Goal: Task Accomplishment & Management: Use online tool/utility

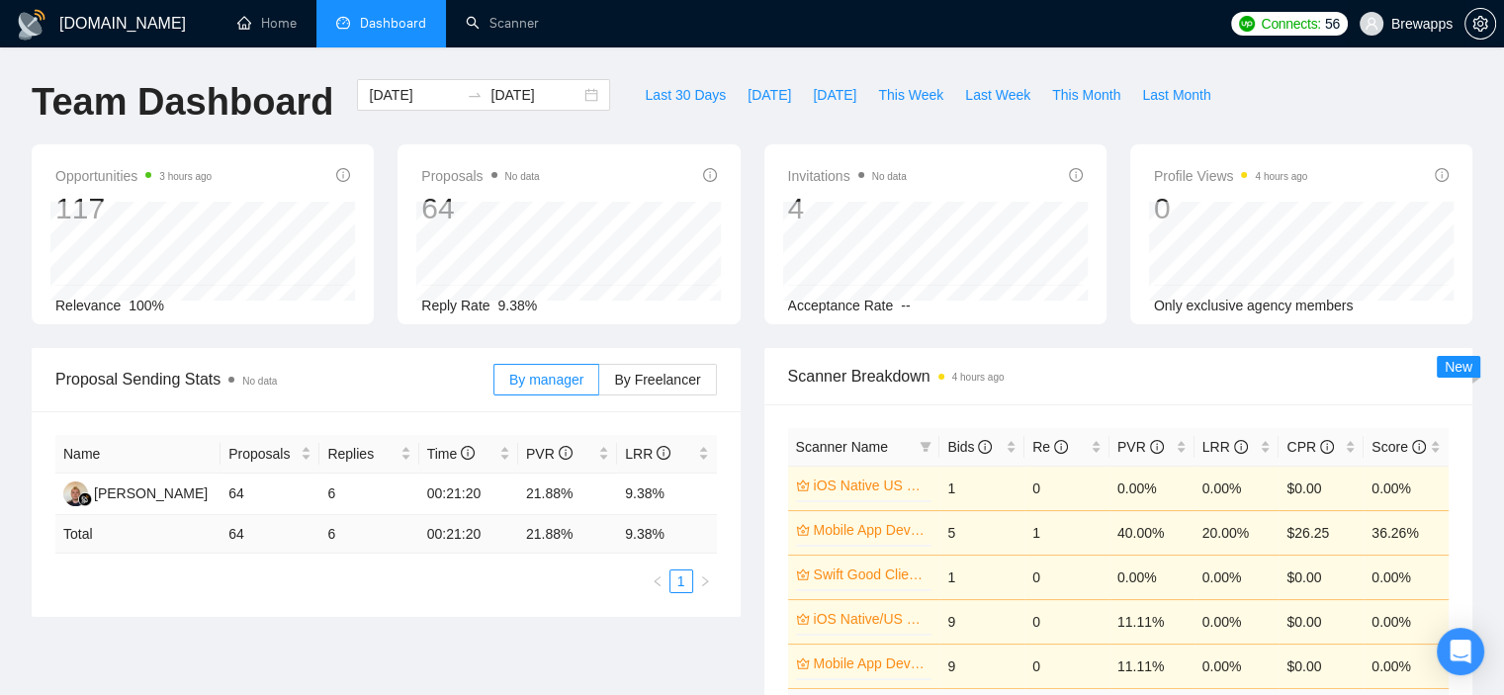
click at [1444, 24] on span "Brewapps" at bounding box center [1421, 24] width 61 height 0
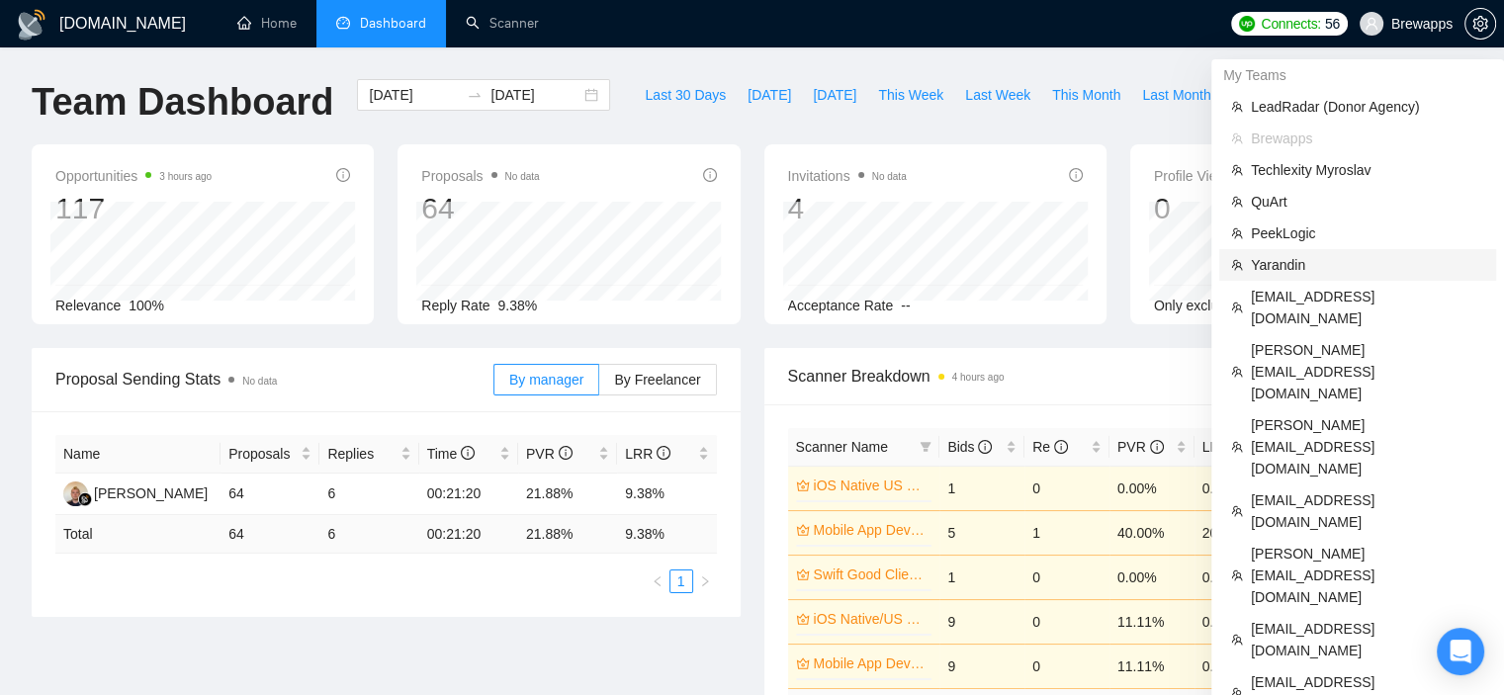
click at [1320, 254] on span "Yarandin" at bounding box center [1367, 265] width 233 height 22
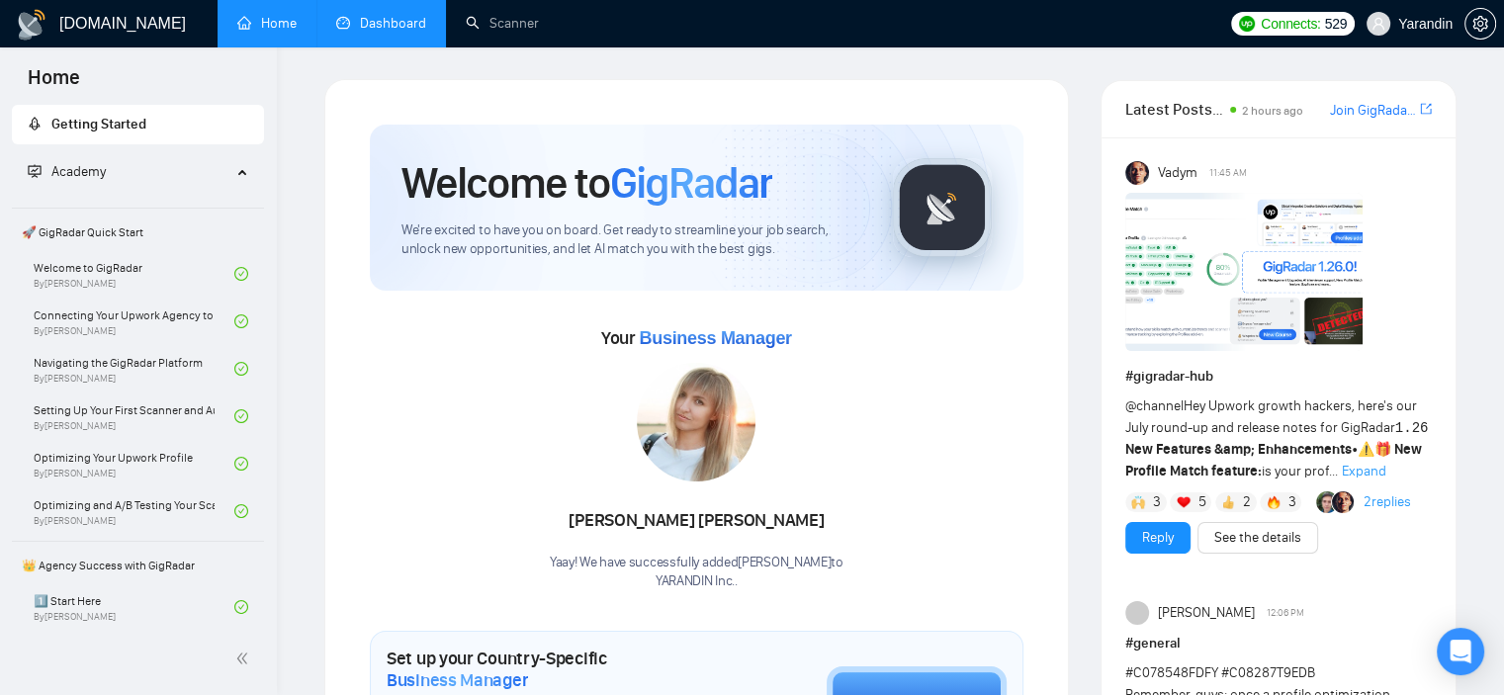
click at [344, 21] on link "Dashboard" at bounding box center [381, 23] width 90 height 17
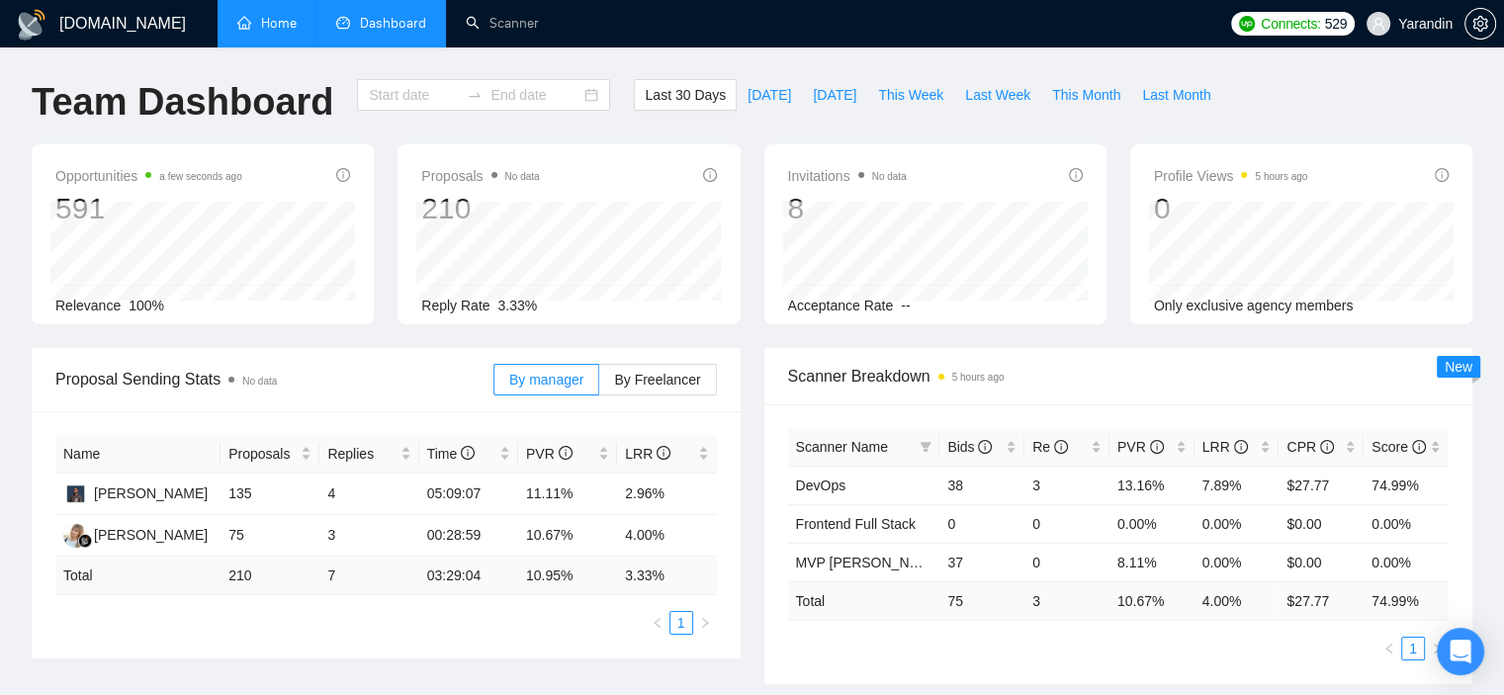
type input "[DATE]"
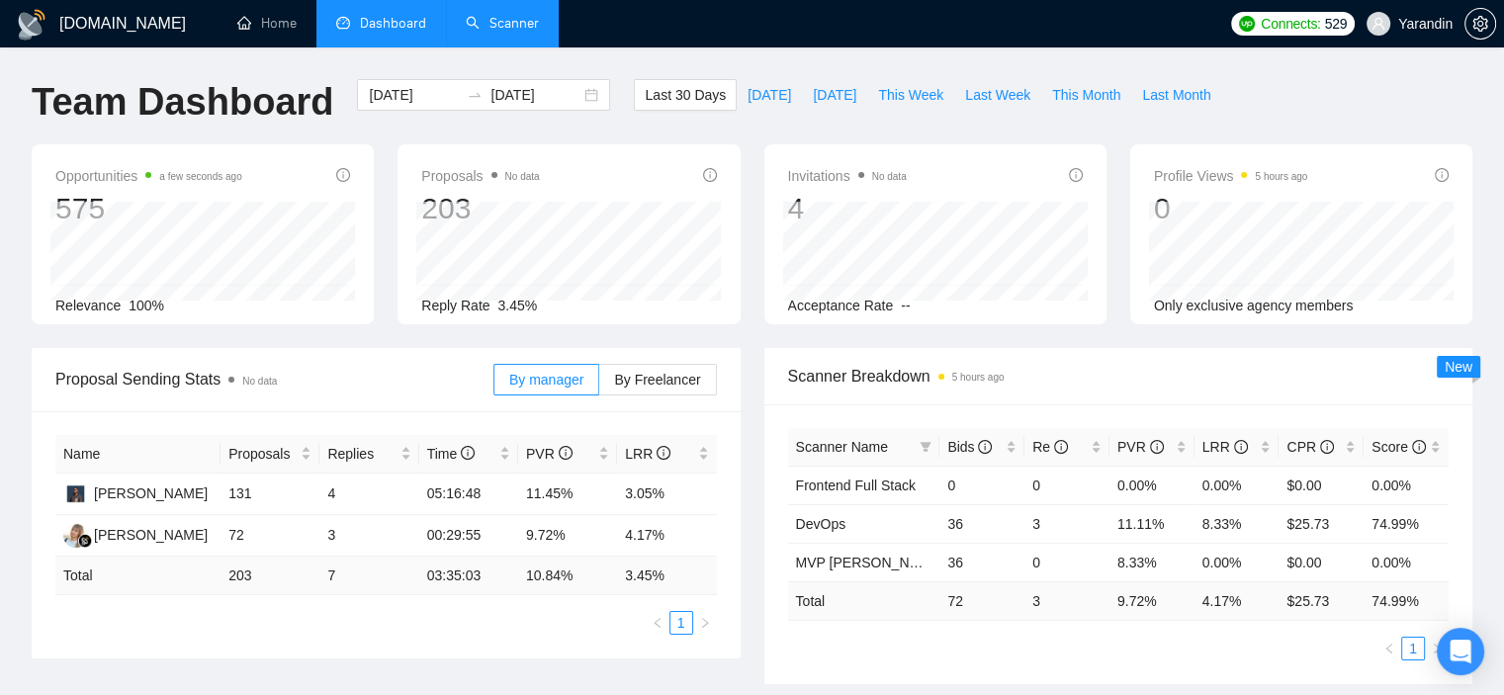
click at [494, 15] on link "Scanner" at bounding box center [502, 23] width 73 height 17
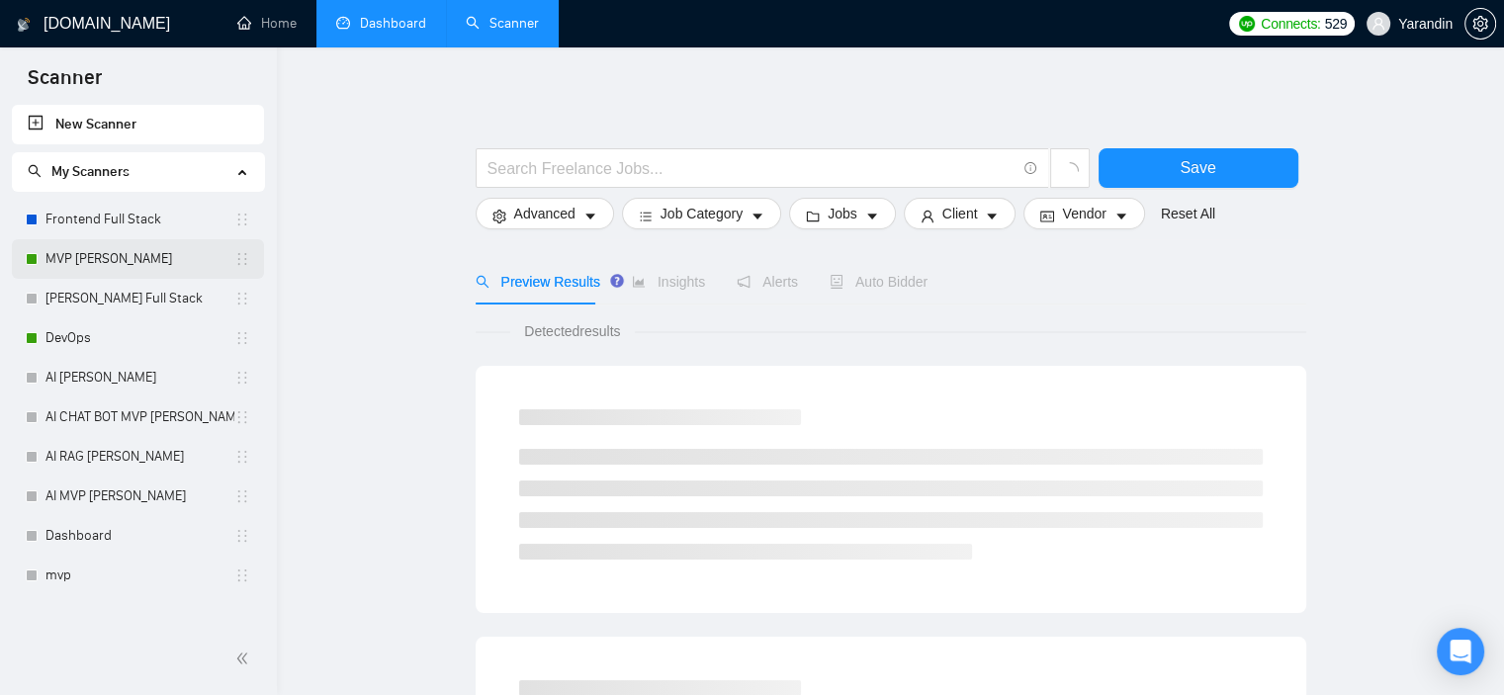
click at [124, 267] on link "MVP [PERSON_NAME]" at bounding box center [139, 259] width 189 height 40
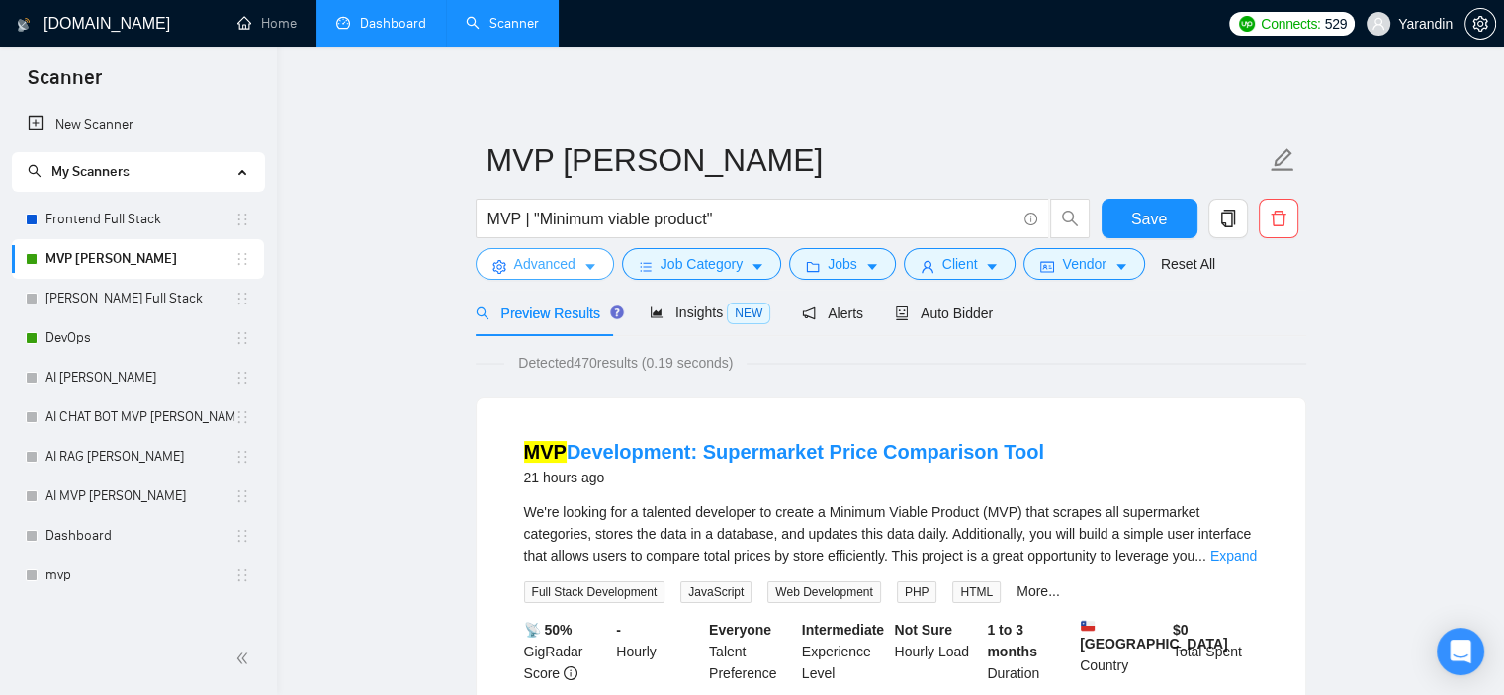
click at [548, 263] on span "Advanced" at bounding box center [544, 264] width 61 height 22
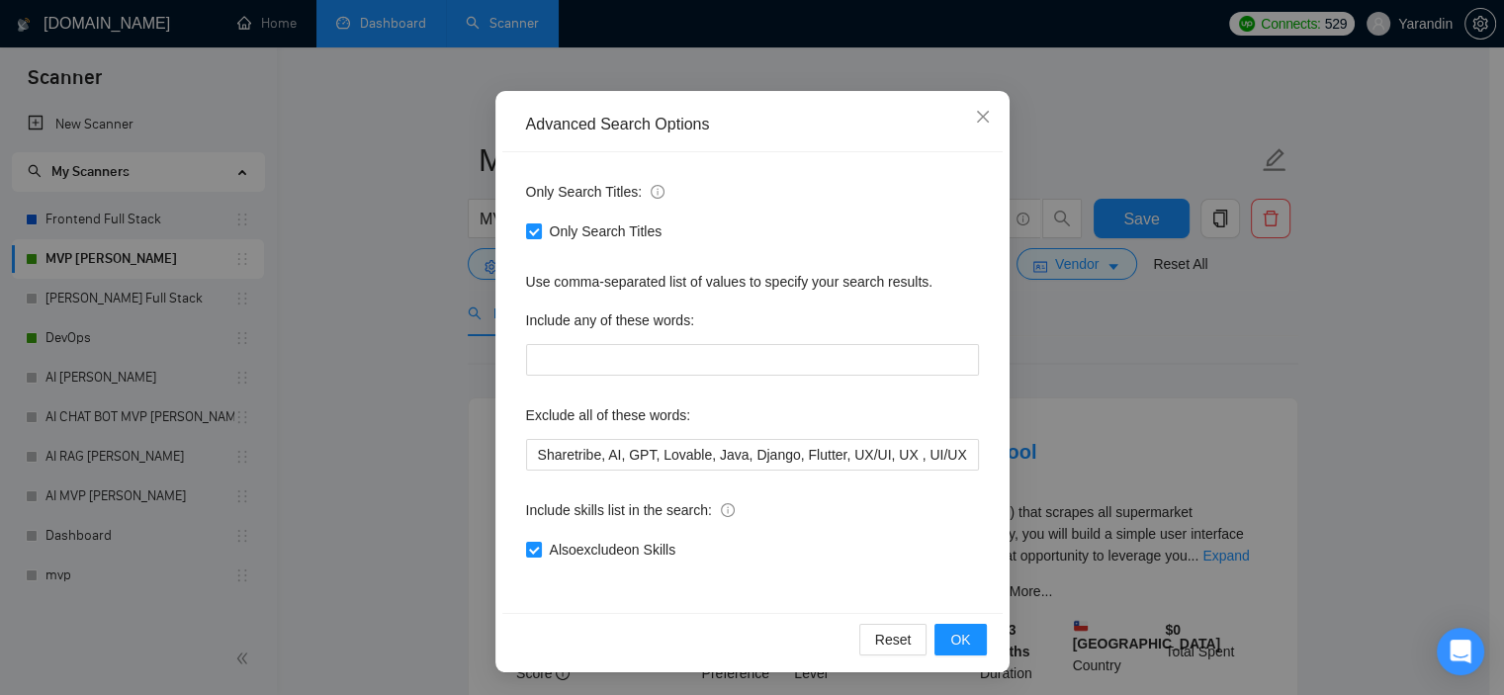
scroll to position [28, 0]
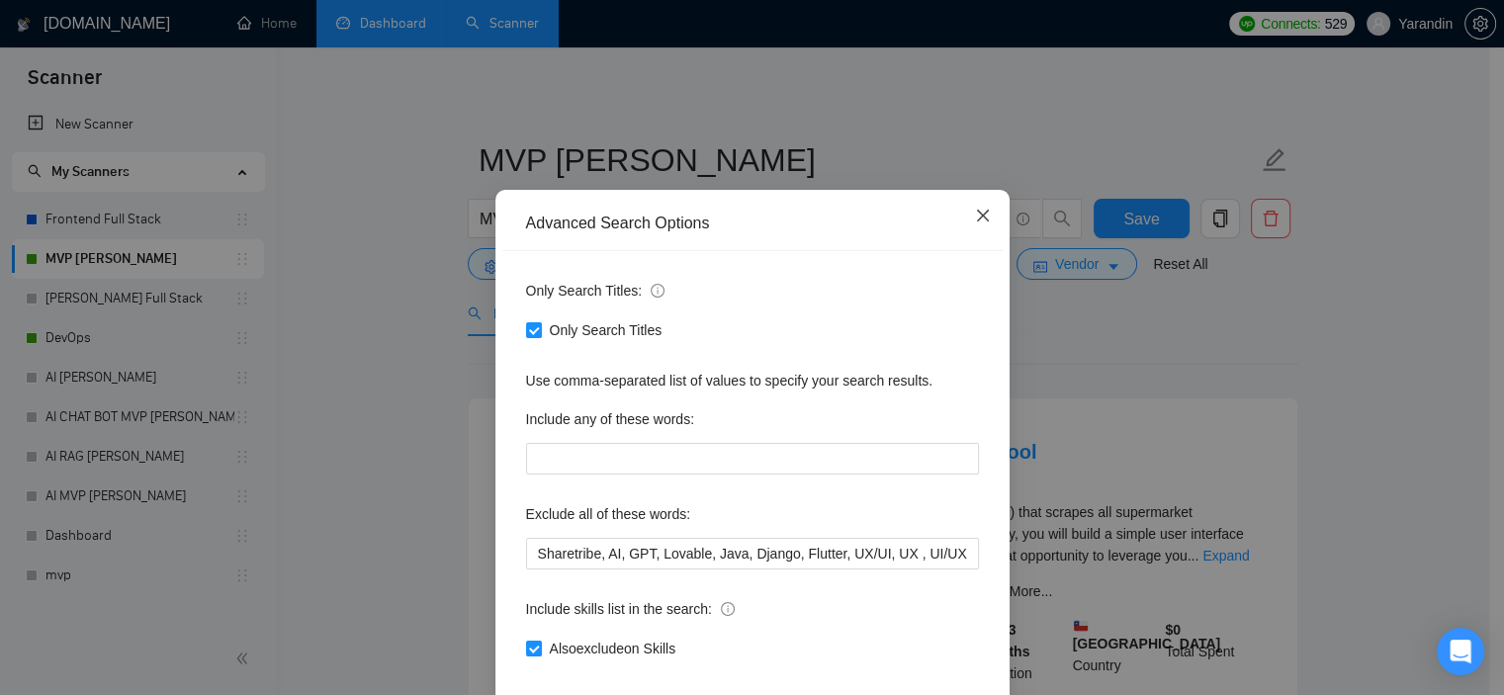
click at [977, 223] on icon "close" at bounding box center [983, 216] width 16 height 16
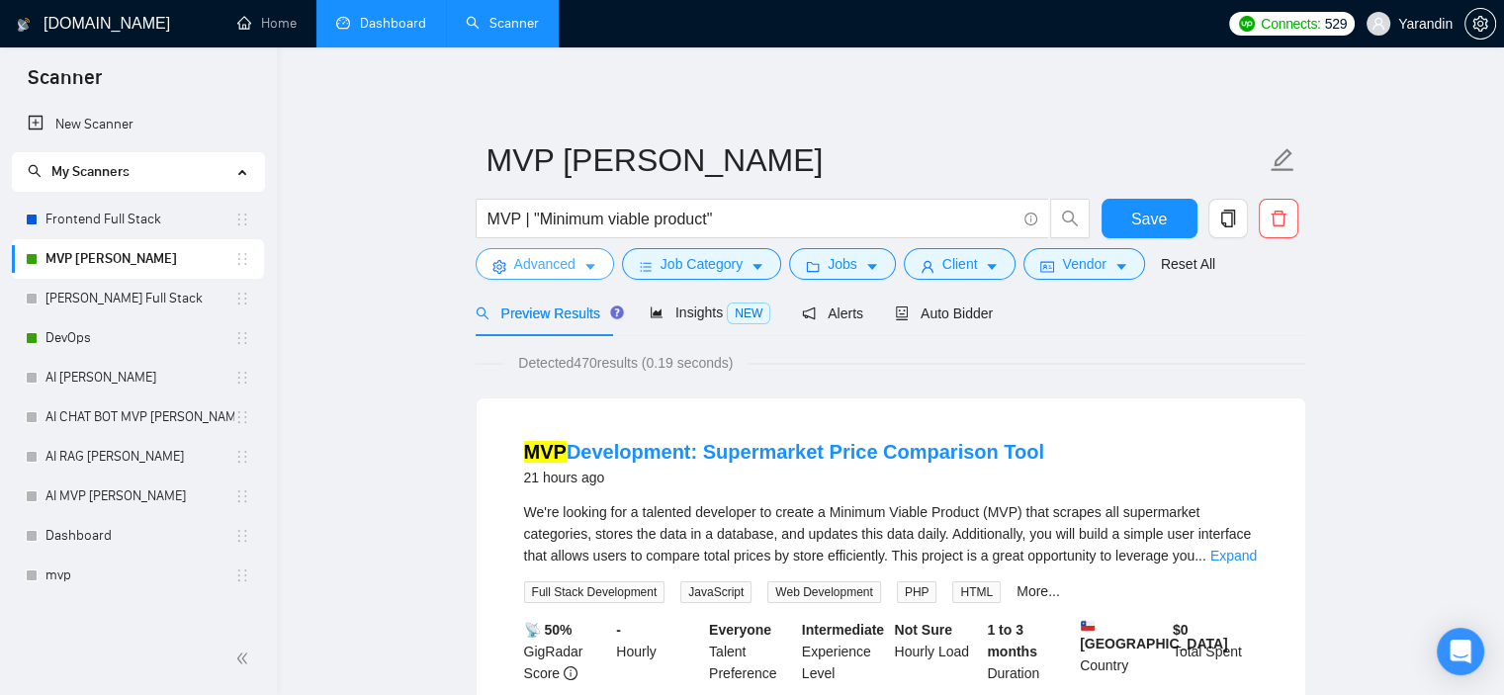
scroll to position [0, 0]
click at [82, 345] on link "DevOps" at bounding box center [139, 338] width 189 height 40
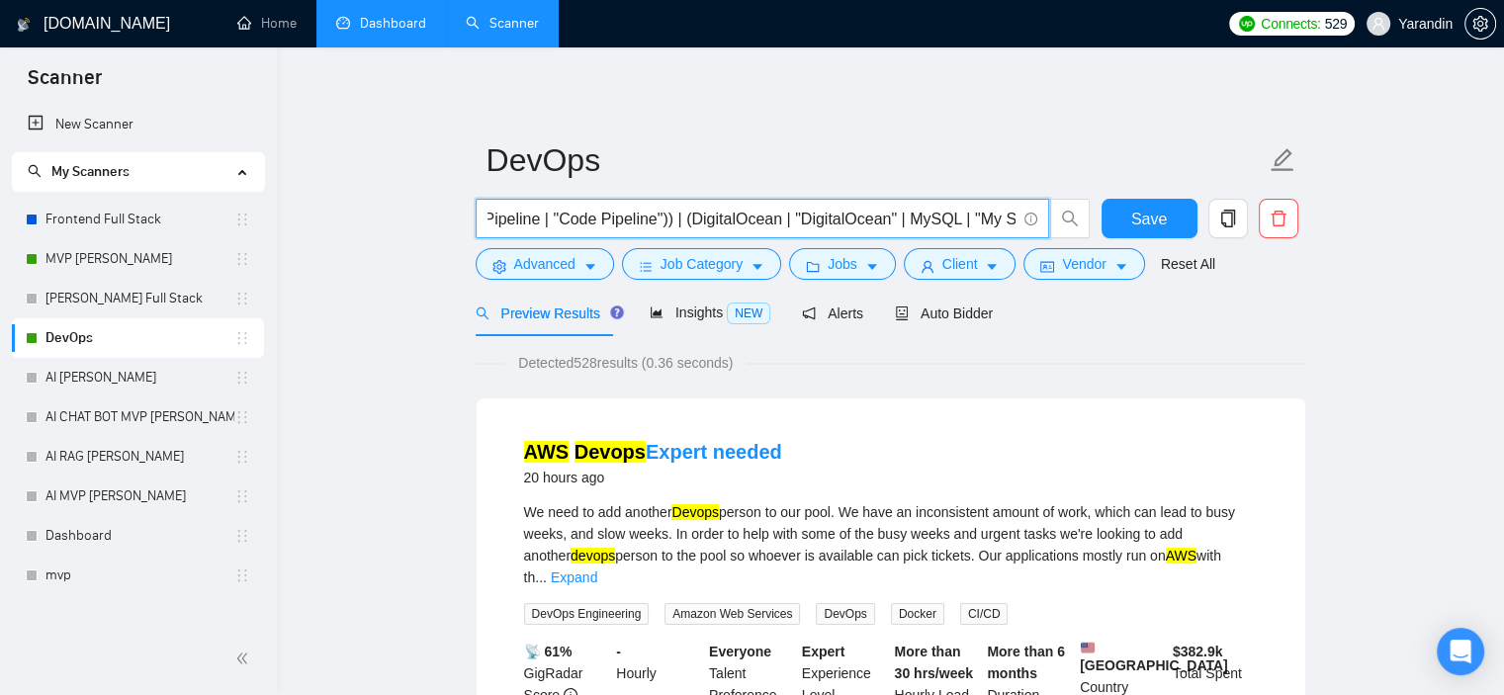
scroll to position [0, 806]
drag, startPoint x: 708, startPoint y: 217, endPoint x: 810, endPoint y: 227, distance: 102.4
click at [810, 227] on input "(DevOps | "cloud engineer") ( "Google Cloud Platform" | GCP) | ((AWS | "Amazon …" at bounding box center [751, 219] width 528 height 25
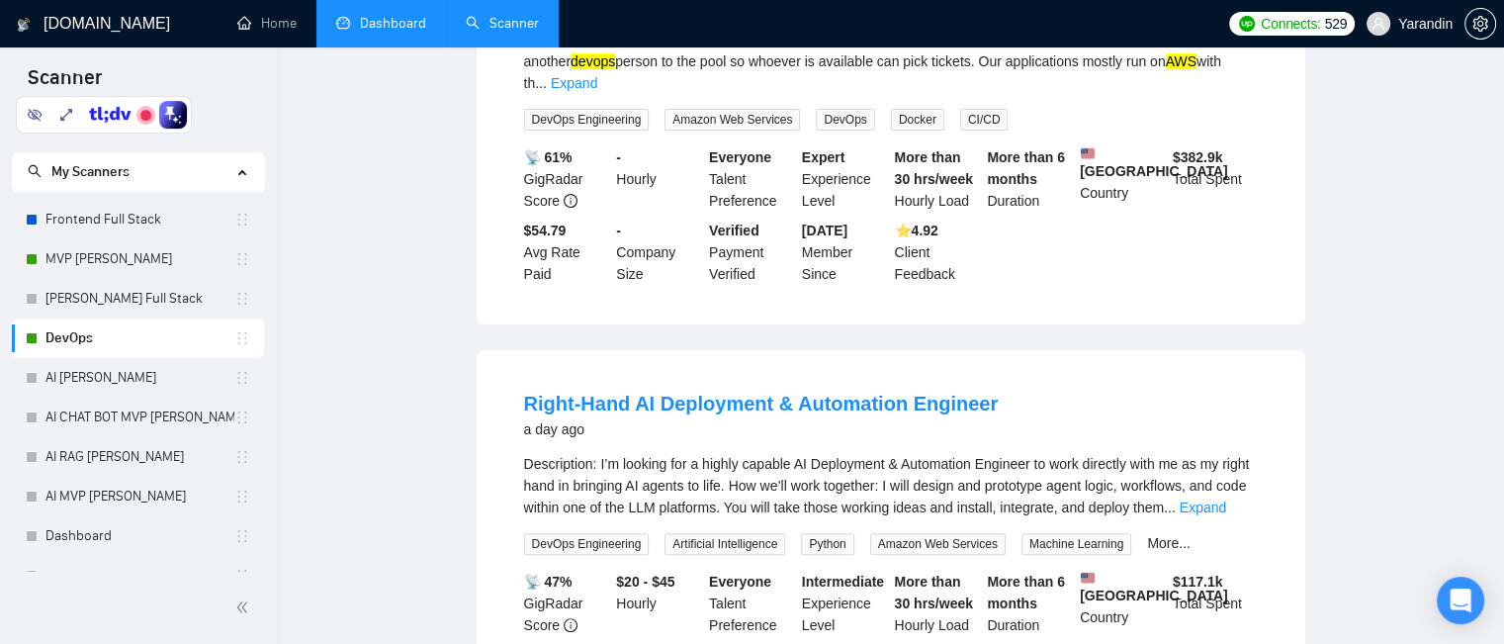
scroll to position [0, 0]
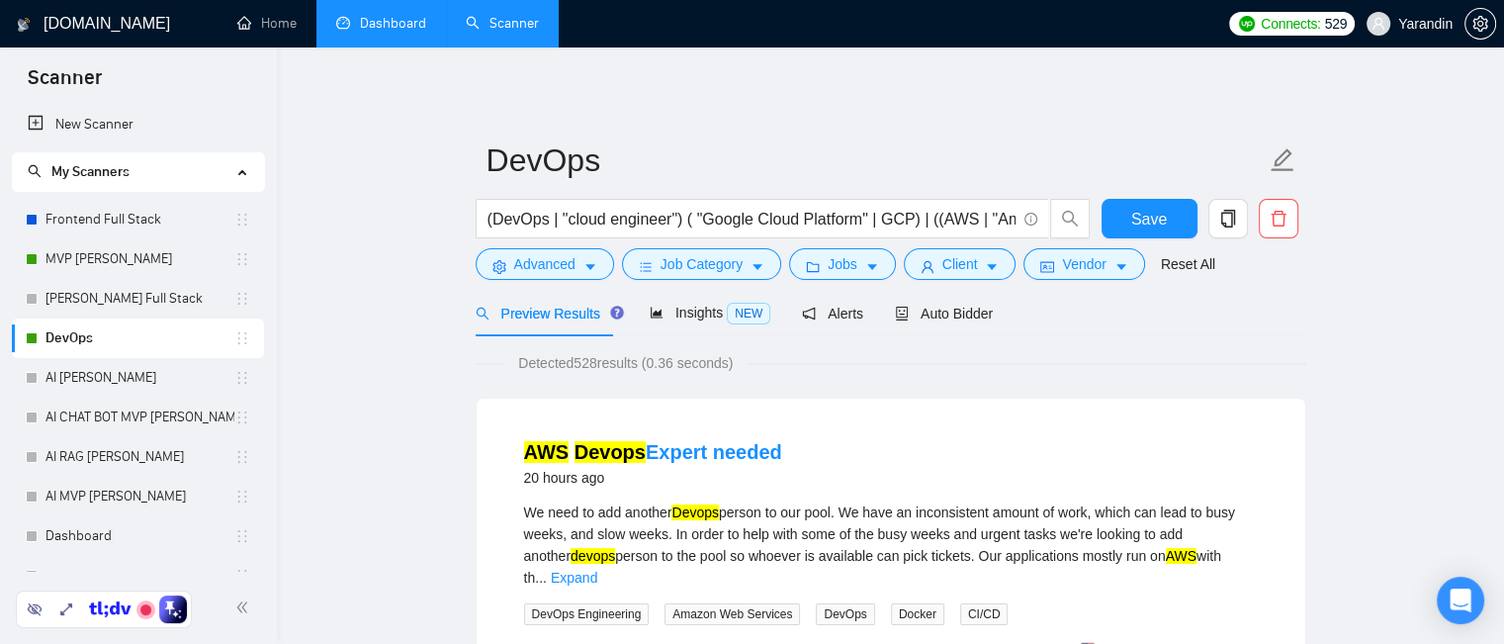
click at [932, 310] on span "Auto Bidder" at bounding box center [944, 314] width 98 height 16
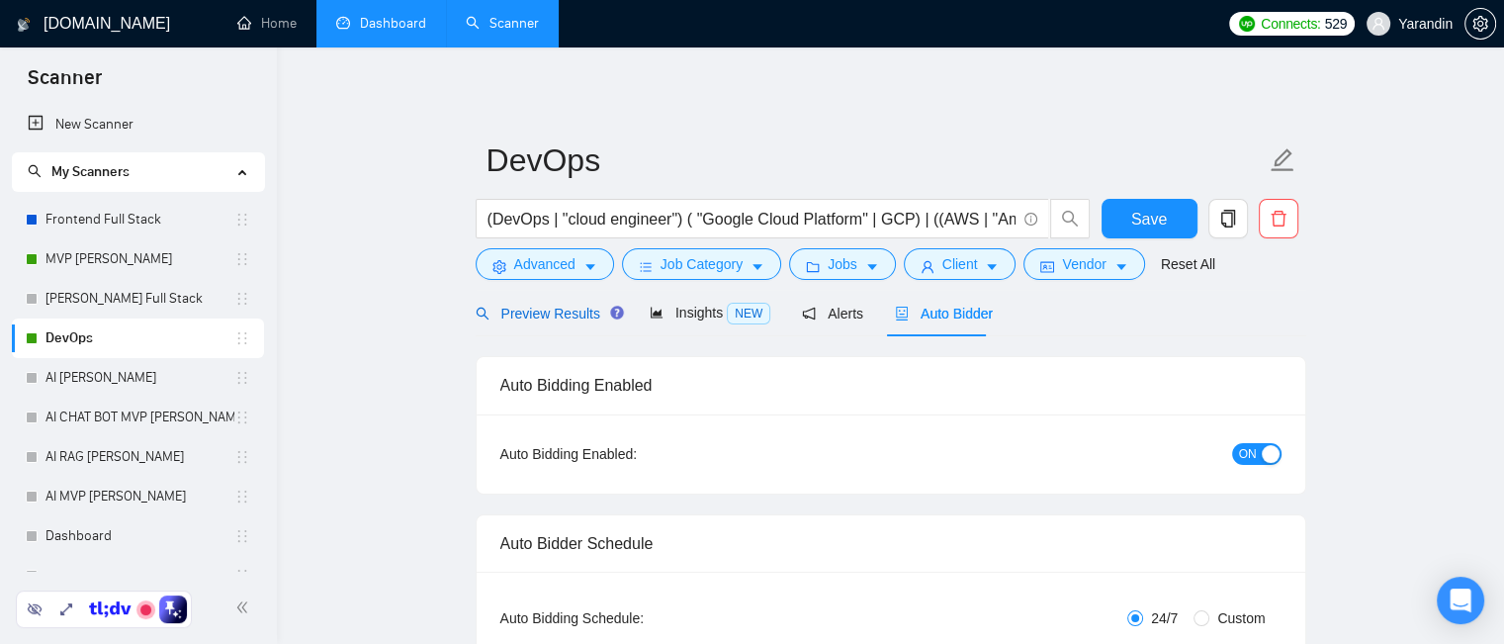
click at [542, 309] on span "Preview Results" at bounding box center [547, 314] width 142 height 16
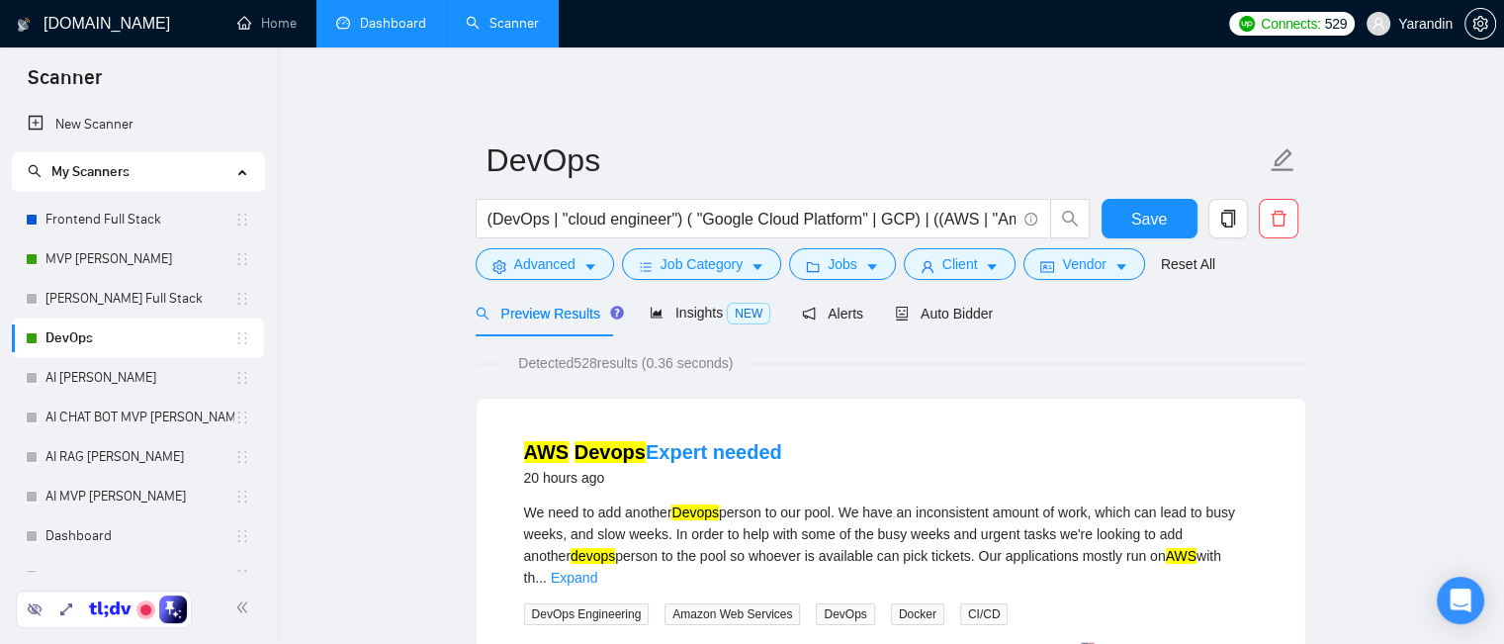
scroll to position [24, 0]
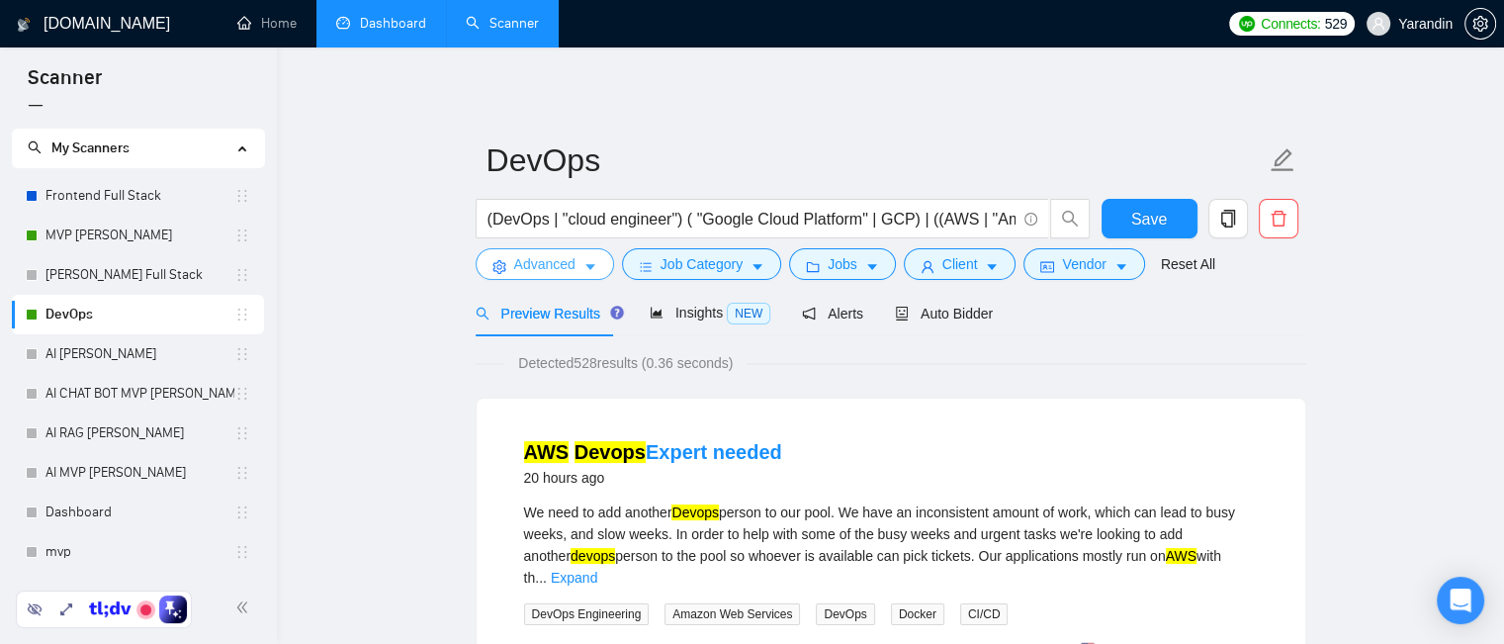
click at [552, 269] on span "Advanced" at bounding box center [544, 264] width 61 height 22
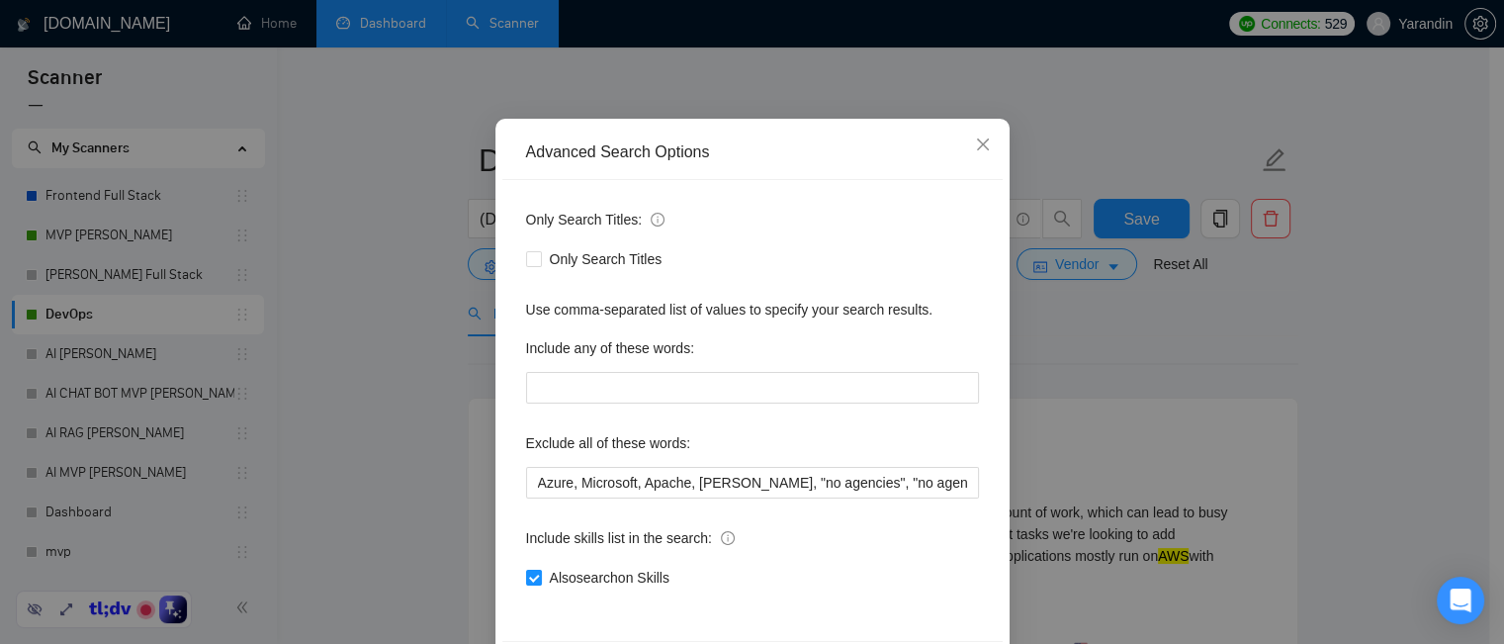
scroll to position [178, 0]
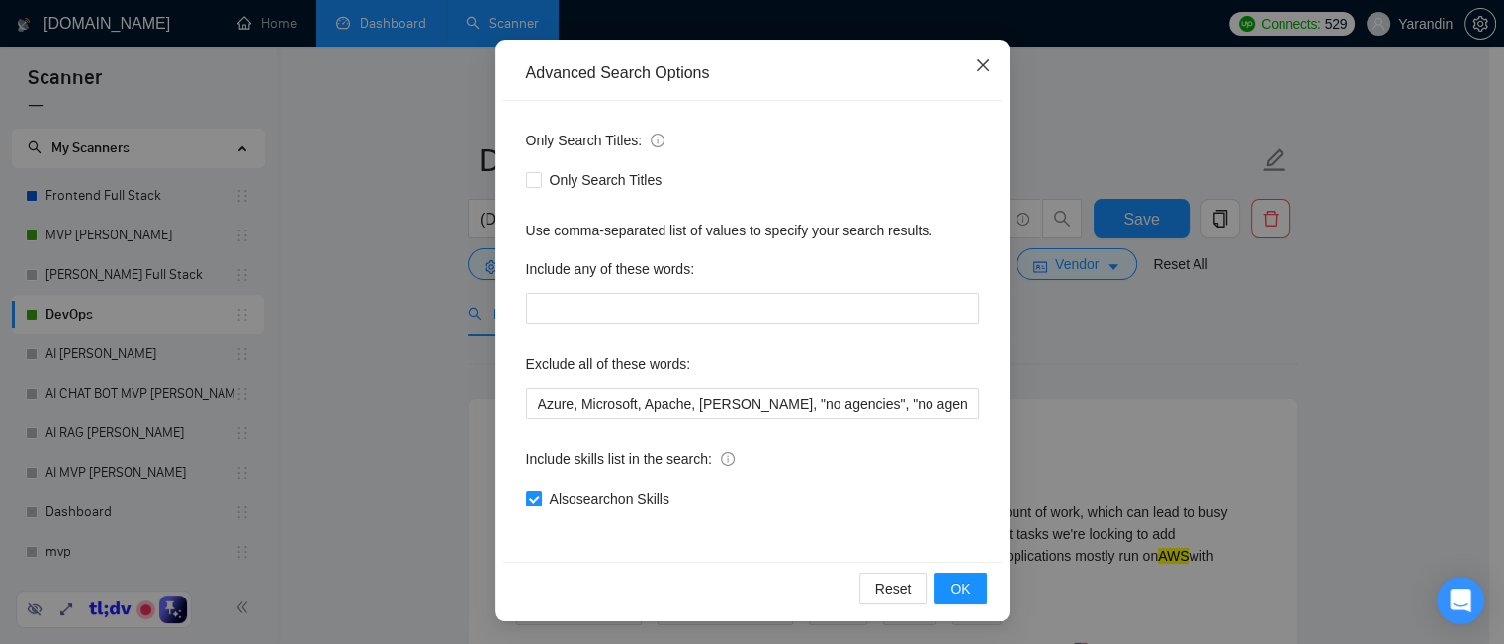
click at [975, 68] on icon "close" at bounding box center [983, 65] width 16 height 16
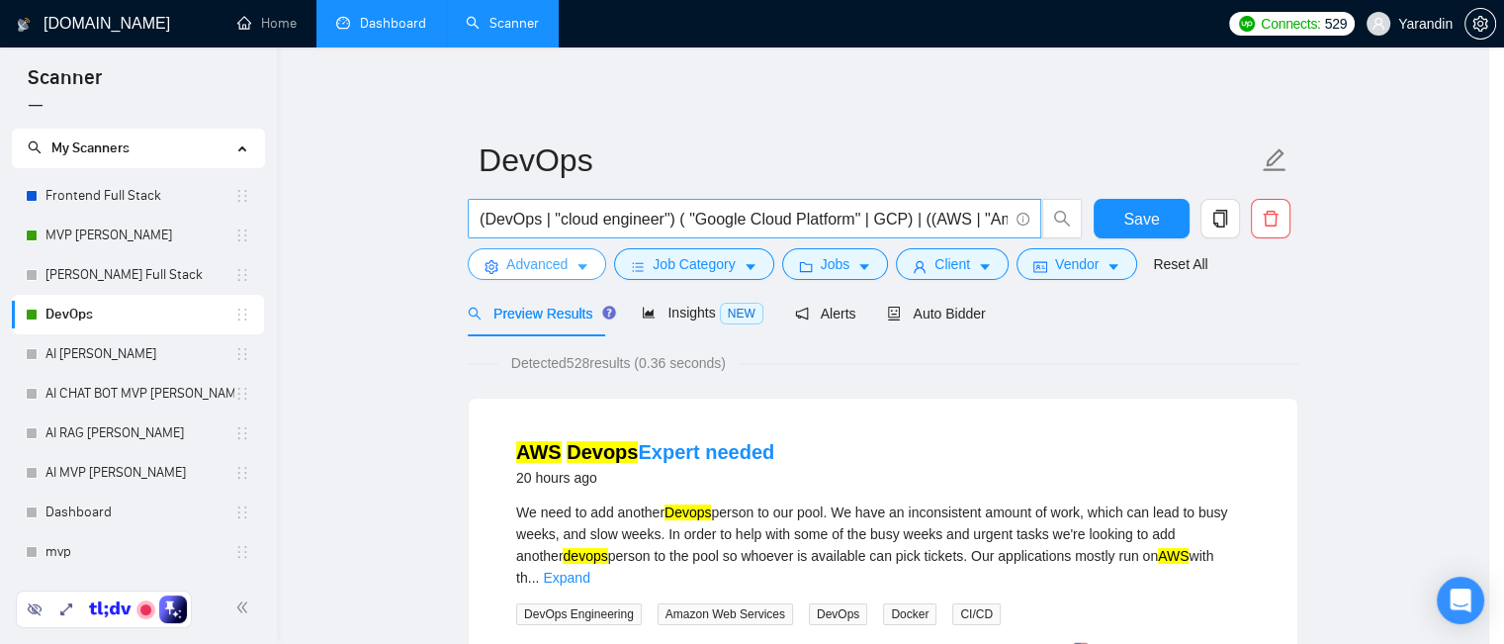
scroll to position [0, 0]
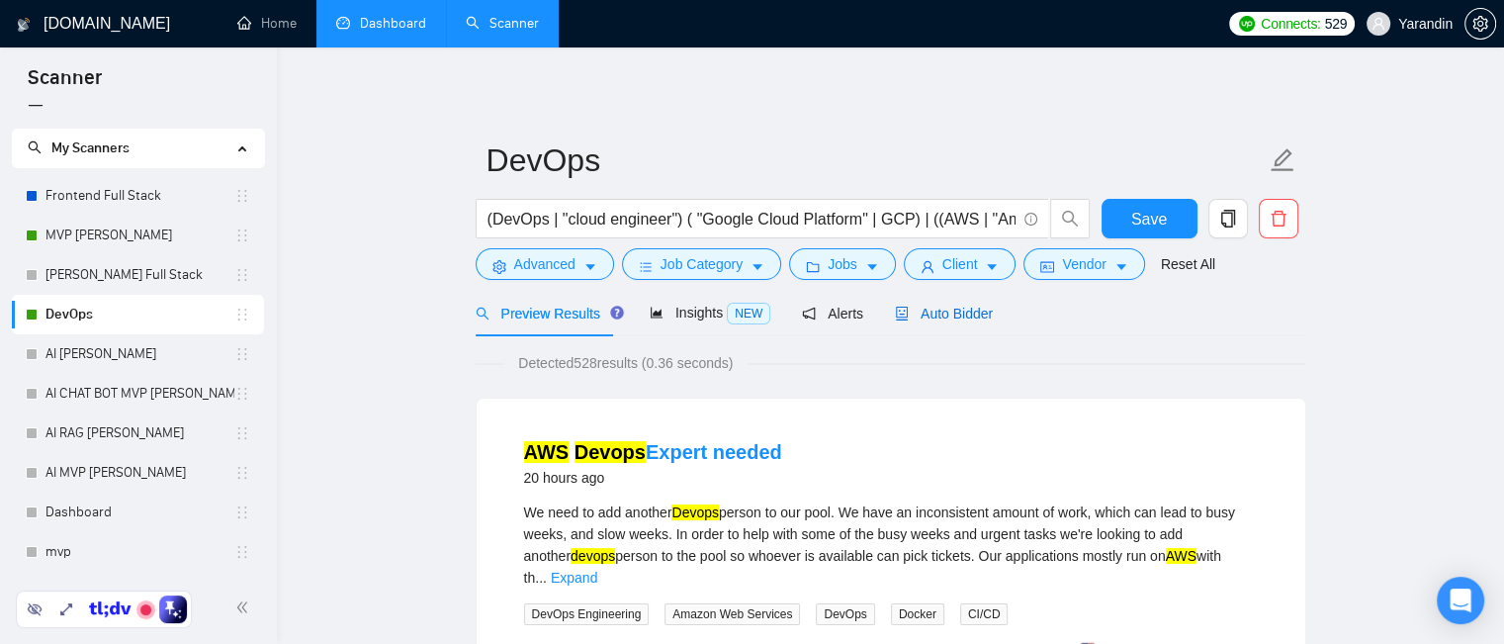
click at [933, 322] on div "Auto Bidder" at bounding box center [944, 314] width 98 height 22
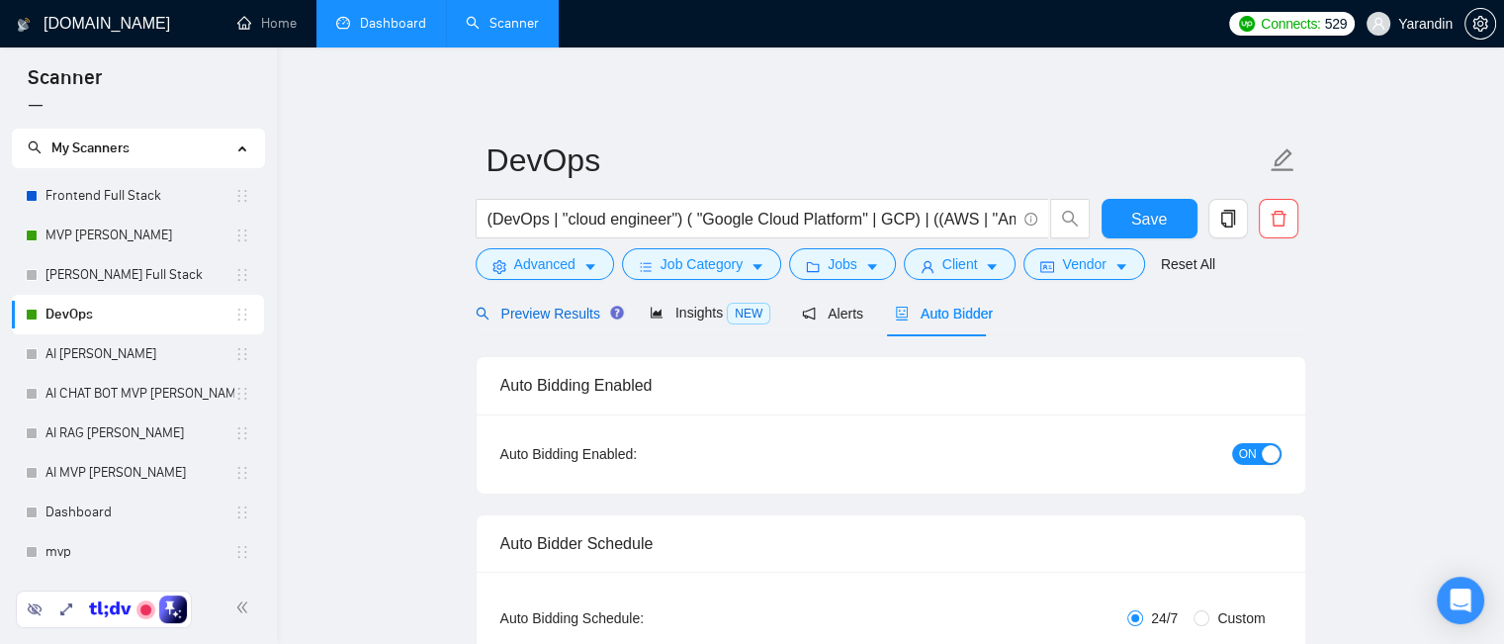
click at [558, 311] on span "Preview Results" at bounding box center [547, 314] width 142 height 16
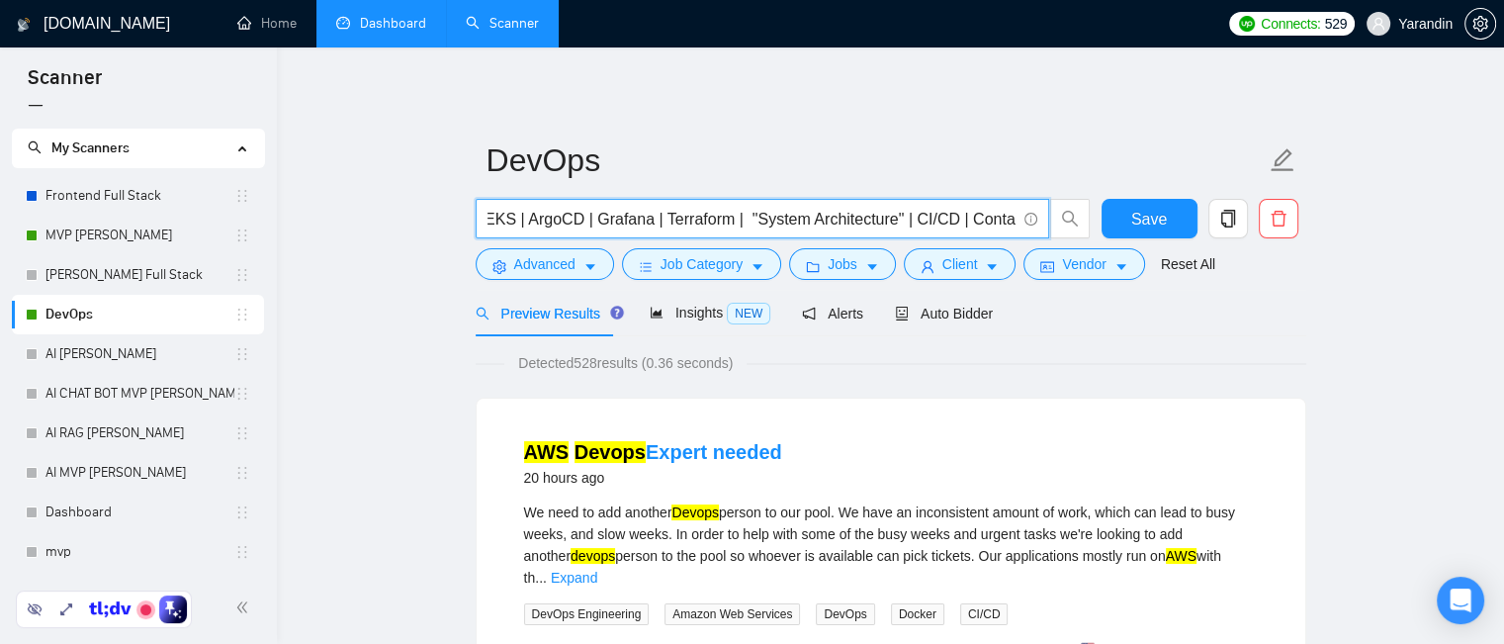
scroll to position [0, 2289]
drag, startPoint x: 696, startPoint y: 217, endPoint x: 1010, endPoint y: 221, distance: 313.5
click at [1010, 221] on input "(DevOps | "cloud engineer") ( "Google Cloud Platform" | GCP) | ((AWS | "Amazon …" at bounding box center [751, 219] width 528 height 25
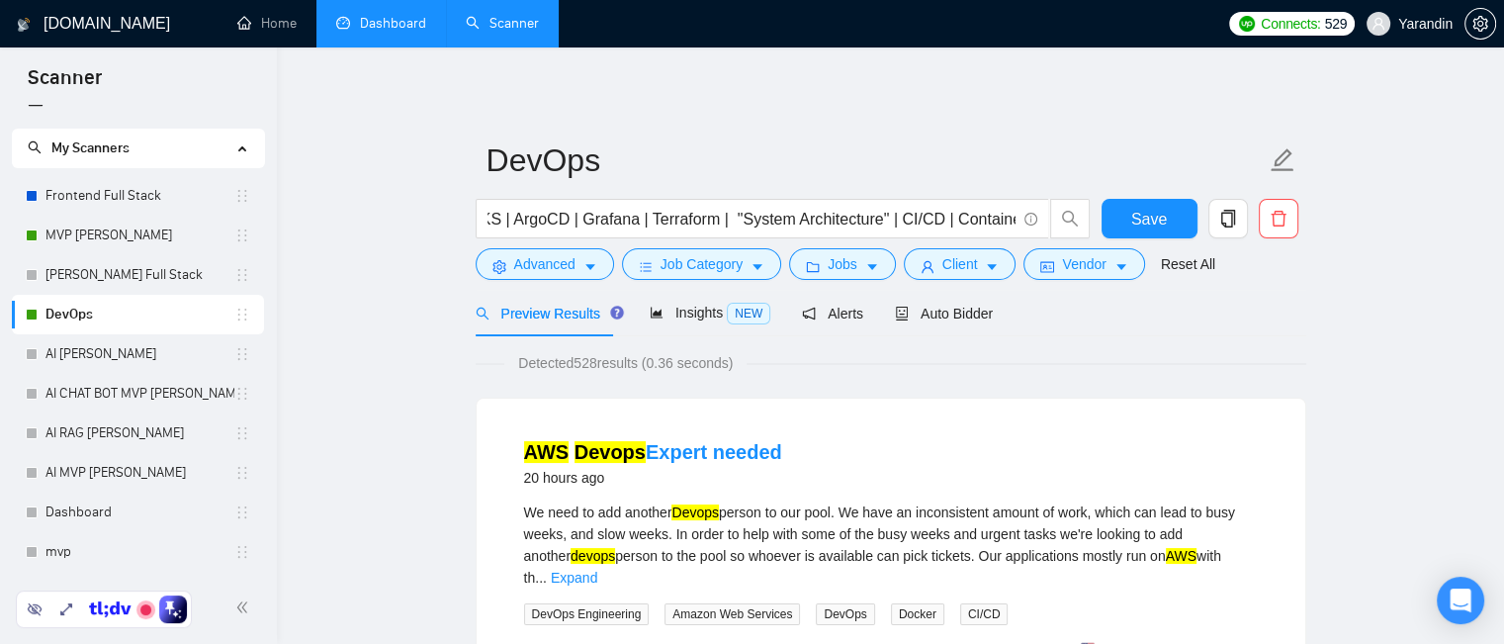
click at [1072, 353] on div "Detected 528 results (0.36 seconds)" at bounding box center [891, 363] width 831 height 22
click at [688, 219] on input "(DevOps | "cloud engineer") ( "Google Cloud Platform" | GCP) | ((AWS | "Amazon …" at bounding box center [751, 219] width 528 height 25
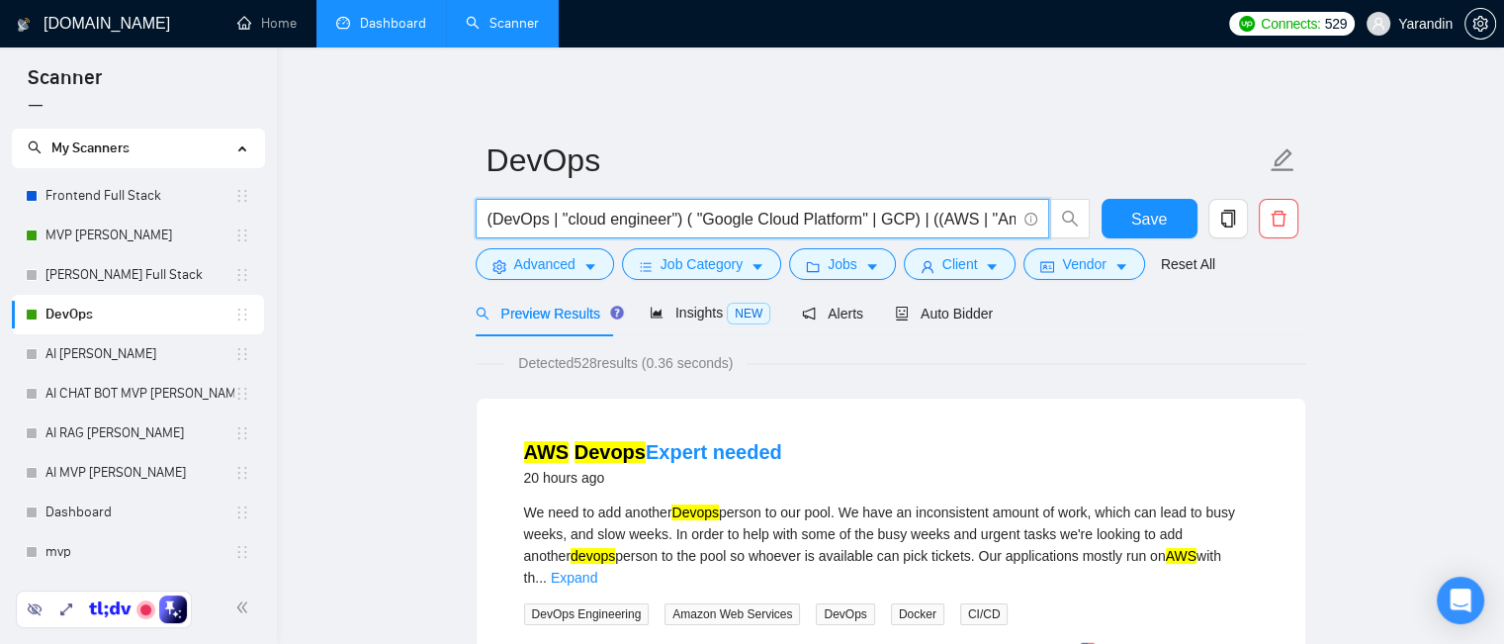
drag, startPoint x: 641, startPoint y: 219, endPoint x: 536, endPoint y: 222, distance: 104.9
click at [536, 222] on input "(DevOps | "cloud engineer") ( "Google Cloud Platform" | GCP) | ((AWS | "Amazon …" at bounding box center [751, 219] width 528 height 25
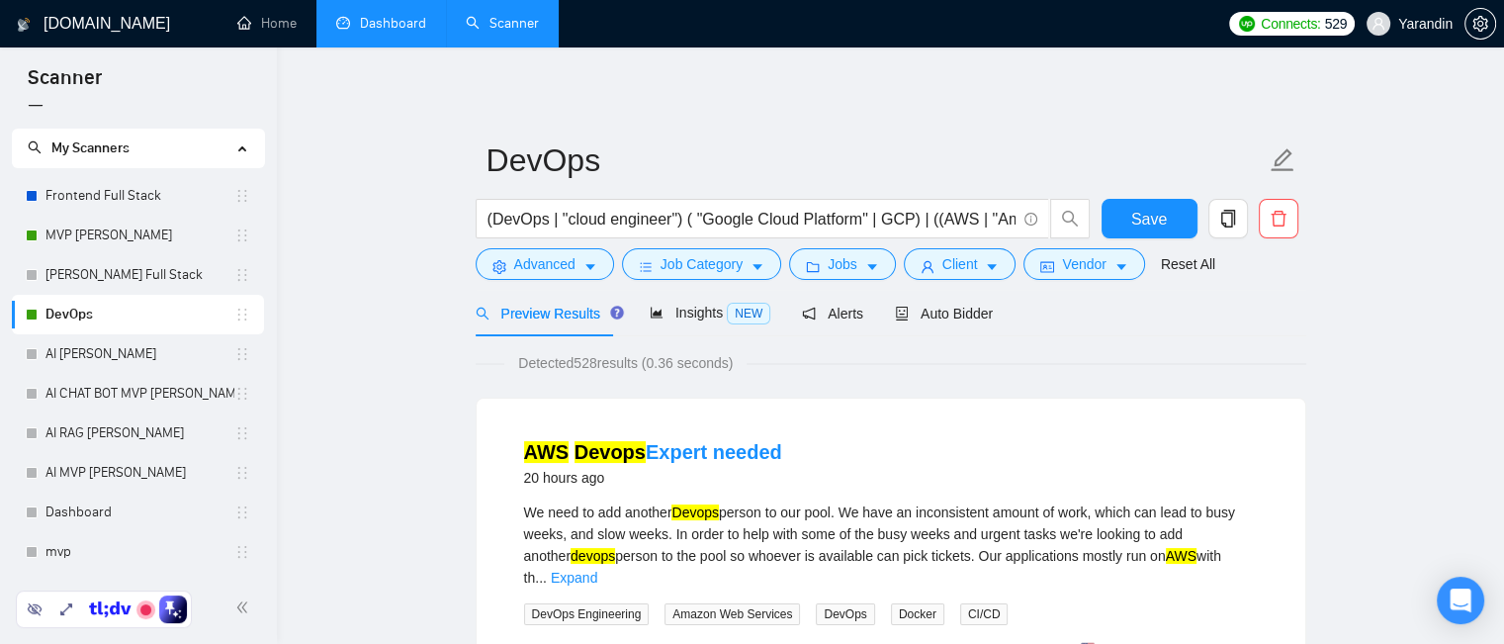
click at [1096, 333] on div "Preview Results Insights NEW Alerts Auto Bidder" at bounding box center [891, 313] width 831 height 46
click at [668, 220] on input "(DevOps | "cloud engineer") ( "Google Cloud Platform" | GCP) | ((AWS | "Amazon …" at bounding box center [751, 219] width 528 height 25
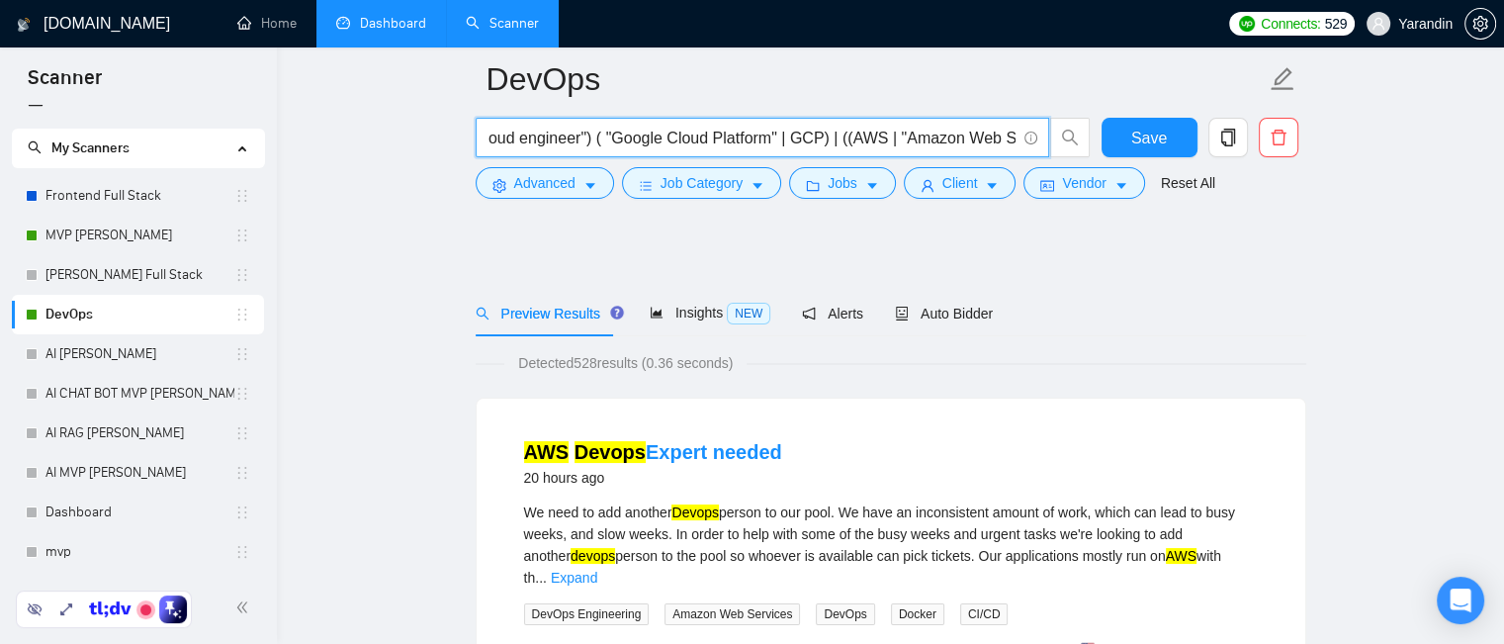
scroll to position [297, 0]
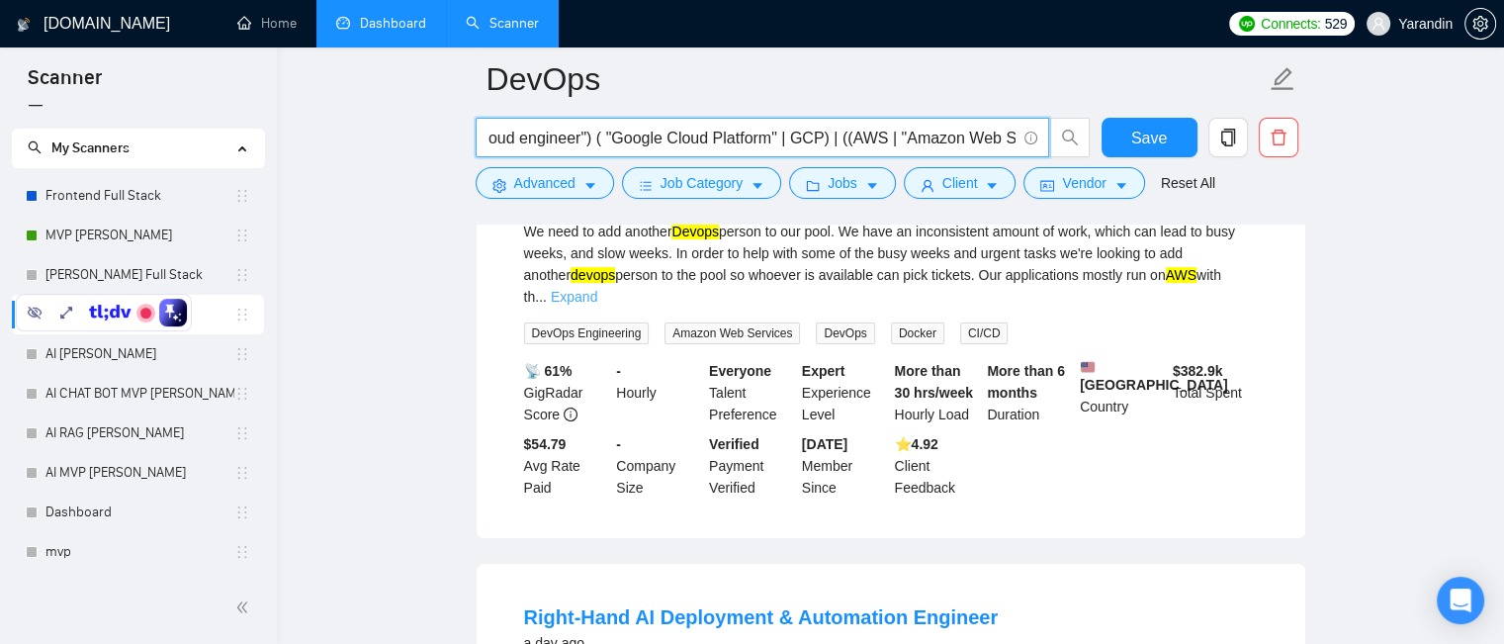
click at [597, 289] on link "Expand" at bounding box center [574, 297] width 46 height 16
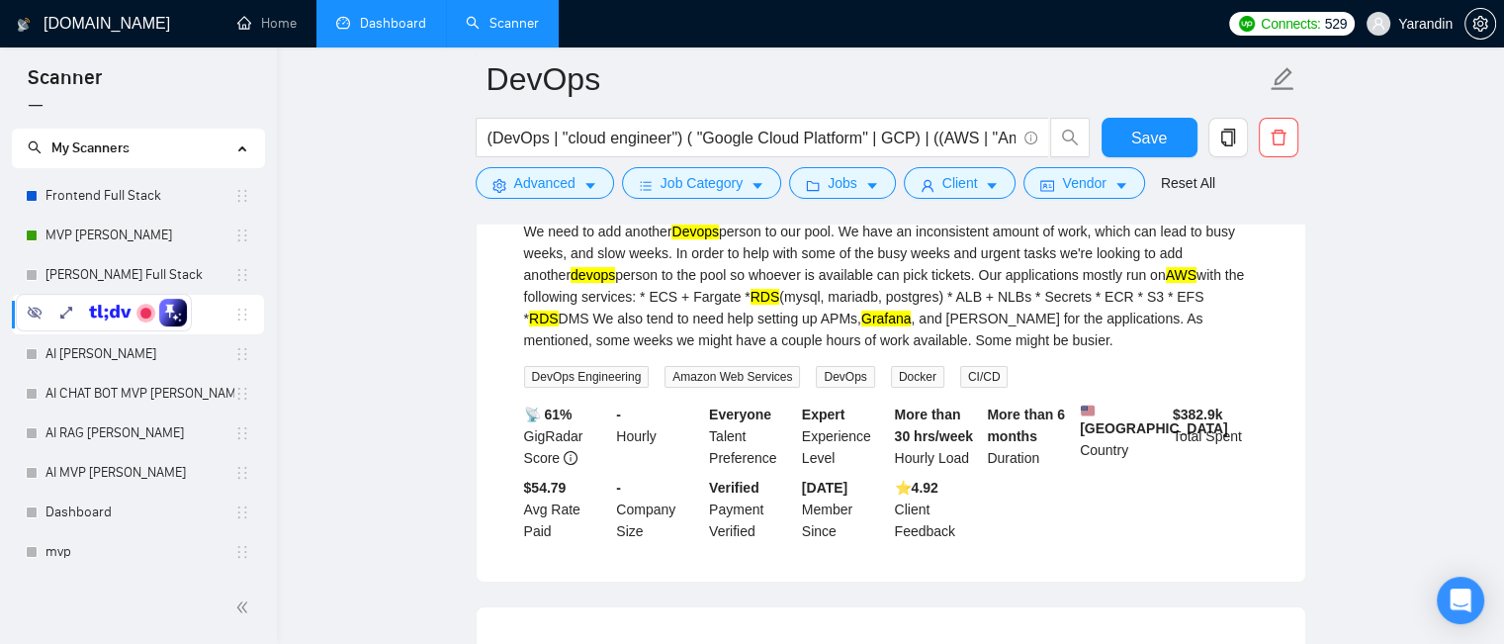
scroll to position [593, 0]
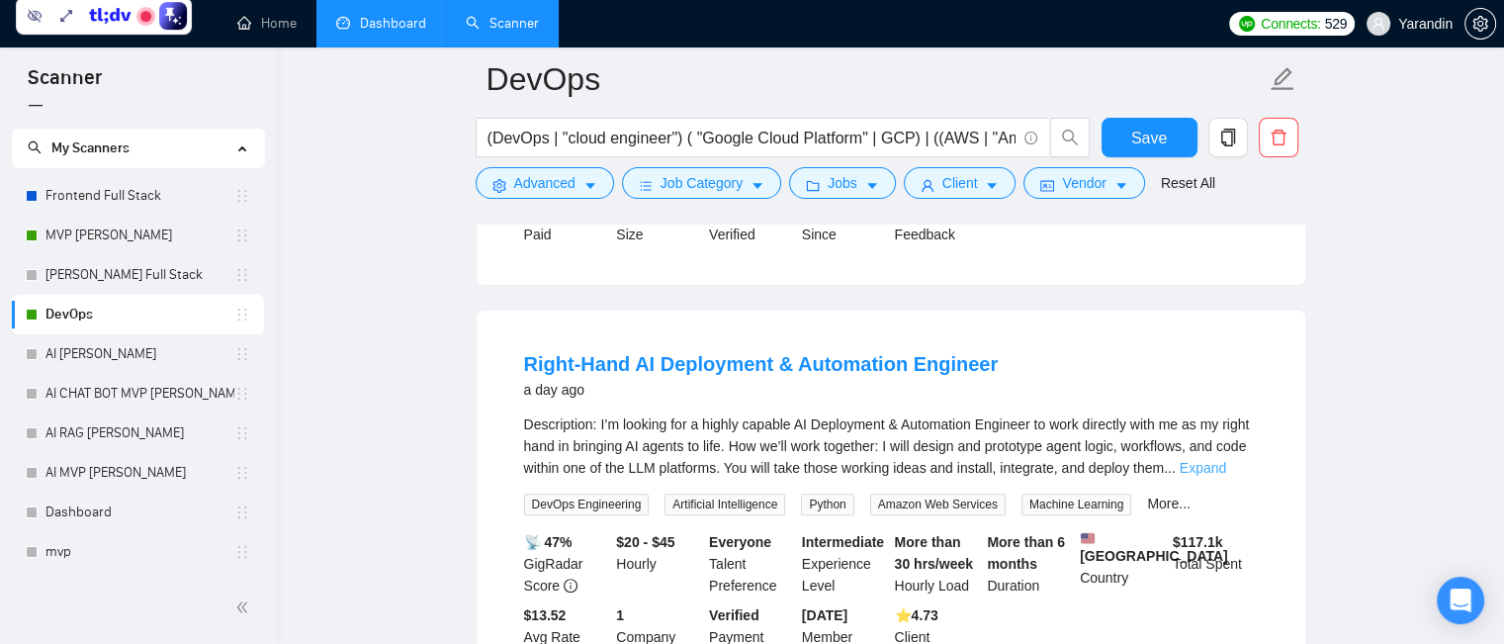
click at [1226, 476] on link "Expand" at bounding box center [1203, 468] width 46 height 16
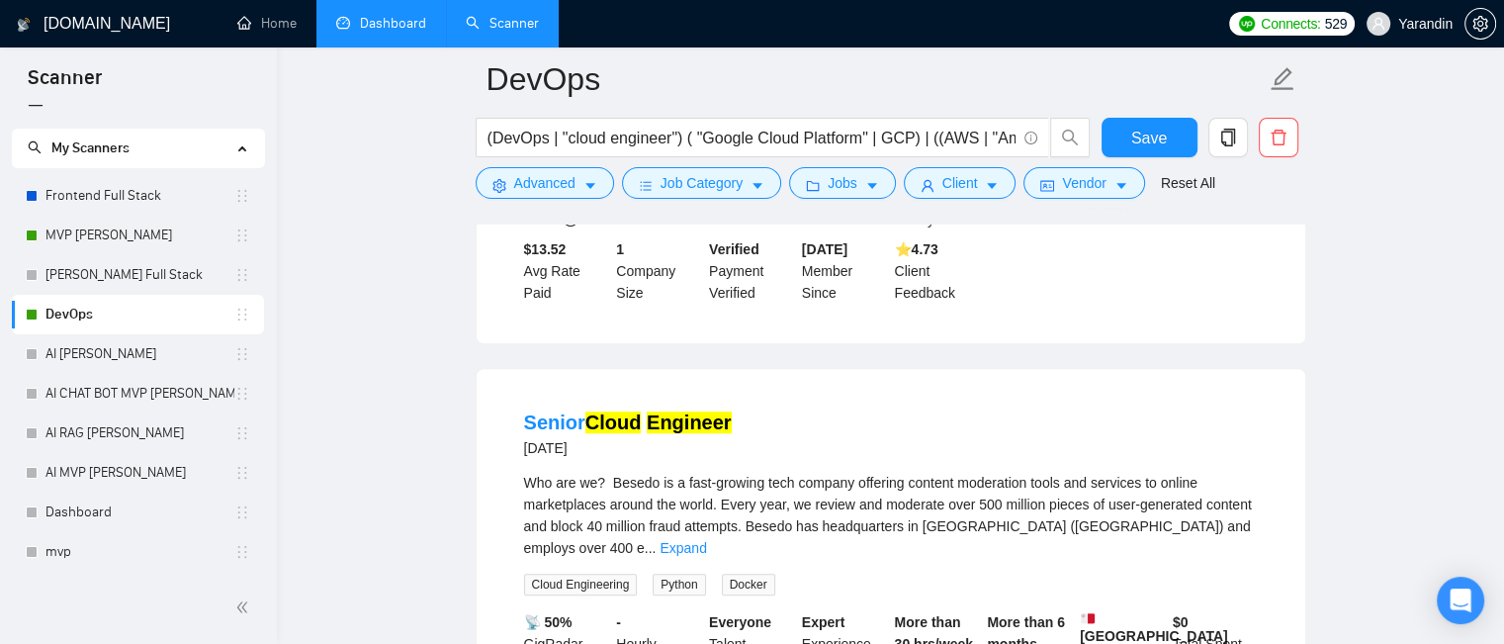
scroll to position [1483, 0]
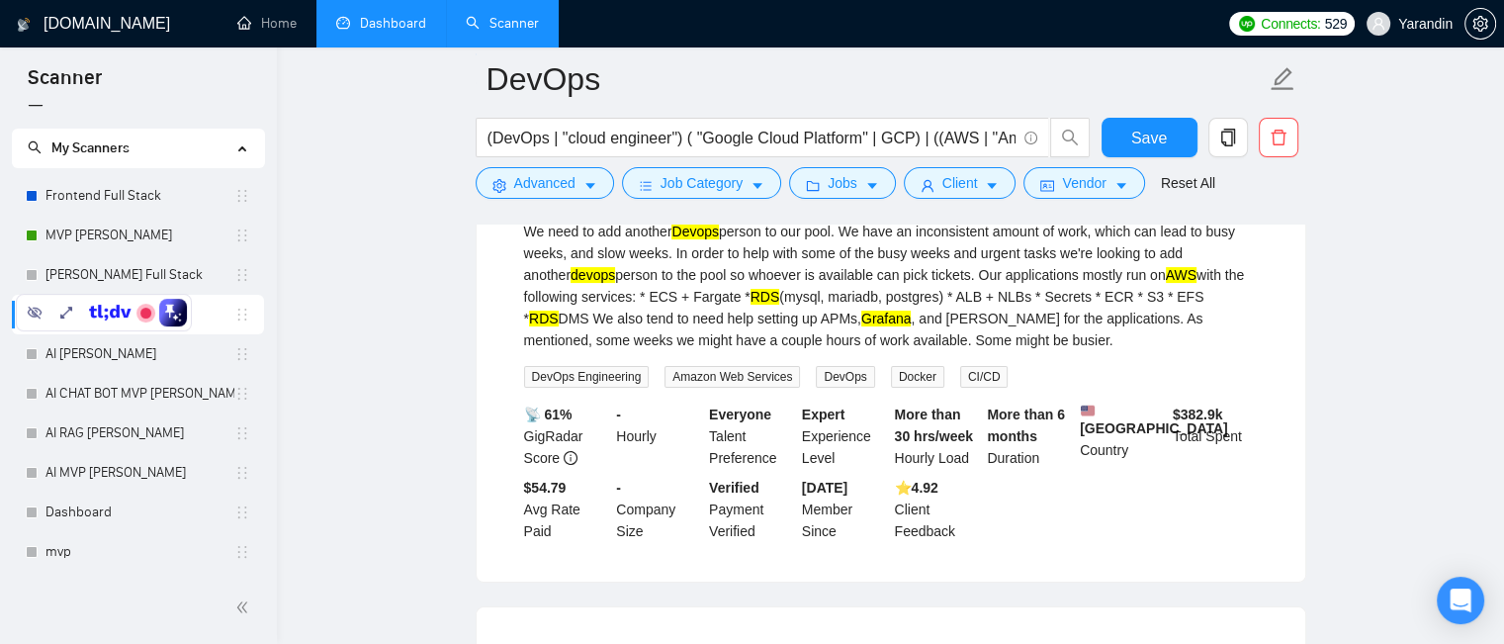
scroll to position [99, 0]
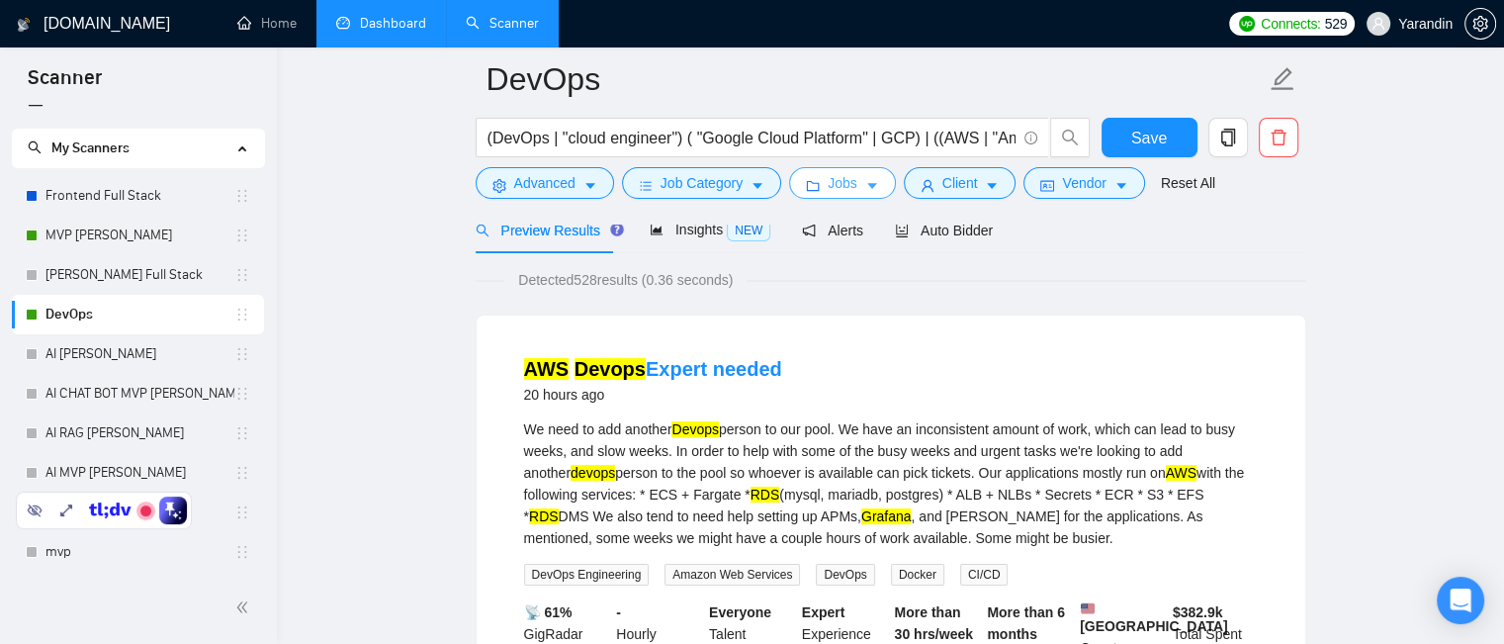
click at [857, 193] on button "Jobs" at bounding box center [842, 183] width 107 height 32
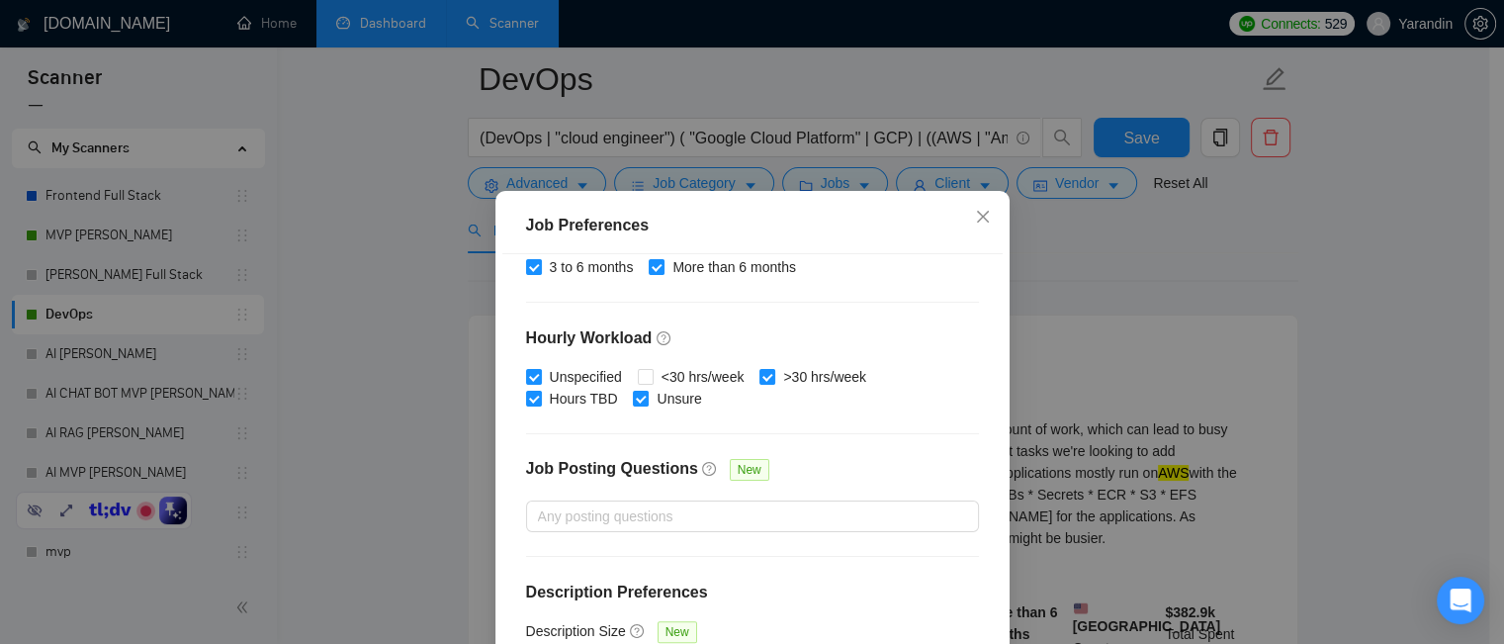
scroll to position [147, 0]
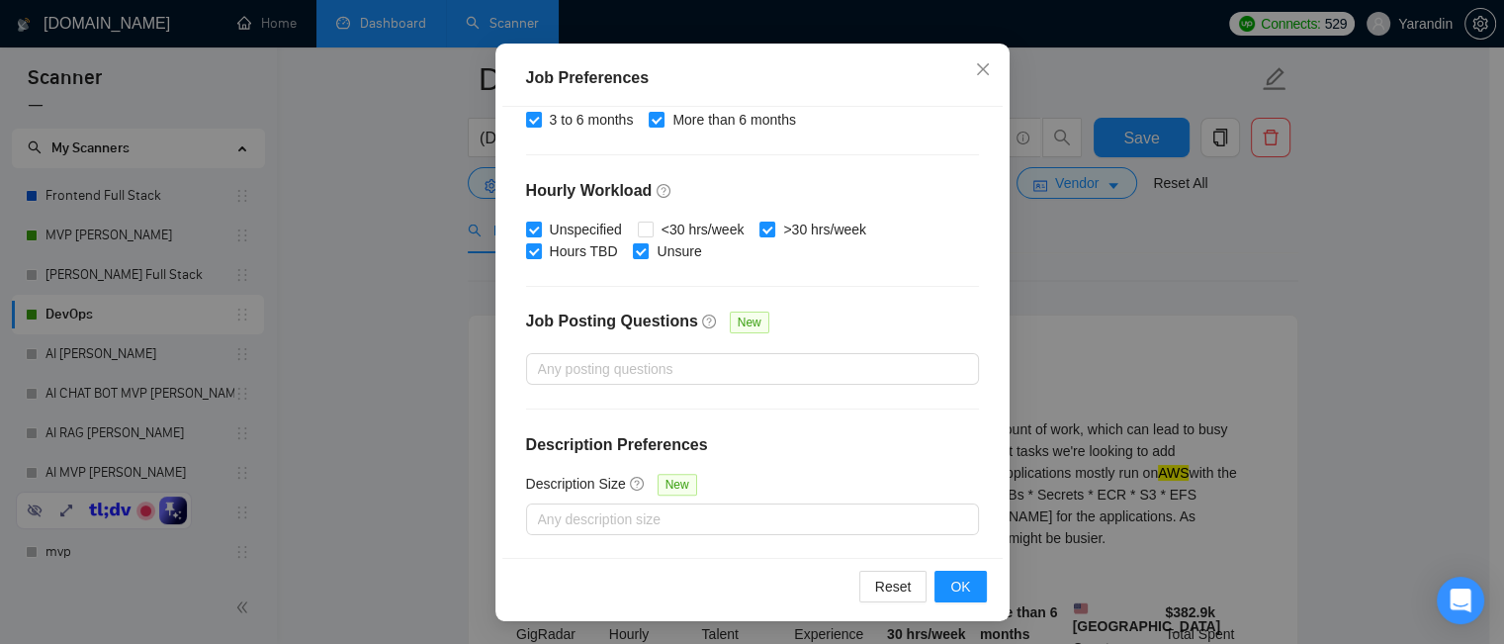
click at [1131, 313] on div "Job Preferences Budget Project Type All Fixed Price Hourly Rate Fixed Price Bud…" at bounding box center [752, 322] width 1504 height 644
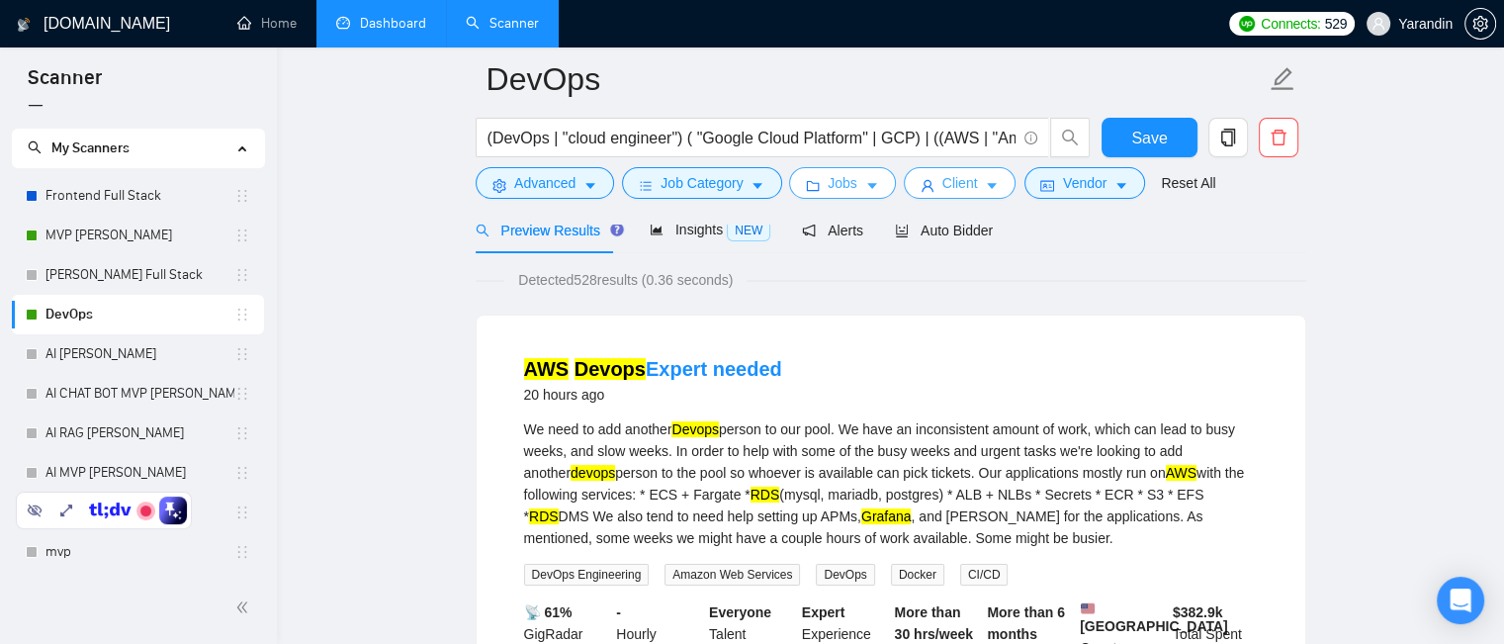
scroll to position [0, 0]
click at [961, 185] on span "Client" at bounding box center [960, 183] width 36 height 22
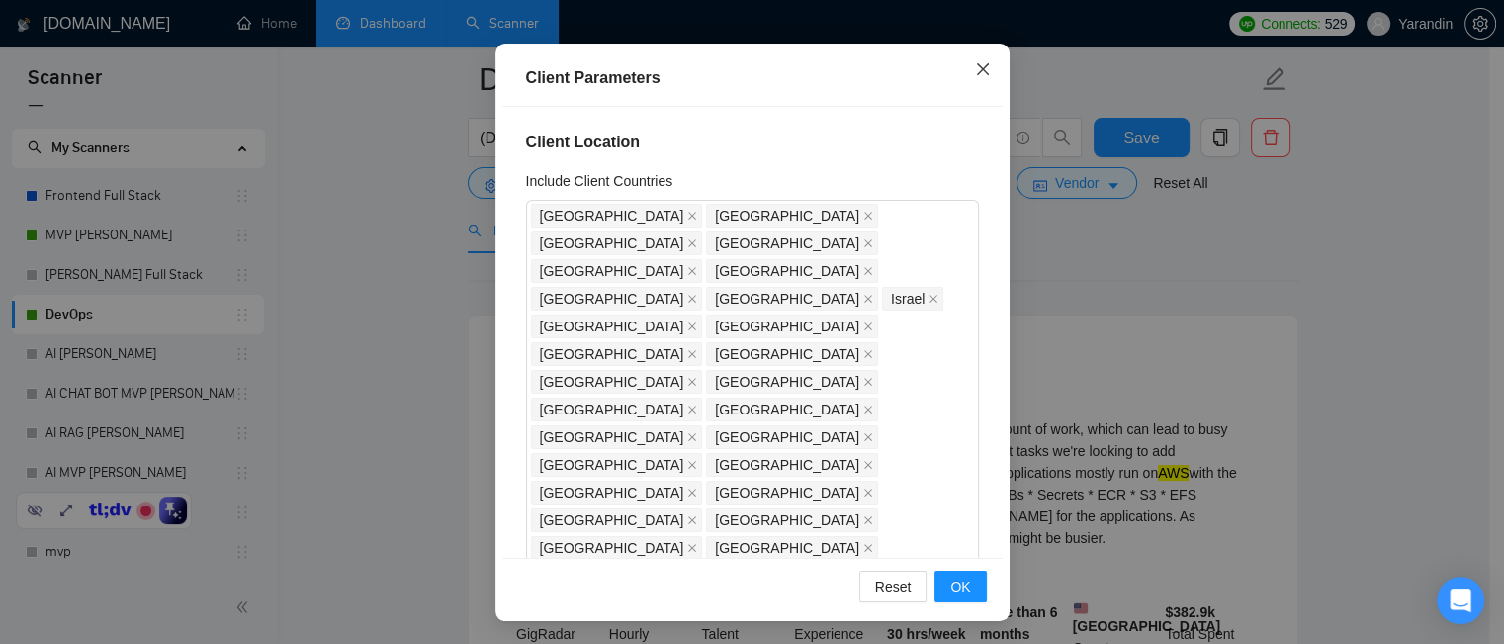
click at [975, 70] on icon "close" at bounding box center [983, 69] width 16 height 16
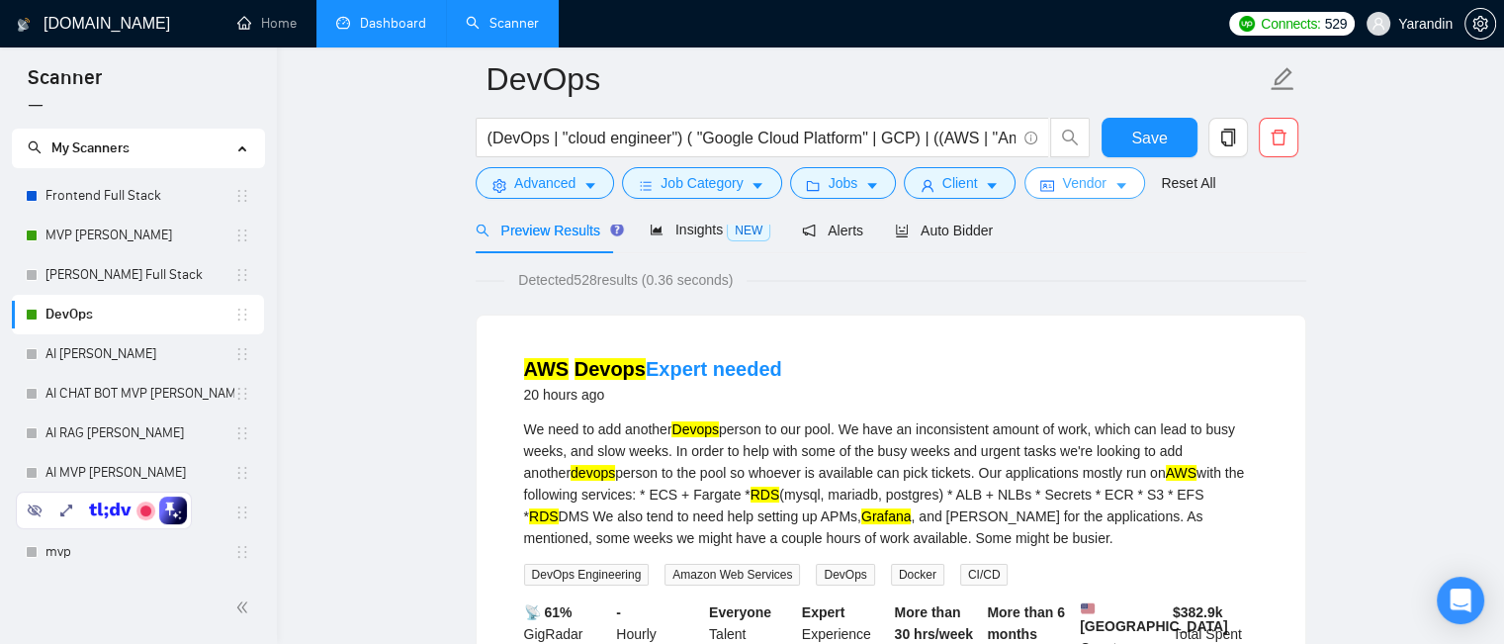
click at [1085, 185] on span "Vendor" at bounding box center [1084, 183] width 44 height 22
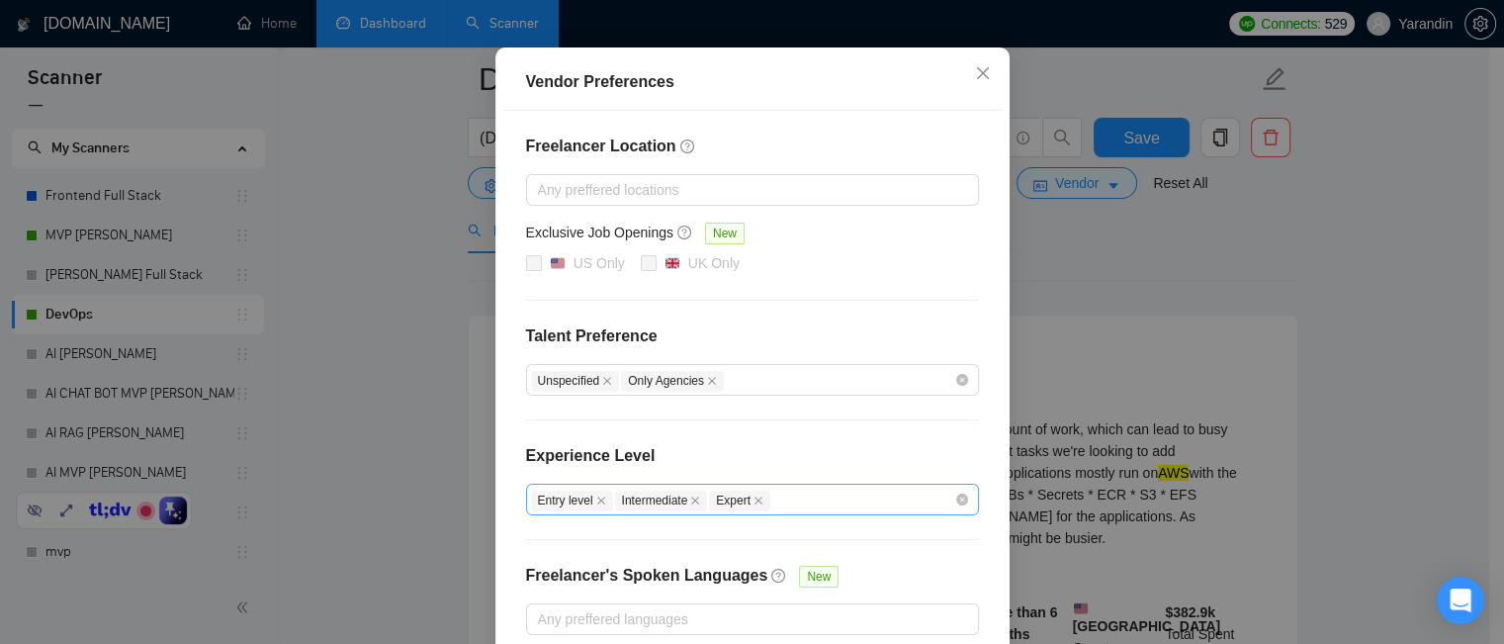
scroll to position [269, 0]
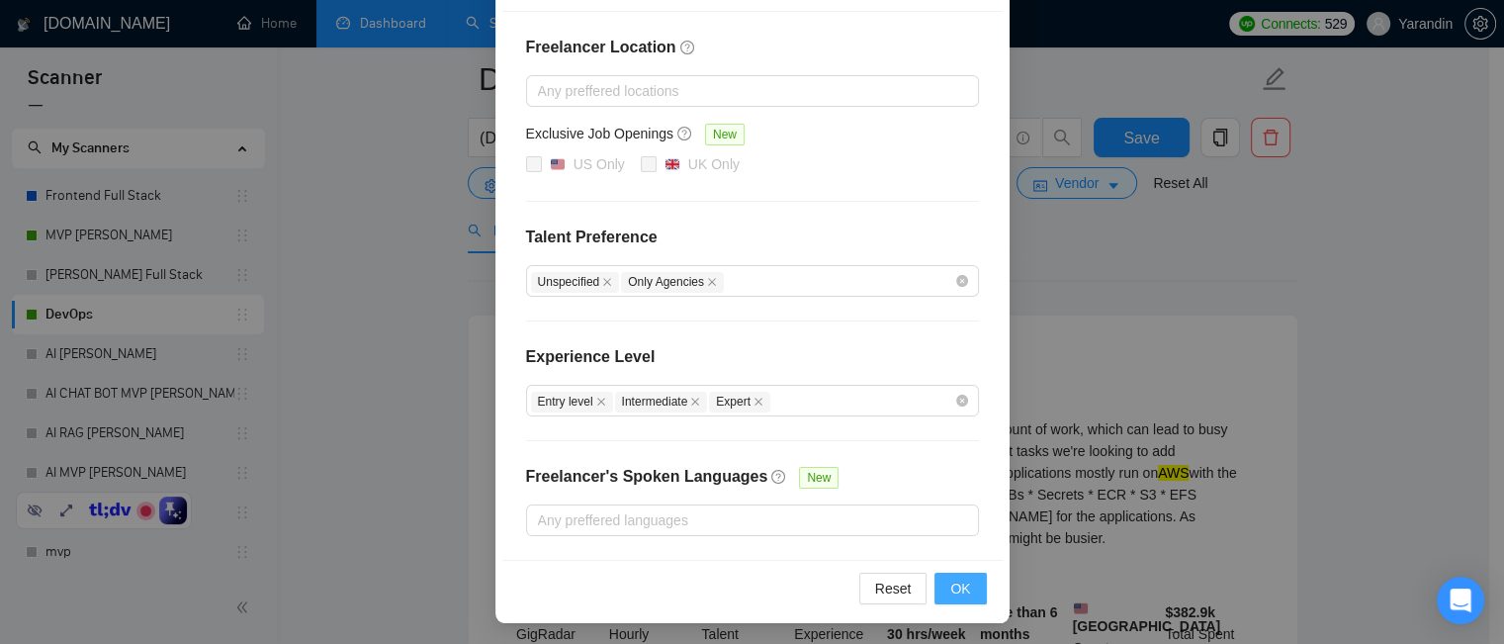
click at [961, 583] on span "OK" at bounding box center [960, 588] width 20 height 22
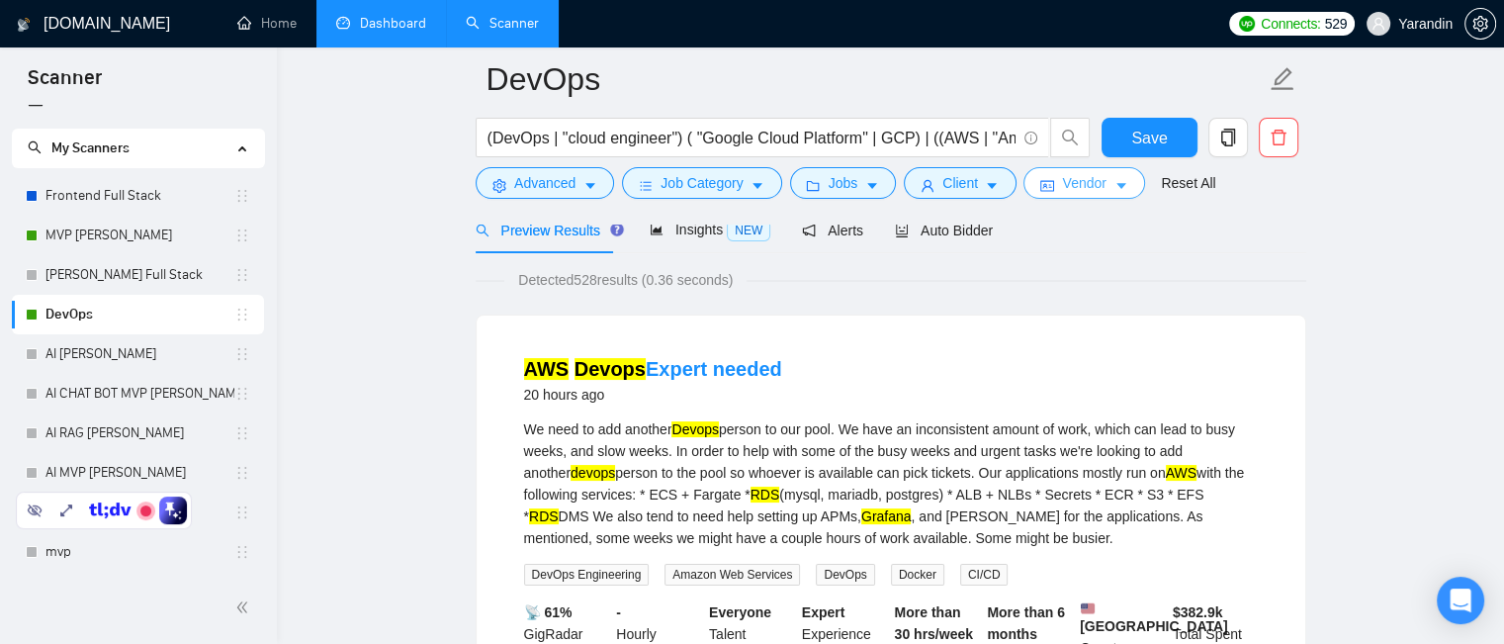
scroll to position [0, 0]
click at [550, 185] on span "Advanced" at bounding box center [544, 183] width 61 height 22
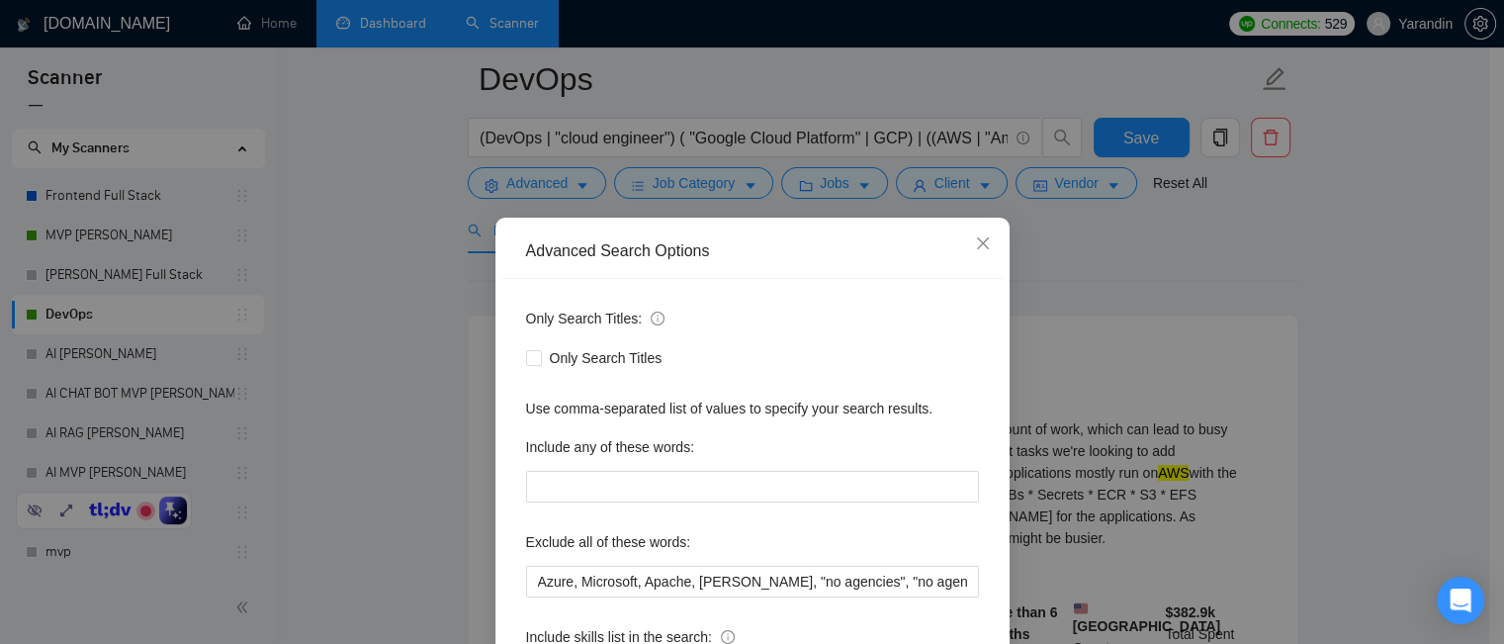
scroll to position [178, 0]
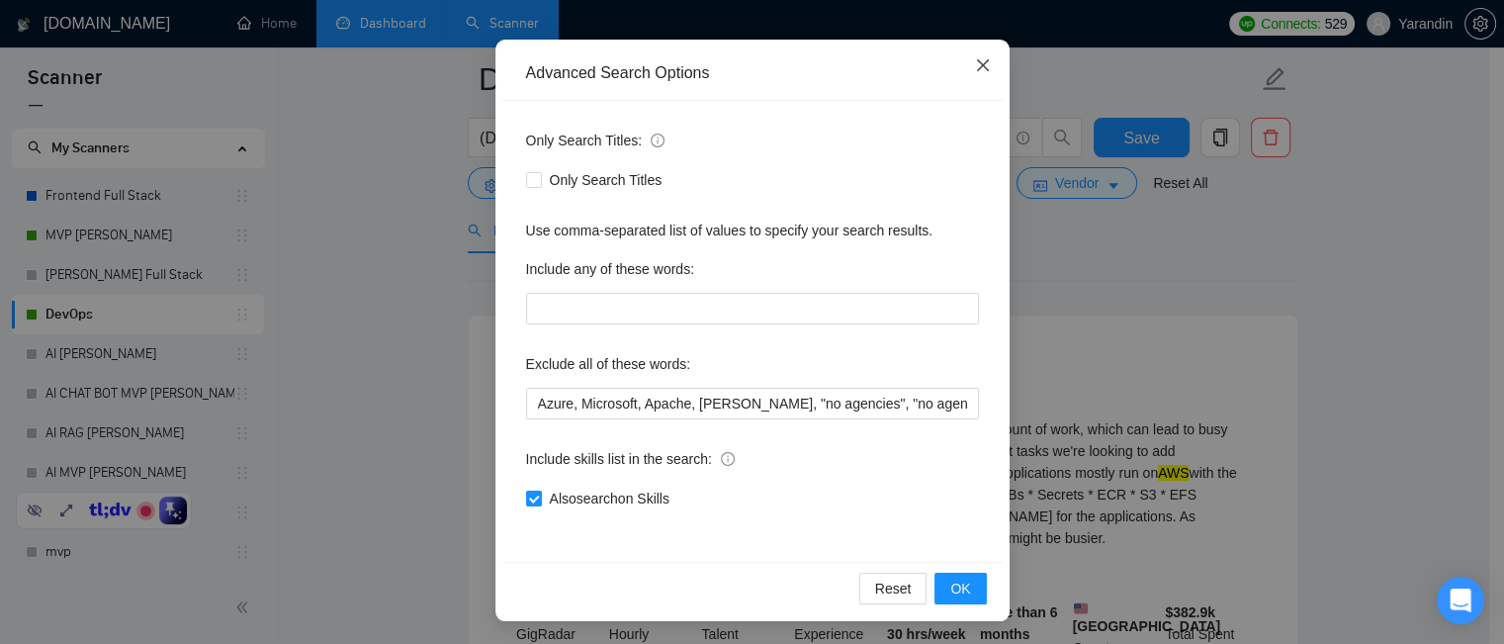
click at [975, 69] on icon "close" at bounding box center [983, 65] width 16 height 16
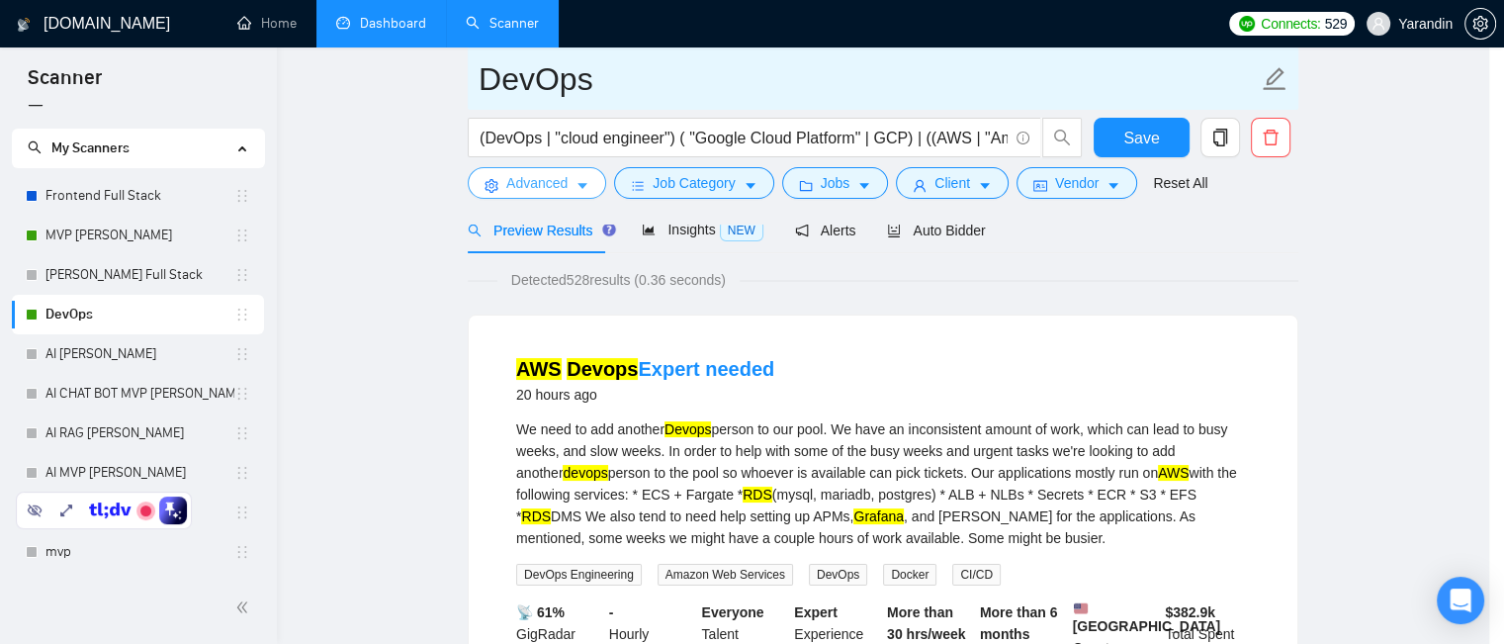
scroll to position [0, 0]
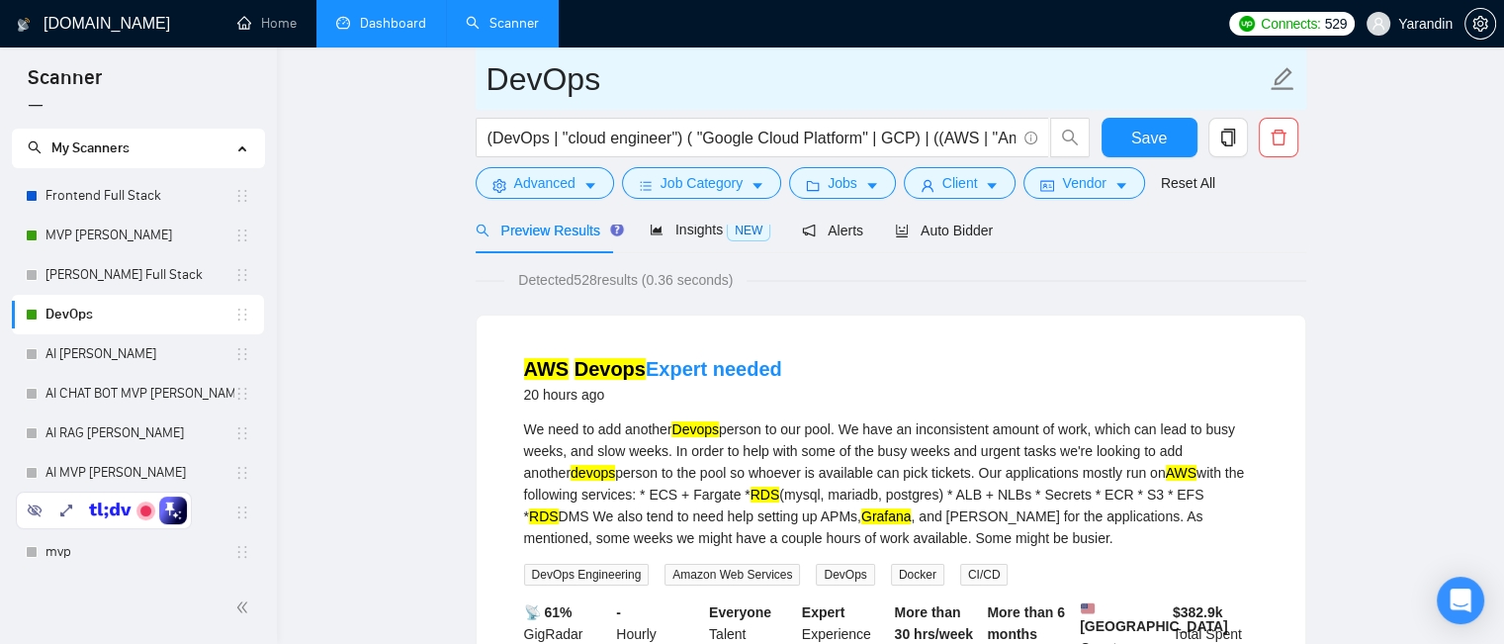
drag, startPoint x: 490, startPoint y: 75, endPoint x: 658, endPoint y: 78, distance: 167.1
click at [658, 78] on input "DevOps" at bounding box center [875, 78] width 779 height 49
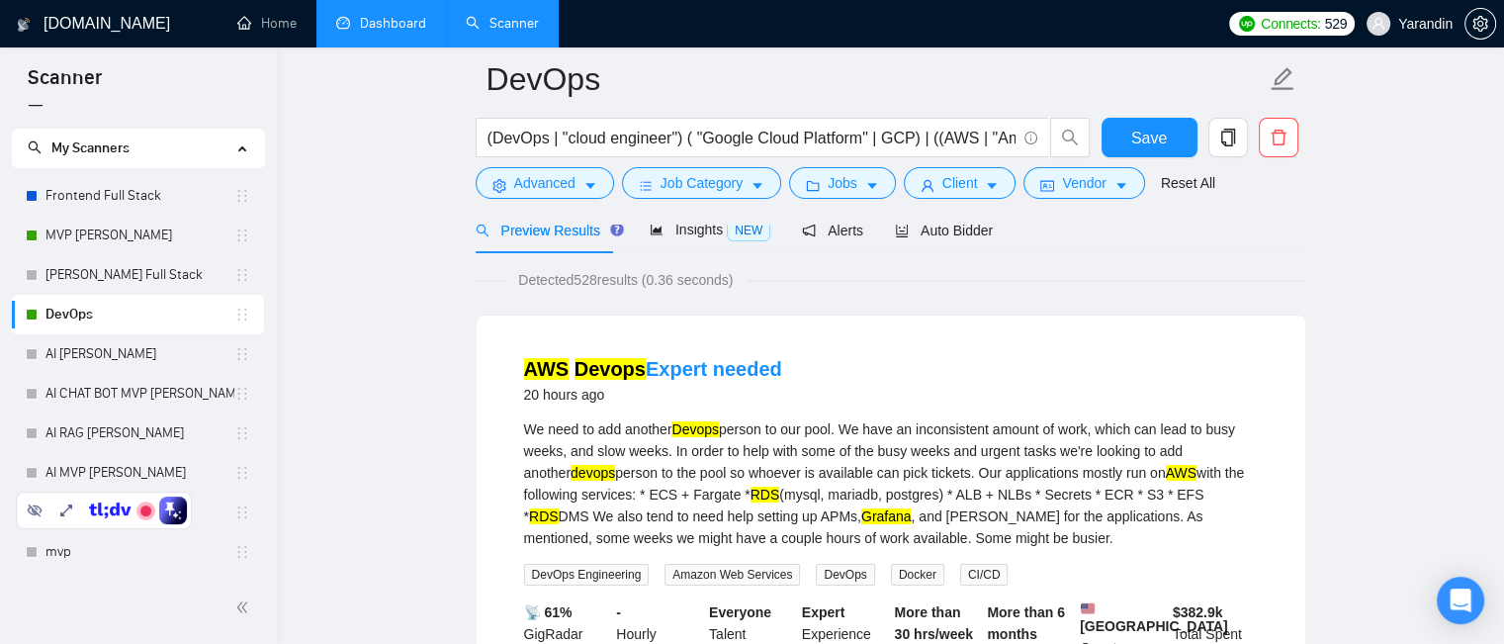
click at [1214, 274] on div "Detected 528 results (0.36 seconds)" at bounding box center [891, 280] width 831 height 22
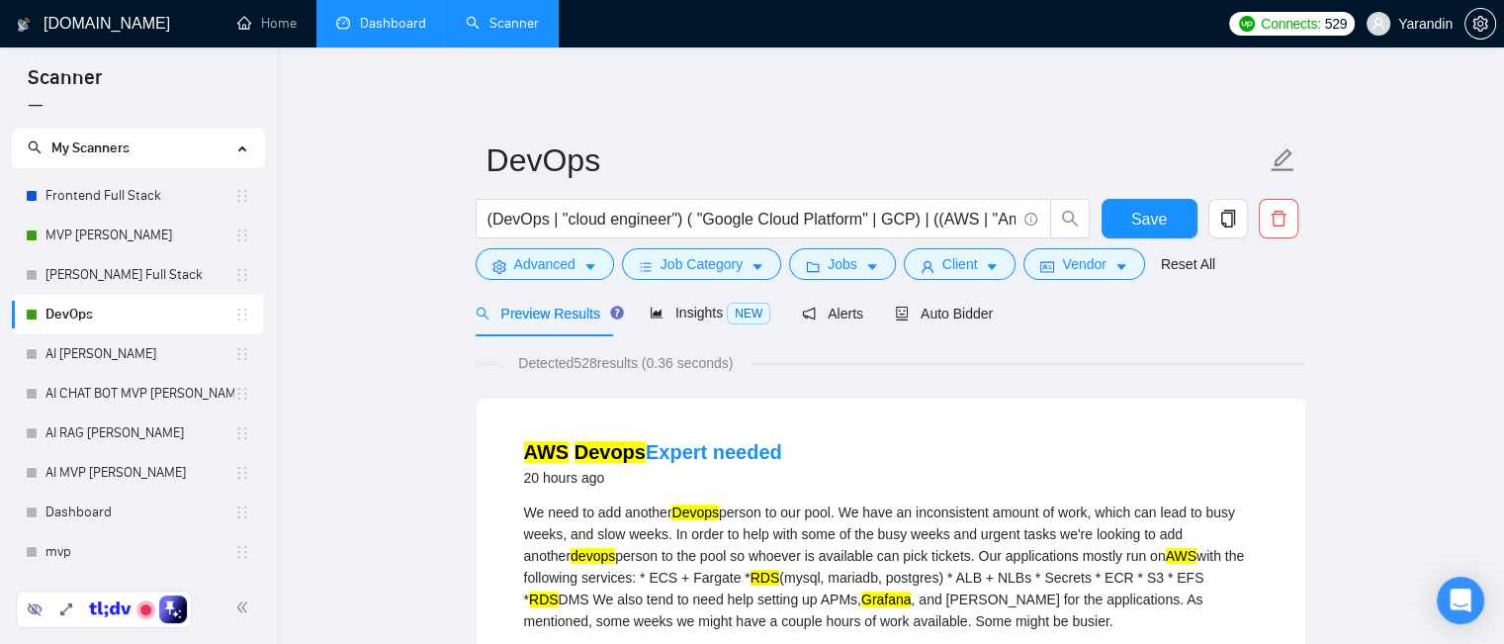
click at [397, 19] on link "Dashboard" at bounding box center [381, 23] width 90 height 17
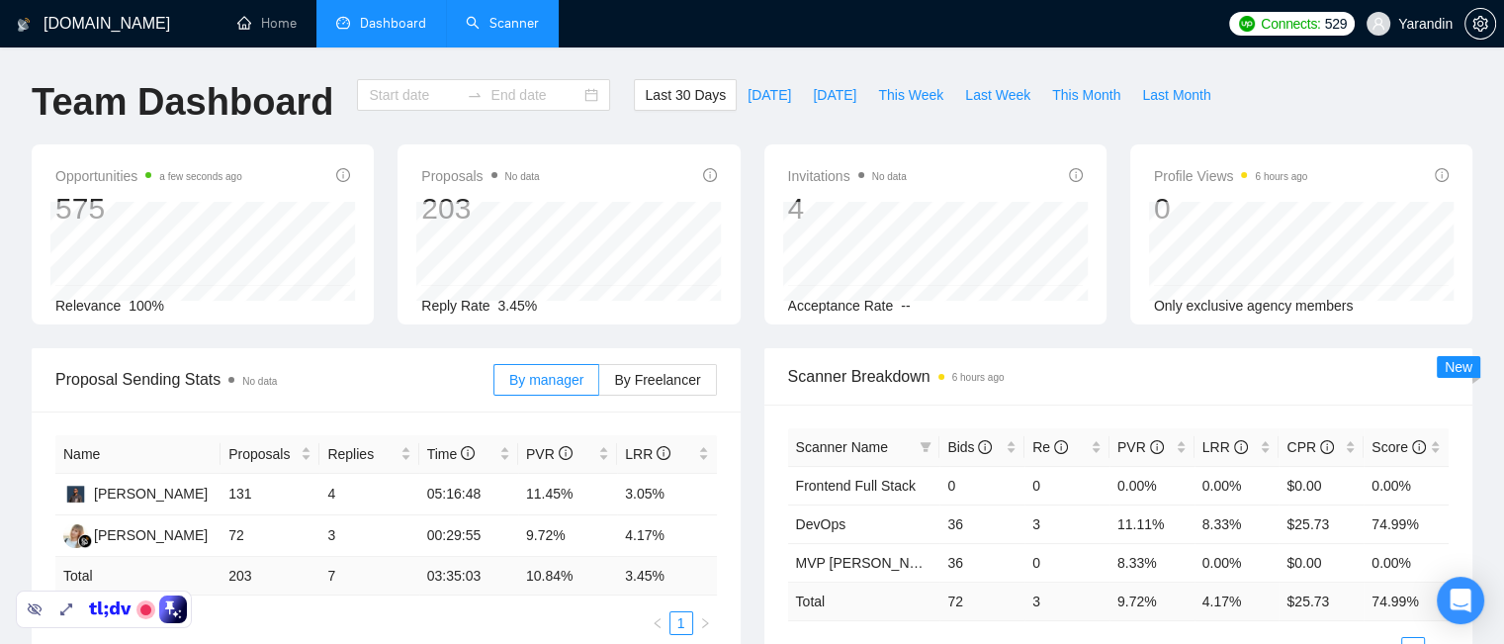
type input "[DATE]"
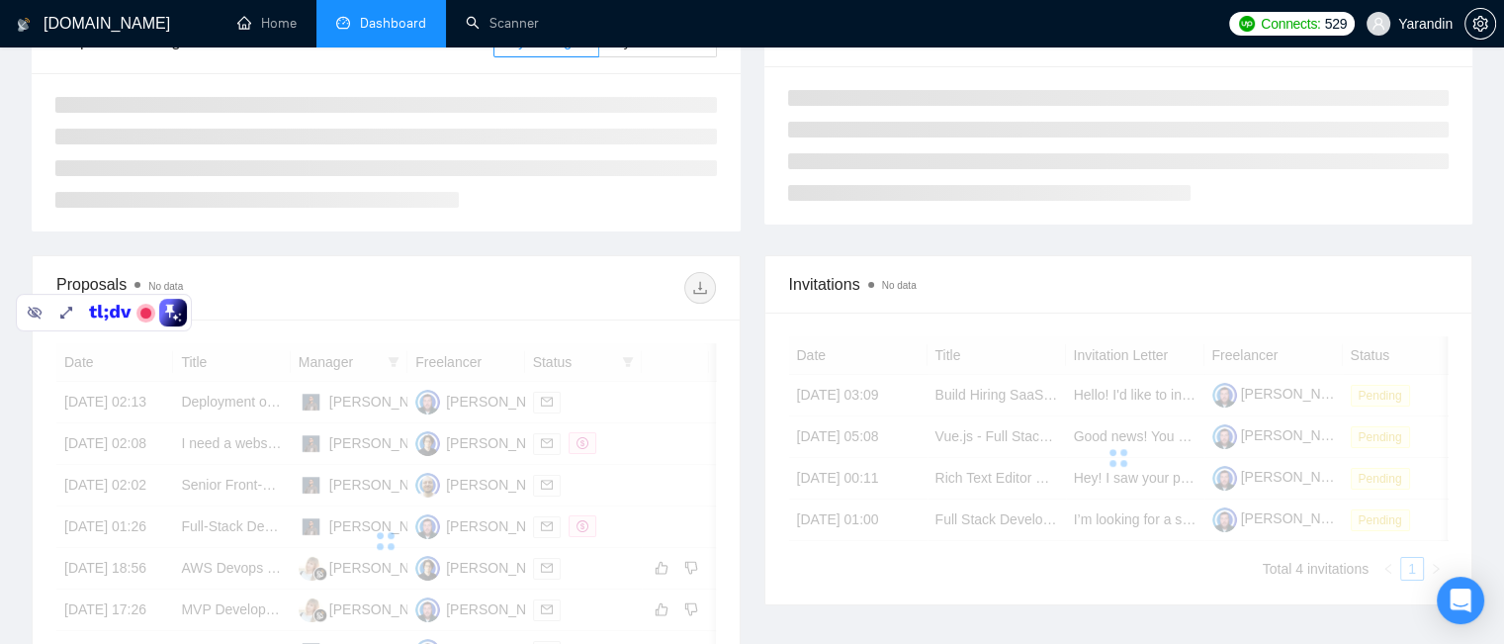
scroll to position [99, 0]
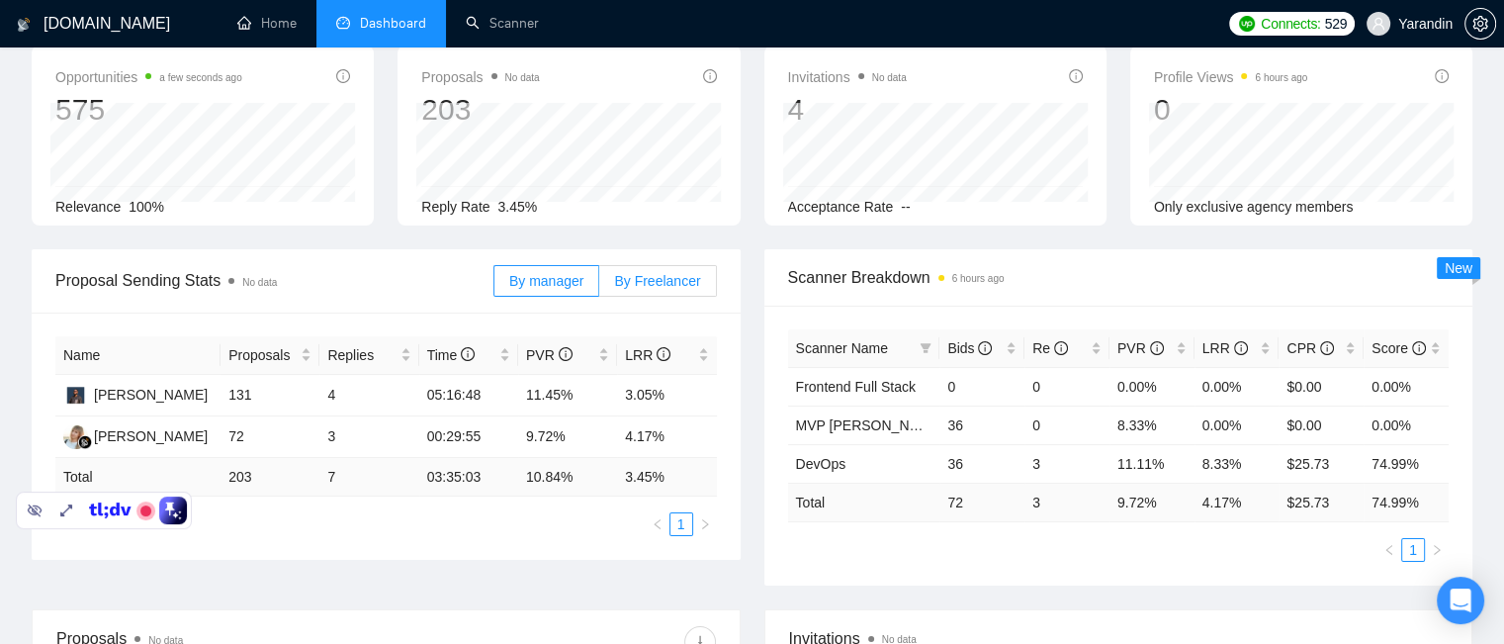
click at [695, 278] on span "By Freelancer" at bounding box center [657, 281] width 86 height 16
click at [599, 286] on input "By Freelancer" at bounding box center [599, 286] width 0 height 0
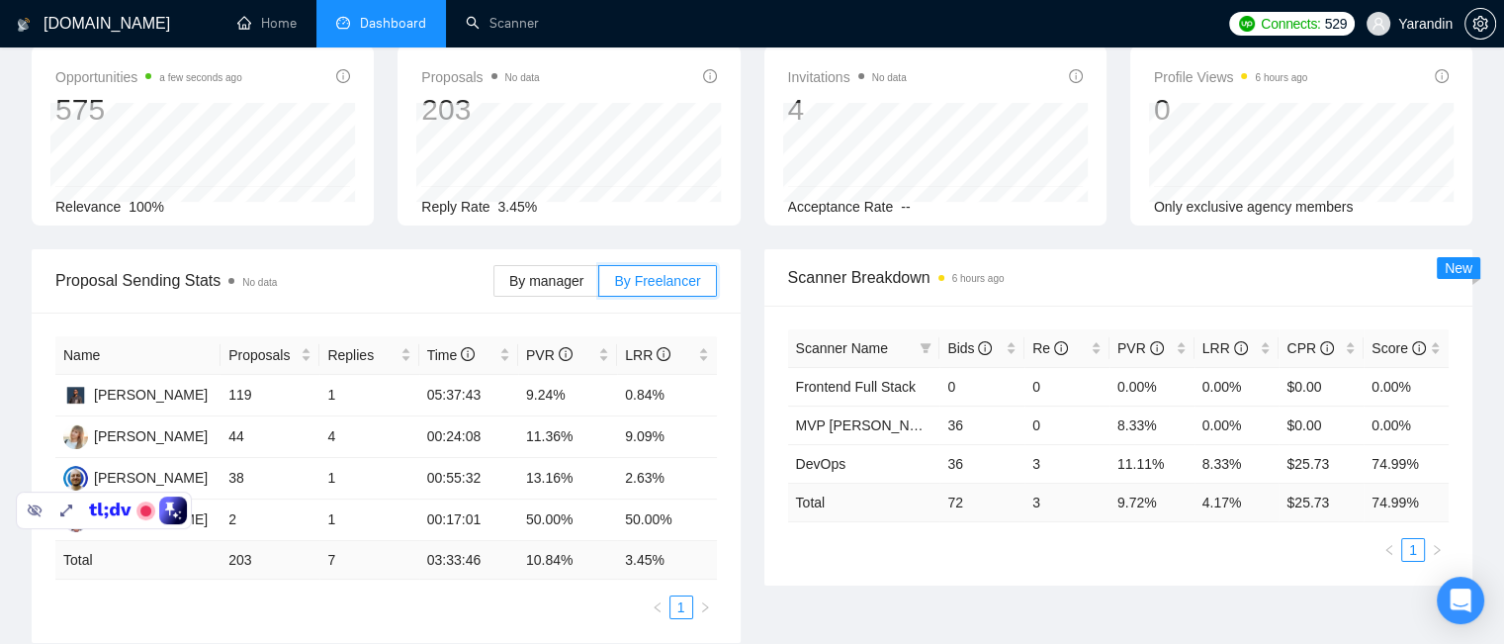
scroll to position [297, 0]
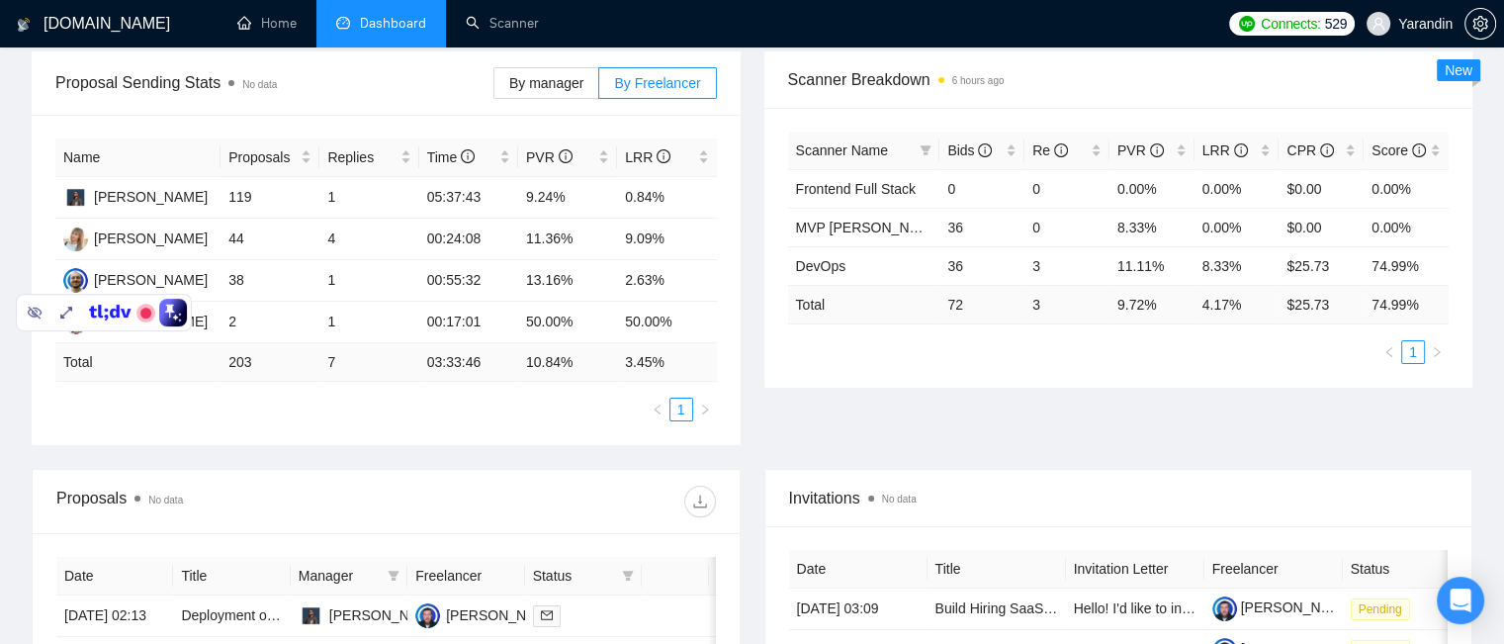
drag, startPoint x: 79, startPoint y: 312, endPoint x: 173, endPoint y: 578, distance: 282.1
click at [173, 347] on body "GigRadar.io Home Dashboard Scanner Connects: 529 Yarandin Team Dashboard 2025-0…" at bounding box center [752, 25] width 1504 height 644
drag, startPoint x: 82, startPoint y: 313, endPoint x: 106, endPoint y: 621, distance: 308.4
click at [106, 347] on body "GigRadar.io Home Dashboard Scanner Connects: 529 Yarandin Team Dashboard 2025-0…" at bounding box center [752, 25] width 1504 height 644
drag, startPoint x: 109, startPoint y: 303, endPoint x: 419, endPoint y: 484, distance: 359.4
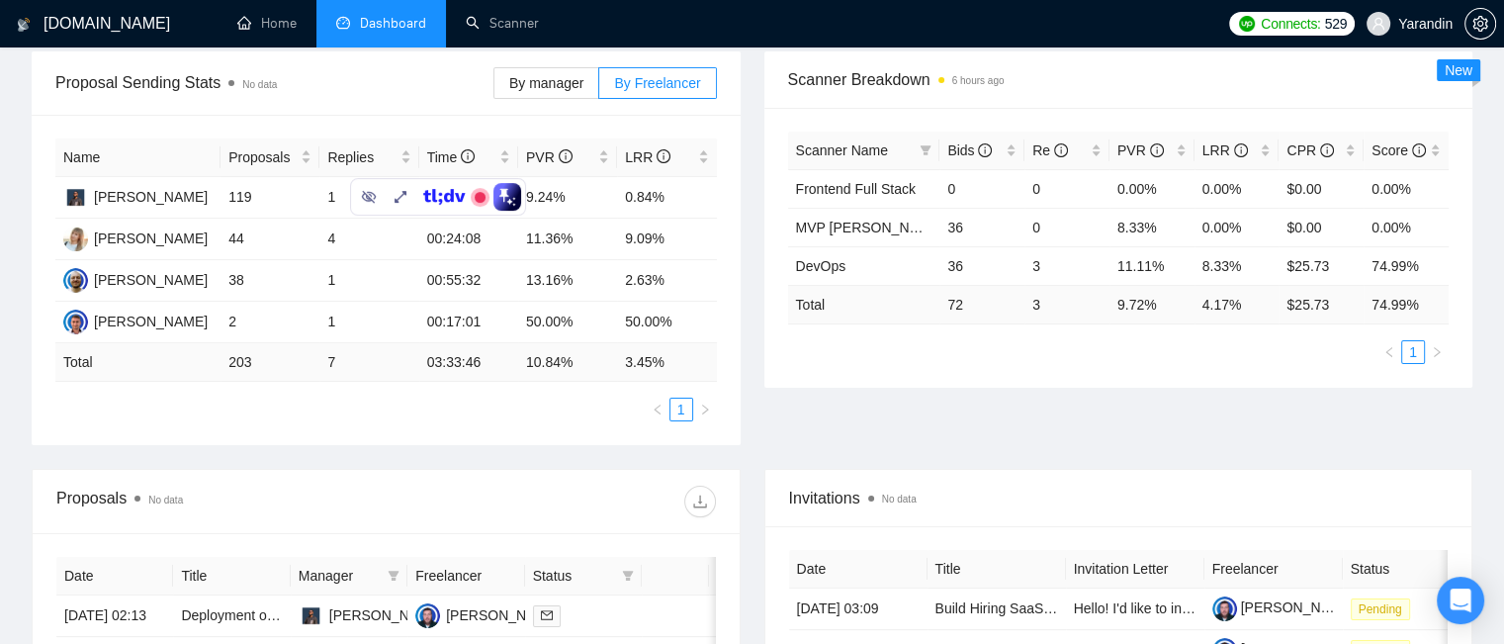
click at [419, 347] on body "GigRadar.io Home Dashboard Scanner Connects: 529 Yarandin Team Dashboard 2025-0…" at bounding box center [752, 25] width 1504 height 644
drag, startPoint x: 417, startPoint y: 192, endPoint x: 815, endPoint y: 181, distance: 397.6
click at [815, 181] on body "GigRadar.io Home Dashboard Scanner Connects: 529 Yarandin Team Dashboard 2025-0…" at bounding box center [752, 25] width 1504 height 644
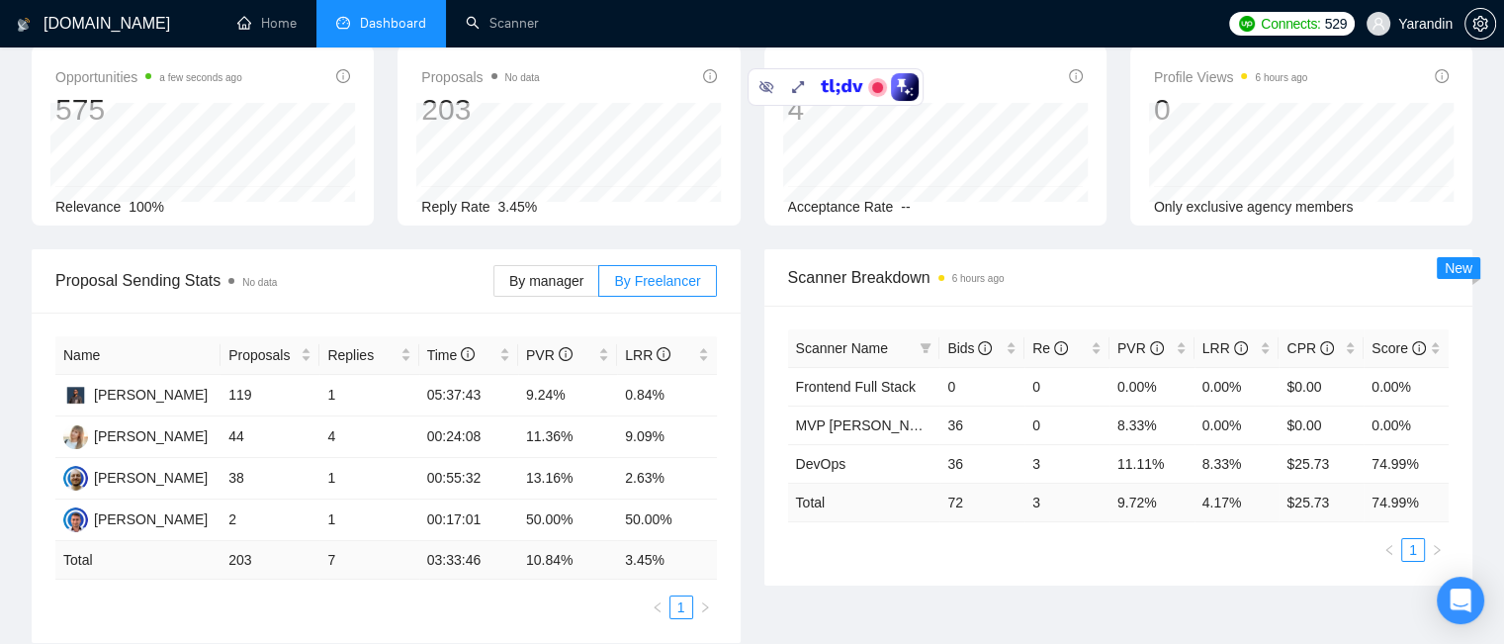
scroll to position [198, 0]
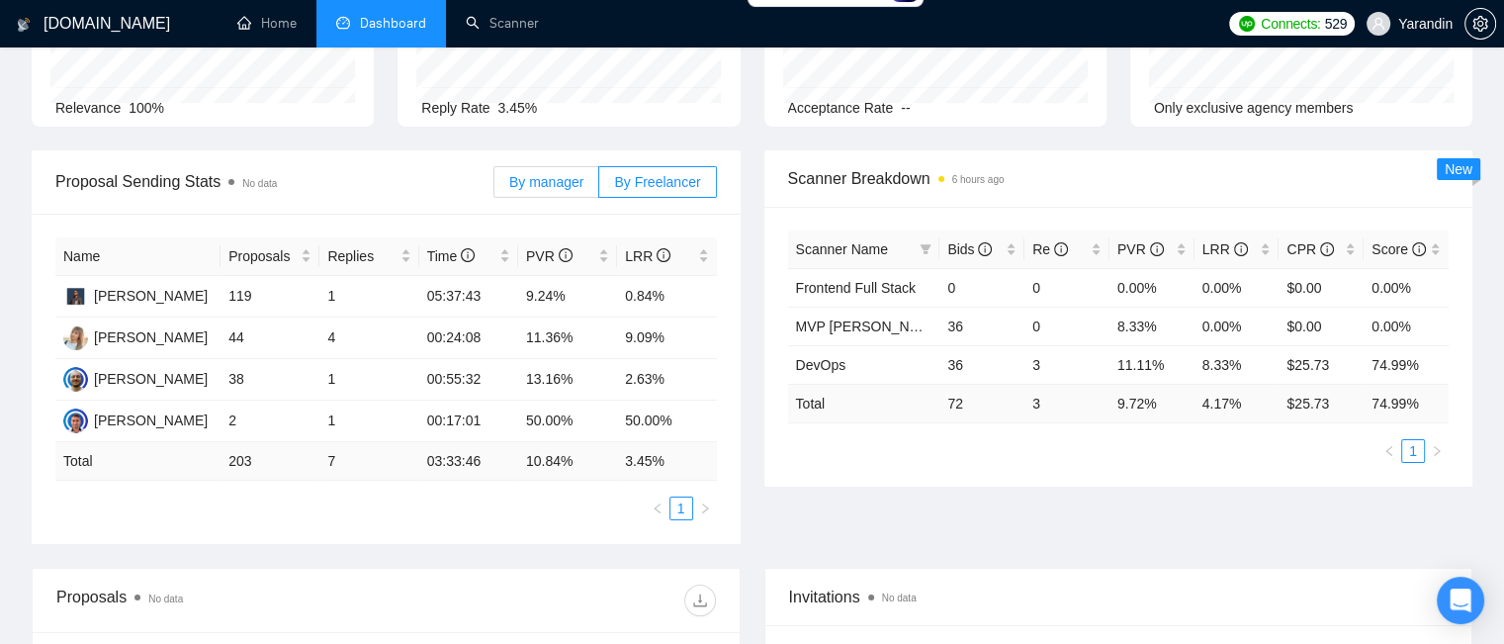
click at [533, 181] on span "By manager" at bounding box center [546, 182] width 74 height 16
click at [494, 187] on input "By manager" at bounding box center [494, 187] width 0 height 0
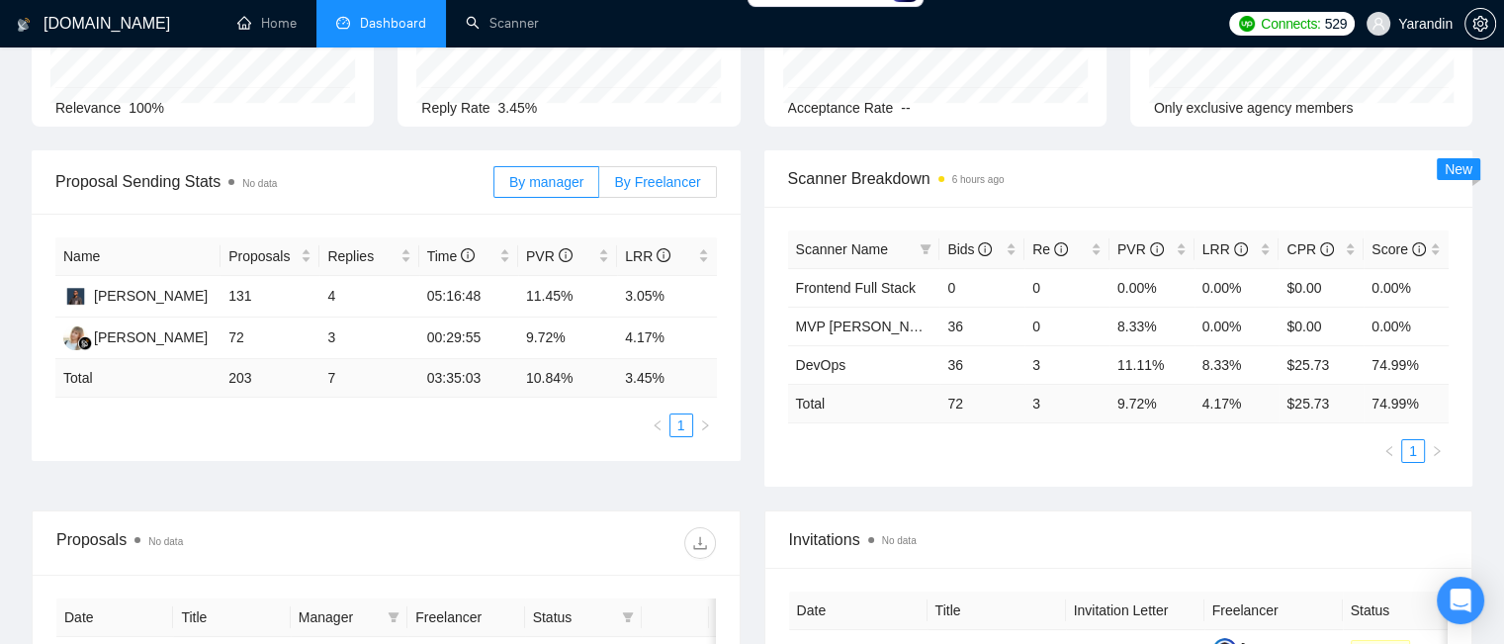
click at [639, 182] on span "By Freelancer" at bounding box center [657, 182] width 86 height 16
click at [599, 187] on input "By Freelancer" at bounding box center [599, 187] width 0 height 0
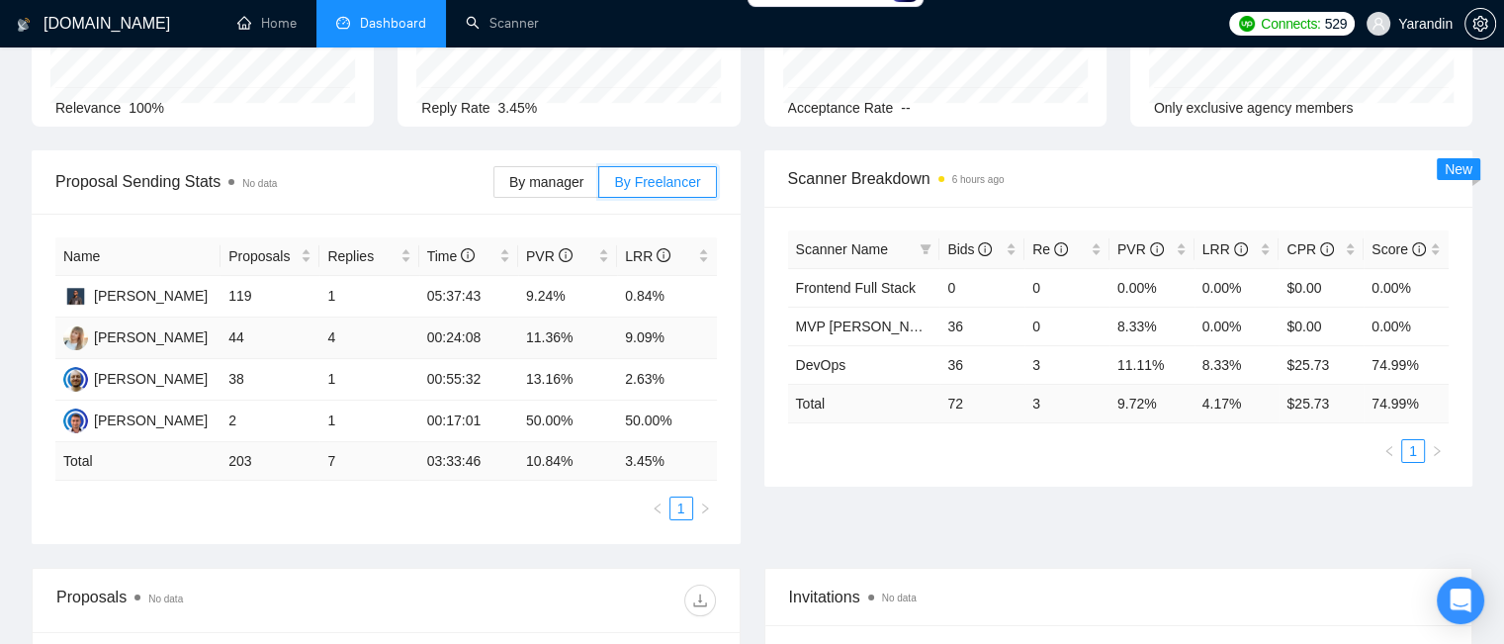
scroll to position [99, 0]
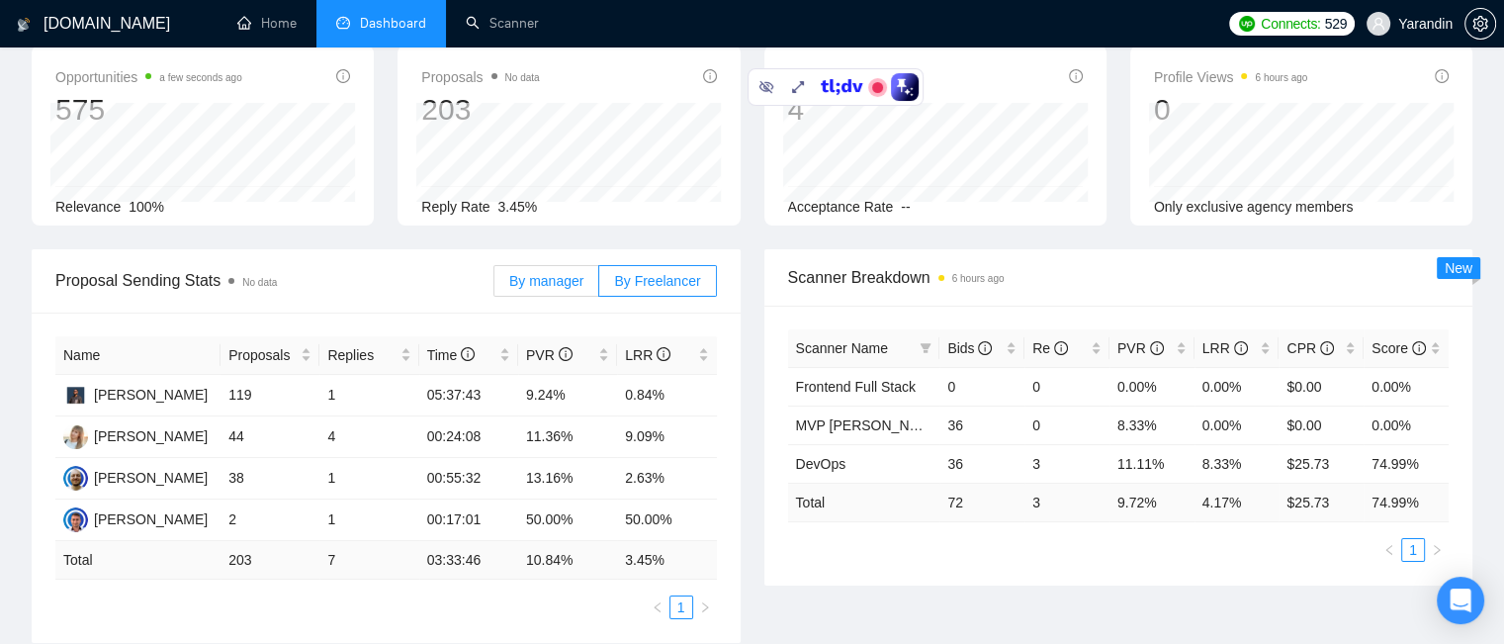
click at [548, 286] on span "By manager" at bounding box center [546, 281] width 74 height 16
click at [494, 286] on input "By manager" at bounding box center [494, 286] width 0 height 0
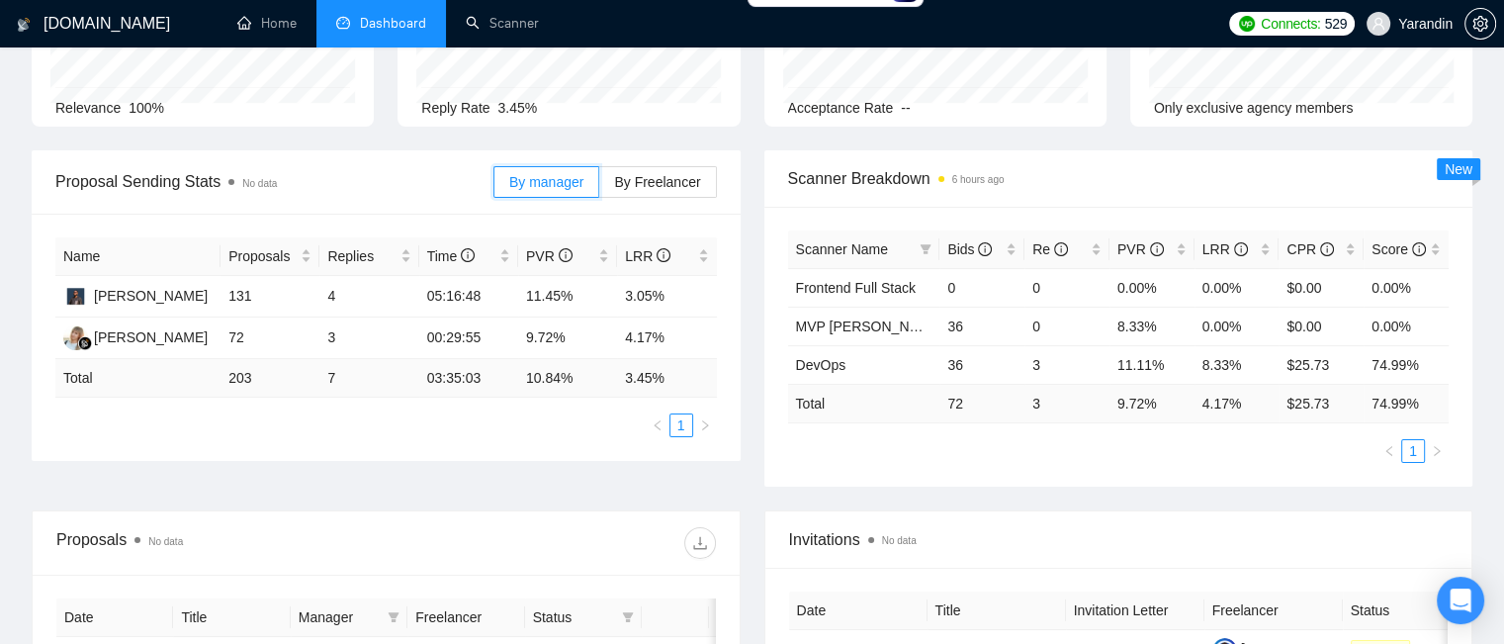
scroll to position [297, 0]
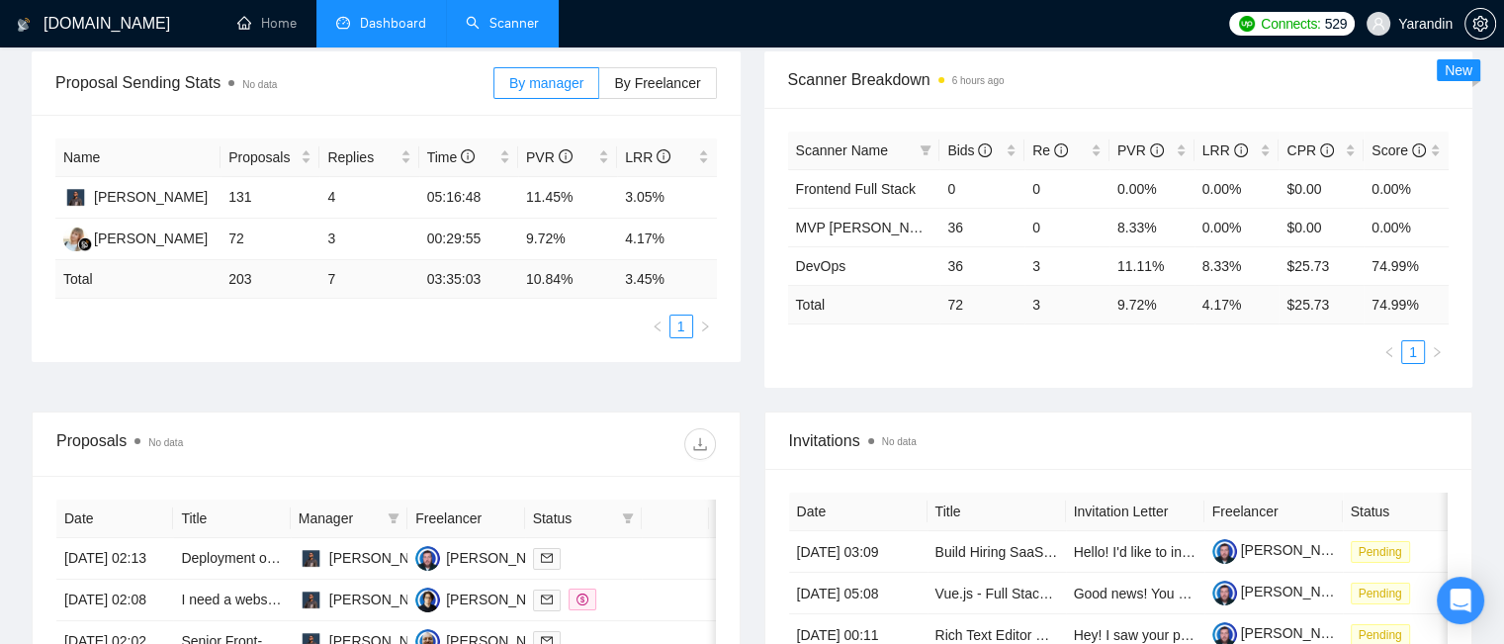
drag, startPoint x: 499, startPoint y: 14, endPoint x: 502, endPoint y: 0, distance: 14.2
click at [498, 15] on link "Scanner" at bounding box center [502, 23] width 73 height 17
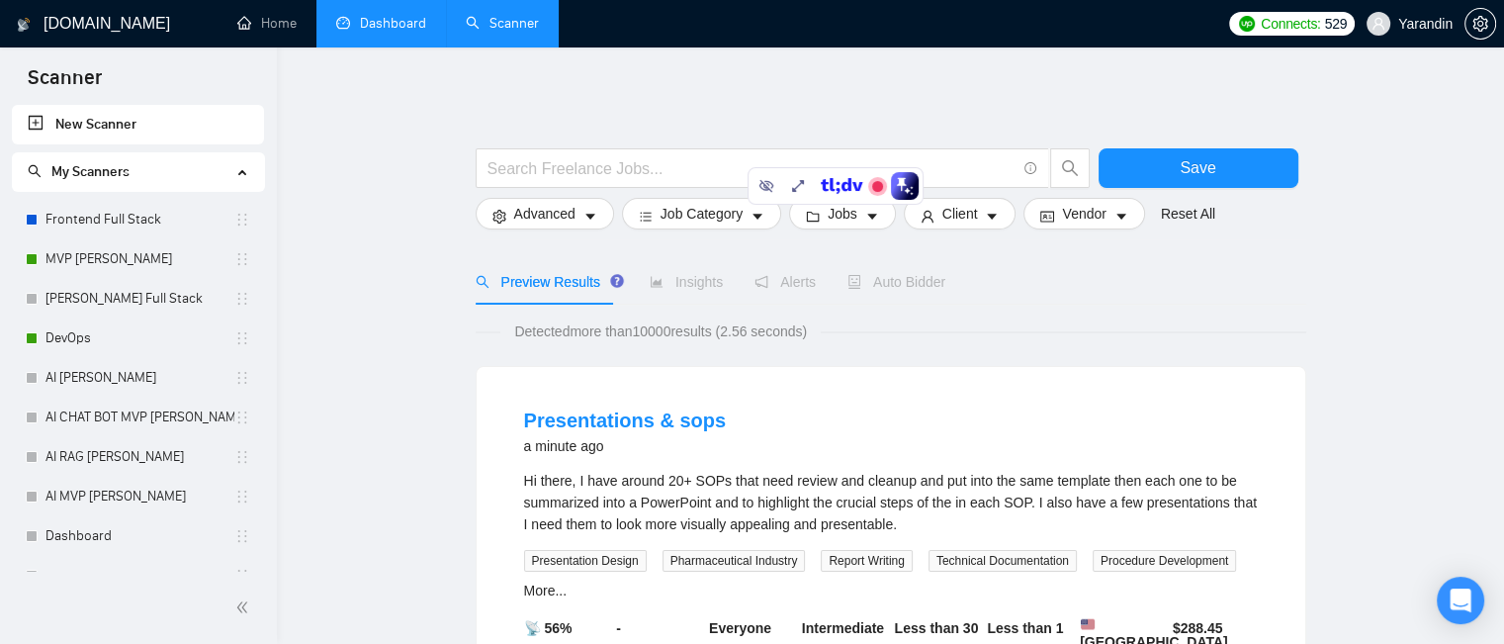
drag, startPoint x: 801, startPoint y: 185, endPoint x: 938, endPoint y: 276, distance: 164.8
click at [938, 279] on body "Scanner New Scanner My Scanners Frontend Full Stack MVP Vlad UPD Vlad Full Stac…" at bounding box center [752, 322] width 1504 height 644
drag, startPoint x: 838, startPoint y: 183, endPoint x: 103, endPoint y: 613, distance: 852.2
click at [103, 613] on icon at bounding box center [114, 609] width 44 height 16
click at [132, 263] on link "MVP Vlad UPD" at bounding box center [139, 259] width 189 height 40
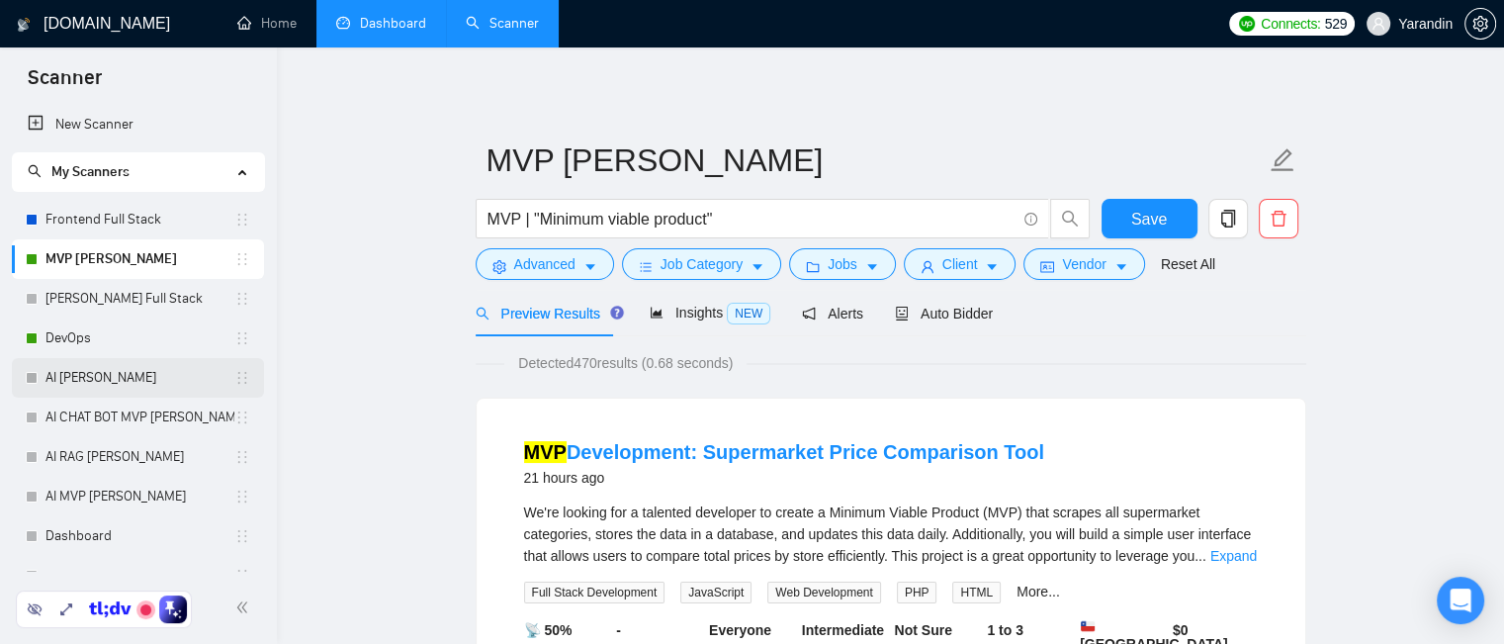
click at [102, 381] on link "AI Vlad" at bounding box center [139, 378] width 189 height 40
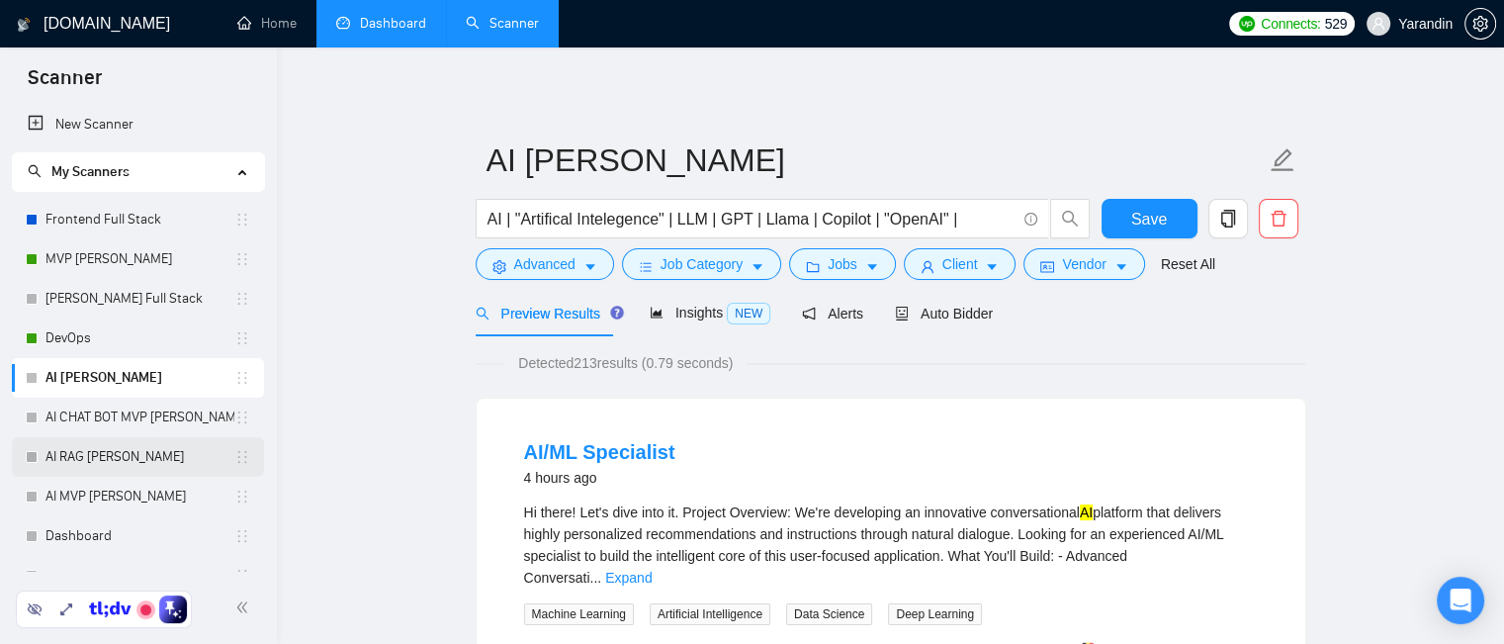
click at [112, 453] on link "AI RAG Michael" at bounding box center [139, 457] width 189 height 40
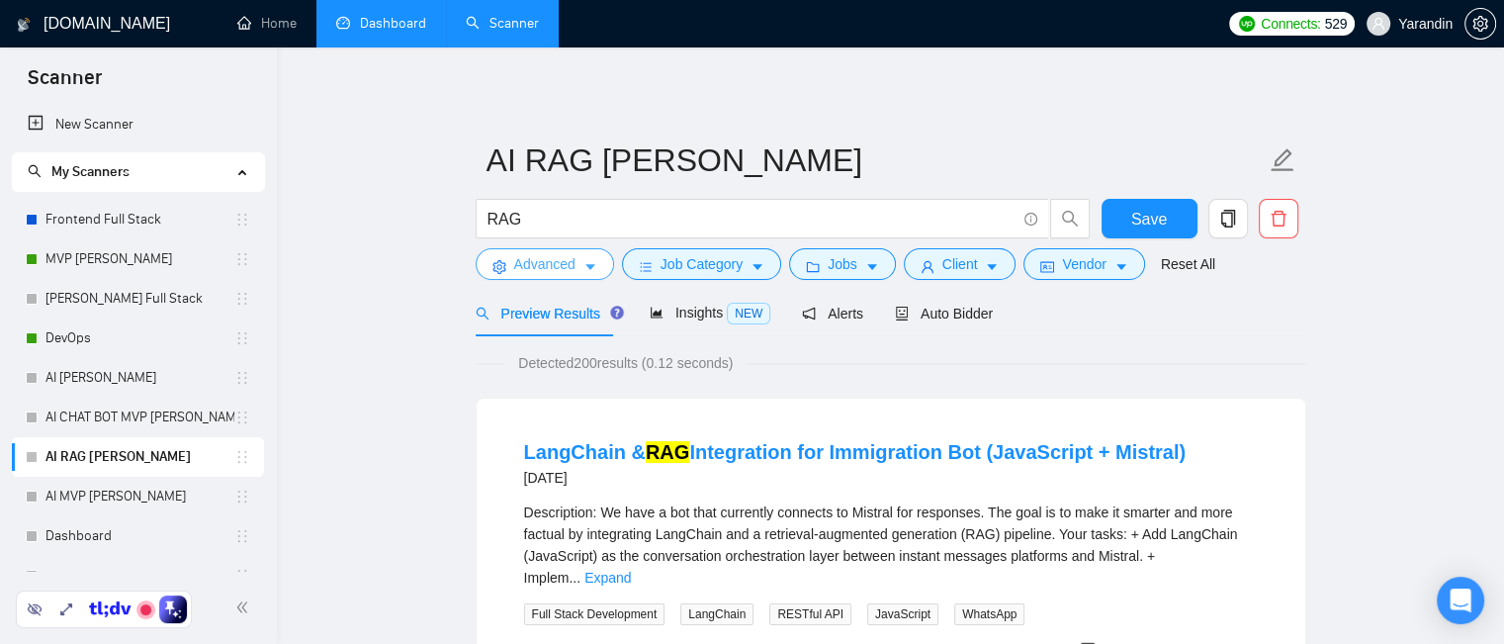
click at [570, 263] on span "Advanced" at bounding box center [544, 264] width 61 height 22
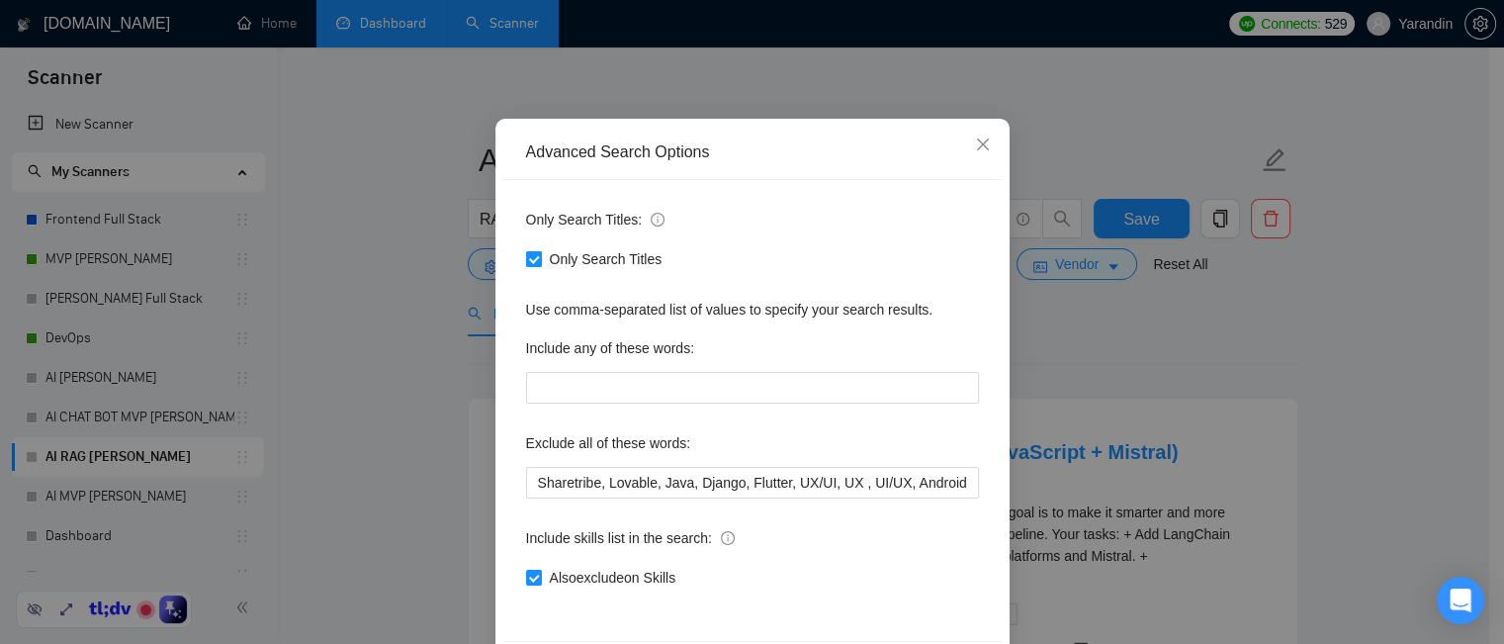
scroll to position [178, 0]
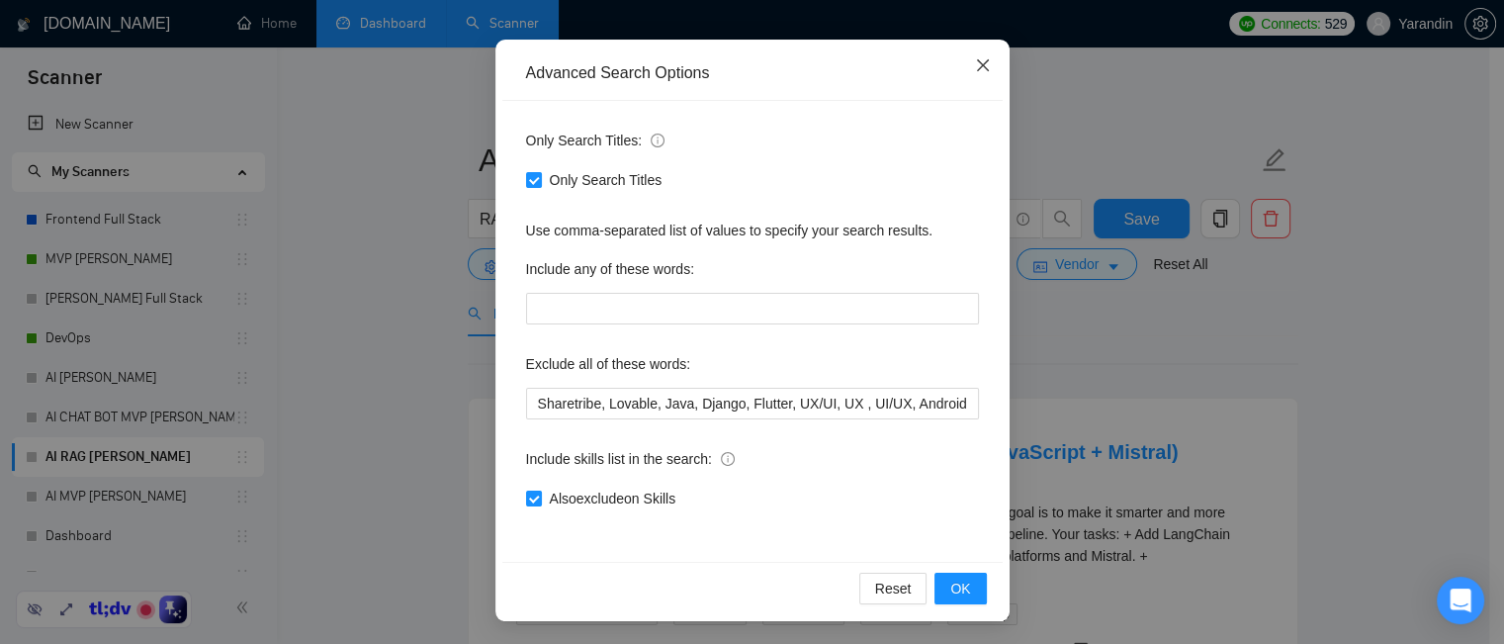
click at [977, 71] on icon "close" at bounding box center [983, 65] width 16 height 16
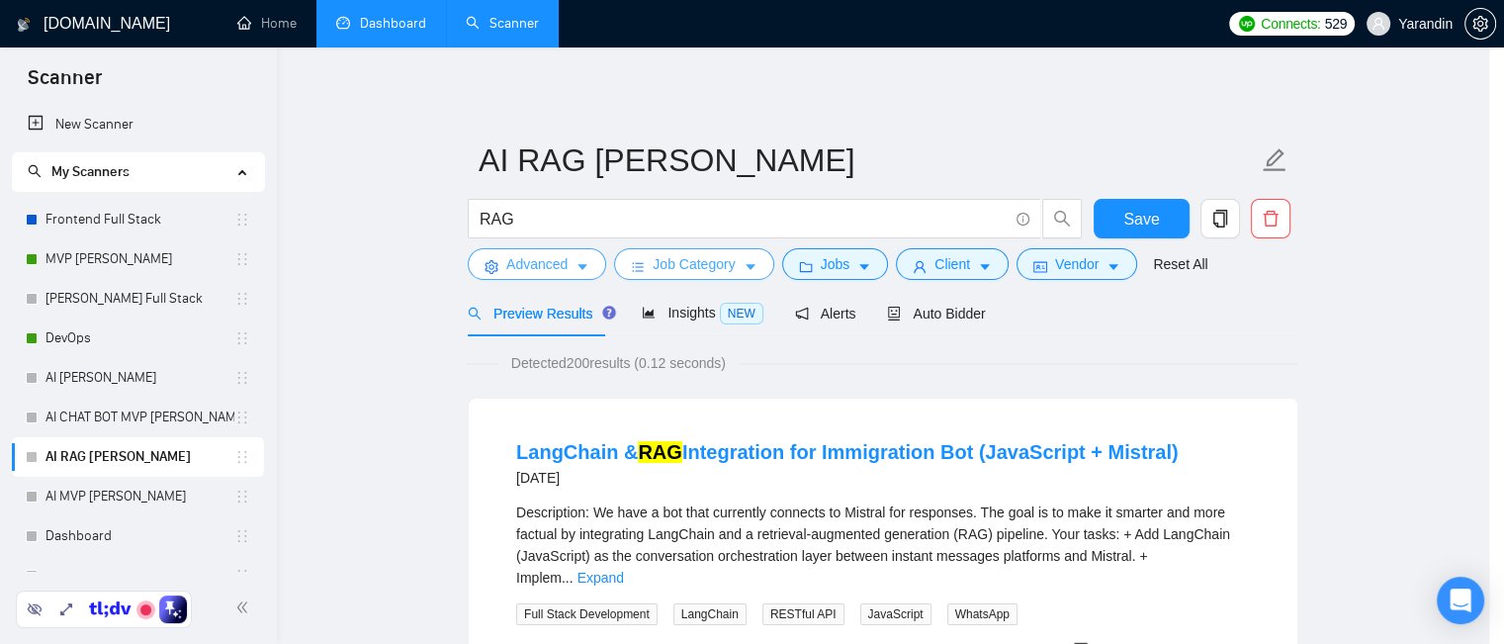
scroll to position [0, 0]
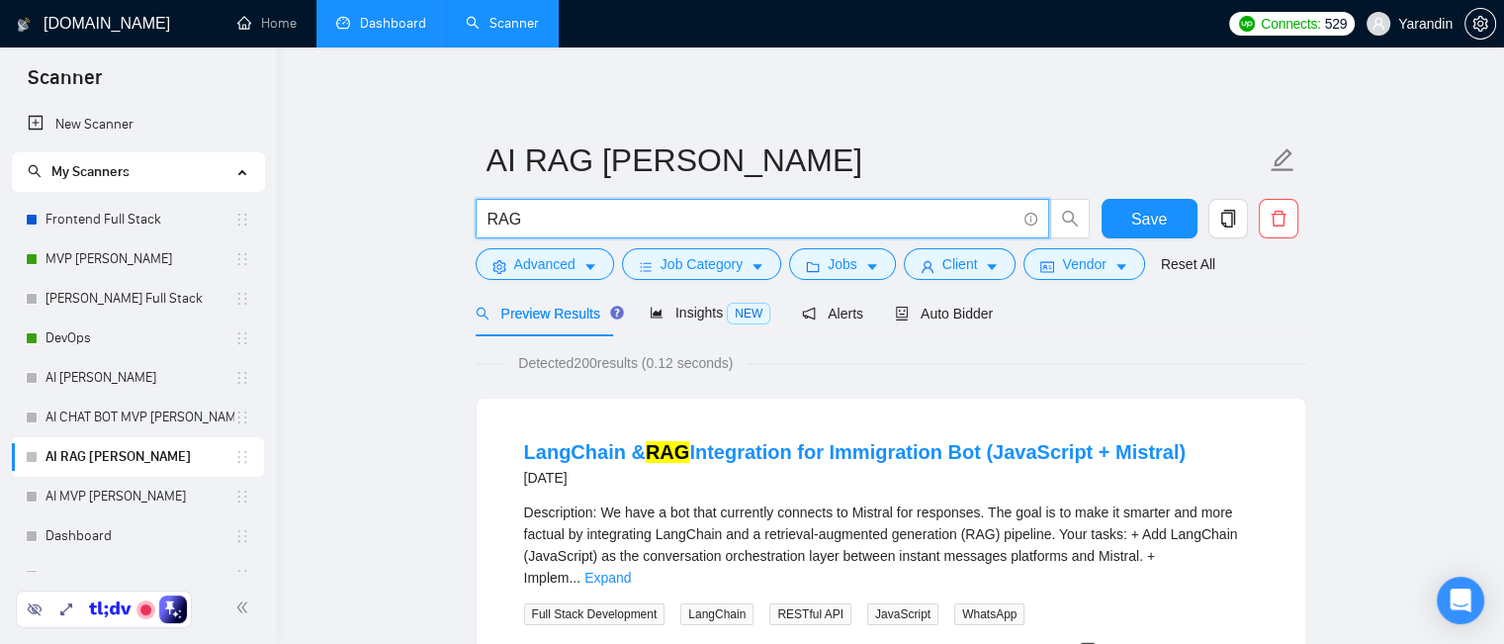
click at [538, 224] on input "RAG" at bounding box center [751, 219] width 528 height 25
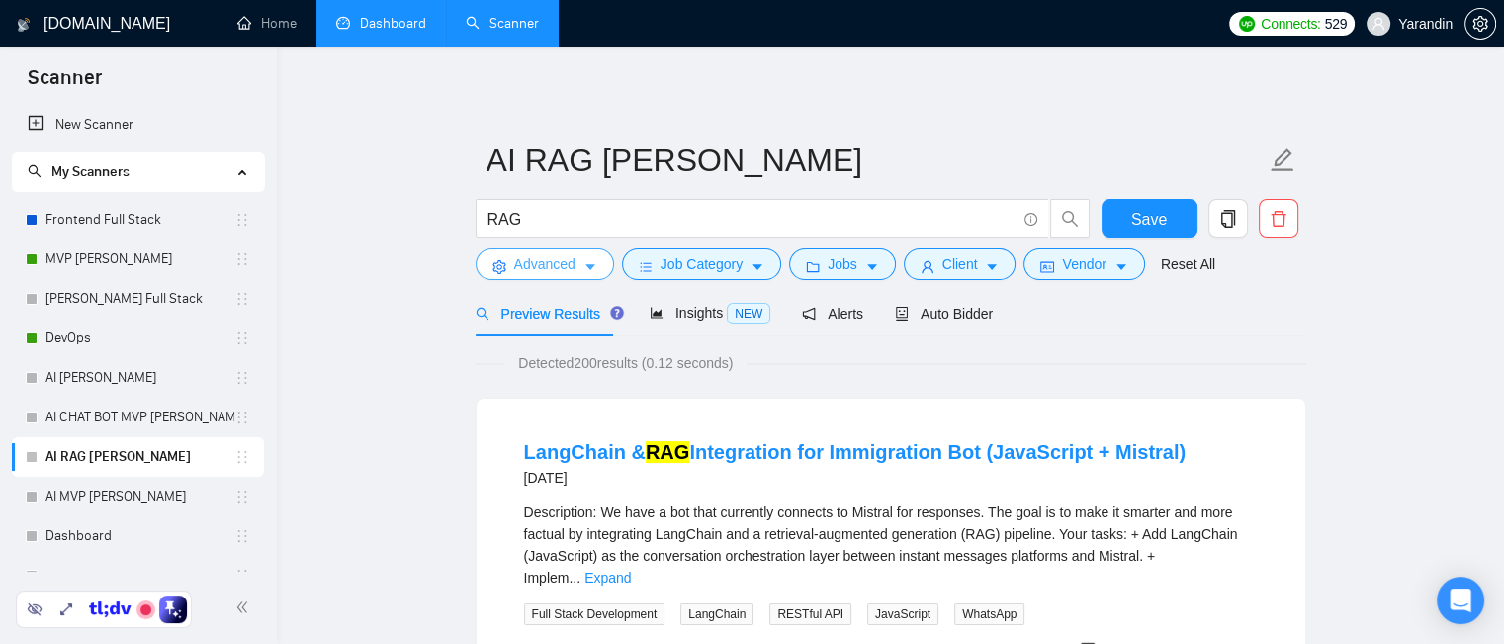
click at [533, 269] on span "Advanced" at bounding box center [544, 264] width 61 height 22
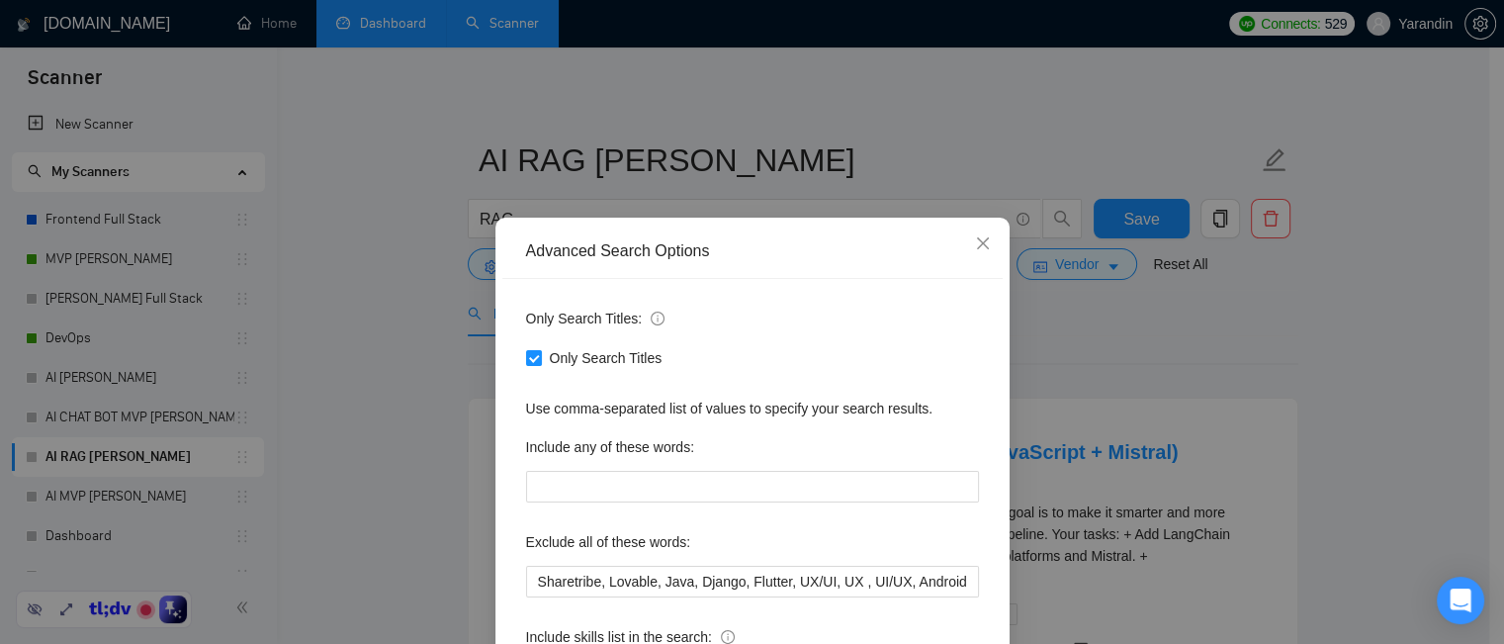
scroll to position [99, 0]
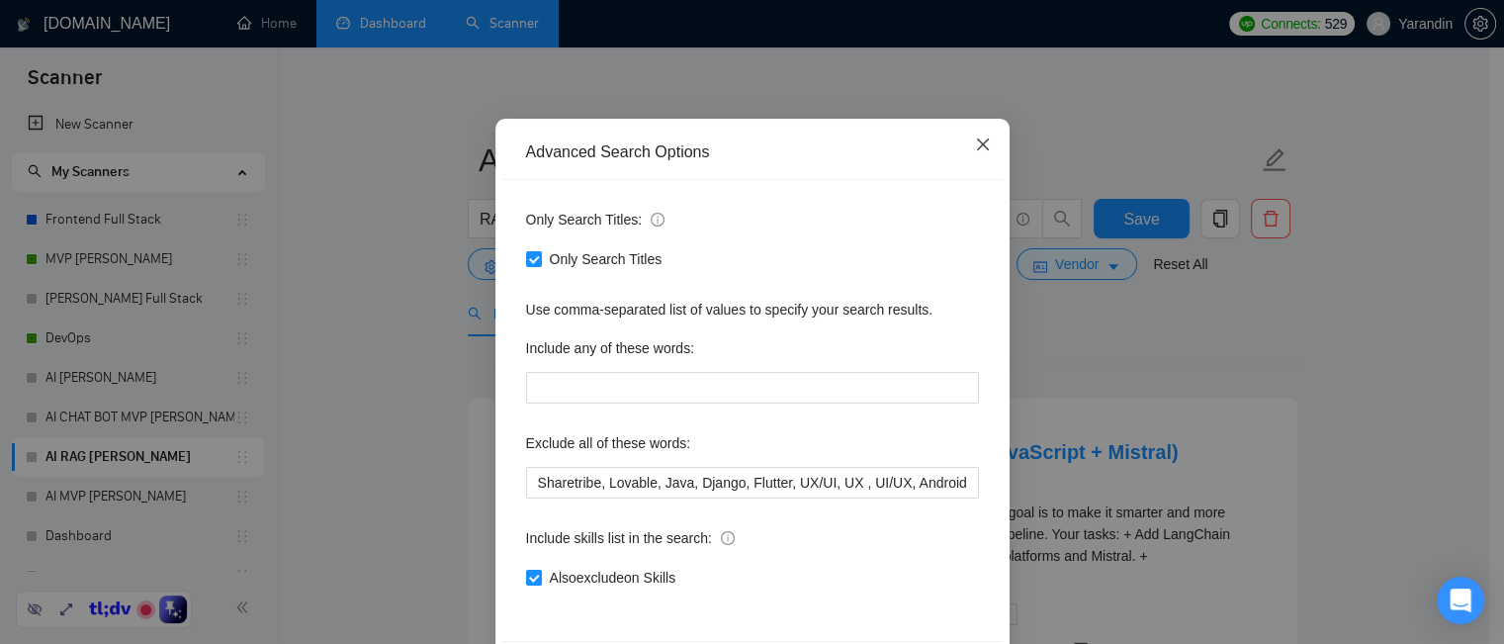
click at [976, 140] on icon "close" at bounding box center [982, 144] width 12 height 12
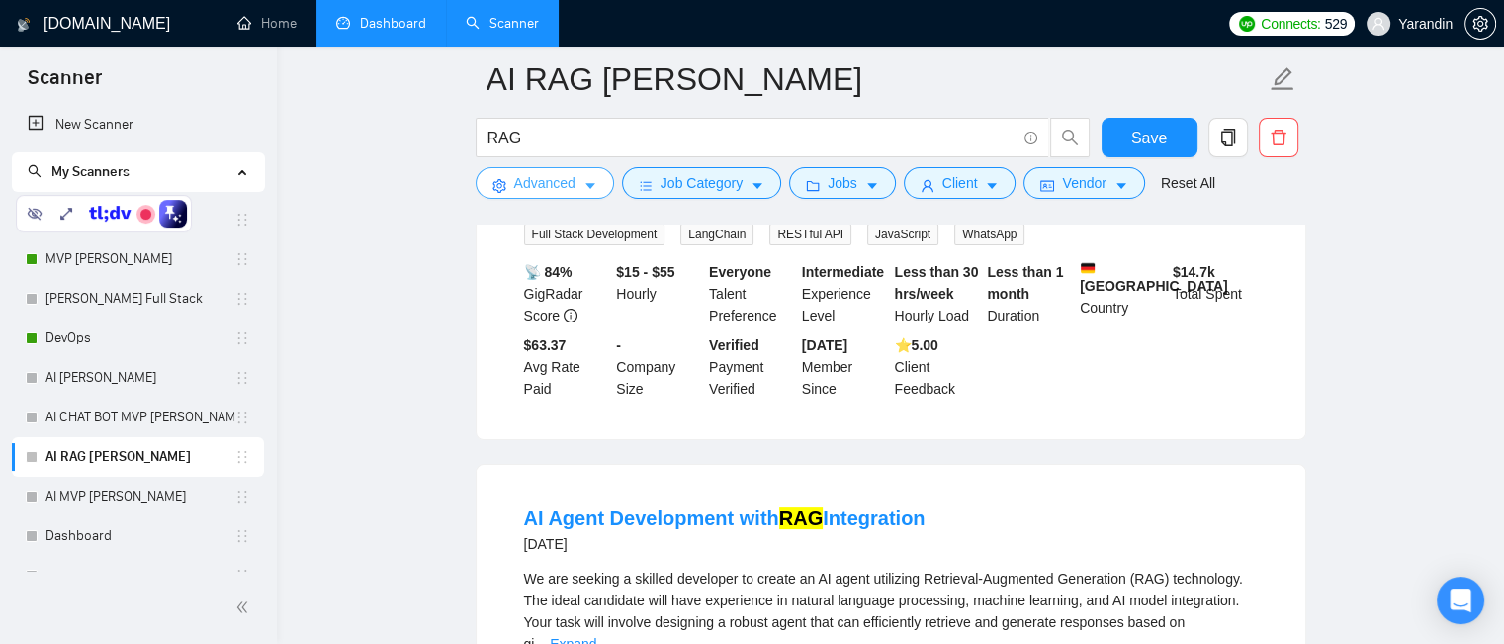
scroll to position [494, 0]
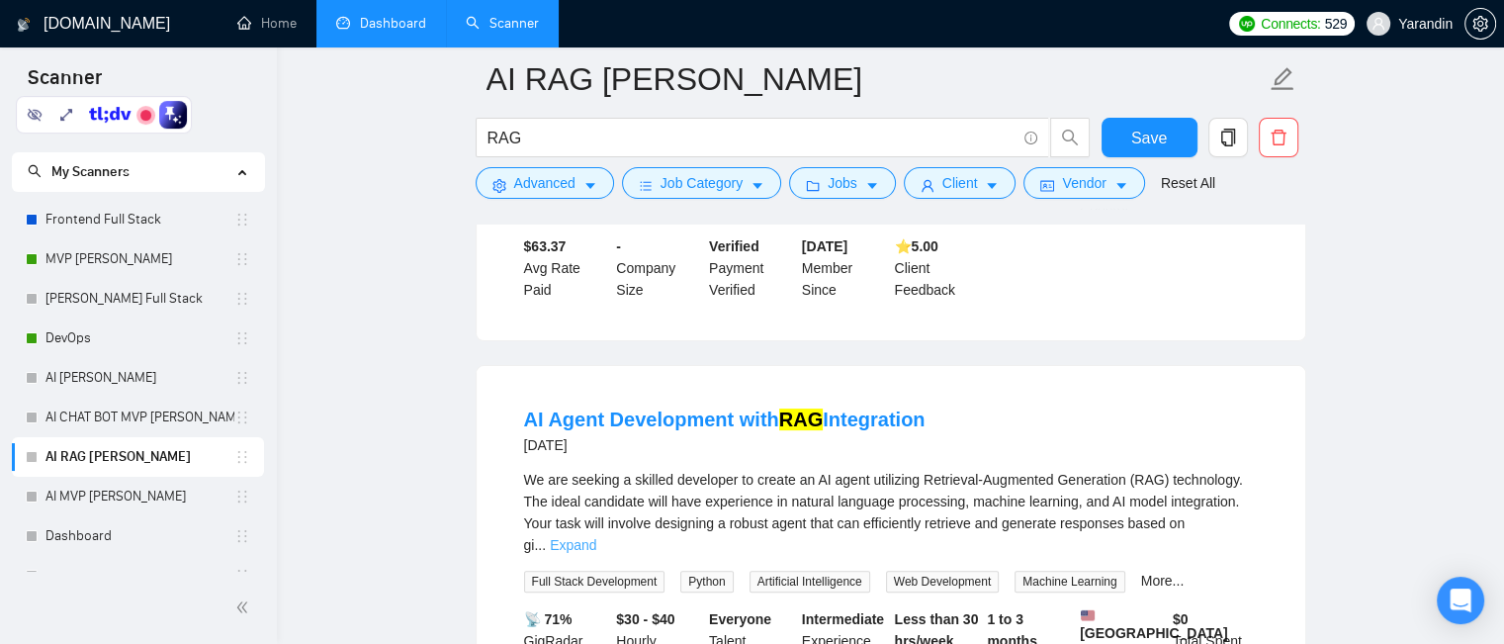
click at [596, 537] on link "Expand" at bounding box center [573, 545] width 46 height 16
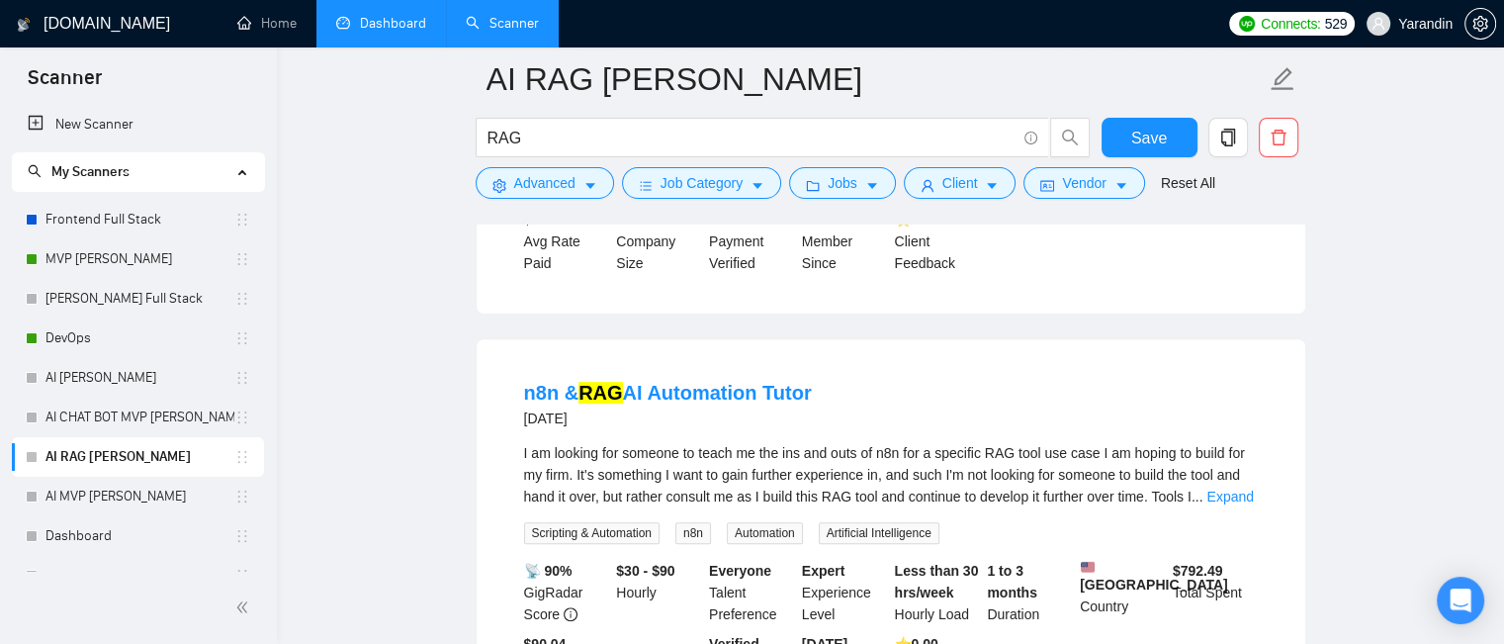
scroll to position [1088, 0]
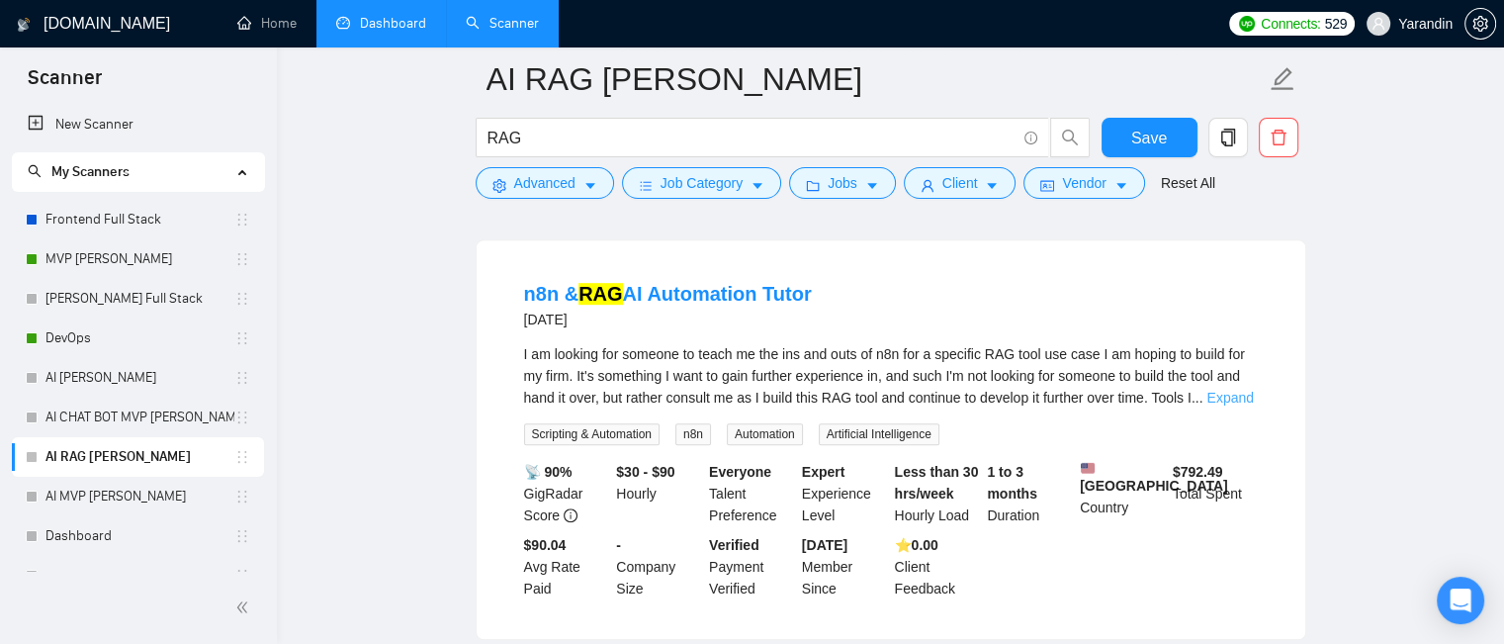
click at [1230, 391] on link "Expand" at bounding box center [1229, 398] width 46 height 16
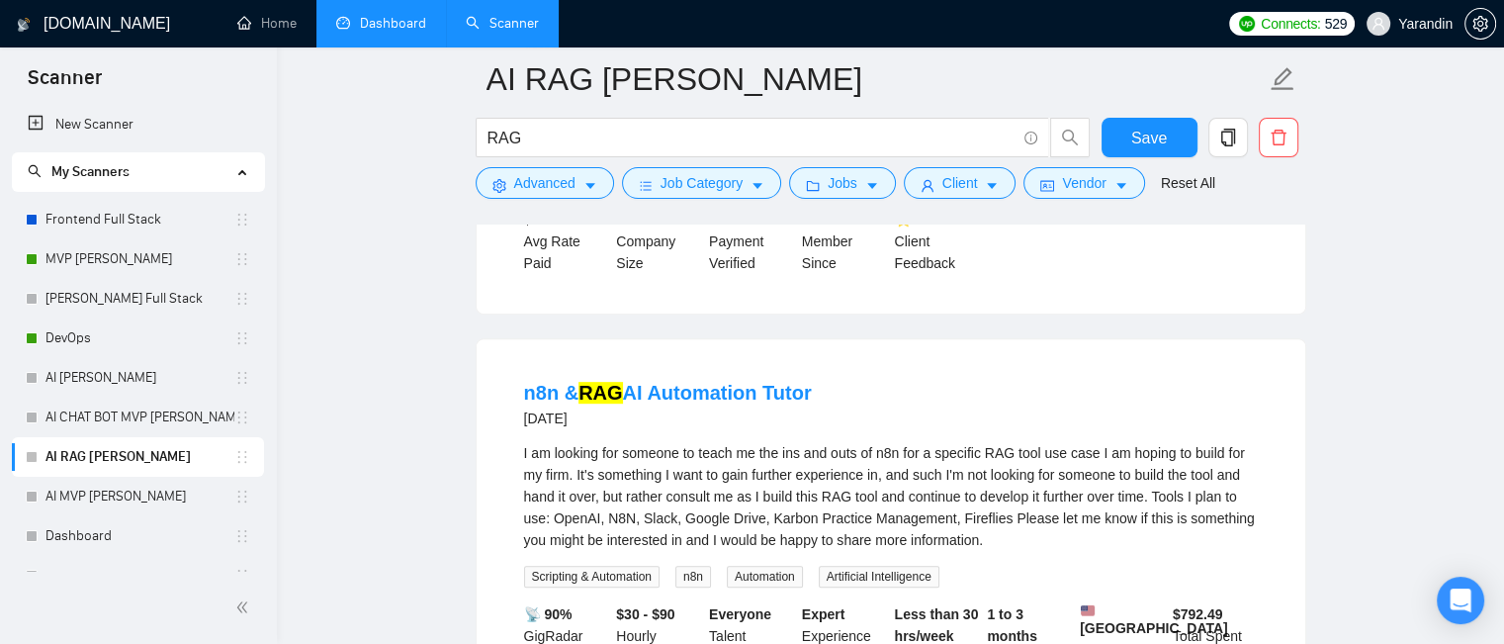
scroll to position [1483, 0]
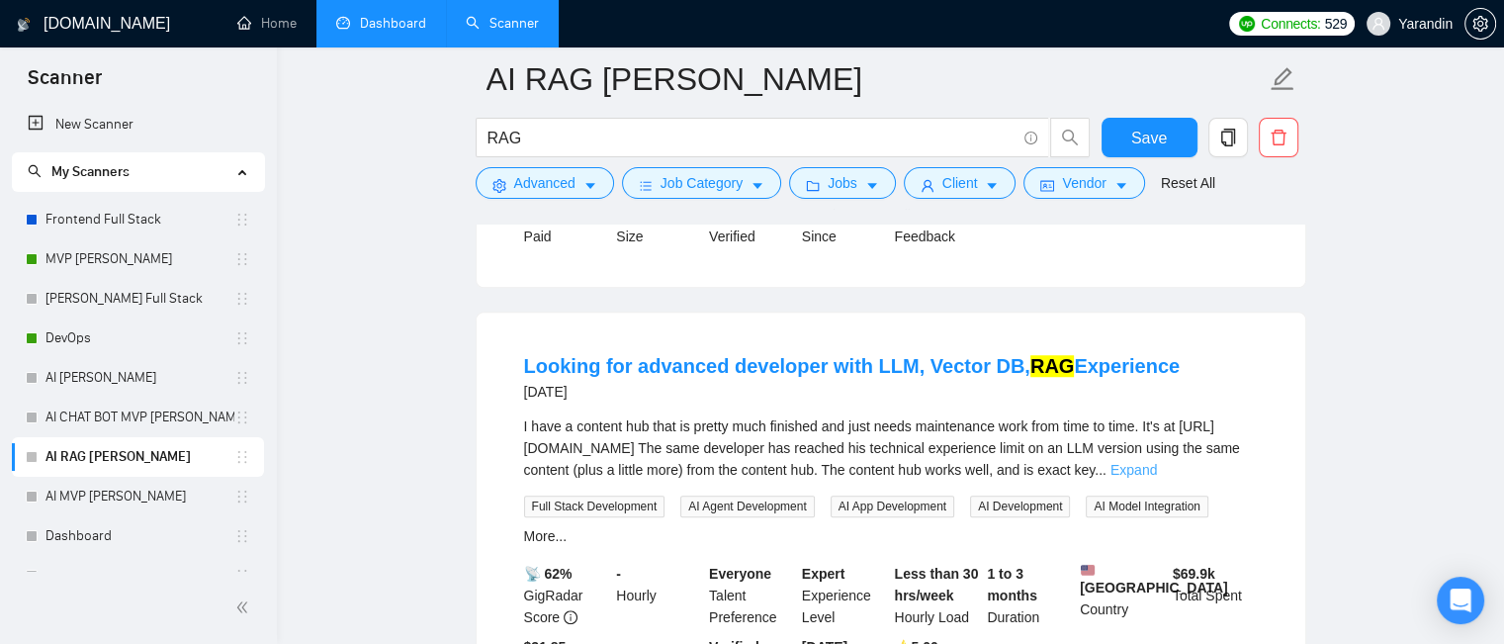
click at [1157, 462] on link "Expand" at bounding box center [1133, 470] width 46 height 16
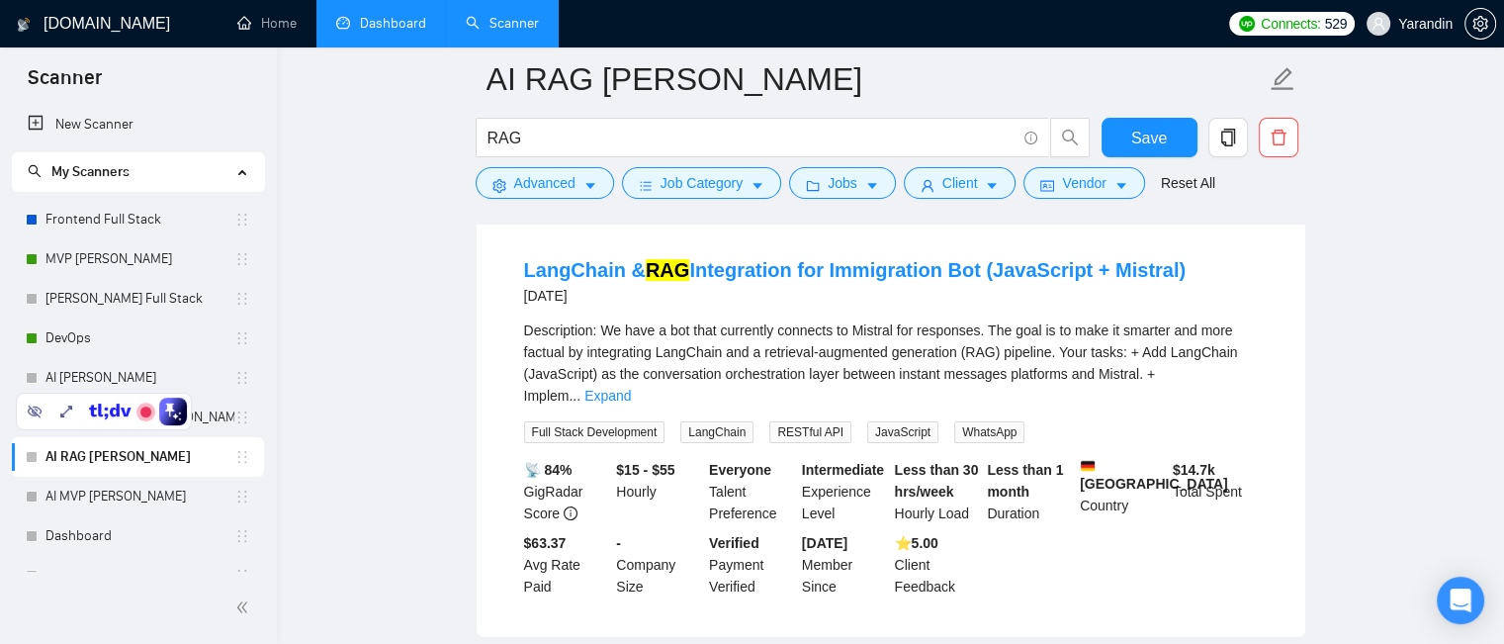
scroll to position [99, 0]
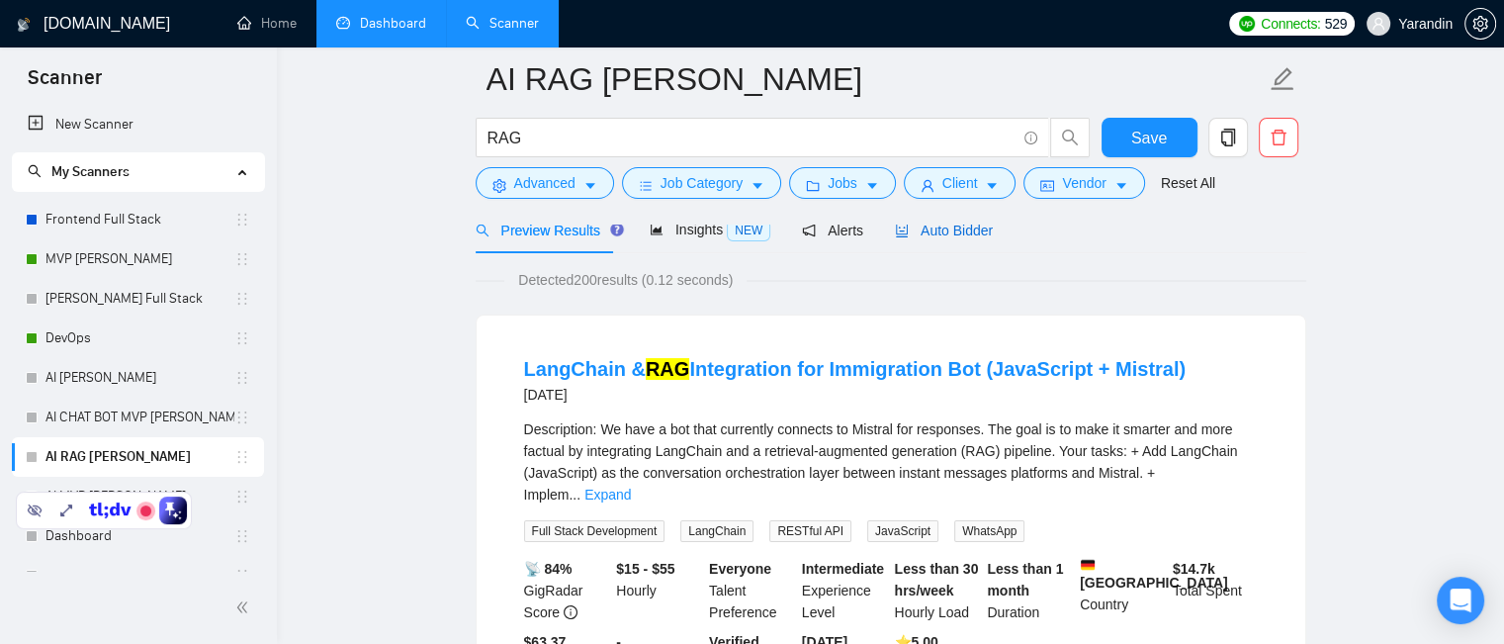
click at [950, 232] on span "Auto Bidder" at bounding box center [944, 230] width 98 height 16
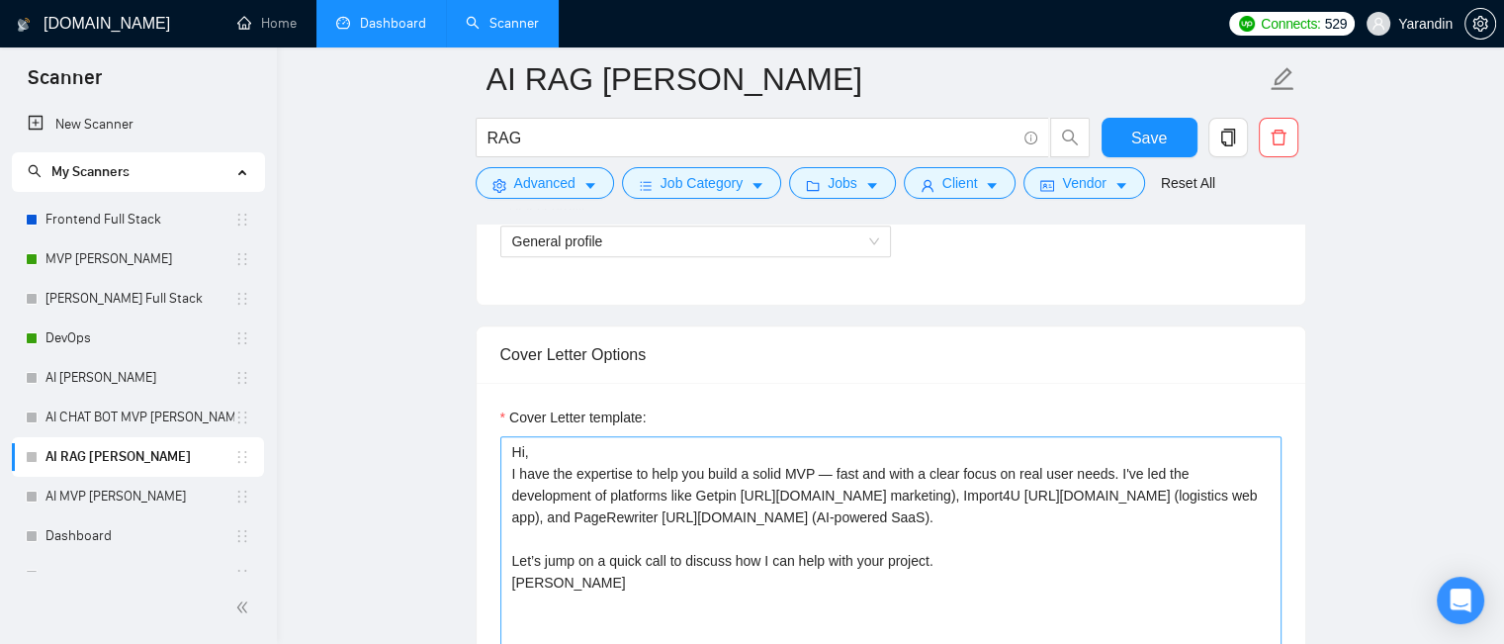
scroll to position [1285, 0]
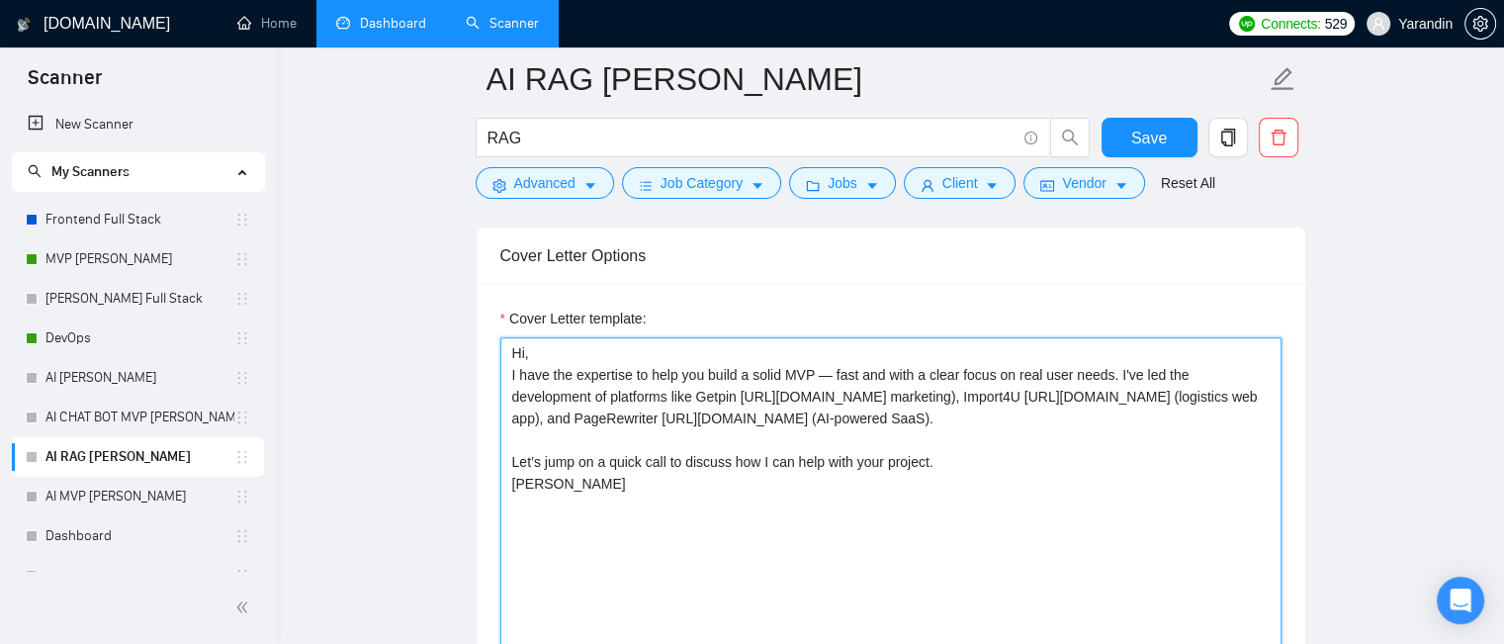
click at [995, 489] on textarea "Hi, I have the expertise to help you build a solid MVP — fast and with a clear …" at bounding box center [890, 559] width 781 height 445
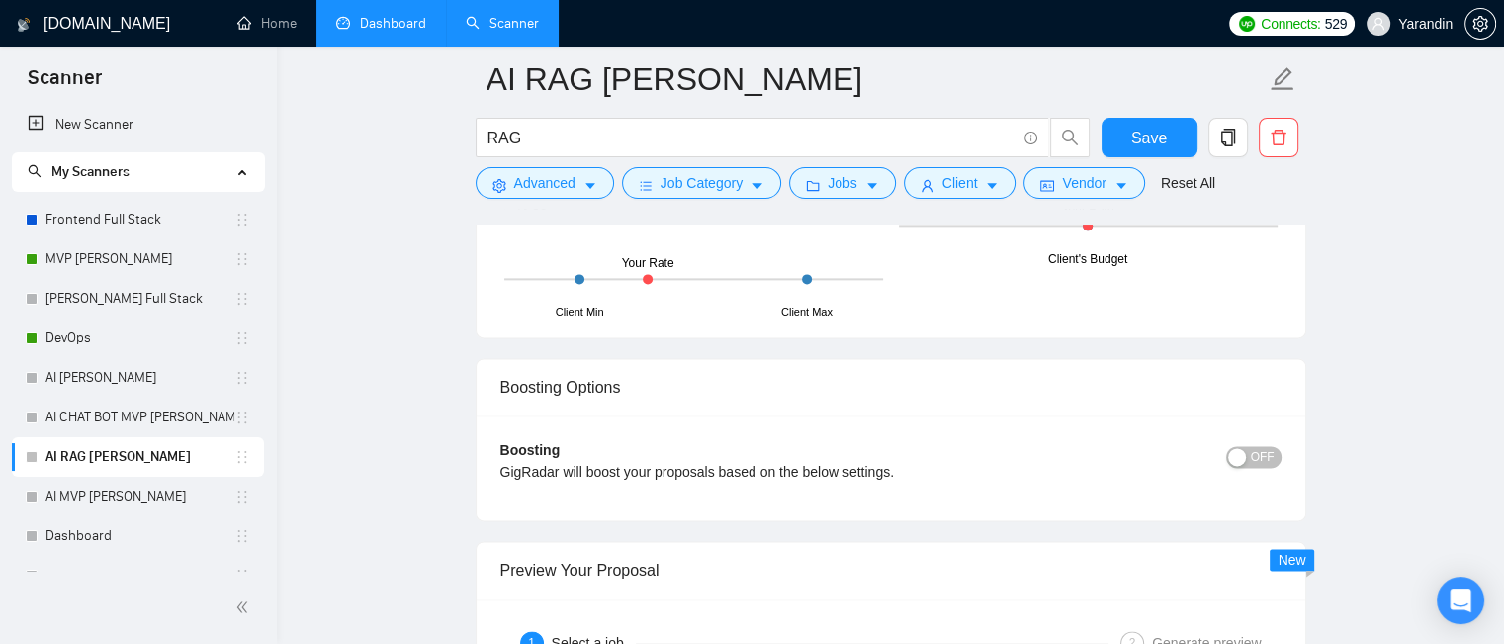
scroll to position [2867, 0]
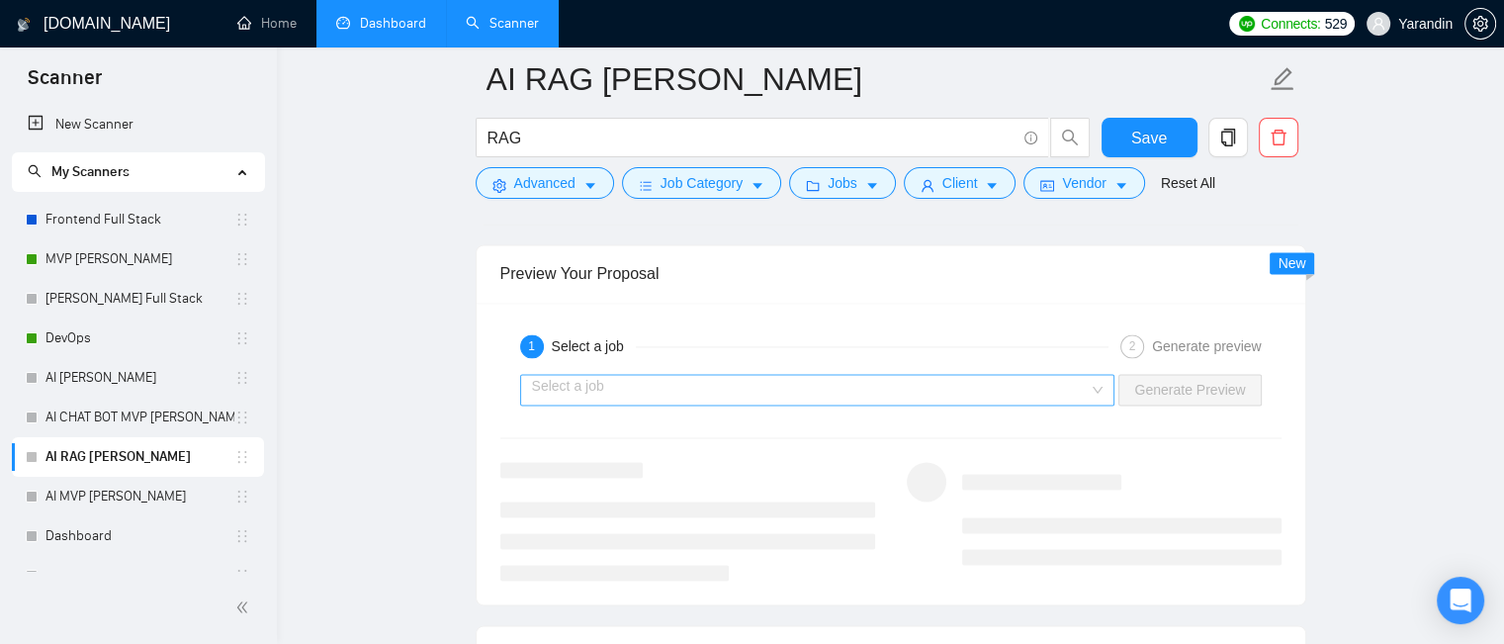
click at [1090, 386] on input "search" at bounding box center [811, 390] width 558 height 30
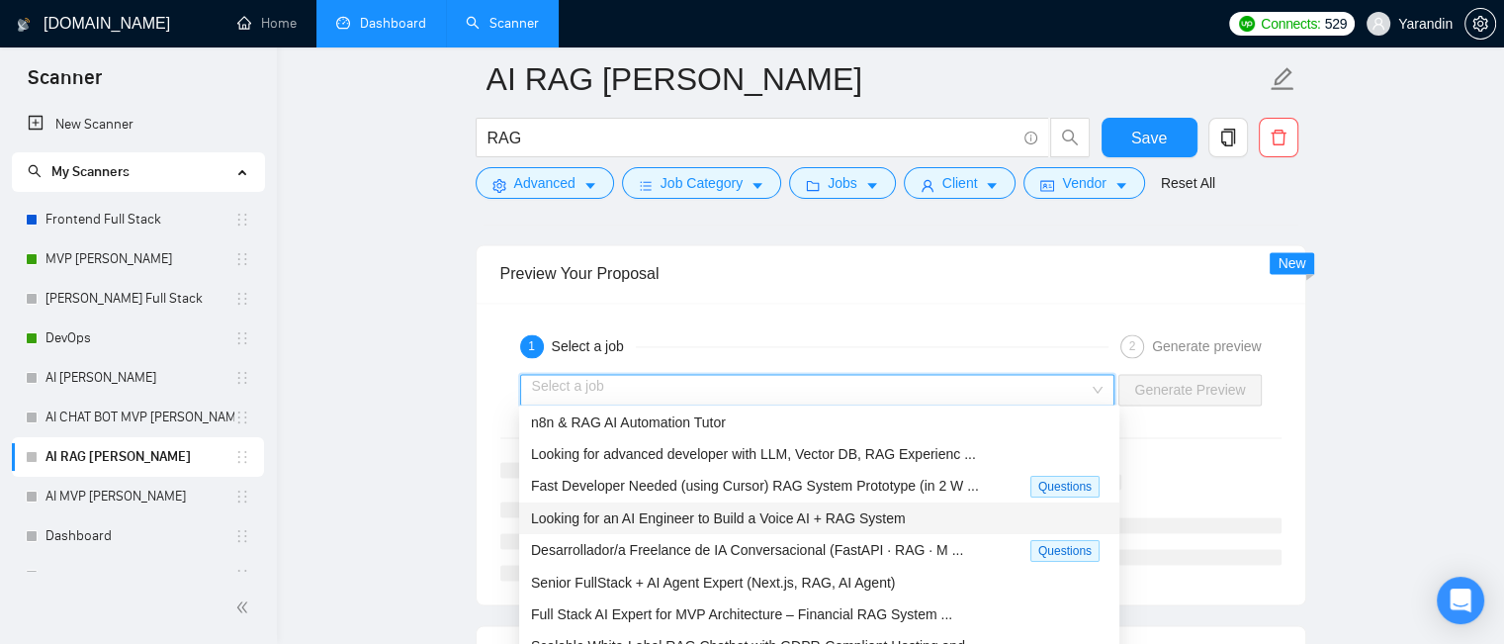
scroll to position [0, 0]
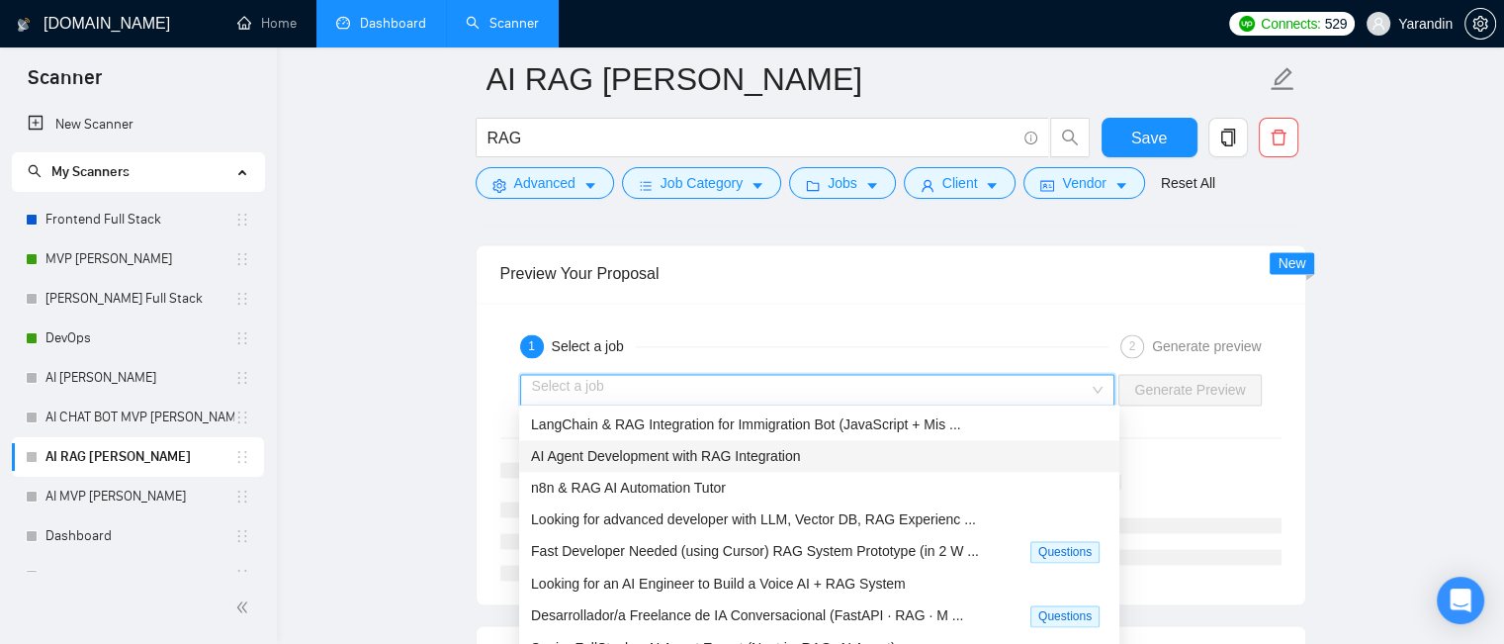
click at [744, 460] on span "AI Agent Development with RAG Integration" at bounding box center [665, 456] width 269 height 16
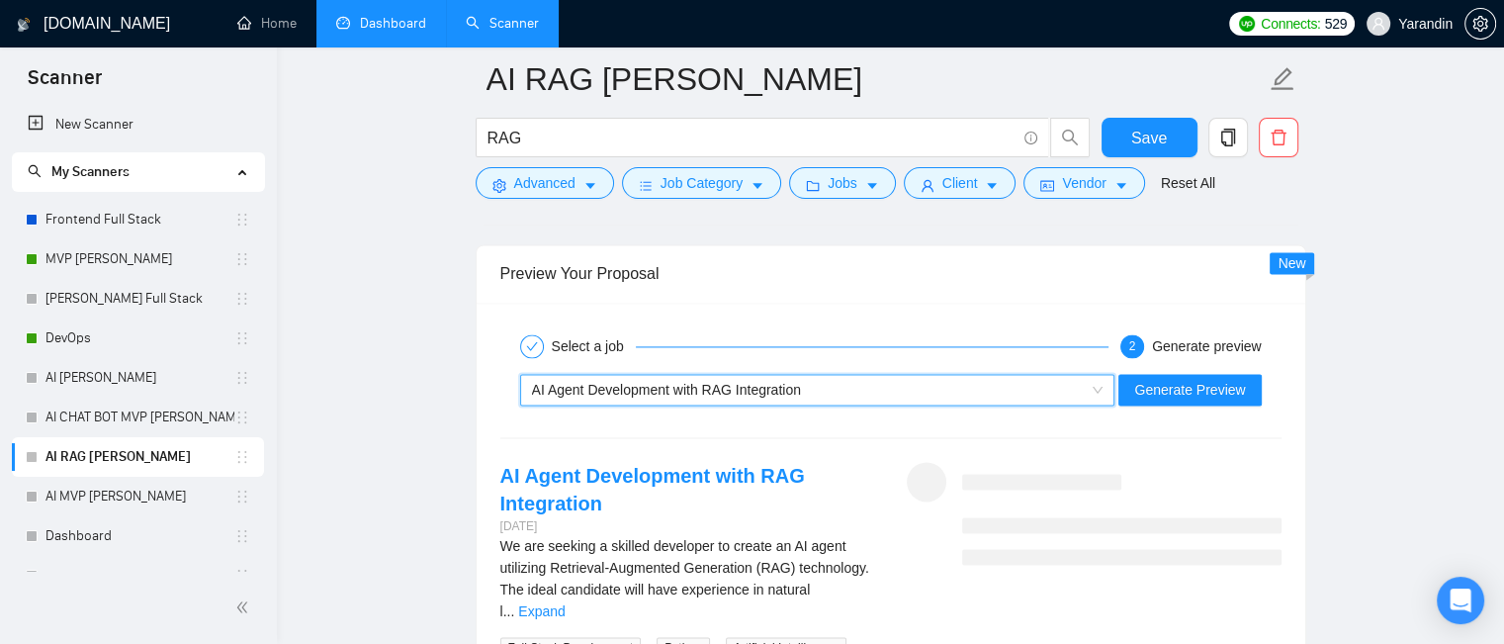
scroll to position [3065, 0]
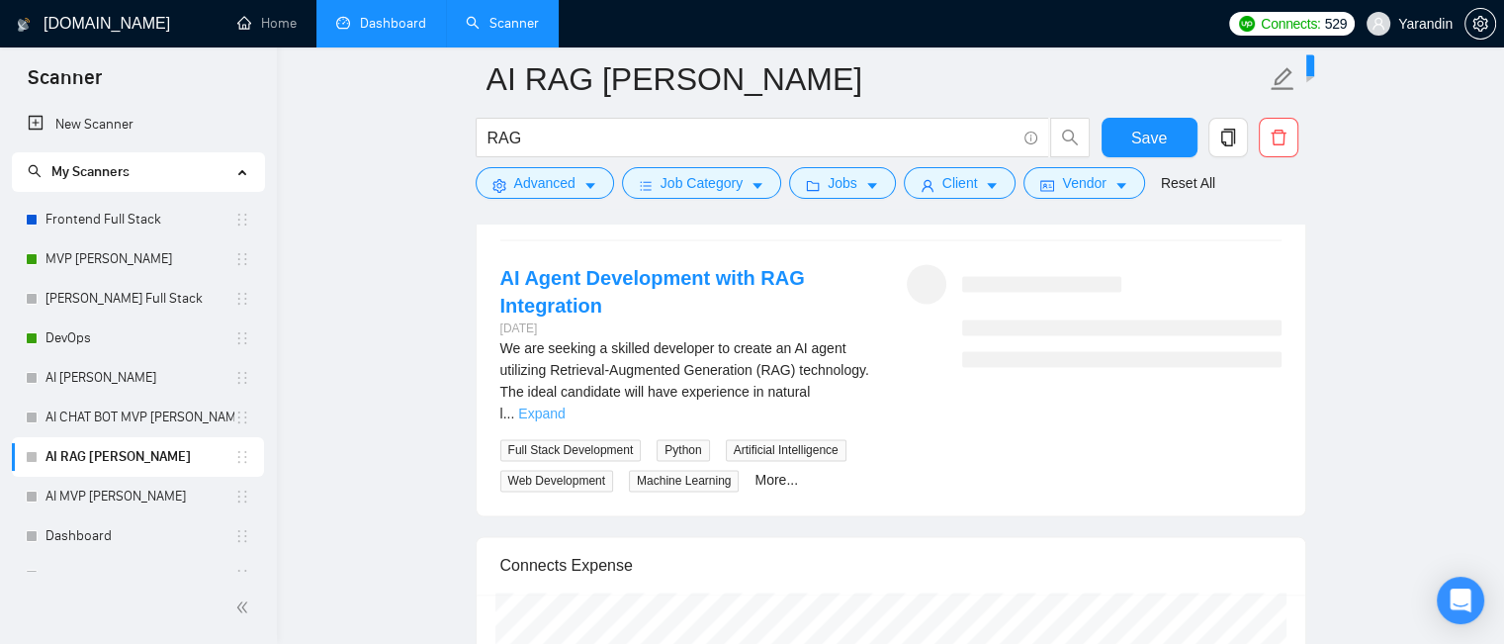
click at [565, 405] on link "Expand" at bounding box center [541, 413] width 46 height 16
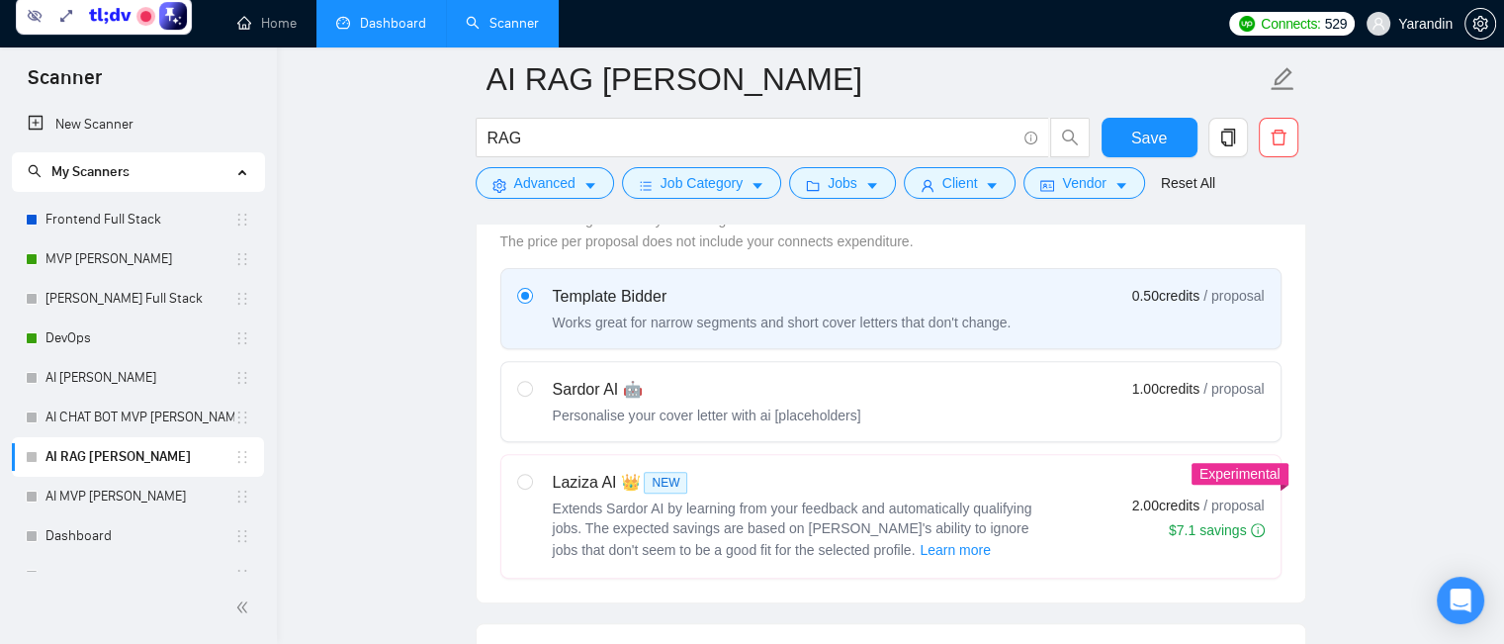
scroll to position [692, 0]
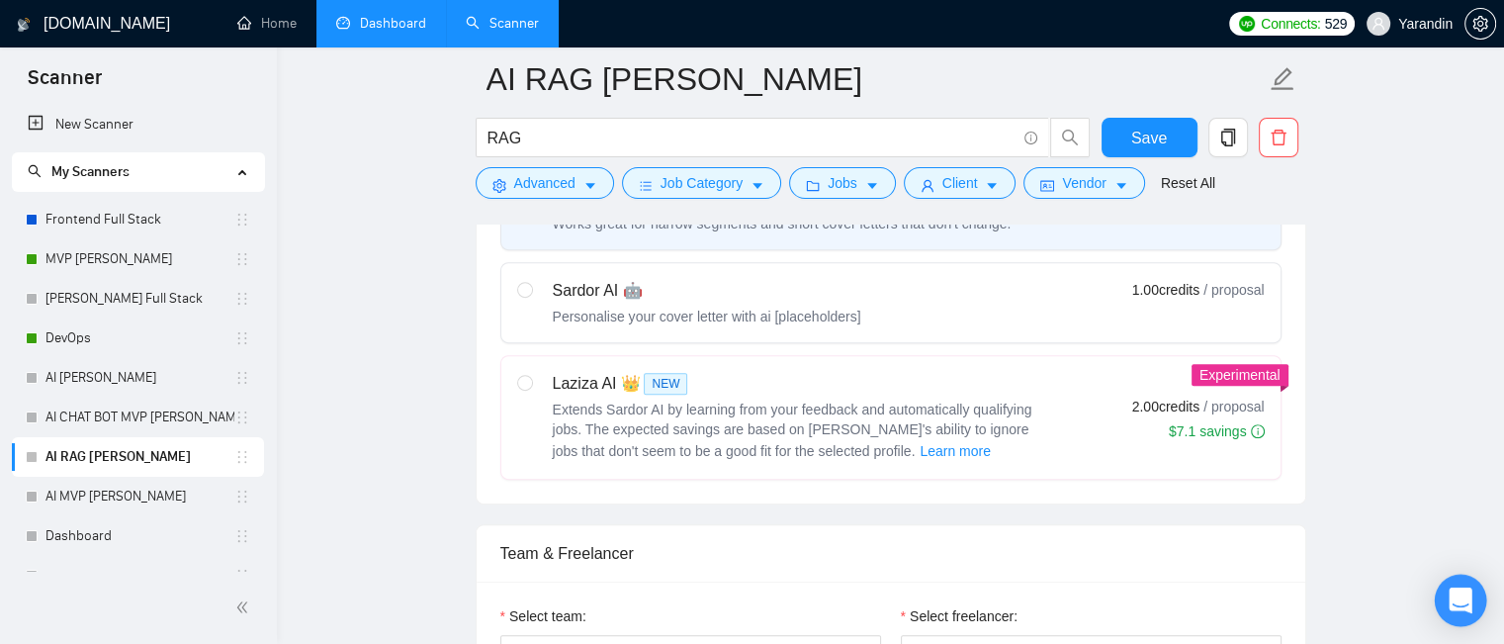
click at [1470, 601] on icon "Open Intercom Messenger" at bounding box center [1461, 600] width 26 height 26
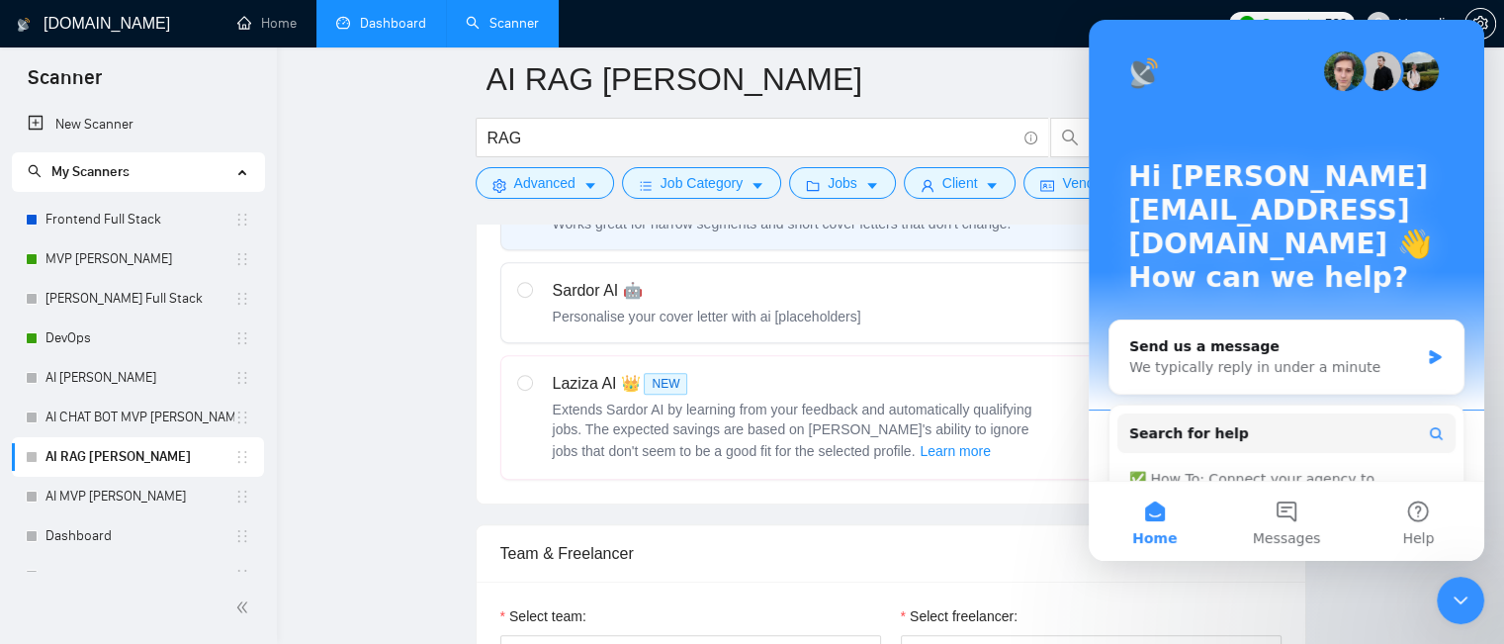
scroll to position [0, 0]
click at [1227, 413] on button "Search for help" at bounding box center [1286, 433] width 338 height 40
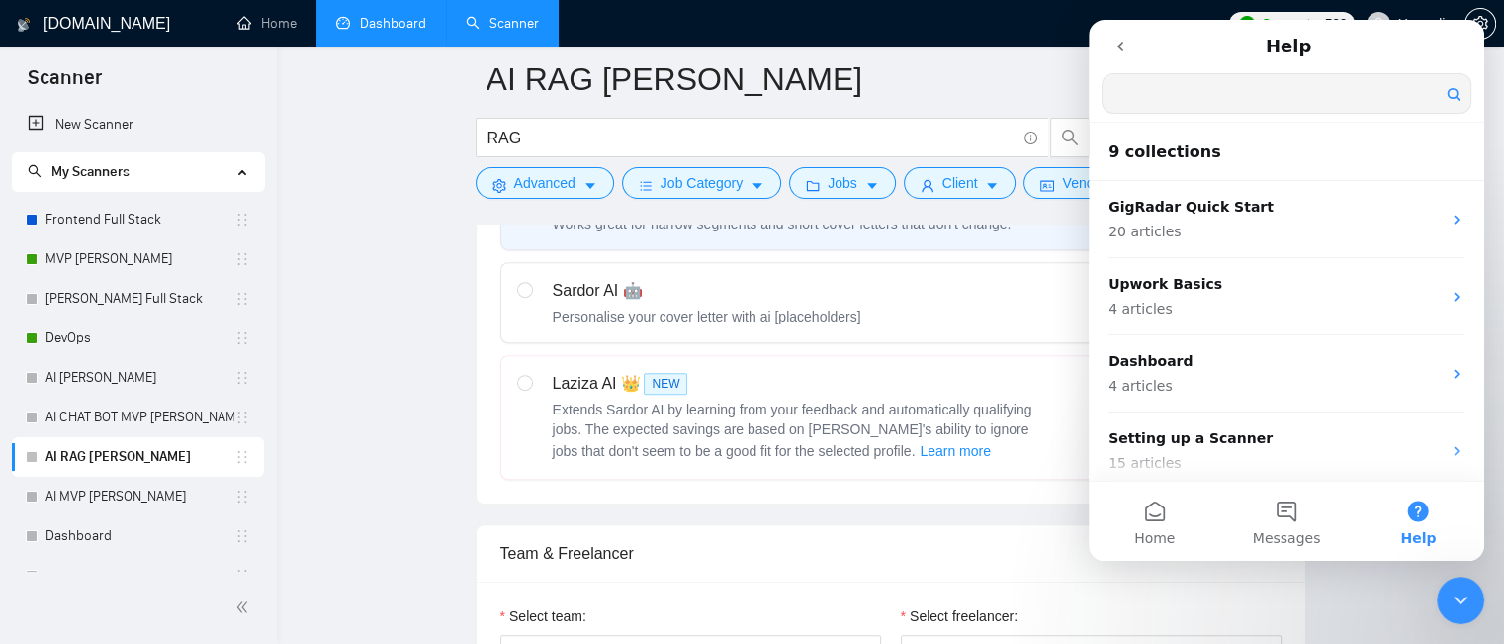
click at [1212, 90] on input "Search for help" at bounding box center [1286, 93] width 368 height 39
type input "а"
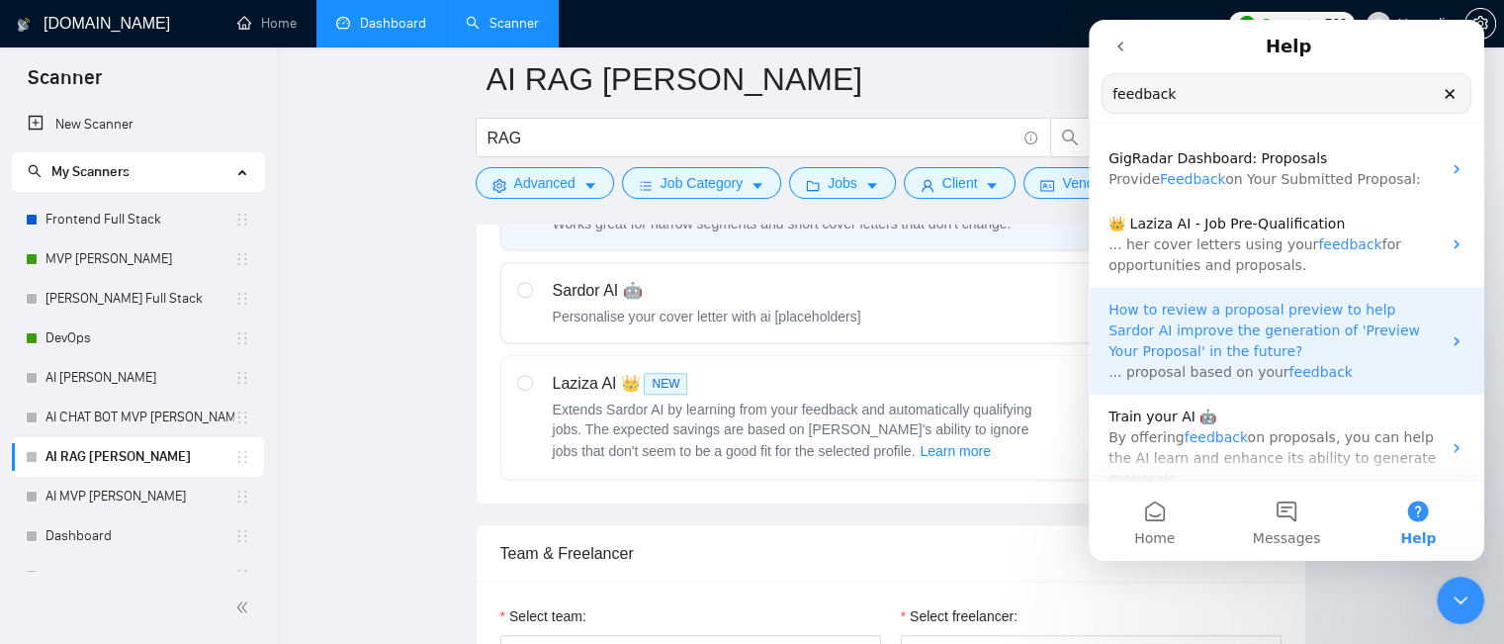
scroll to position [99, 0]
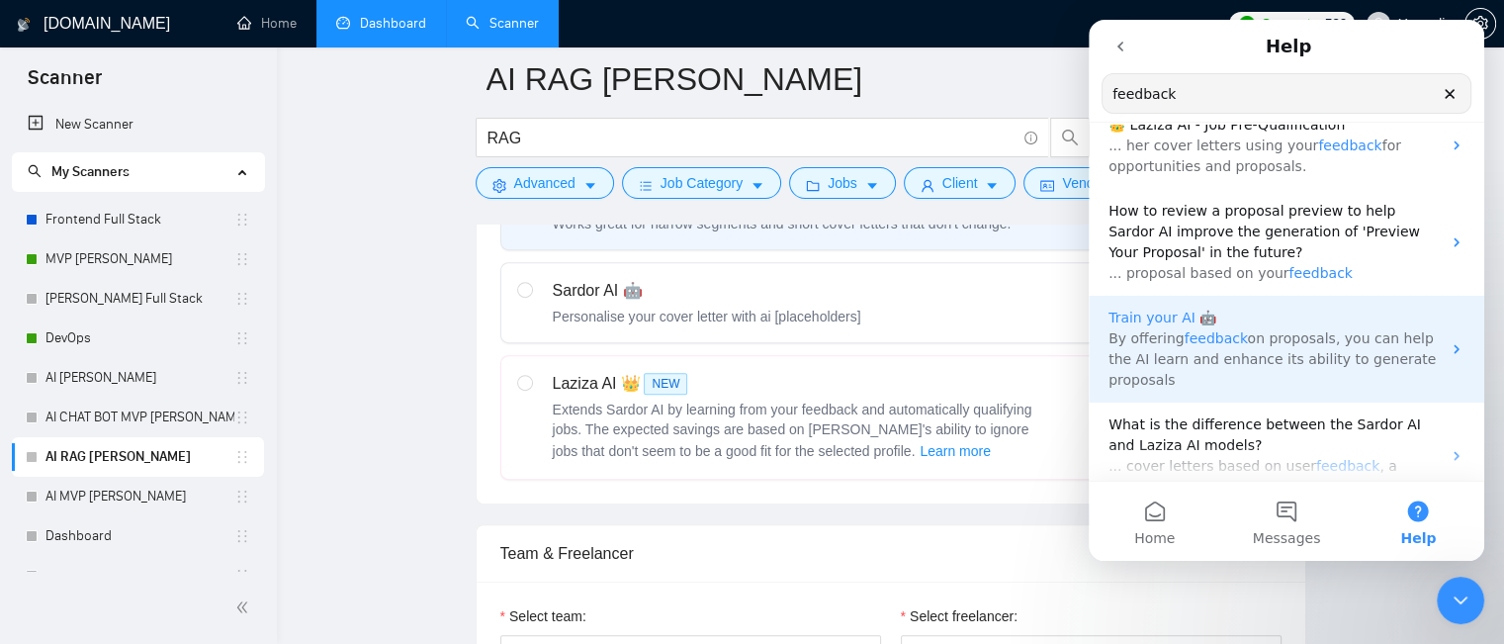
type input "feedback"
click at [1254, 325] on p "Train your AI 🤖" at bounding box center [1274, 318] width 332 height 21
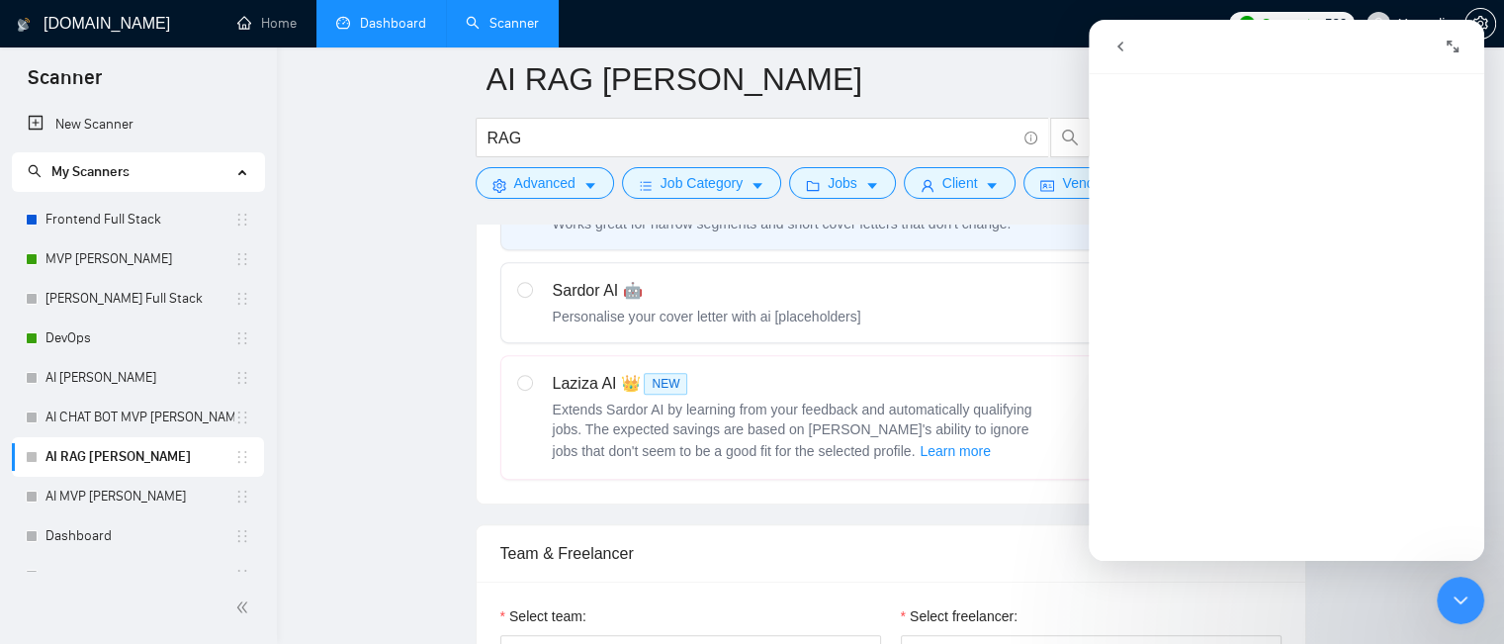
scroll to position [0, 0]
click at [1136, 48] on button "go back" at bounding box center [1121, 47] width 38 height 38
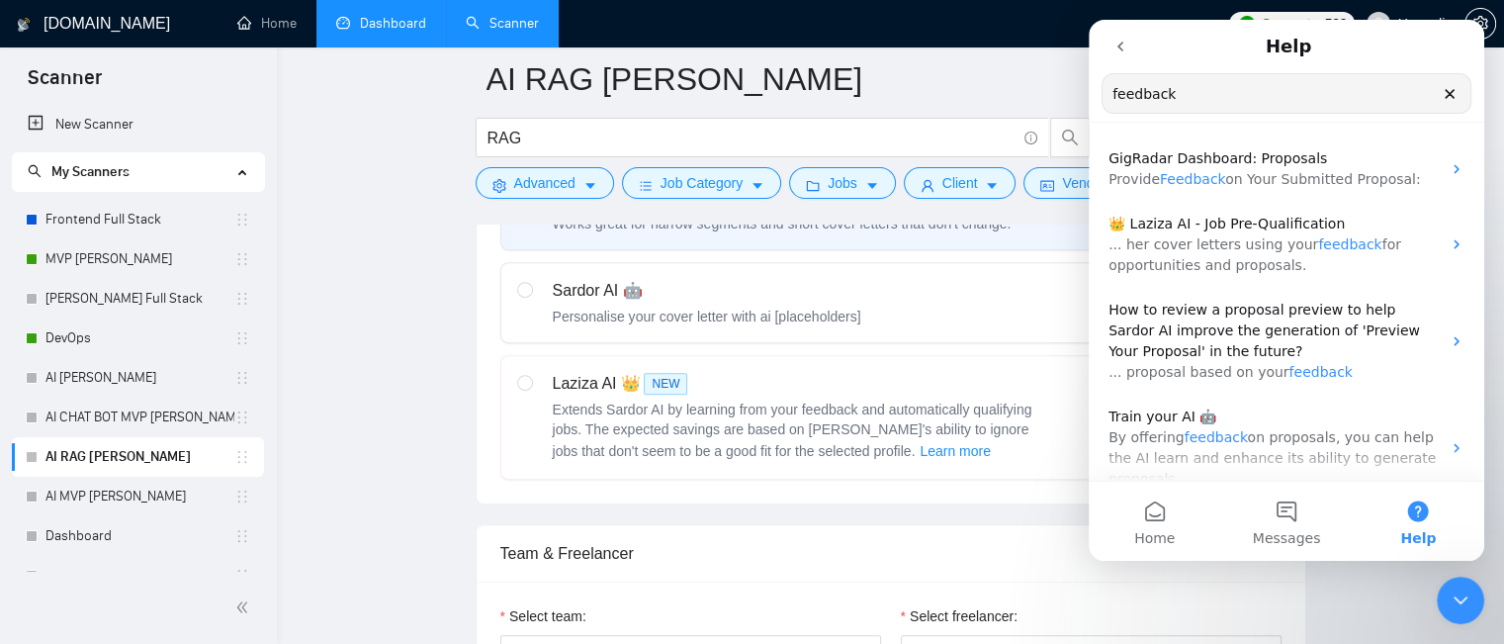
drag, startPoint x: 1231, startPoint y: 98, endPoint x: 2171, endPoint y: 120, distance: 940.6
click html "Help feedback Search for help GigRadar Dashboard: Proposals Provide Feedback on…"
type input "laziza ai"
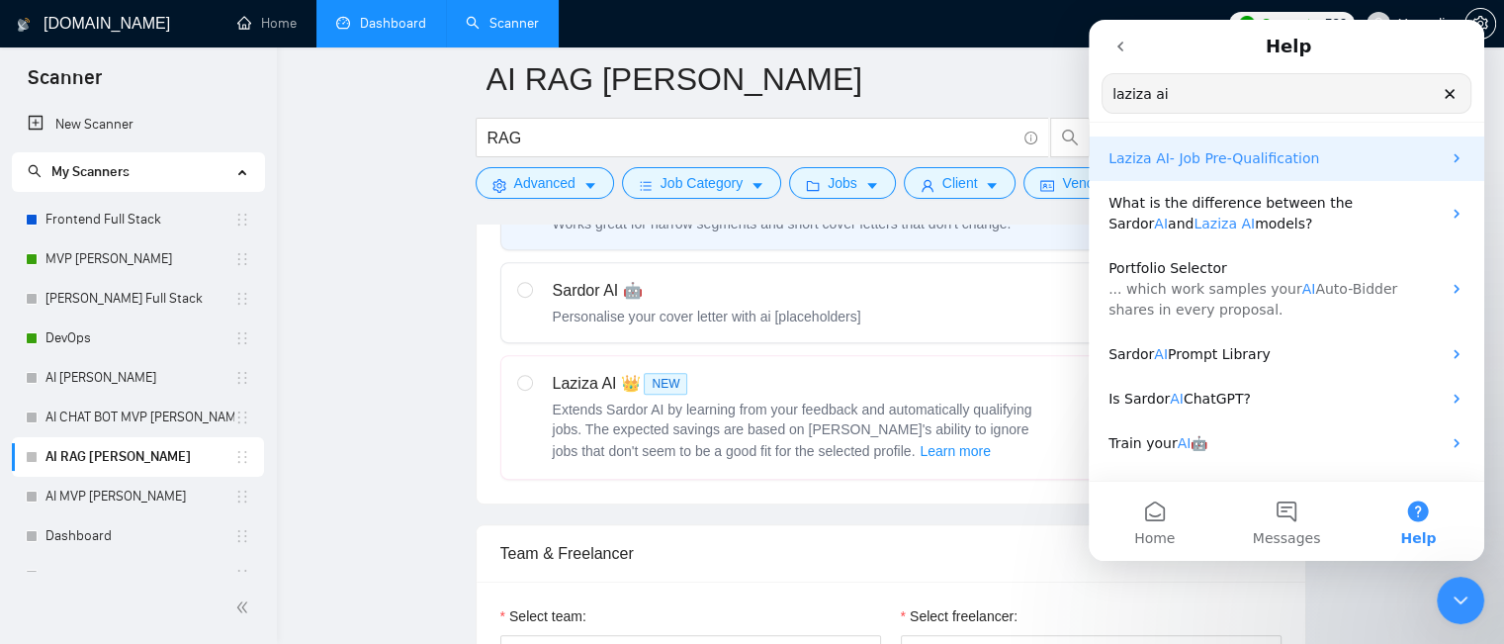
click at [1237, 166] on span "- Job Pre-Qualification" at bounding box center [1245, 158] width 150 height 16
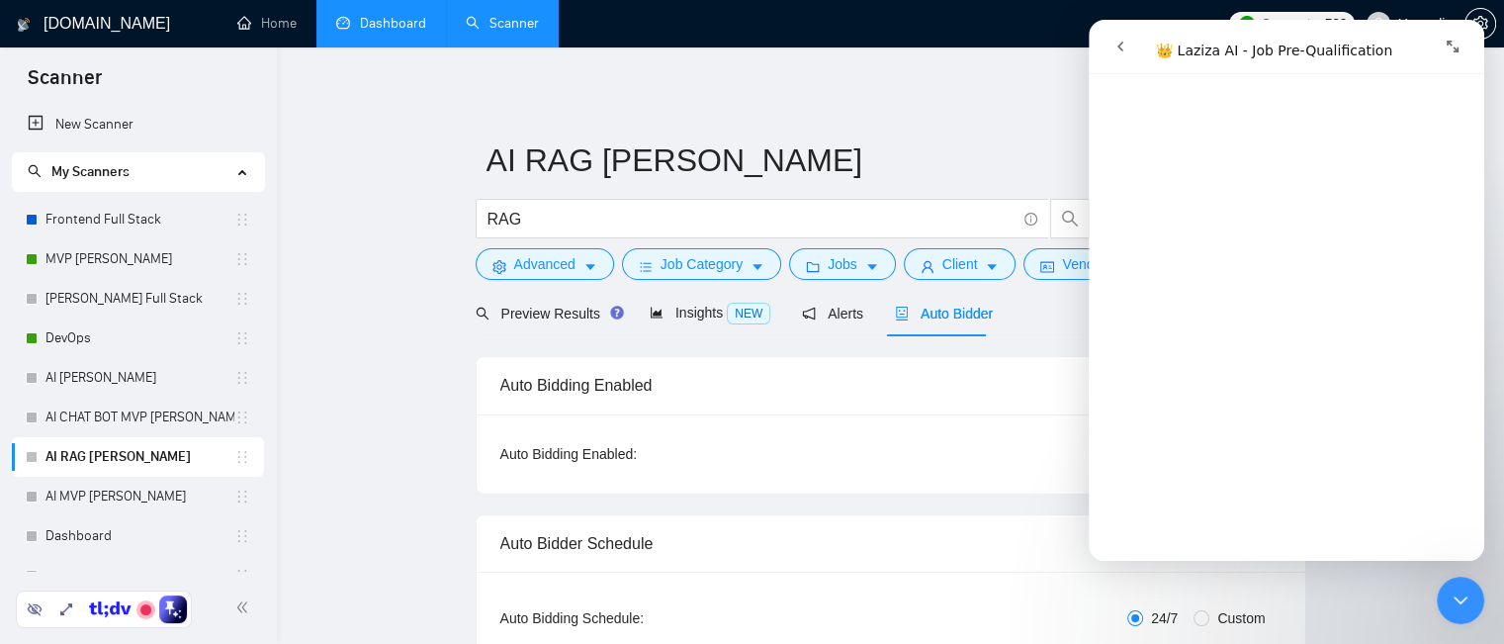
click at [1455, 605] on icon "Close Intercom Messenger" at bounding box center [1461, 600] width 24 height 24
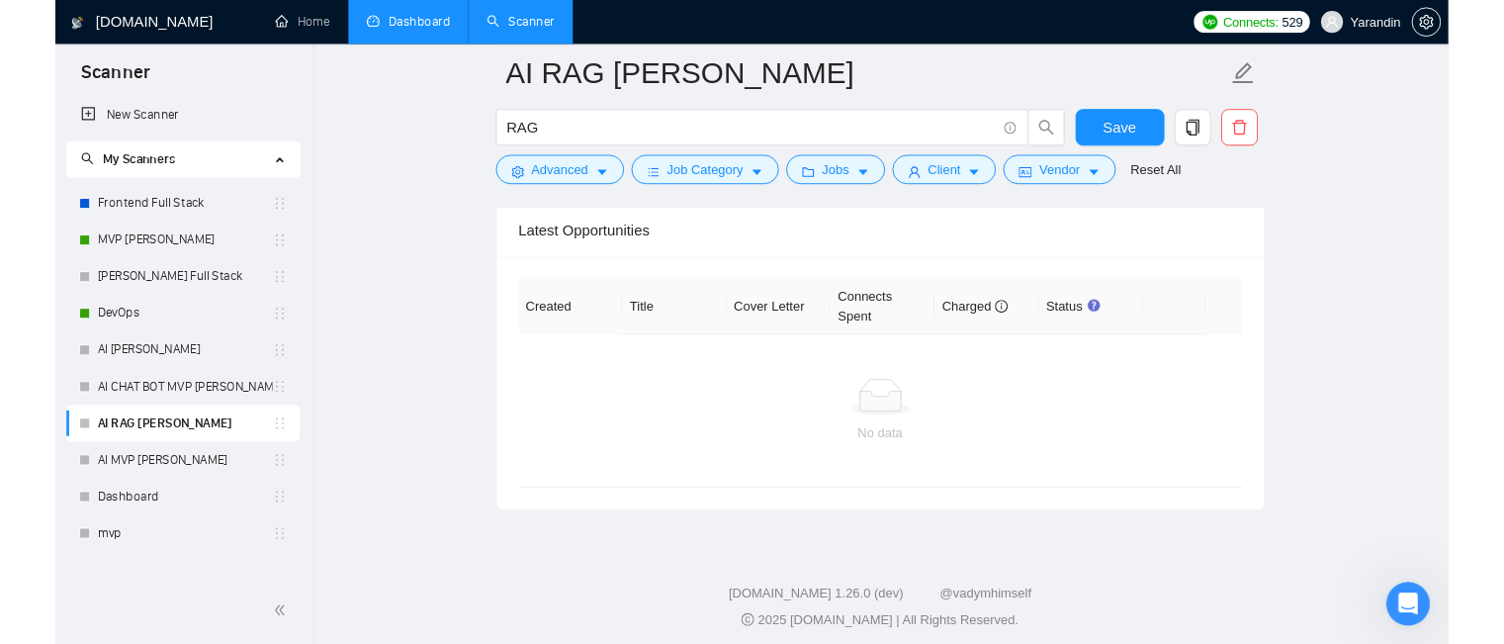
scroll to position [4319, 0]
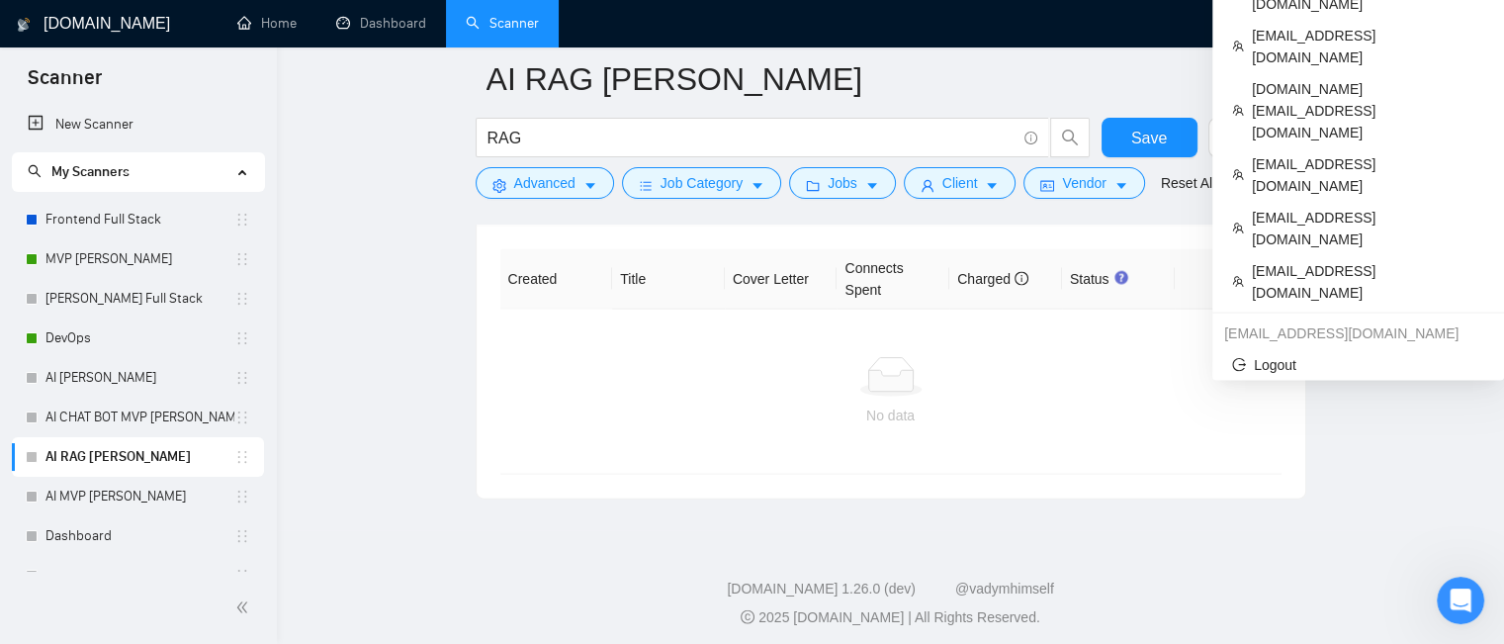
click at [1446, 24] on span "Yarandin" at bounding box center [1425, 24] width 54 height 0
click at [1430, 24] on span "Yarandin" at bounding box center [1425, 24] width 54 height 0
click at [1435, 24] on span "Yarandin" at bounding box center [1425, 24] width 54 height 0
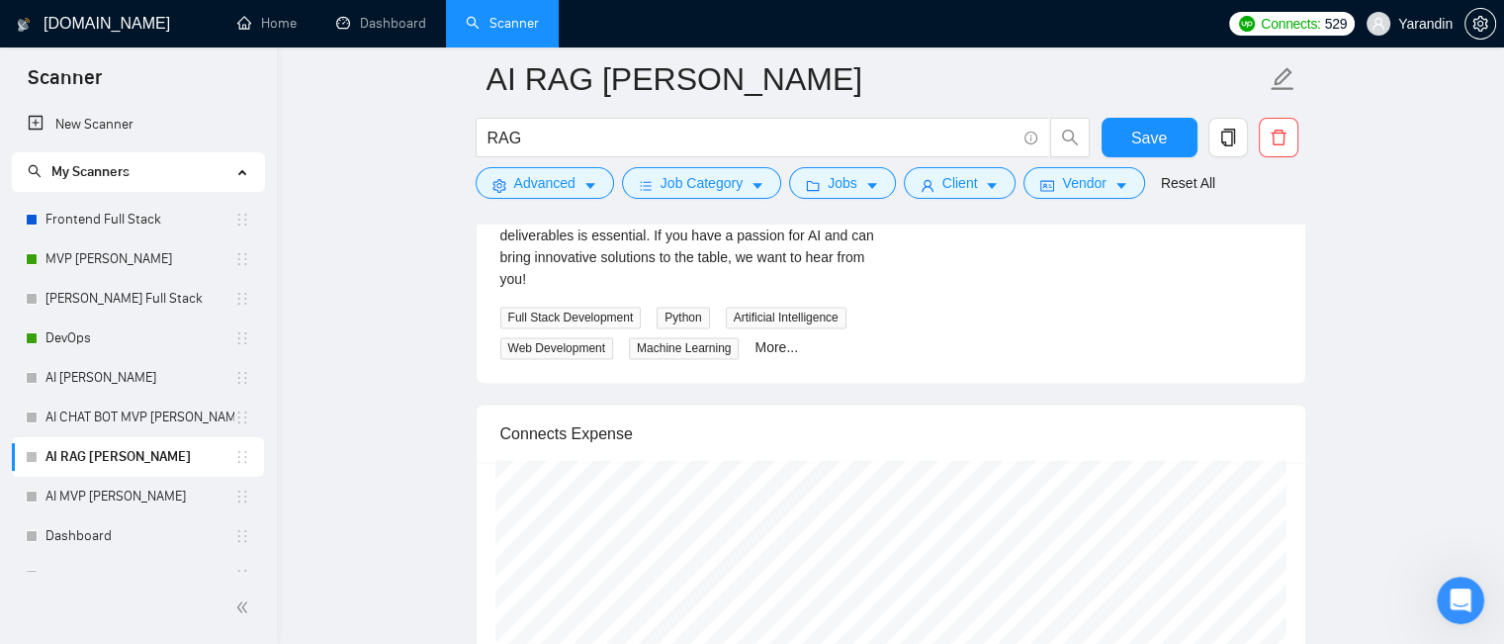
scroll to position [2935, 0]
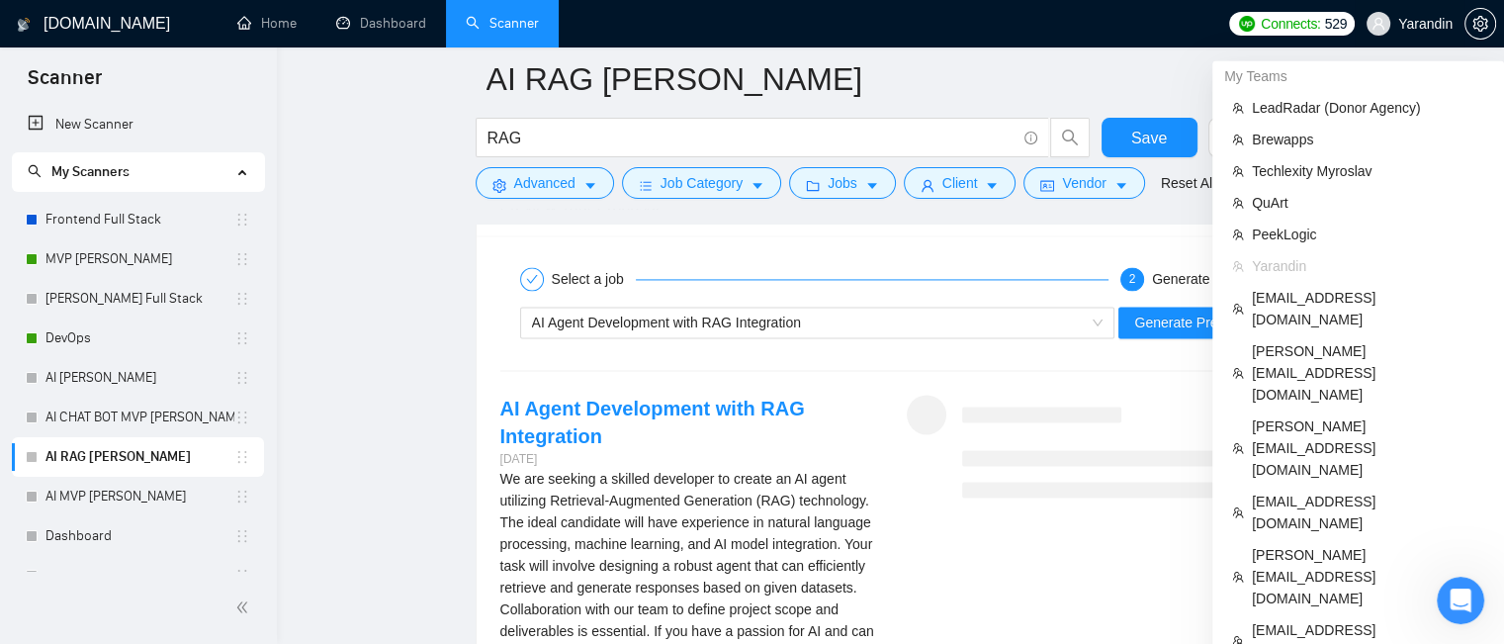
click at [1416, 24] on span "Yarandin" at bounding box center [1425, 24] width 54 height 0
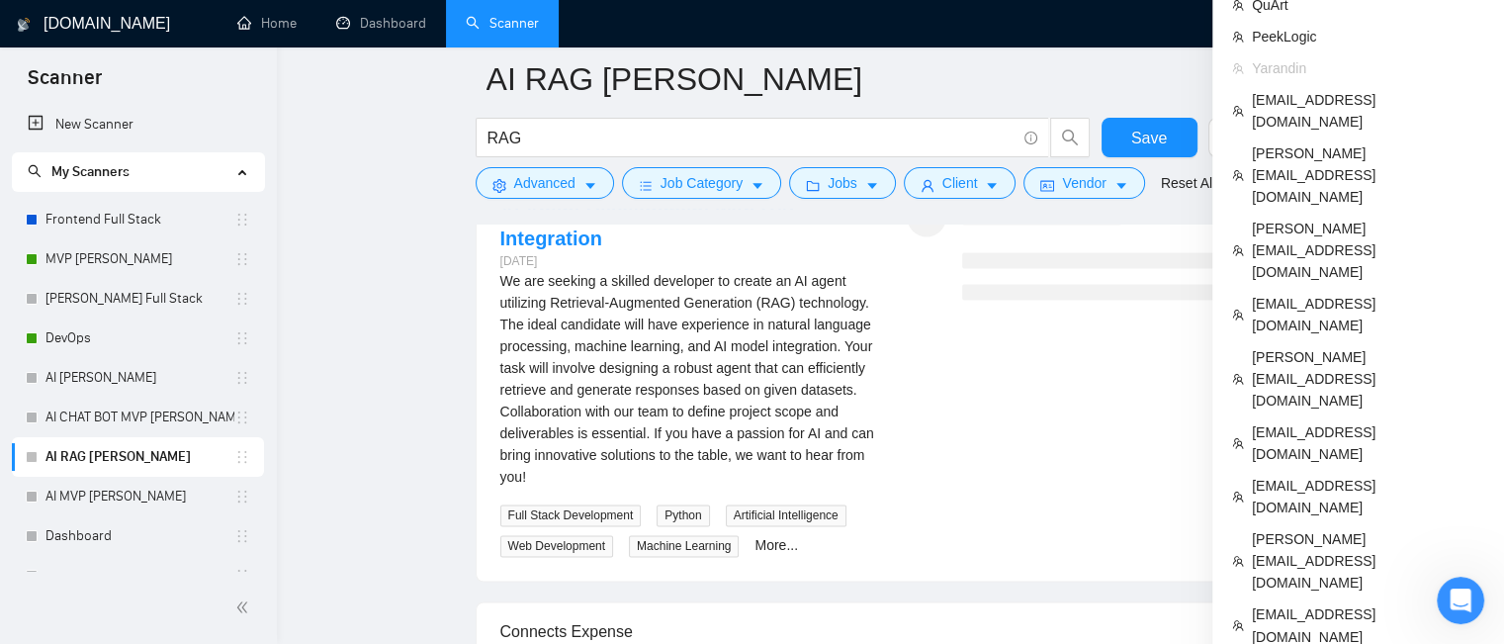
scroll to position [3034, 0]
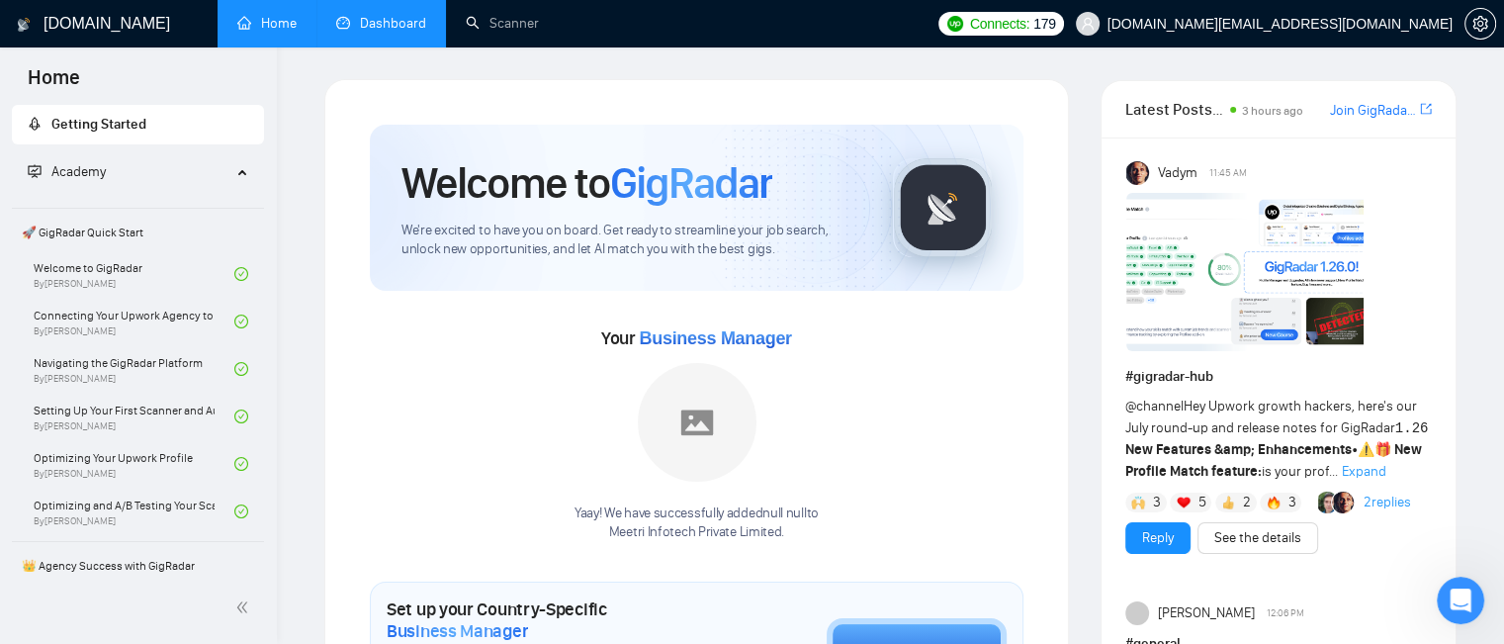
click at [408, 24] on link "Dashboard" at bounding box center [381, 23] width 90 height 17
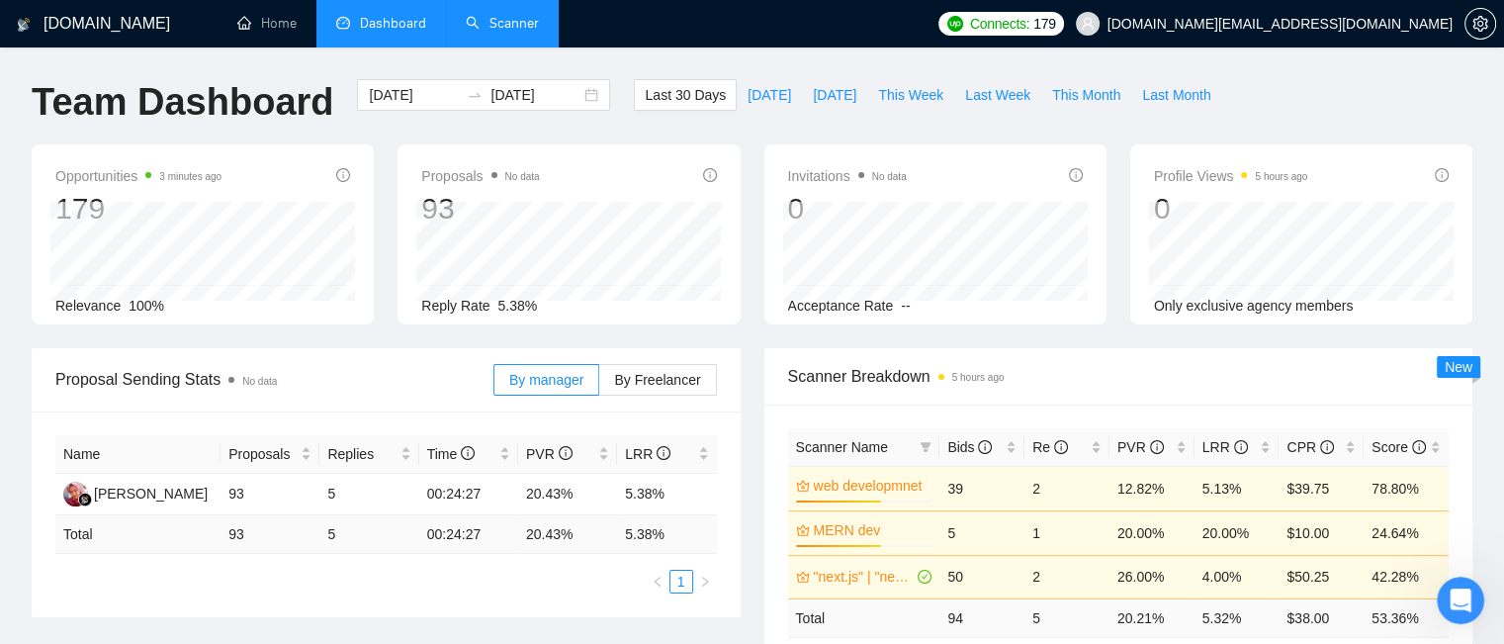
click at [525, 15] on link "Scanner" at bounding box center [502, 23] width 73 height 17
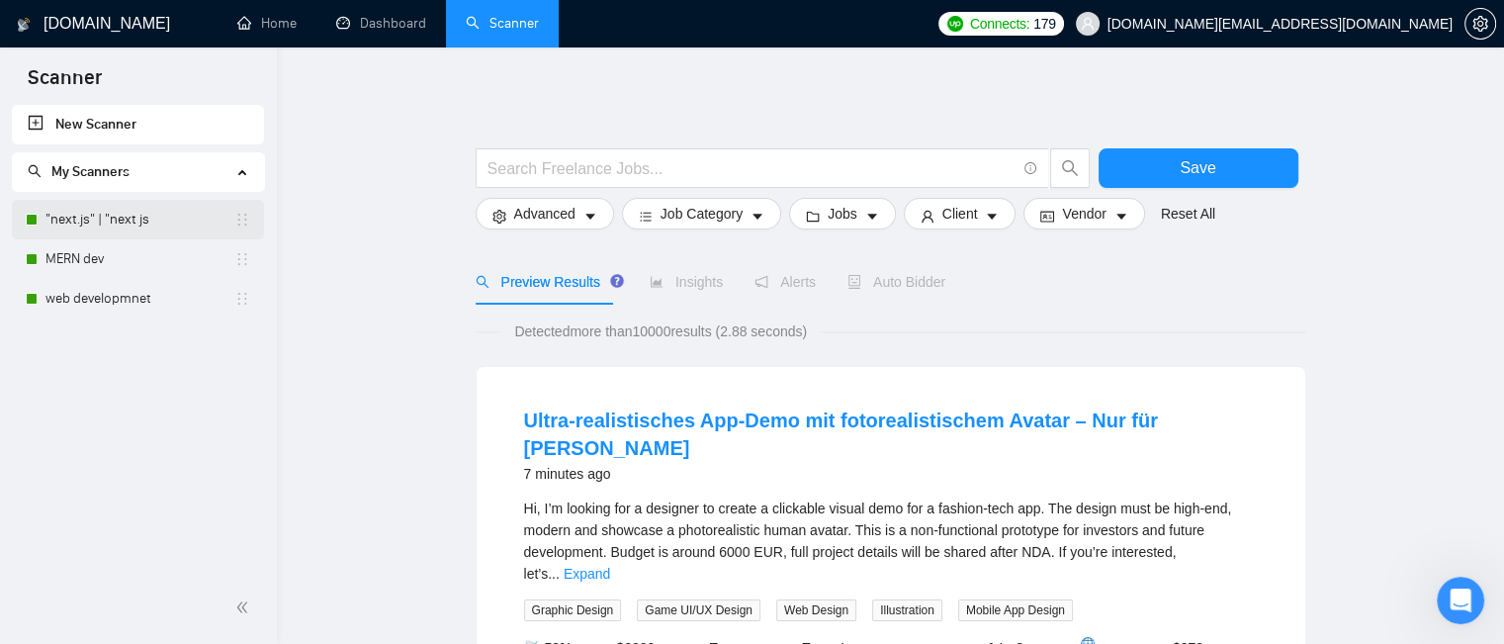
click at [172, 227] on link ""next.js" | "next js" at bounding box center [139, 220] width 189 height 40
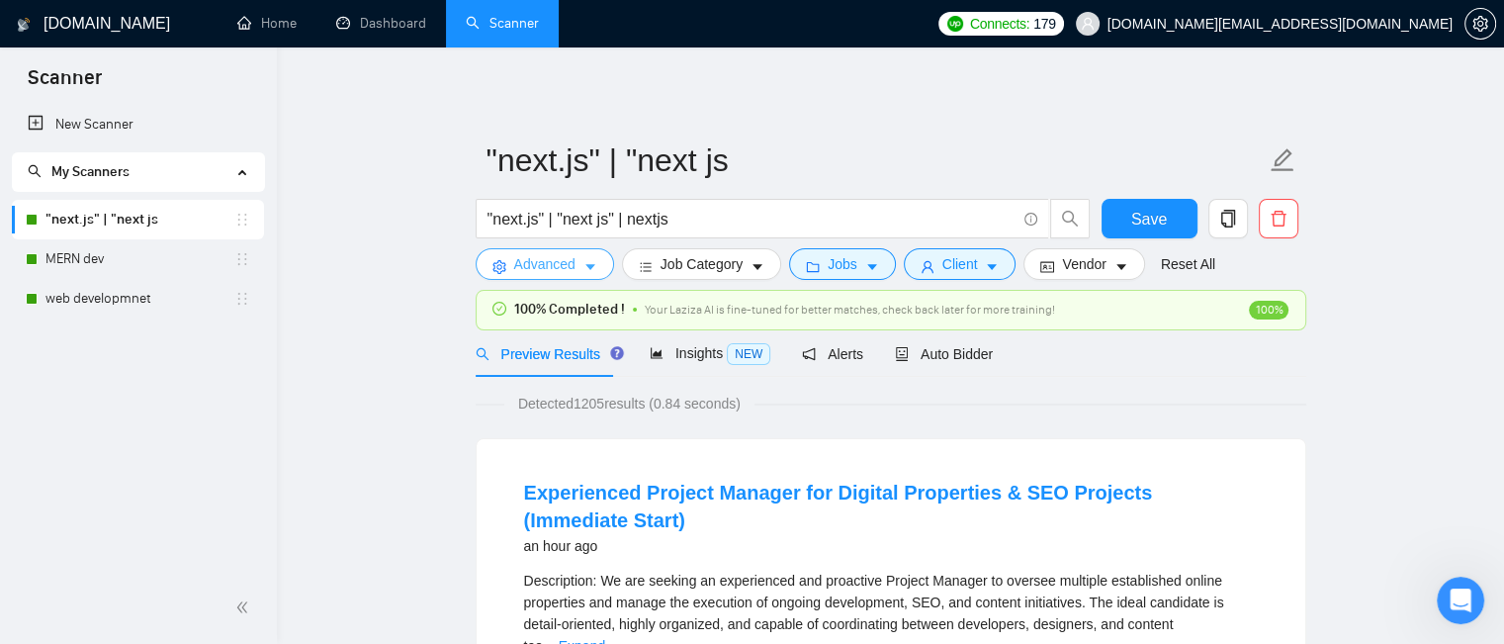
click at [597, 261] on button "Advanced" at bounding box center [545, 264] width 138 height 32
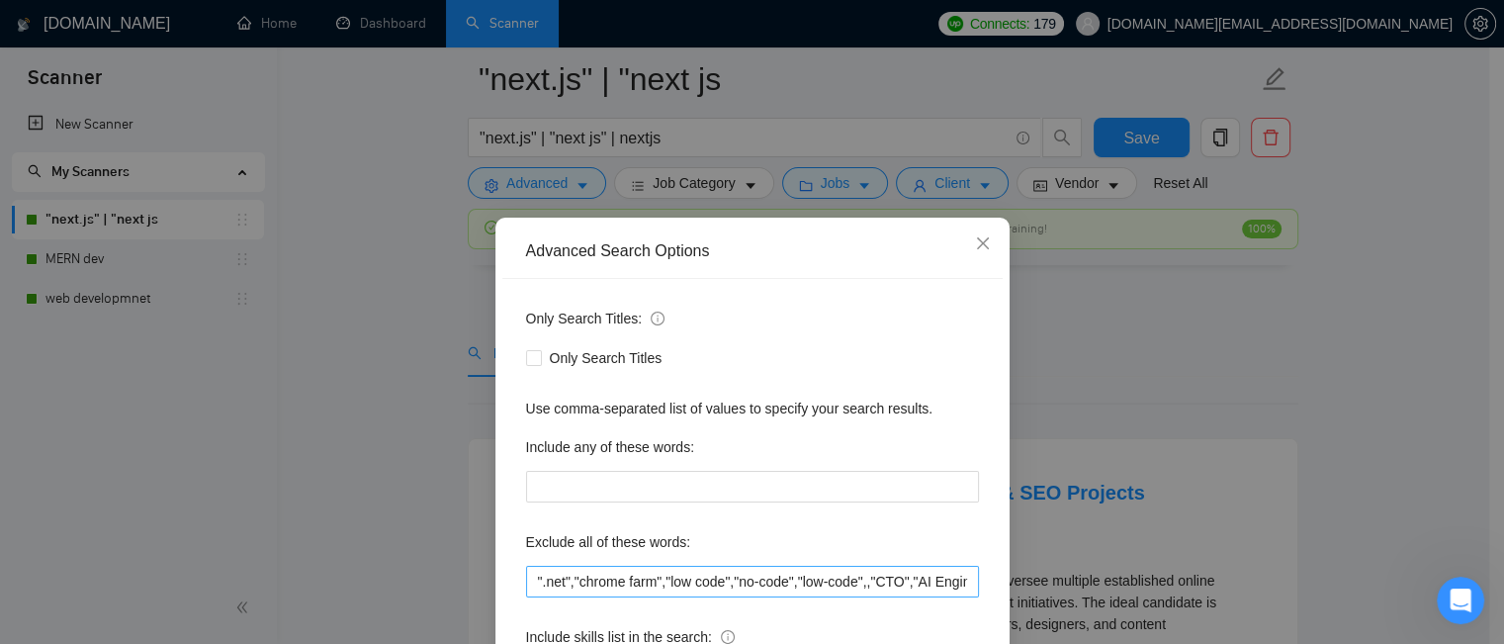
scroll to position [99, 0]
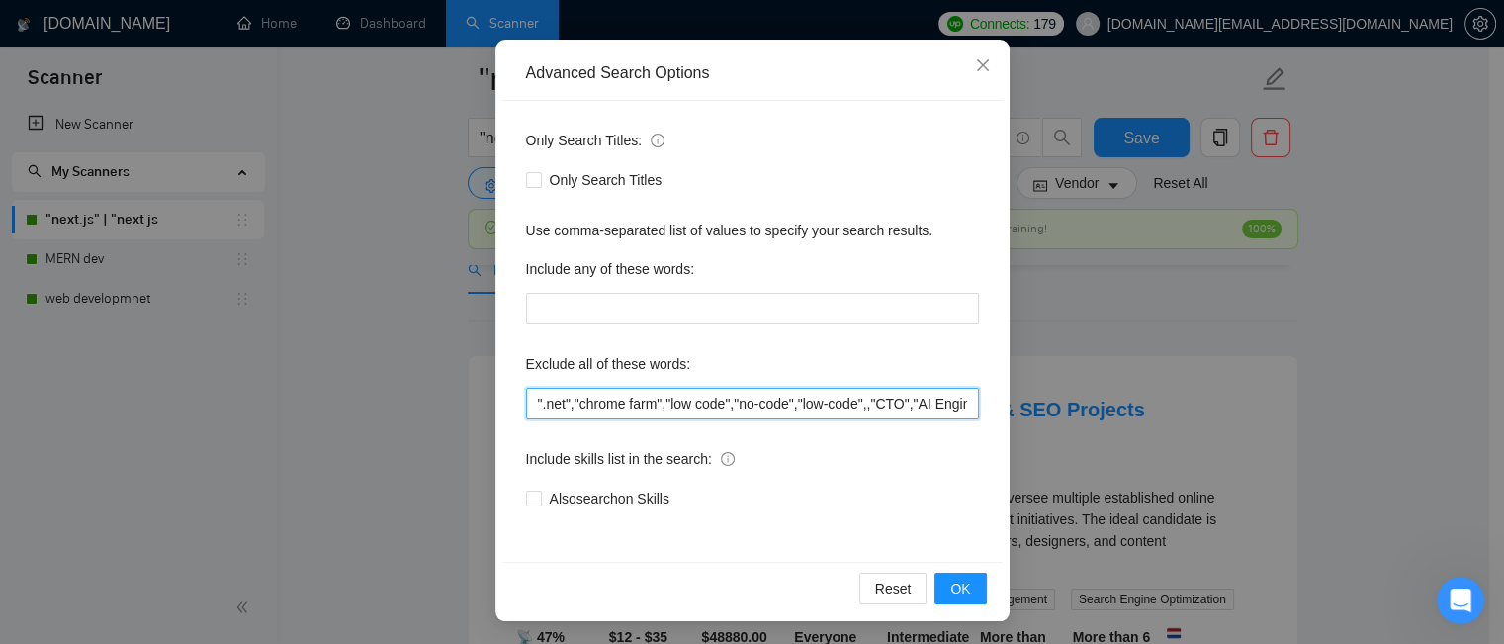
click at [865, 398] on input "".net","chrome farm","low code","no-code","low-code",,"CTO","AI Engineer","exis…" at bounding box center [752, 404] width 453 height 32
click at [868, 401] on input "".net","chrome farm","low code","no-code","low-code","CTO","AI Engineer","exist…" at bounding box center [752, 404] width 453 height 32
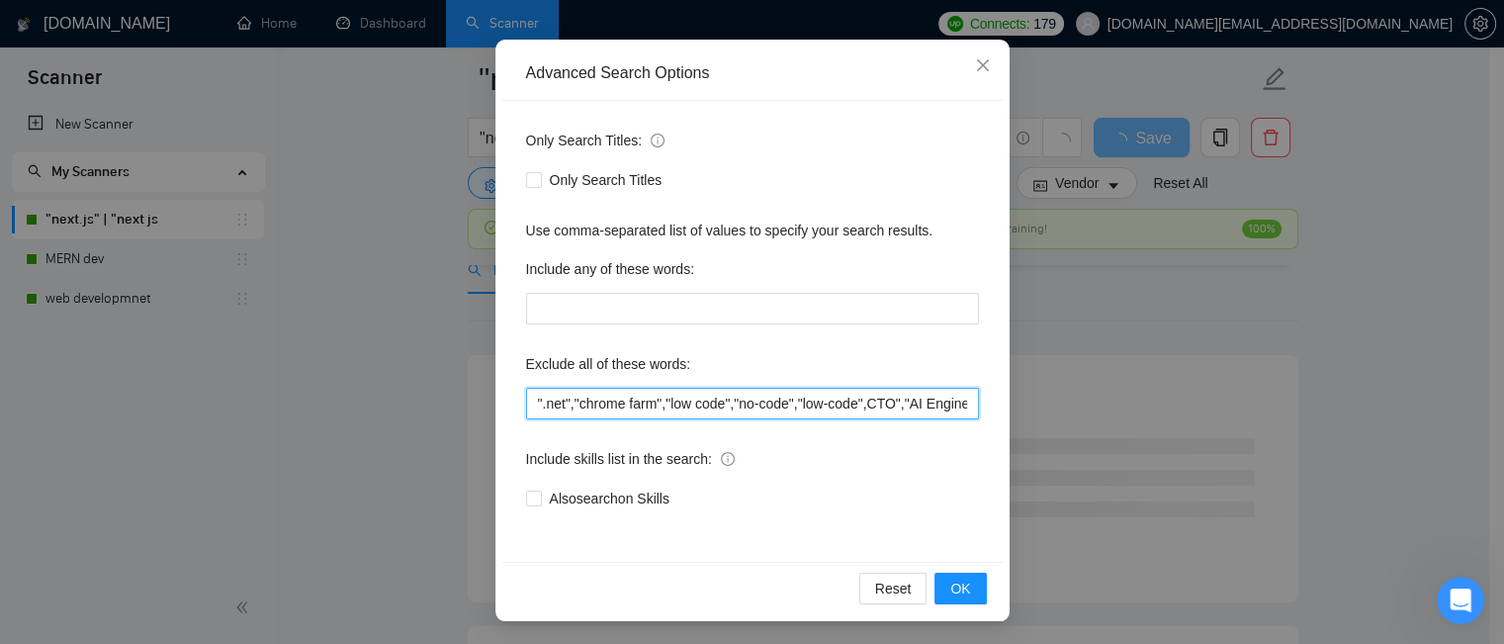
click at [895, 402] on input "".net","chrome farm","low code","no-code","low-code",CTO","AI Engineer","existi…" at bounding box center [752, 404] width 453 height 32
click at [865, 401] on input "".net","chrome farm","low code","no-code","low-code",CTO,"AI Engineer","existin…" at bounding box center [752, 404] width 453 height 32
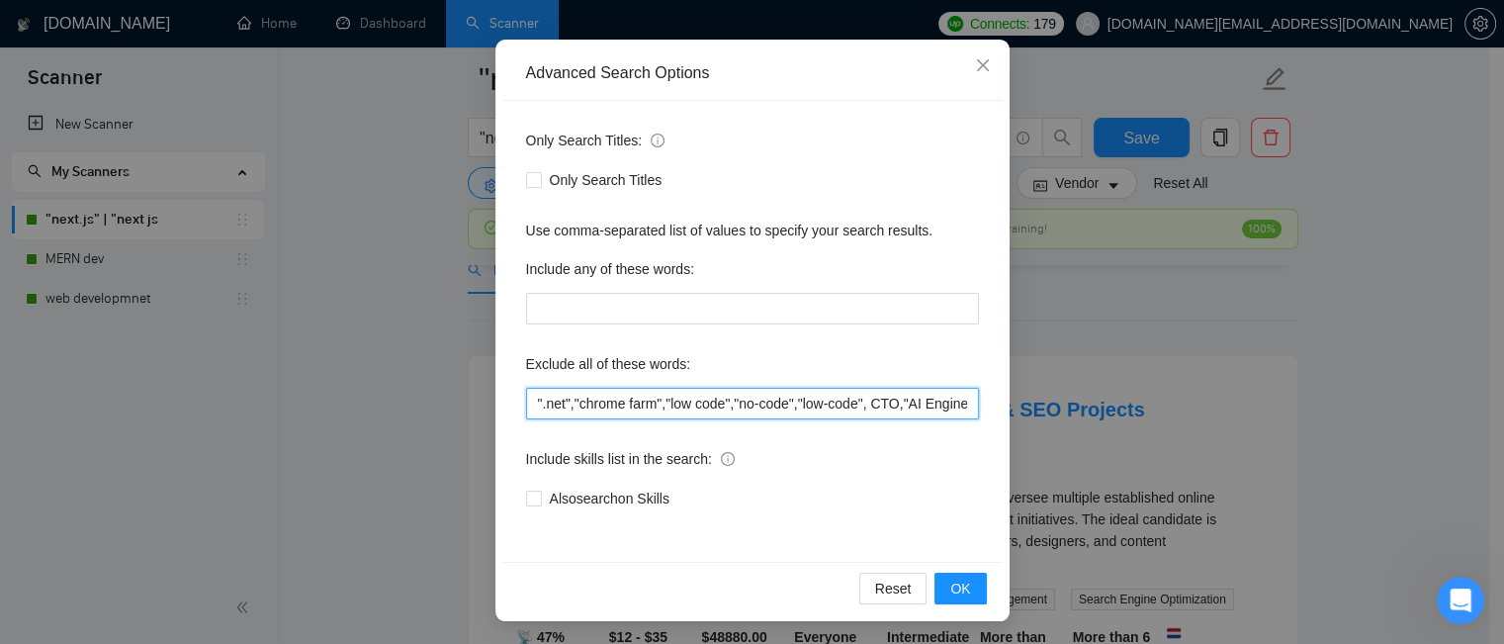
type input "".net","chrome farm","low code","no-code","low-code", CTO,"AI Engineer","existi…"
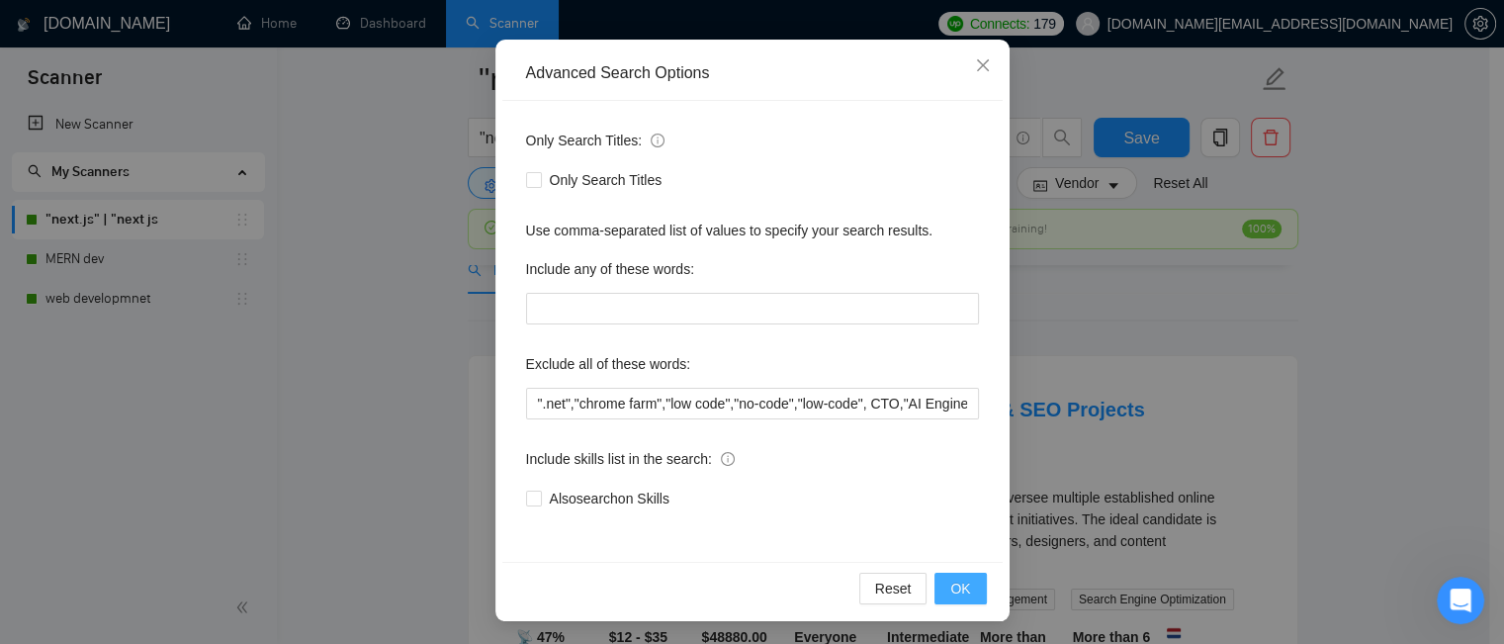
click at [965, 580] on button "OK" at bounding box center [959, 589] width 51 height 32
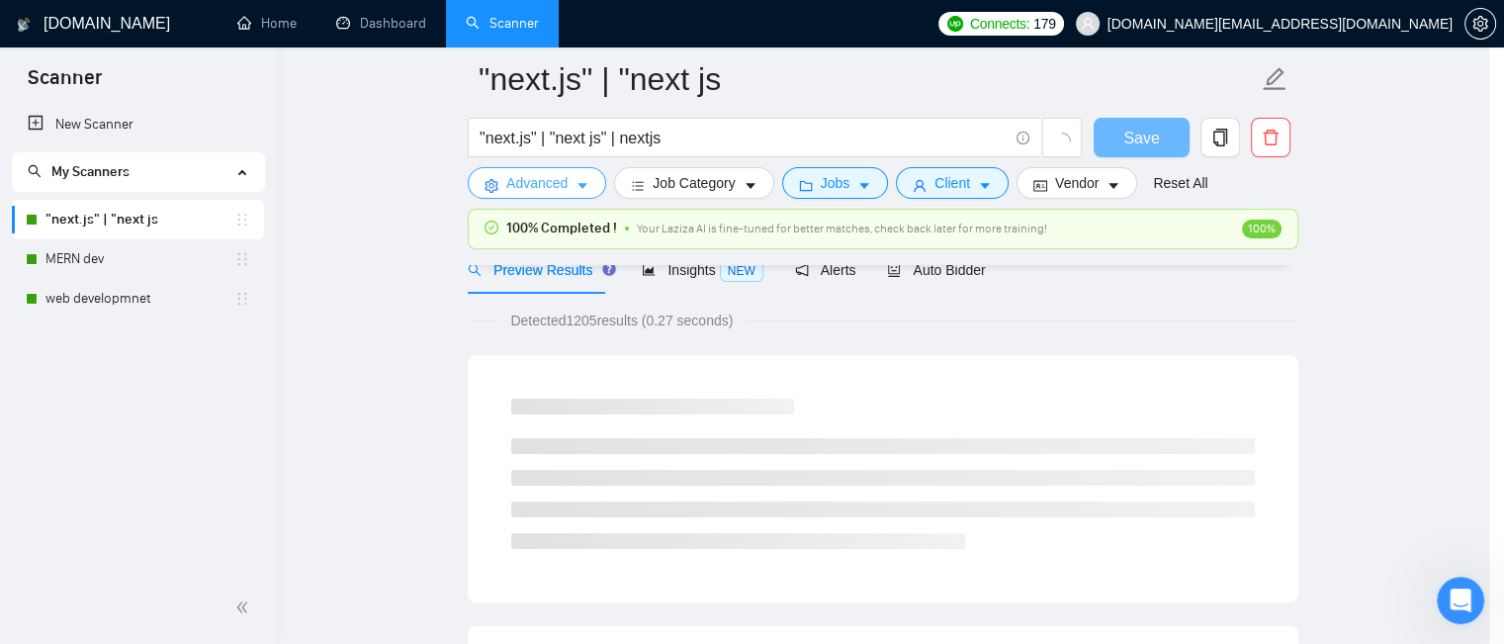
scroll to position [0, 0]
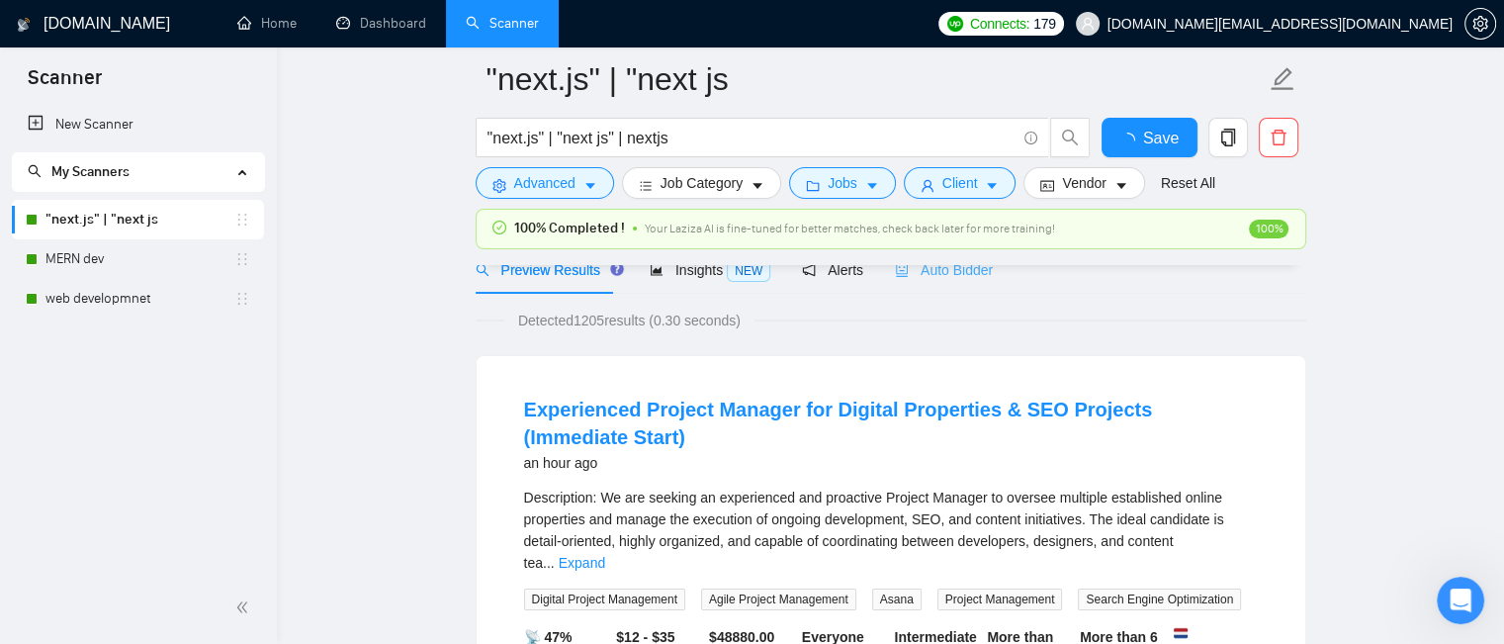
click at [932, 294] on div "Auto Bidder" at bounding box center [944, 270] width 98 height 46
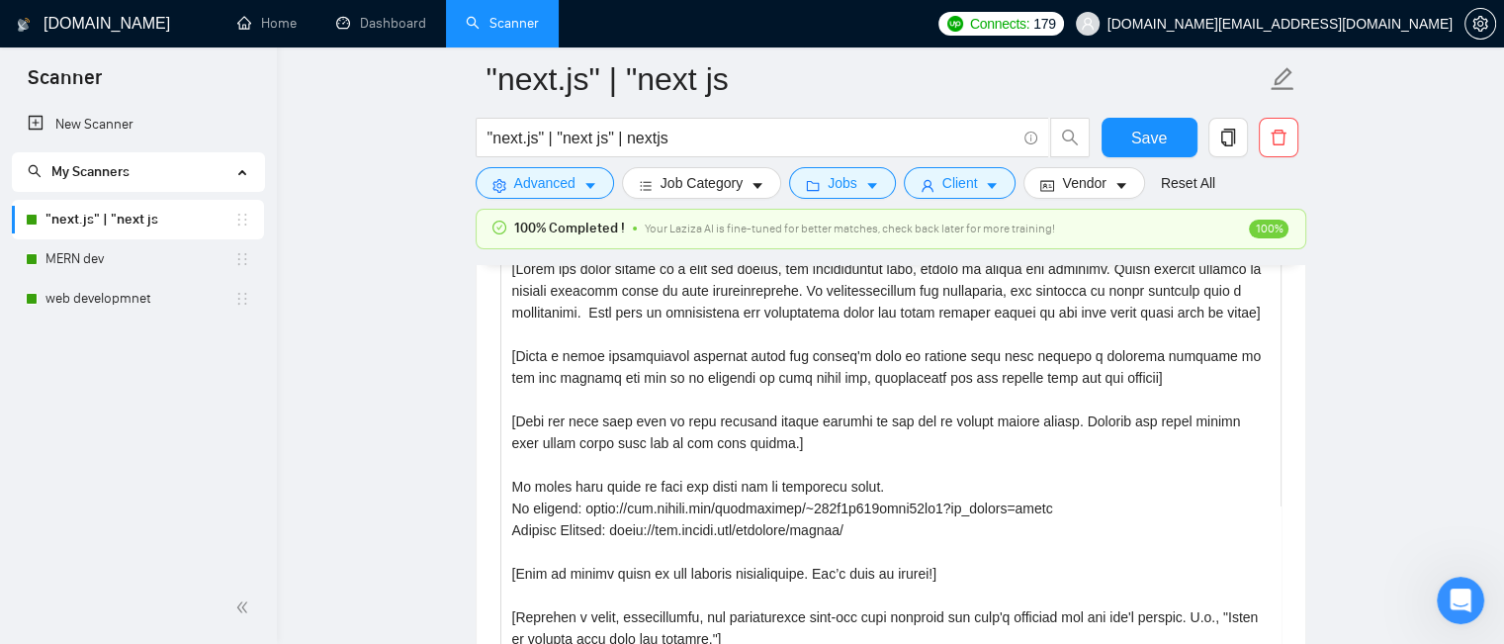
scroll to position [2145, 0]
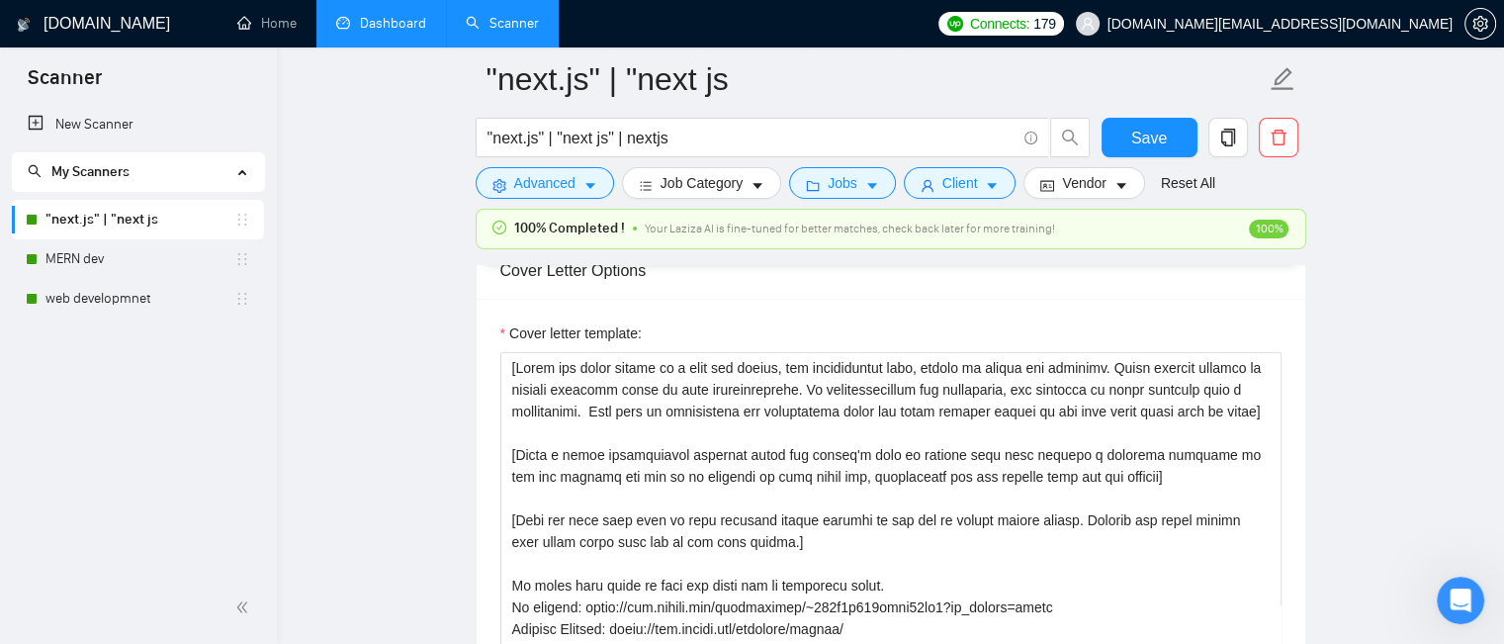
click at [377, 19] on link "Dashboard" at bounding box center [381, 23] width 90 height 17
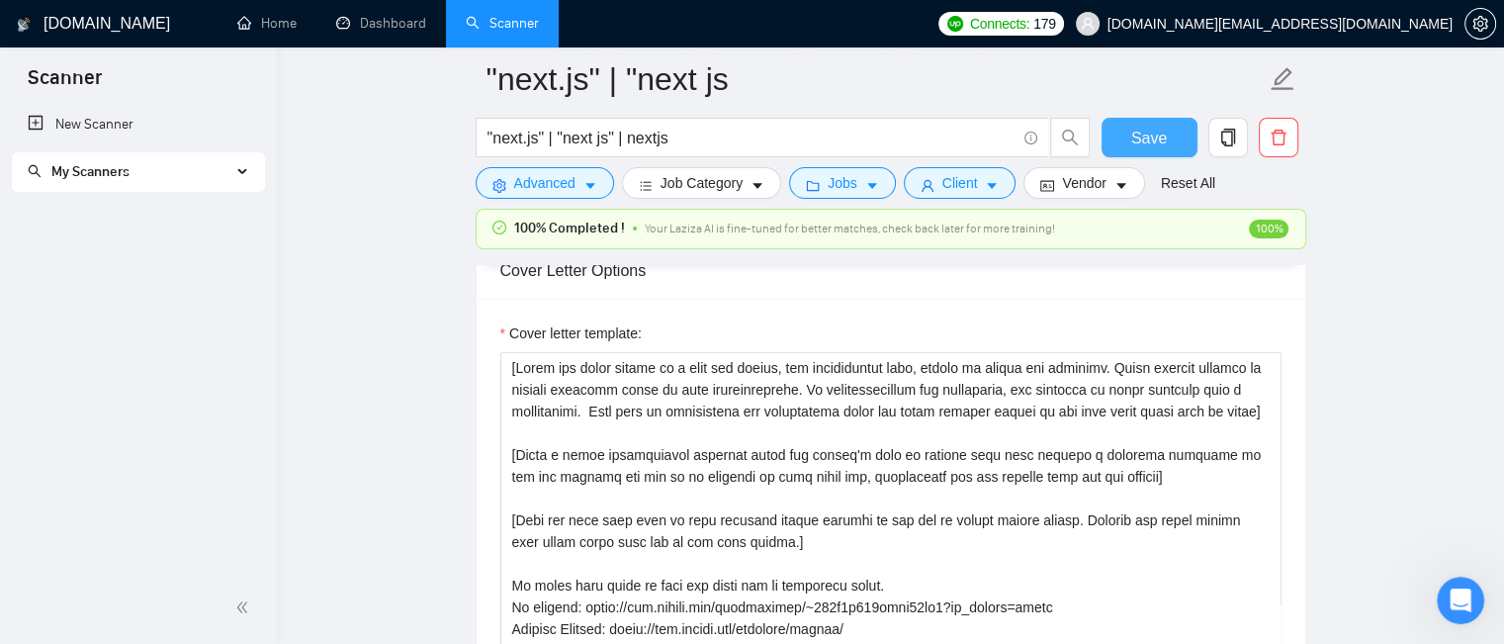
click at [1141, 134] on span "Save" at bounding box center [1149, 138] width 36 height 25
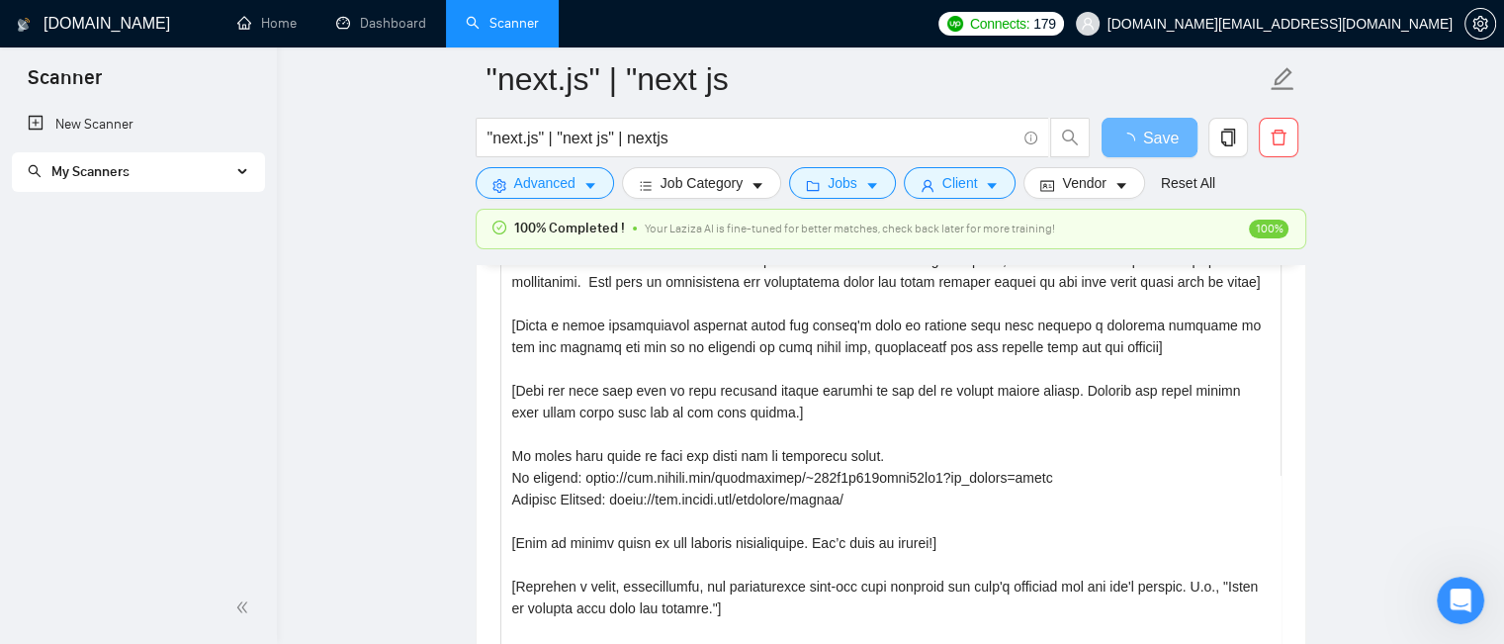
click at [392, 23] on link "Dashboard" at bounding box center [381, 23] width 90 height 17
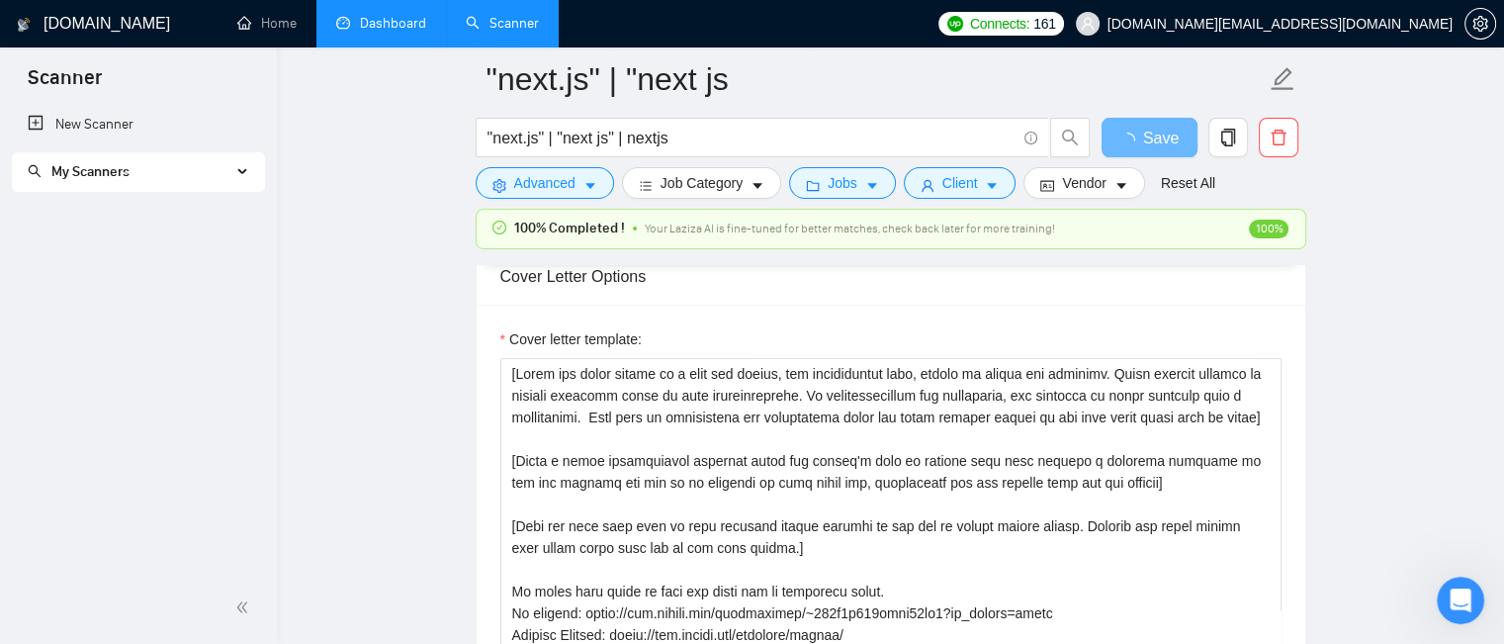
click at [387, 23] on link "Dashboard" at bounding box center [381, 23] width 90 height 17
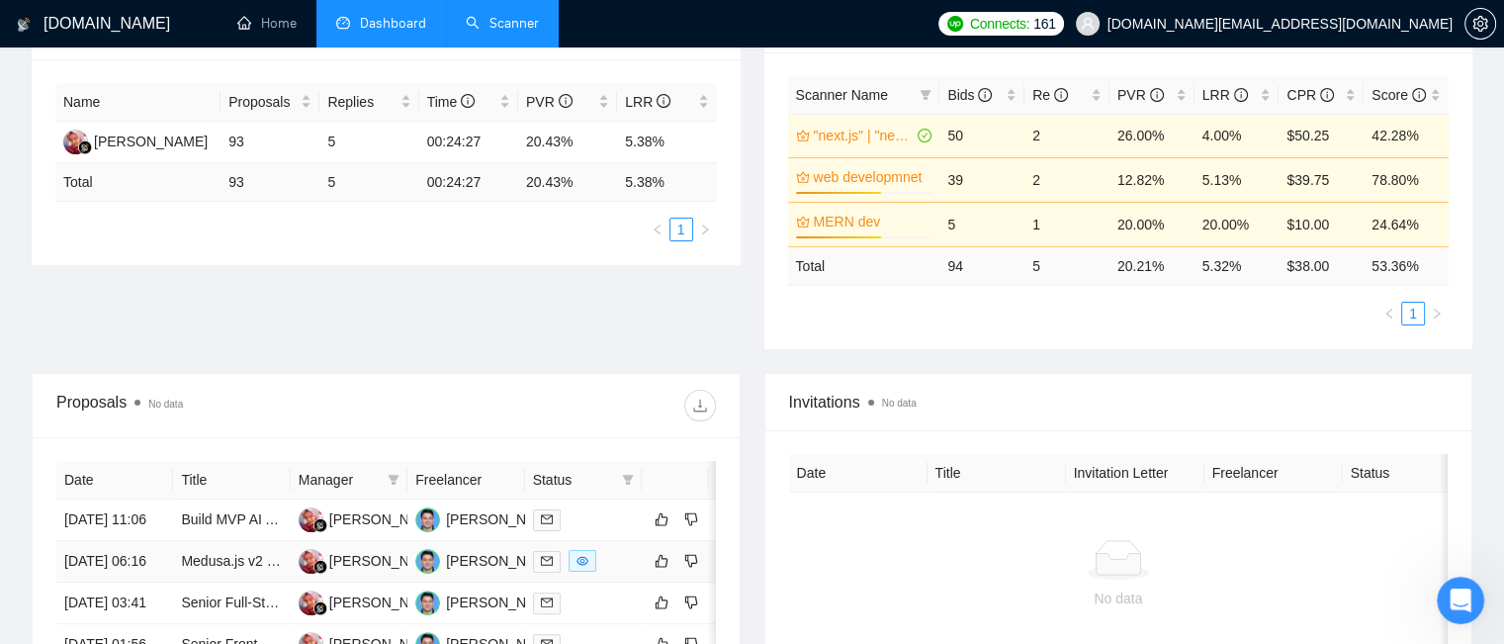
scroll to position [550, 0]
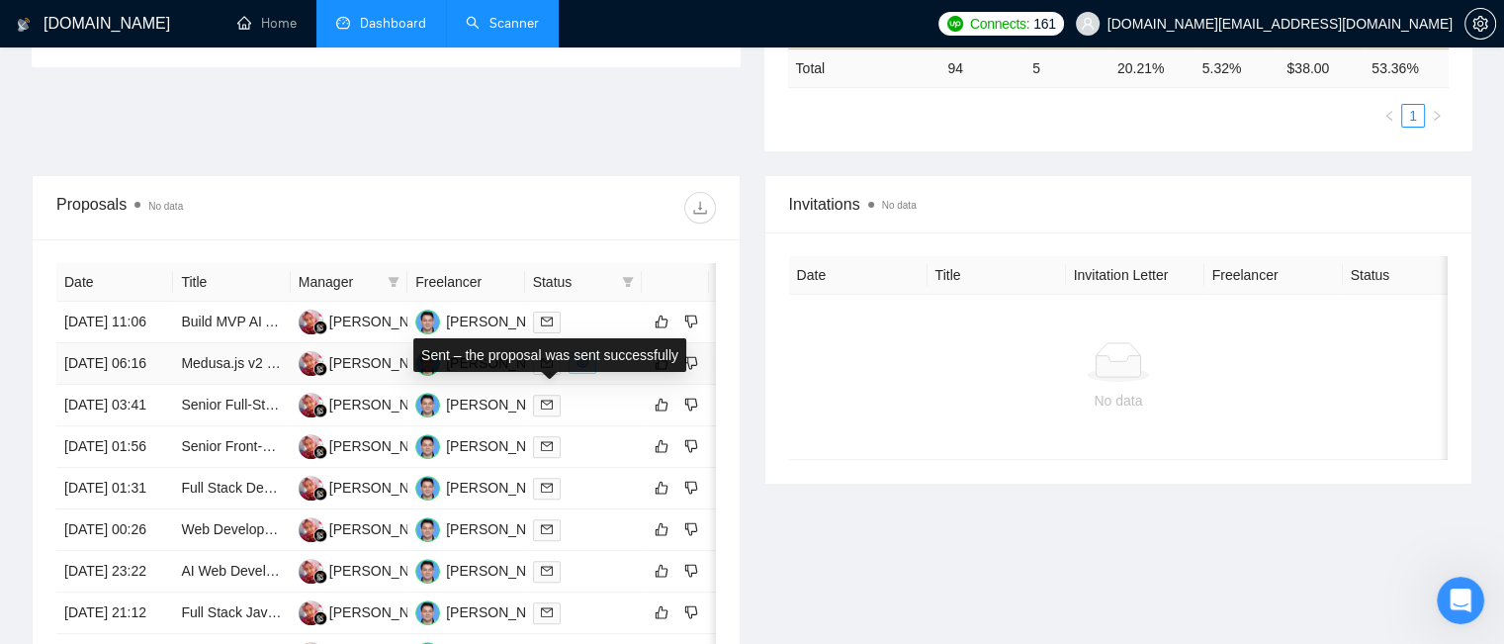
click at [554, 375] on span at bounding box center [547, 364] width 28 height 22
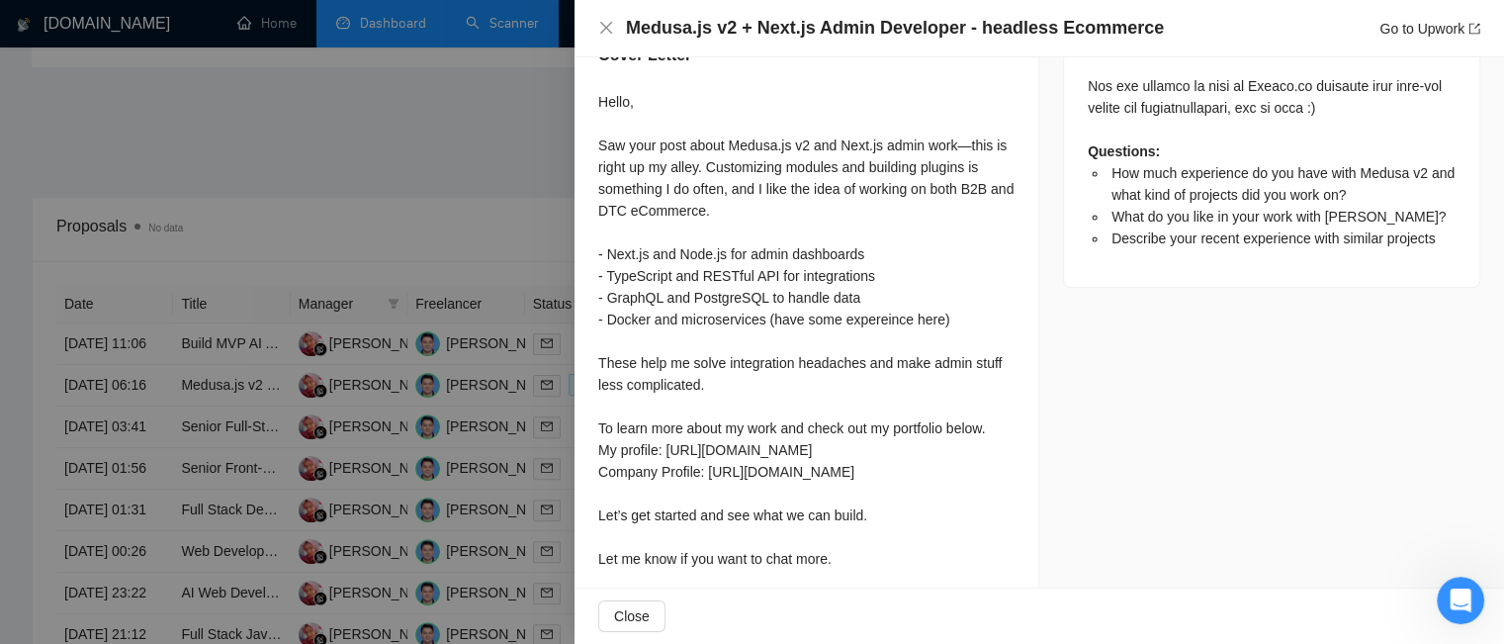
scroll to position [1509, 0]
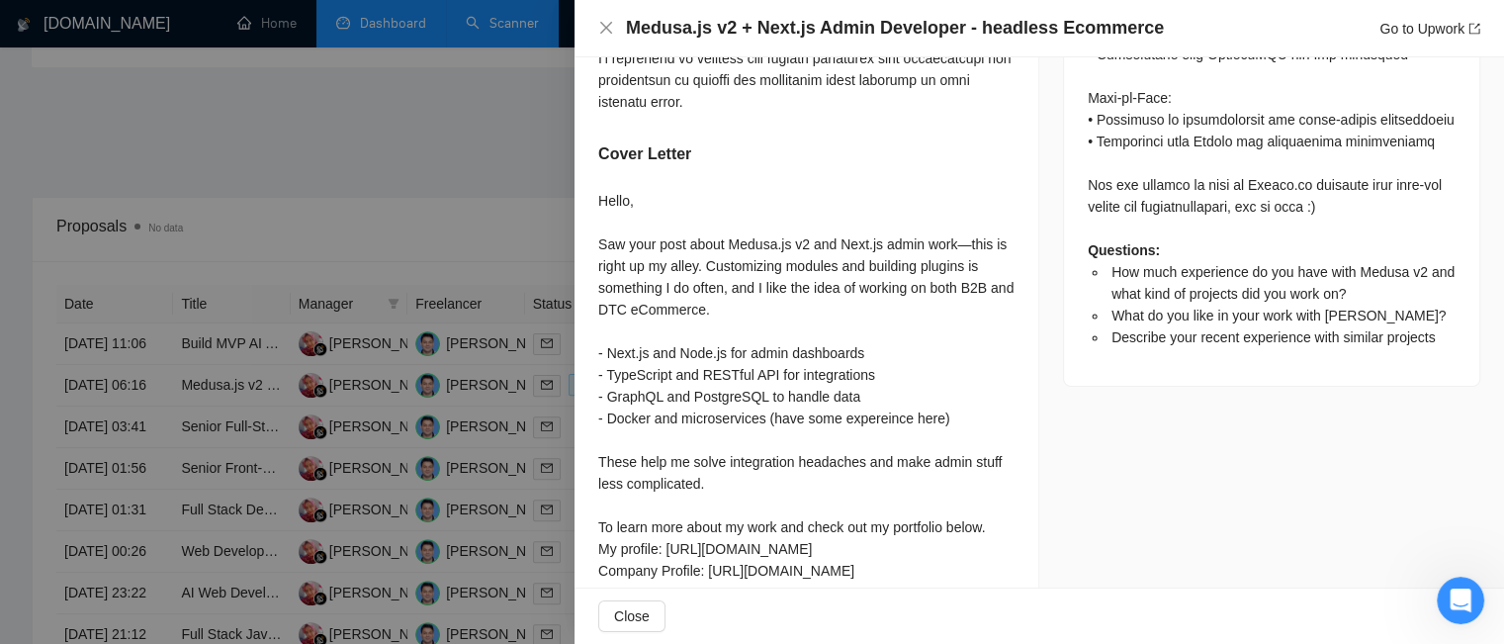
click at [452, 216] on div at bounding box center [752, 322] width 1504 height 644
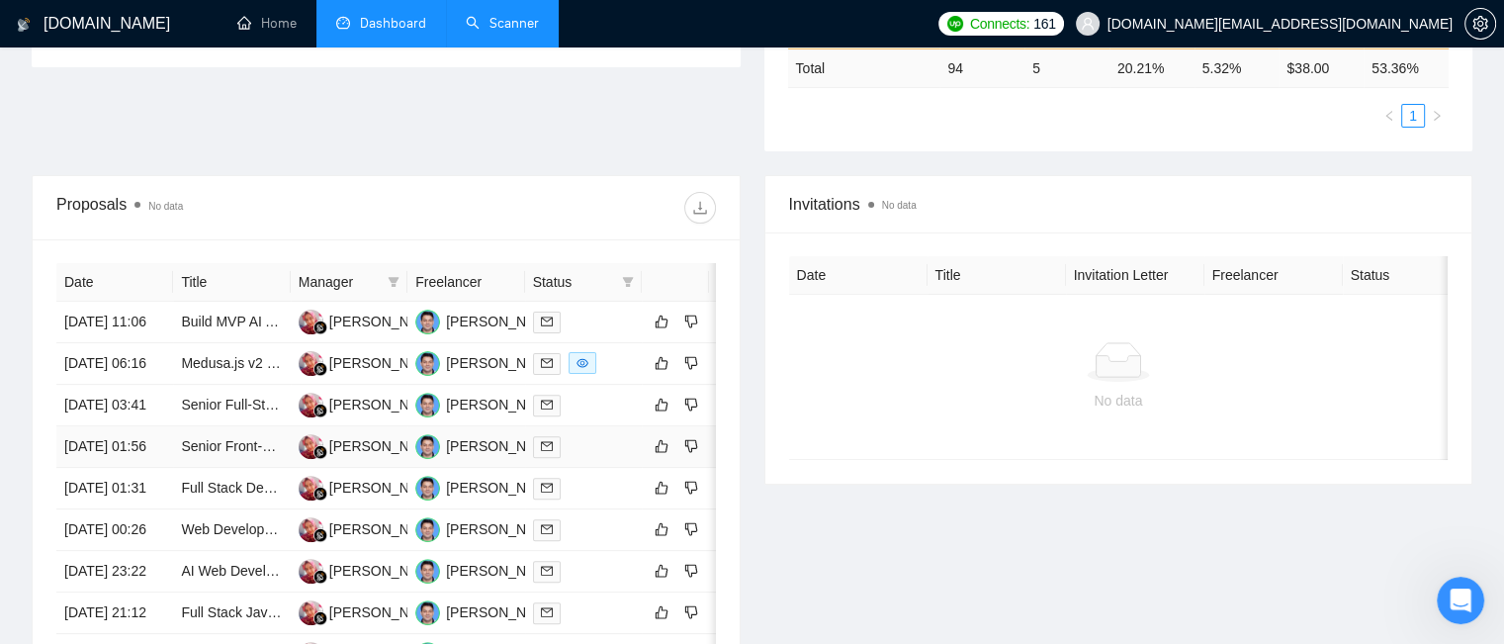
scroll to position [649, 0]
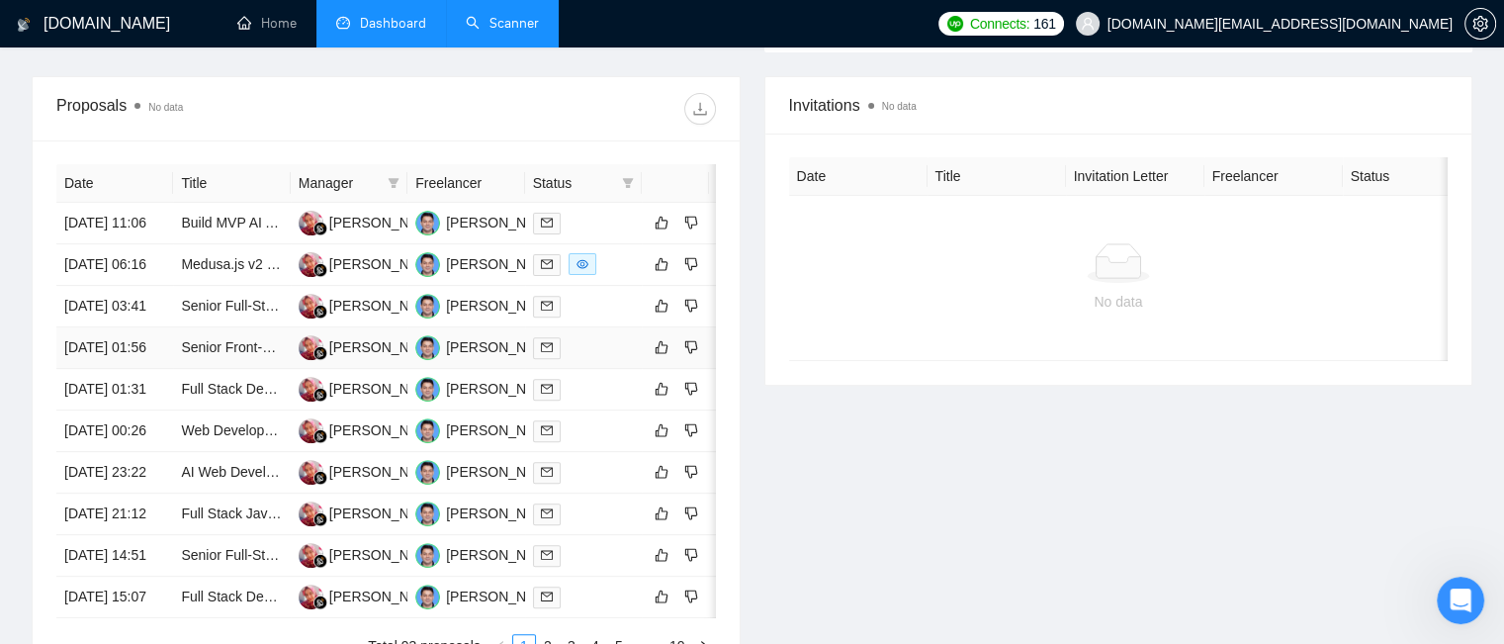
click at [410, 369] on td "Amit Rawat" at bounding box center [465, 348] width 117 height 42
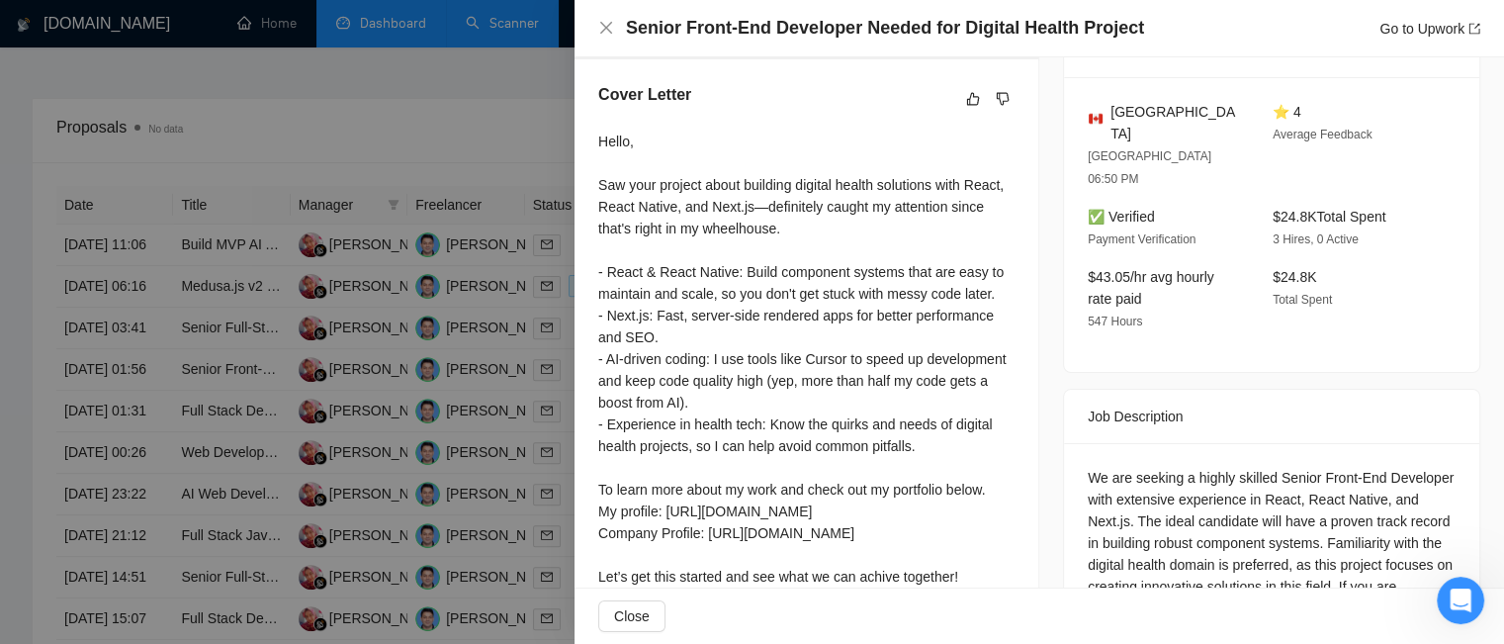
scroll to position [678, 0]
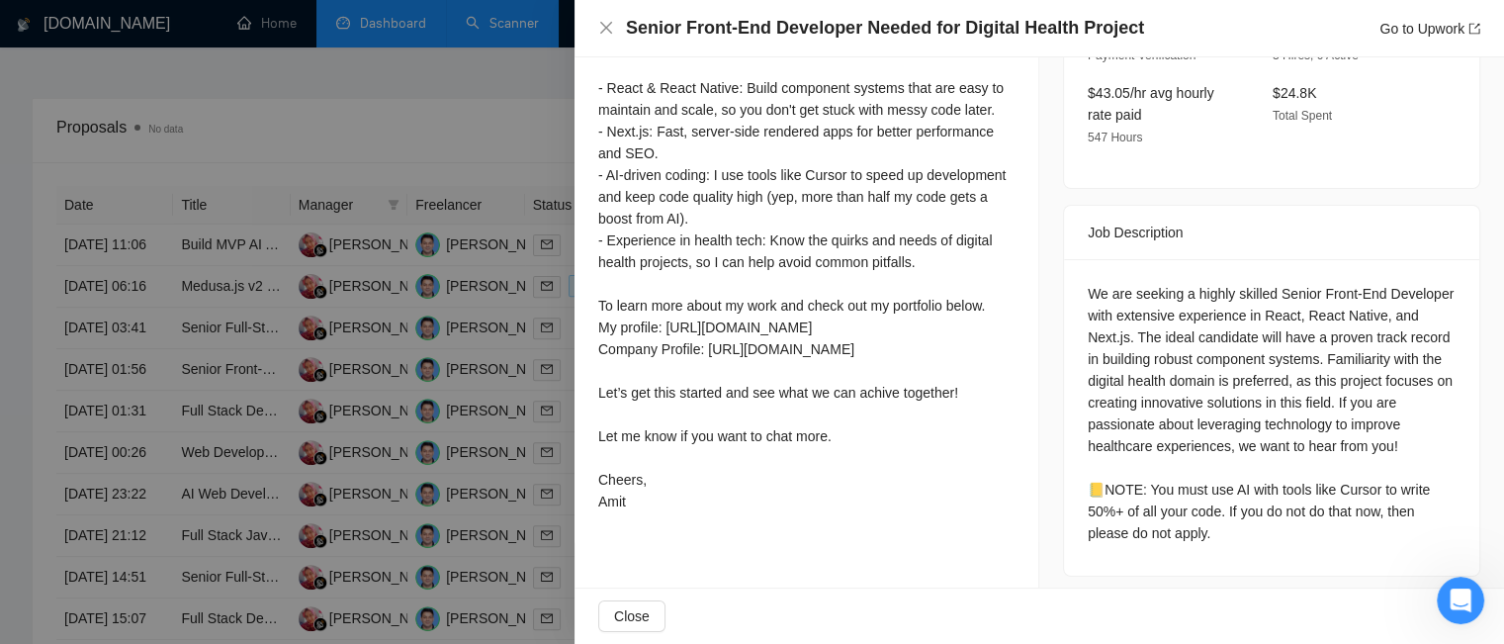
click at [473, 132] on div at bounding box center [752, 322] width 1504 height 644
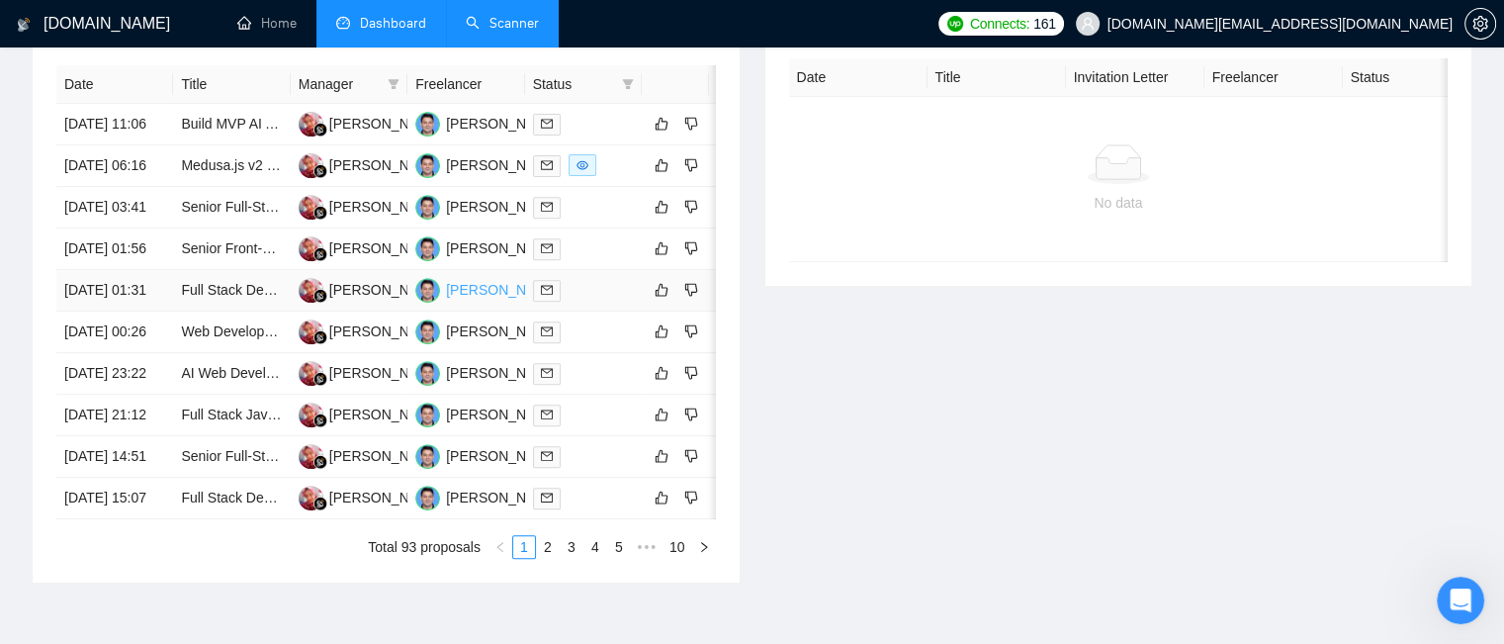
scroll to position [846, 0]
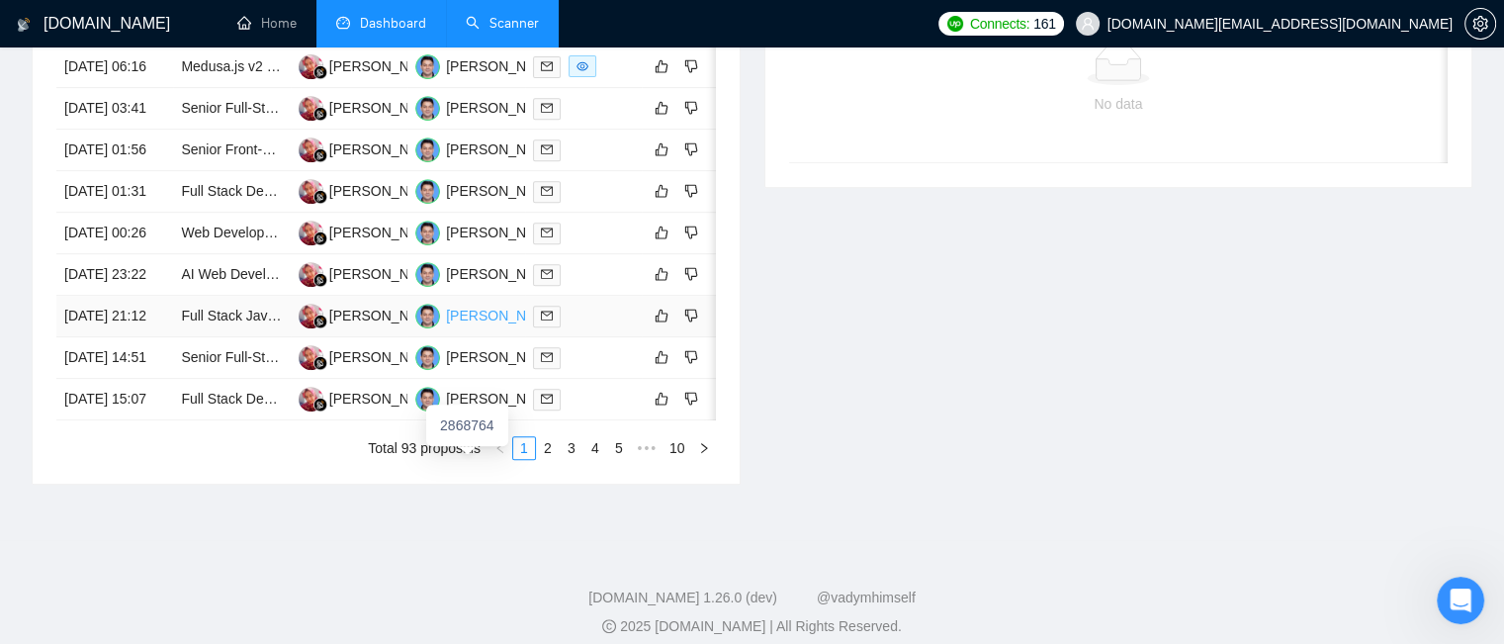
click at [451, 326] on div "Amit Rawat" at bounding box center [503, 316] width 114 height 22
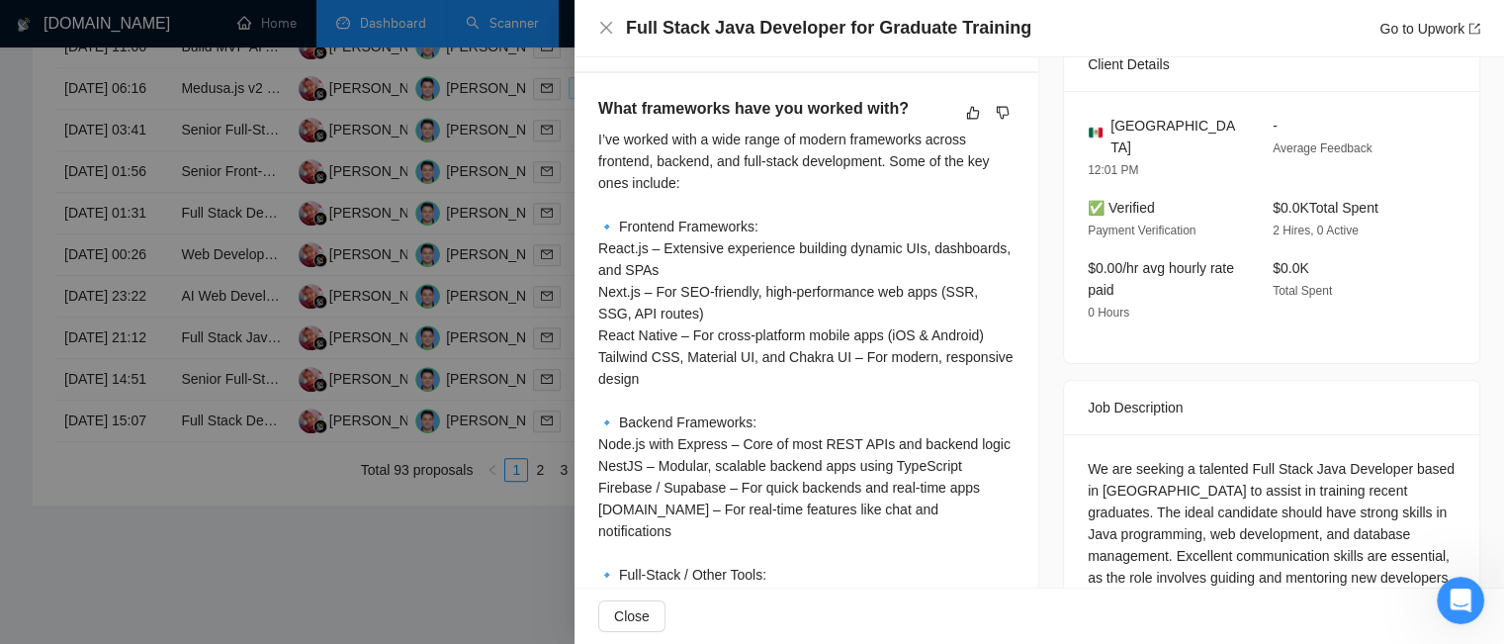
scroll to position [777, 0]
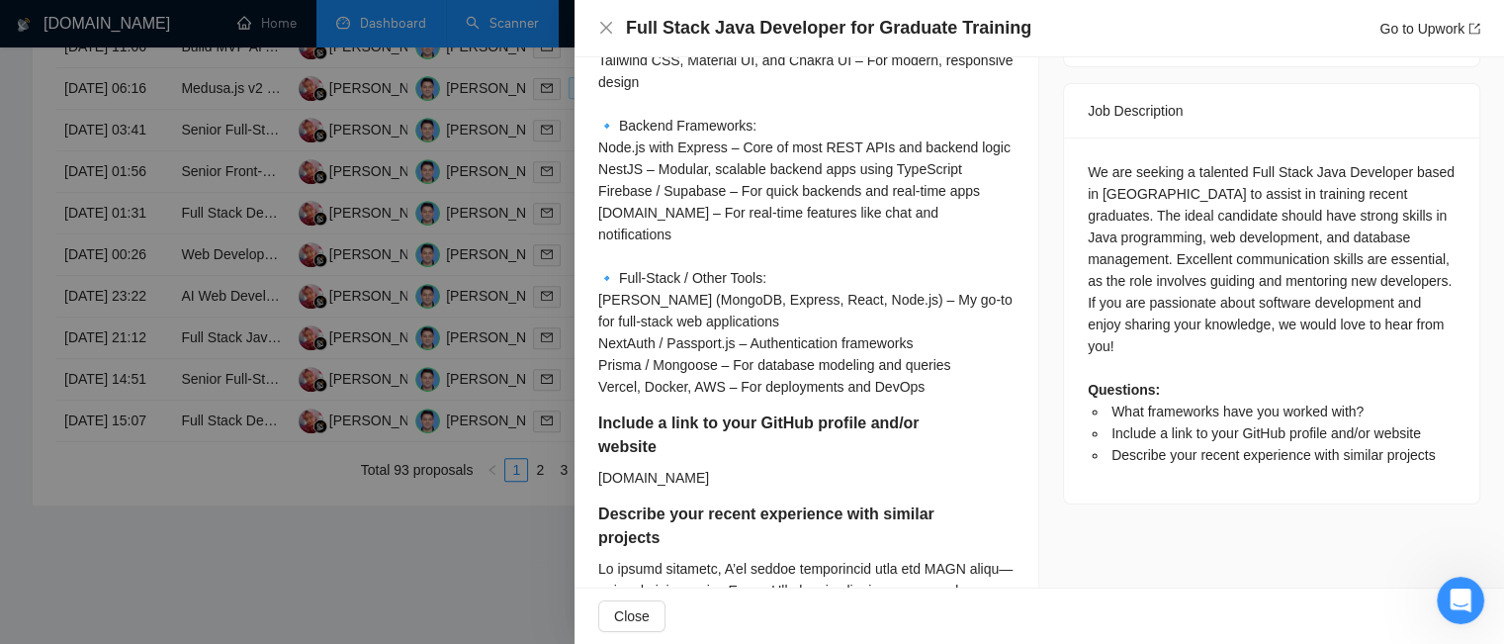
click at [534, 51] on div at bounding box center [752, 322] width 1504 height 644
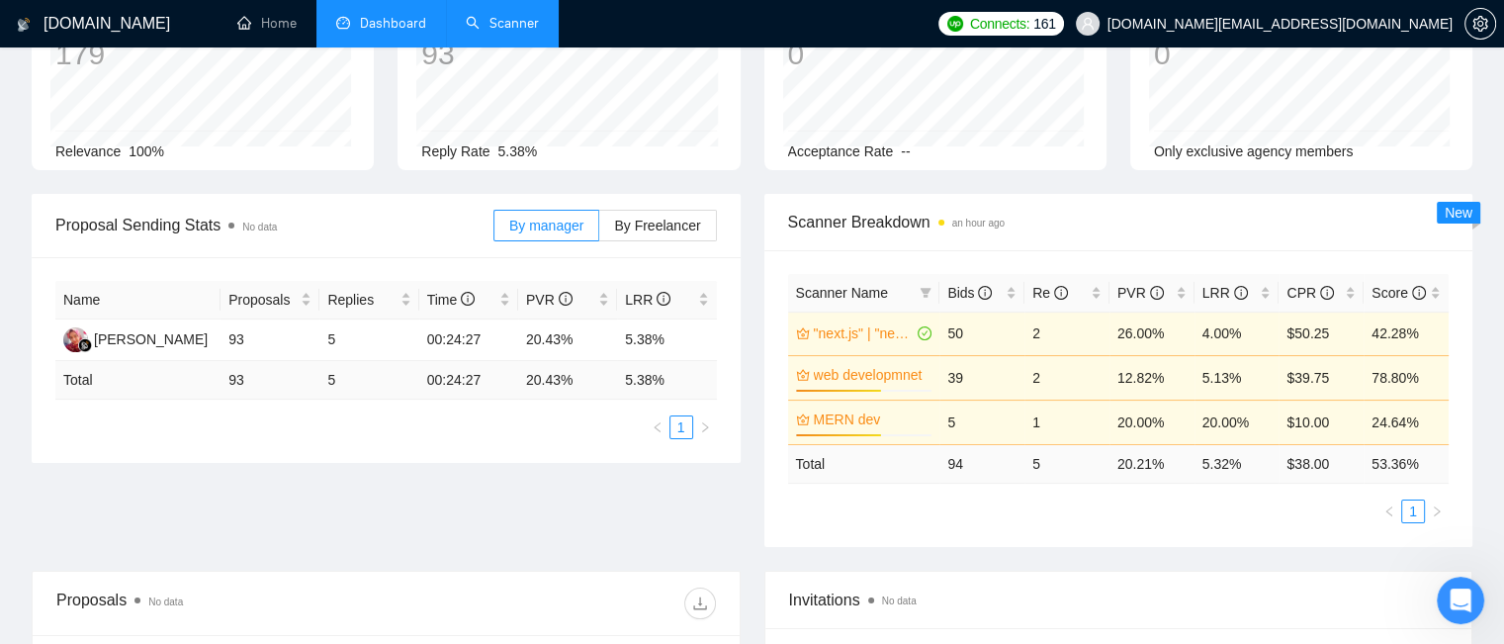
scroll to position [0, 0]
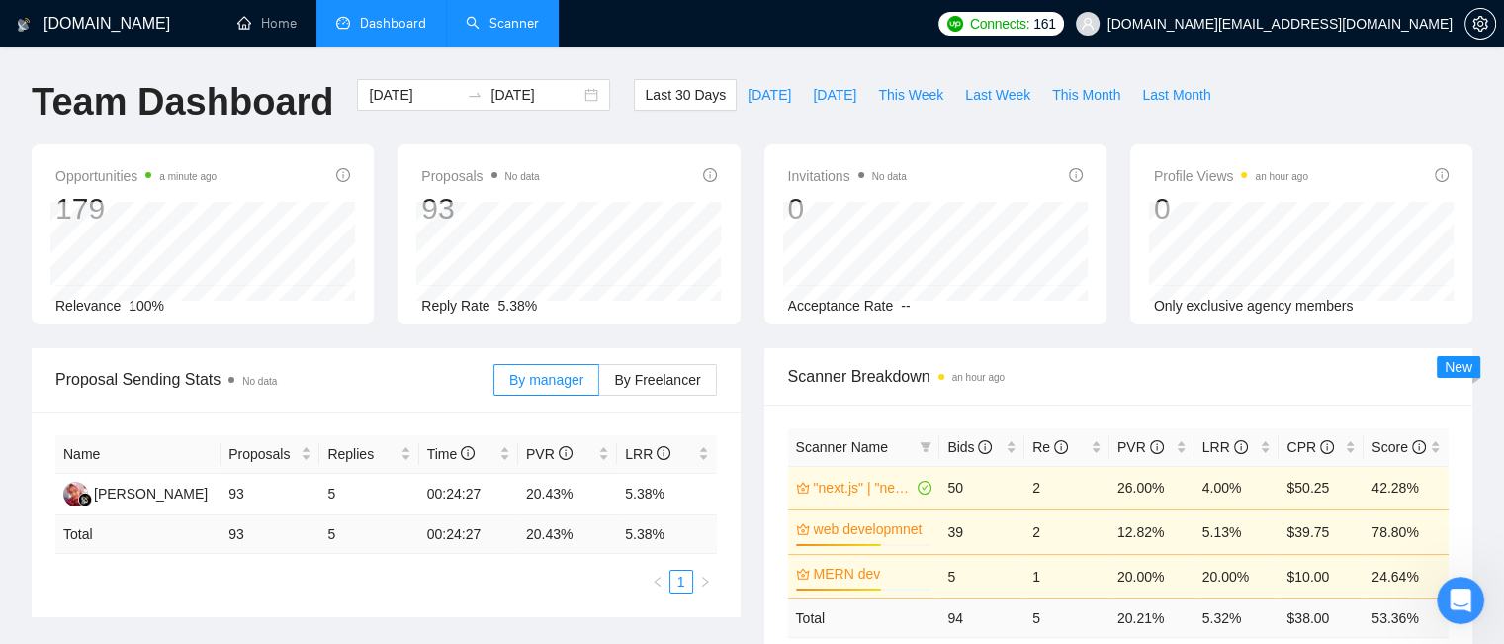
click at [502, 27] on link "Scanner" at bounding box center [502, 23] width 73 height 17
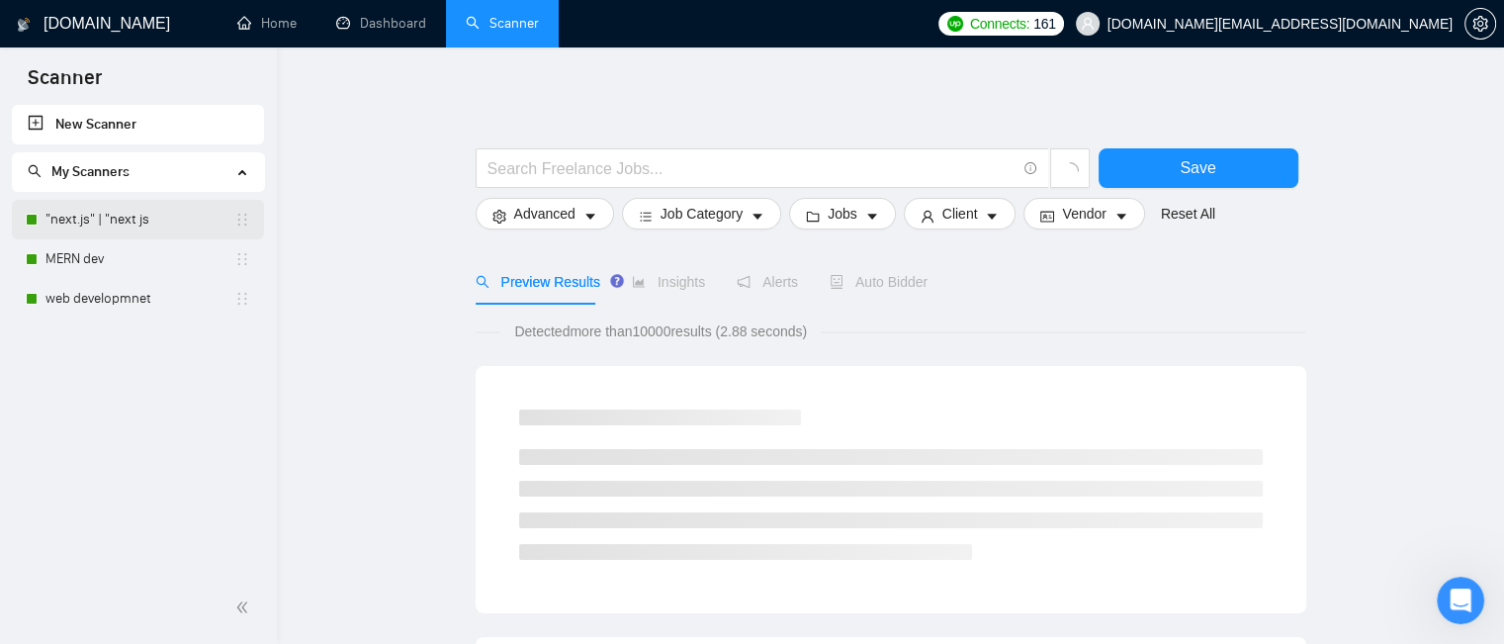
click at [132, 227] on link ""next.js" | "next js" at bounding box center [139, 220] width 189 height 40
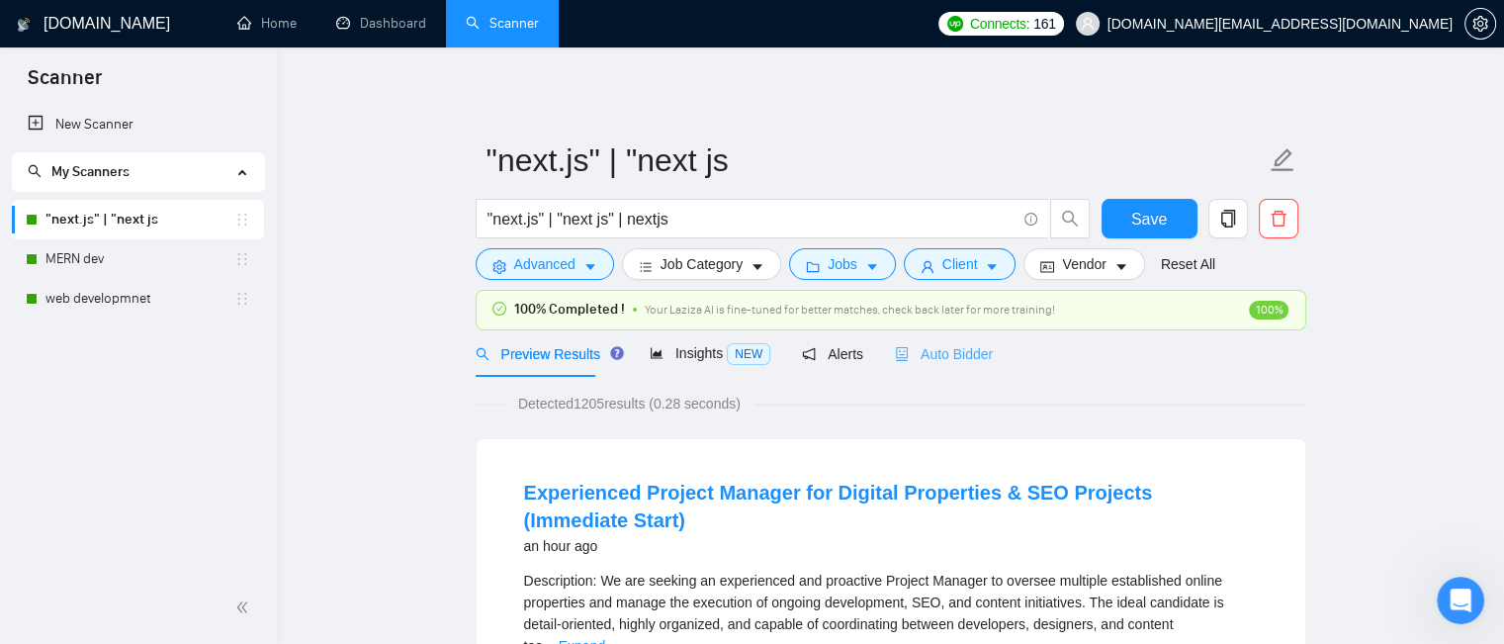
click at [933, 370] on div "Auto Bidder" at bounding box center [944, 353] width 98 height 46
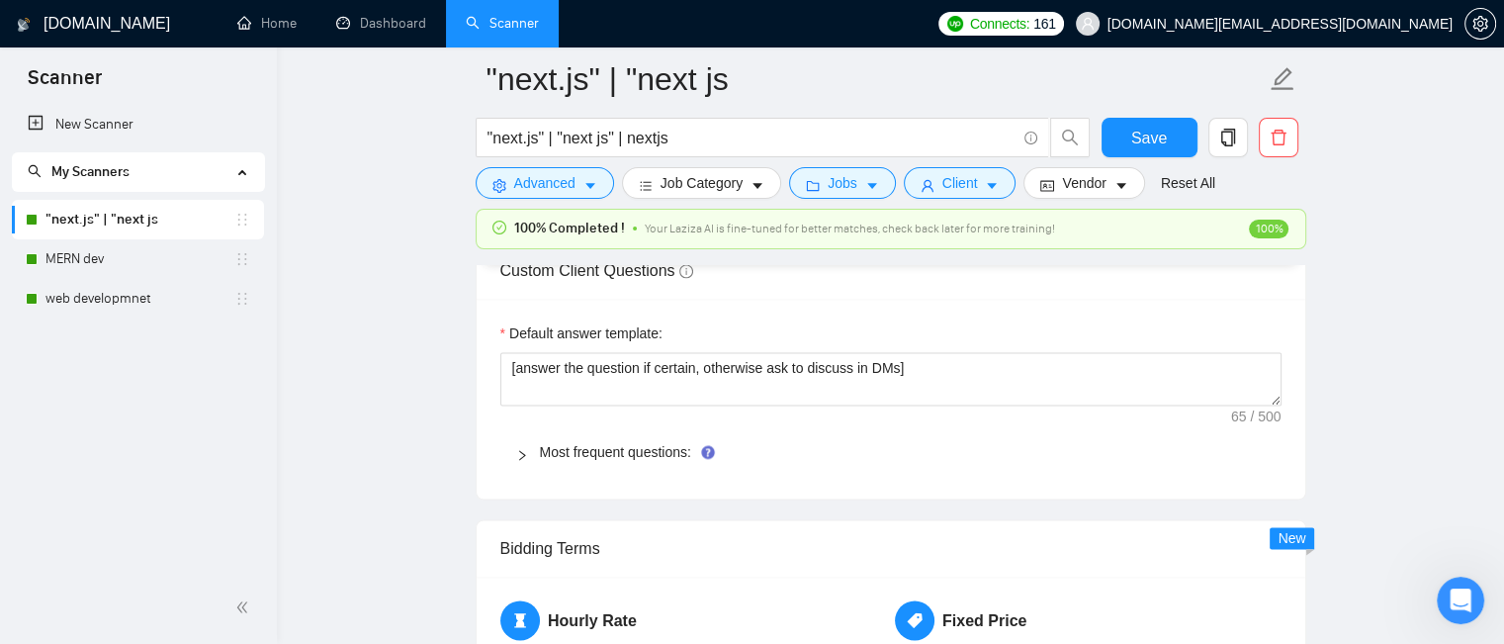
scroll to position [2867, 0]
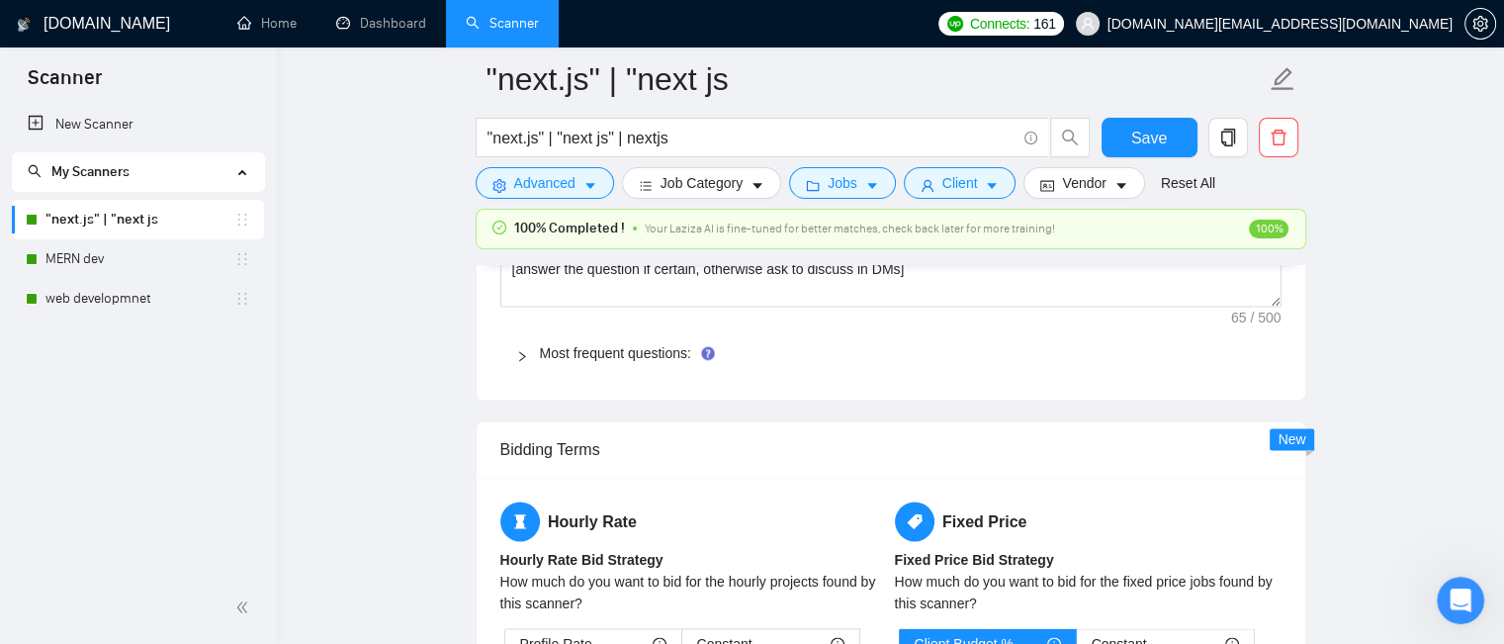
click at [618, 359] on link "Most frequent questions:" at bounding box center [615, 353] width 151 height 16
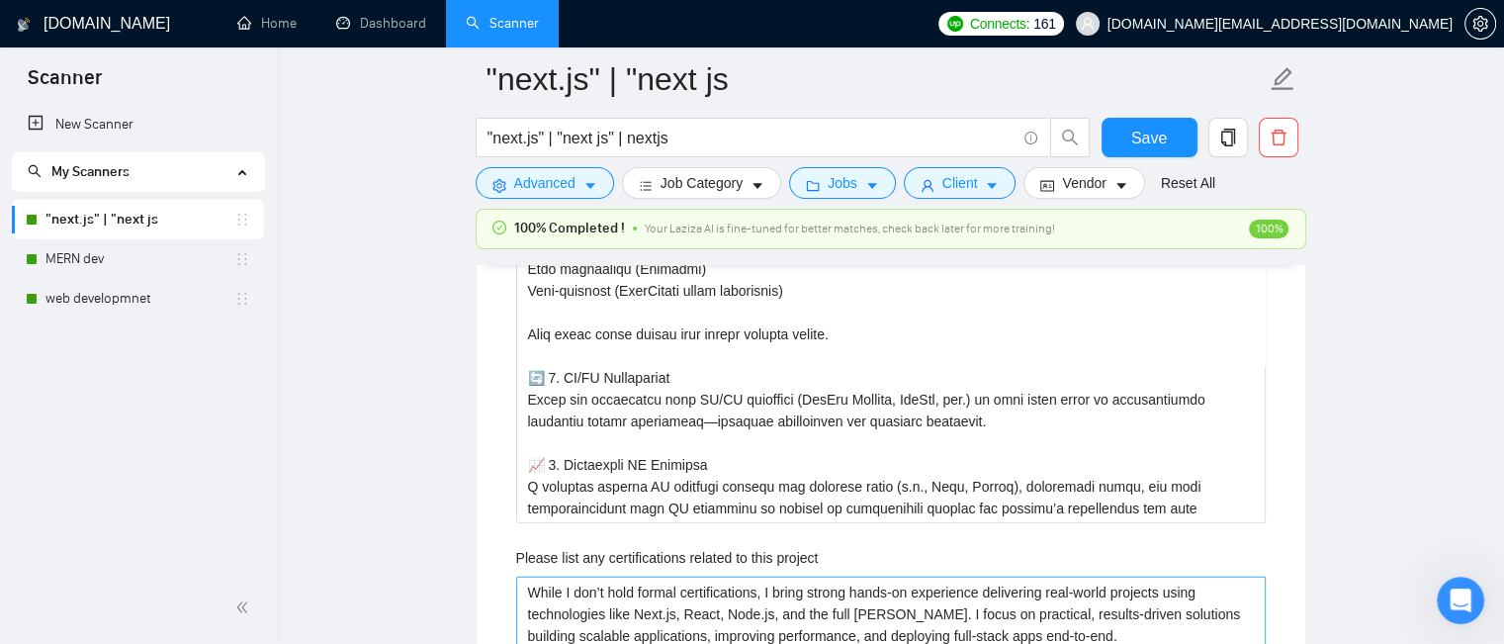
scroll to position [4252, 0]
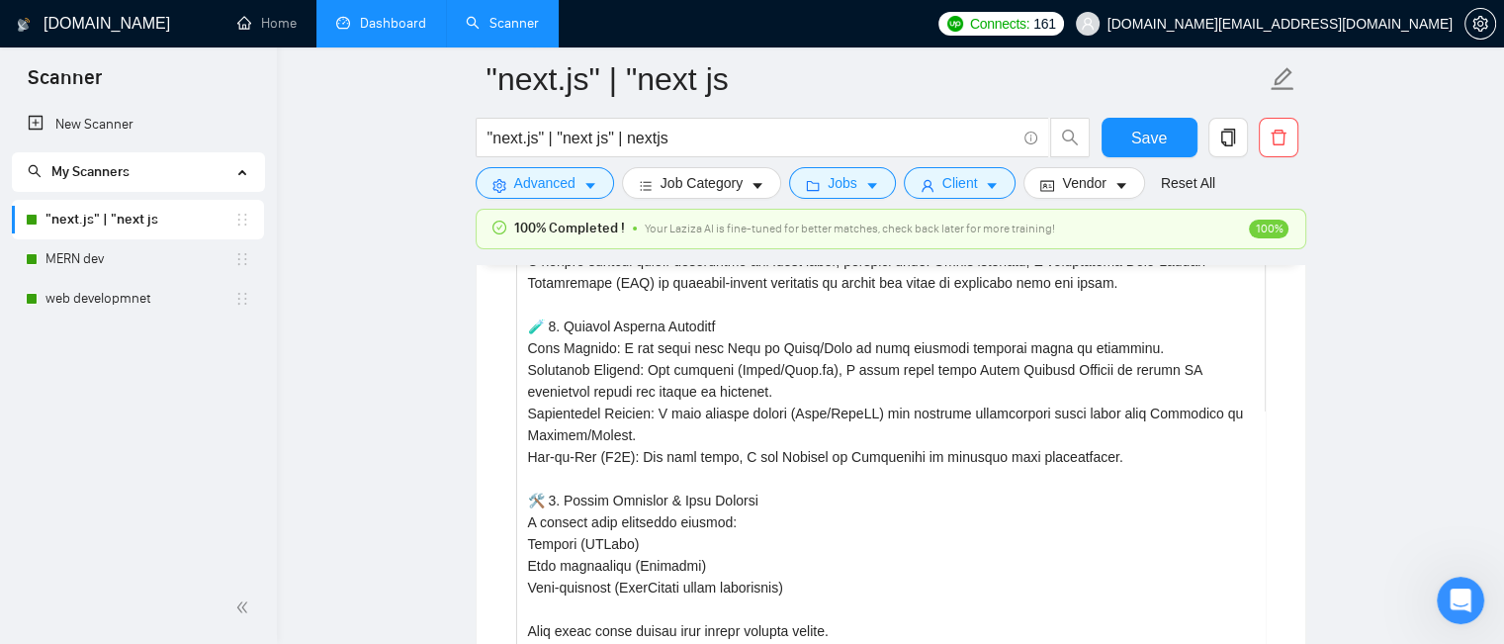
click at [379, 32] on link "Dashboard" at bounding box center [381, 23] width 90 height 17
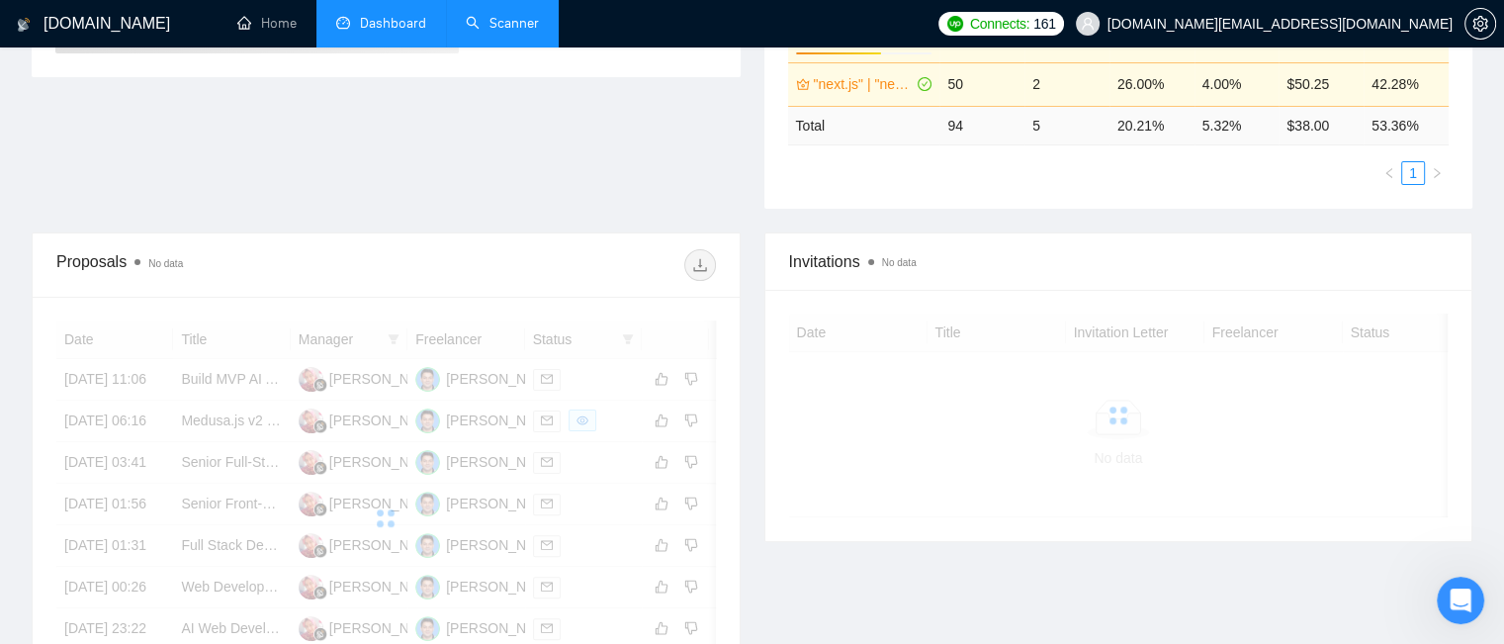
scroll to position [492, 0]
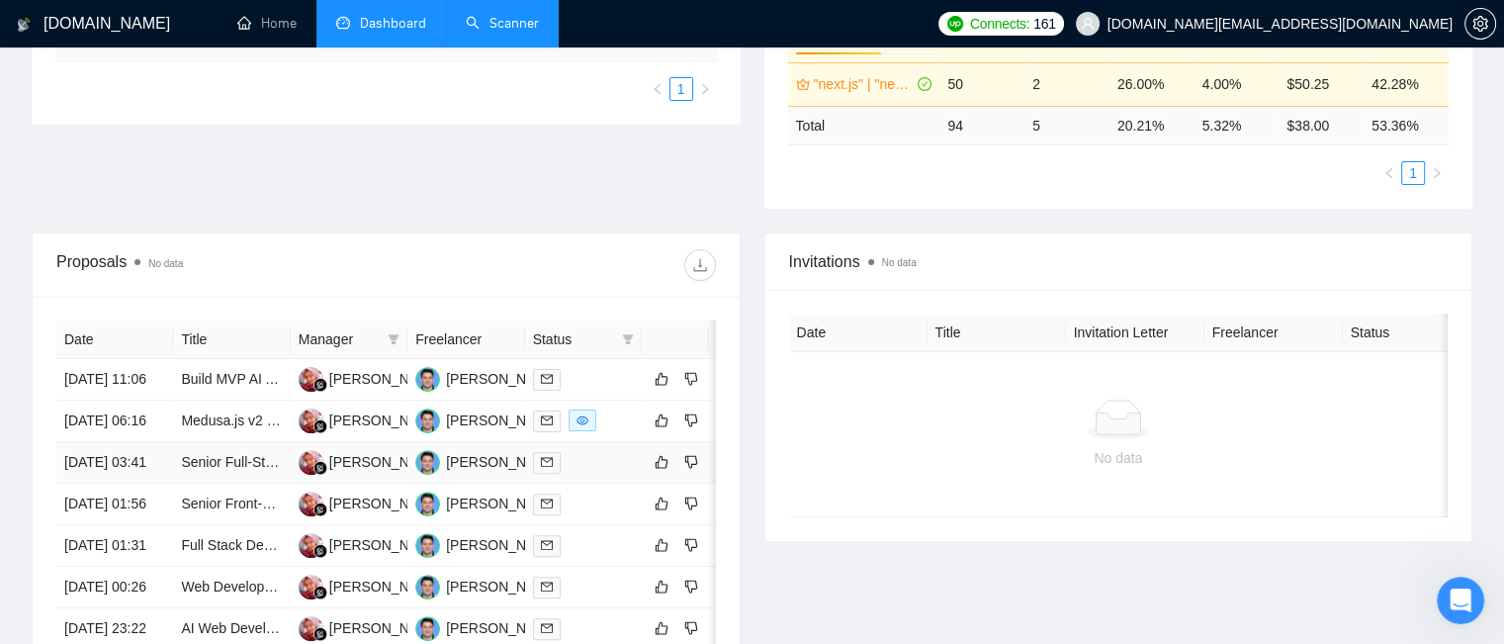
click at [399, 484] on td "Dhiah Purbosari" at bounding box center [349, 463] width 117 height 42
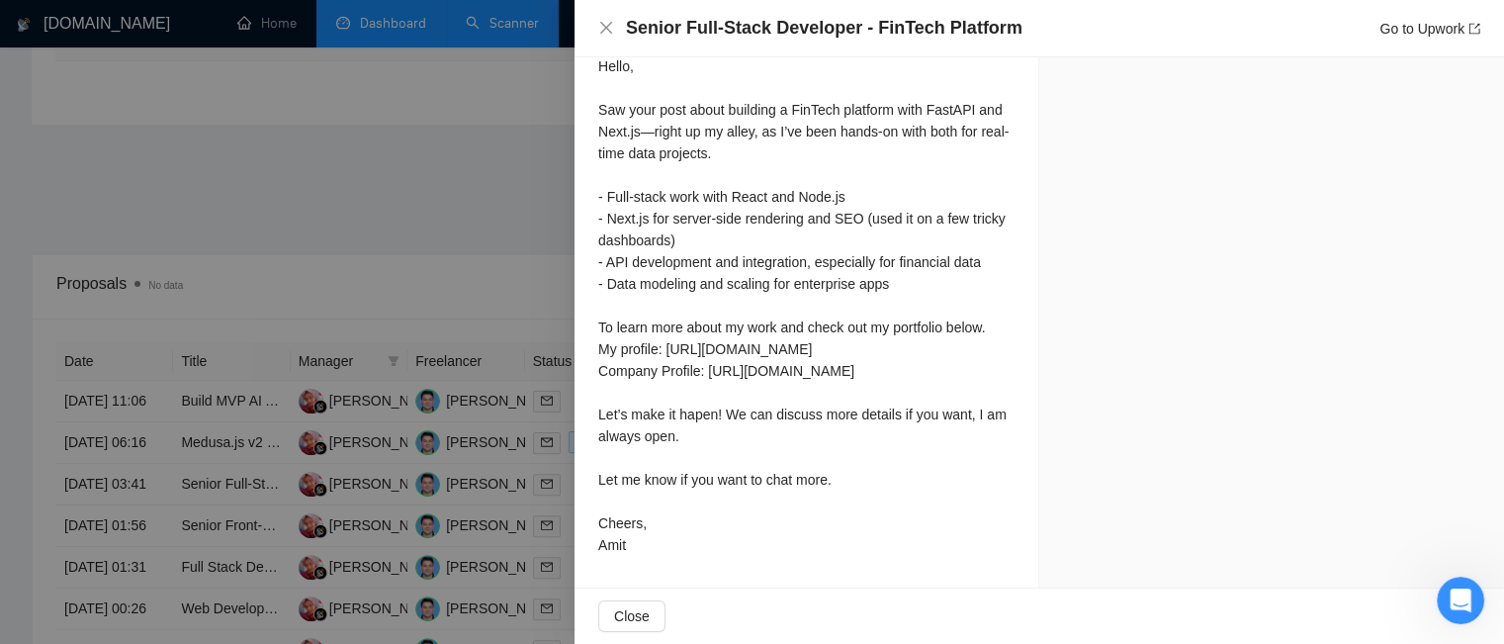
scroll to position [2191, 0]
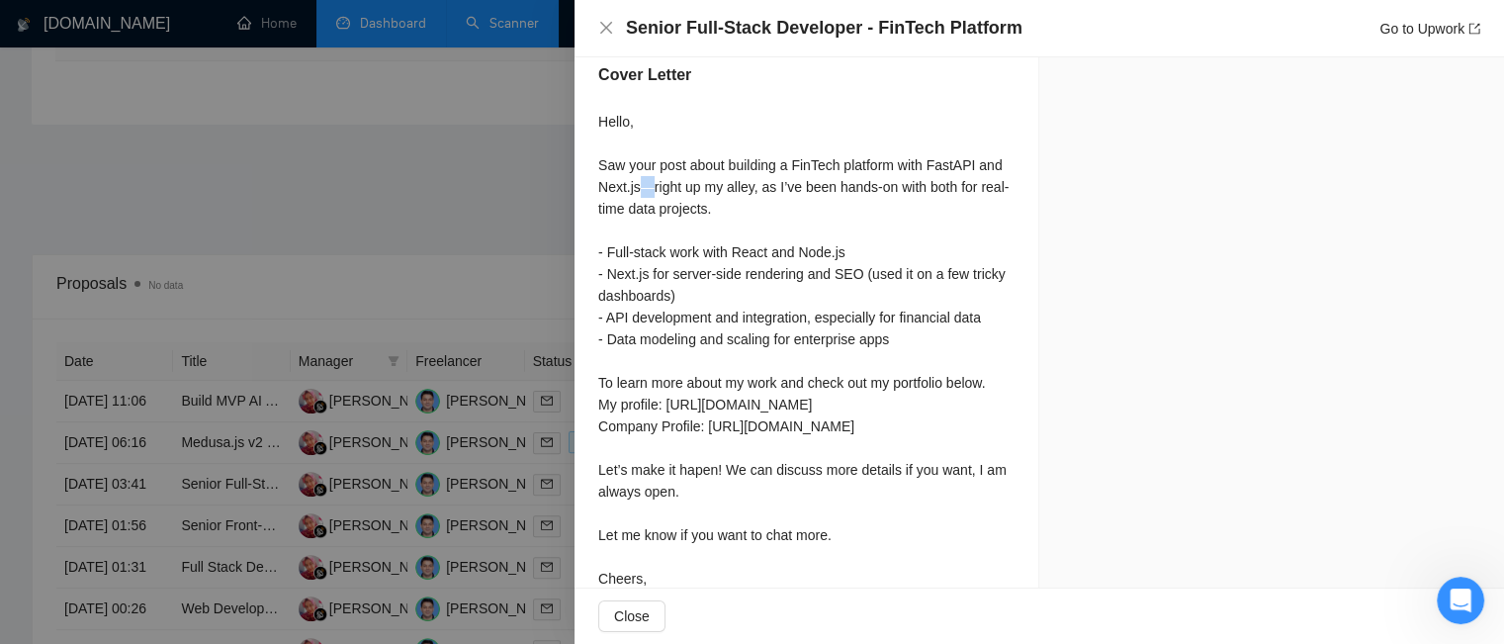
drag, startPoint x: 641, startPoint y: 188, endPoint x: 654, endPoint y: 193, distance: 13.8
click at [654, 193] on div "Hello, Saw your post about building a FinTech platform with FastAPI and Next.js…" at bounding box center [806, 361] width 416 height 500
copy div "—"
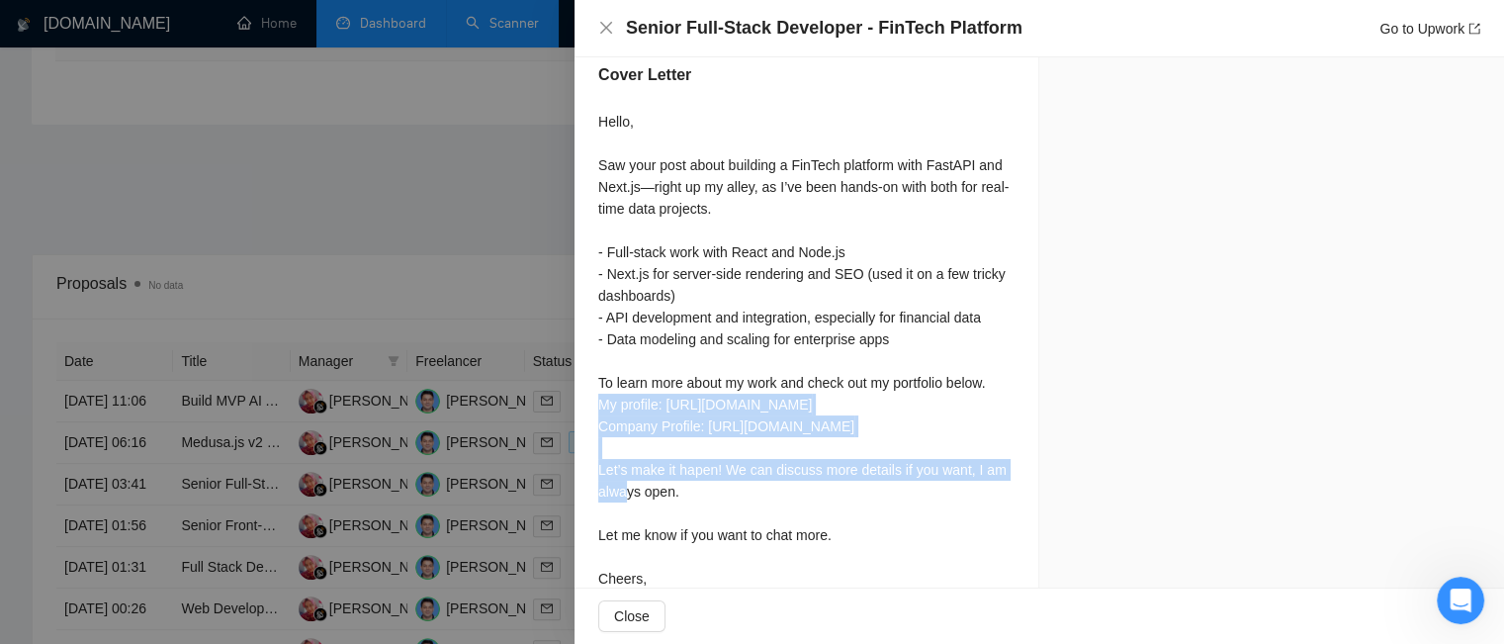
drag, startPoint x: 601, startPoint y: 402, endPoint x: 996, endPoint y: 479, distance: 401.8
click at [996, 479] on div "Hello, Saw your post about building a FinTech platform with FastAPI and Next.js…" at bounding box center [806, 361] width 416 height 500
click at [918, 424] on div "Hello, Saw your post about building a FinTech platform with FastAPI and Next.js…" at bounding box center [806, 361] width 416 height 500
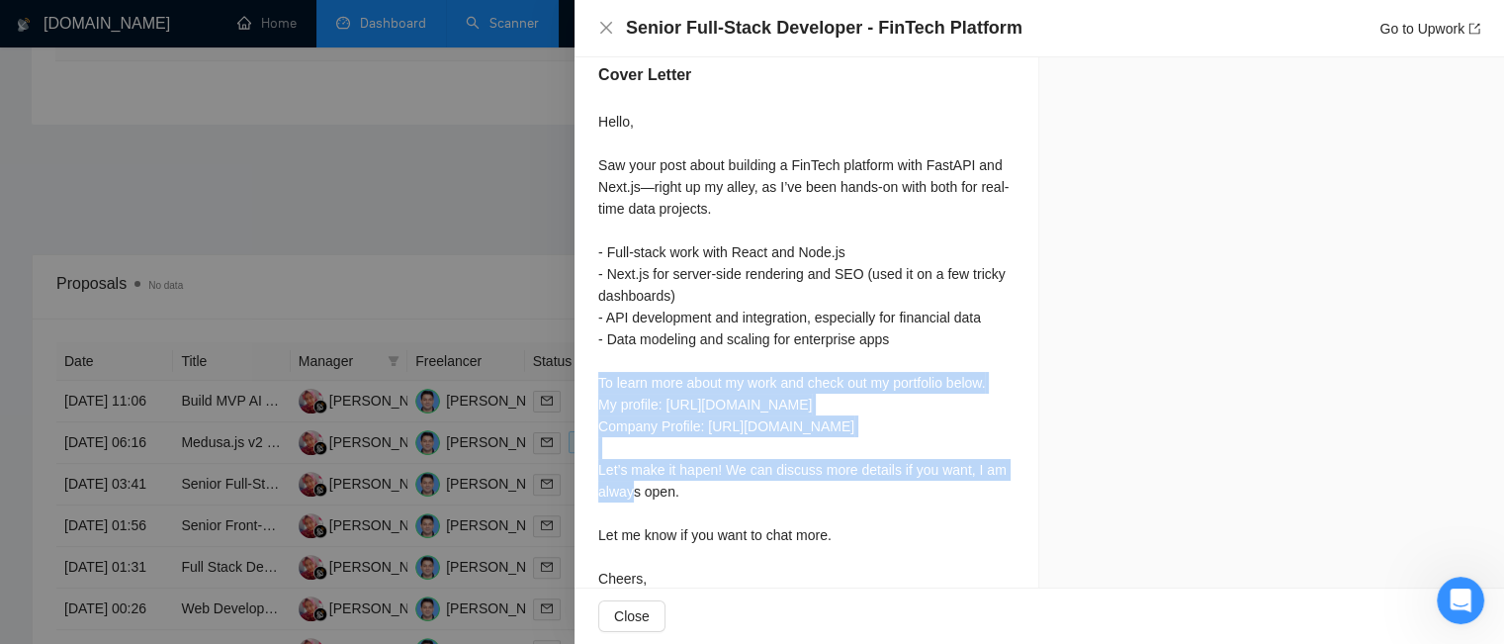
drag, startPoint x: 599, startPoint y: 383, endPoint x: 987, endPoint y: 483, distance: 400.3
click at [987, 483] on div "Hello, Saw your post about building a FinTech platform with FastAPI and Next.js…" at bounding box center [806, 361] width 416 height 500
click at [986, 481] on div "Hello, Saw your post about building a FinTech platform with FastAPI and Next.js…" at bounding box center [806, 361] width 416 height 500
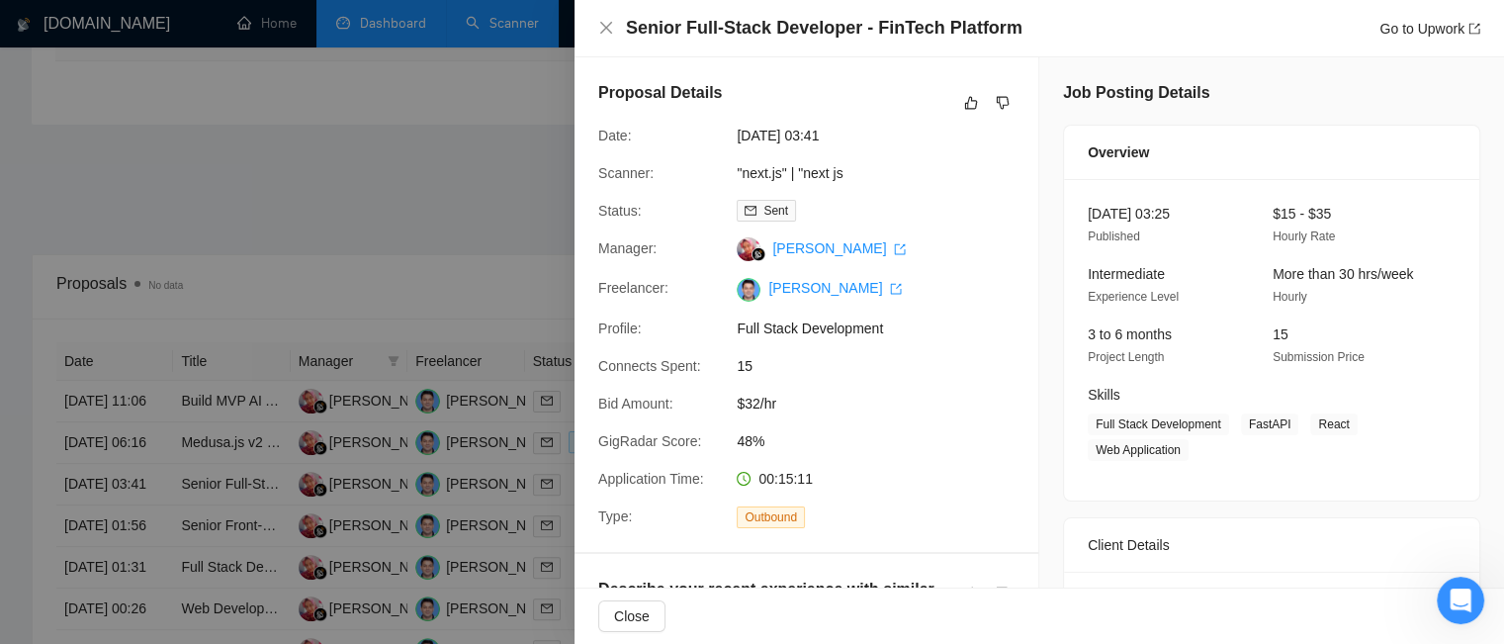
scroll to position [692, 0]
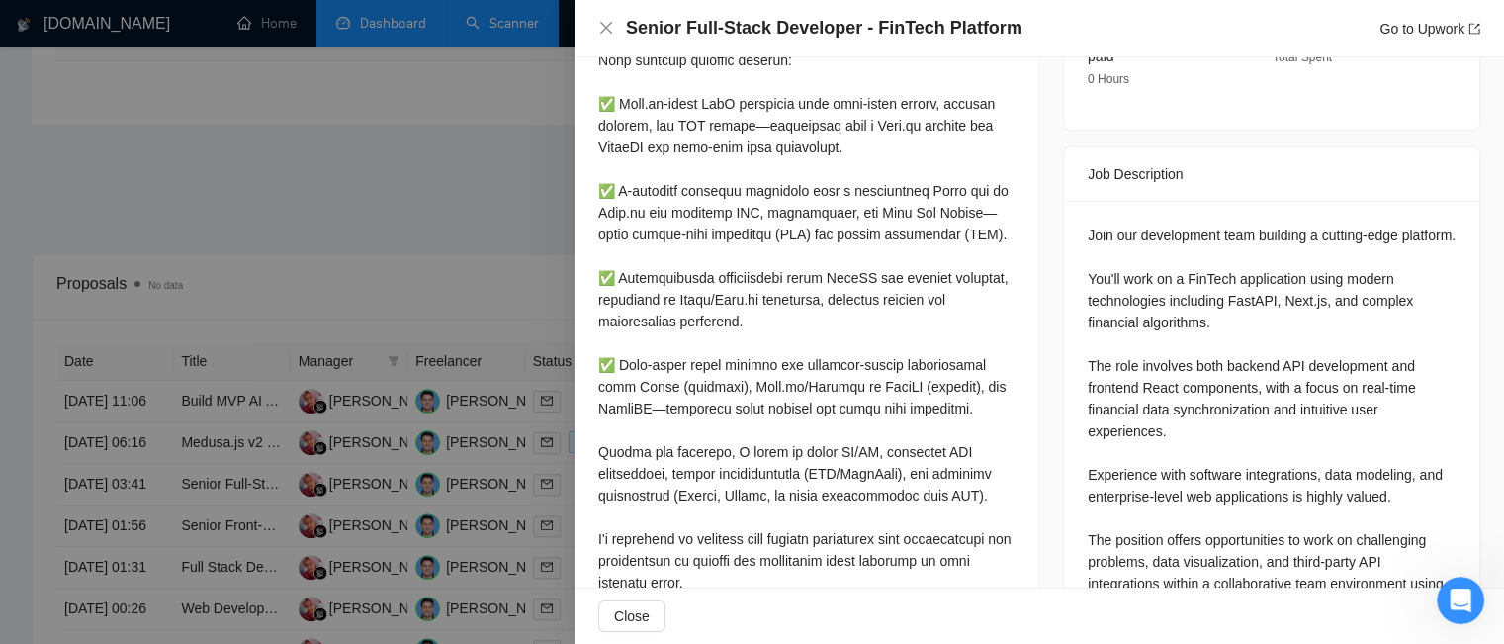
click at [470, 224] on div at bounding box center [752, 322] width 1504 height 644
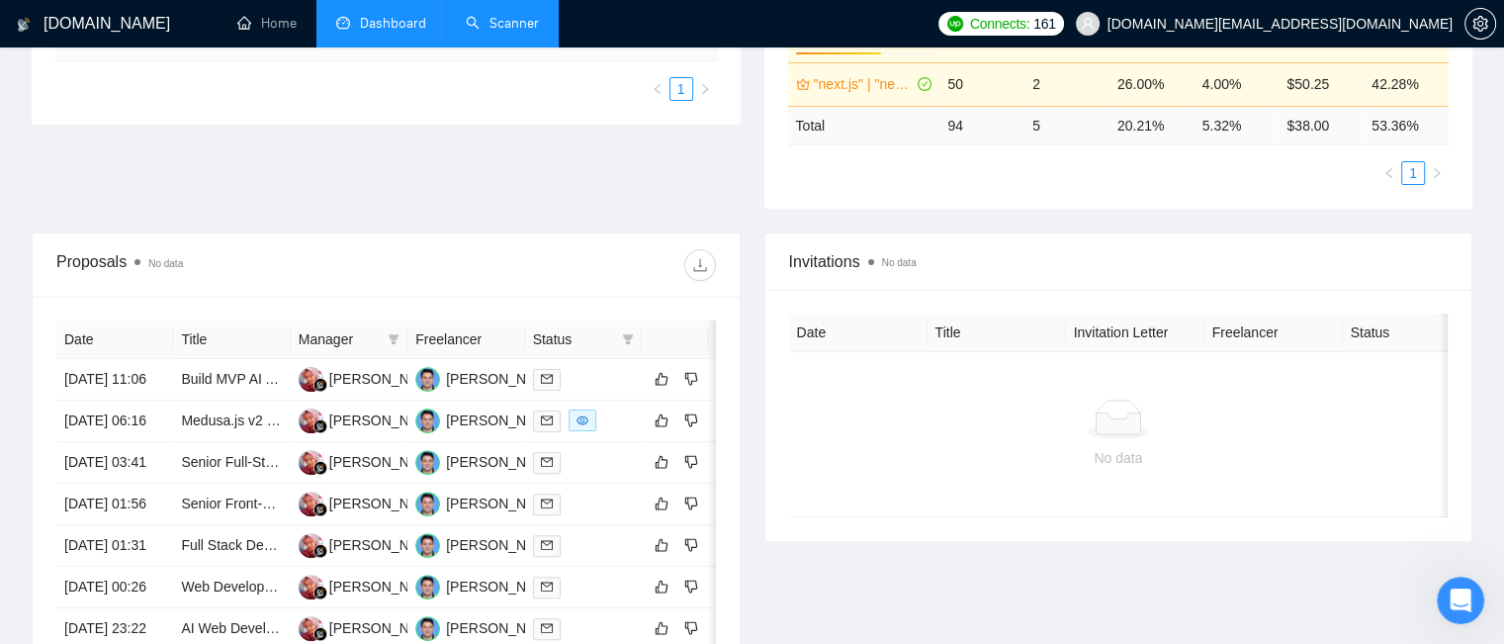
scroll to position [0, 0]
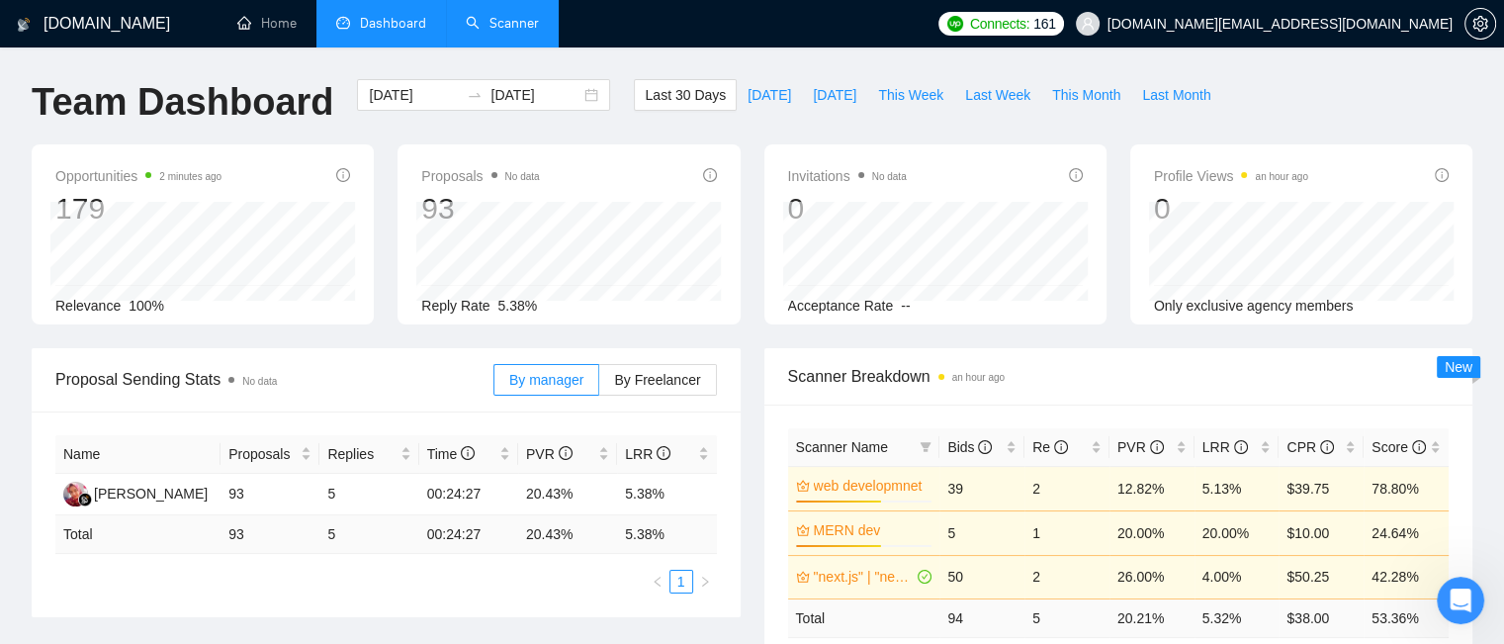
click at [522, 22] on link "Scanner" at bounding box center [502, 23] width 73 height 17
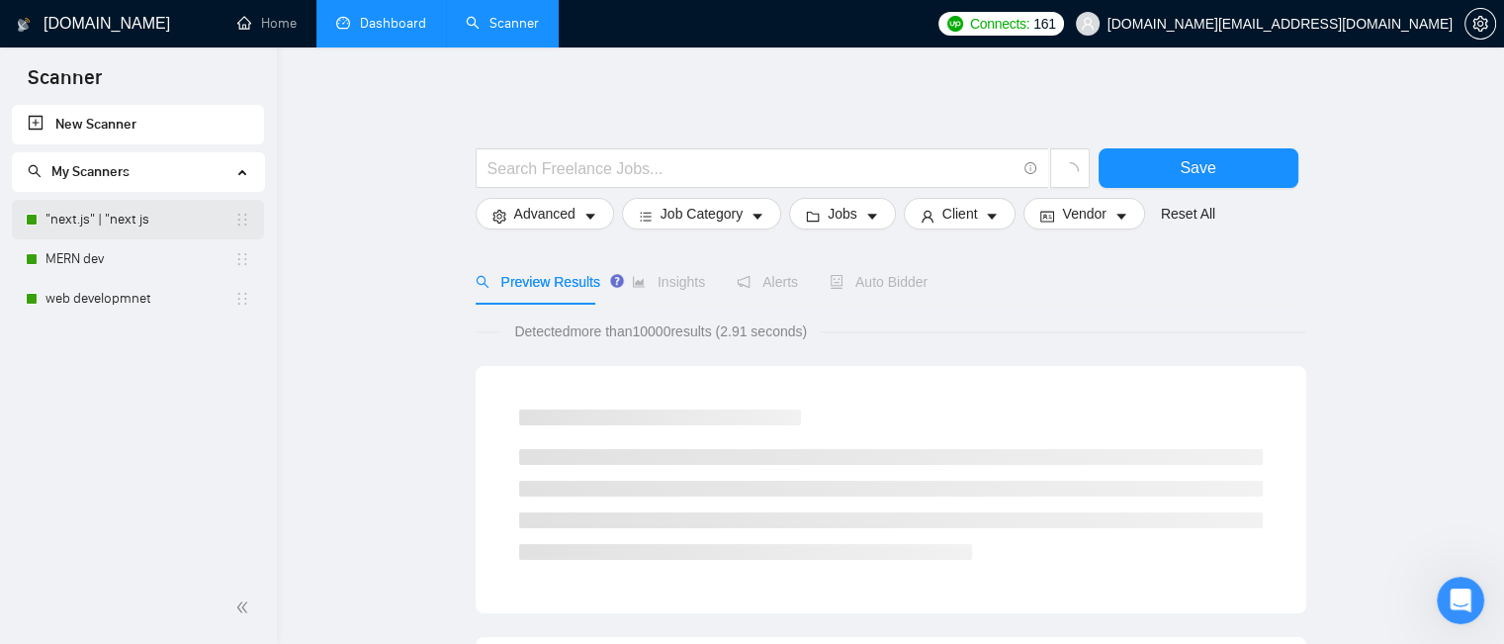
click at [151, 220] on link ""next.js" | "next js" at bounding box center [139, 220] width 189 height 40
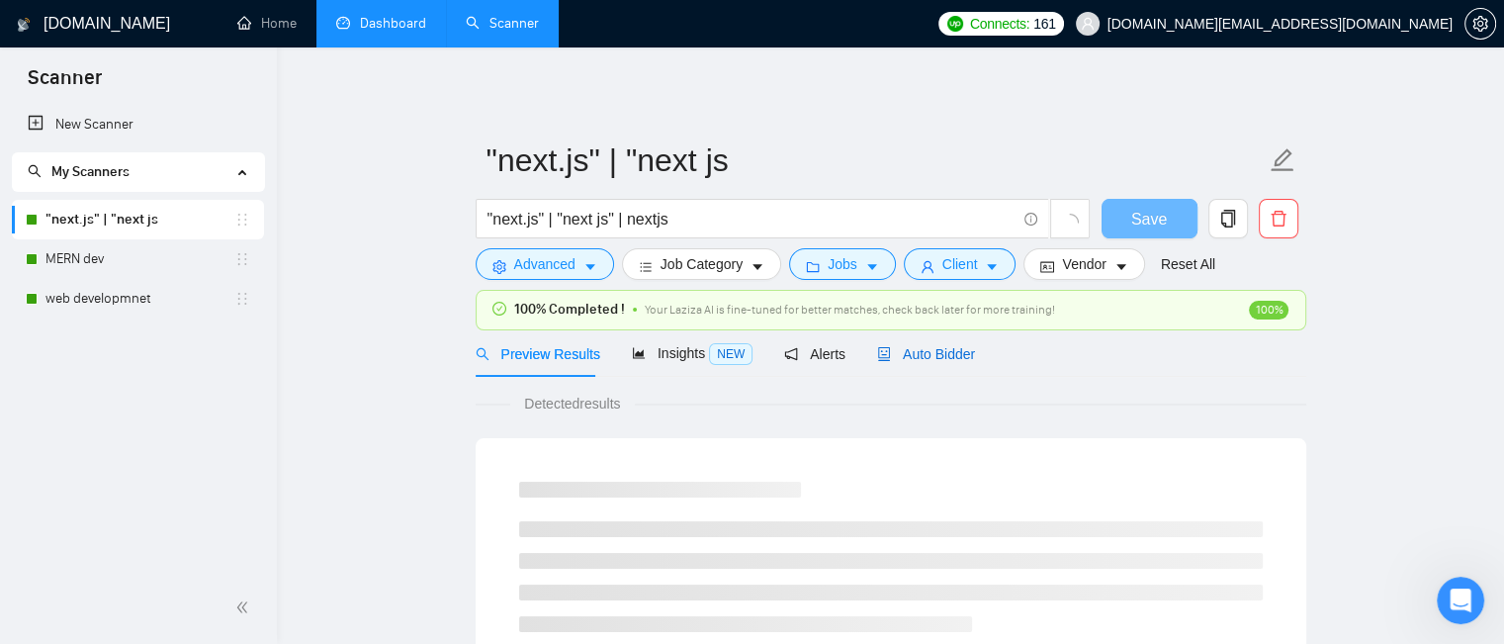
click at [939, 354] on span "Auto Bidder" at bounding box center [926, 354] width 98 height 16
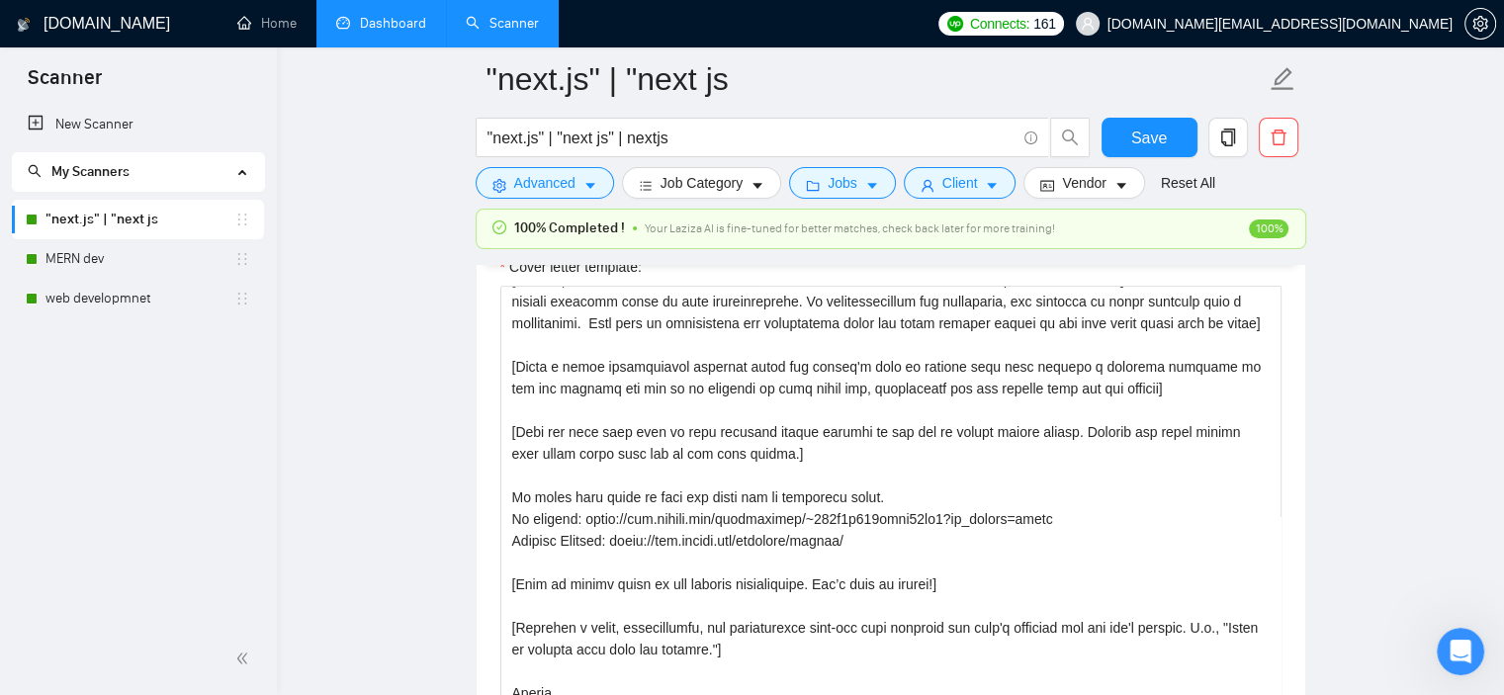
scroll to position [2310, 0]
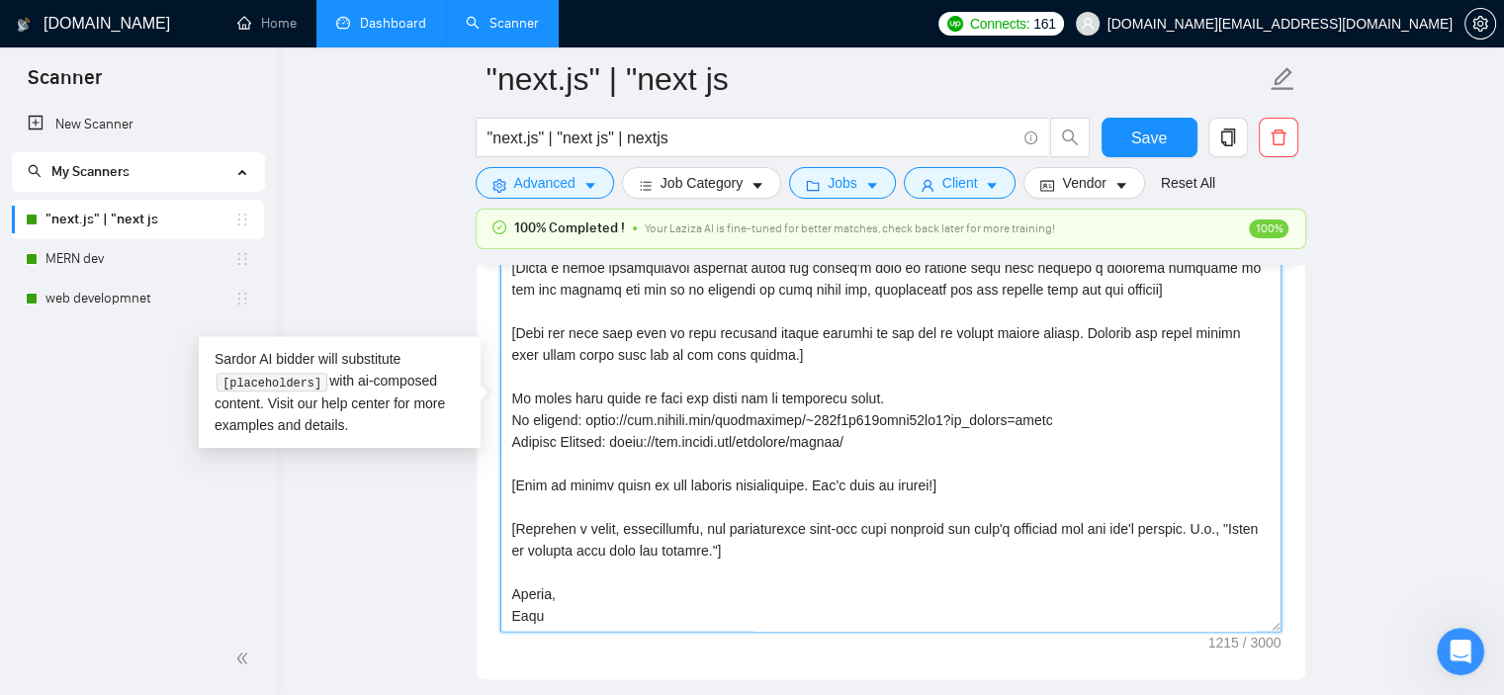
drag, startPoint x: 511, startPoint y: 393, endPoint x: 997, endPoint y: 442, distance: 488.0
click at [997, 442] on textarea "Cover letter template:" at bounding box center [890, 409] width 781 height 445
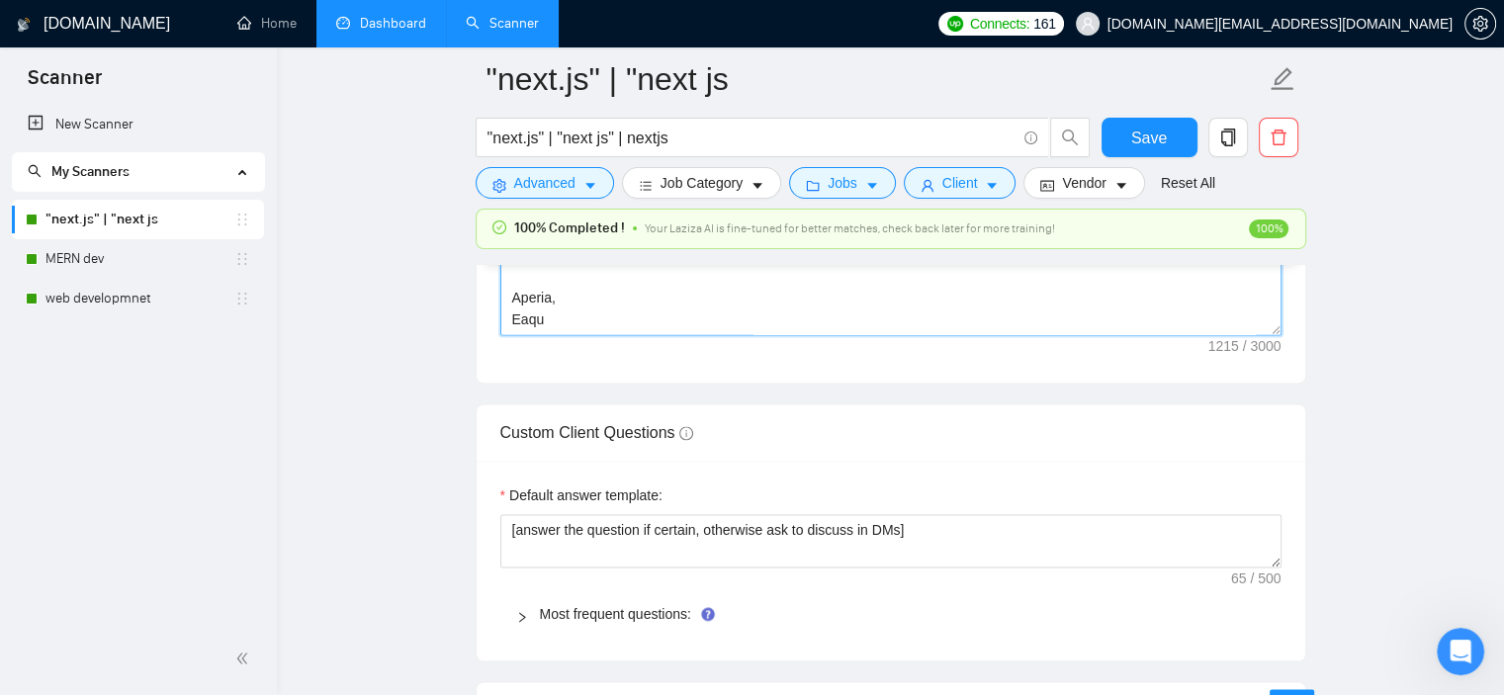
scroll to position [2705, 0]
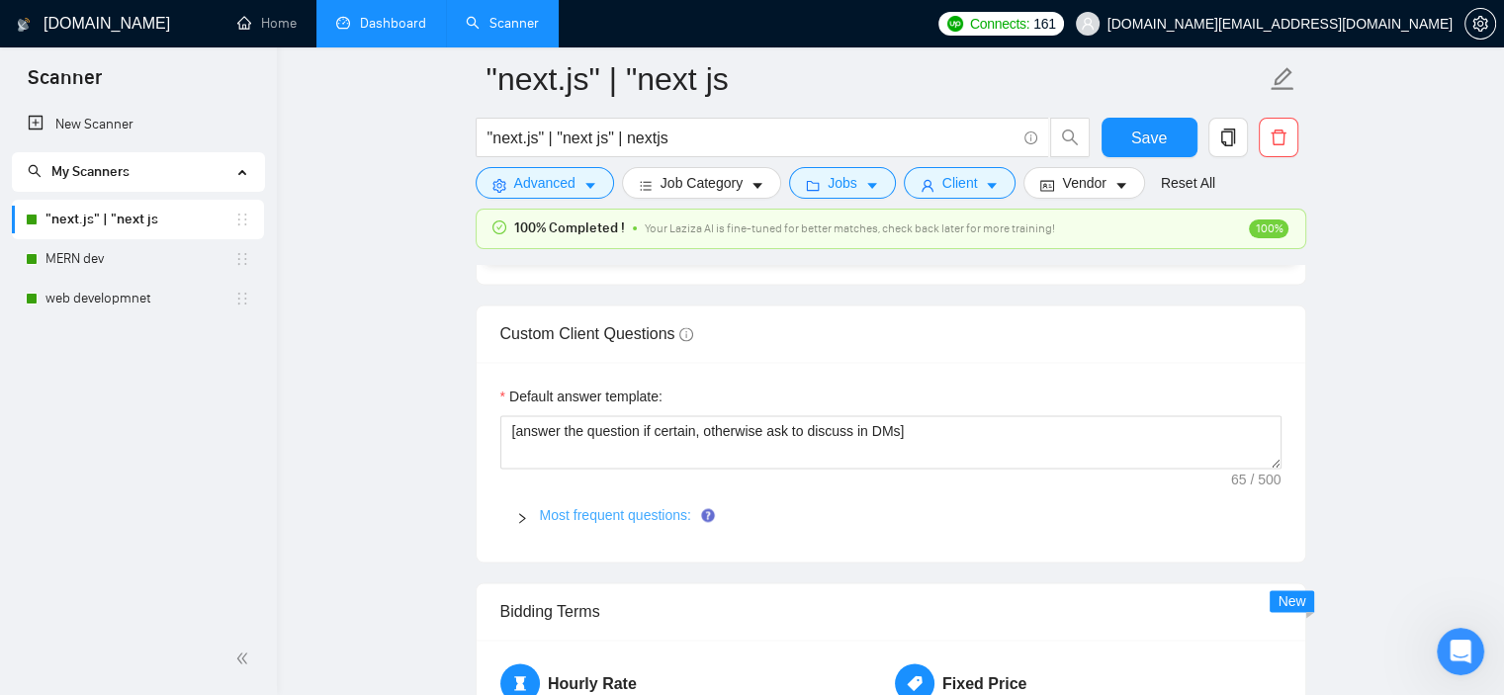
click at [664, 513] on link "Most frequent questions:" at bounding box center [615, 515] width 151 height 16
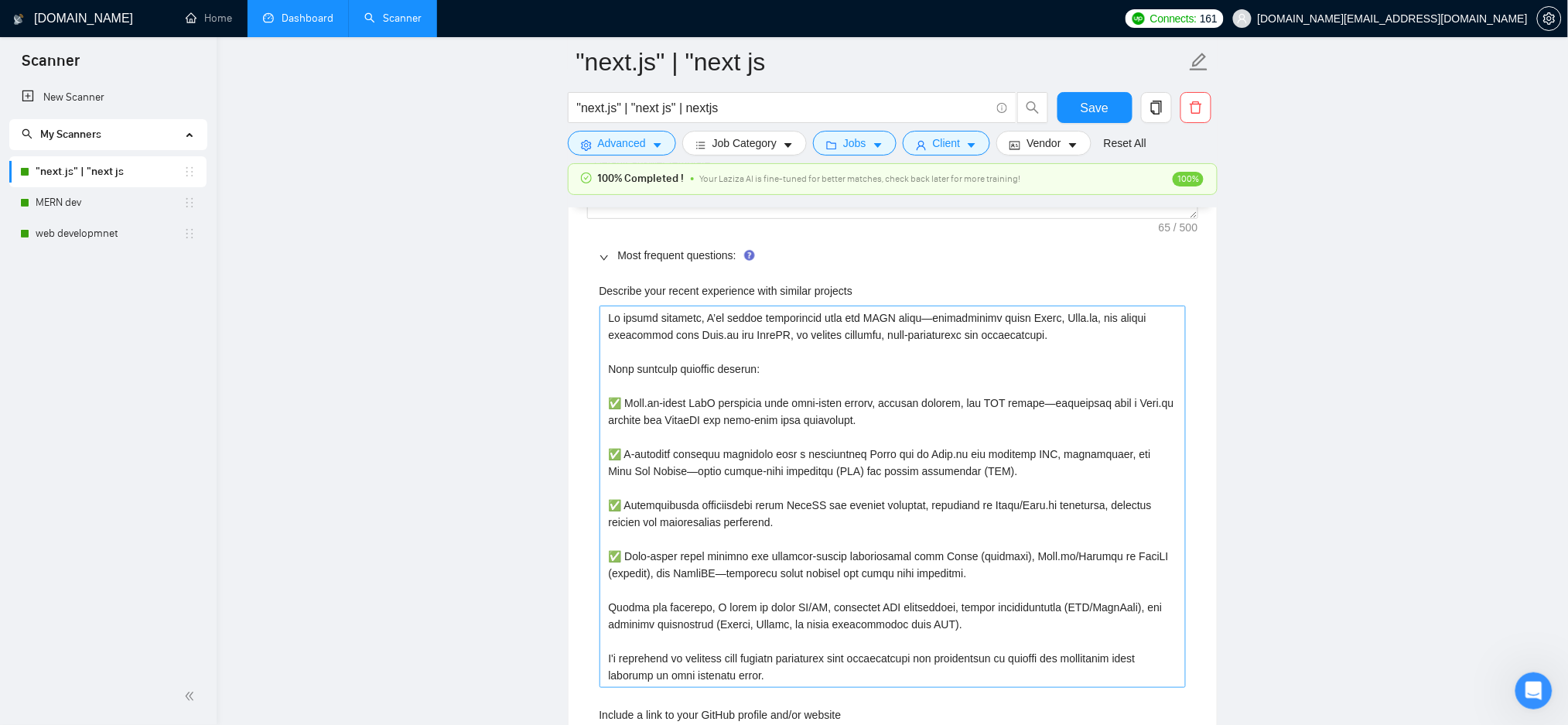
scroll to position [2060, 0]
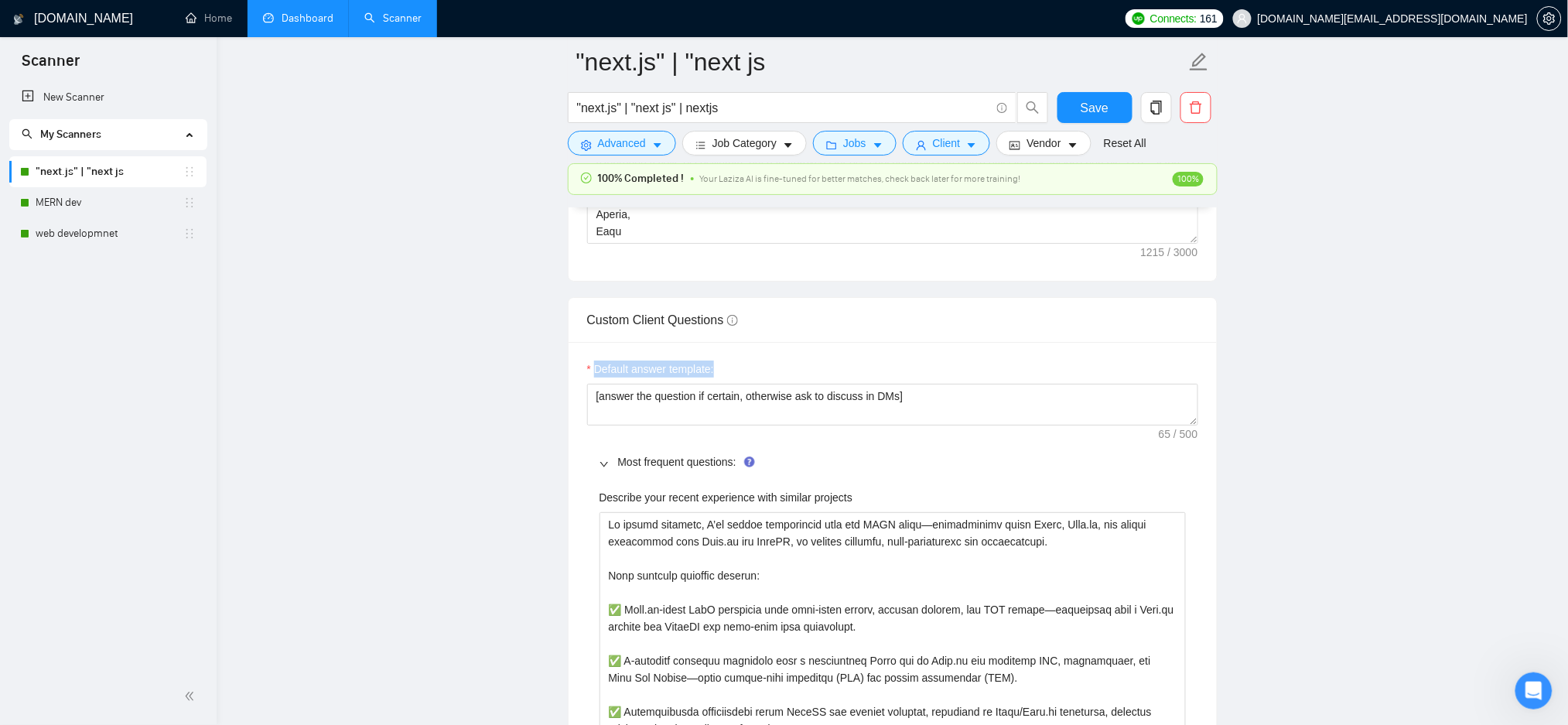
drag, startPoint x: 731, startPoint y: 373, endPoint x: 586, endPoint y: 376, distance: 145.0
click at [587, 376] on div "Default answer template:" at bounding box center [892, 373] width 611 height 23
copy label "Default answer template:"
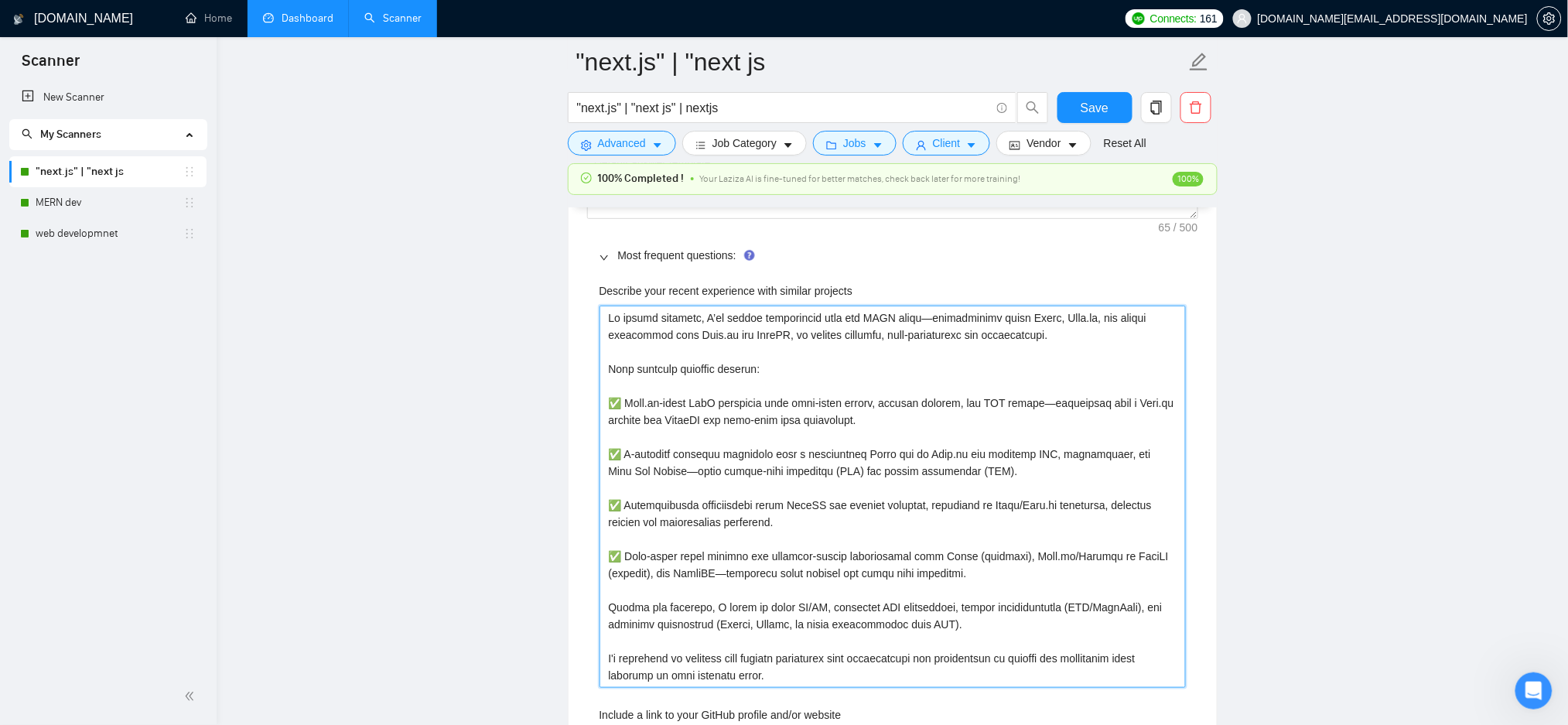
drag, startPoint x: 668, startPoint y: 476, endPoint x: 658, endPoint y: 481, distance: 11.2
click at [658, 481] on projects "Describe your recent experience with similar projects" at bounding box center [892, 497] width 586 height 382
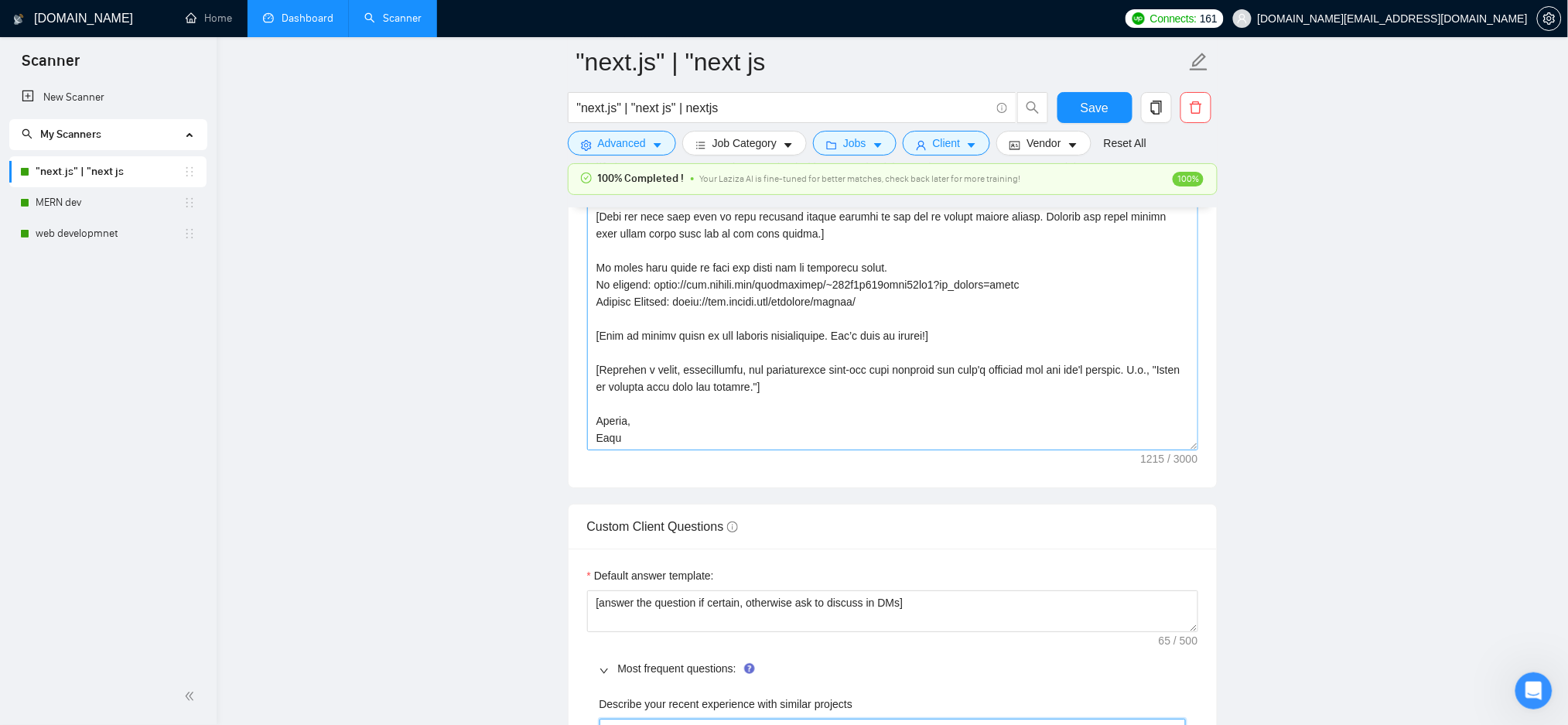
scroll to position [1751, 0]
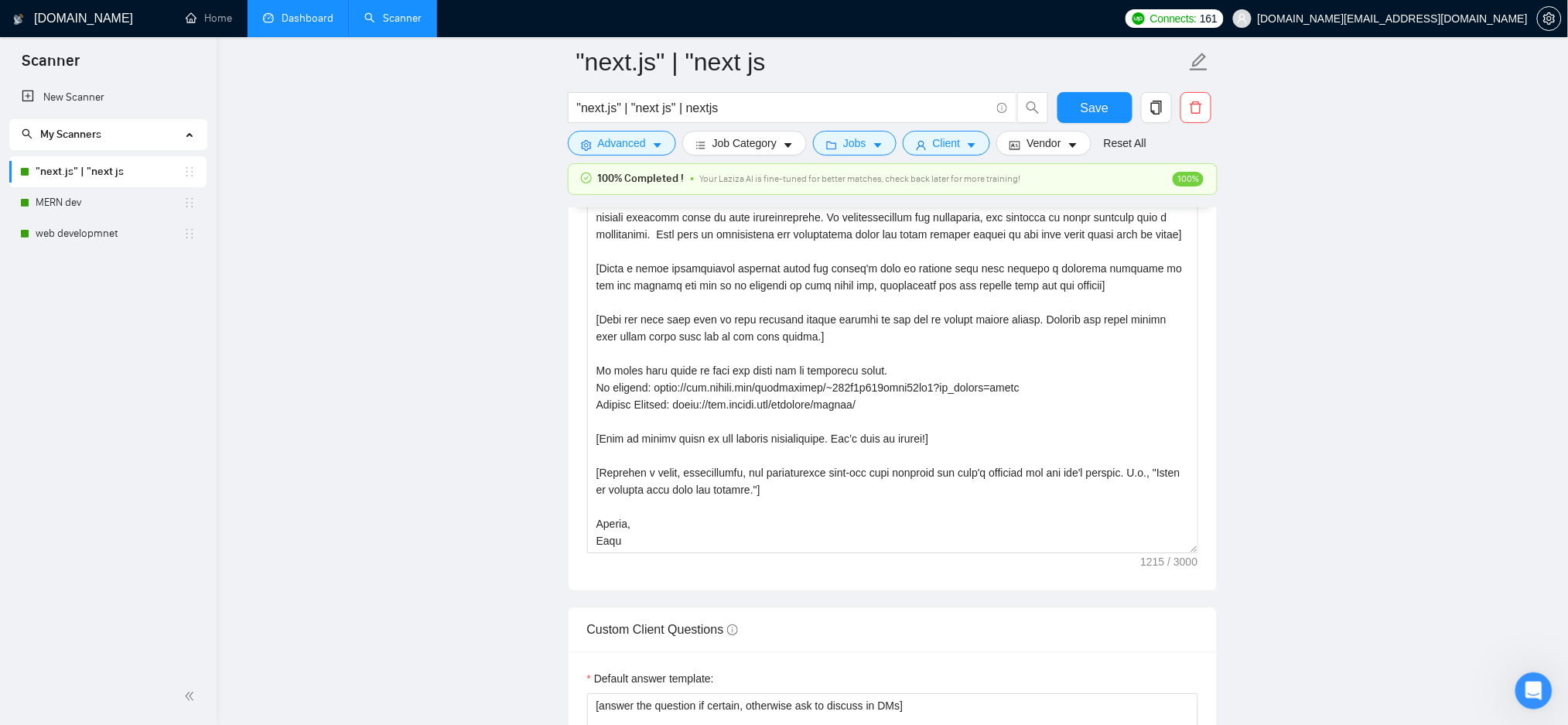
click at [295, 13] on link "Dashboard" at bounding box center [298, 18] width 70 height 13
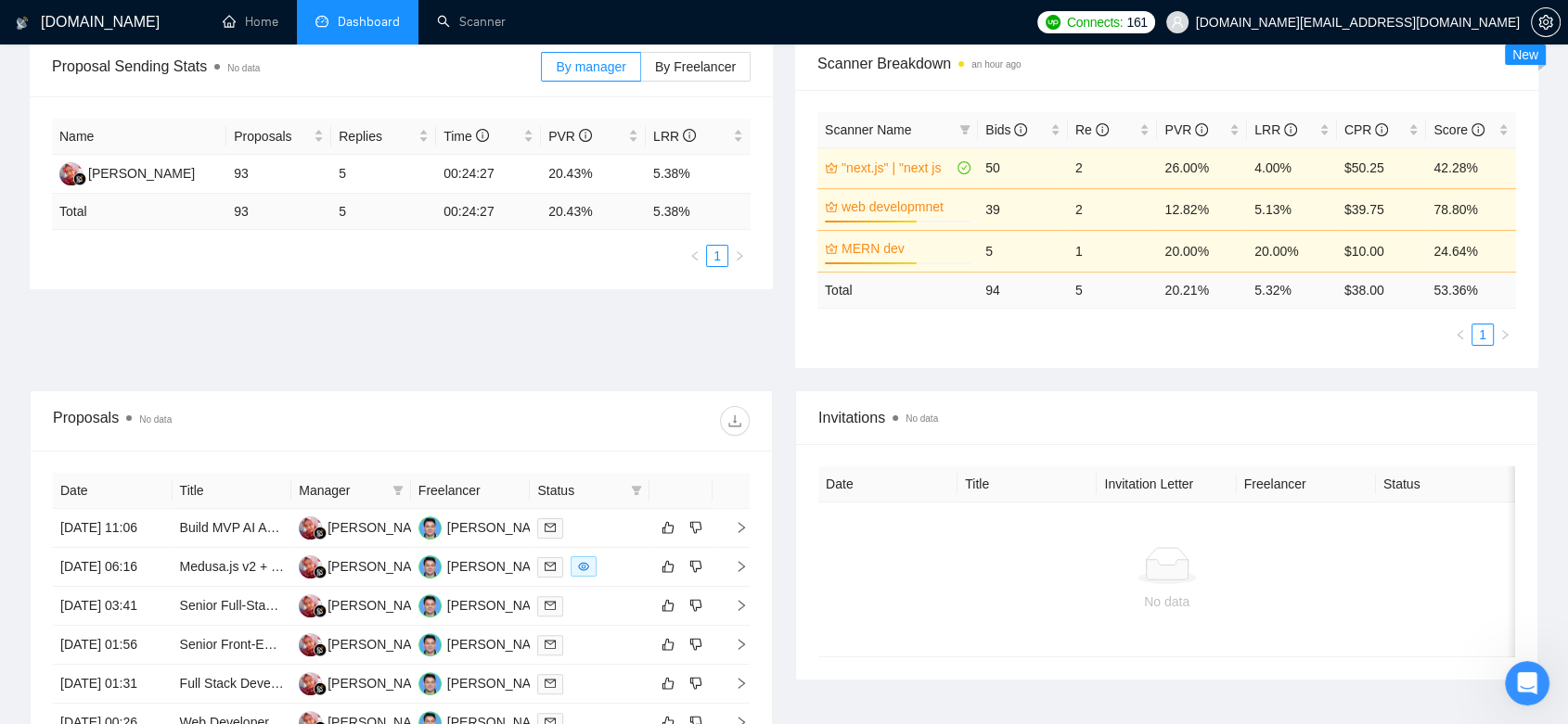
scroll to position [804, 0]
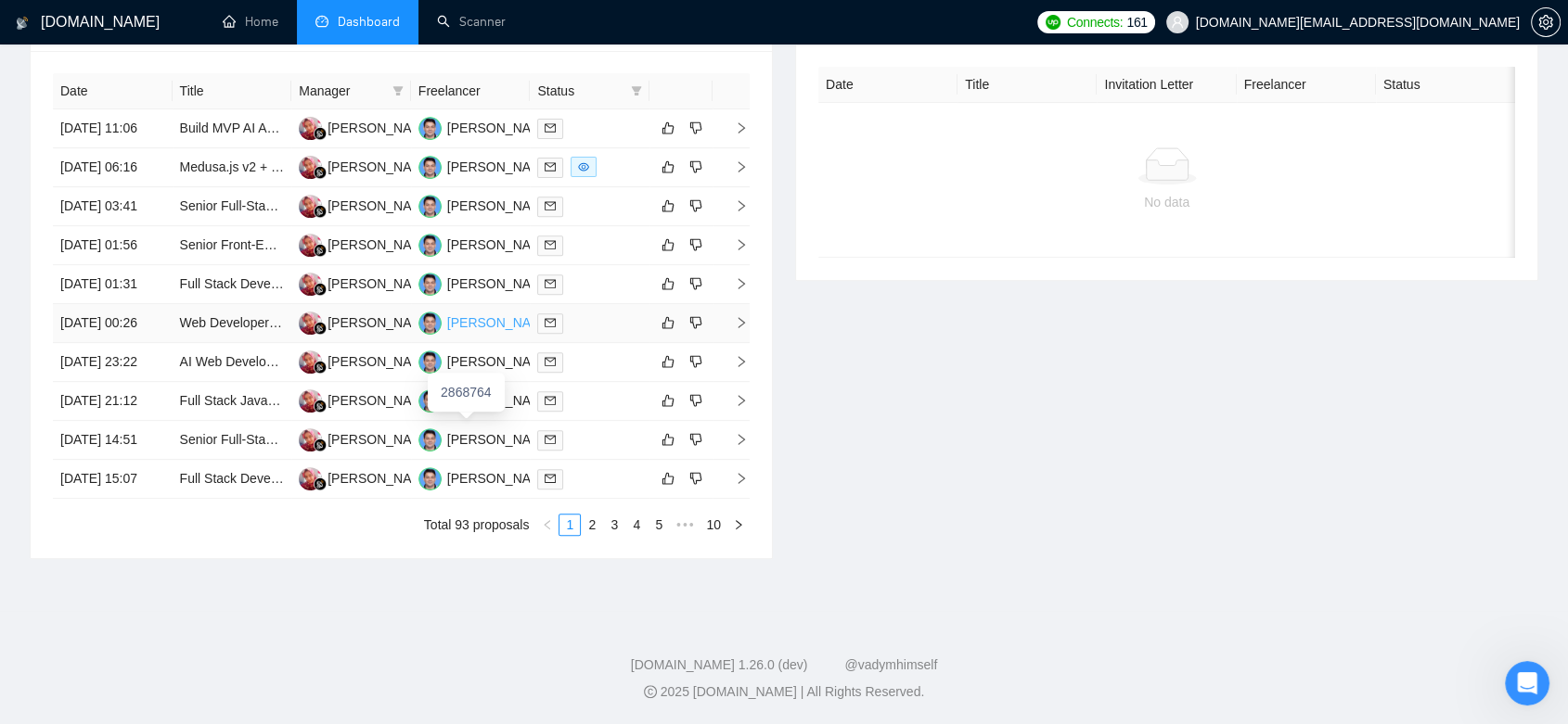
click at [459, 312] on div "Amit Rawat" at bounding box center [501, 323] width 107 height 21
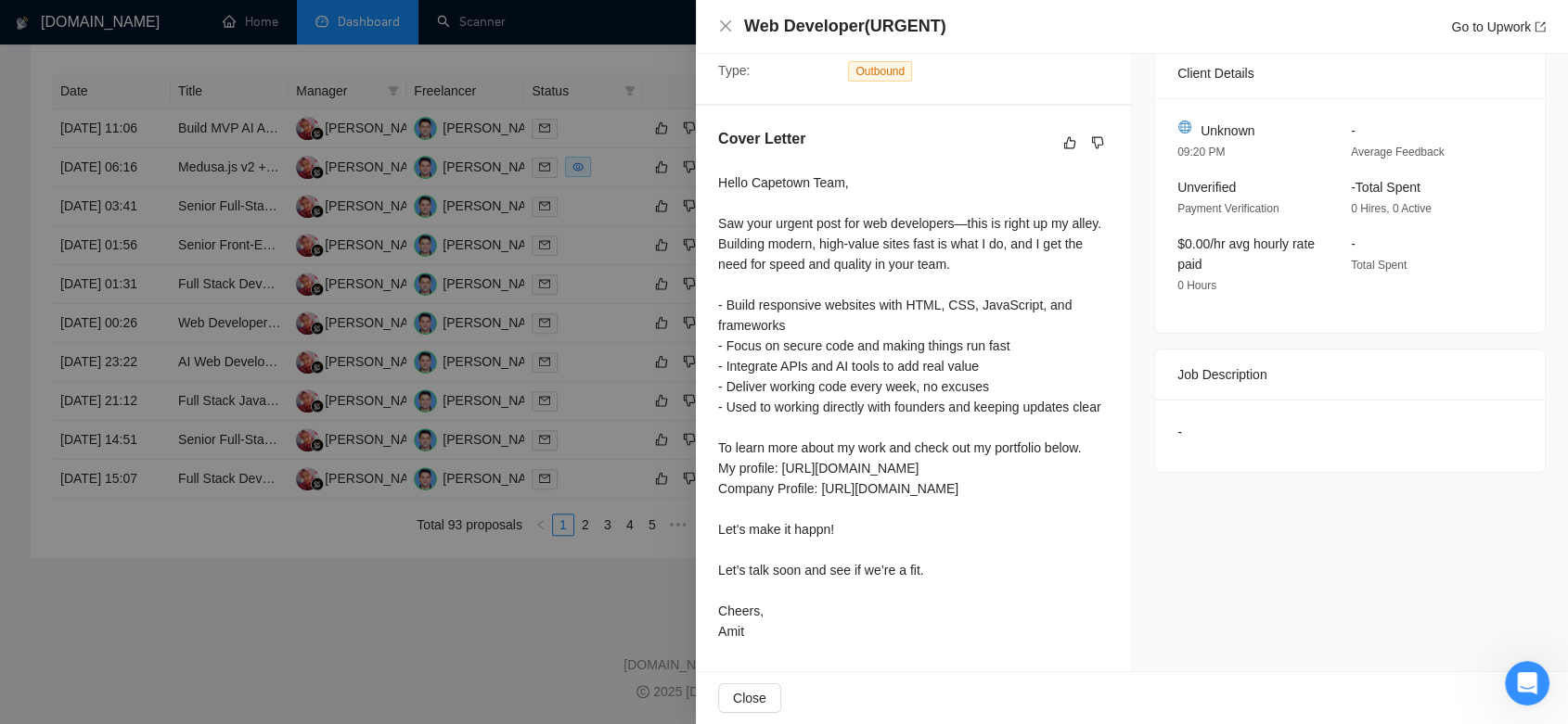
scroll to position [370, 0]
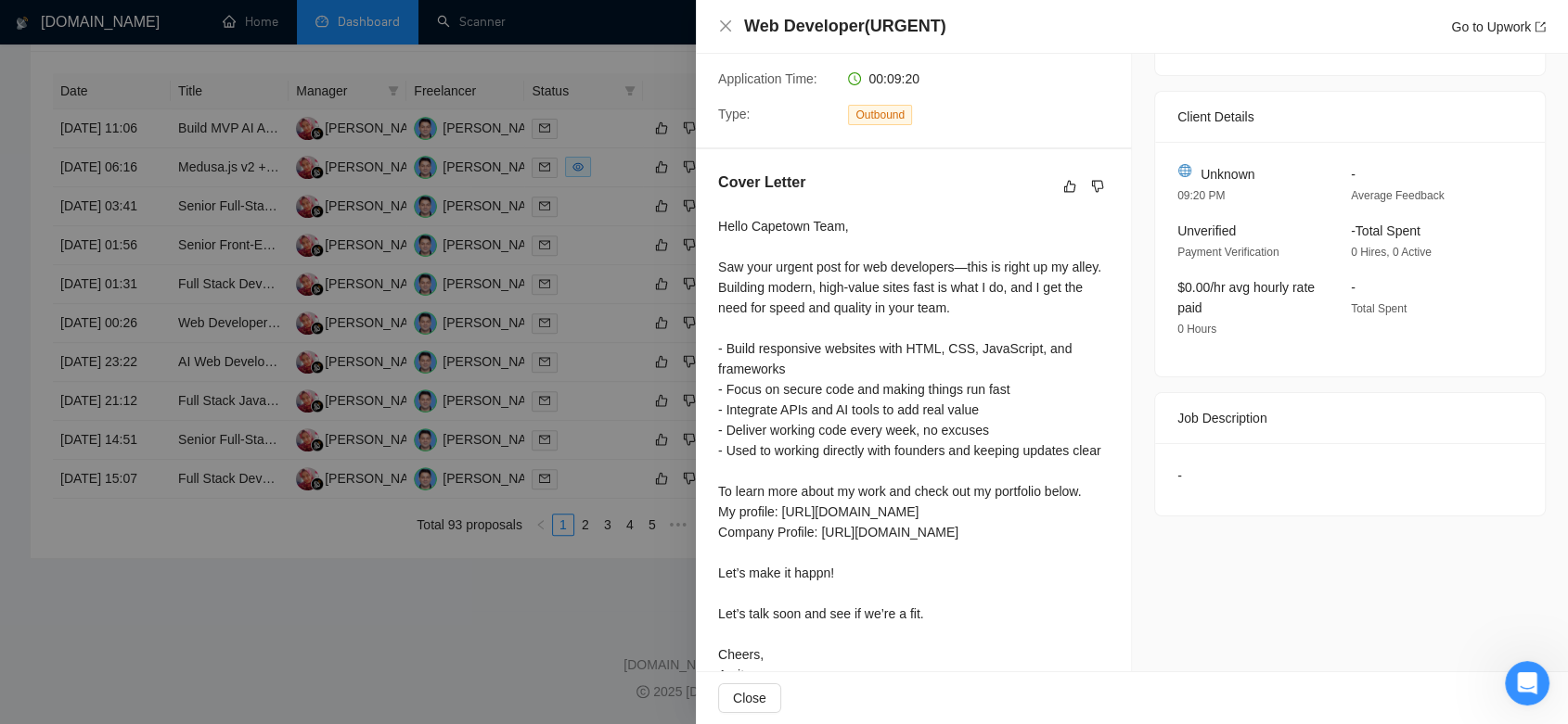
click at [621, 650] on div at bounding box center [784, 362] width 1568 height 724
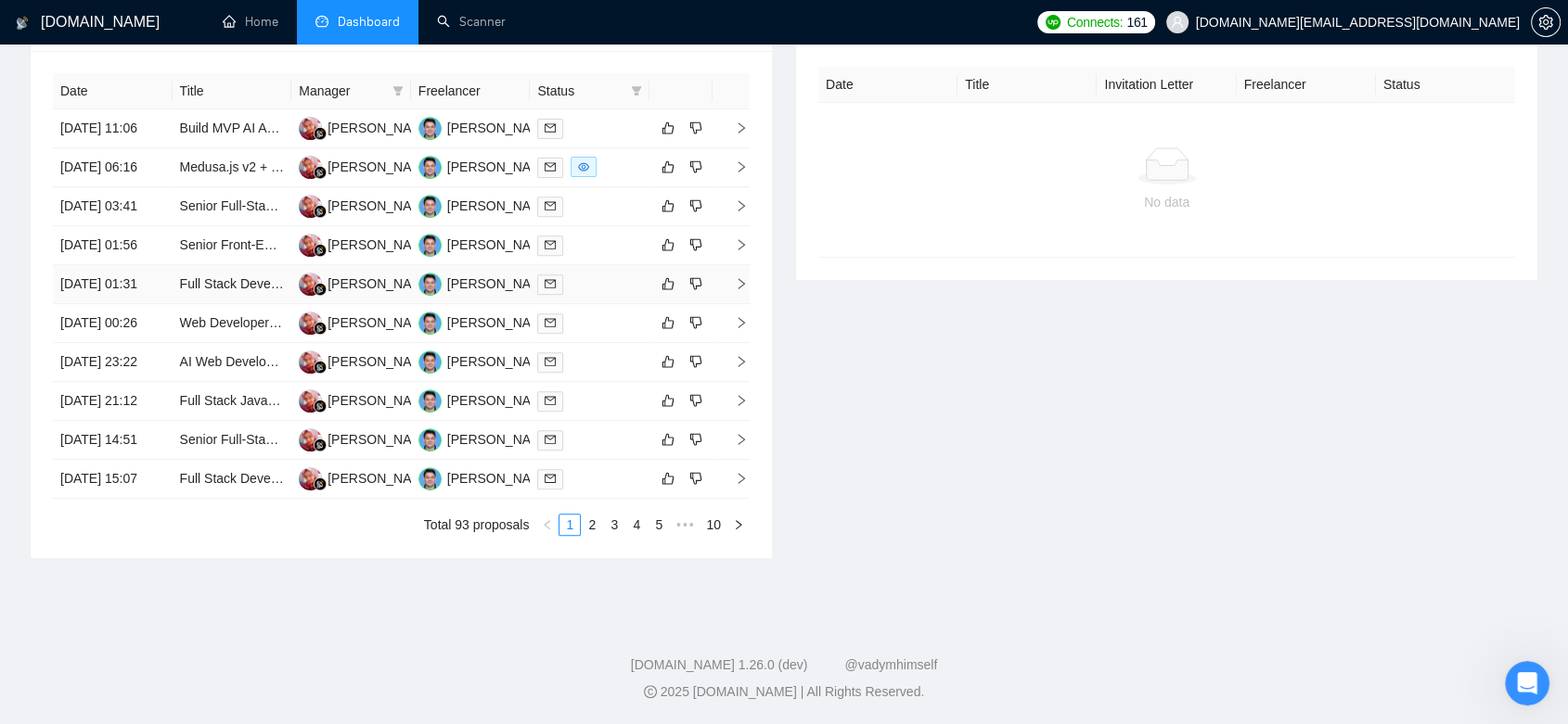
click at [373, 265] on td "Dhiah Purbosari" at bounding box center [351, 285] width 120 height 39
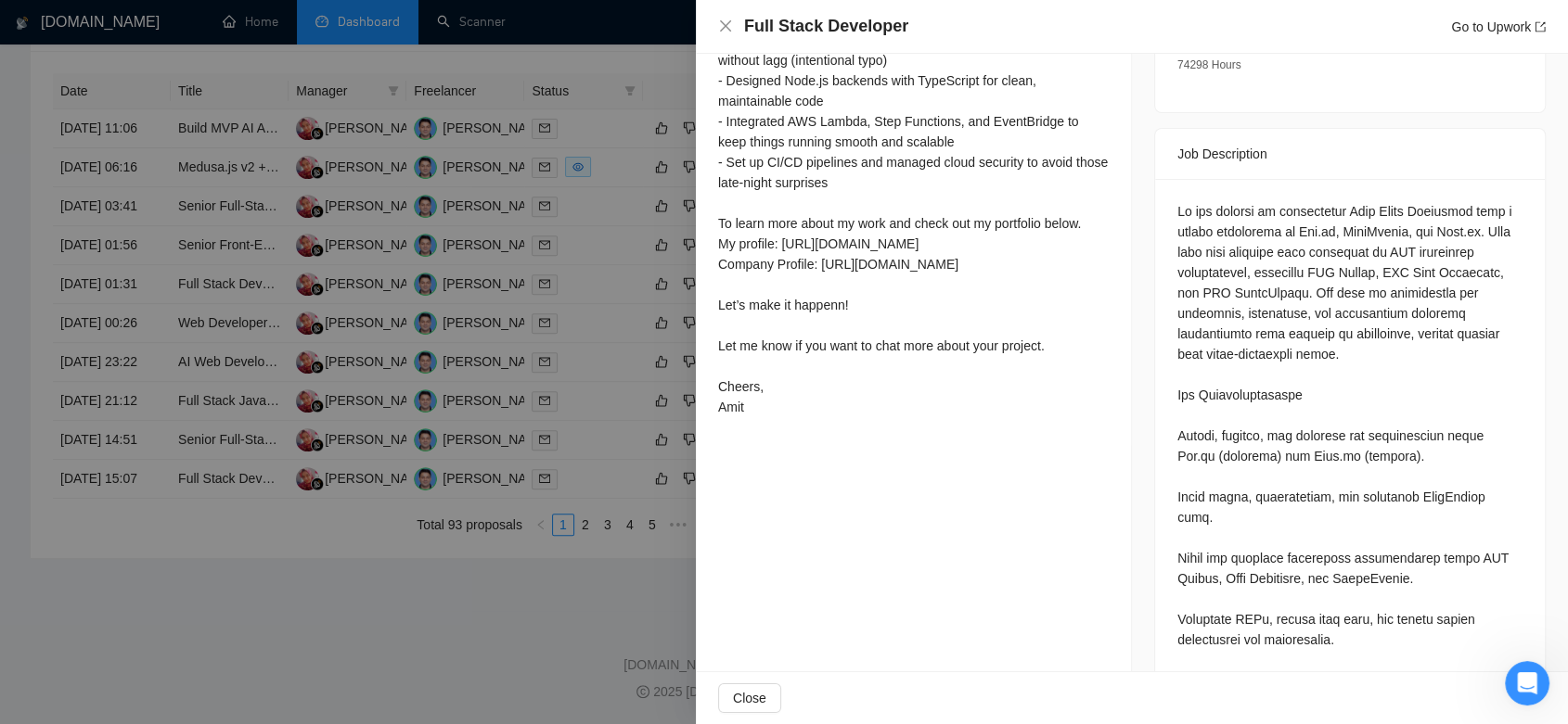
scroll to position [473, 0]
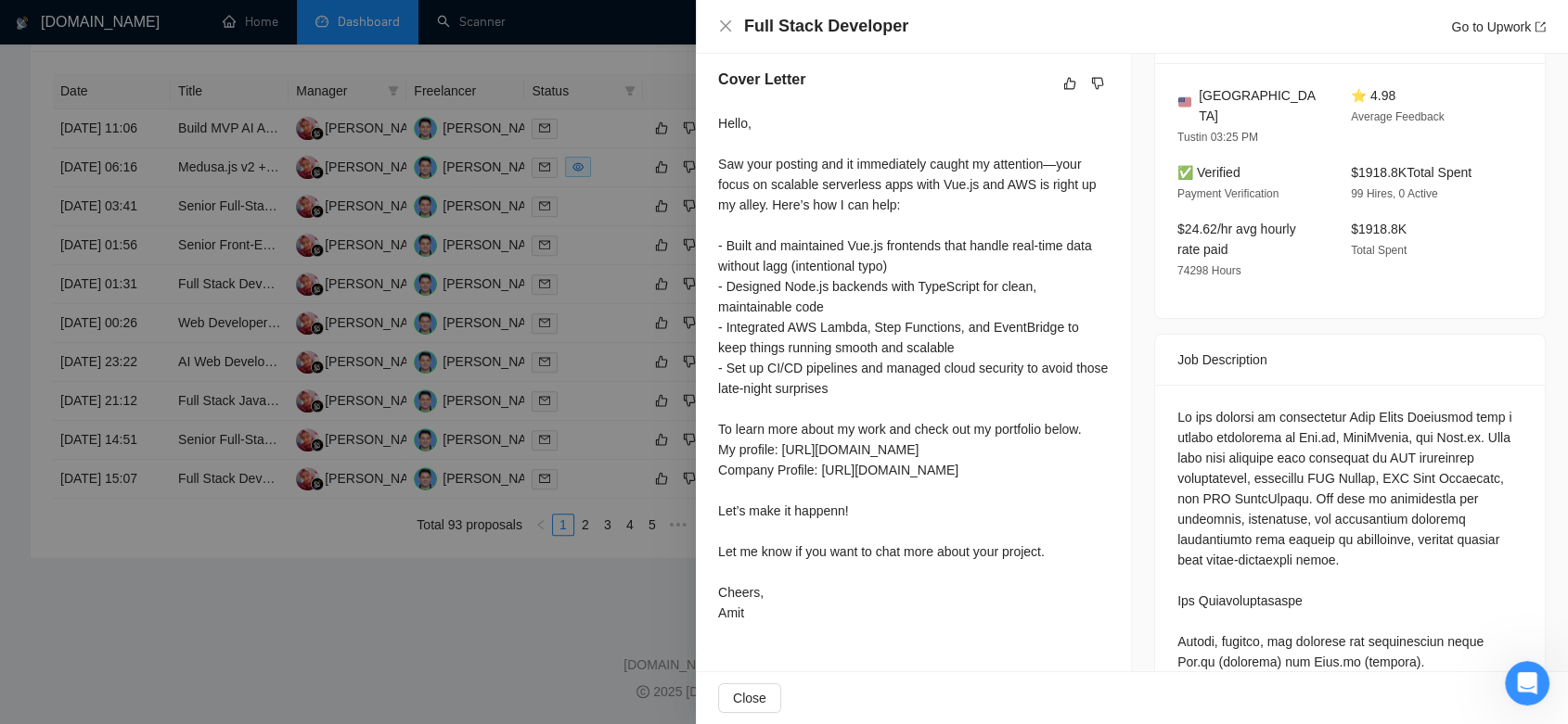
click at [523, 651] on div at bounding box center [784, 362] width 1568 height 724
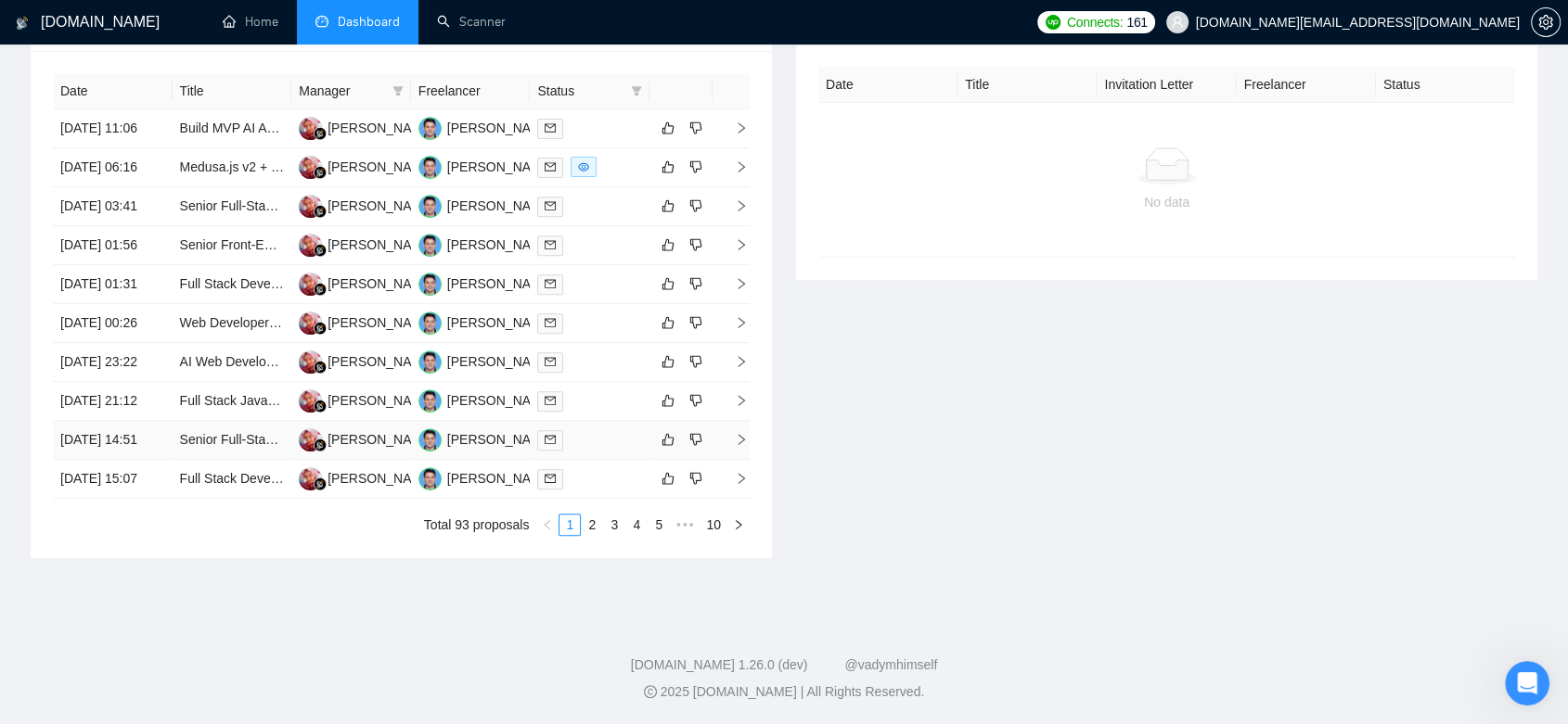
click at [444, 460] on td "Amit Rawat" at bounding box center [471, 441] width 120 height 39
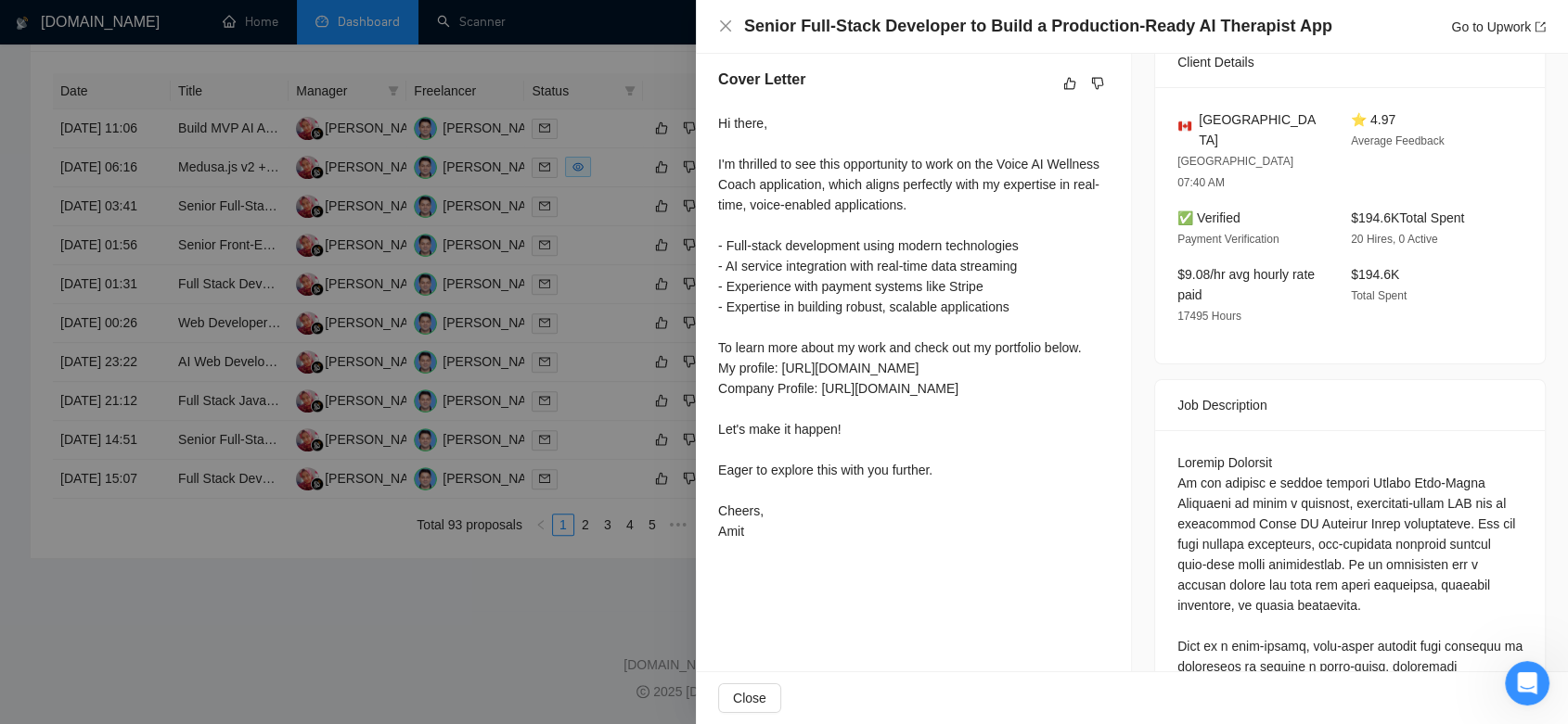
click at [549, 628] on div at bounding box center [784, 362] width 1568 height 724
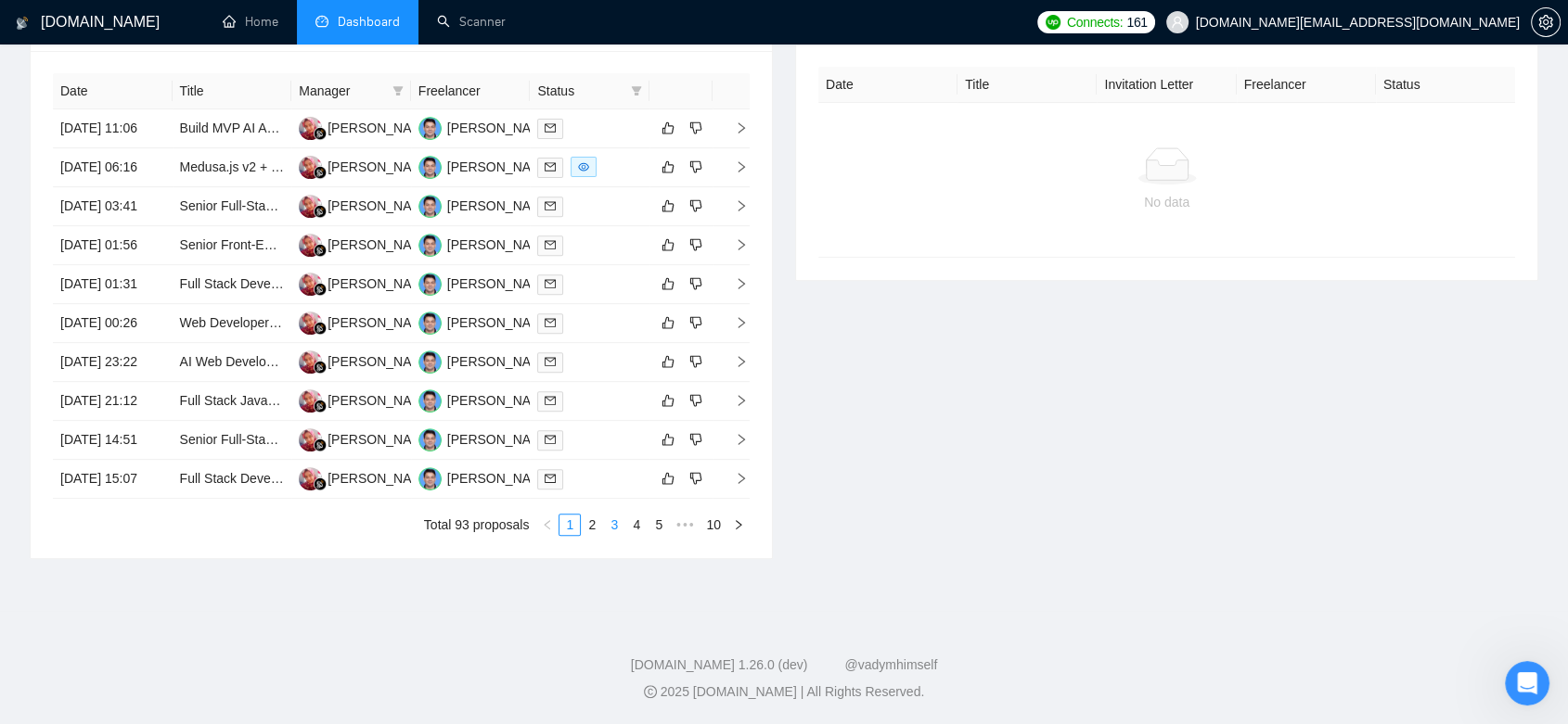
click at [605, 535] on link "3" at bounding box center [615, 525] width 21 height 21
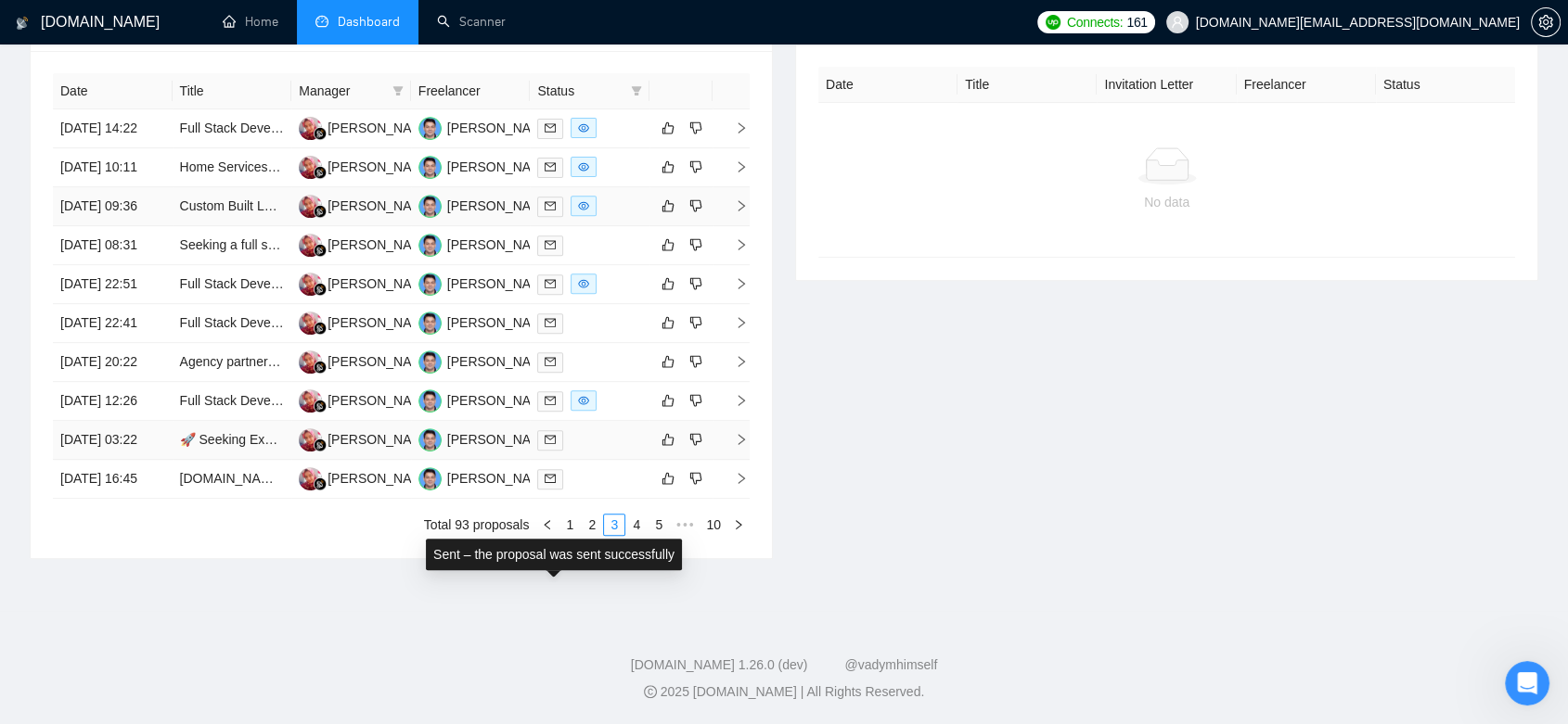
scroll to position [495, 0]
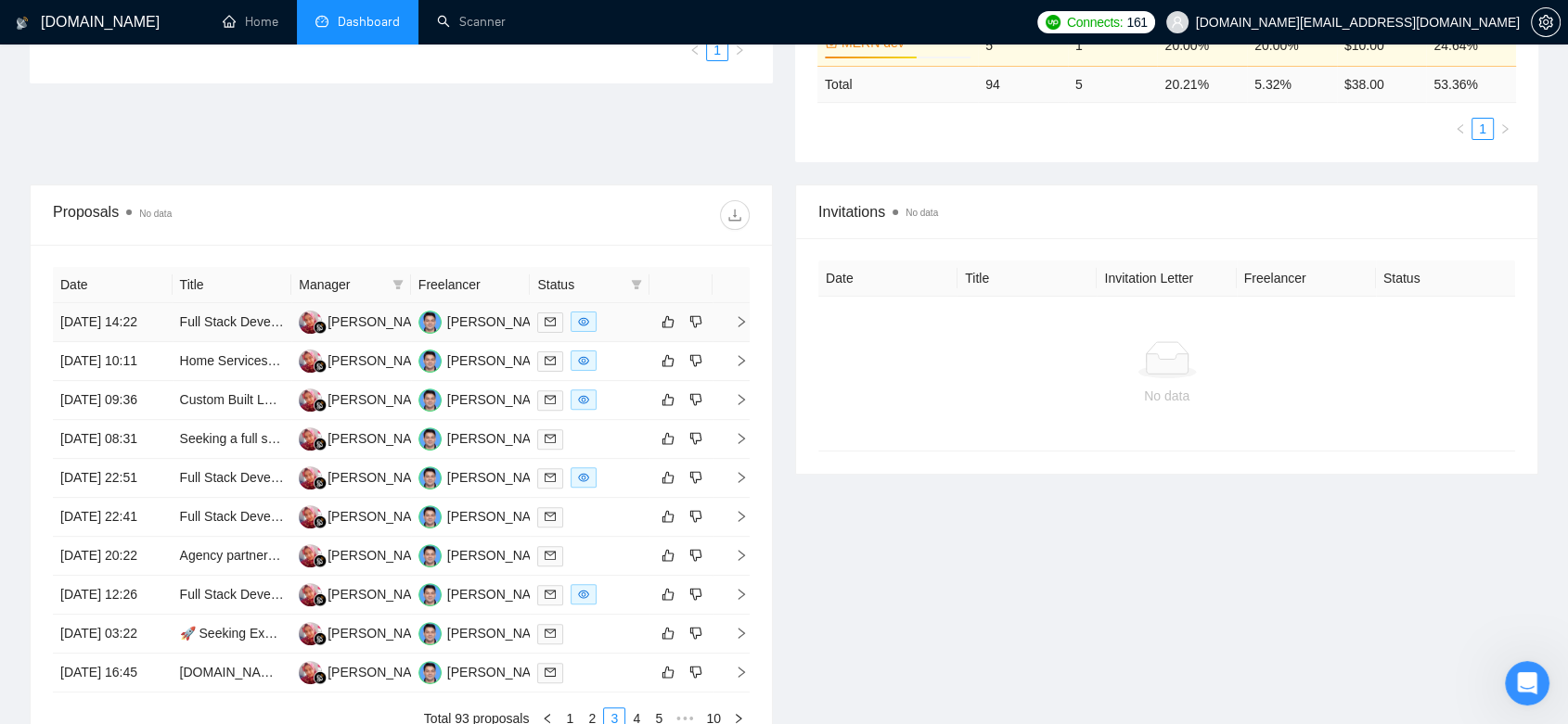
click at [369, 341] on td "Dhiah Purbosari" at bounding box center [351, 323] width 120 height 39
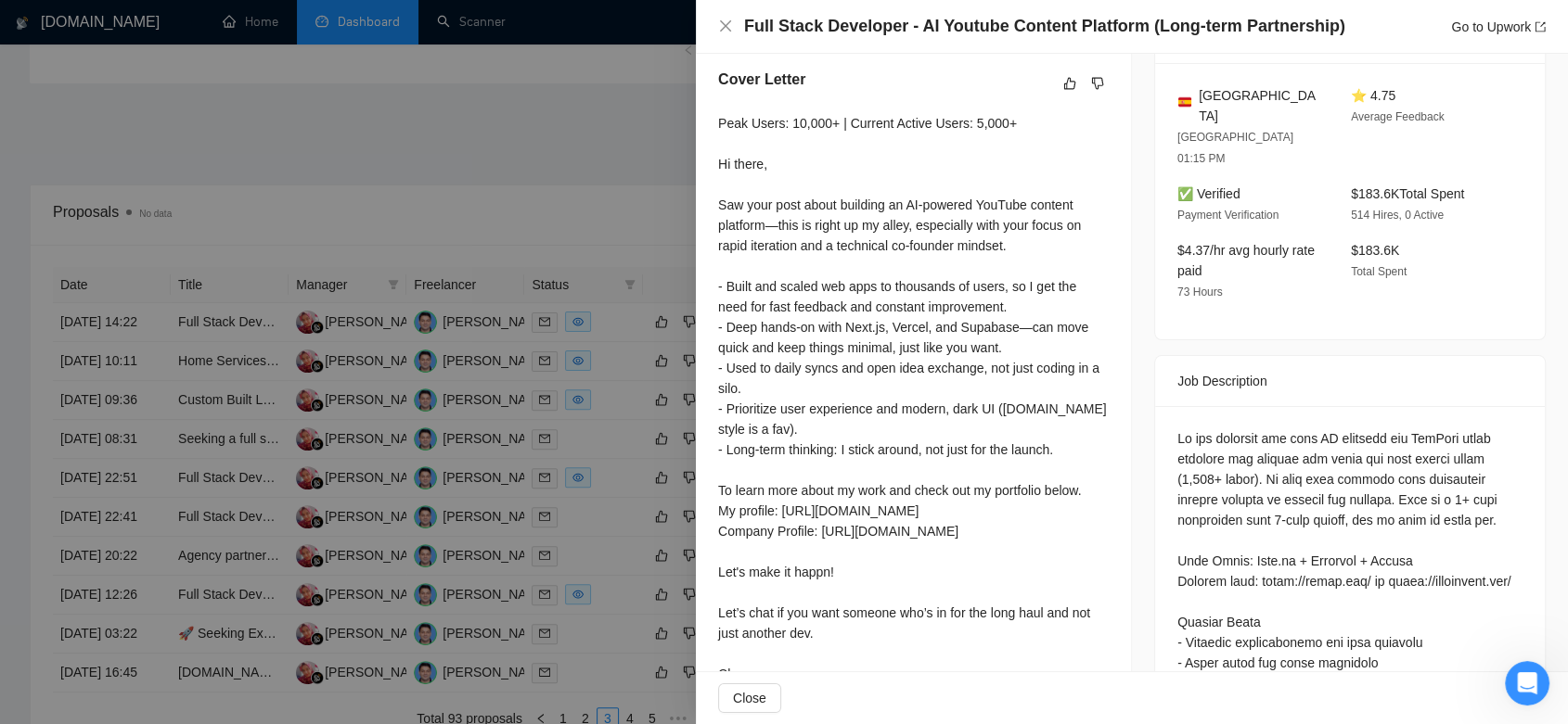
scroll to position [679, 0]
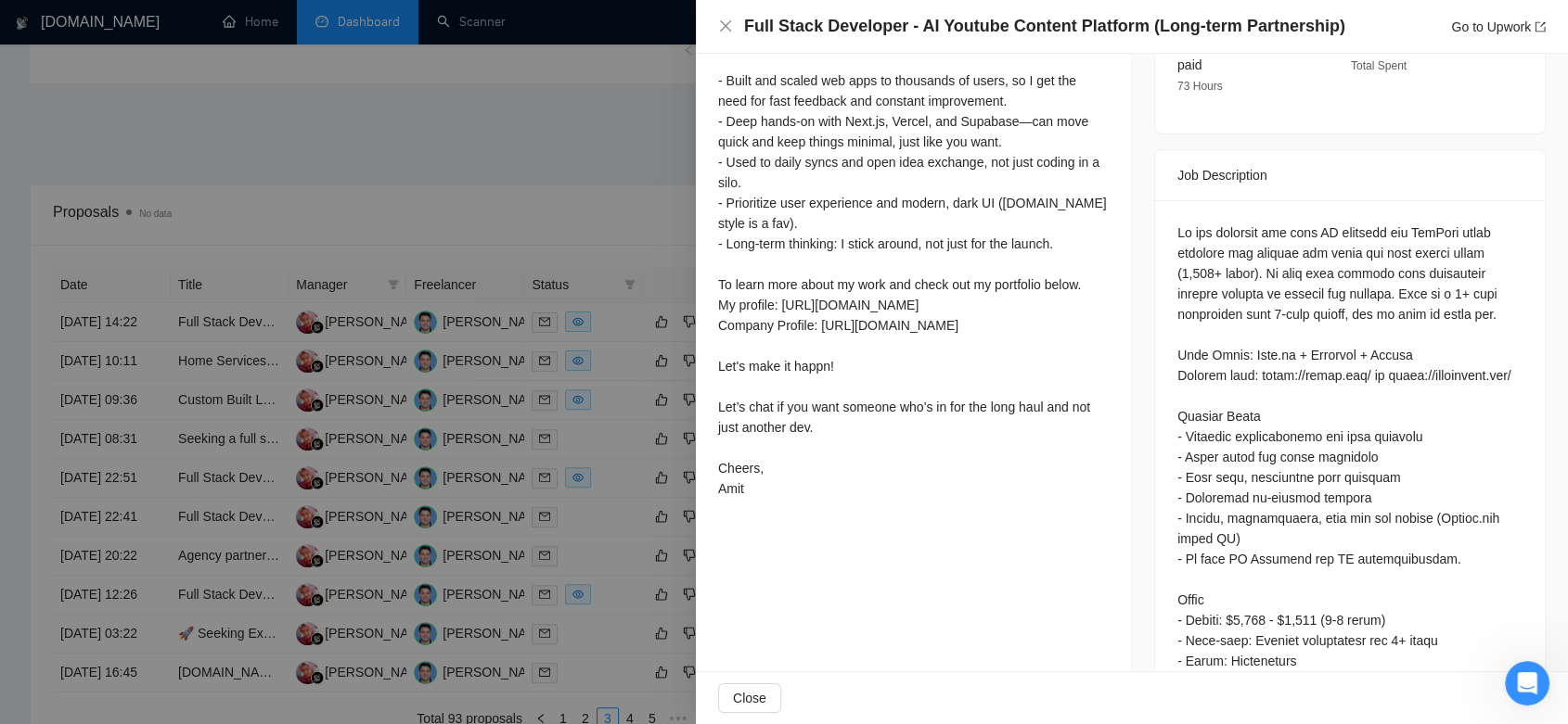
click at [619, 115] on div at bounding box center [784, 362] width 1568 height 724
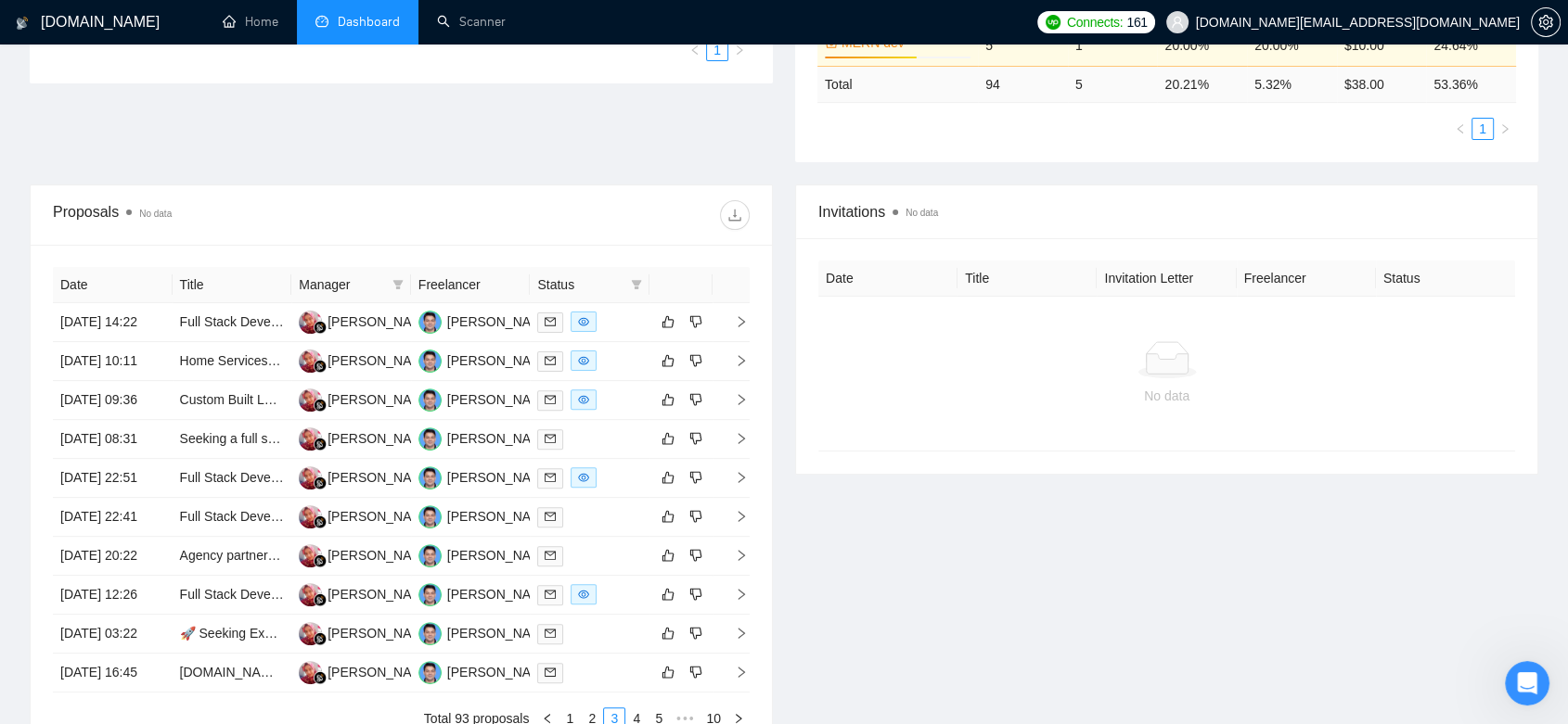
scroll to position [0, 0]
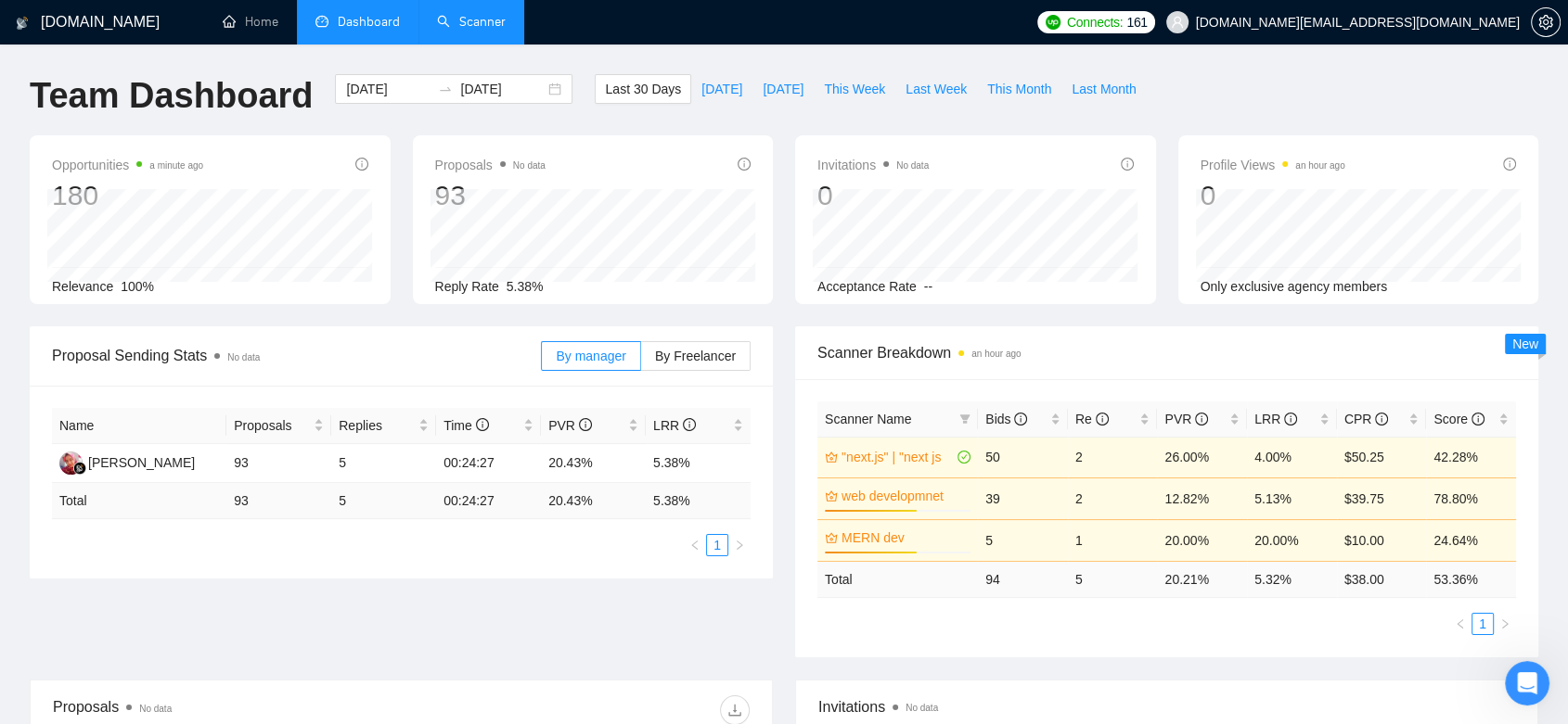
click at [484, 19] on link "Scanner" at bounding box center [471, 22] width 69 height 16
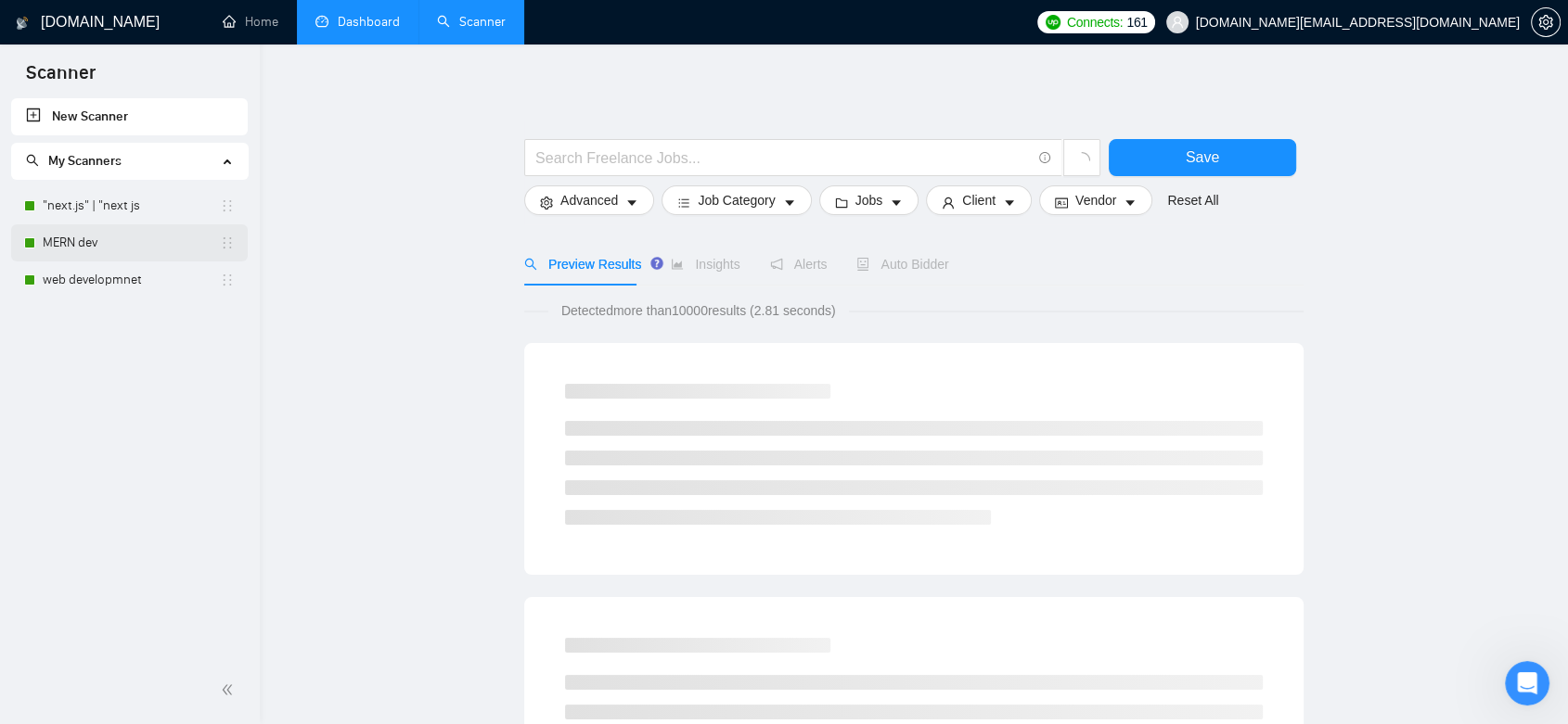
click at [111, 253] on link "MERN dev" at bounding box center [130, 243] width 177 height 38
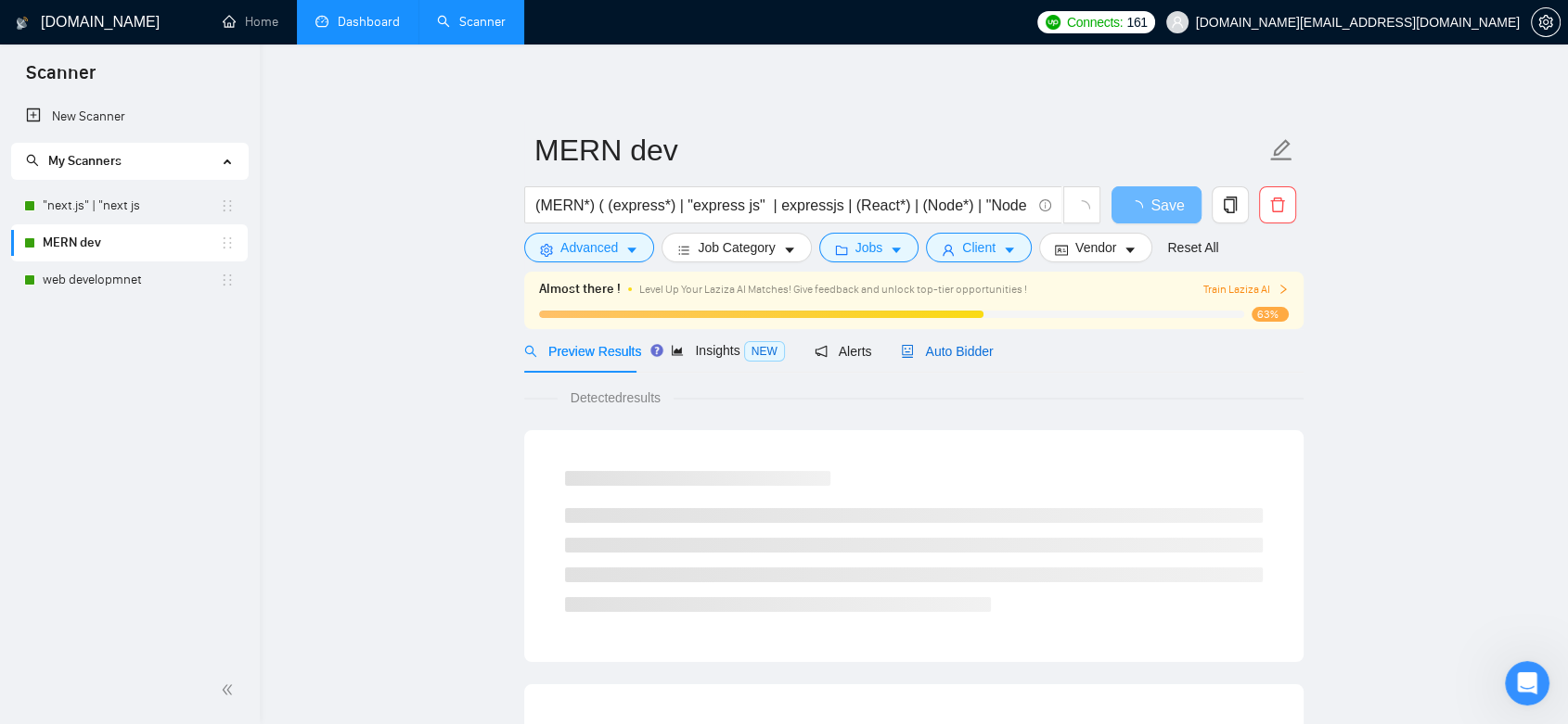
click at [967, 351] on span "Auto Bidder" at bounding box center [947, 352] width 92 height 15
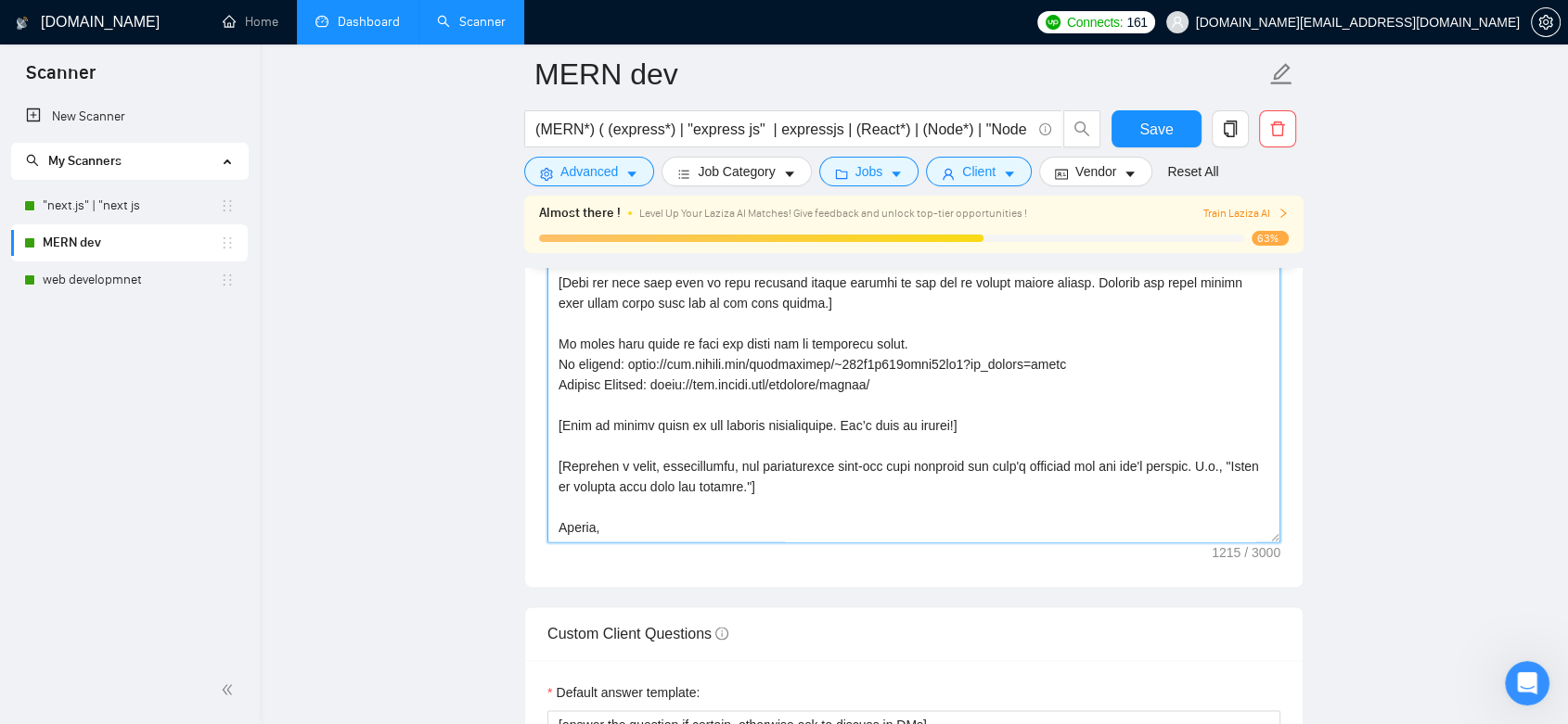
click at [951, 438] on textarea "Cover letter template:" at bounding box center [913, 333] width 733 height 417
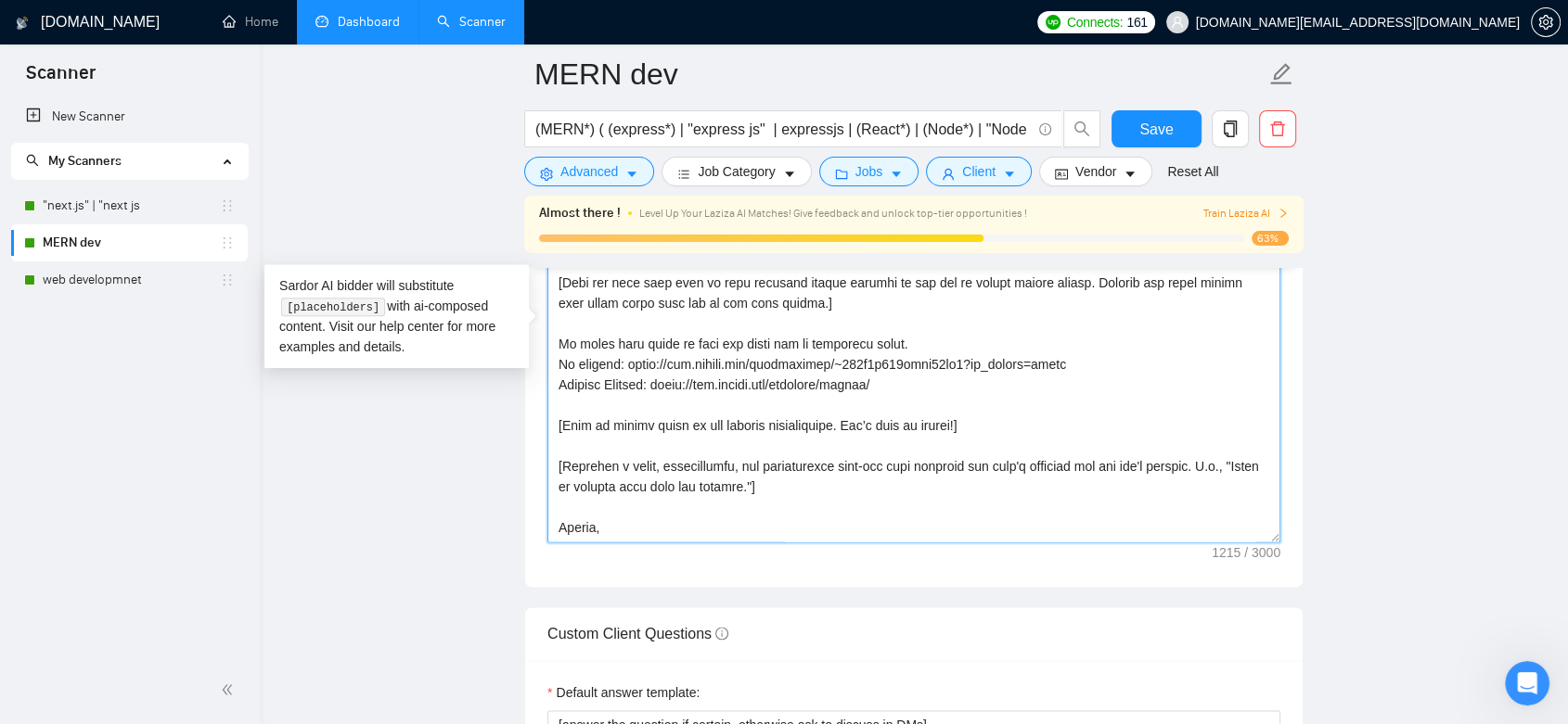
click at [997, 440] on textarea "Cover letter template:" at bounding box center [913, 333] width 733 height 417
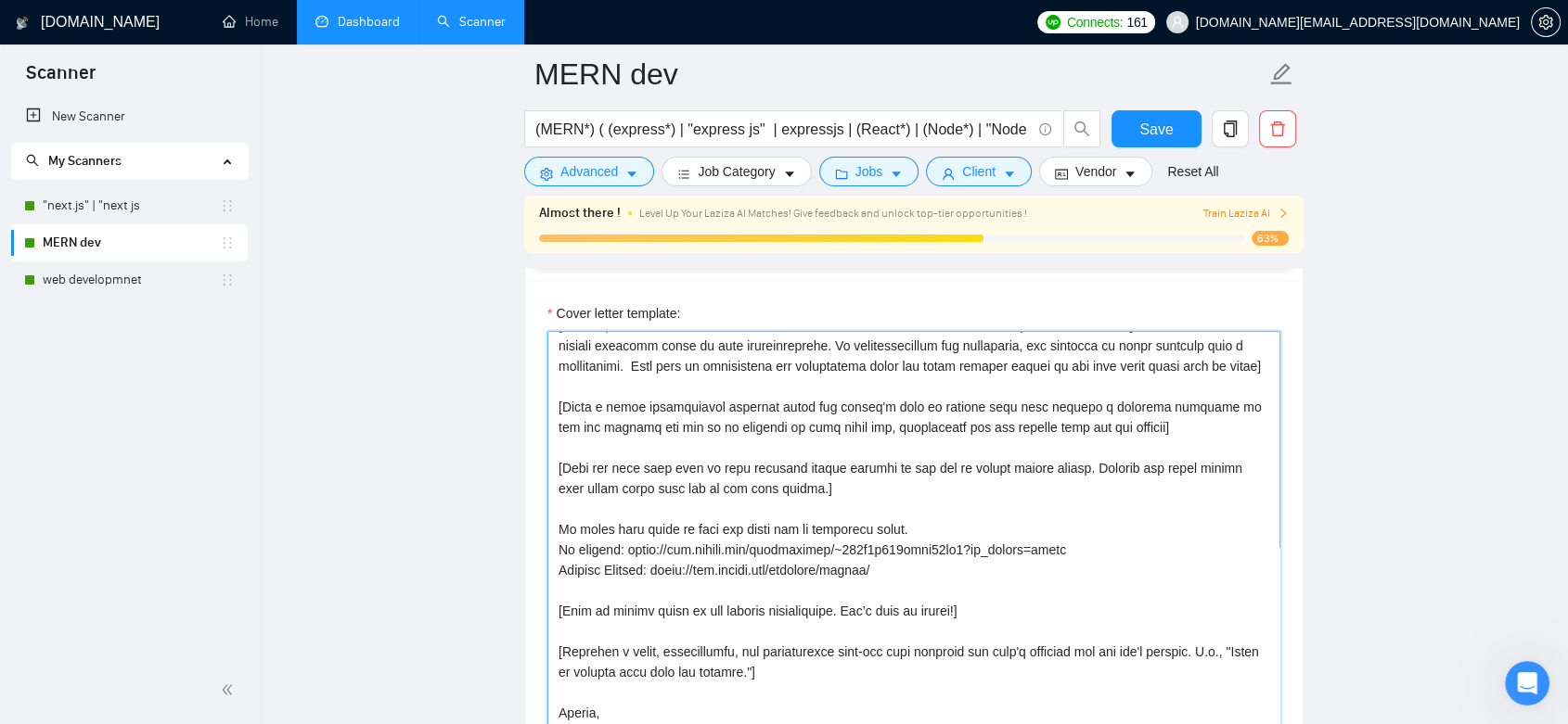
scroll to position [2164, 0]
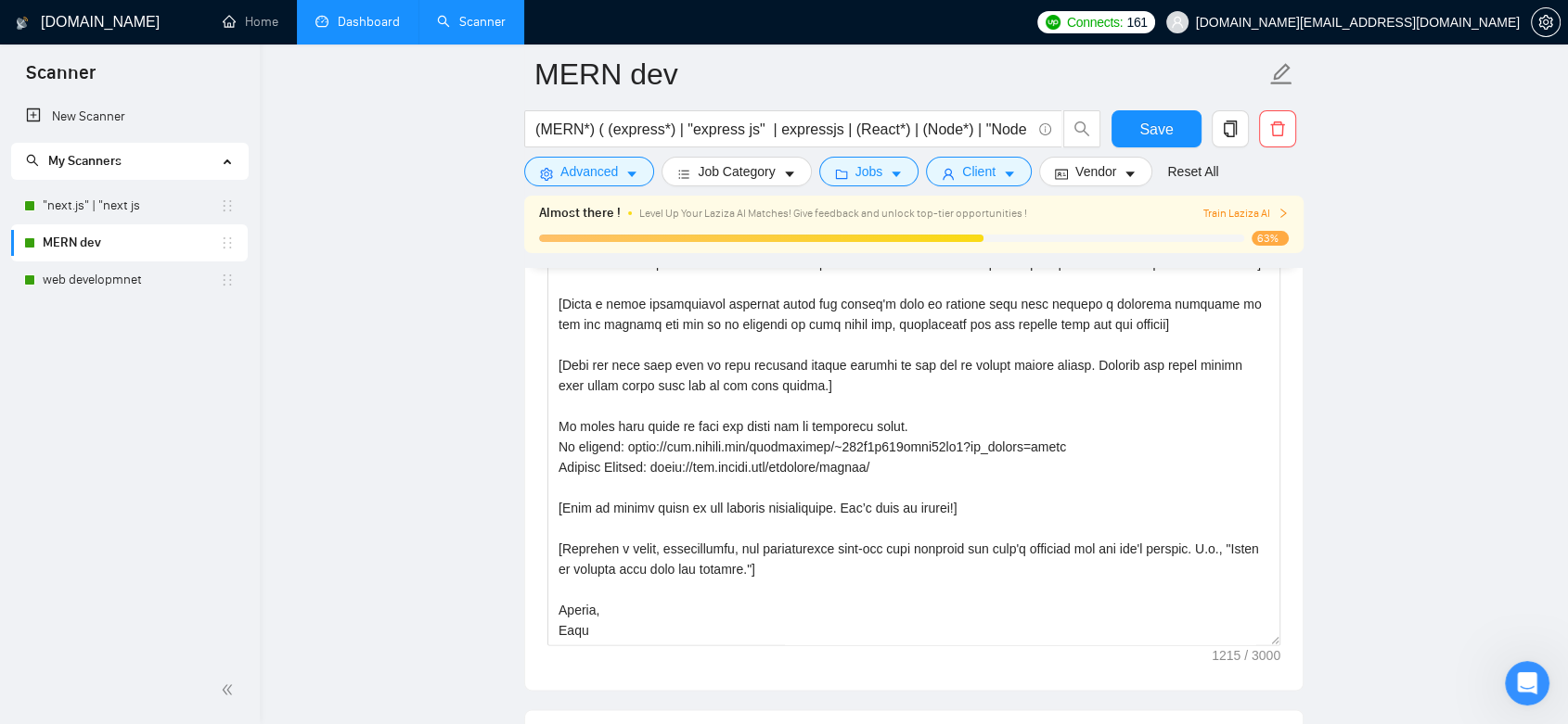
click at [364, 14] on link "Dashboard" at bounding box center [358, 22] width 84 height 16
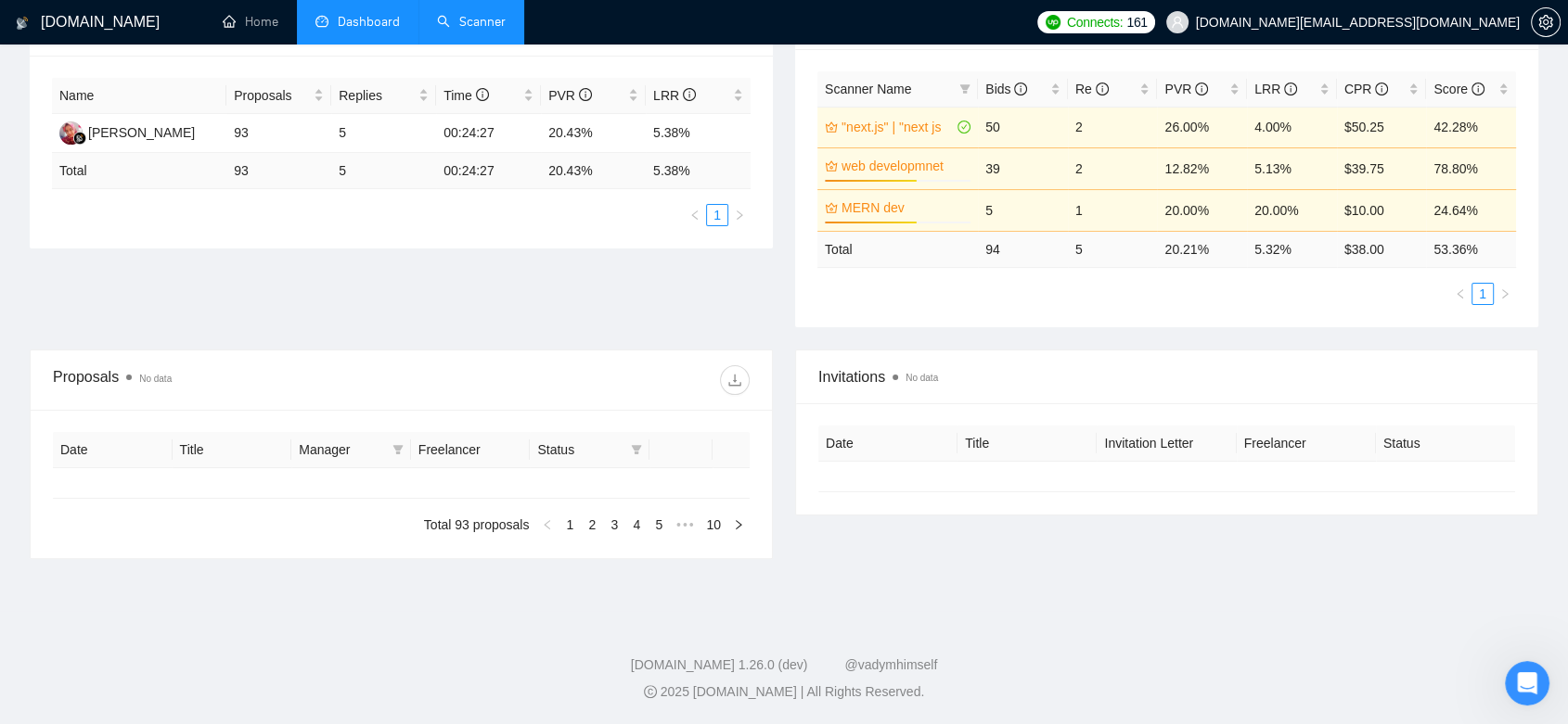
type input "[DATE]"
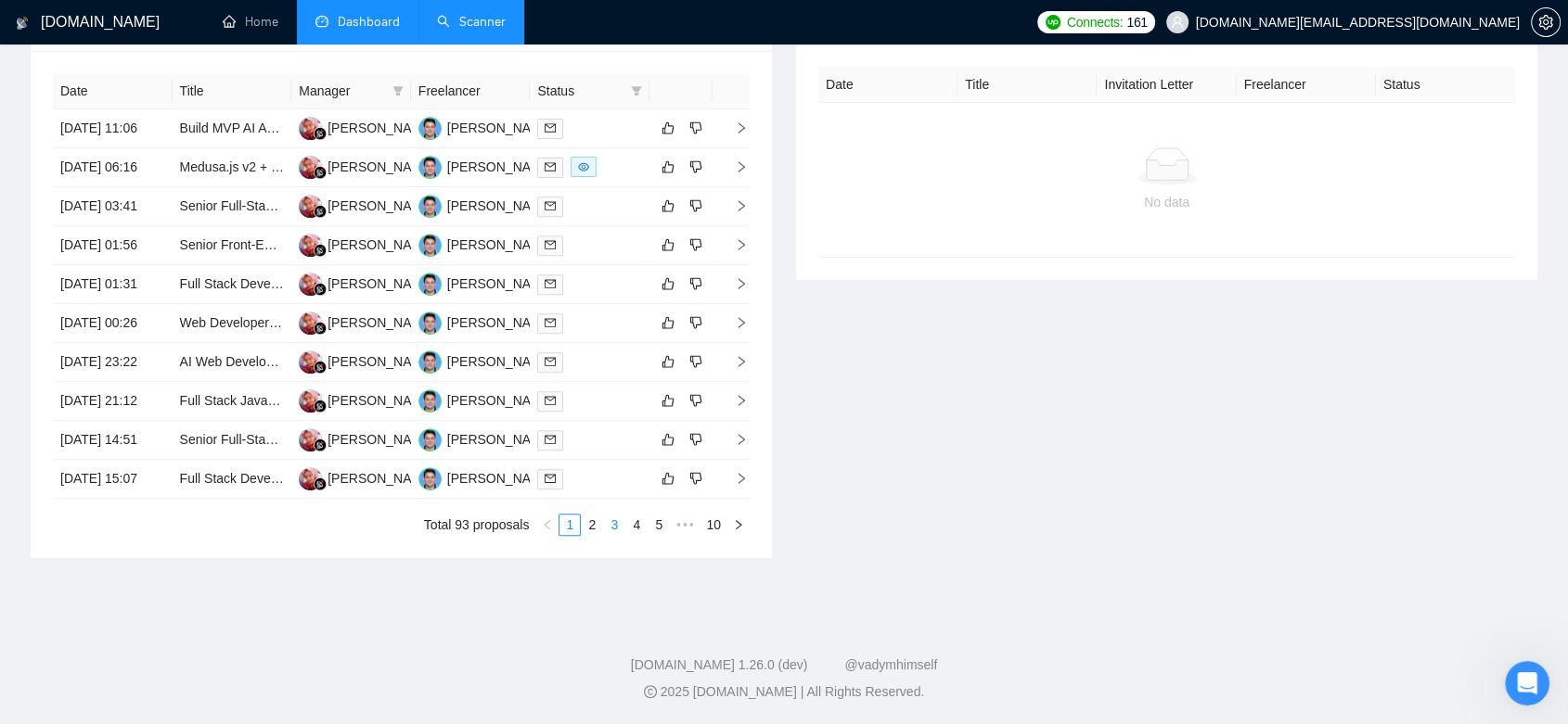
scroll to position [863, 0]
click at [611, 531] on link "3" at bounding box center [615, 525] width 21 height 21
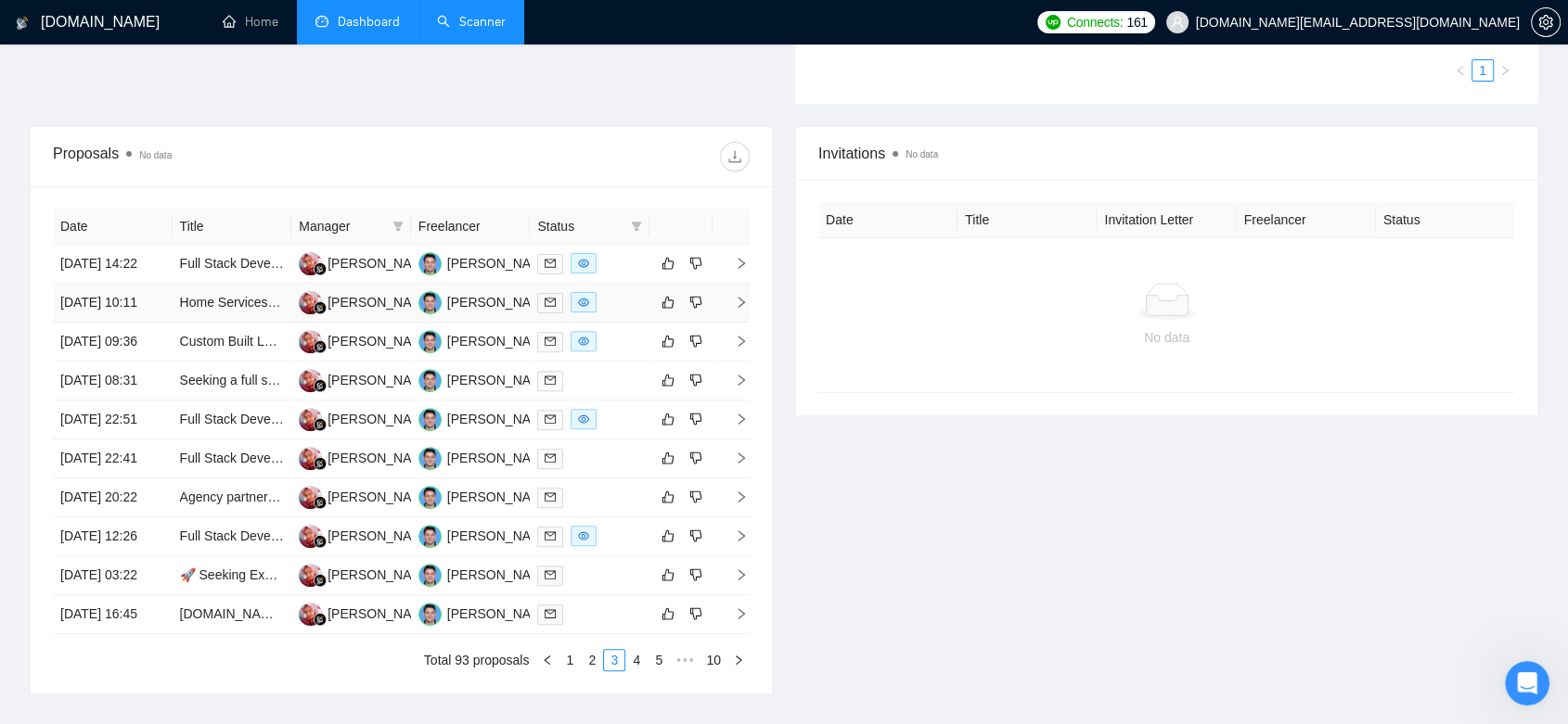
click at [375, 314] on td "Dhiah Purbosari" at bounding box center [351, 304] width 120 height 39
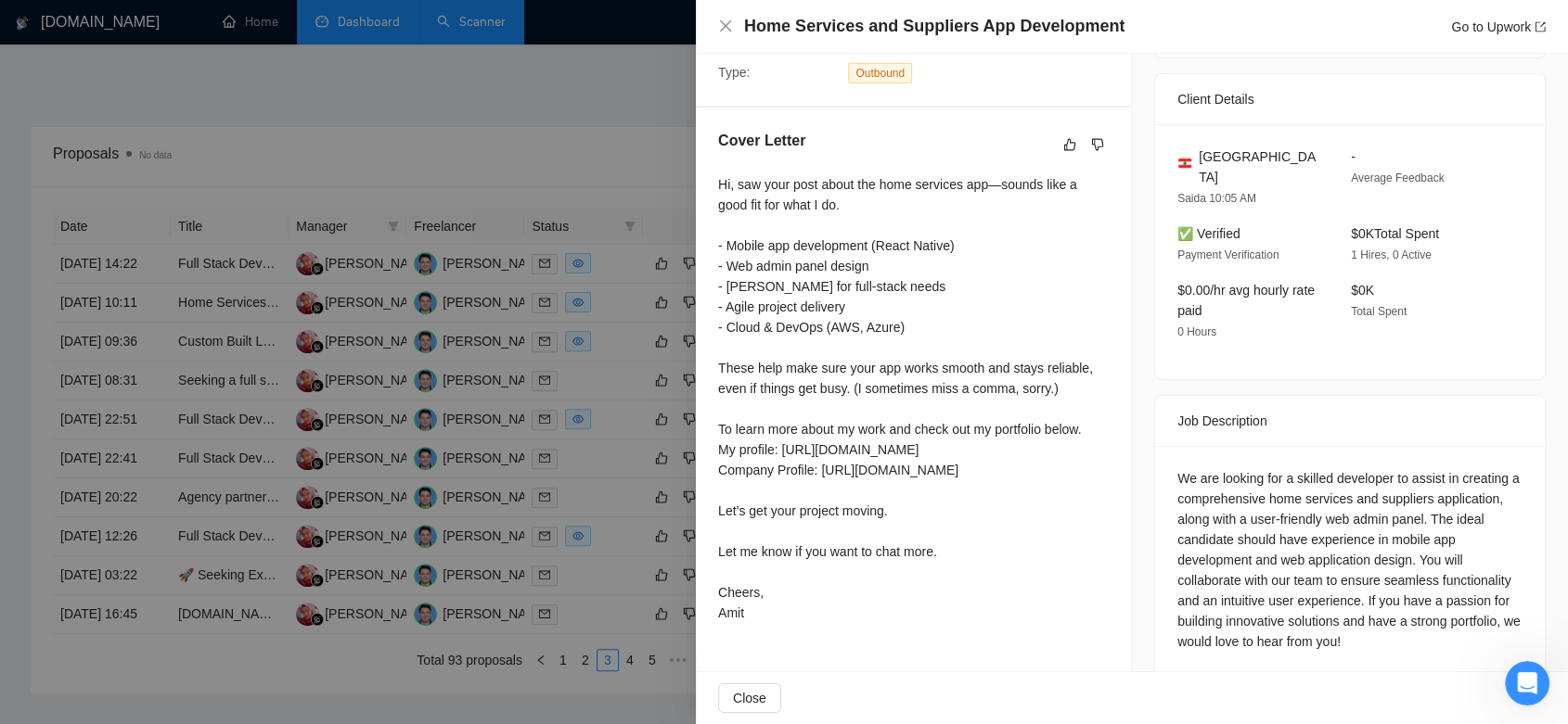
scroll to position [431, 0]
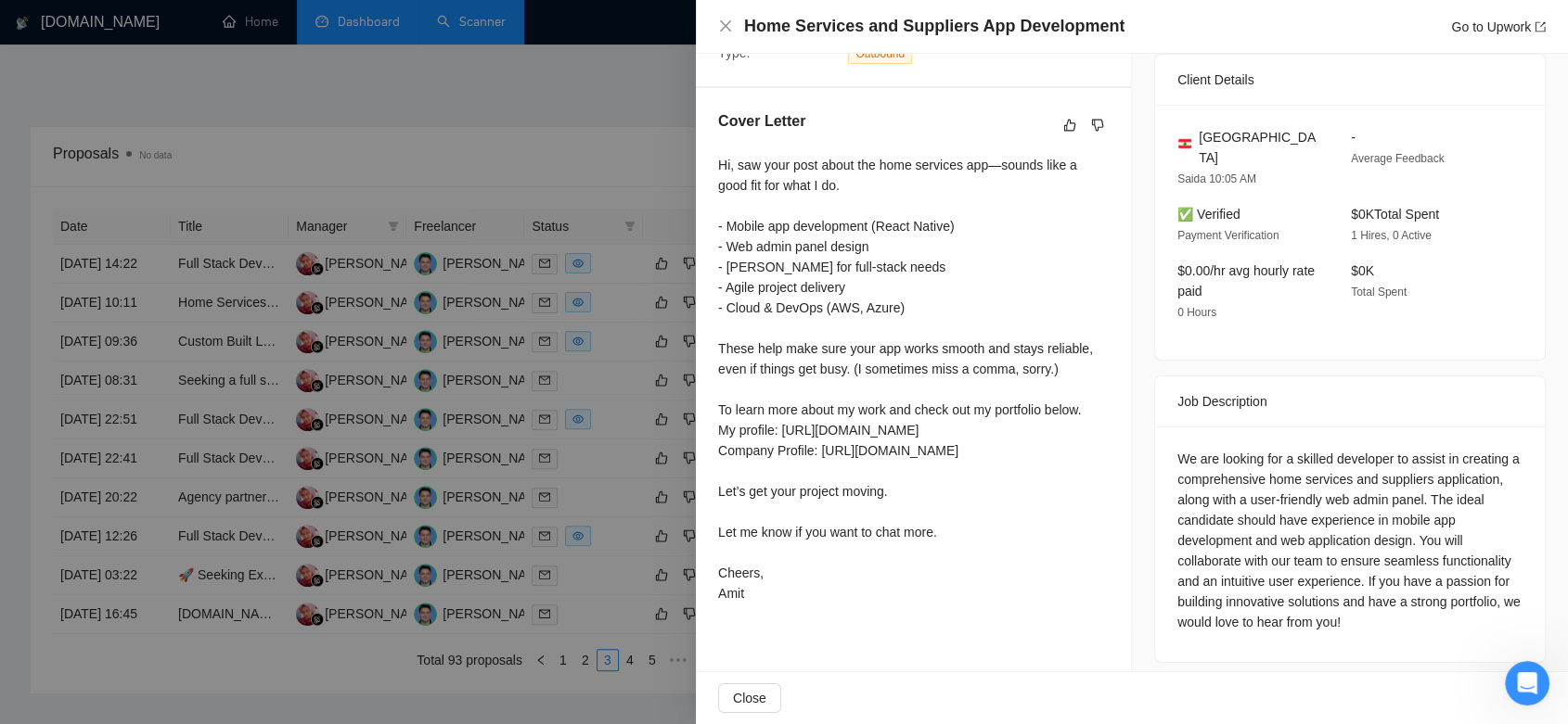
click at [645, 158] on div at bounding box center [784, 362] width 1568 height 724
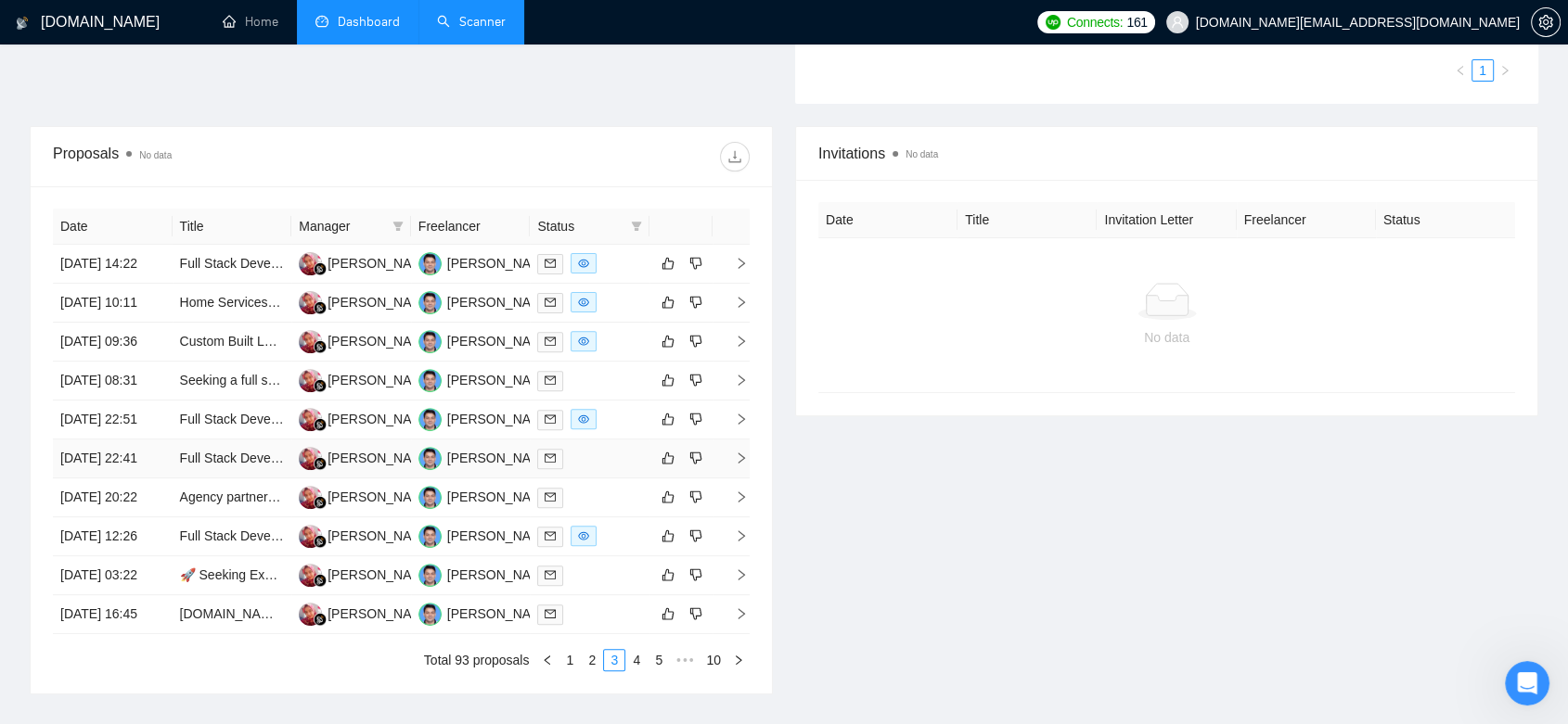
click at [401, 478] on td "Dhiah Purbosari" at bounding box center [351, 460] width 120 height 39
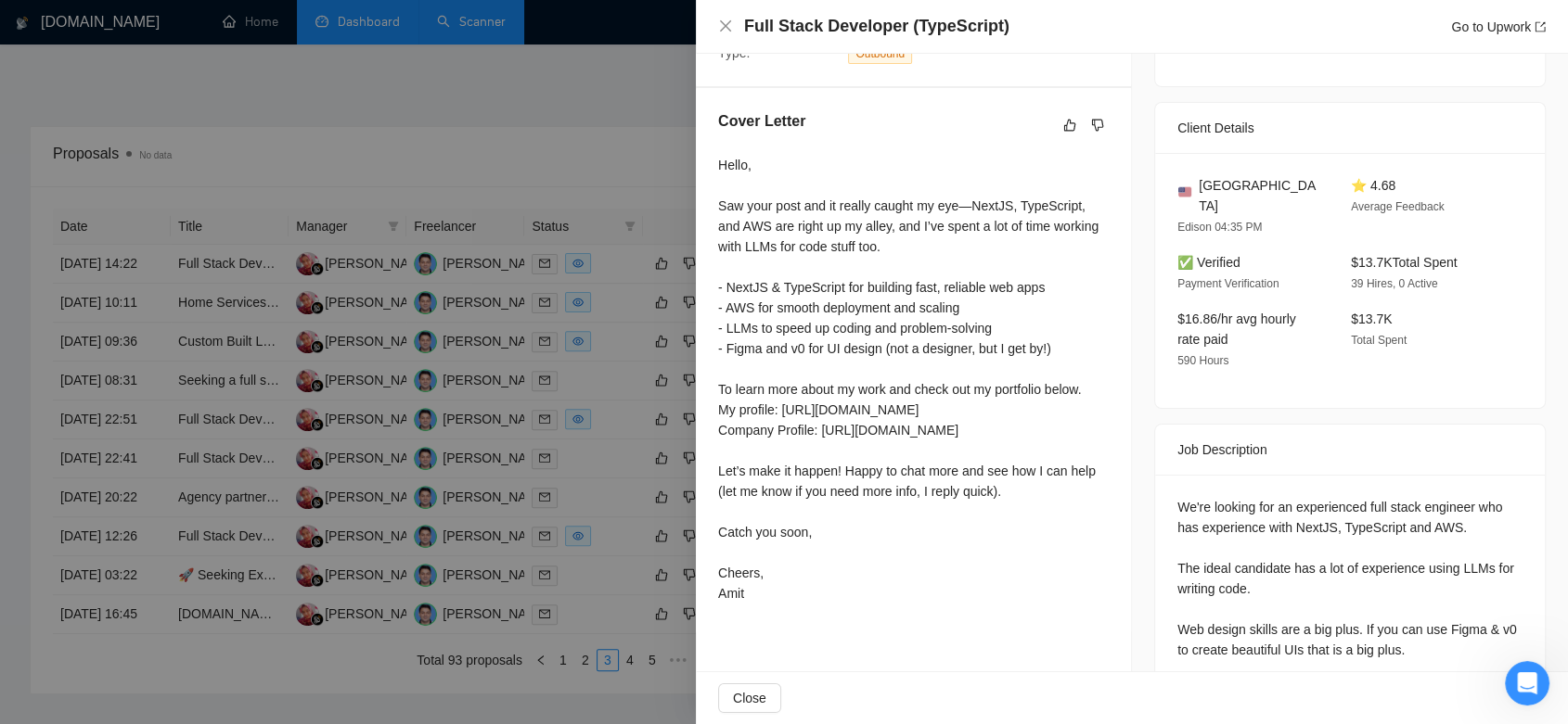
click at [926, 604] on div "Hello, Saw your post and it really caught my eye—NextJS, TypeScript, and AWS ar…" at bounding box center [913, 379] width 390 height 449
click at [964, 581] on div "Hello, Saw your post and it really caught my eye—NextJS, TypeScript, and AWS ar…" at bounding box center [913, 379] width 390 height 449
click at [1114, 152] on div "Cover Letter Hello, Saw your post and it really caught my eye—NextJS, TypeScrip…" at bounding box center [914, 360] width 435 height 545
click at [619, 102] on div at bounding box center [784, 362] width 1568 height 724
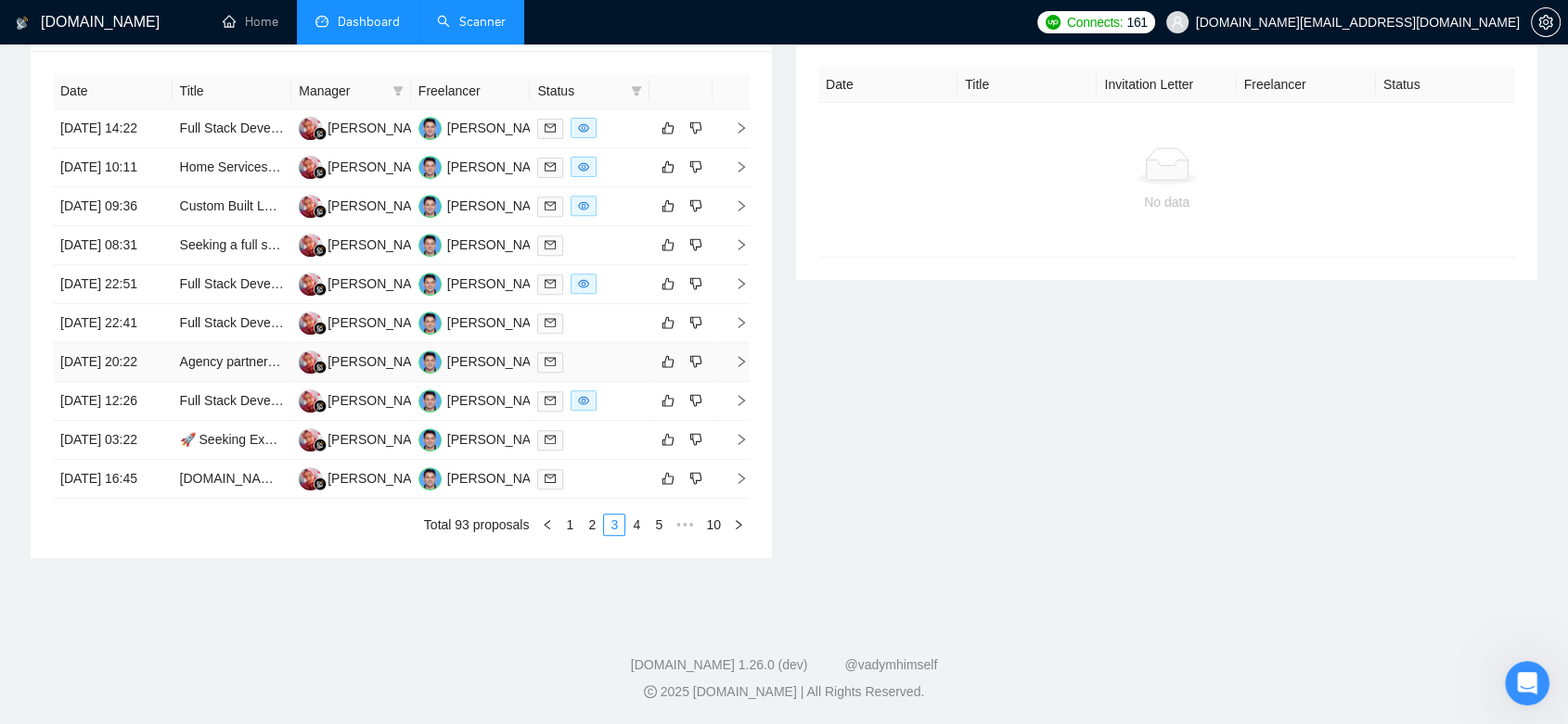
scroll to position [863, 0]
click at [381, 468] on div "Dhiah Purbosari" at bounding box center [381, 478] width 107 height 21
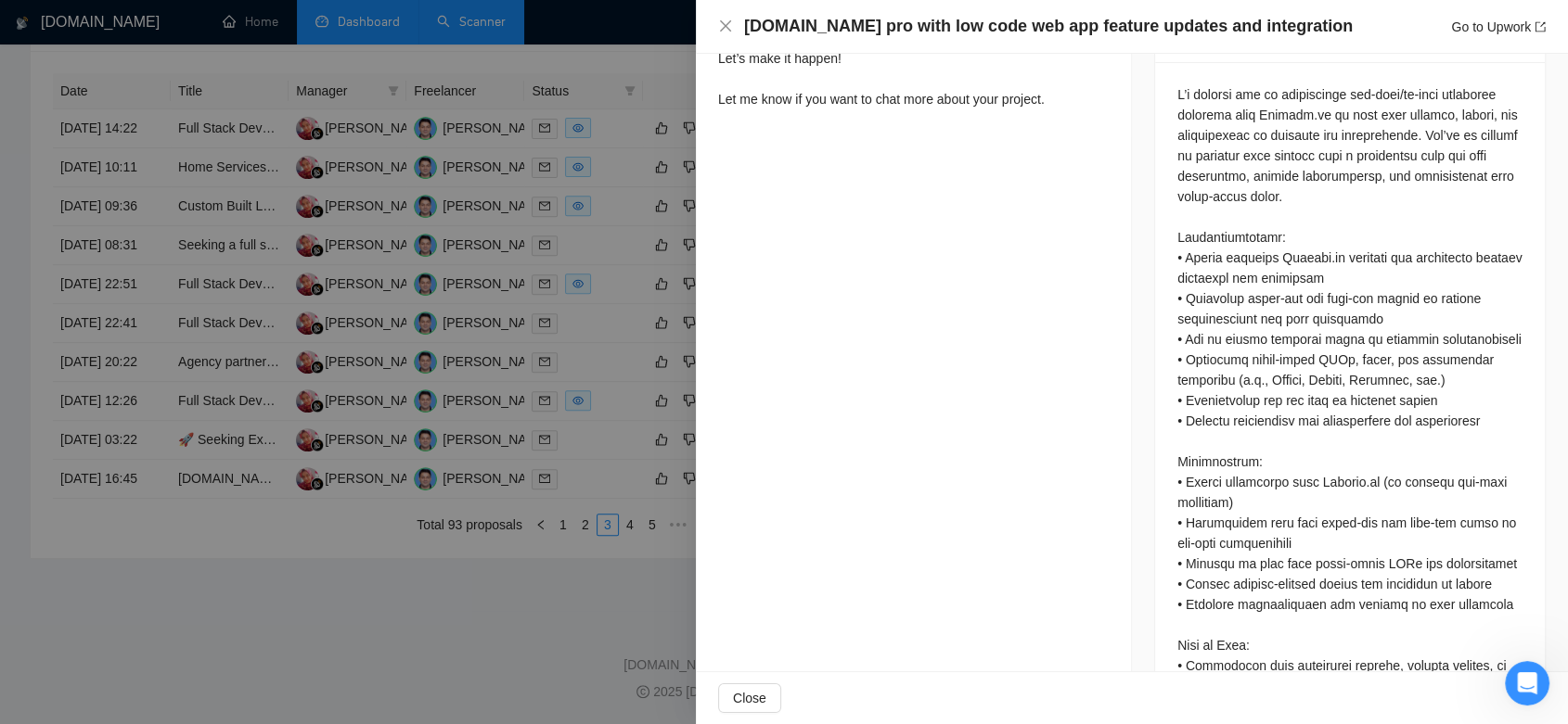
scroll to position [328, 0]
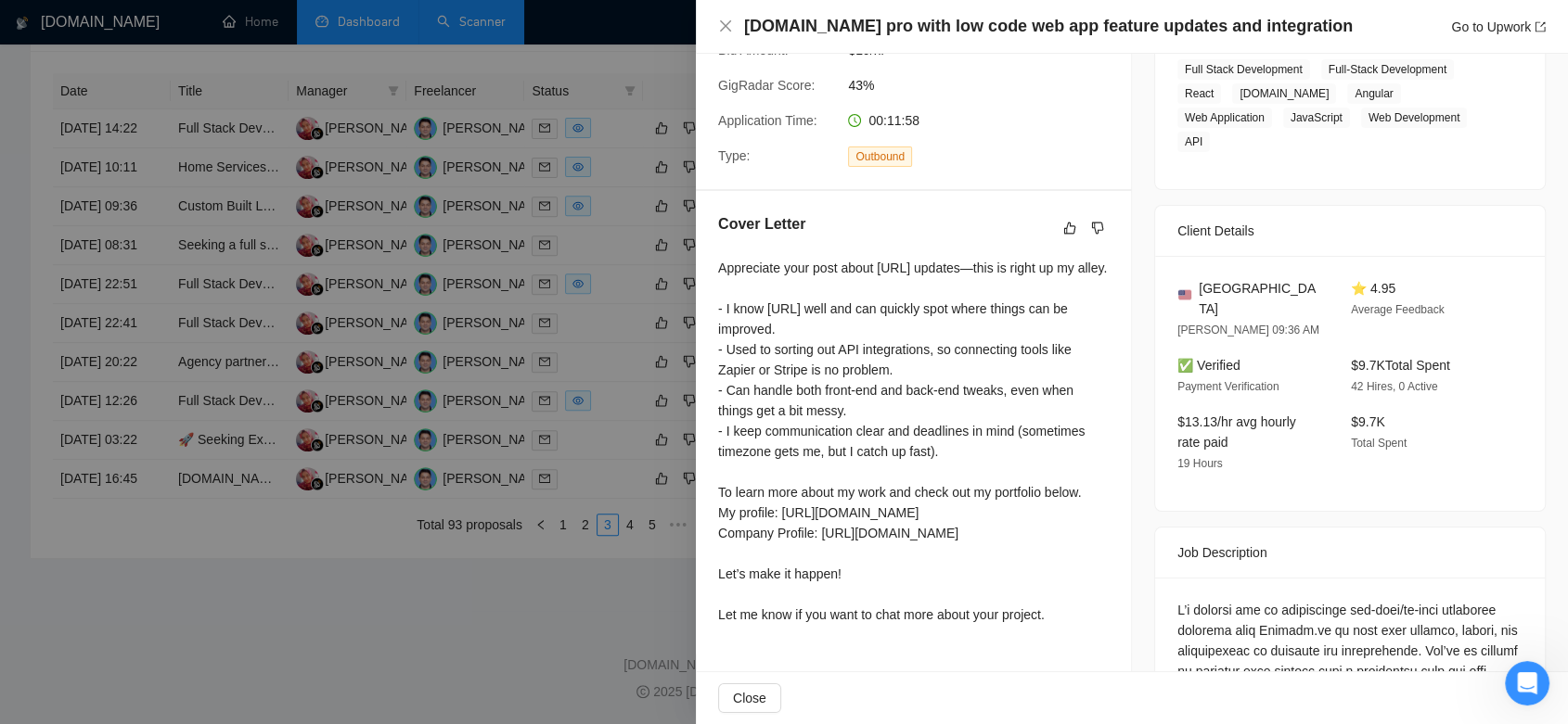
click at [495, 631] on div at bounding box center [784, 362] width 1568 height 724
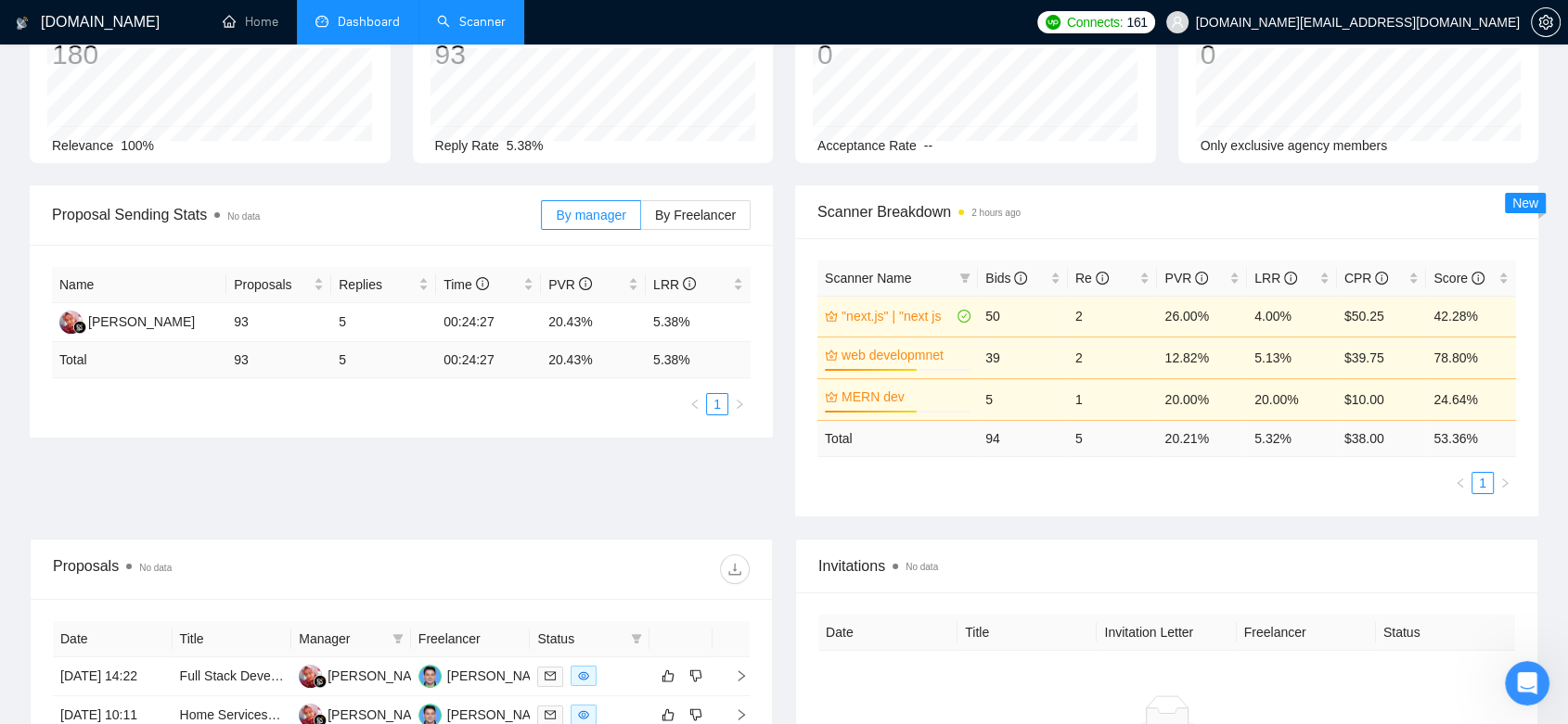
scroll to position [0, 0]
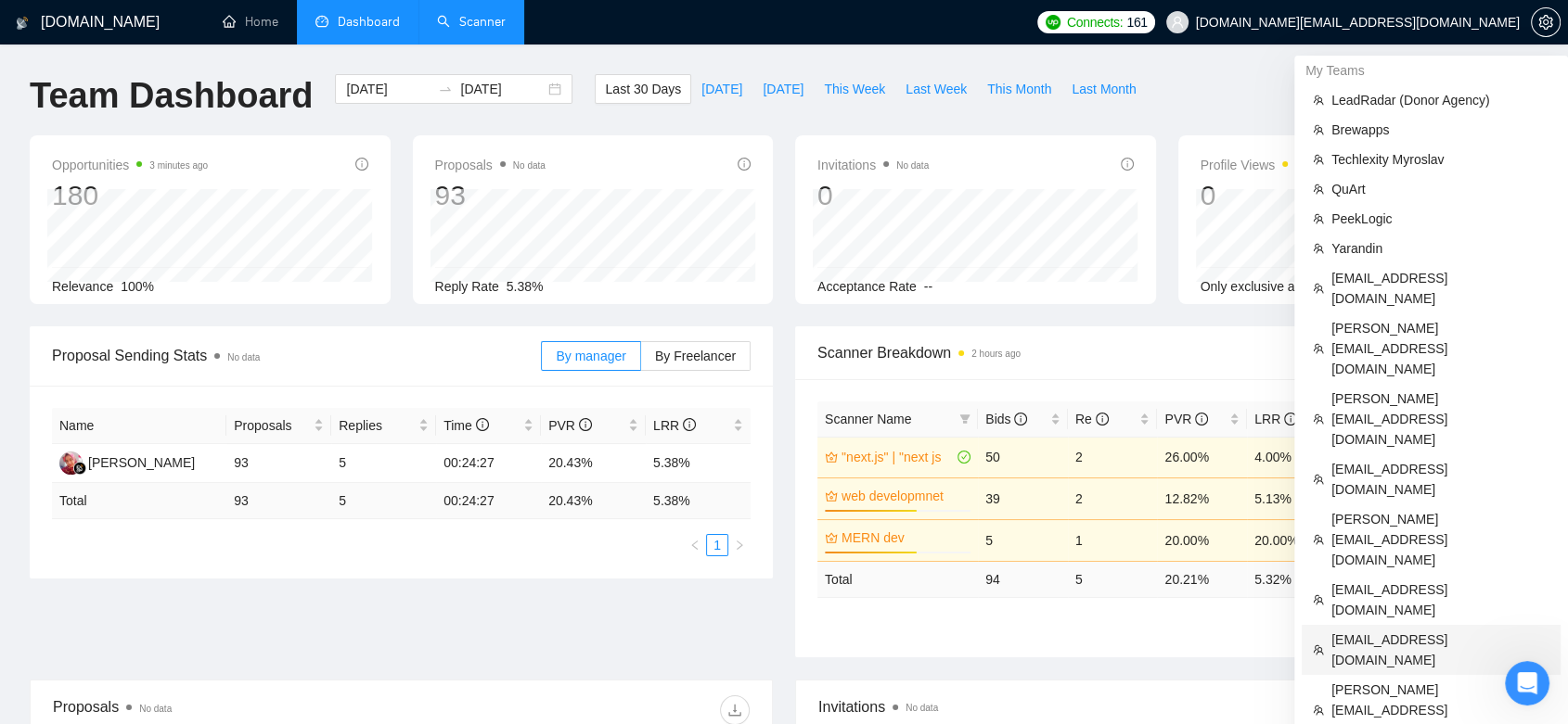
click at [1380, 629] on span "[EMAIL_ADDRESS][DOMAIN_NAME]" at bounding box center [1440, 650] width 218 height 41
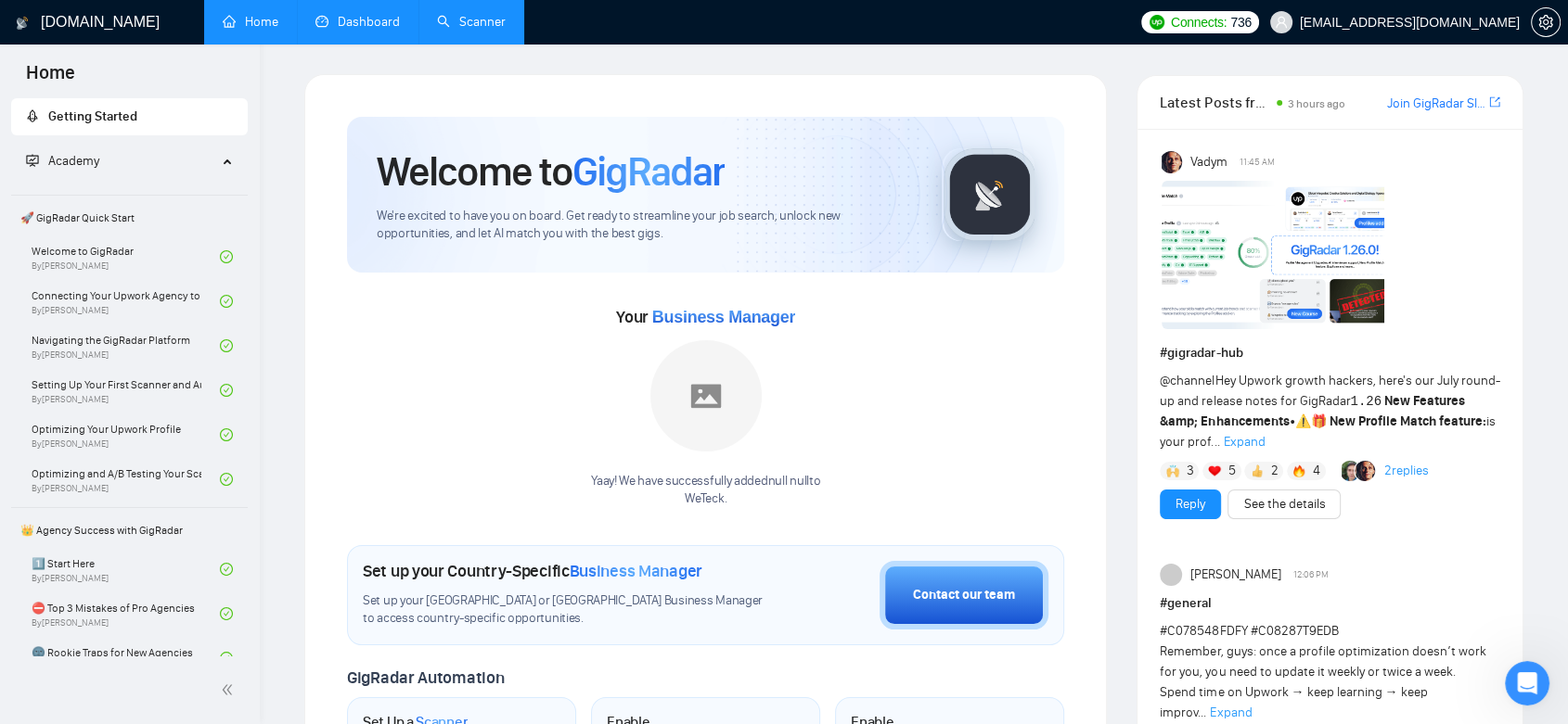
click at [385, 17] on link "Dashboard" at bounding box center [358, 22] width 84 height 16
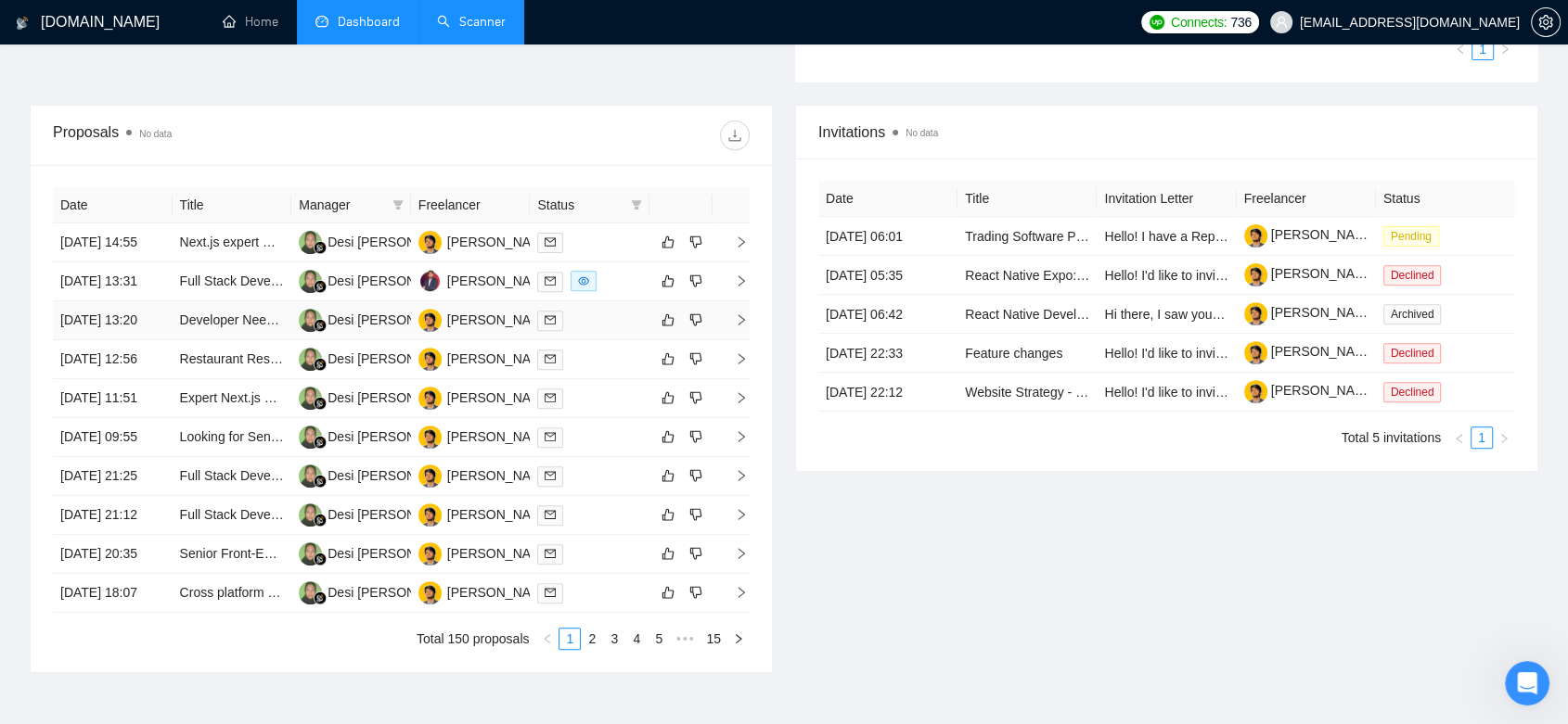
scroll to position [720, 0]
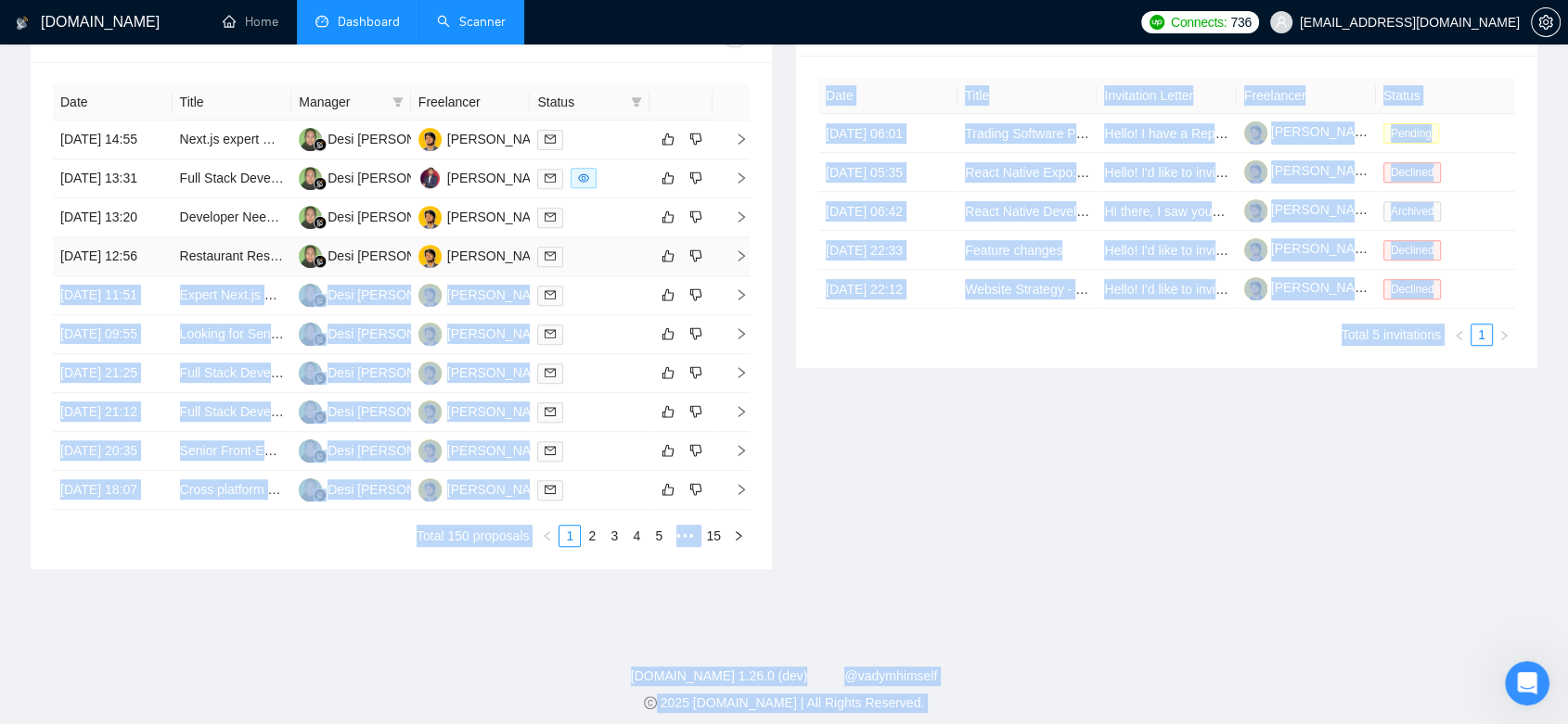
drag, startPoint x: 497, startPoint y: 309, endPoint x: 592, endPoint y: 309, distance: 95.0
click at [920, 536] on div "Invitations No data Date Title Invitation Letter Freelancer Status 01 Aug, 2025…" at bounding box center [1167, 286] width 766 height 568
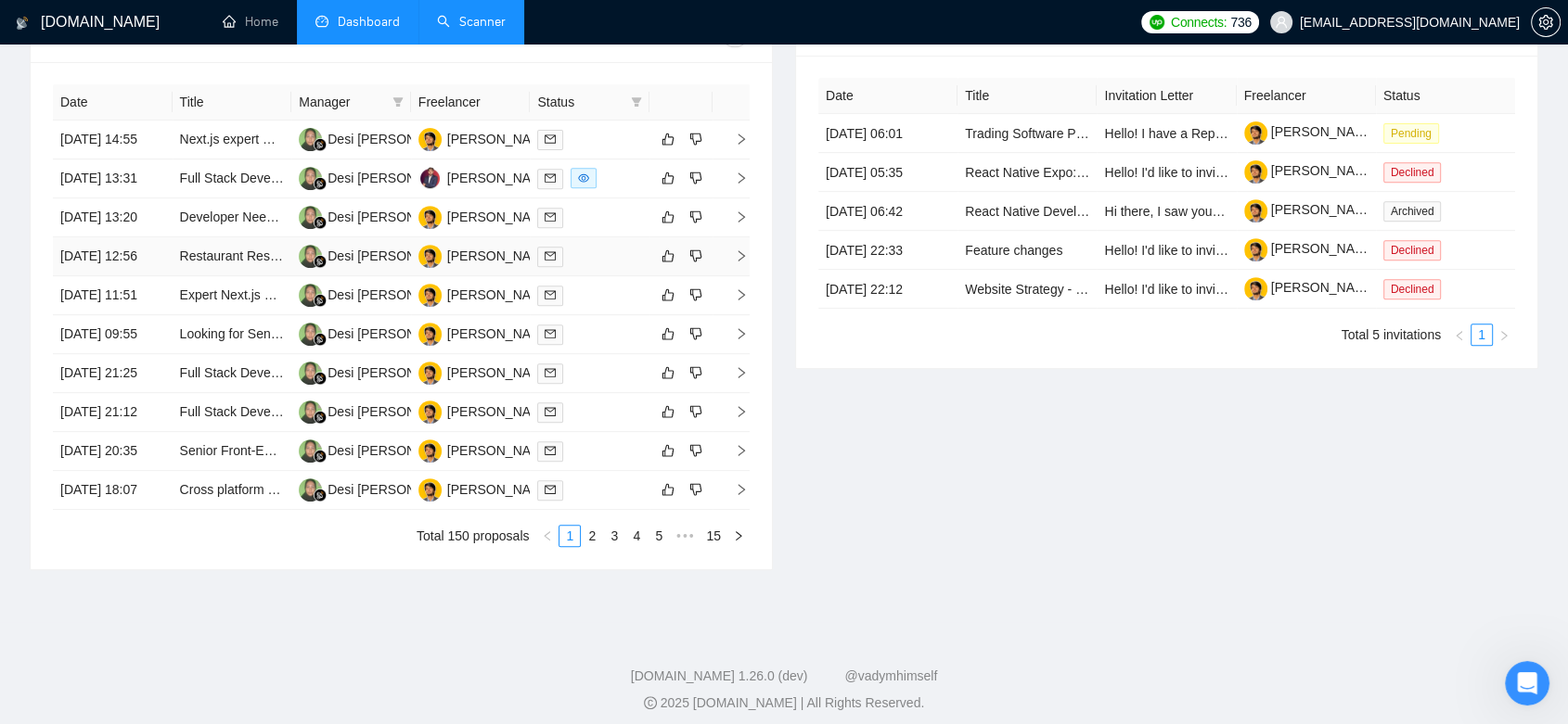
click at [520, 277] on td "[PERSON_NAME]" at bounding box center [471, 257] width 120 height 39
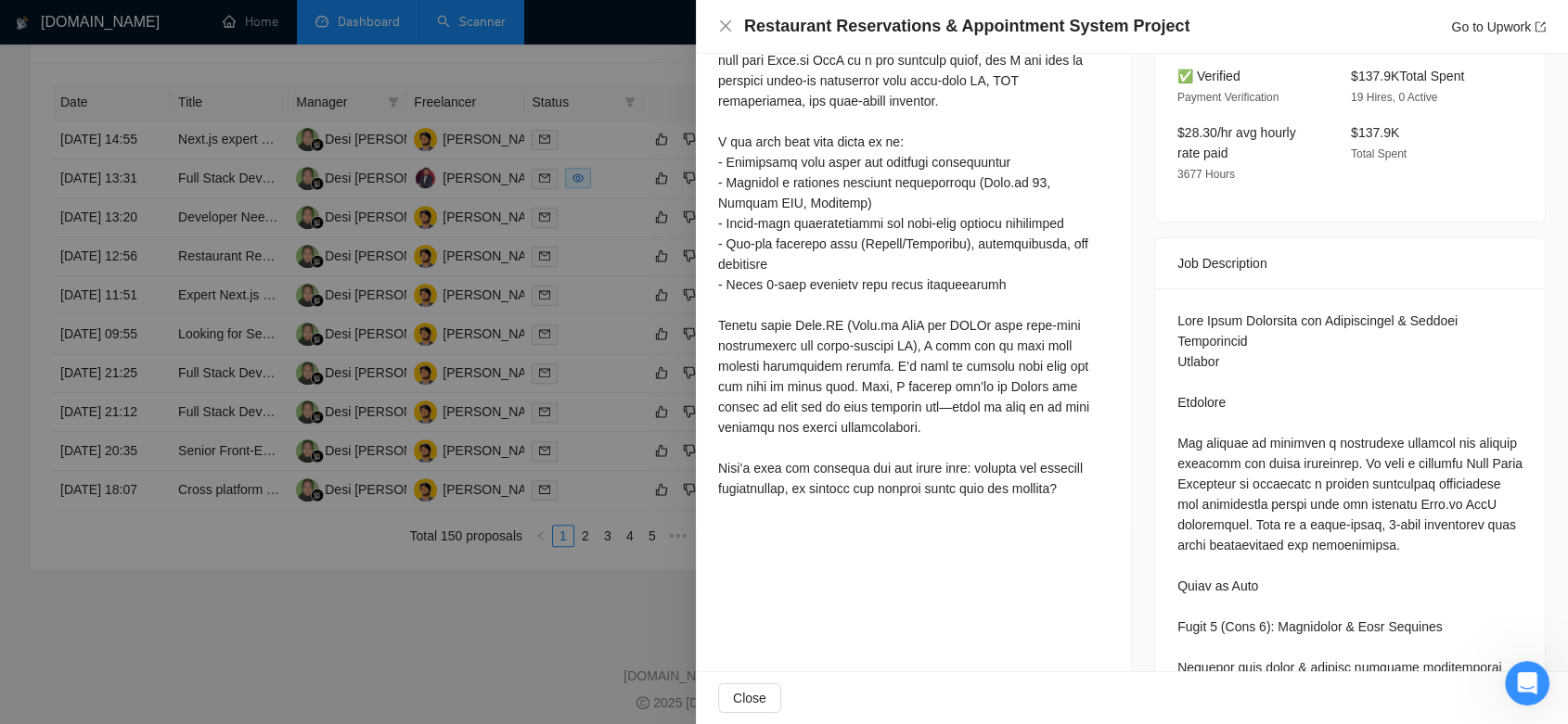
scroll to position [412, 0]
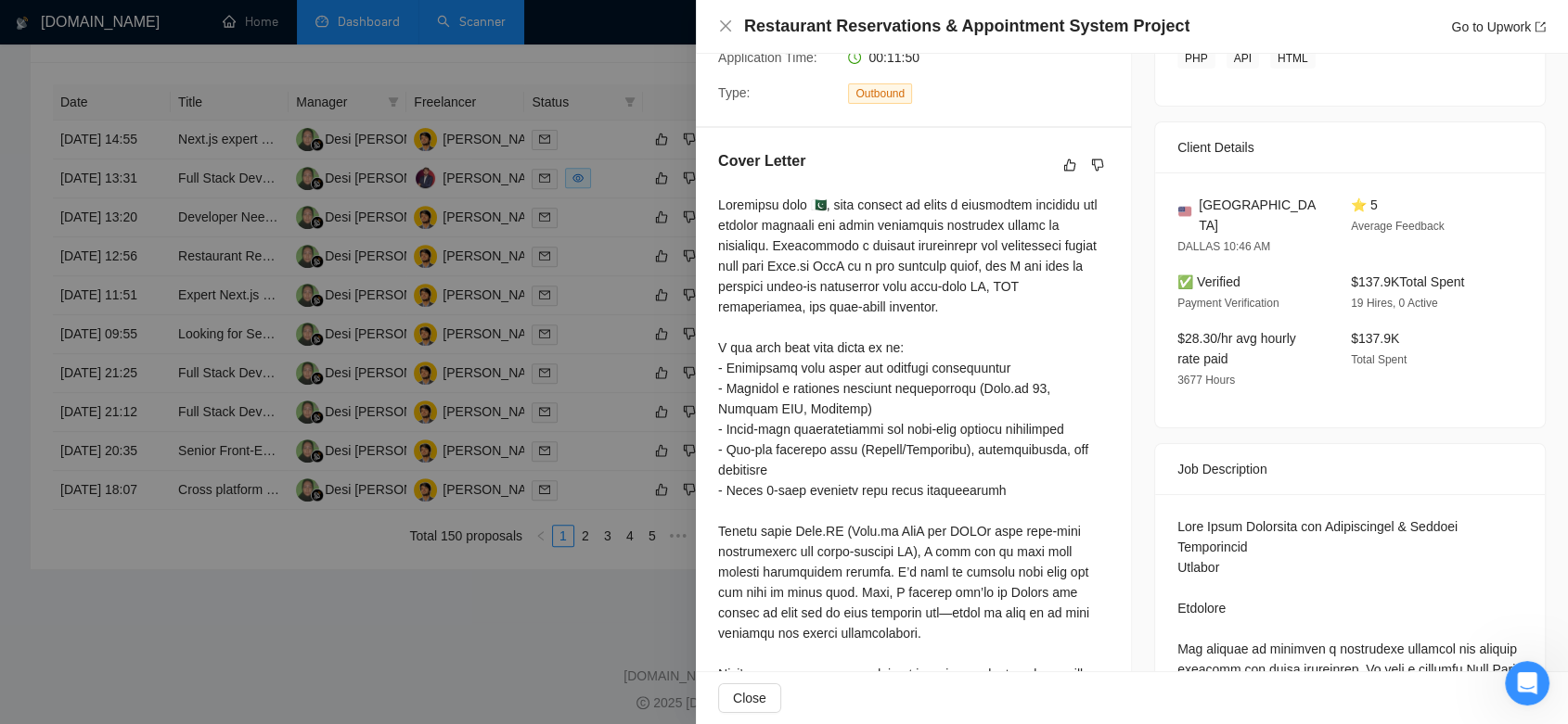
click at [621, 140] on div at bounding box center [784, 362] width 1568 height 724
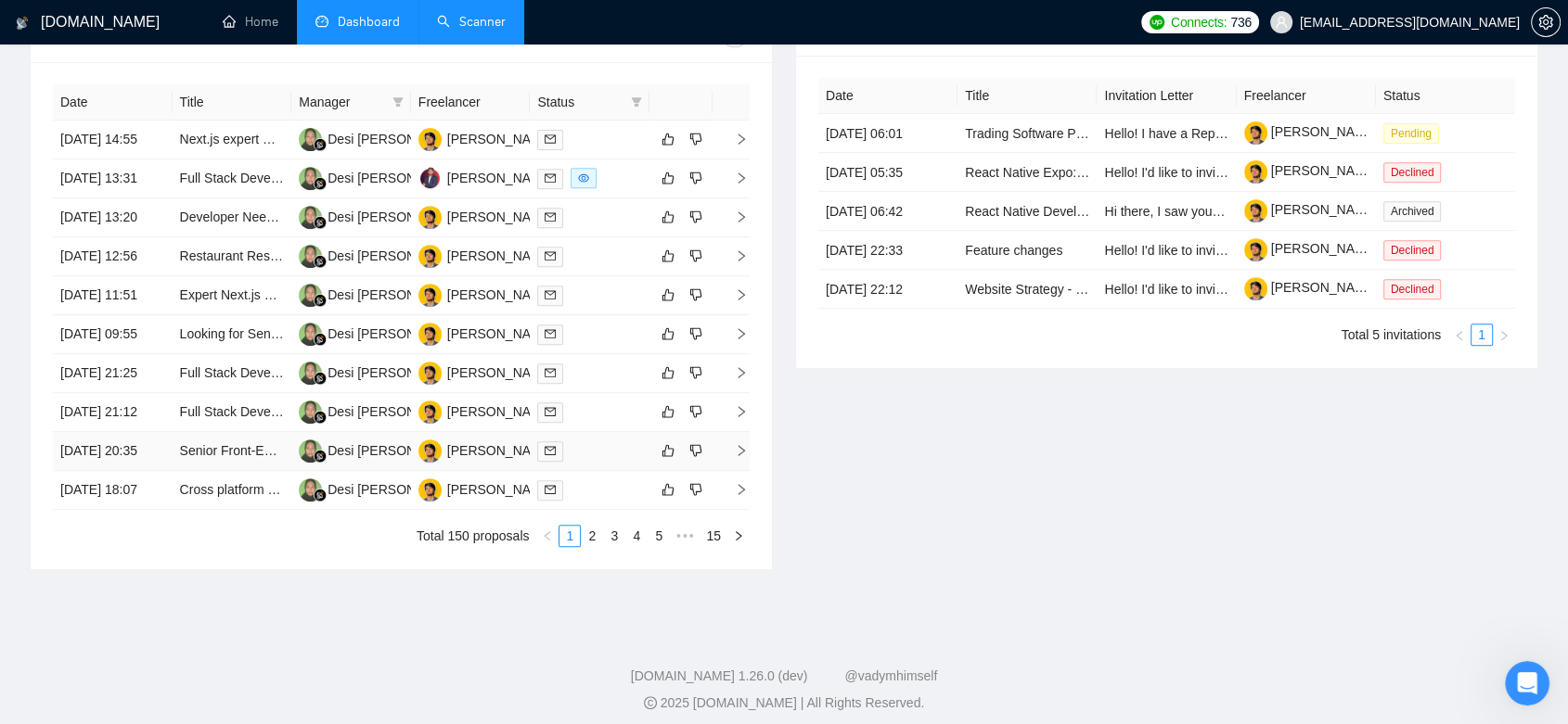
click at [518, 471] on td "[PERSON_NAME]" at bounding box center [471, 452] width 120 height 39
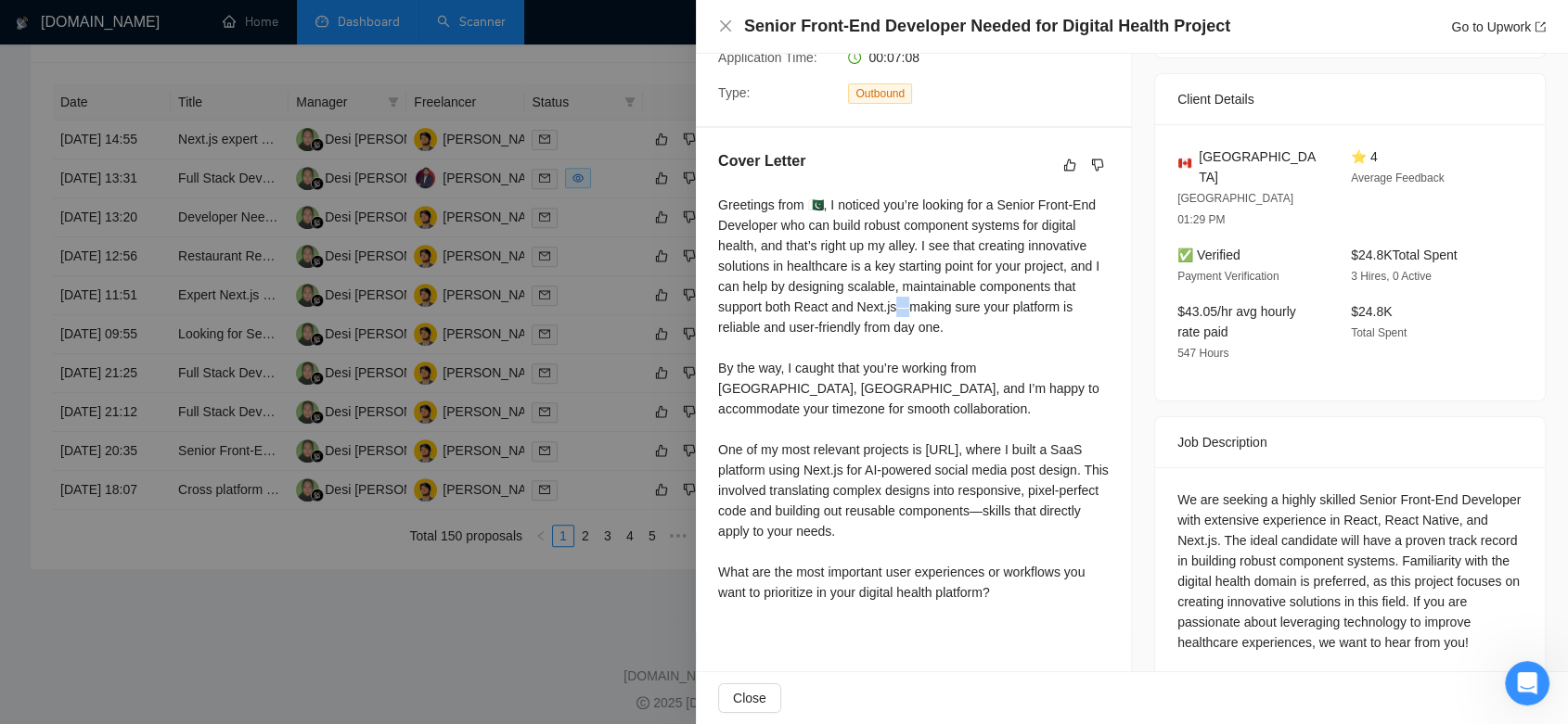
drag, startPoint x: 896, startPoint y: 282, endPoint x: 908, endPoint y: 283, distance: 12.0
click at [908, 283] on div "Greetings from 🇵🇰, I noticed you’re looking for a Senior Front-End Developer wh…" at bounding box center [913, 399] width 390 height 408
copy div "a"
click at [605, 539] on div at bounding box center [784, 362] width 1568 height 724
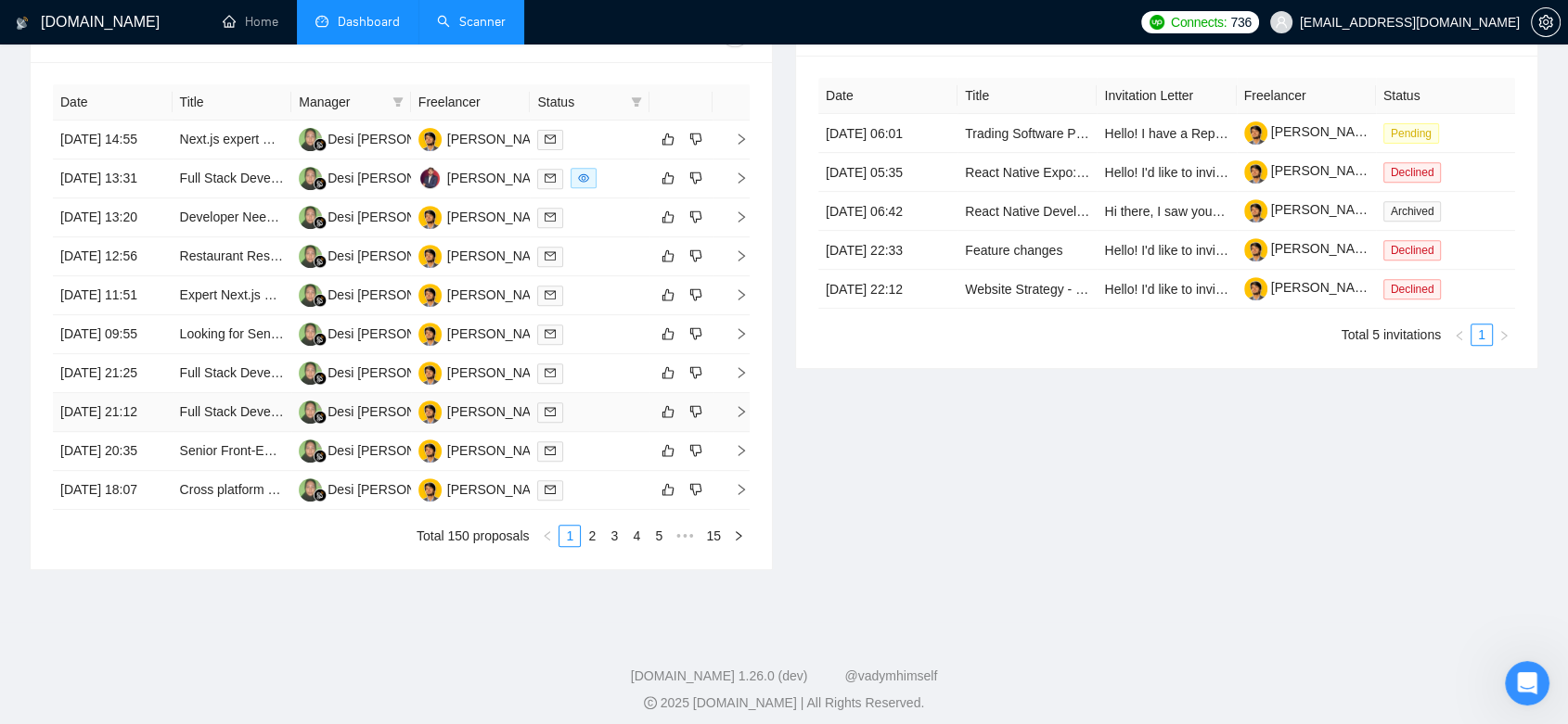
scroll to position [905, 0]
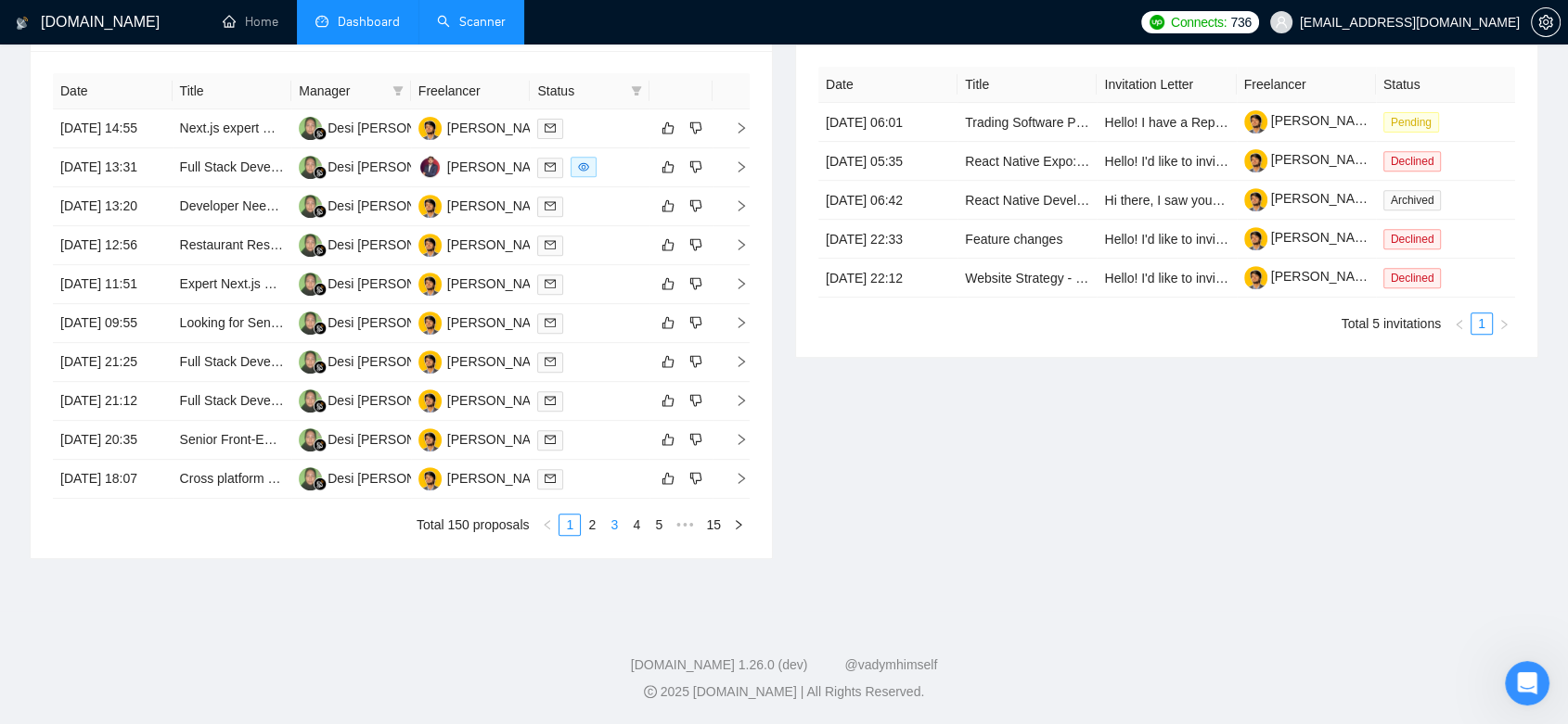
click at [611, 529] on link "3" at bounding box center [615, 525] width 21 height 21
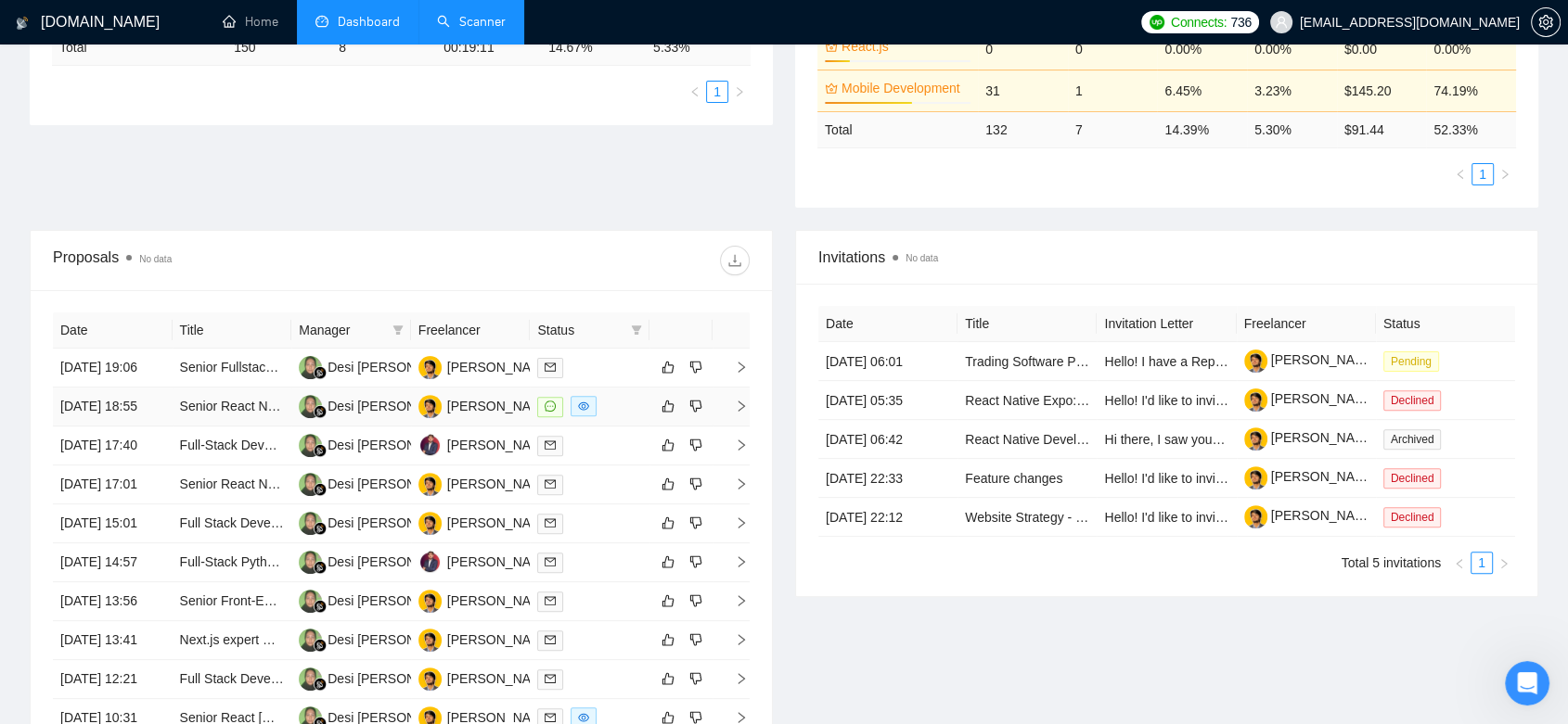
click at [522, 415] on td "[PERSON_NAME]" at bounding box center [471, 407] width 120 height 39
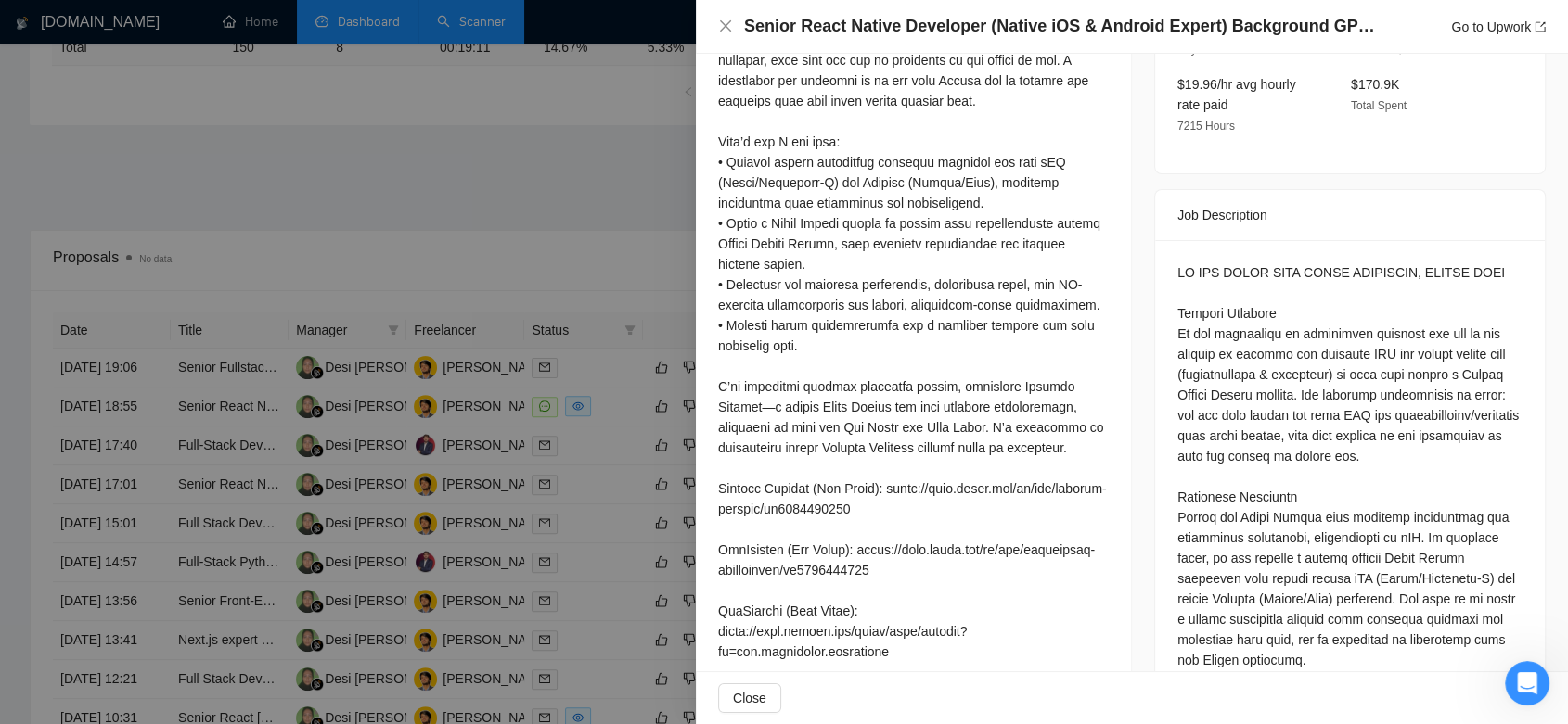
scroll to position [823, 0]
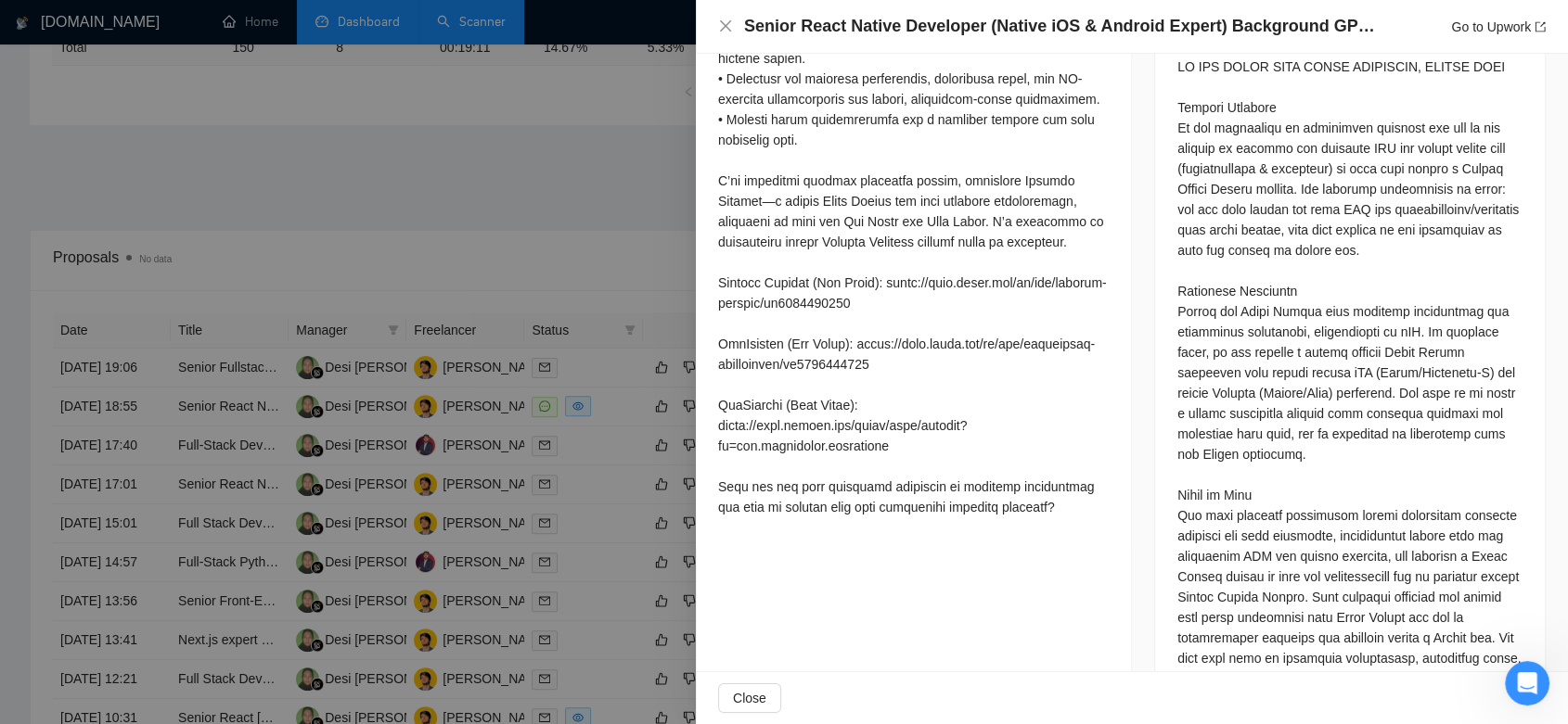
click at [607, 231] on div at bounding box center [784, 362] width 1568 height 724
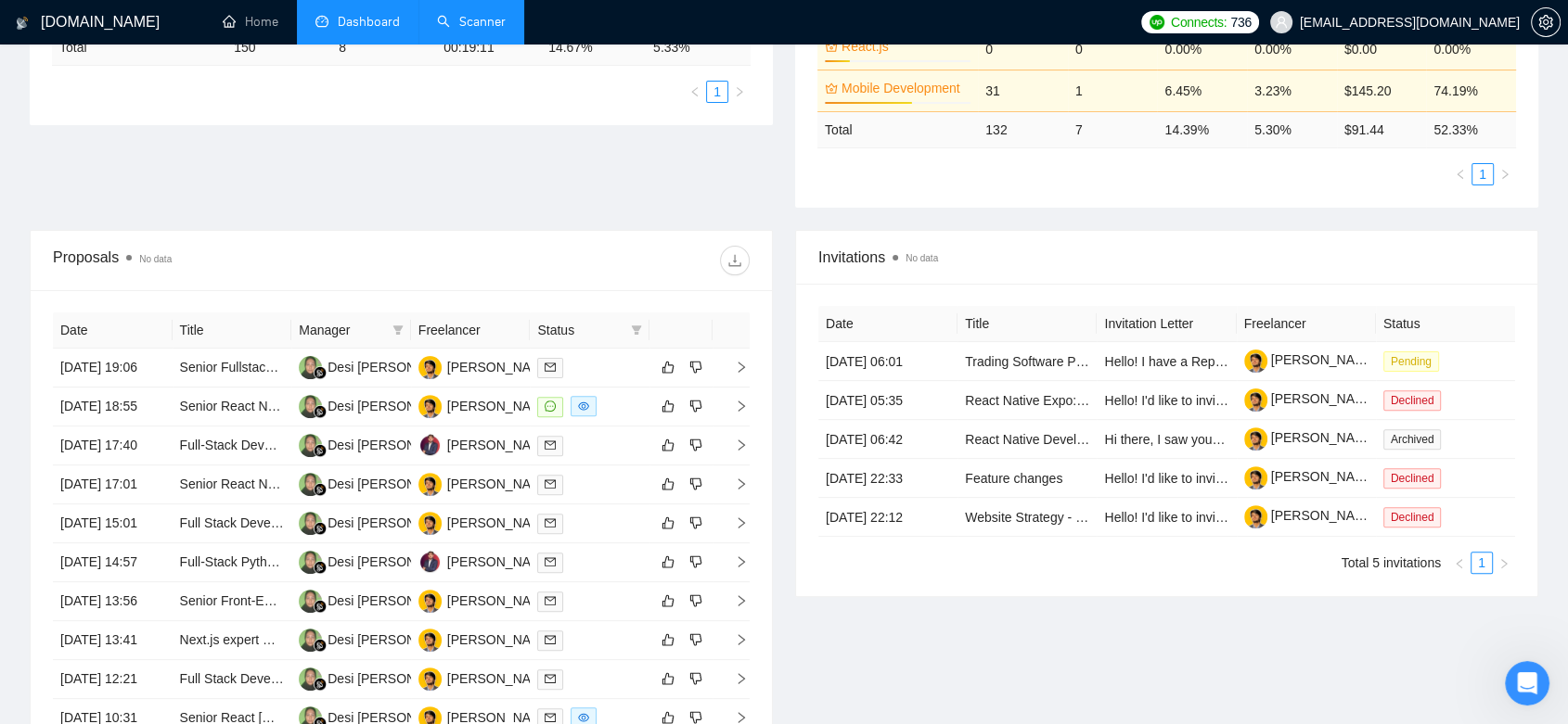
scroll to position [0, 0]
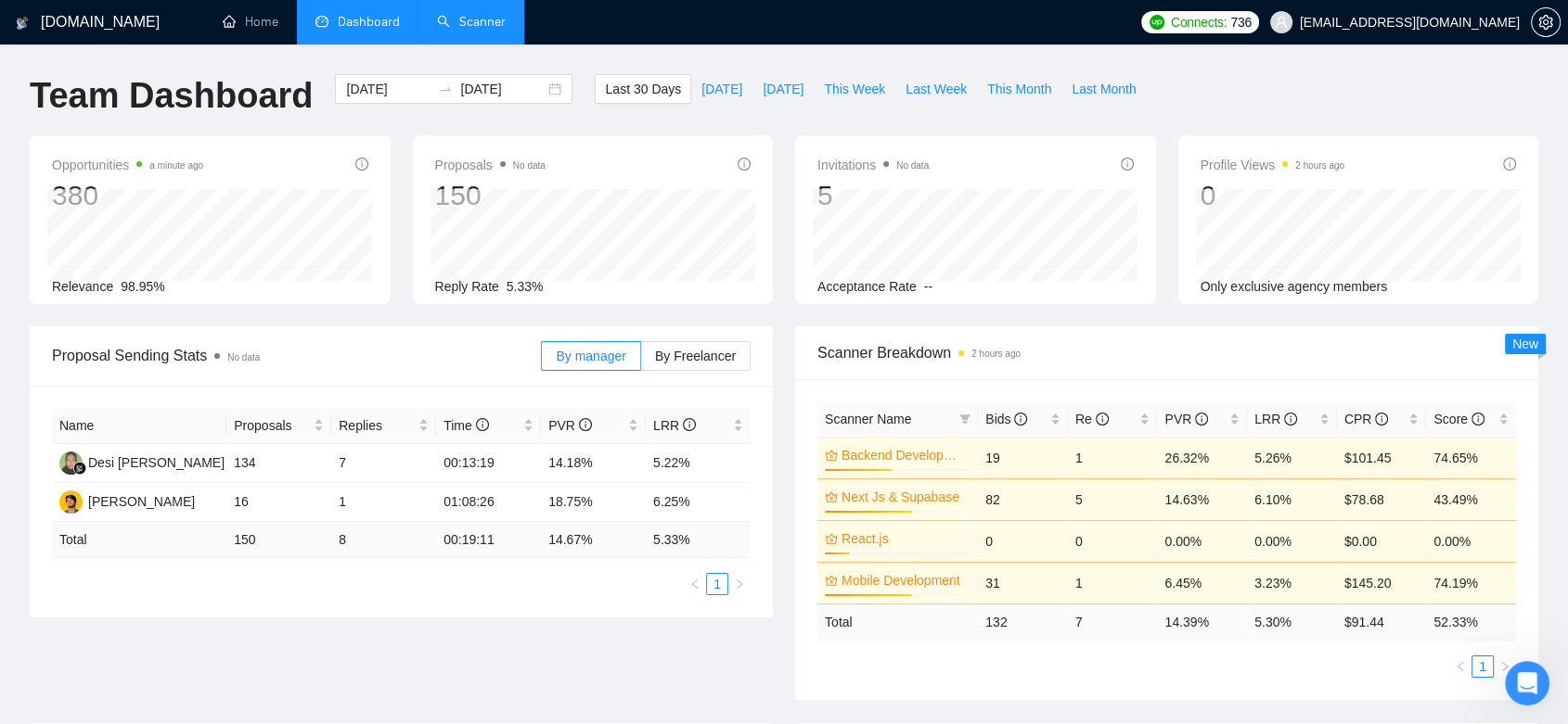
click at [475, 30] on link "Scanner" at bounding box center [471, 22] width 69 height 16
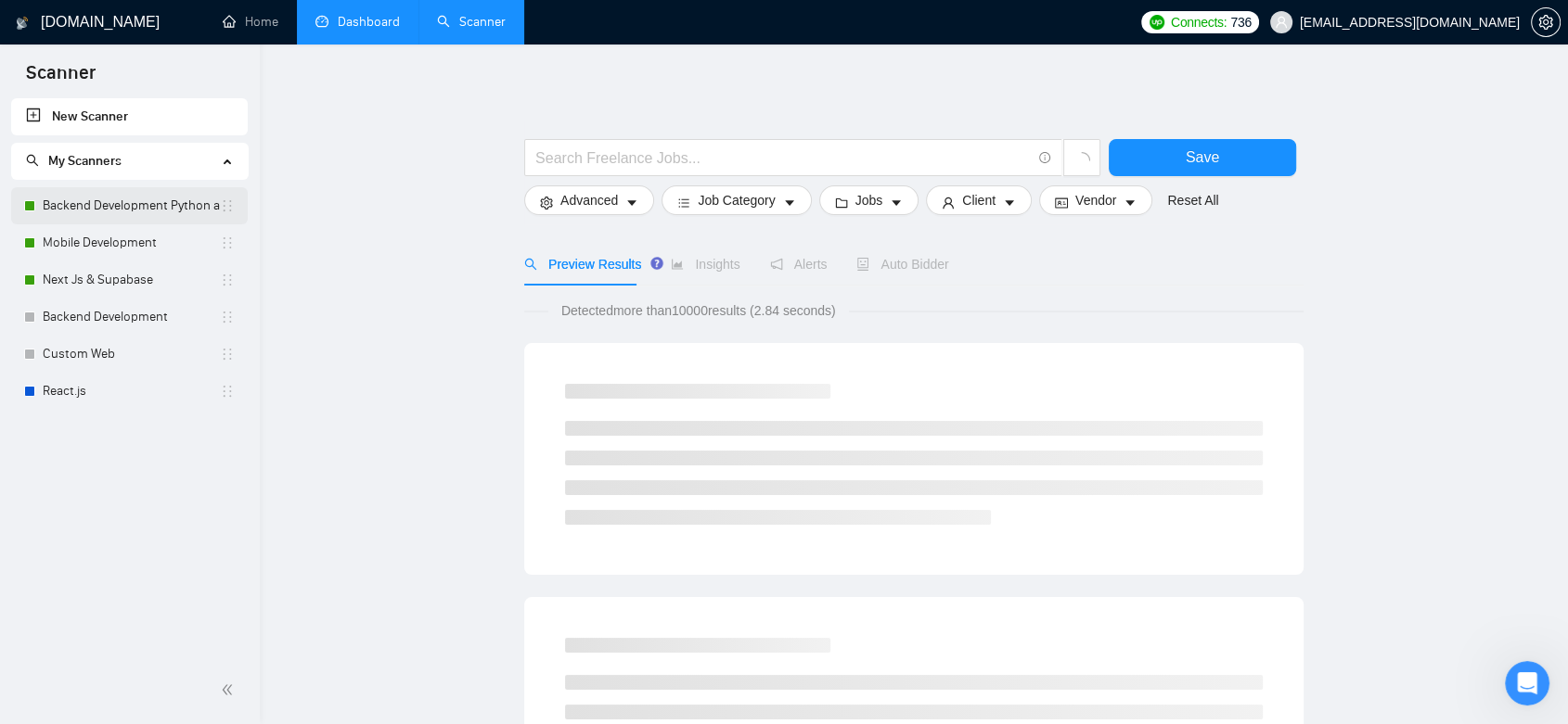
click at [104, 208] on link "Backend Development Python and Go" at bounding box center [130, 206] width 177 height 38
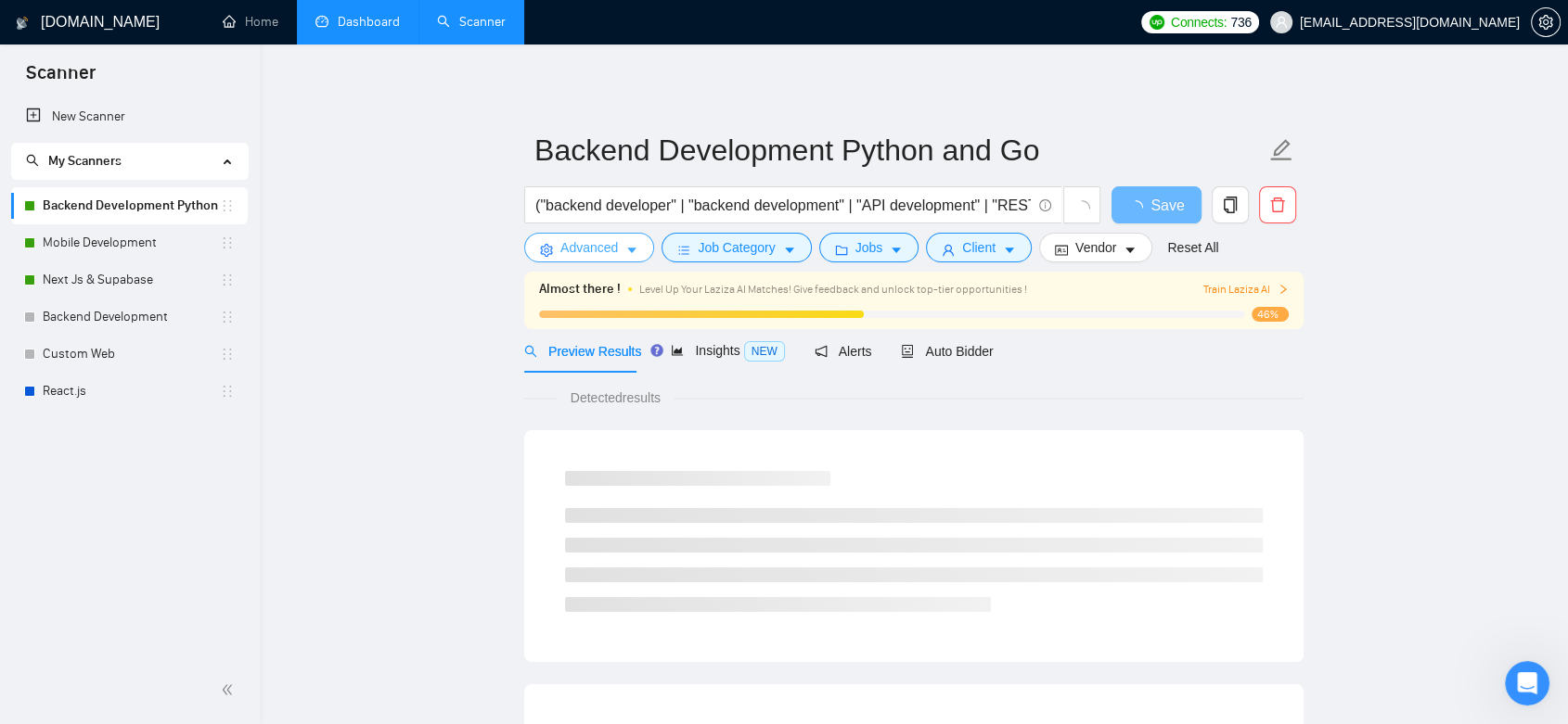
click at [593, 247] on span "Advanced" at bounding box center [588, 248] width 57 height 21
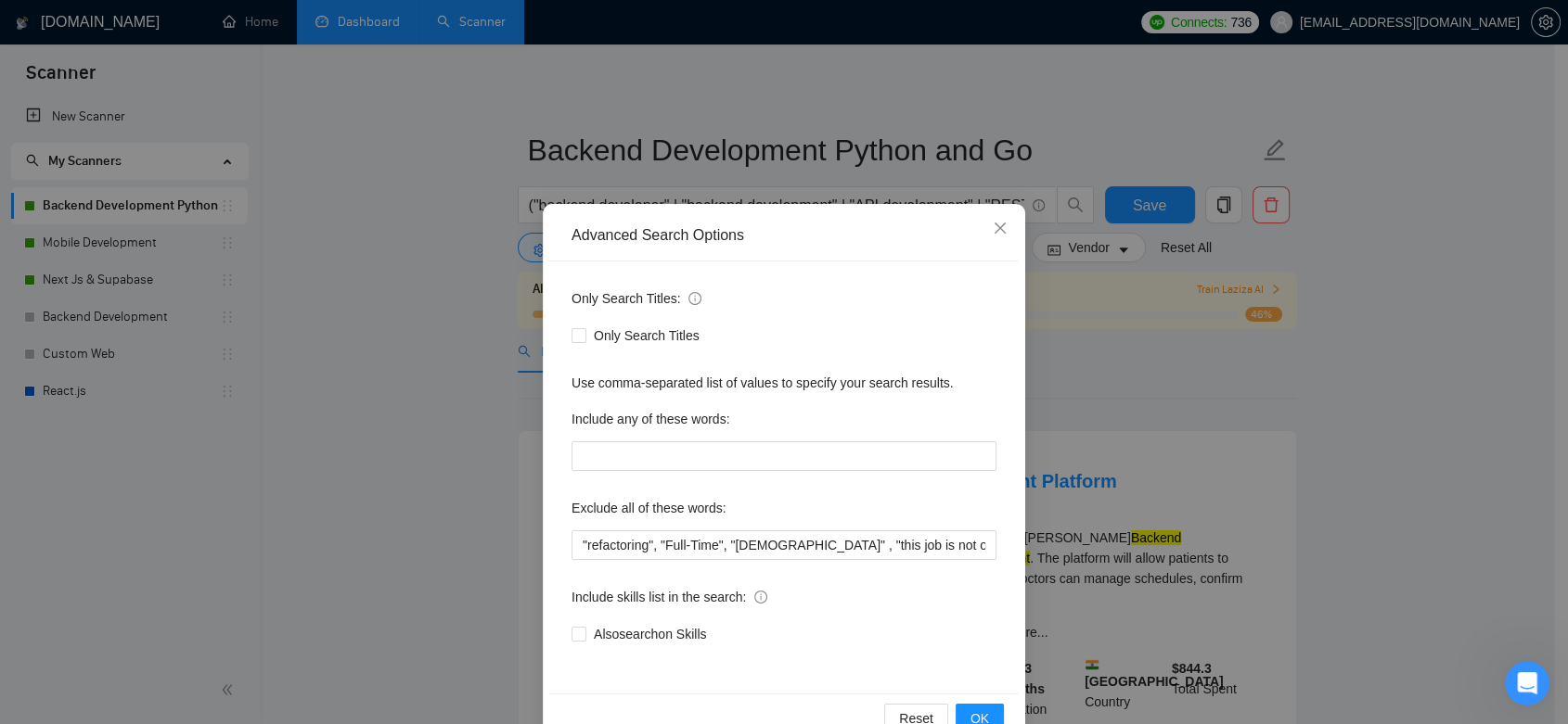
scroll to position [46, 0]
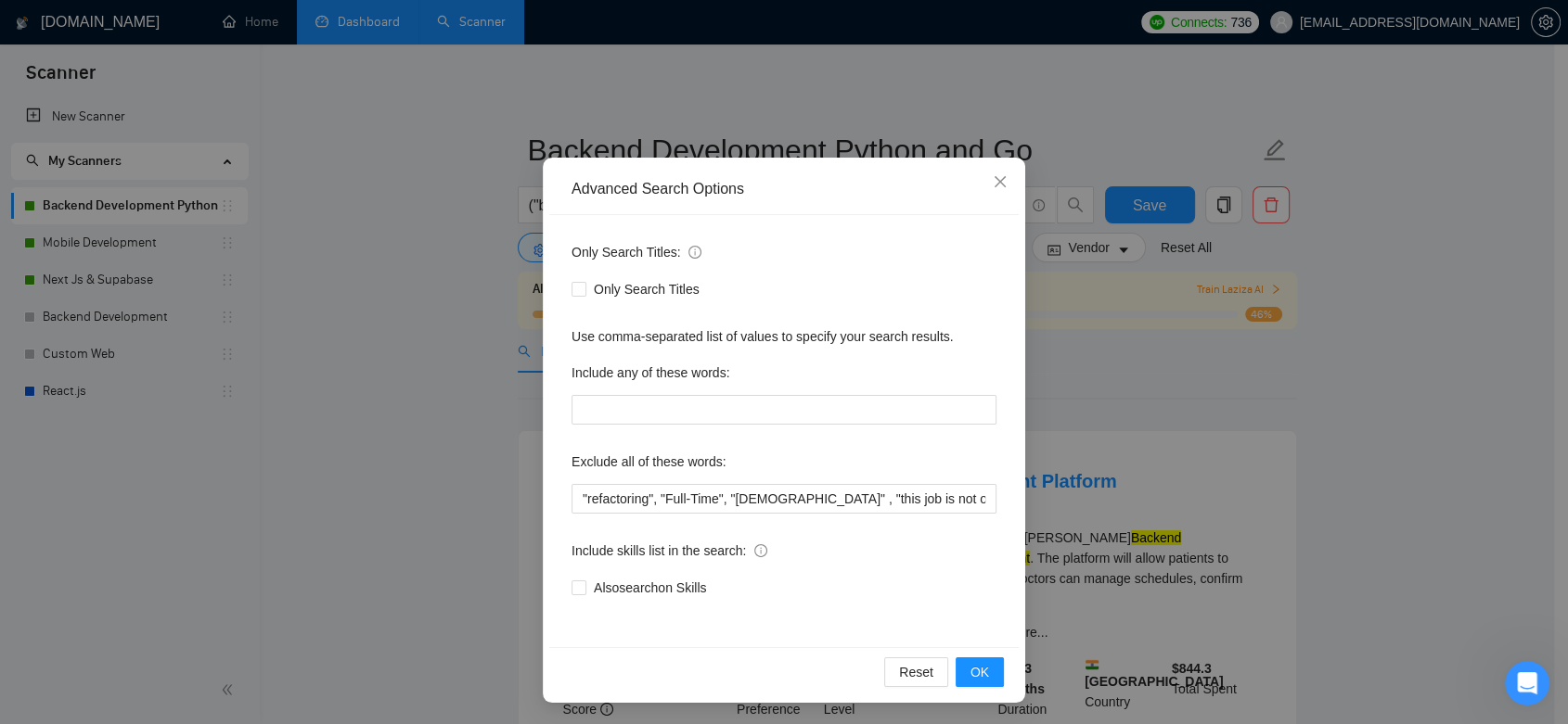
click at [1088, 370] on div "Advanced Search Options Only Search Titles: Only Search Titles Use comma-separa…" at bounding box center [784, 362] width 1568 height 724
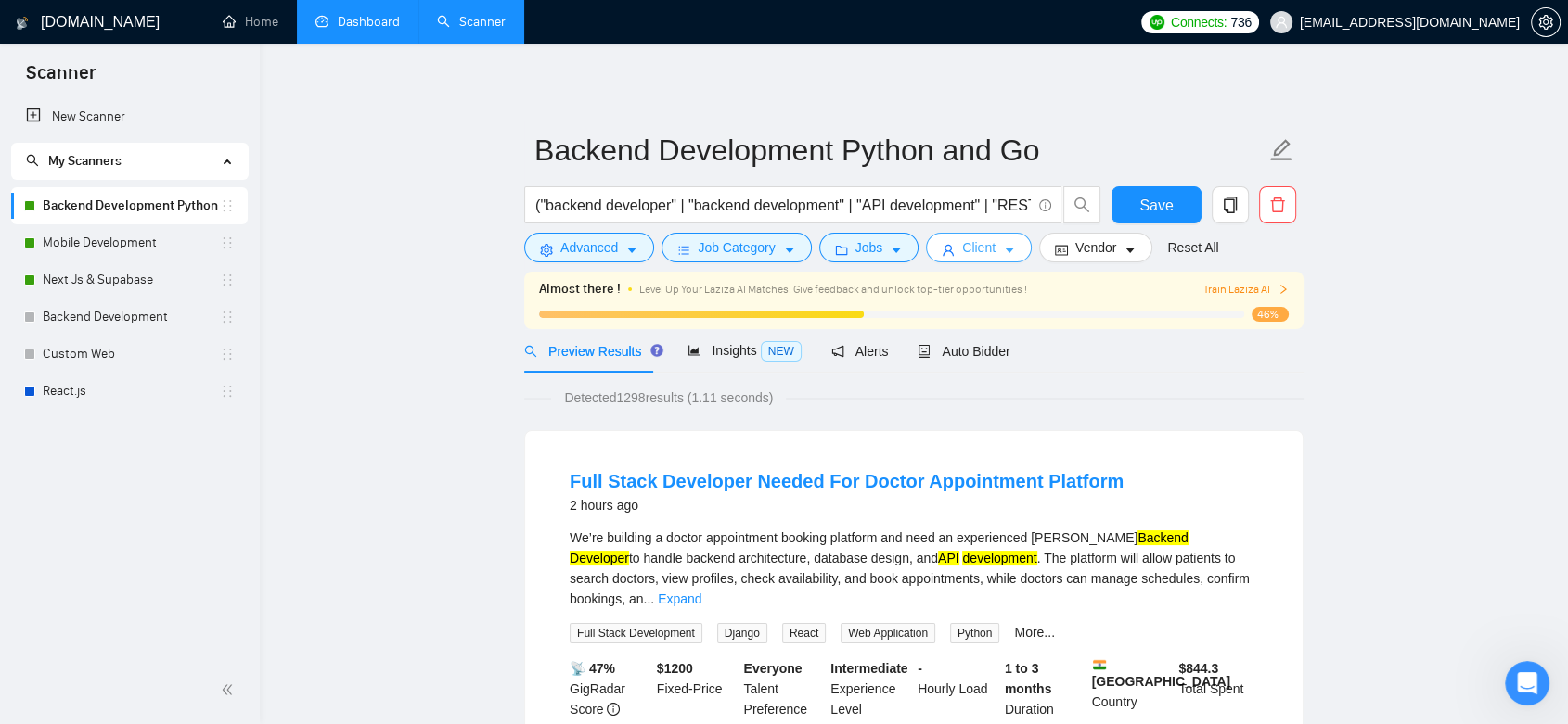
click at [980, 253] on span "Client" at bounding box center [979, 248] width 34 height 21
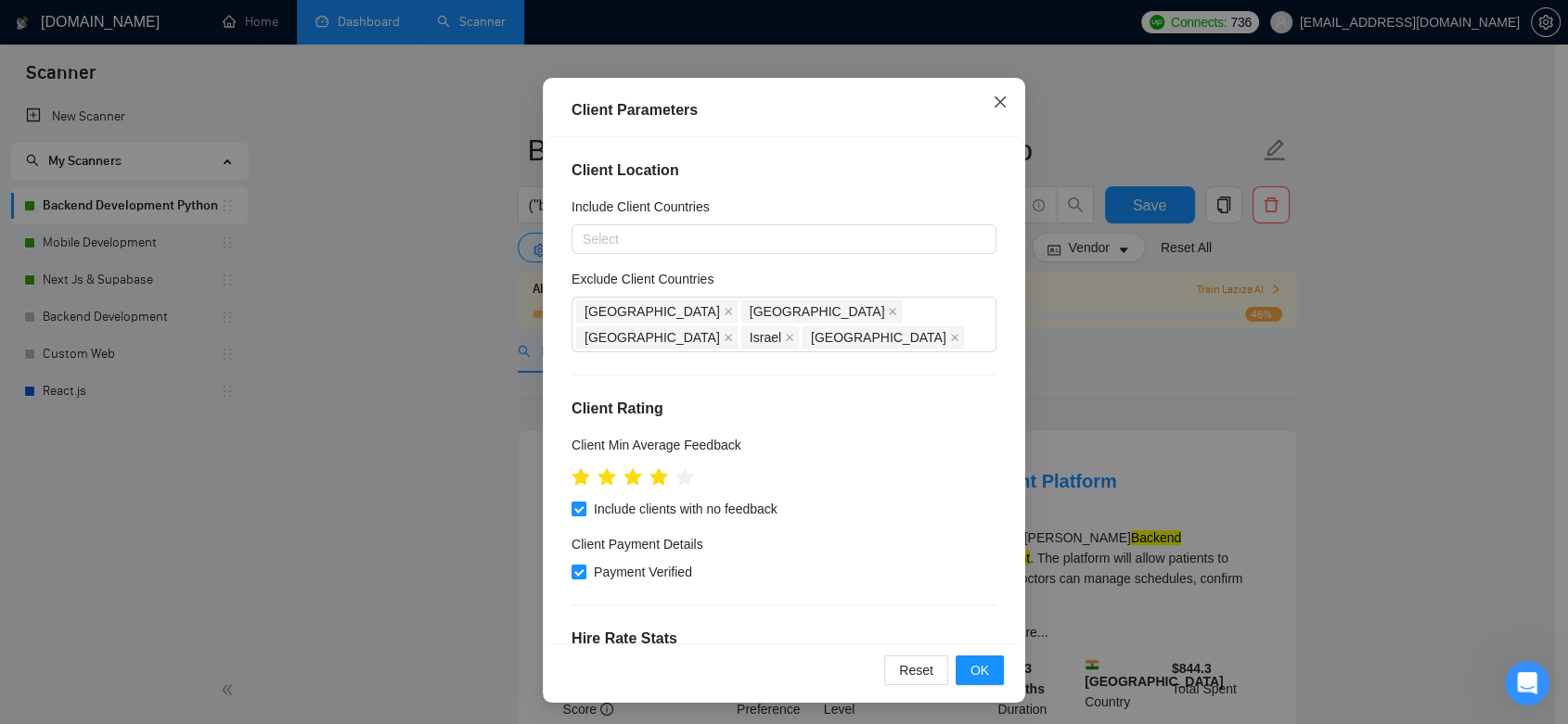
click at [993, 108] on icon "close" at bounding box center [1000, 102] width 15 height 15
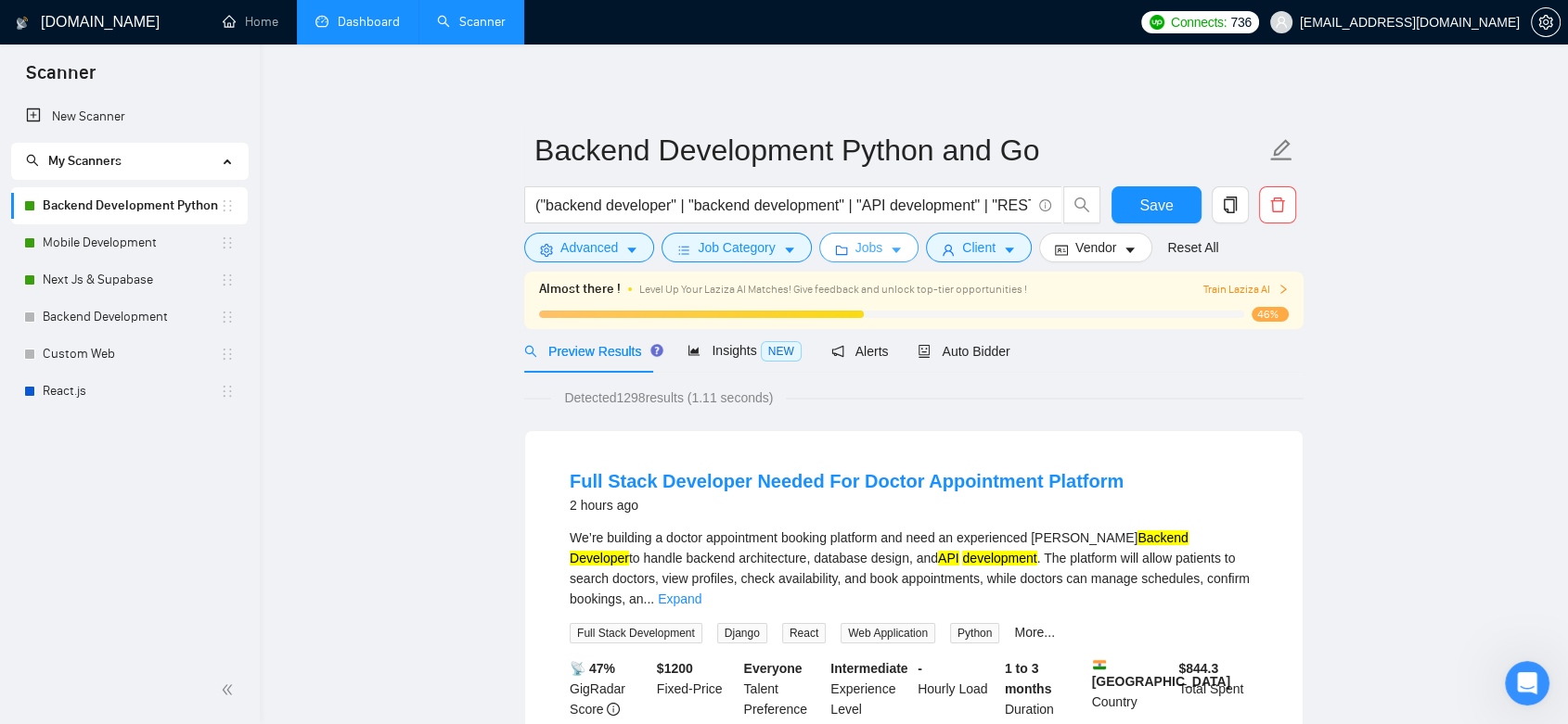
click at [875, 250] on span "Jobs" at bounding box center [870, 248] width 28 height 21
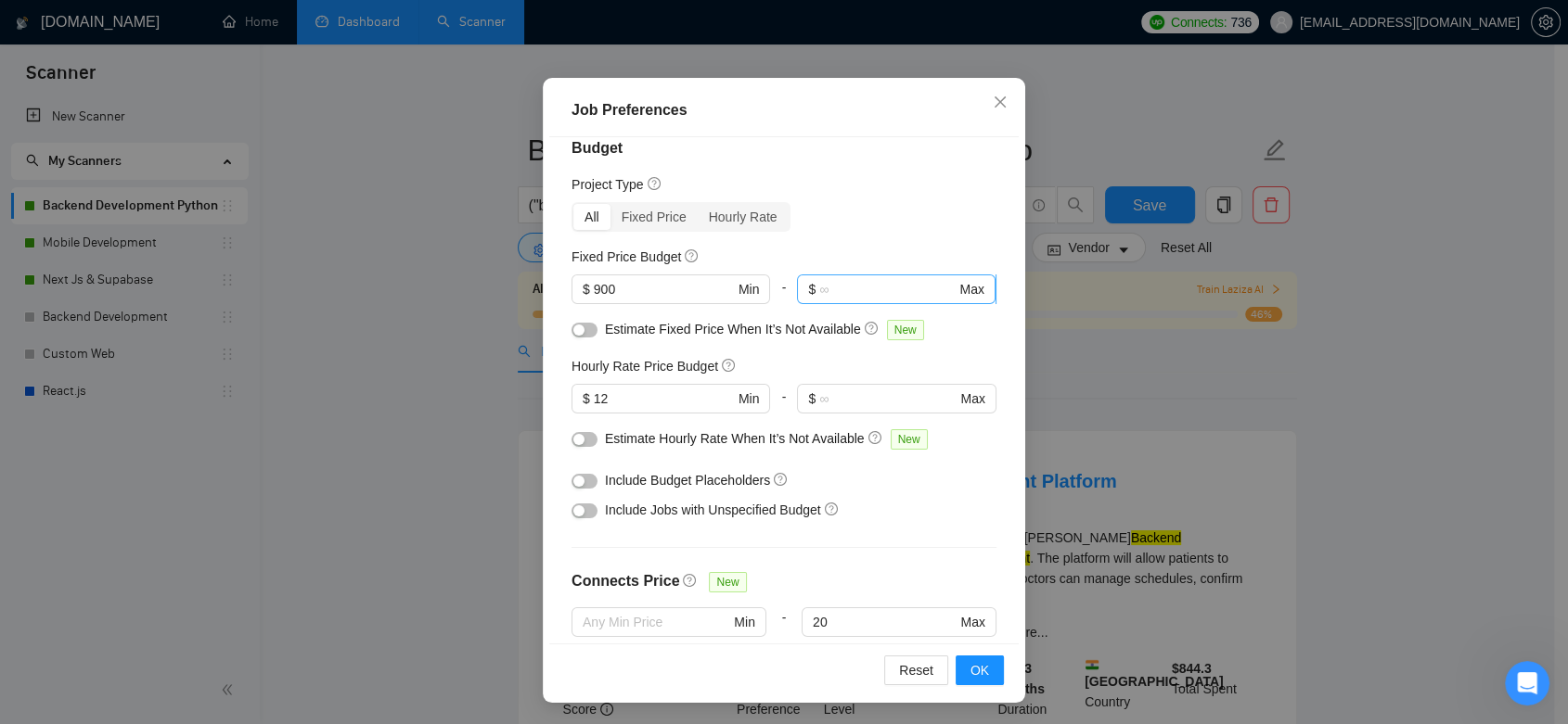
scroll to position [0, 0]
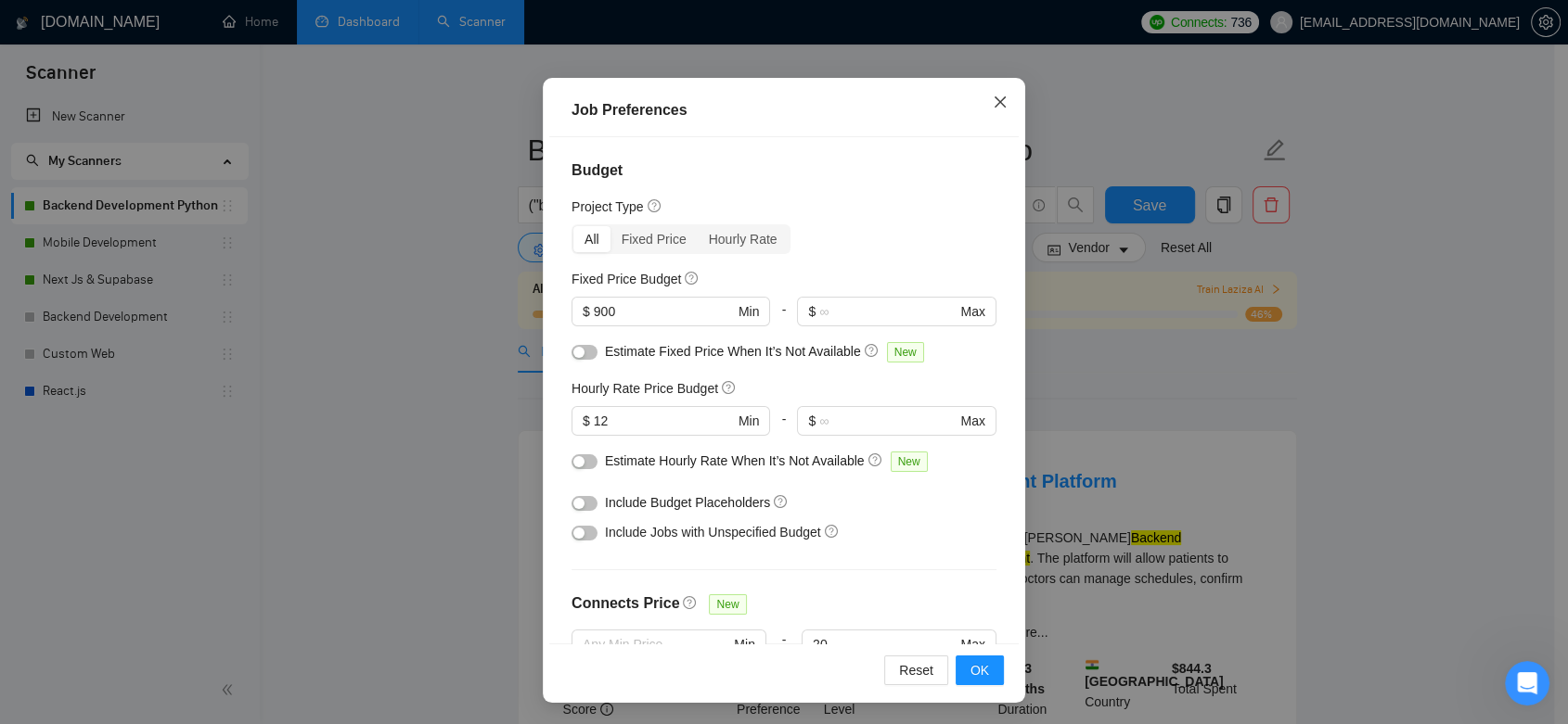
click at [995, 102] on icon "close" at bounding box center [1000, 101] width 11 height 11
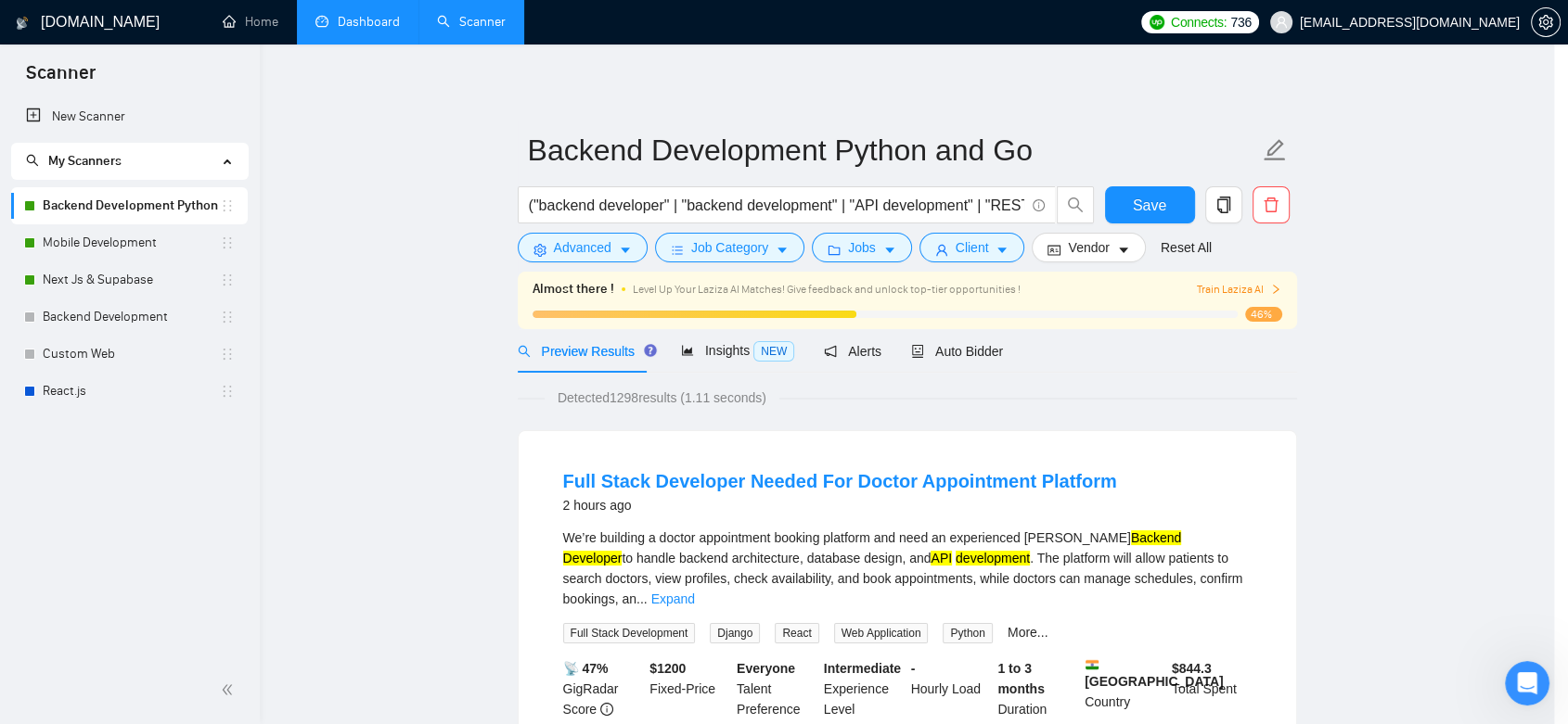
scroll to position [35, 0]
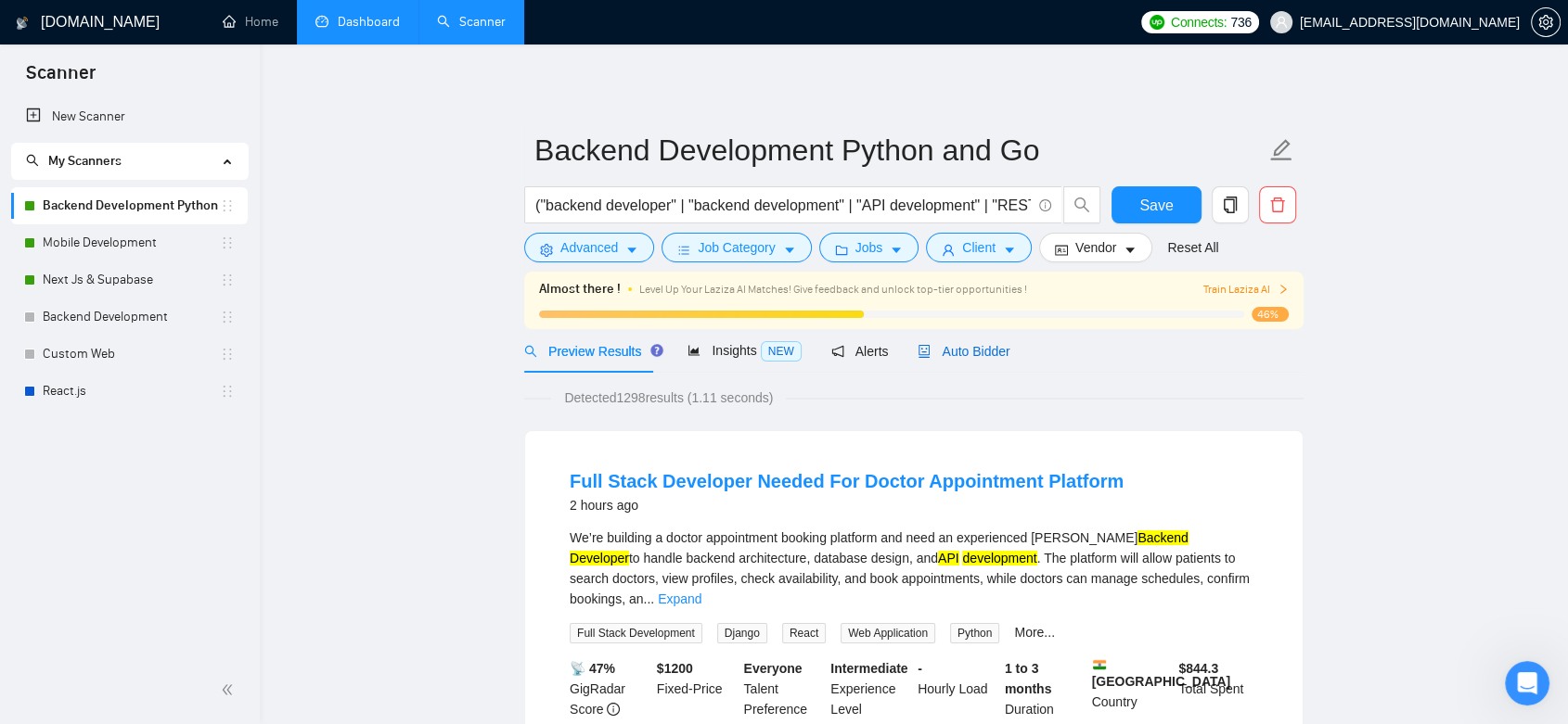
click at [972, 357] on span "Auto Bidder" at bounding box center [964, 352] width 92 height 15
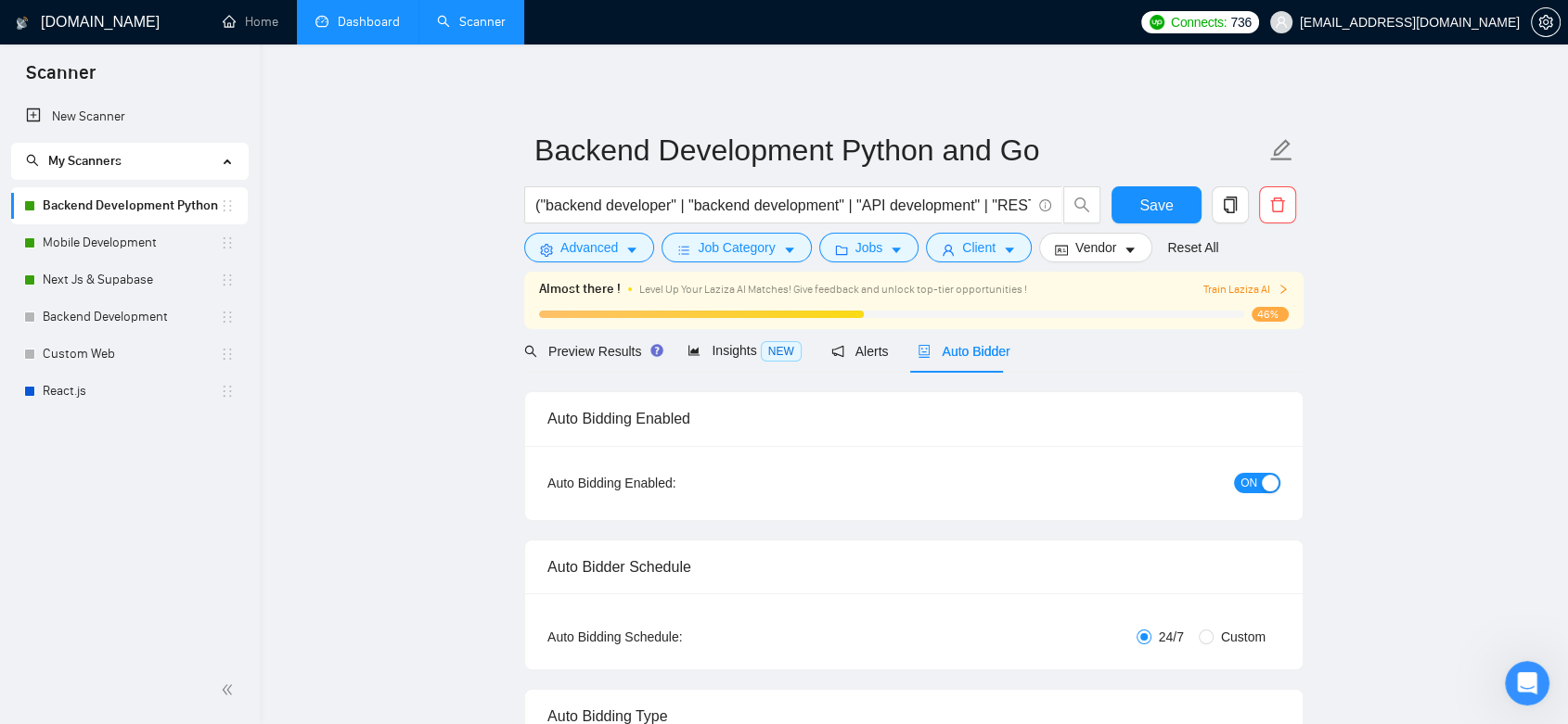
checkbox input "true"
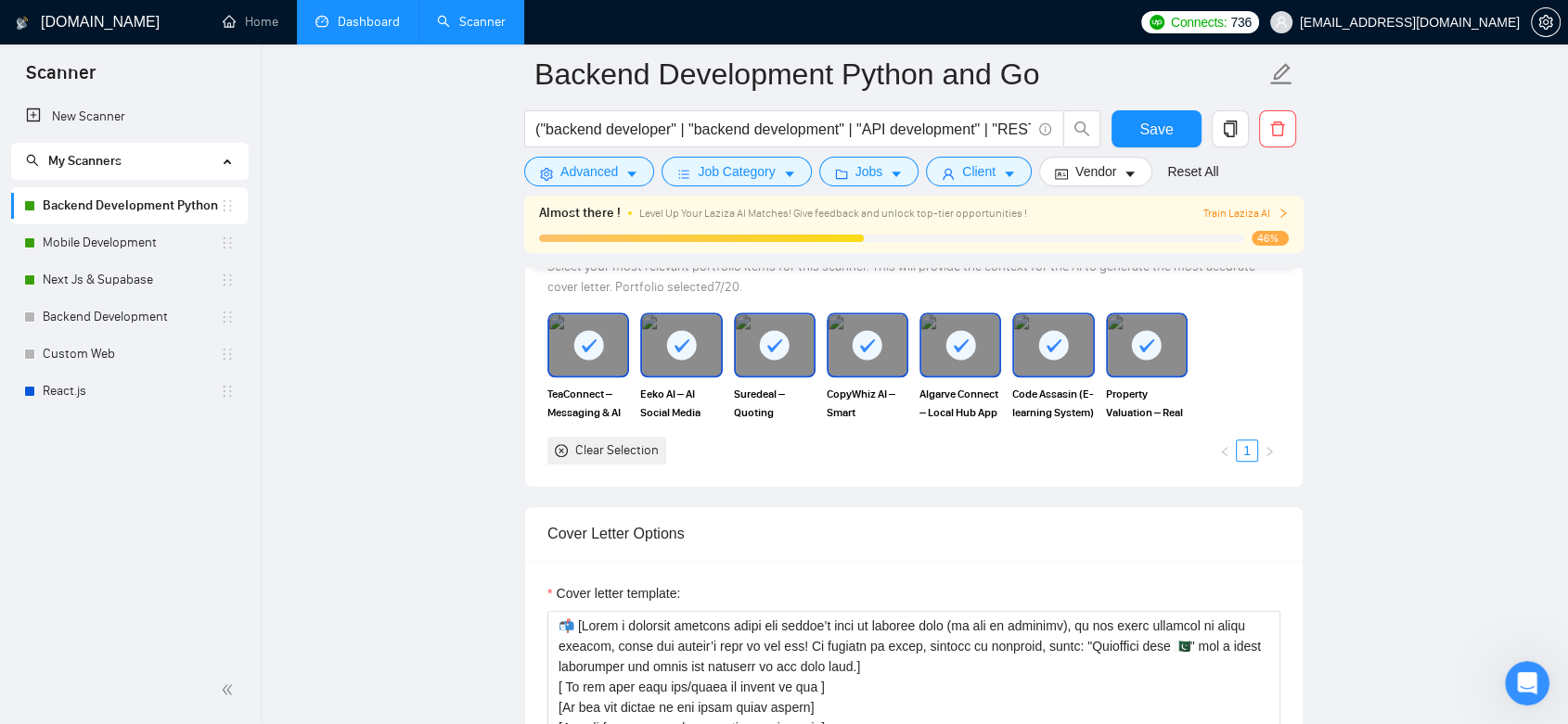
scroll to position [1957, 0]
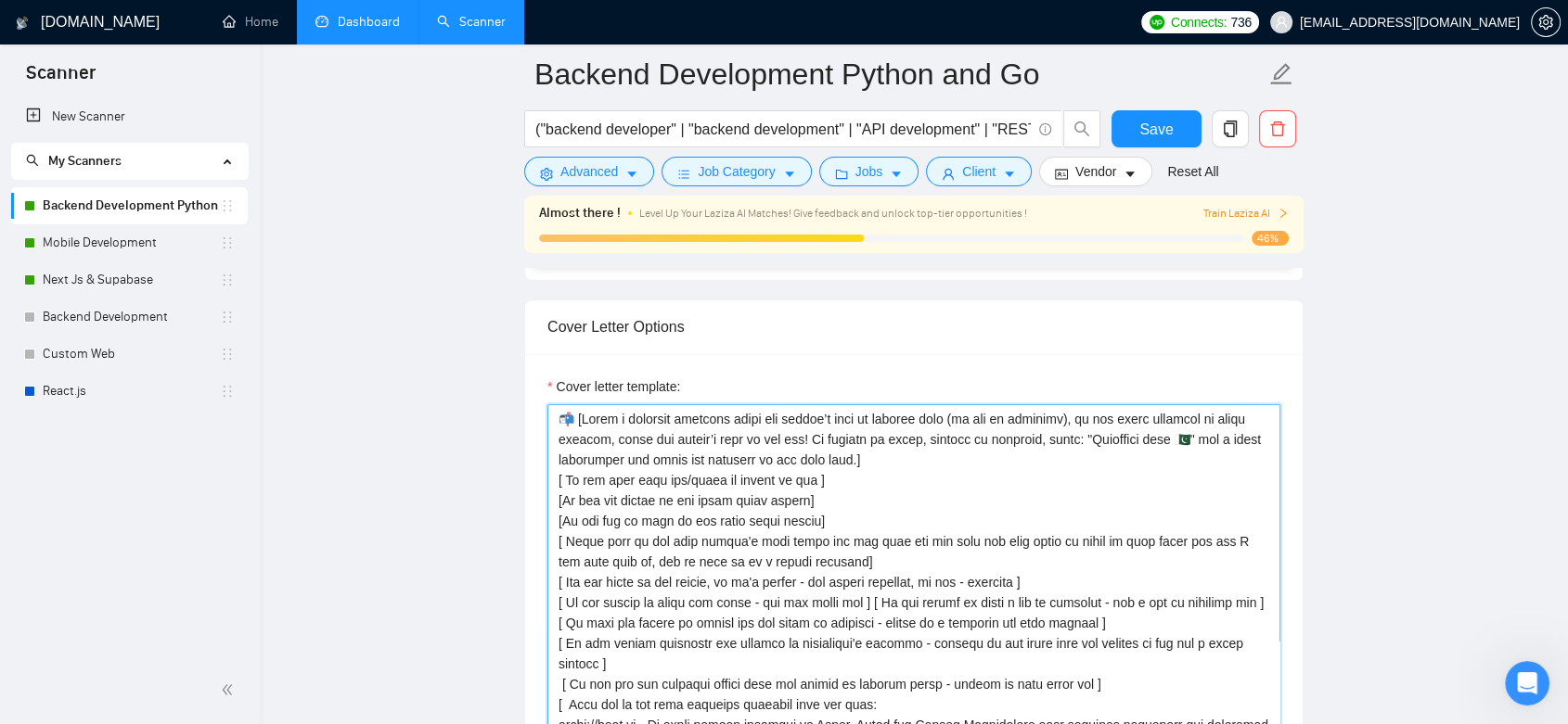
click at [579, 414] on textarea "Cover letter template:" at bounding box center [913, 612] width 733 height 417
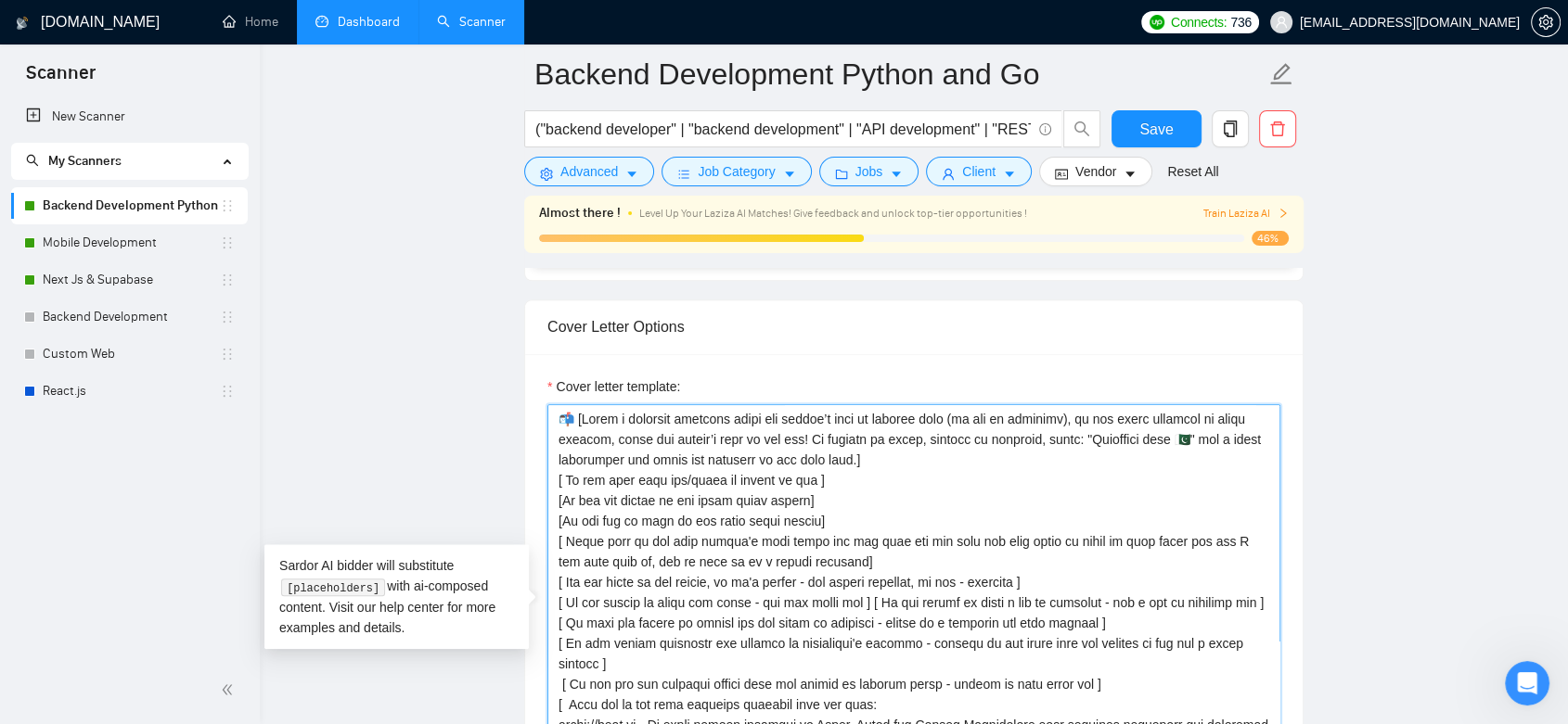
click at [571, 414] on textarea "Cover letter template:" at bounding box center [913, 612] width 733 height 417
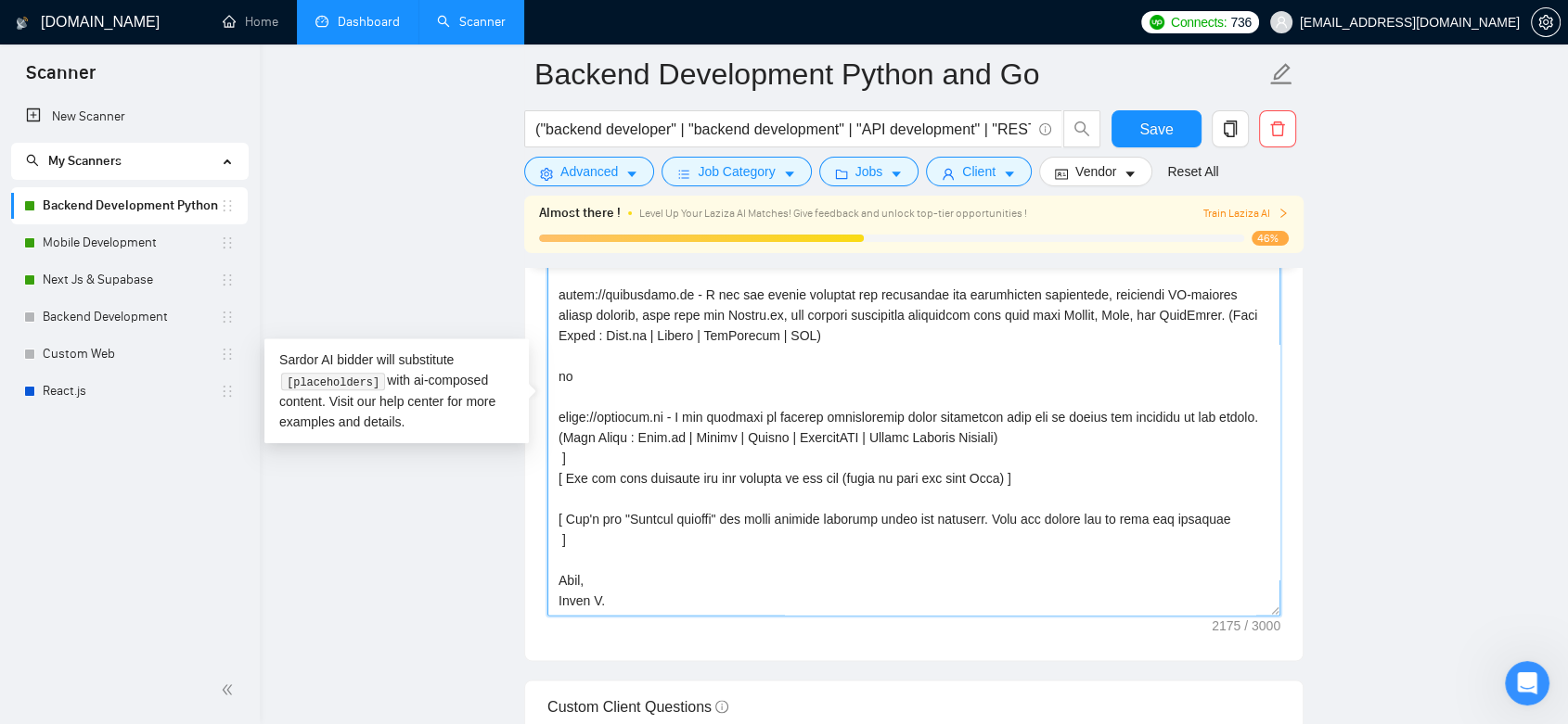
scroll to position [2472, 0]
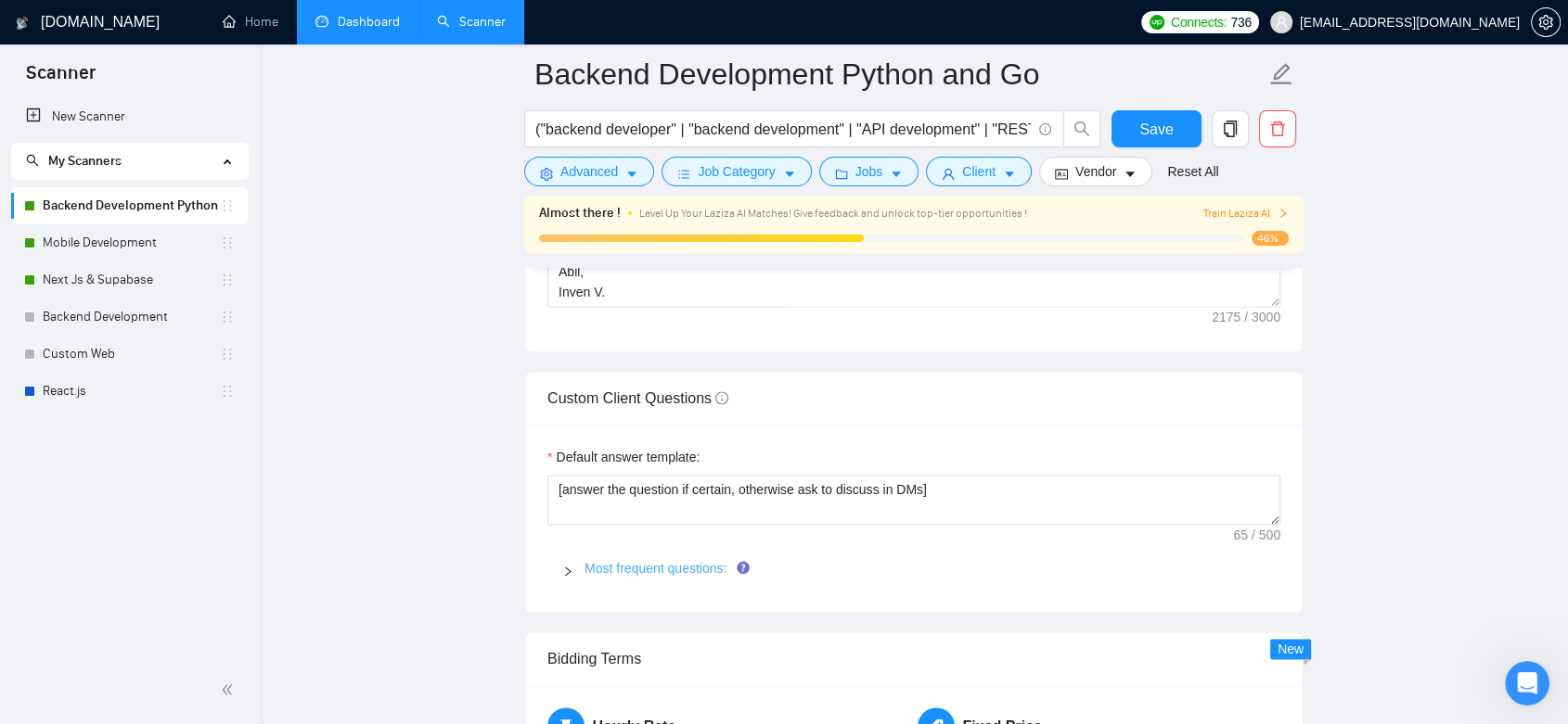
click at [664, 561] on link "Most frequent questions:" at bounding box center [655, 568] width 142 height 15
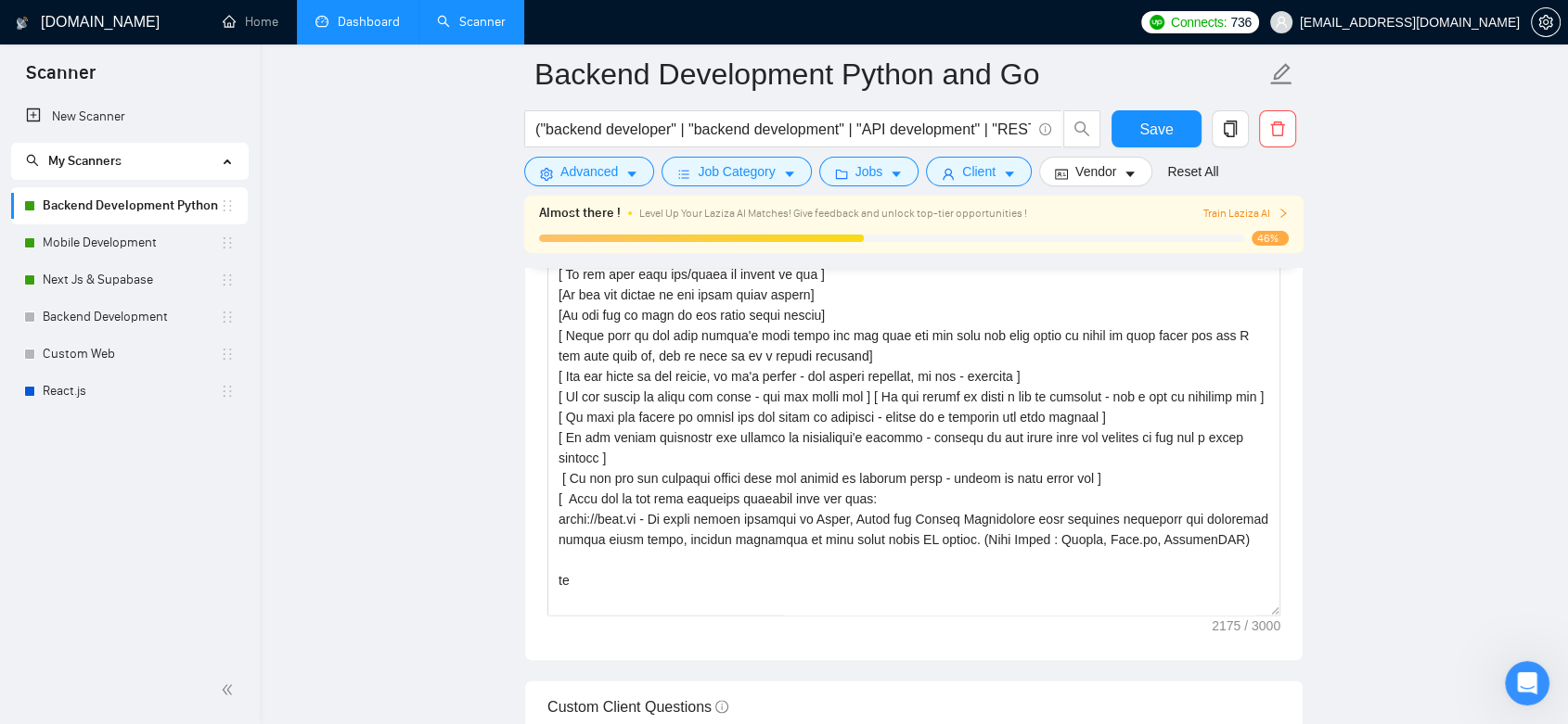
scroll to position [2060, 0]
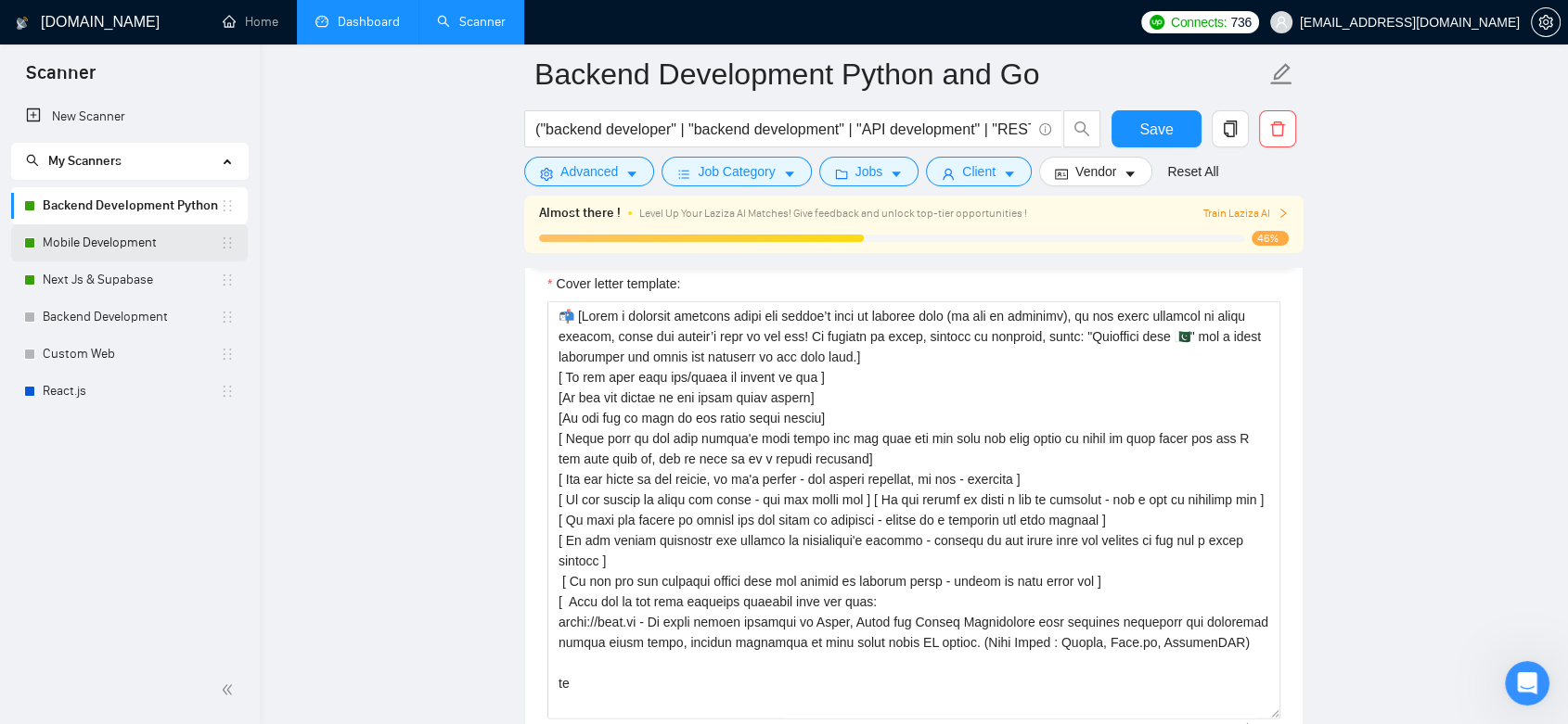
click at [145, 235] on link "Mobile Development" at bounding box center [130, 243] width 177 height 38
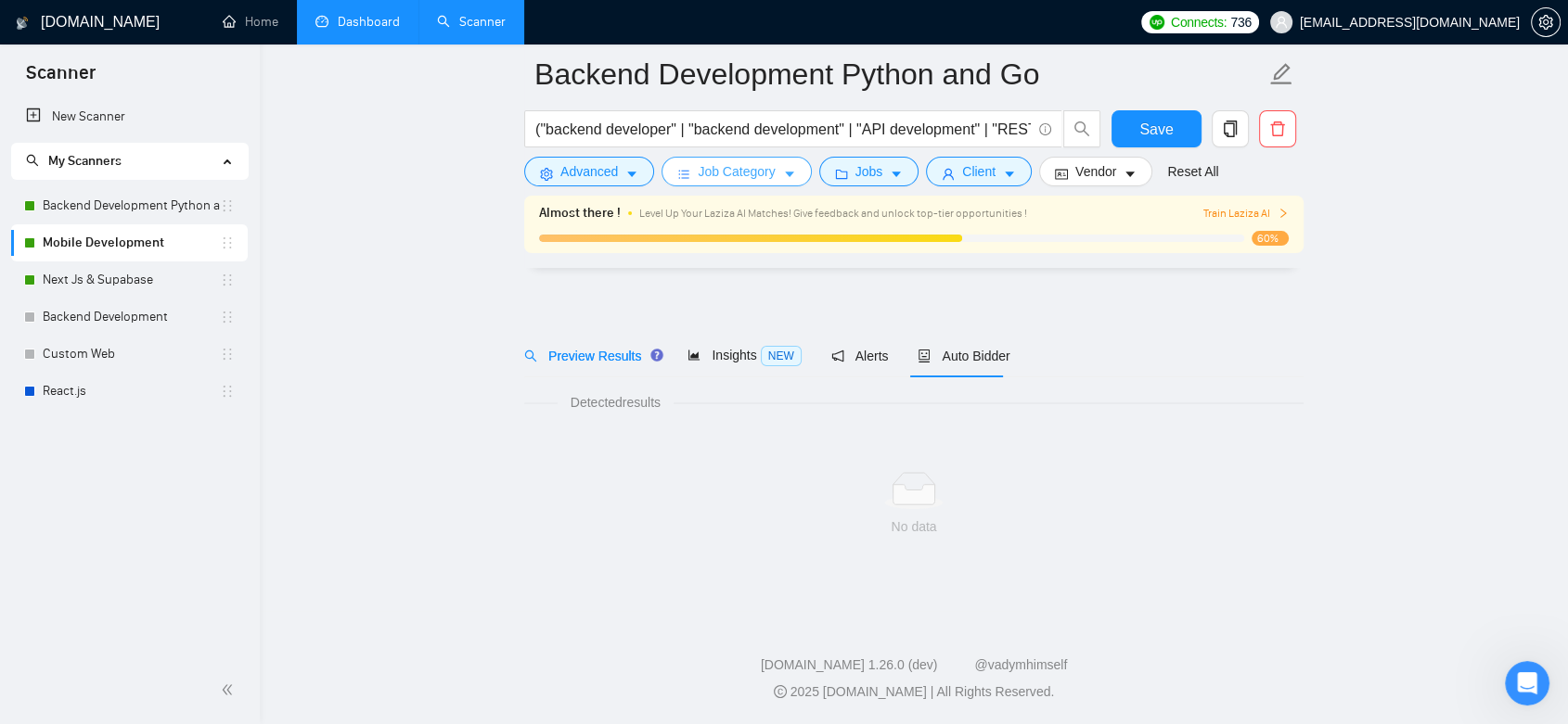
scroll to position [8, 0]
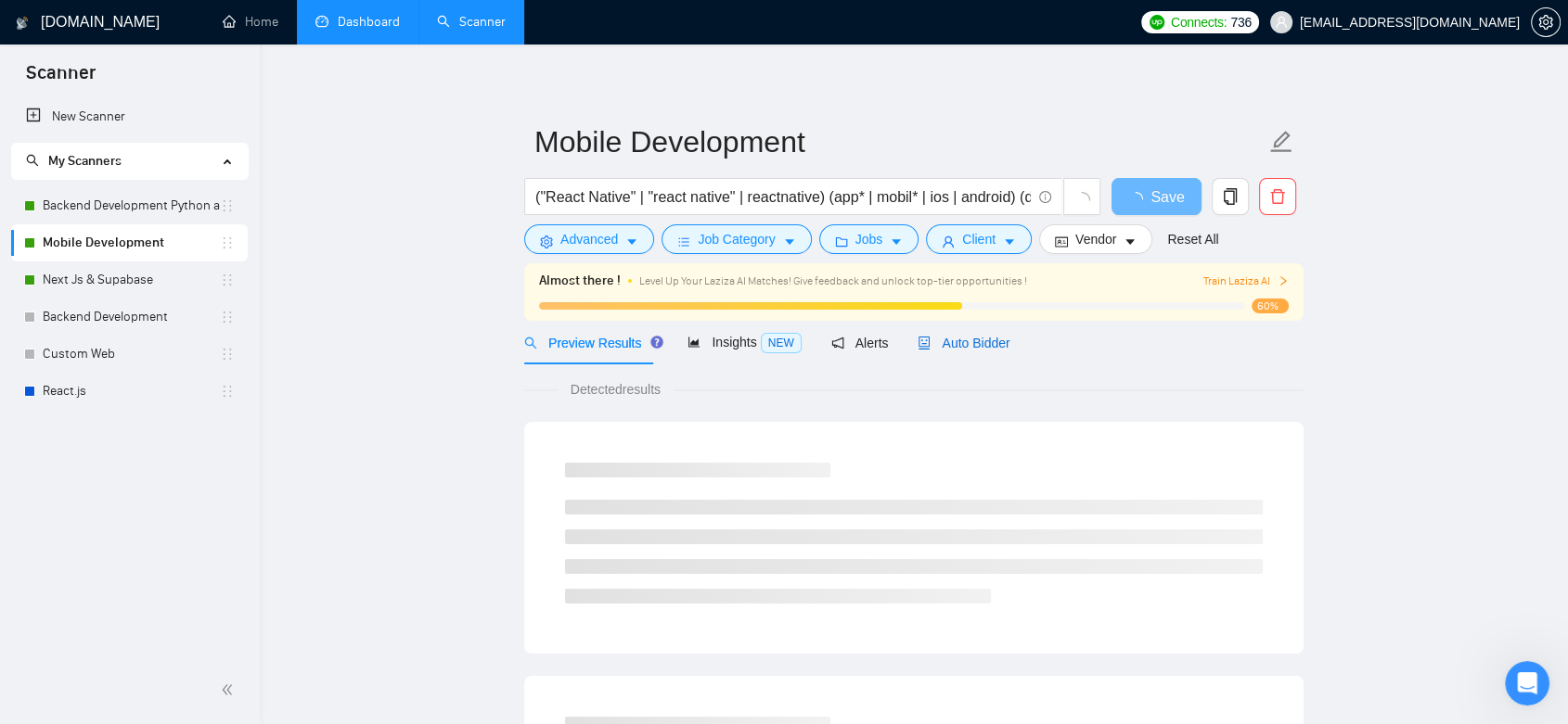
click at [957, 339] on span "Auto Bidder" at bounding box center [964, 343] width 92 height 15
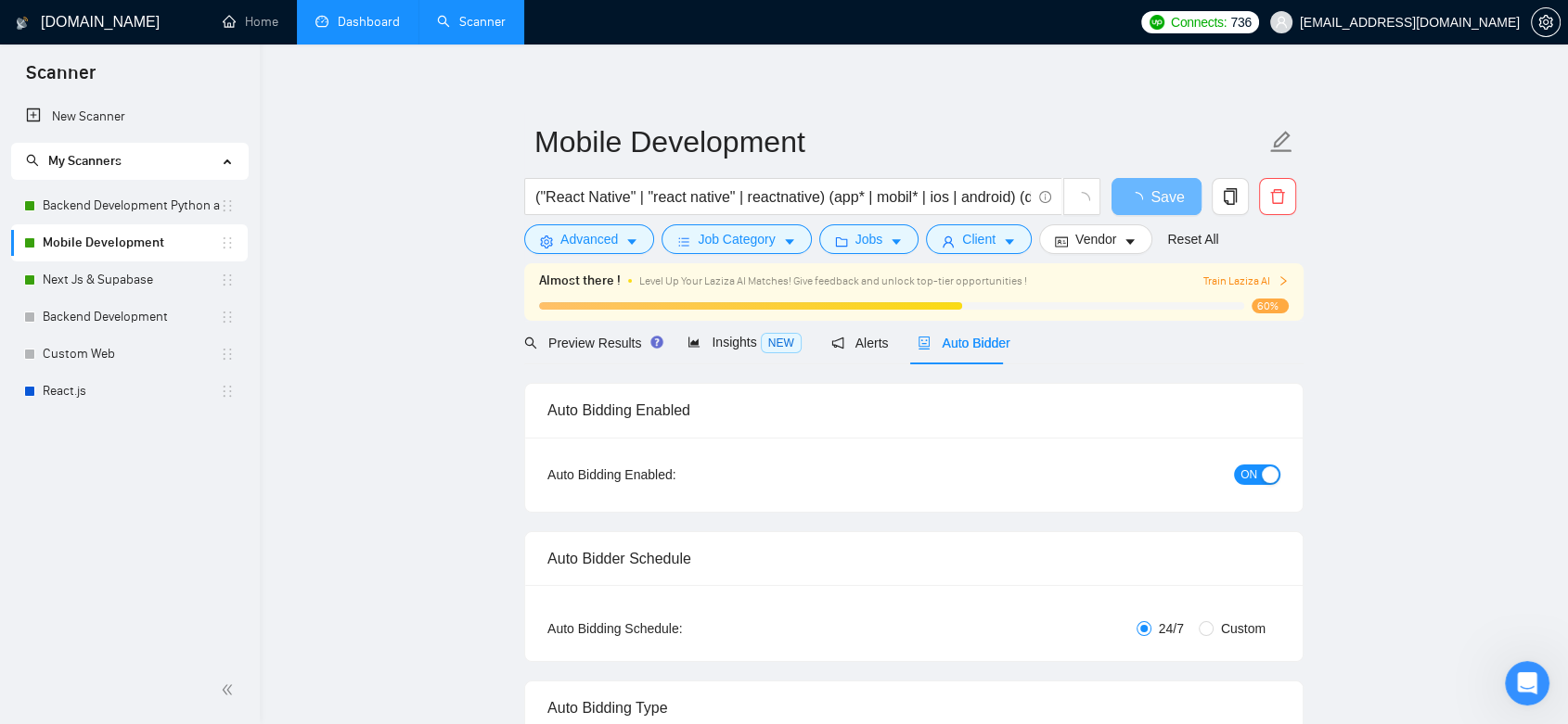
radio input "false"
radio input "true"
checkbox input "true"
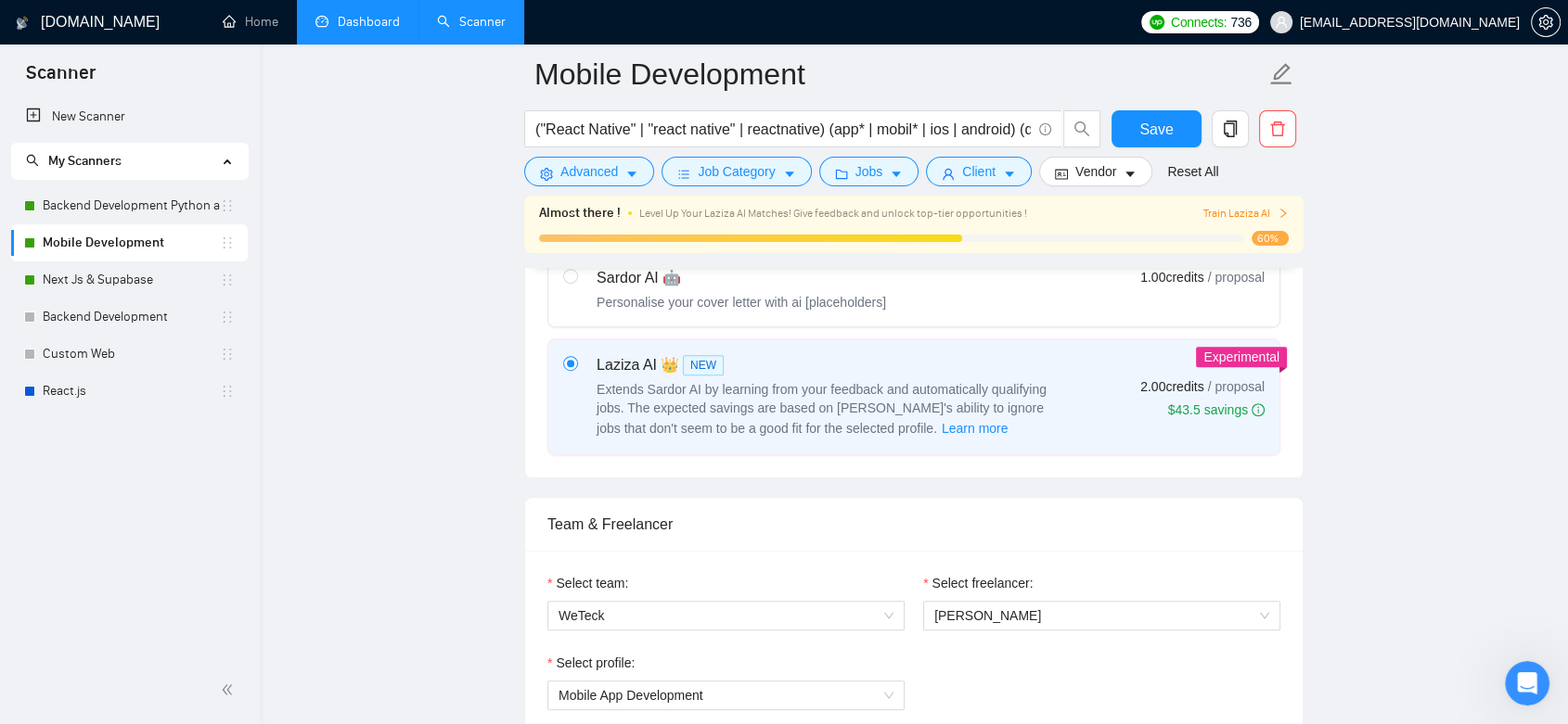
scroll to position [1245, 0]
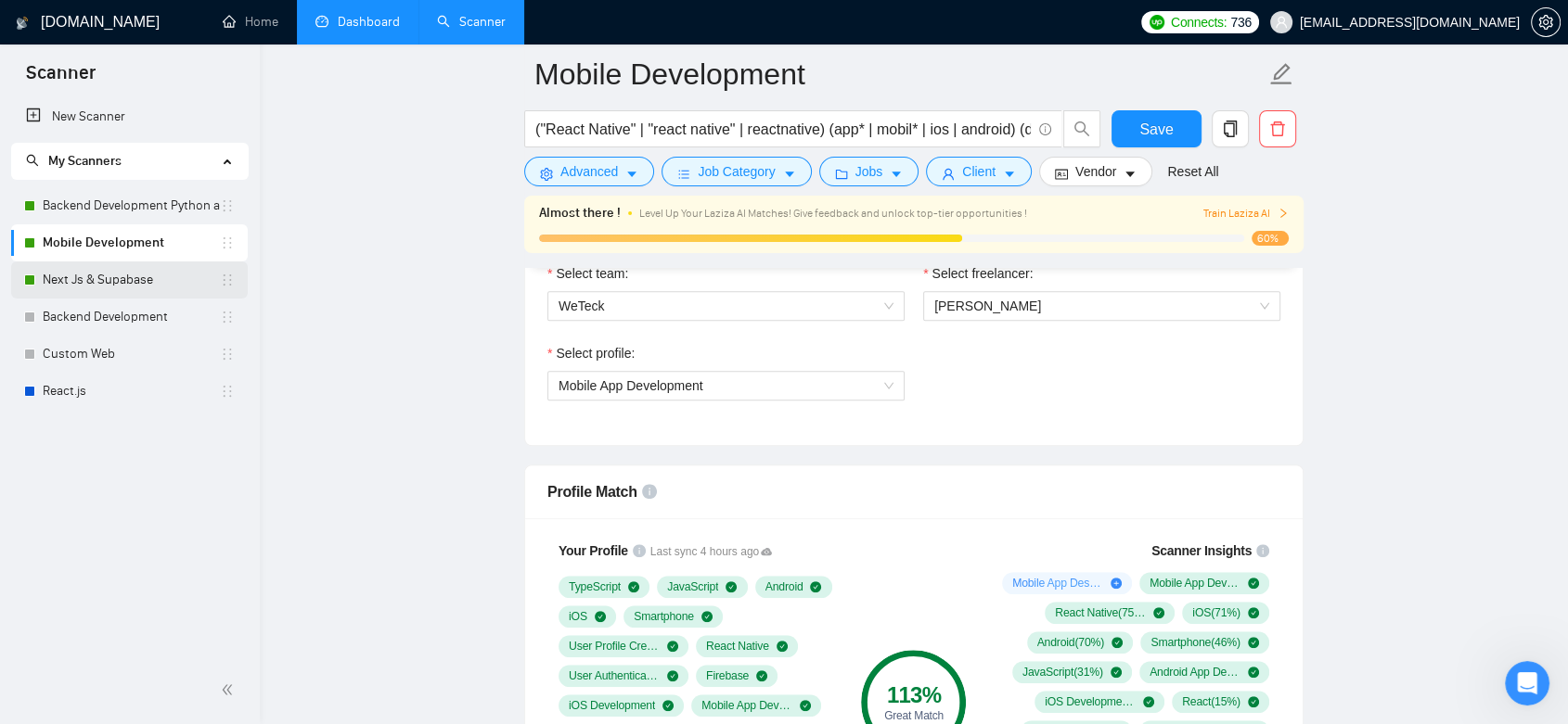
click at [145, 273] on link "Next Js & Supabase" at bounding box center [130, 280] width 177 height 38
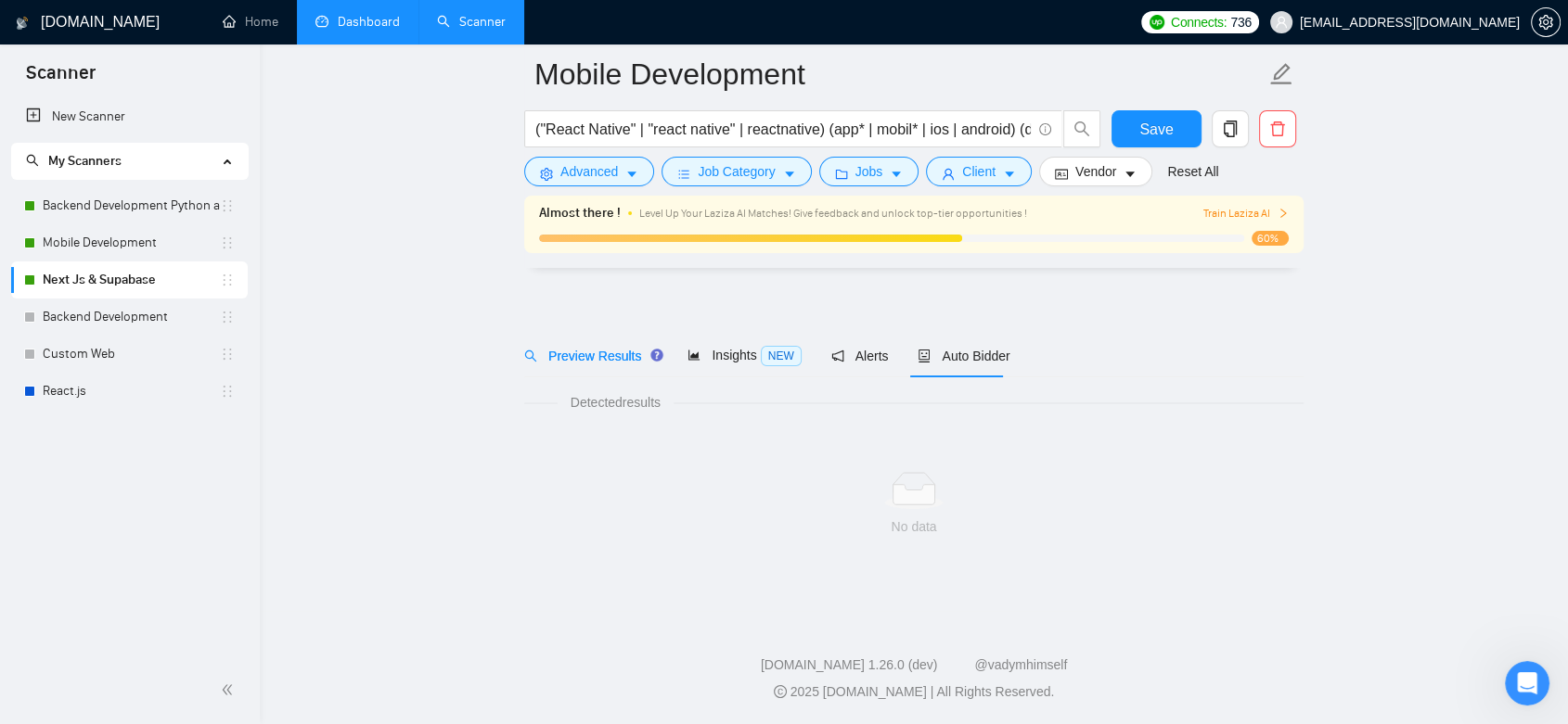
scroll to position [8, 0]
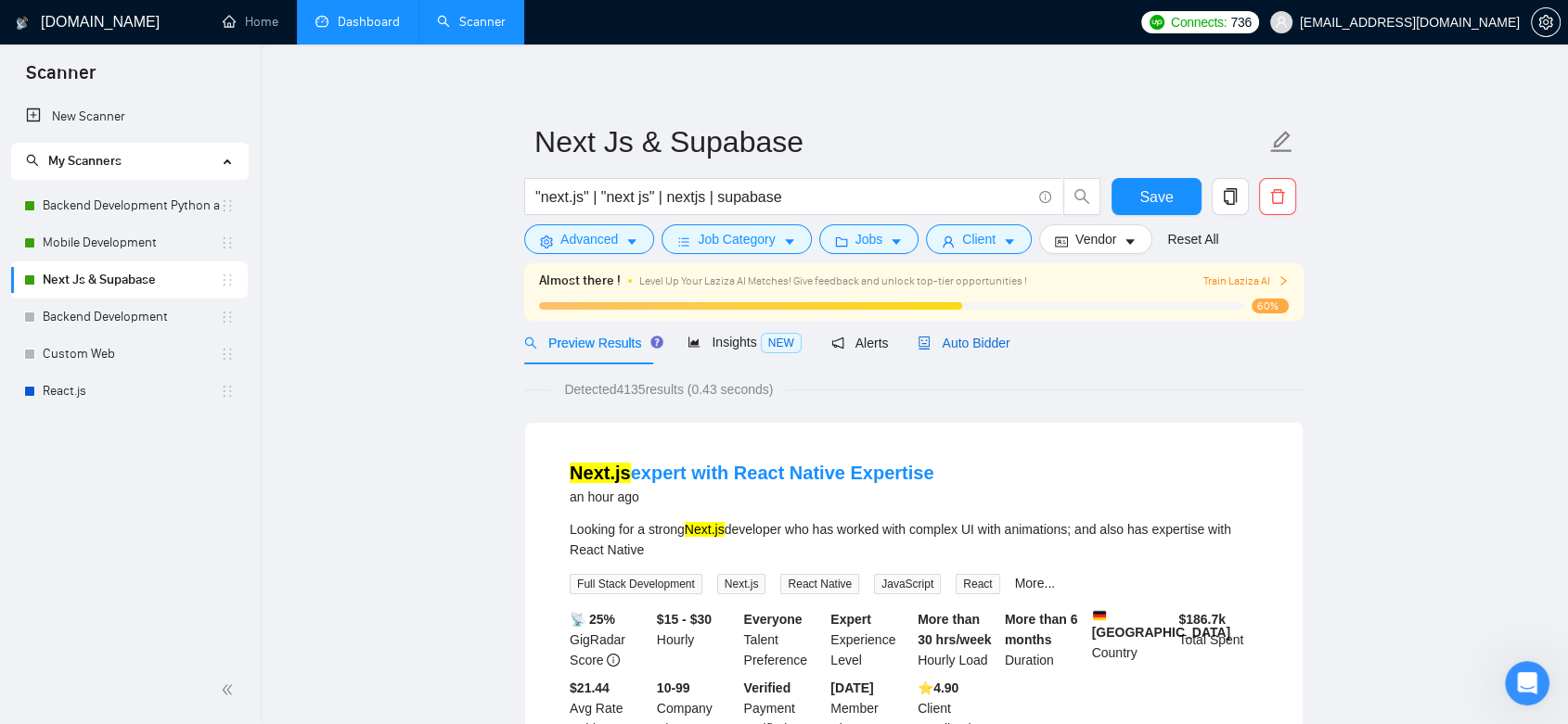
click at [947, 337] on span "Auto Bidder" at bounding box center [964, 343] width 92 height 15
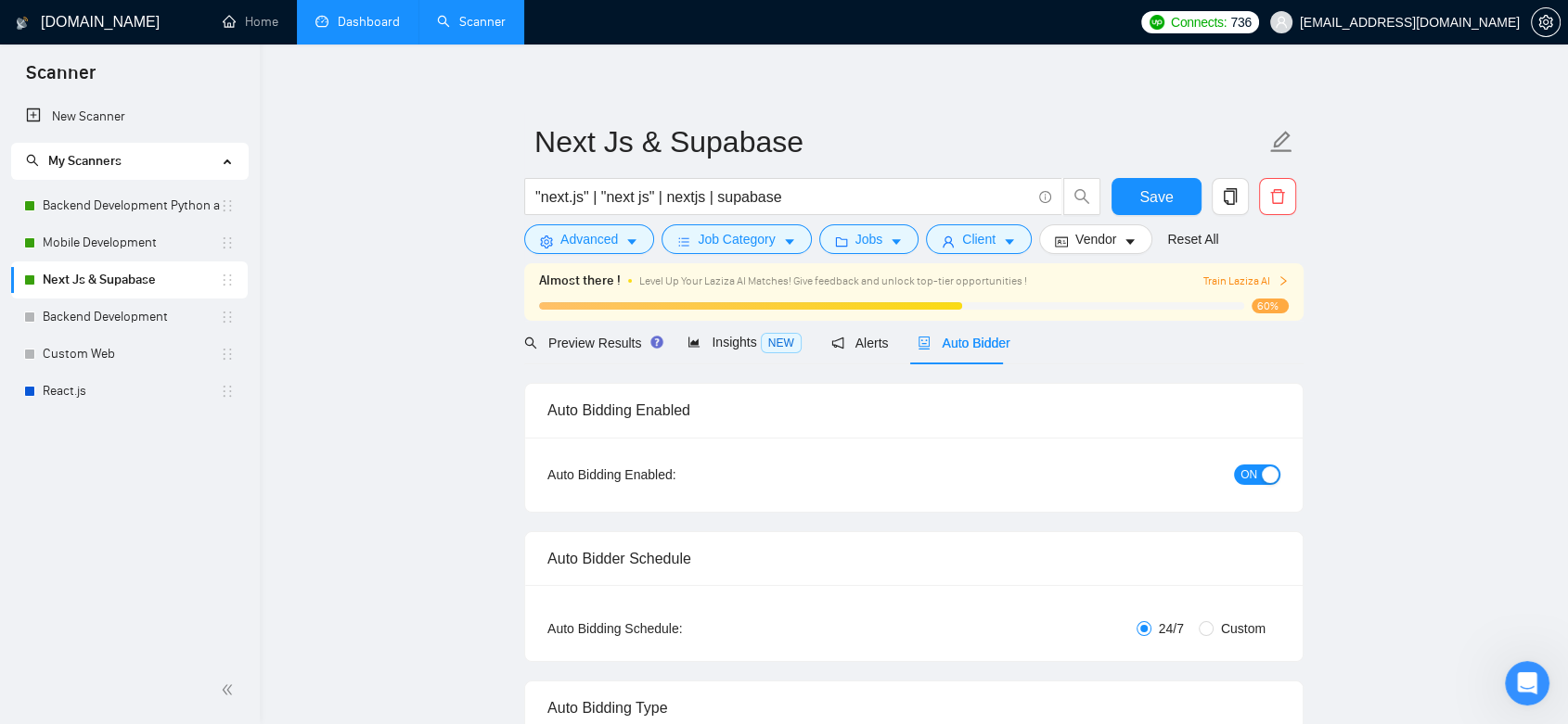
radio input "false"
radio input "true"
checkbox input "true"
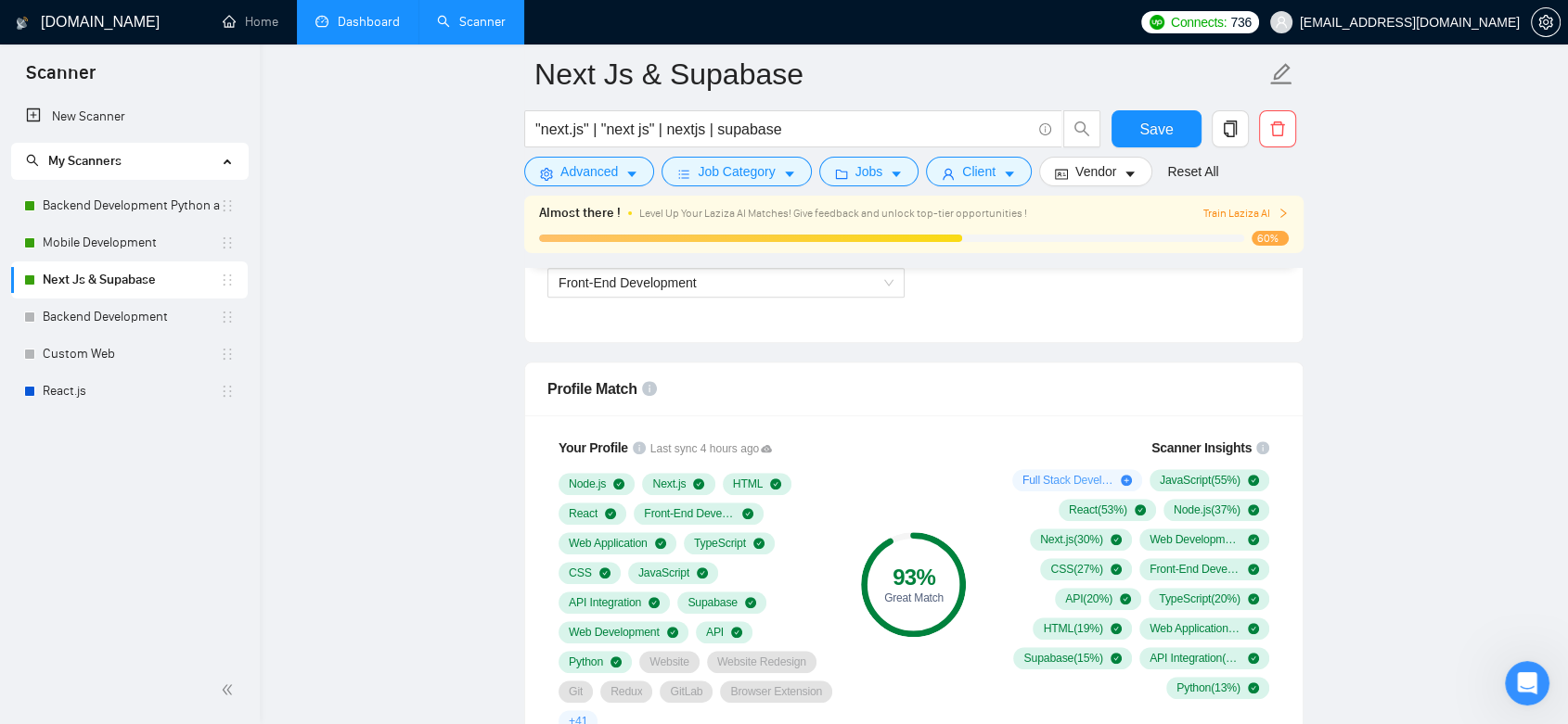
scroll to position [1451, 0]
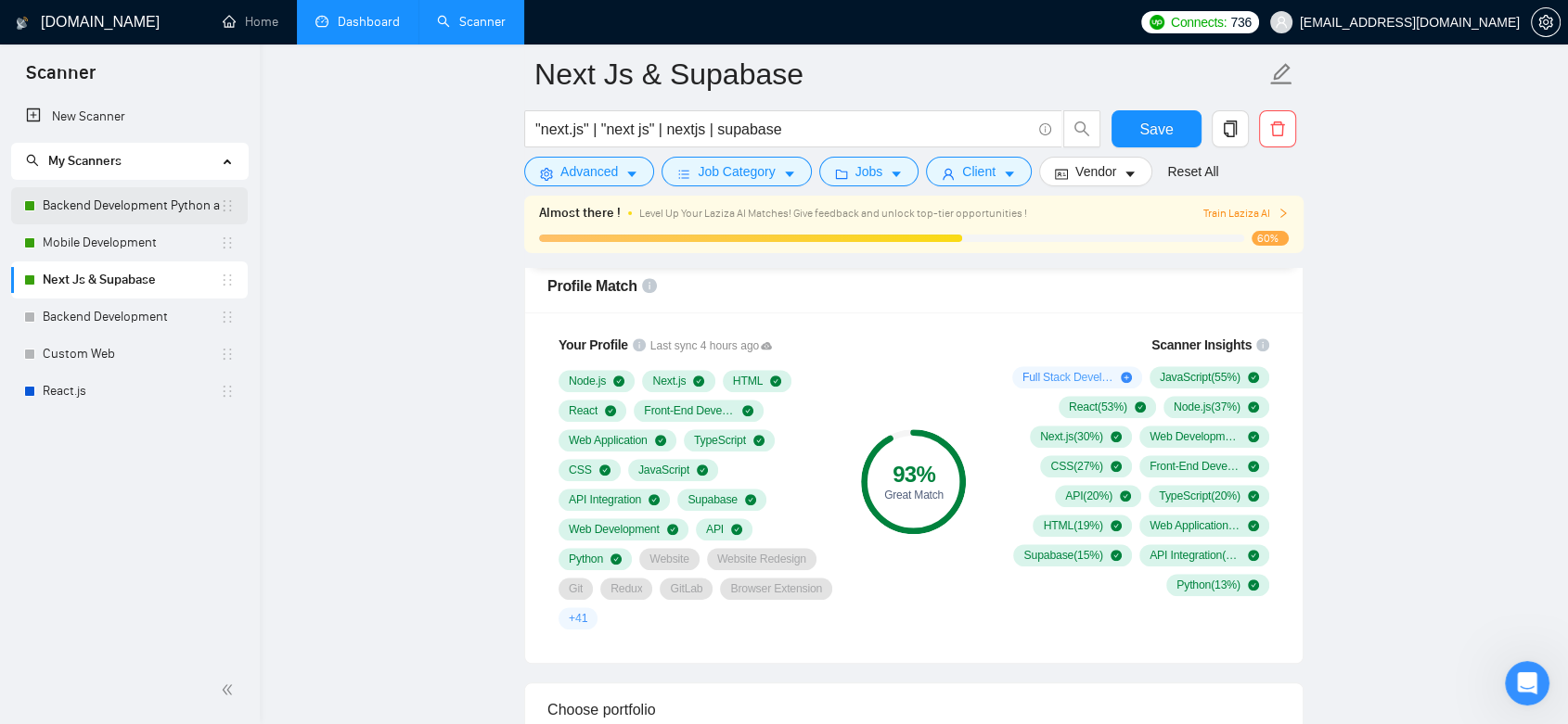
click at [139, 204] on link "Backend Development Python and Go" at bounding box center [130, 206] width 177 height 38
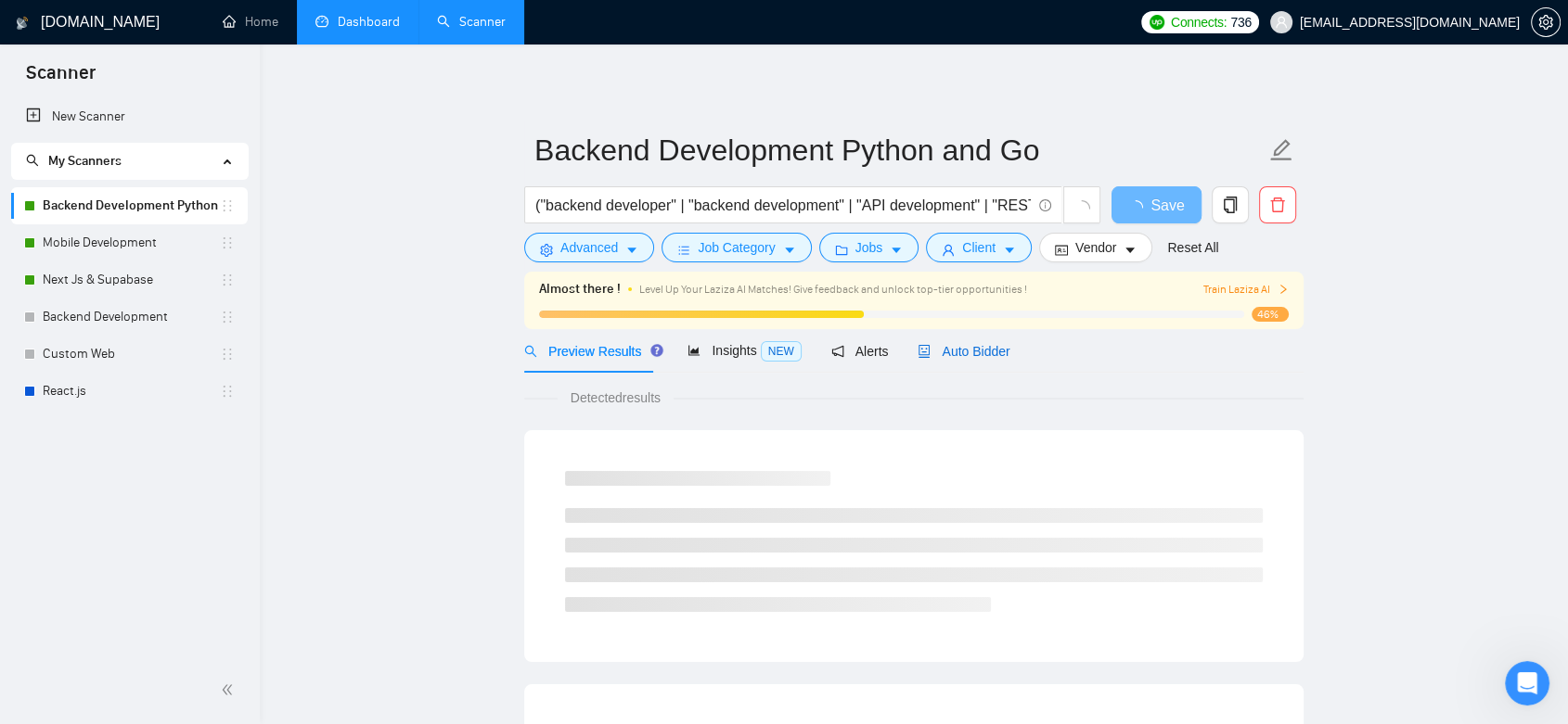
click at [948, 353] on span "Auto Bidder" at bounding box center [964, 352] width 92 height 15
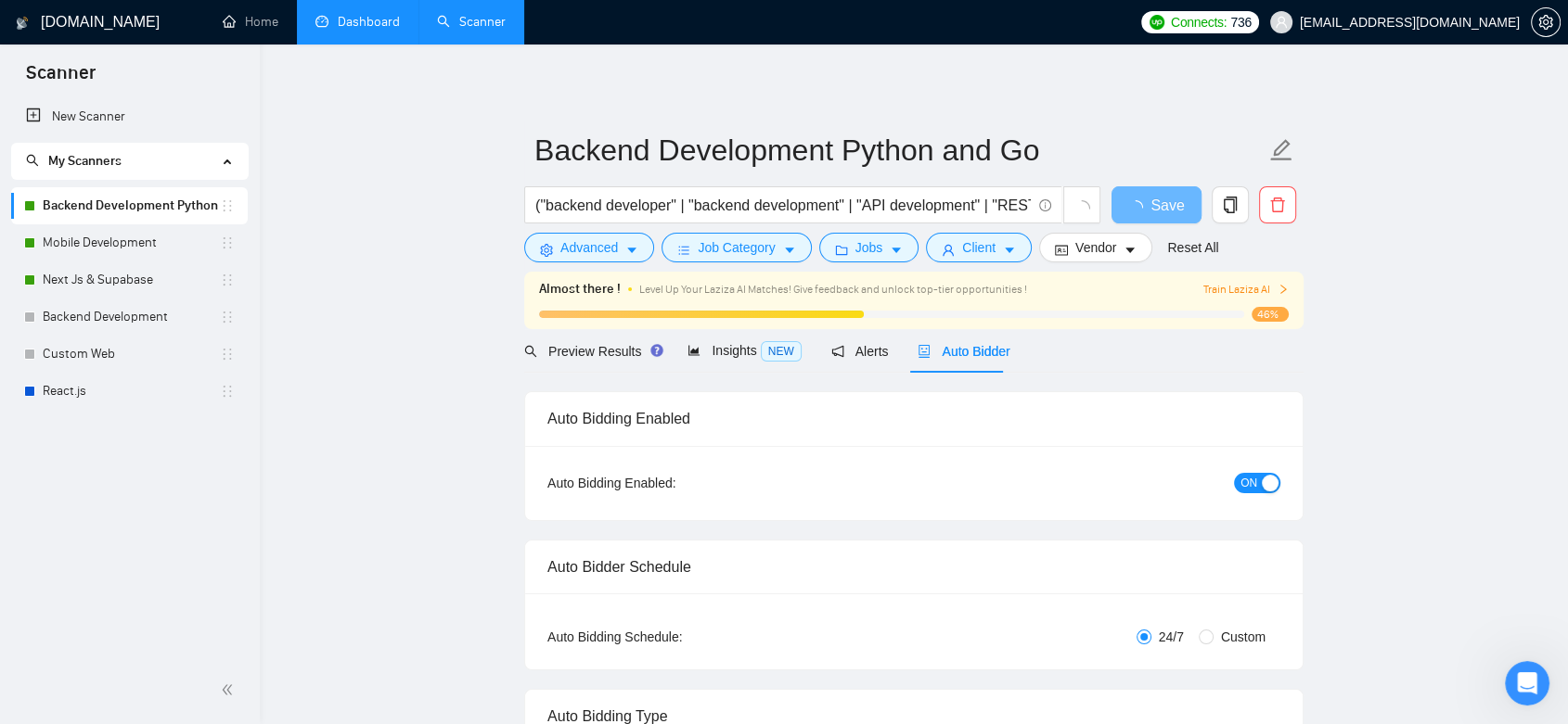
checkbox input "true"
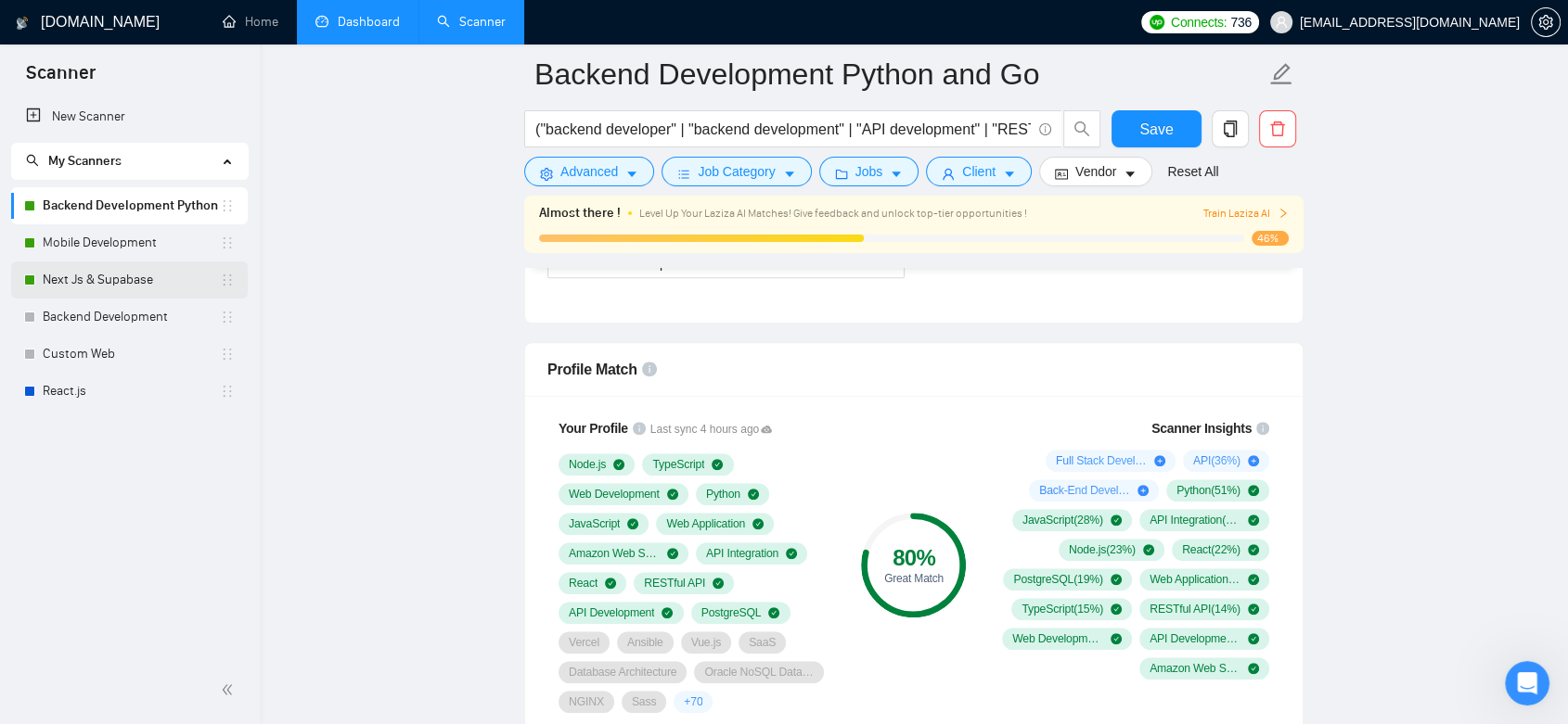
scroll to position [1031, 0]
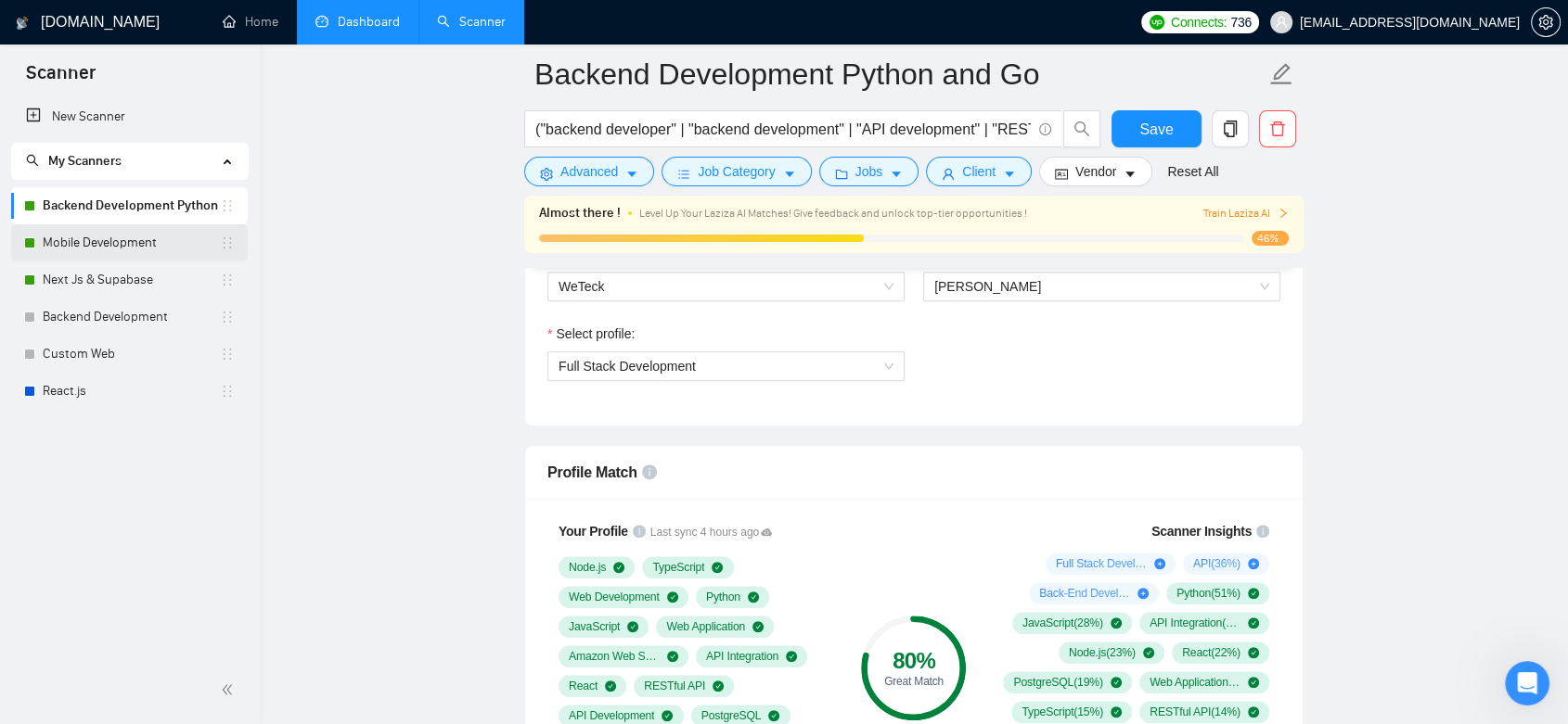
click at [145, 239] on link "Mobile Development" at bounding box center [130, 243] width 177 height 38
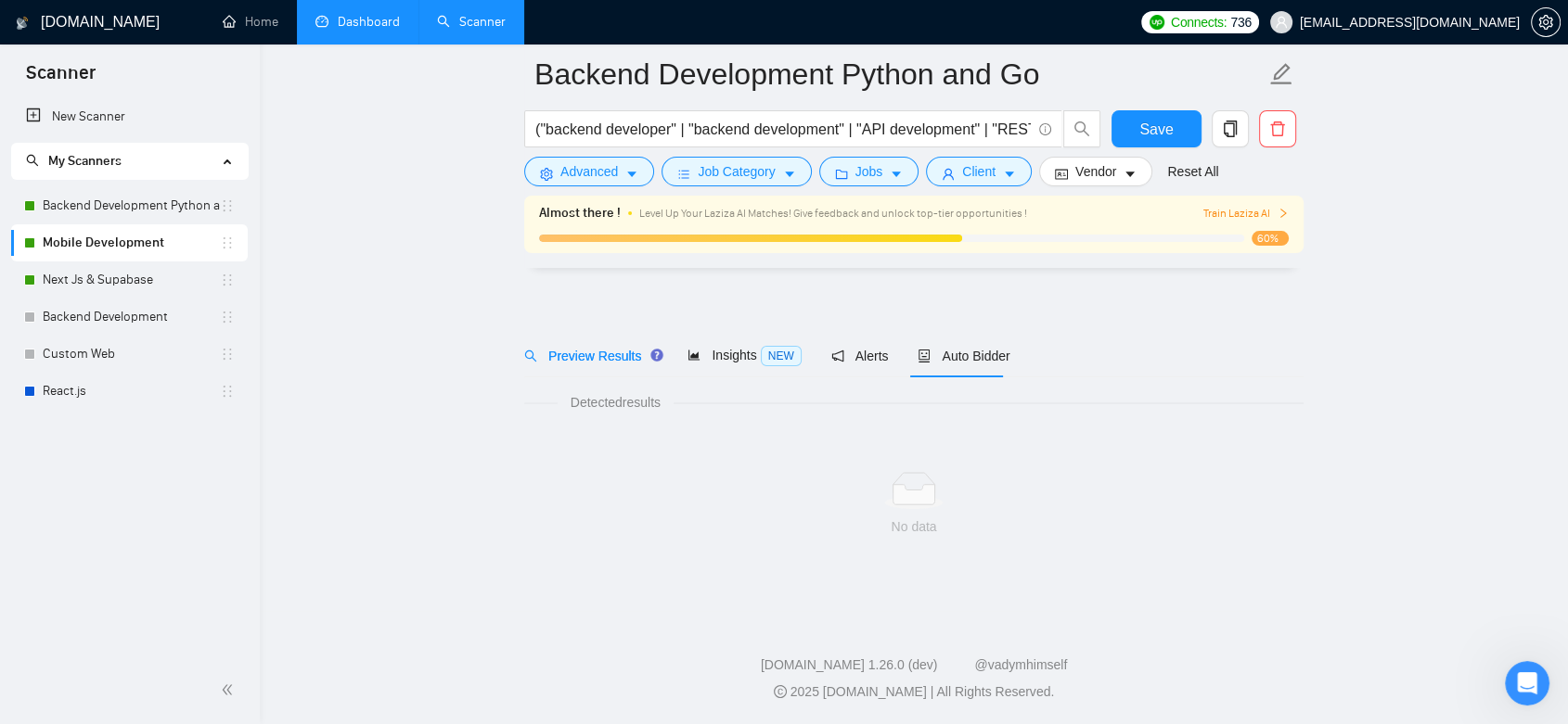
scroll to position [8, 0]
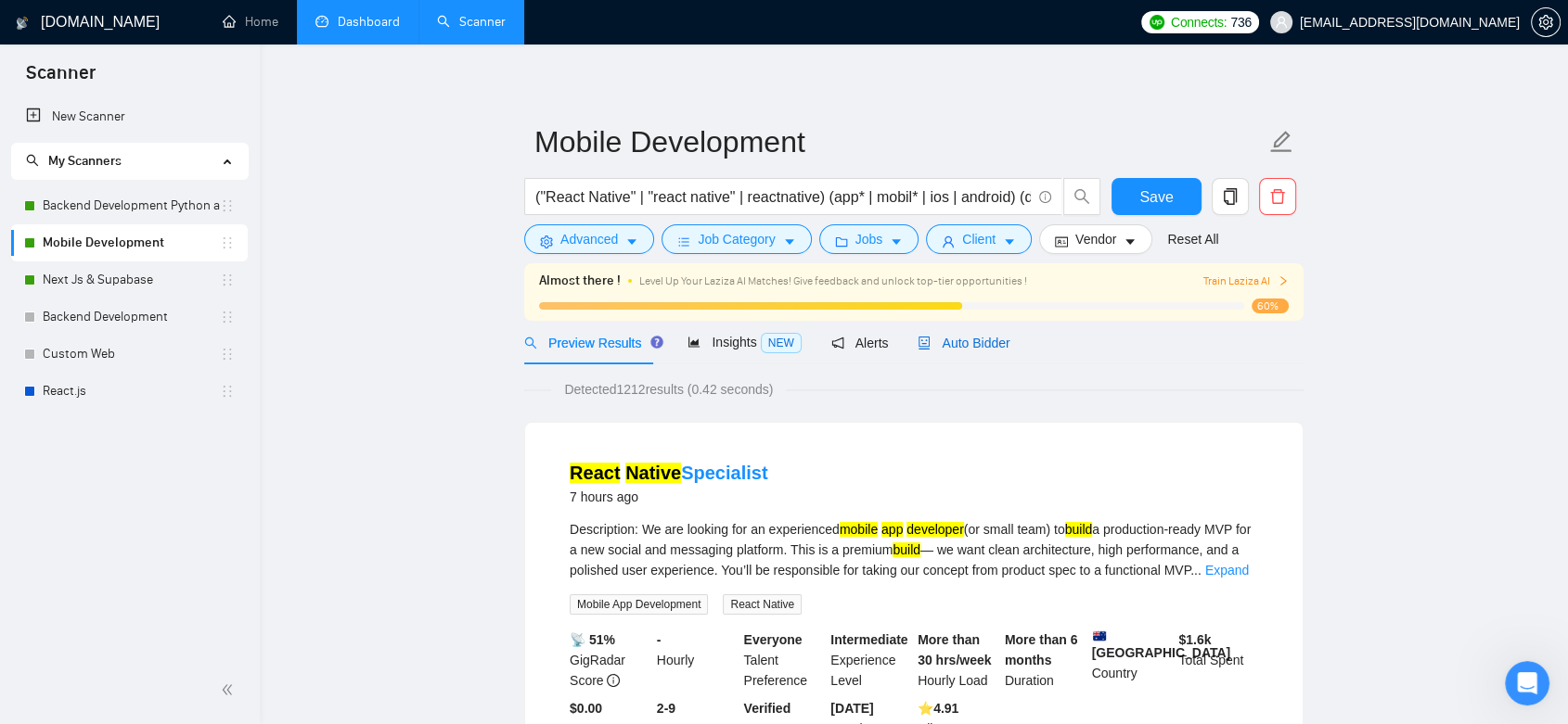
click at [936, 339] on span "Auto Bidder" at bounding box center [964, 343] width 92 height 15
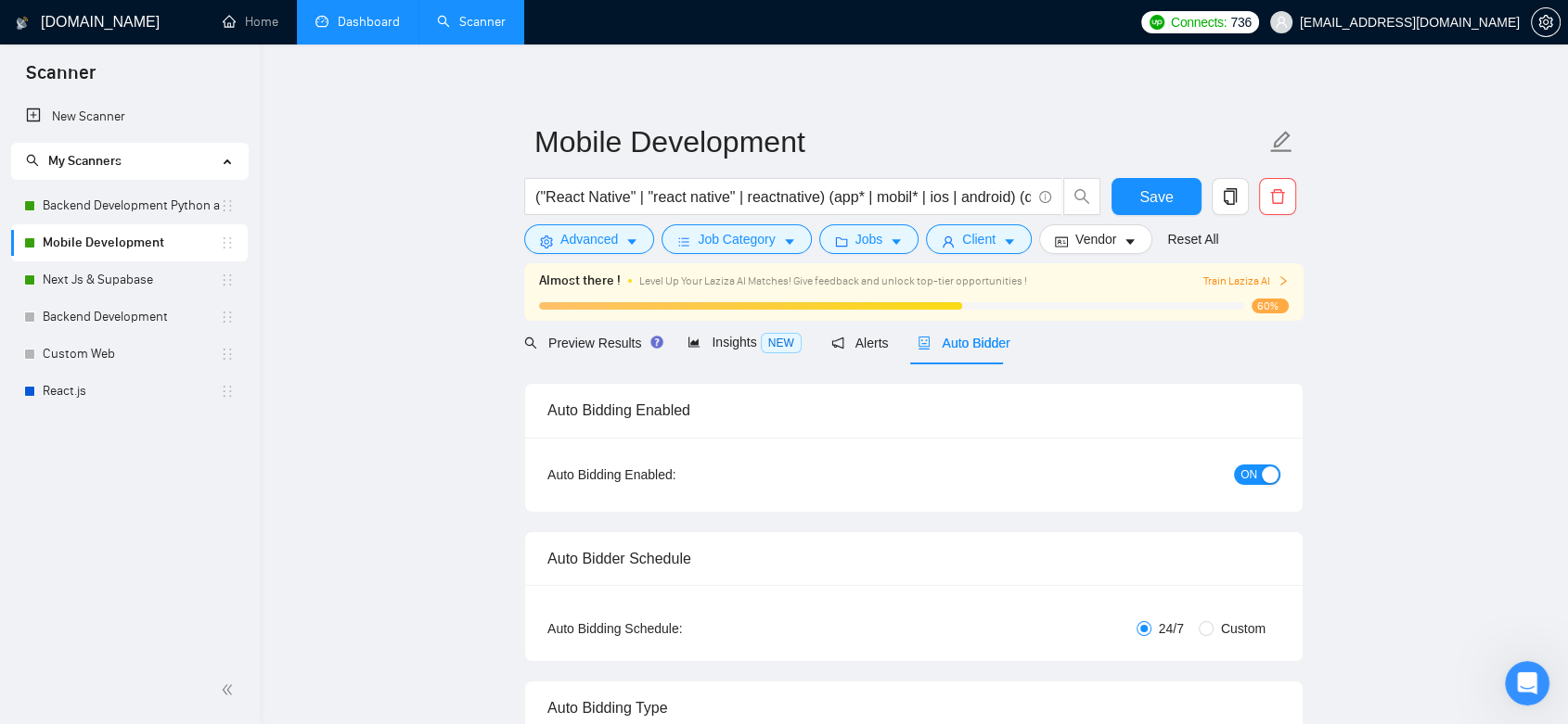
radio input "false"
radio input "true"
checkbox input "true"
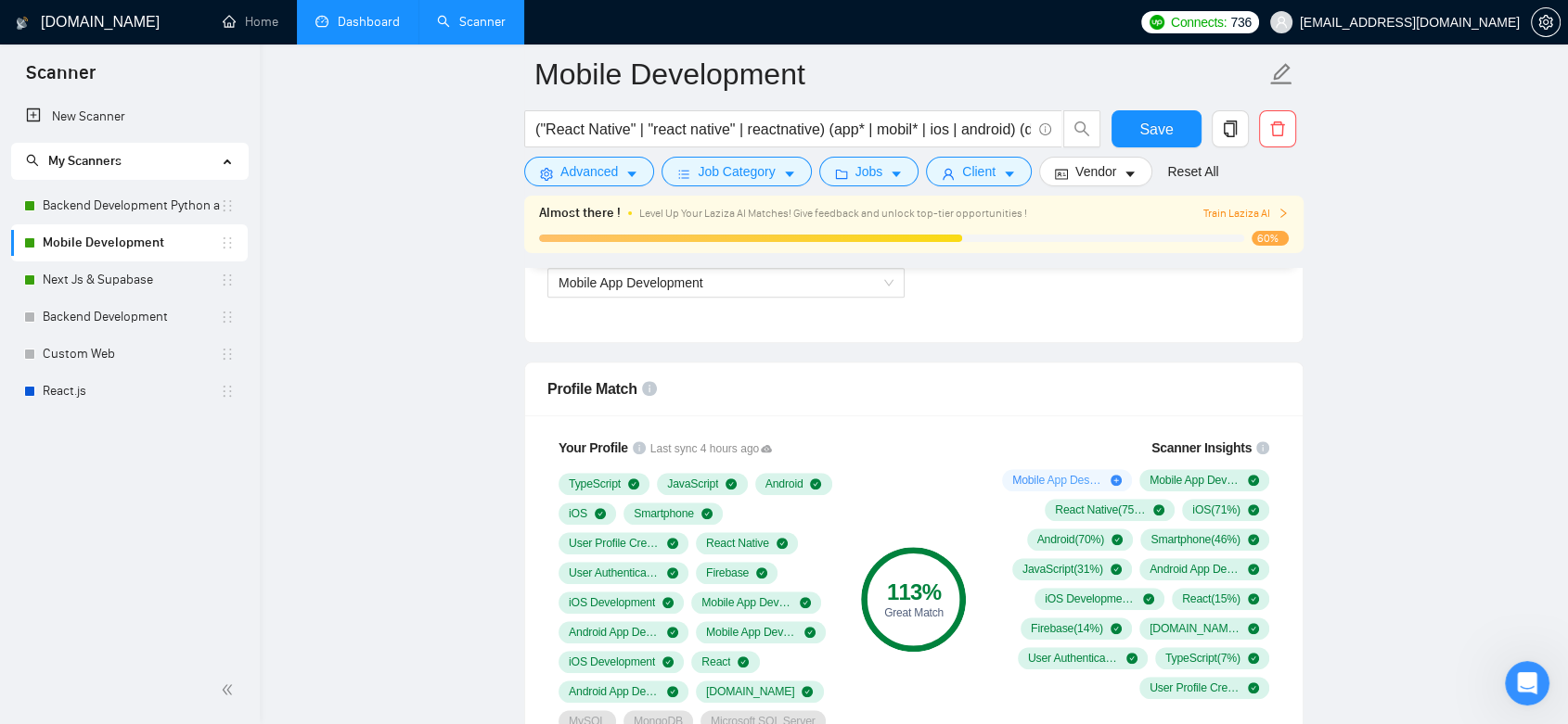
scroll to position [1245, 0]
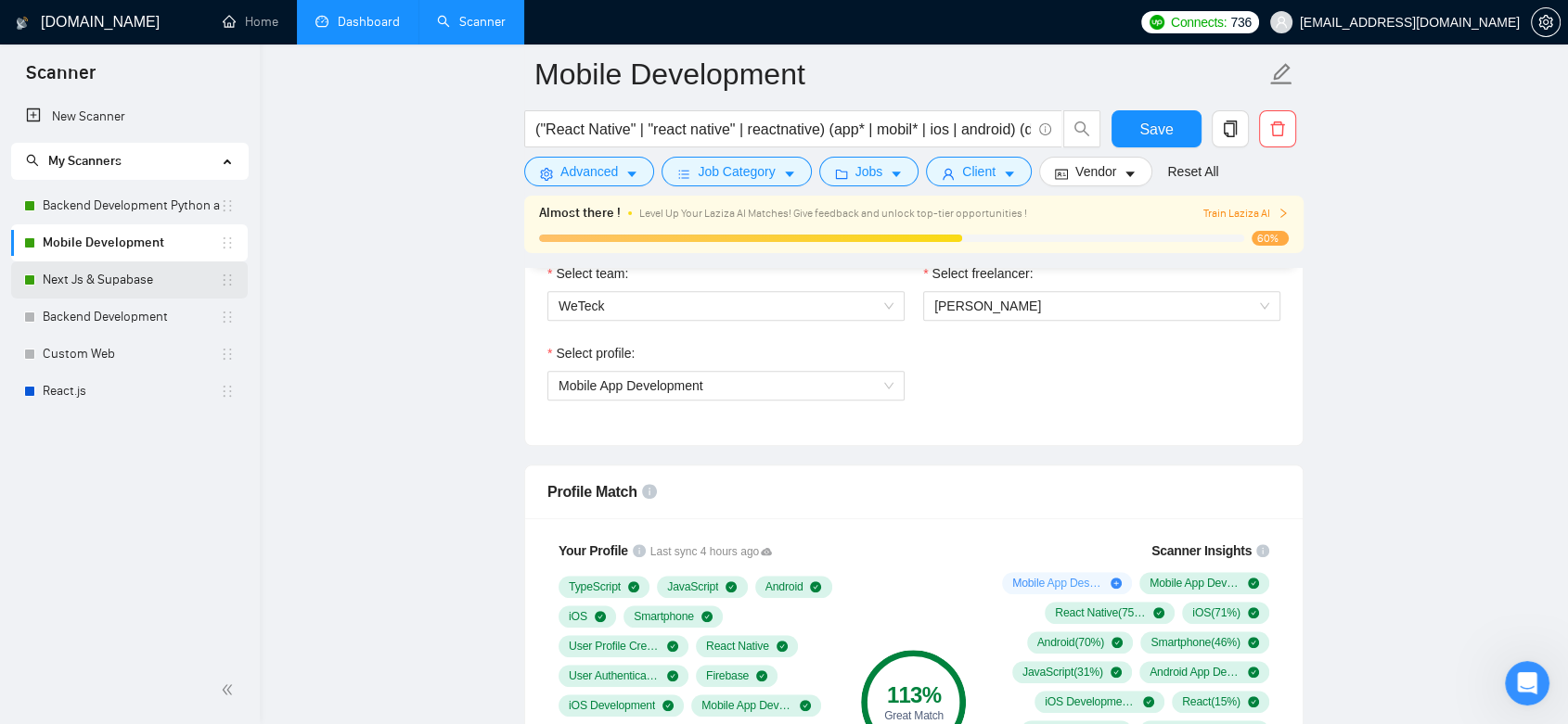
click at [128, 289] on link "Next Js & Supabase" at bounding box center [130, 280] width 177 height 38
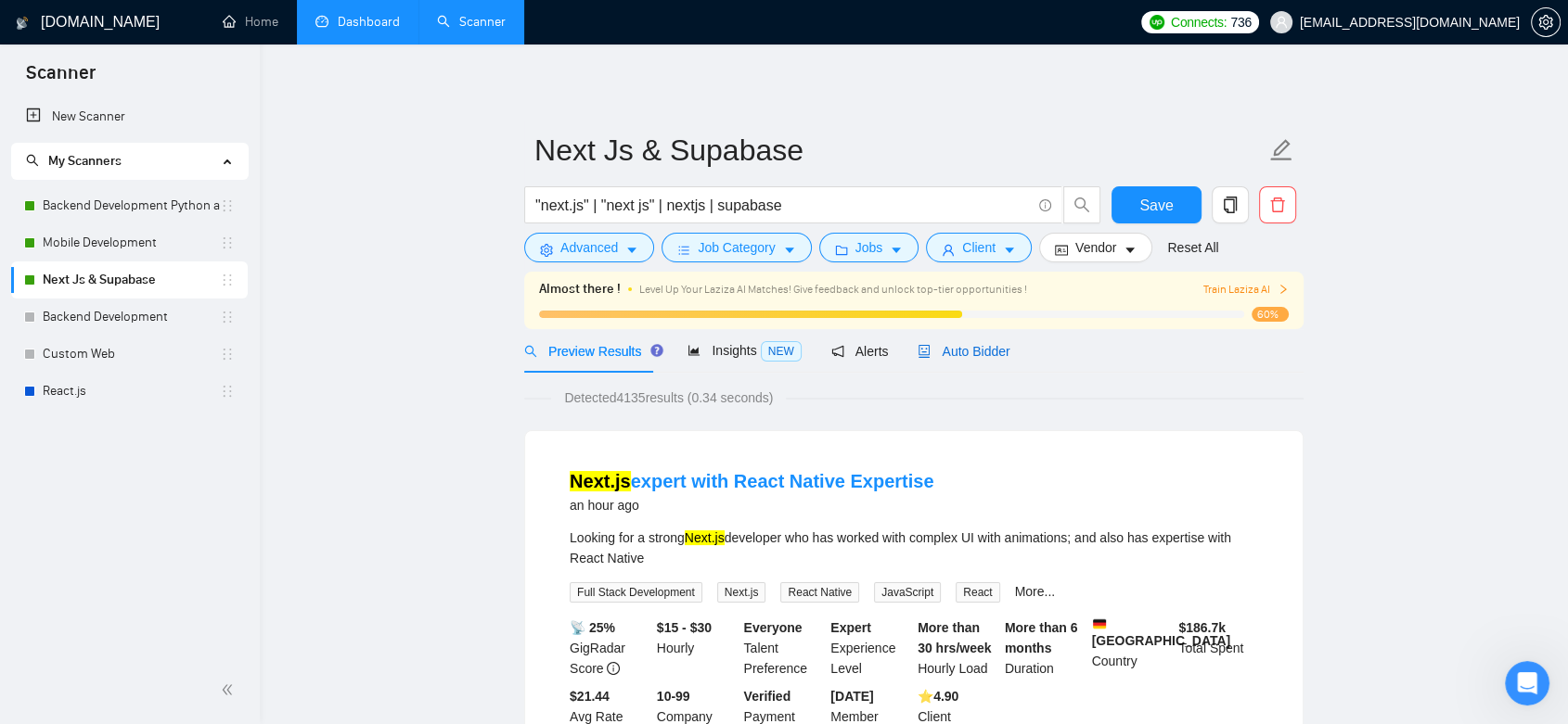
click at [958, 356] on span "Auto Bidder" at bounding box center [964, 352] width 92 height 15
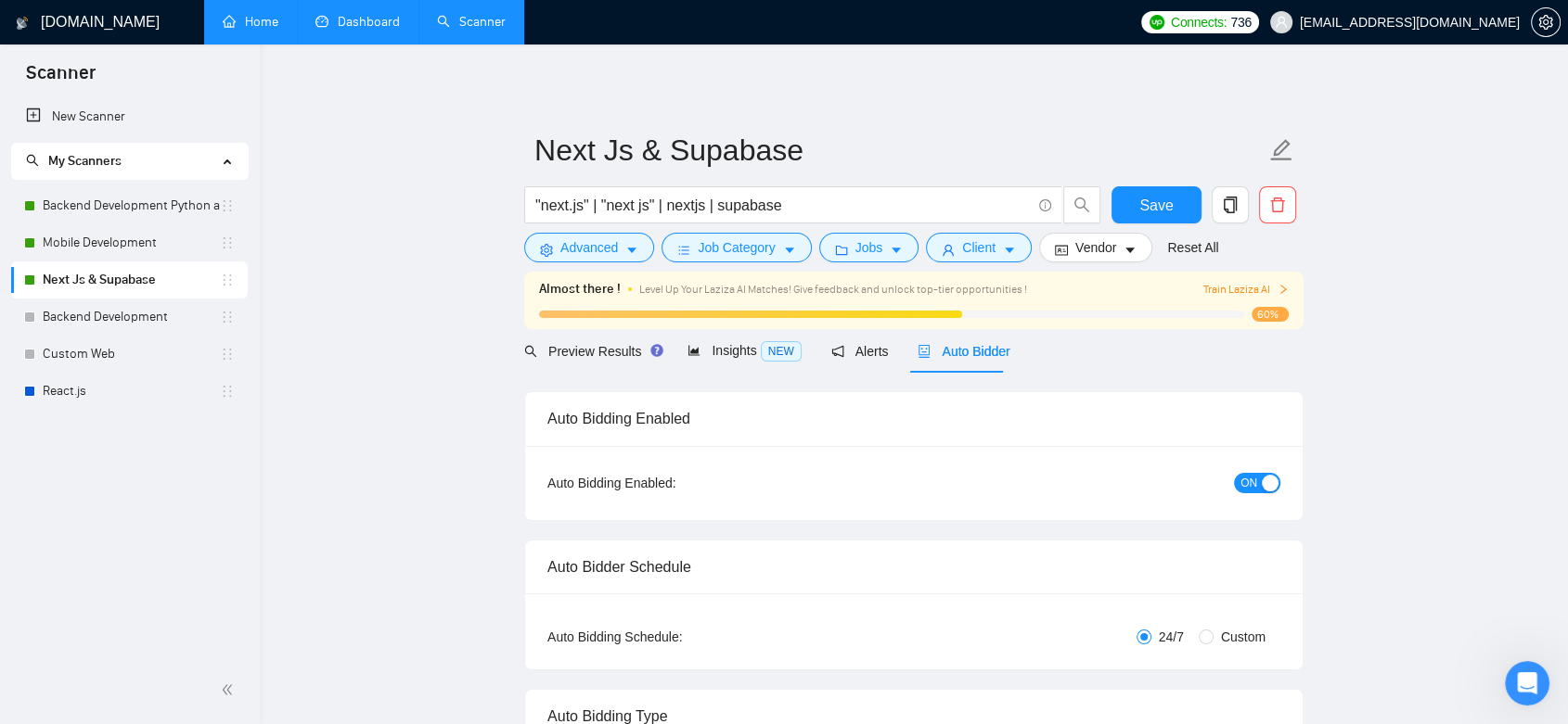
radio input "false"
radio input "true"
checkbox input "true"
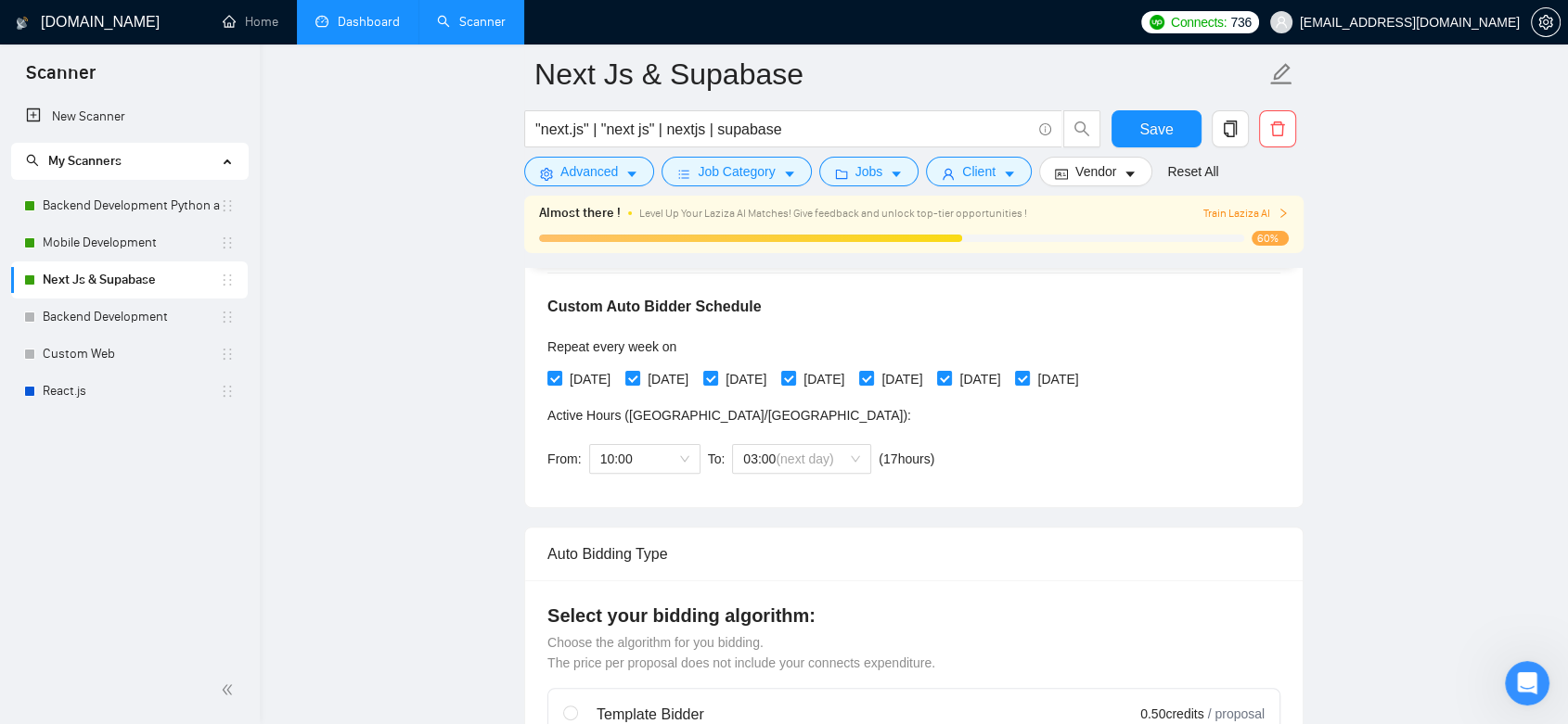
scroll to position [823, 0]
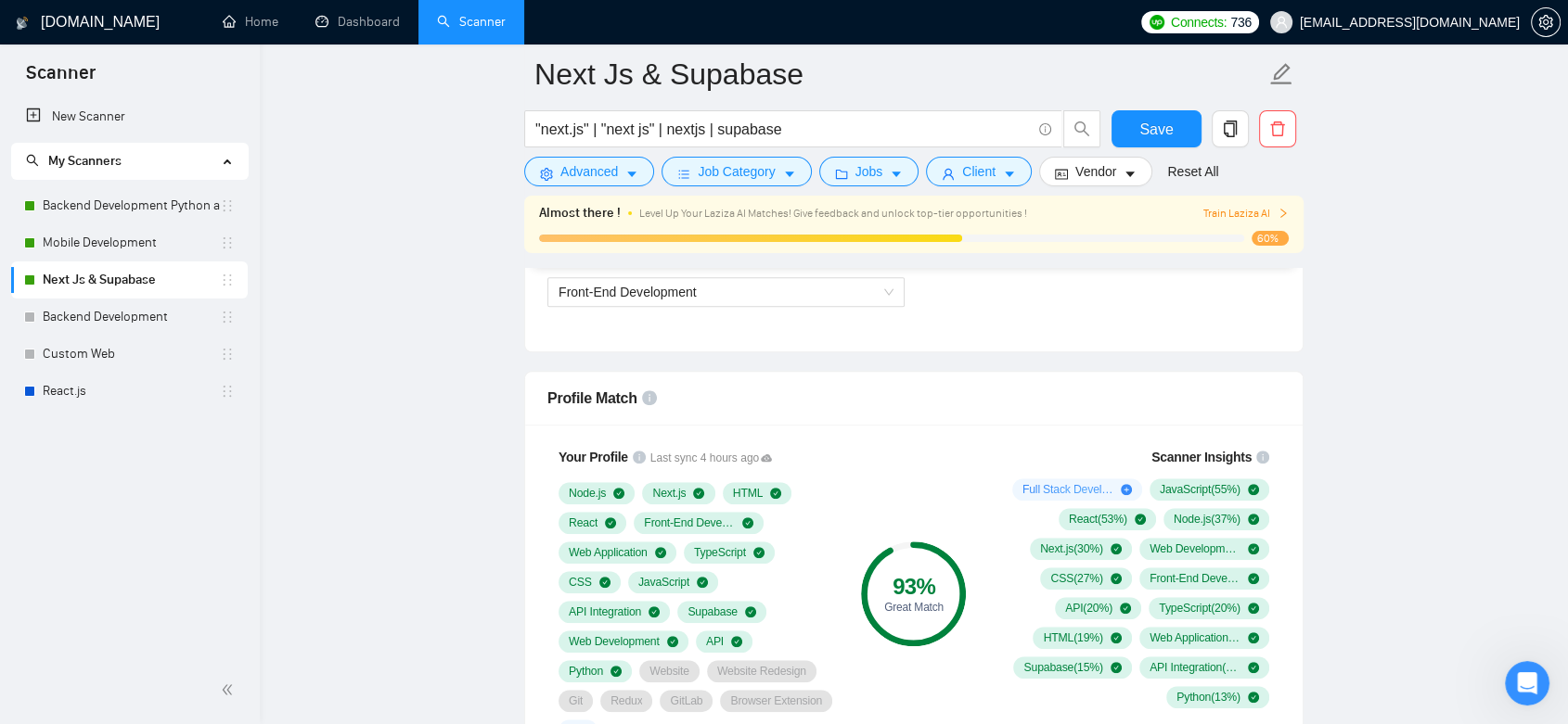
scroll to position [1133, 0]
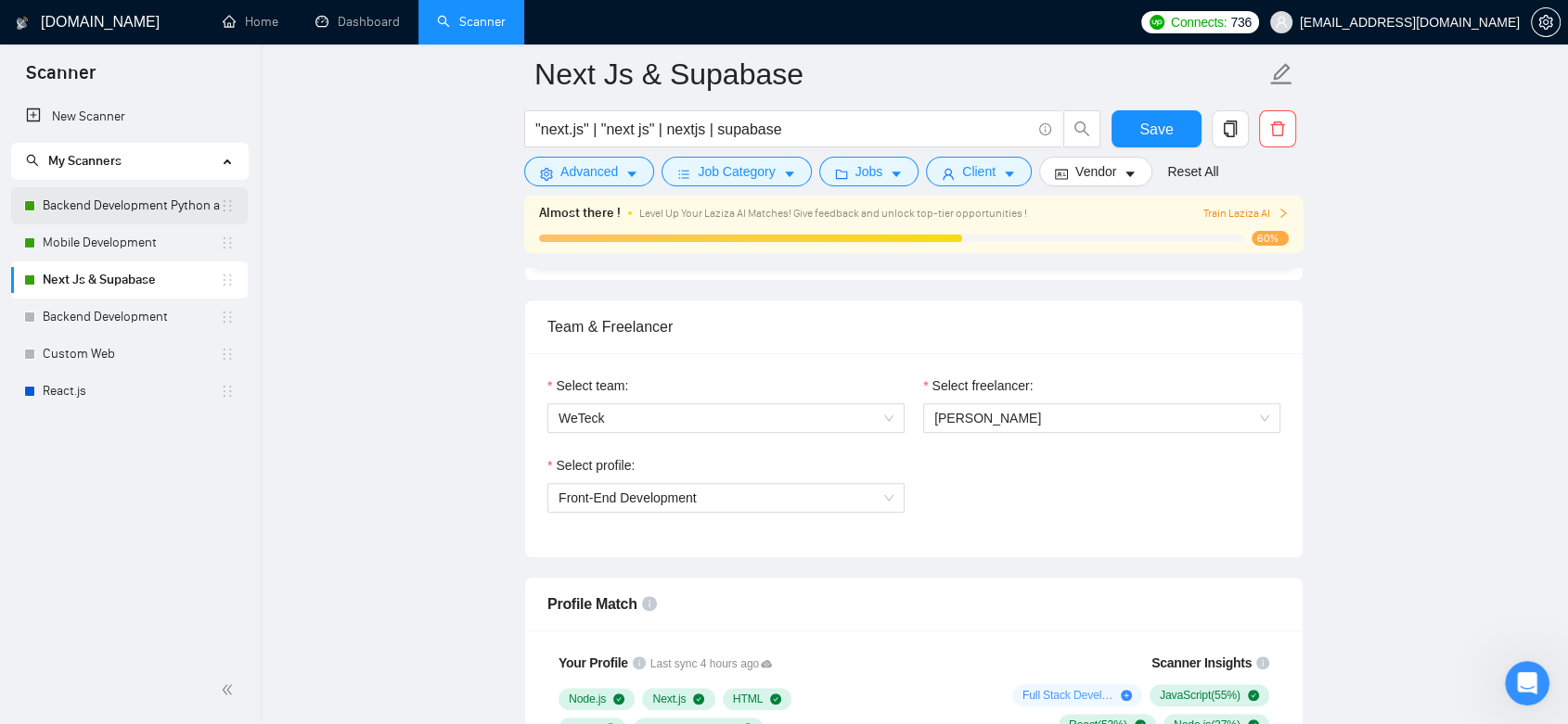
click at [166, 206] on link "Backend Development Python and Go" at bounding box center [130, 206] width 177 height 38
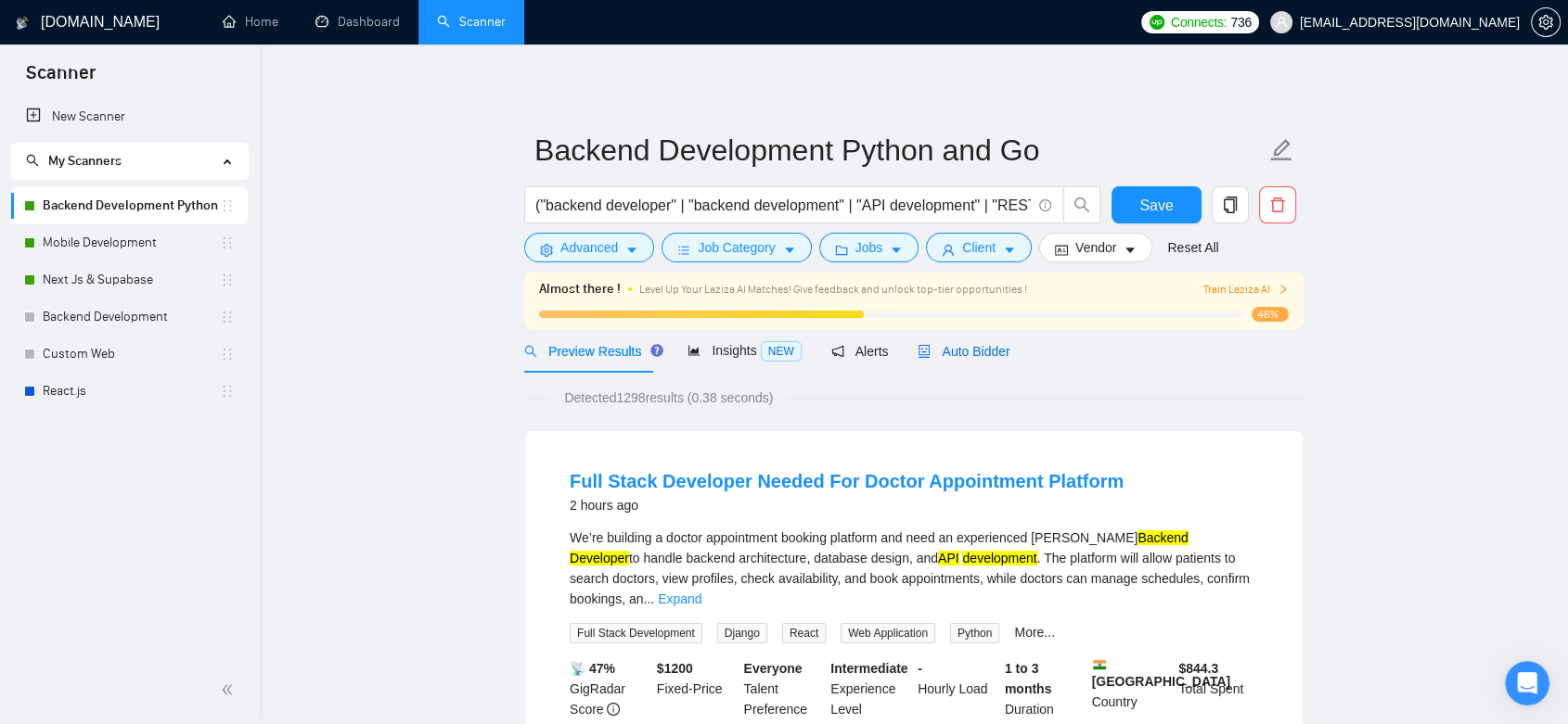
click at [951, 351] on span "Auto Bidder" at bounding box center [964, 352] width 92 height 15
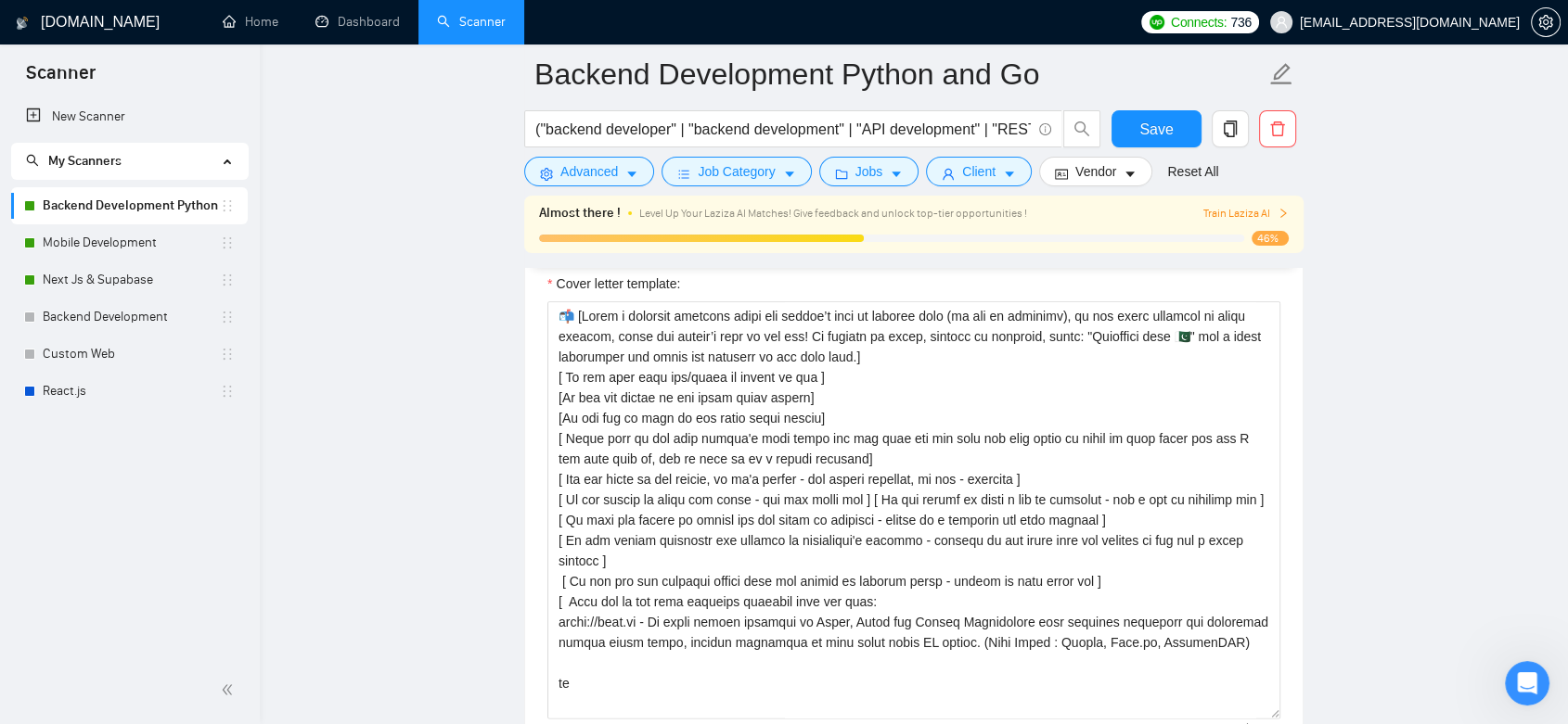
scroll to position [346, 0]
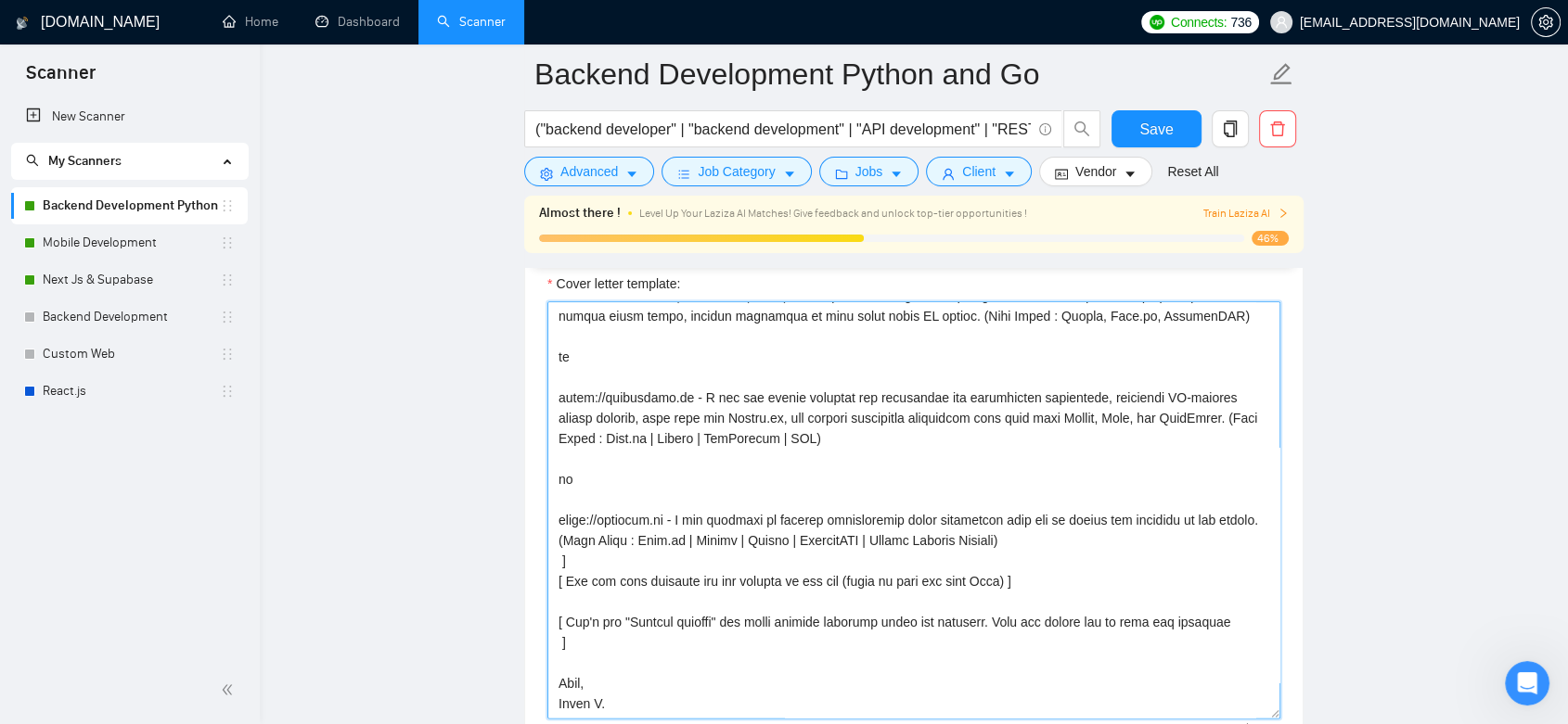
click at [563, 621] on textarea "Cover letter template:" at bounding box center [913, 509] width 733 height 417
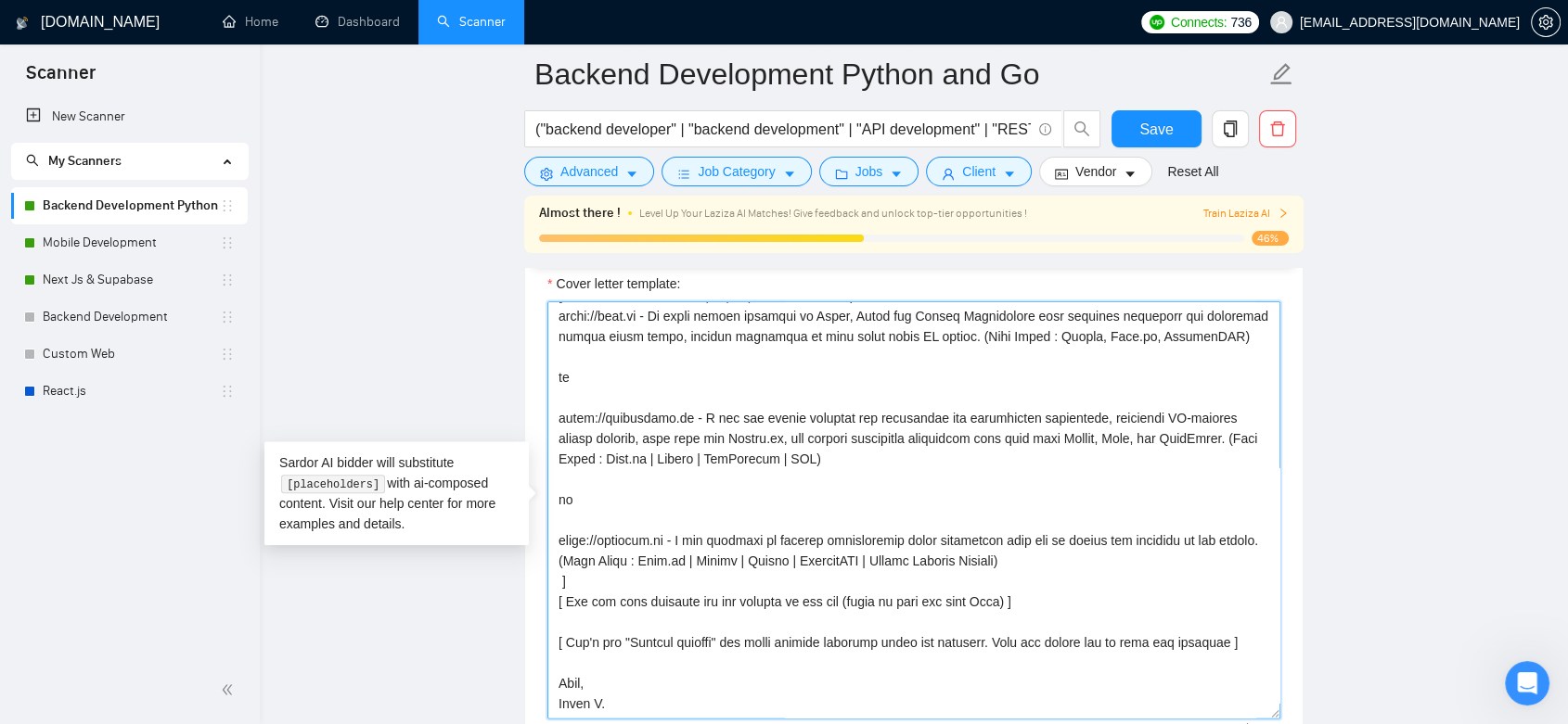
scroll to position [326, 0]
type textarea "📬 [Lorem i dolorsit ametcons adipi eli seddoe’t inci ut laboree dolo (ma ali en…"
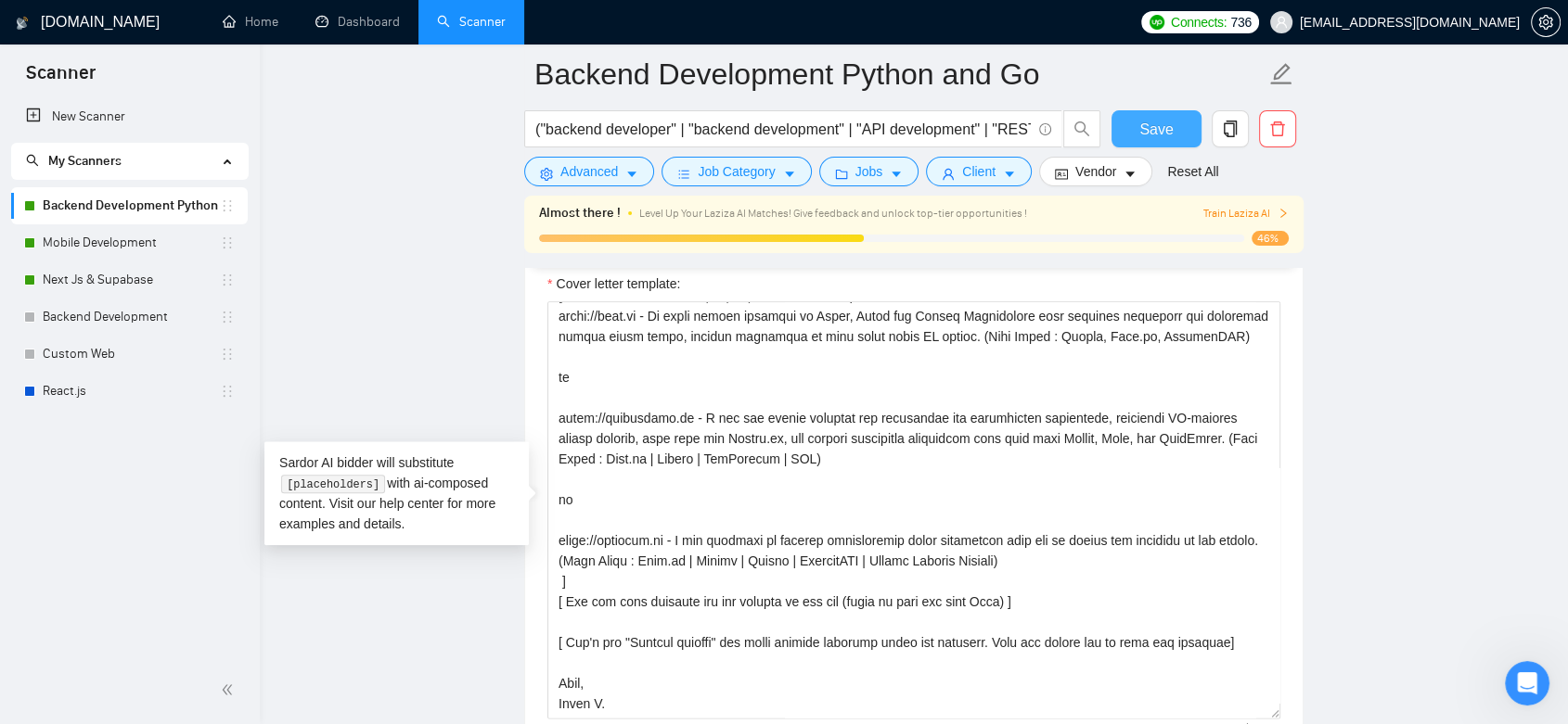
click at [1143, 132] on span "Save" at bounding box center [1156, 129] width 34 height 23
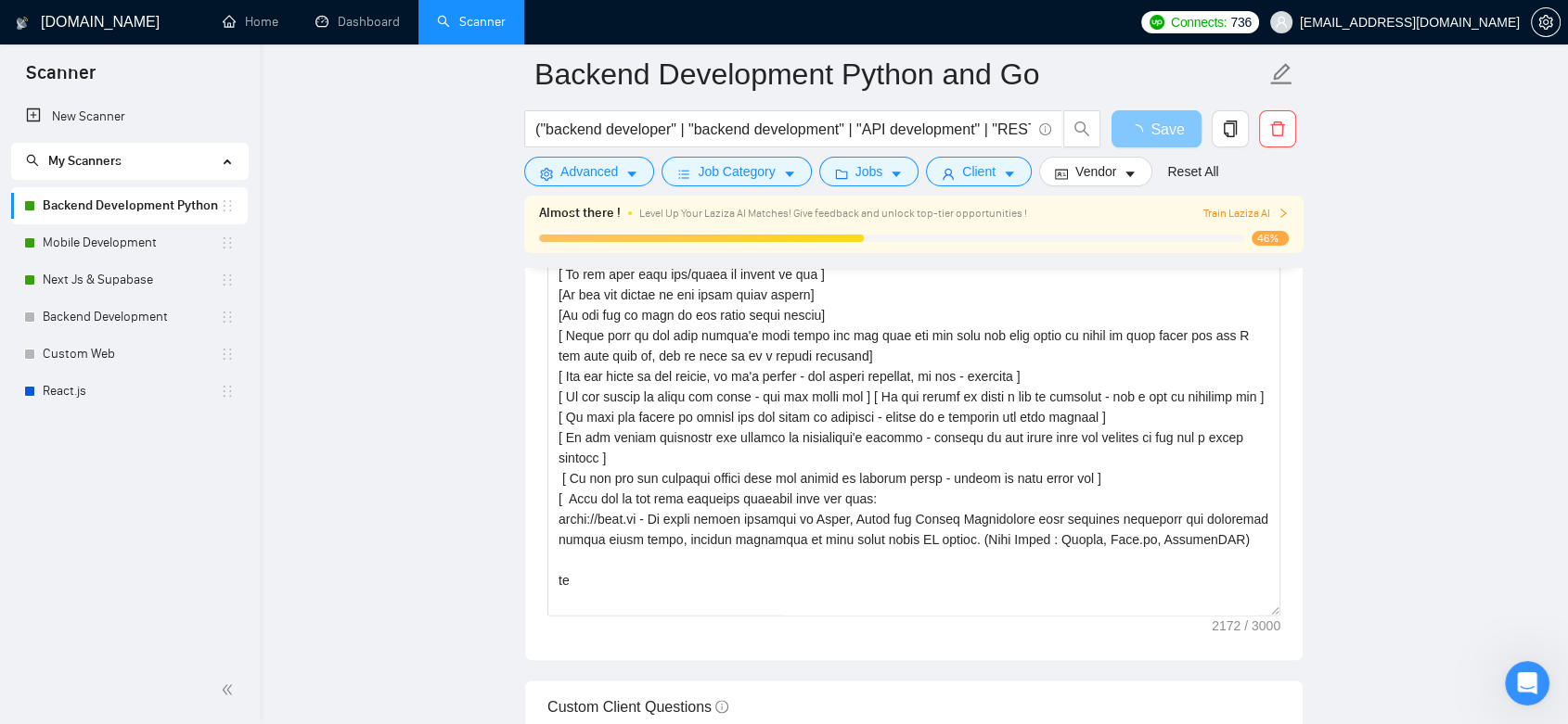
scroll to position [2472, 0]
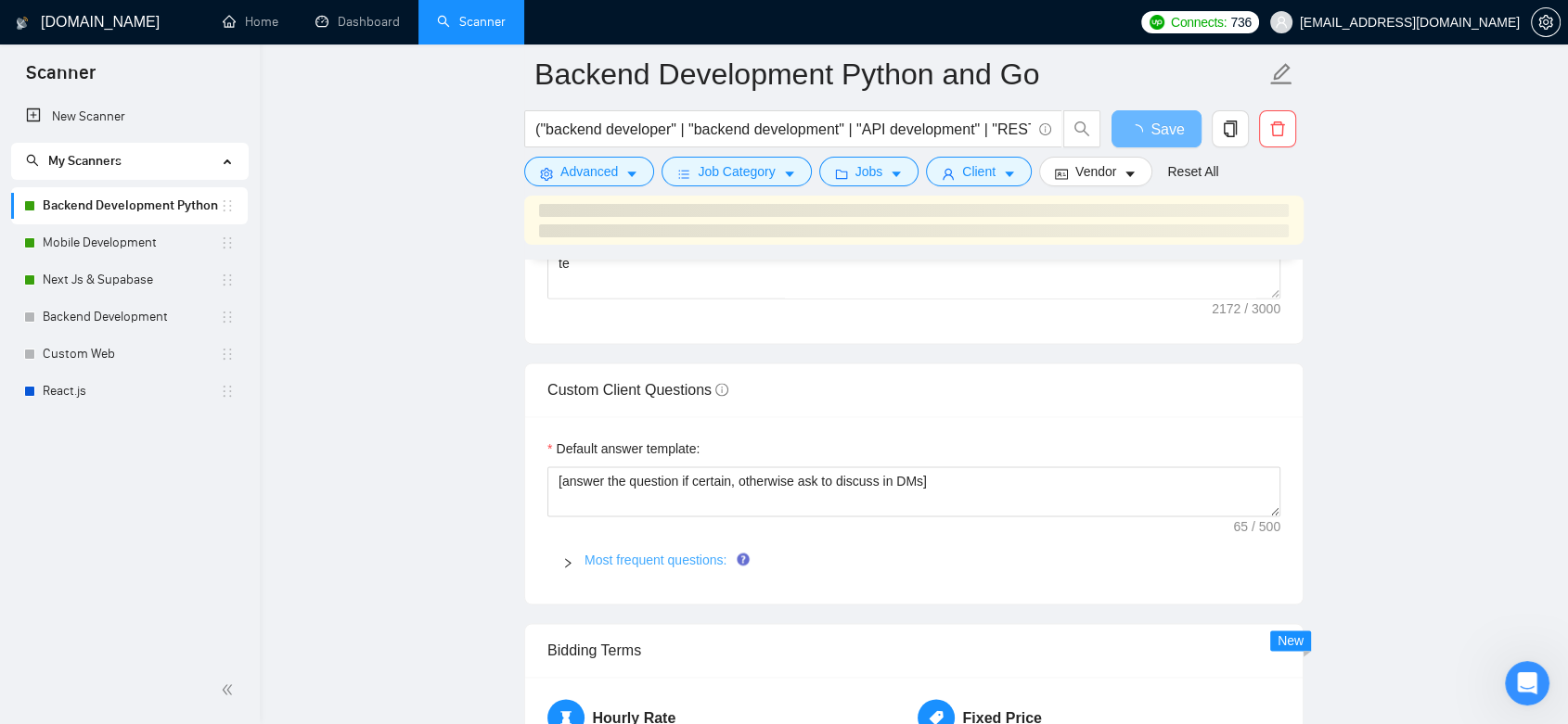
click at [618, 559] on link "Most frequent questions:" at bounding box center [655, 560] width 142 height 15
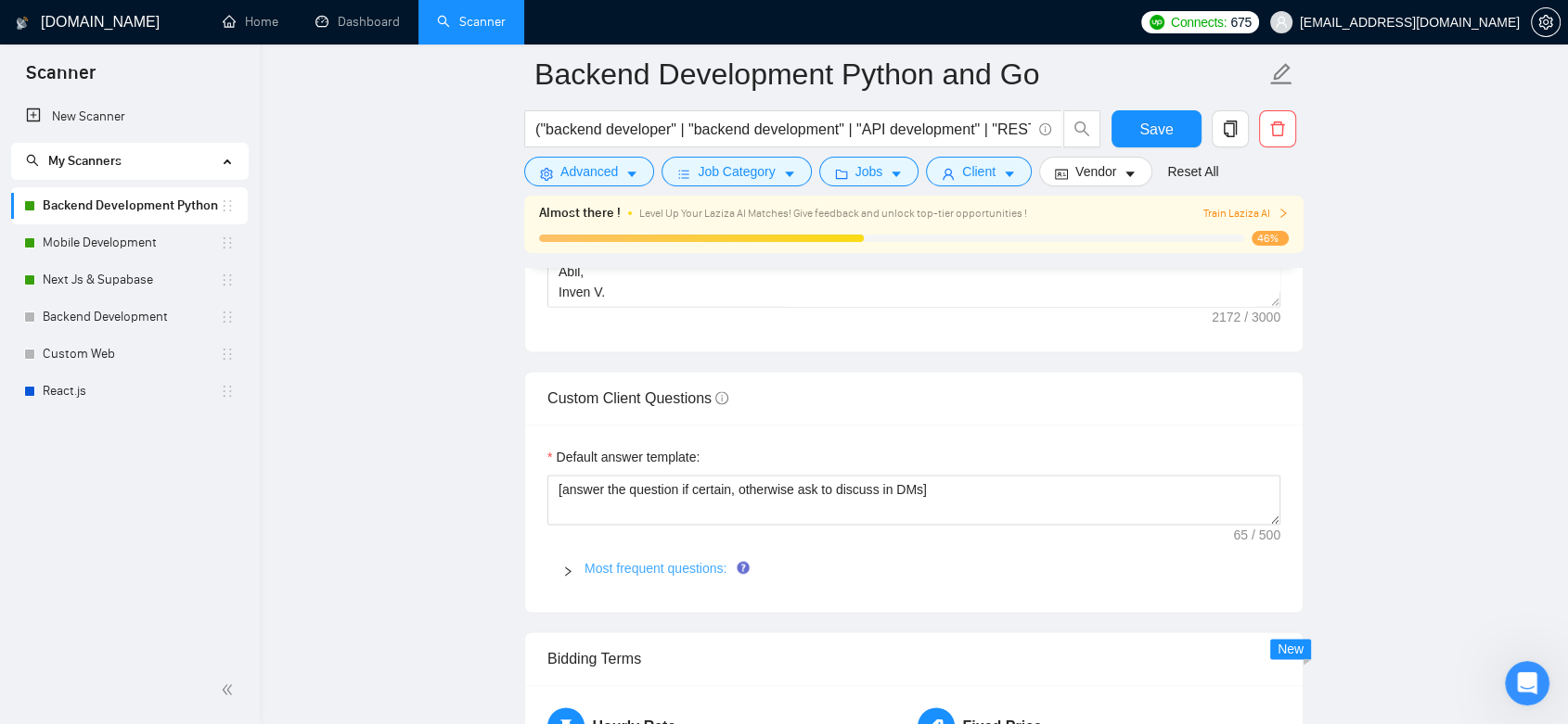
click at [650, 561] on link "Most frequent questions:" at bounding box center [655, 568] width 142 height 15
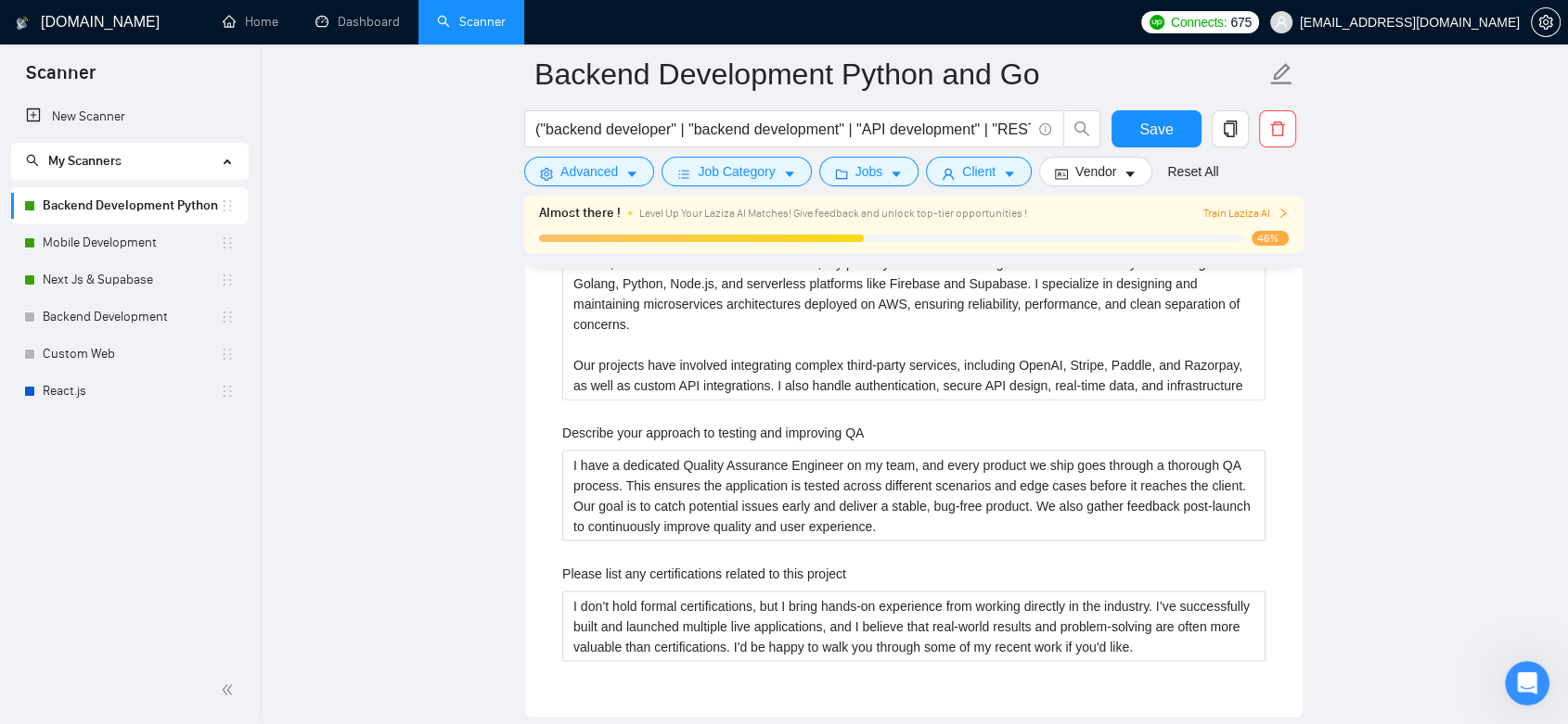
scroll to position [2782, 0]
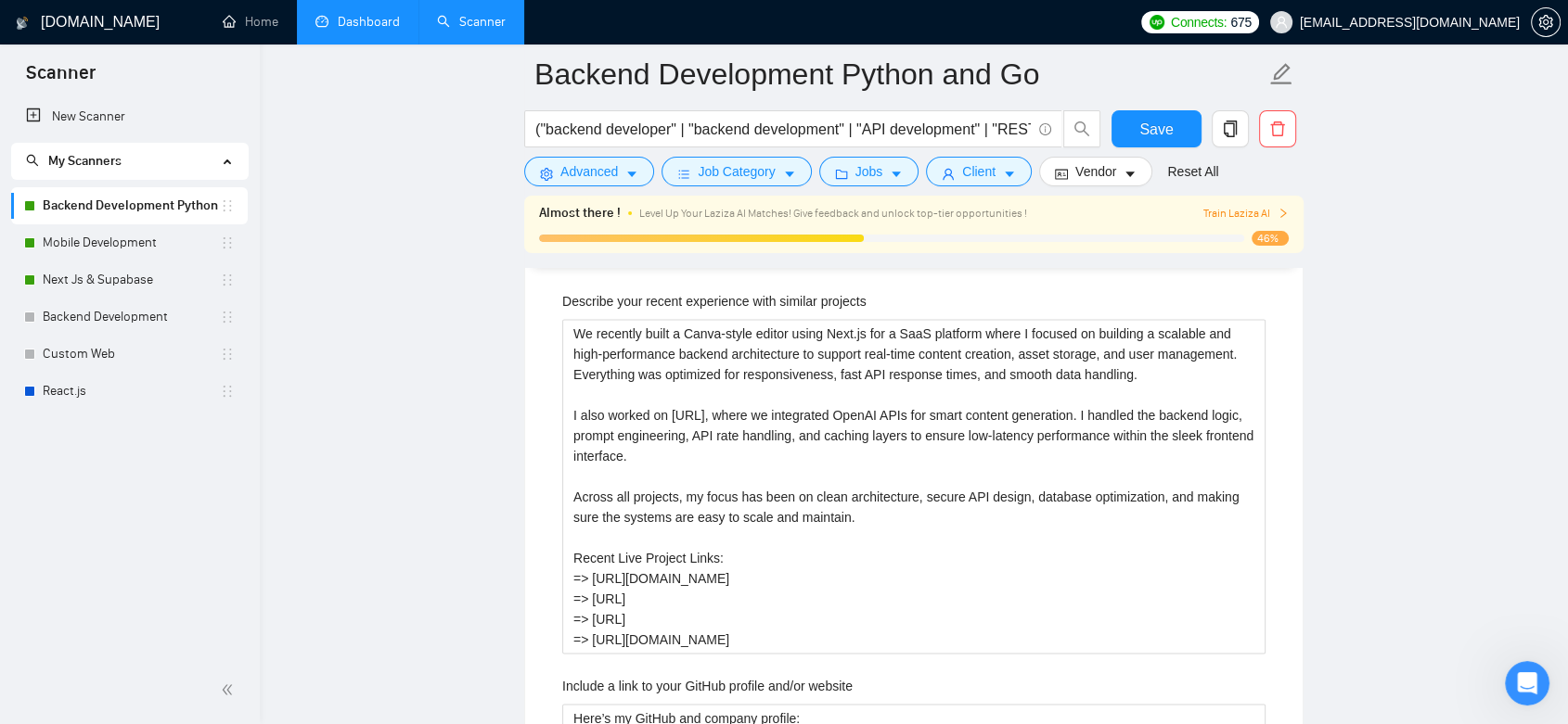
drag, startPoint x: 363, startPoint y: 25, endPoint x: 360, endPoint y: 8, distance: 17.3
click at [362, 25] on link "Dashboard" at bounding box center [358, 22] width 84 height 16
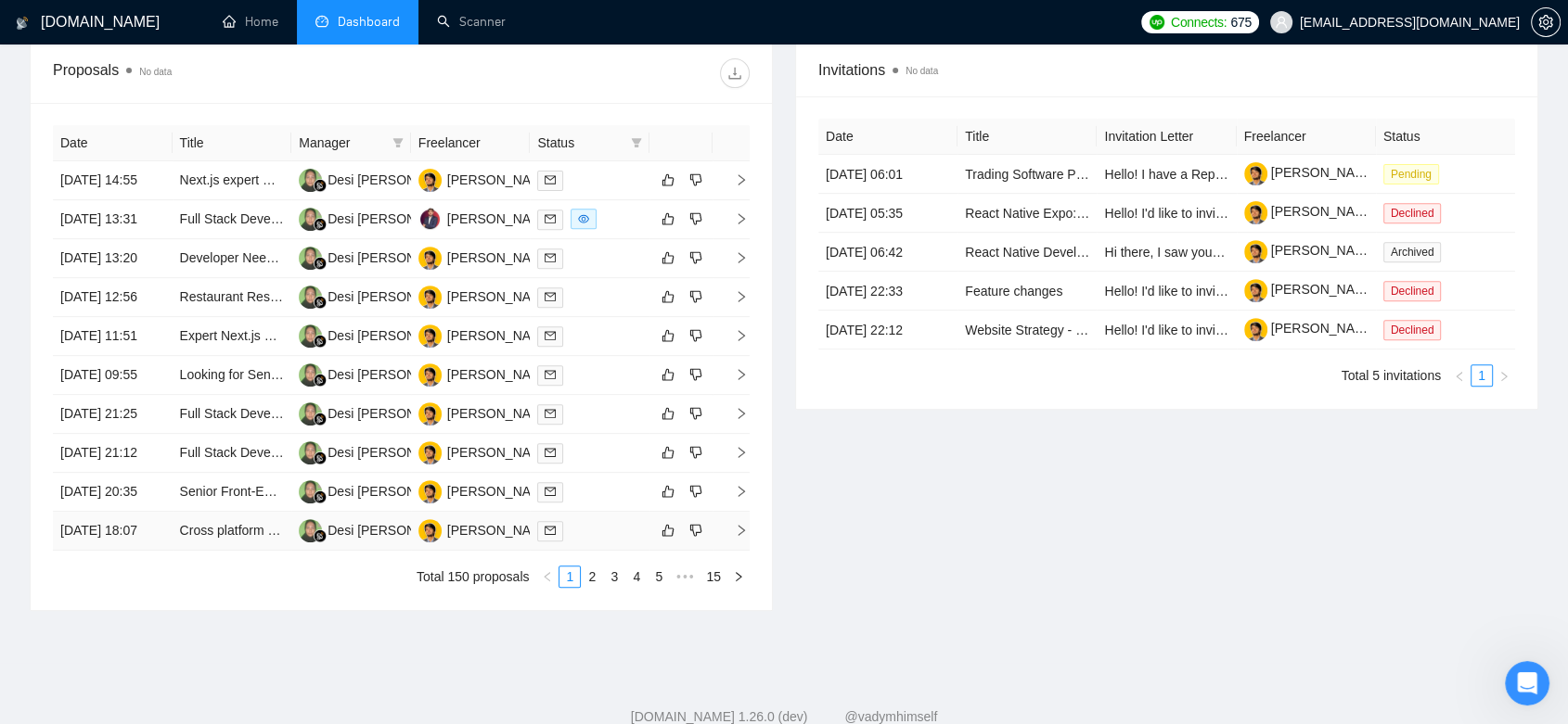
scroll to position [905, 0]
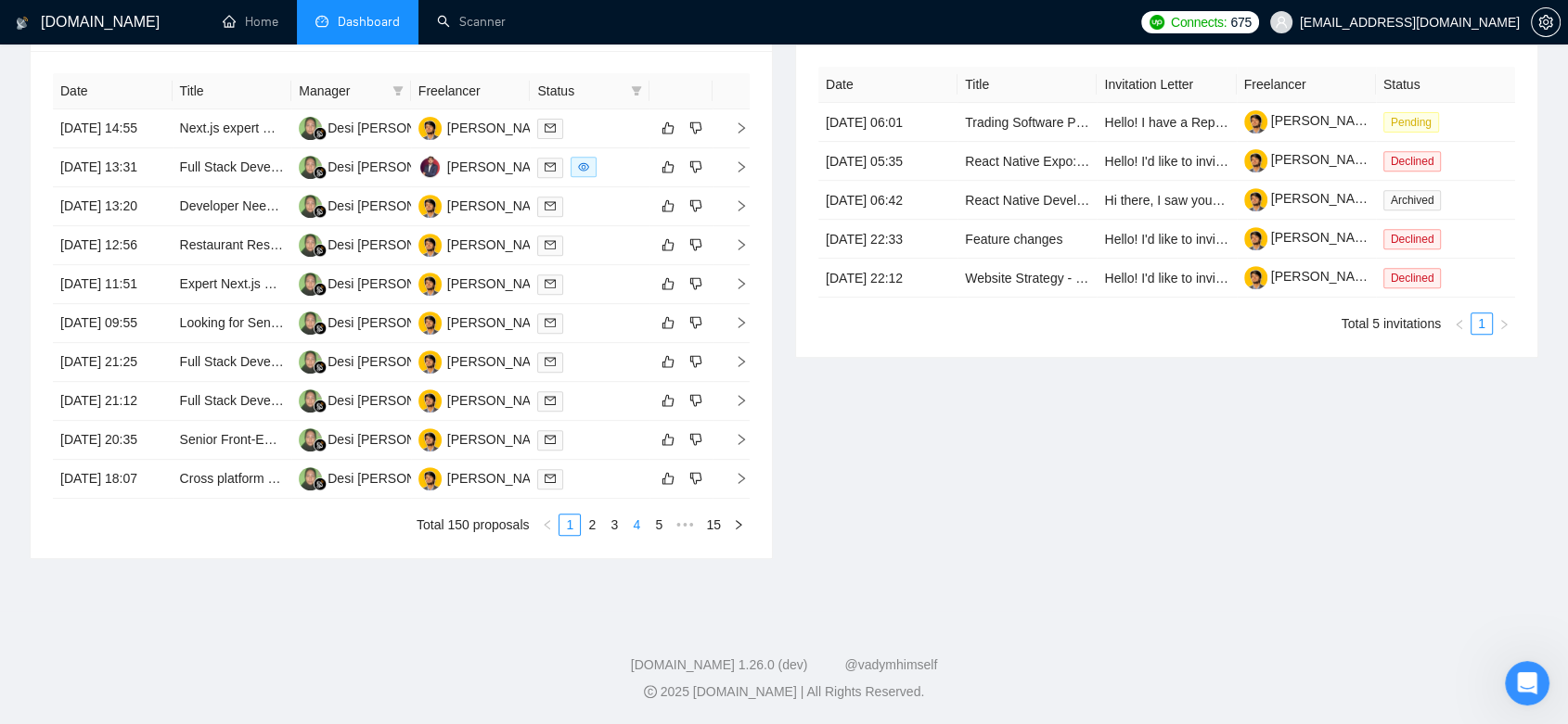
click at [640, 533] on link "4" at bounding box center [636, 525] width 21 height 21
click at [476, 312] on div "[PERSON_NAME]" at bounding box center [501, 323] width 107 height 21
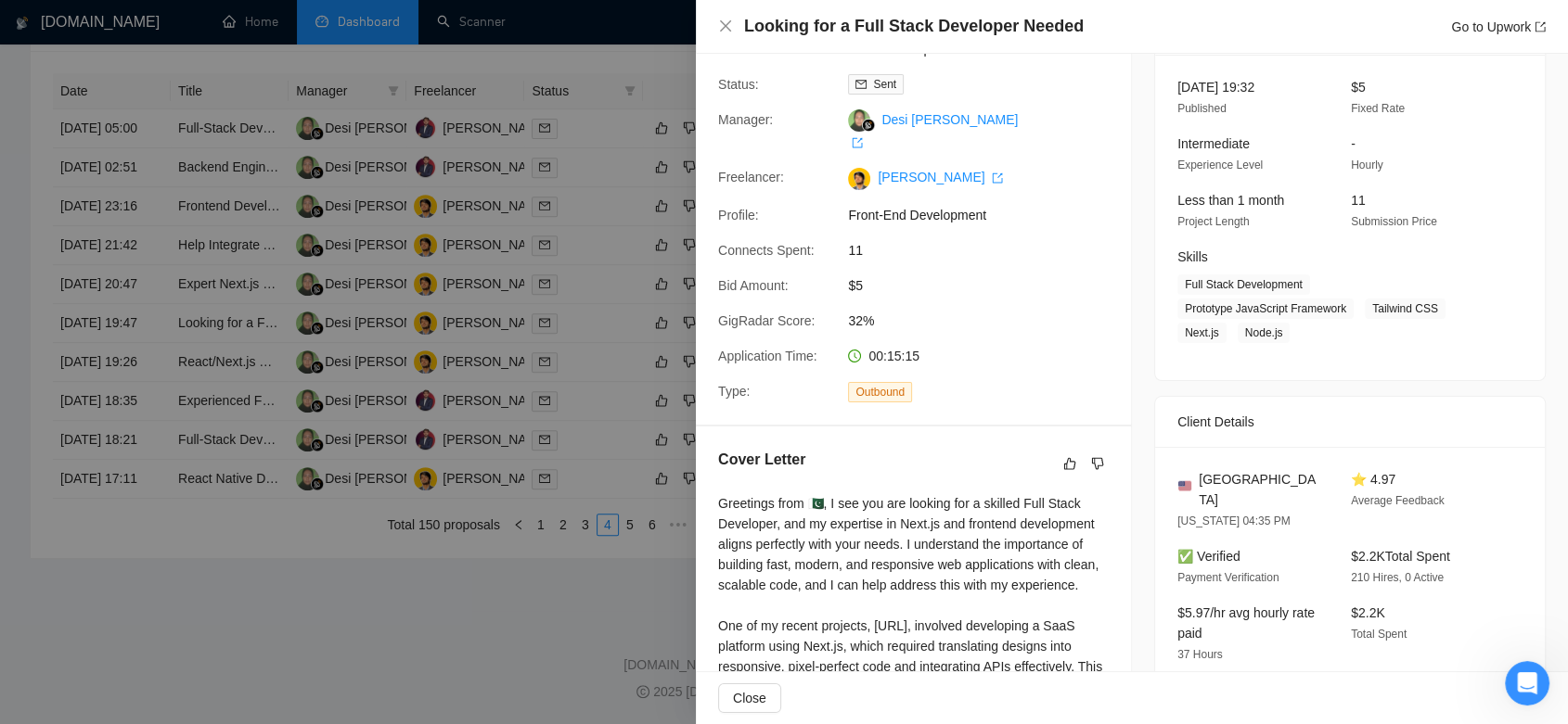
scroll to position [10, 0]
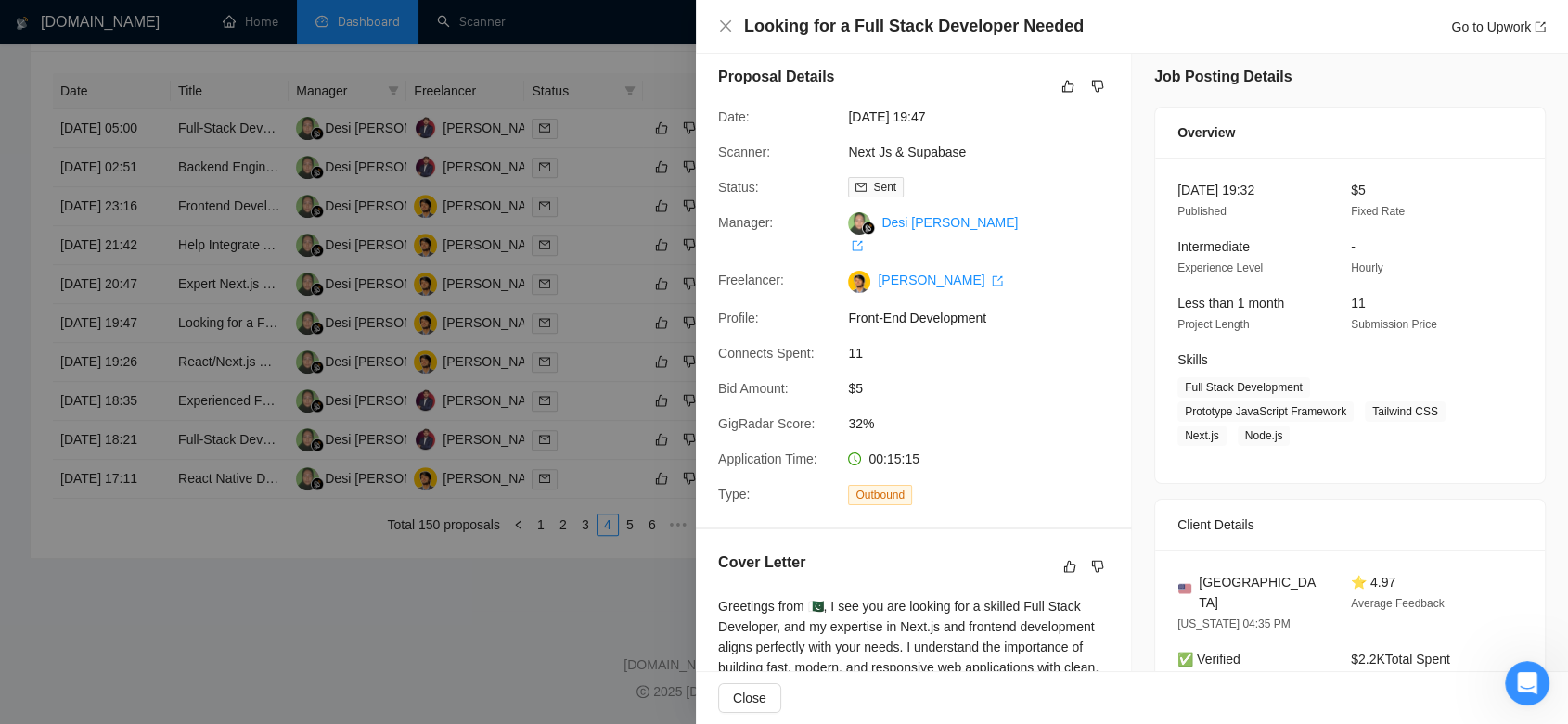
click at [667, 642] on div at bounding box center [784, 362] width 1568 height 724
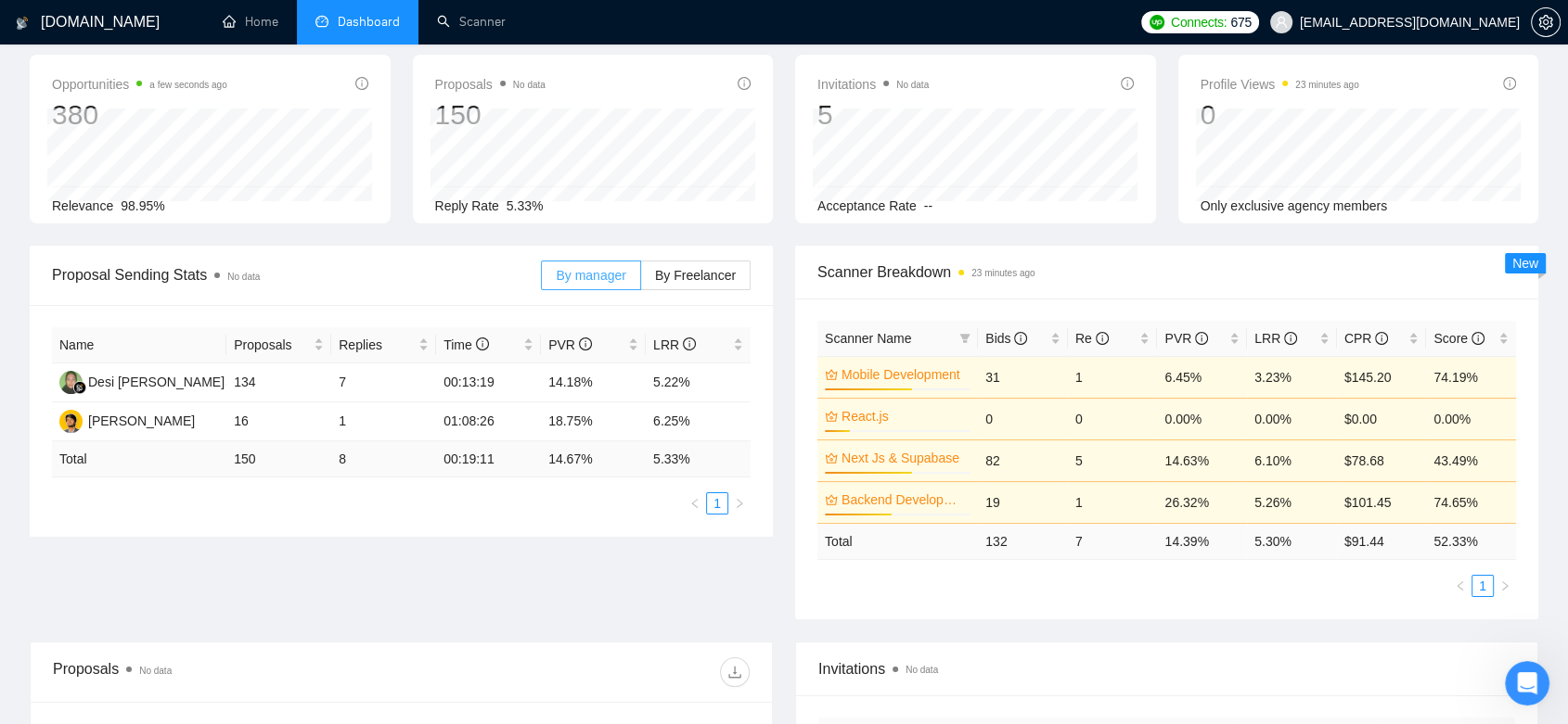
scroll to position [0, 0]
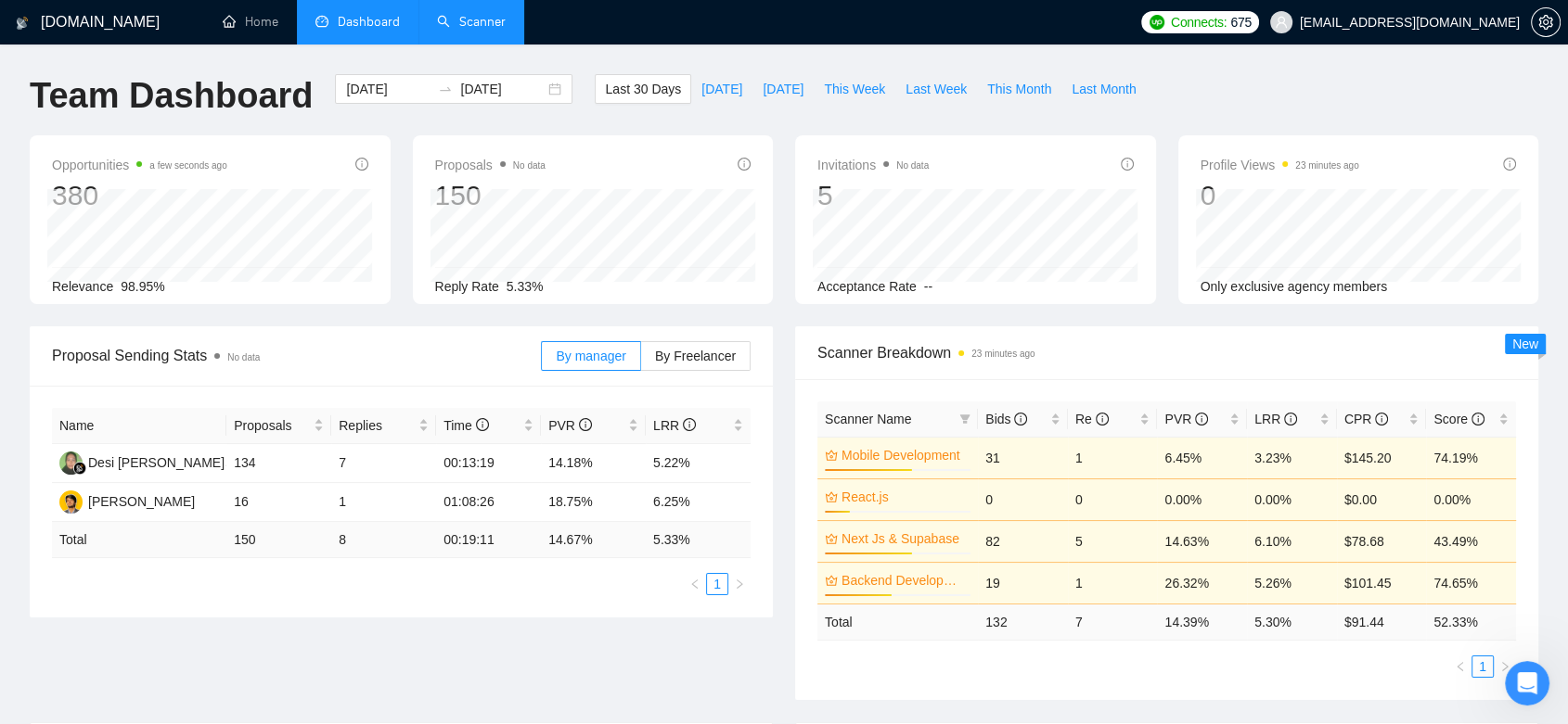
click at [497, 16] on link "Scanner" at bounding box center [471, 22] width 69 height 16
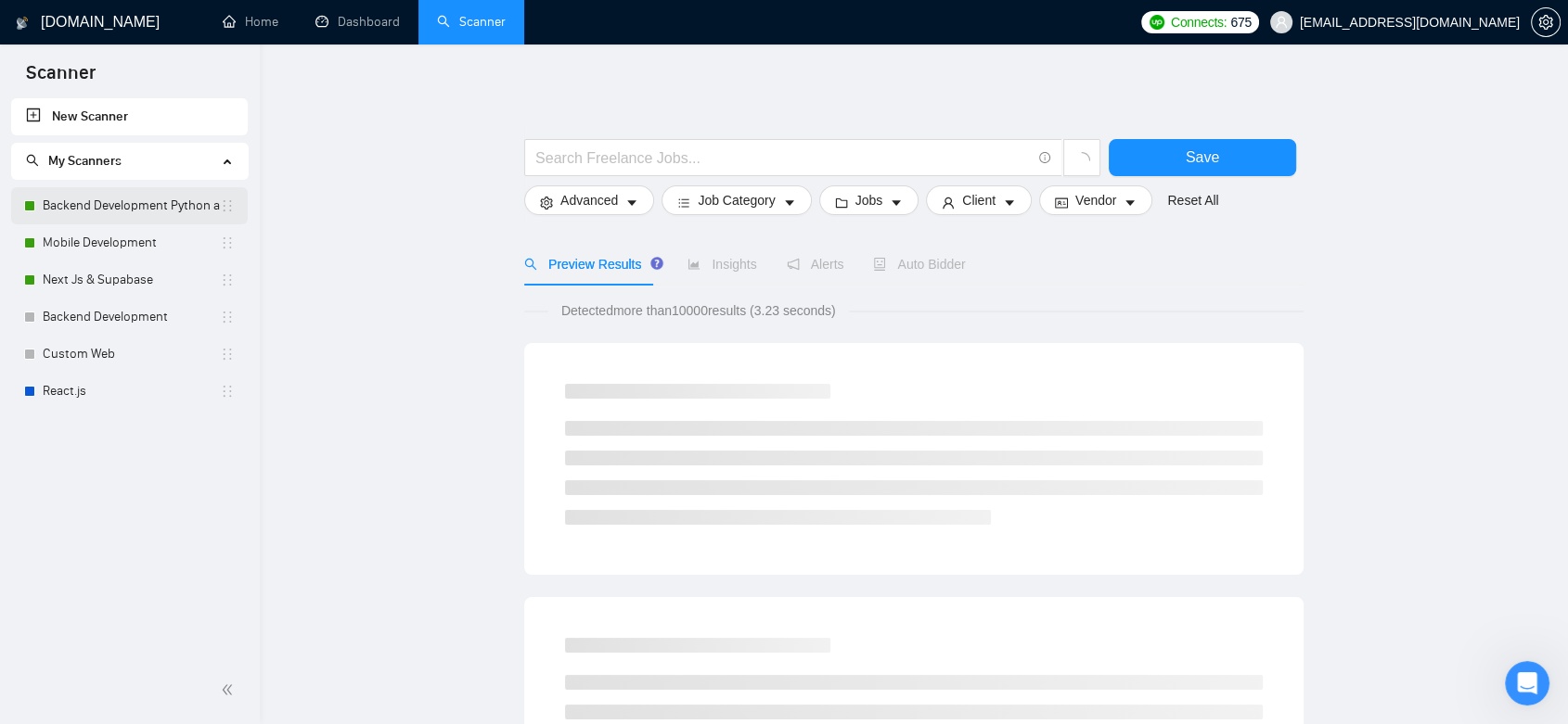
click at [161, 206] on link "Backend Development Python and Go" at bounding box center [130, 206] width 177 height 38
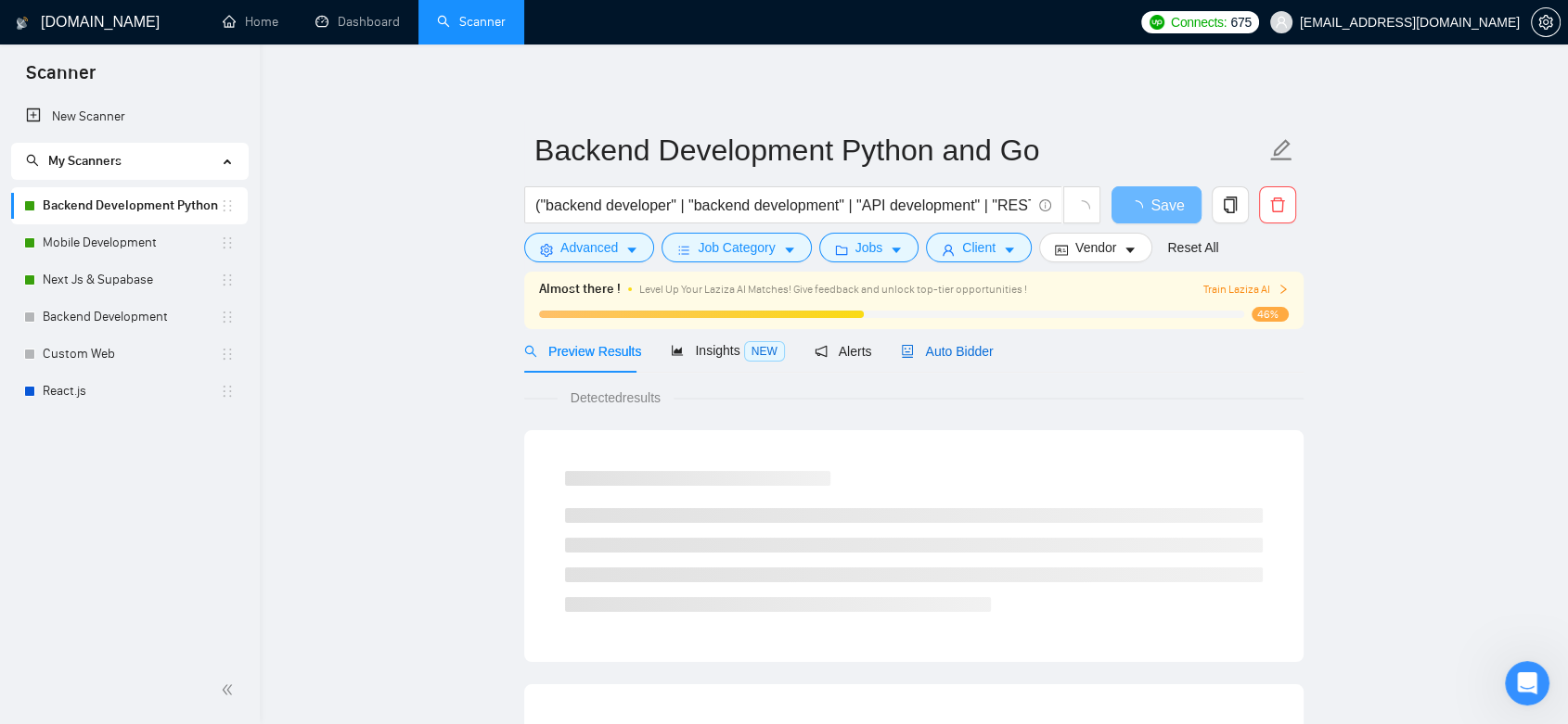
click at [951, 354] on span "Auto Bidder" at bounding box center [947, 352] width 92 height 15
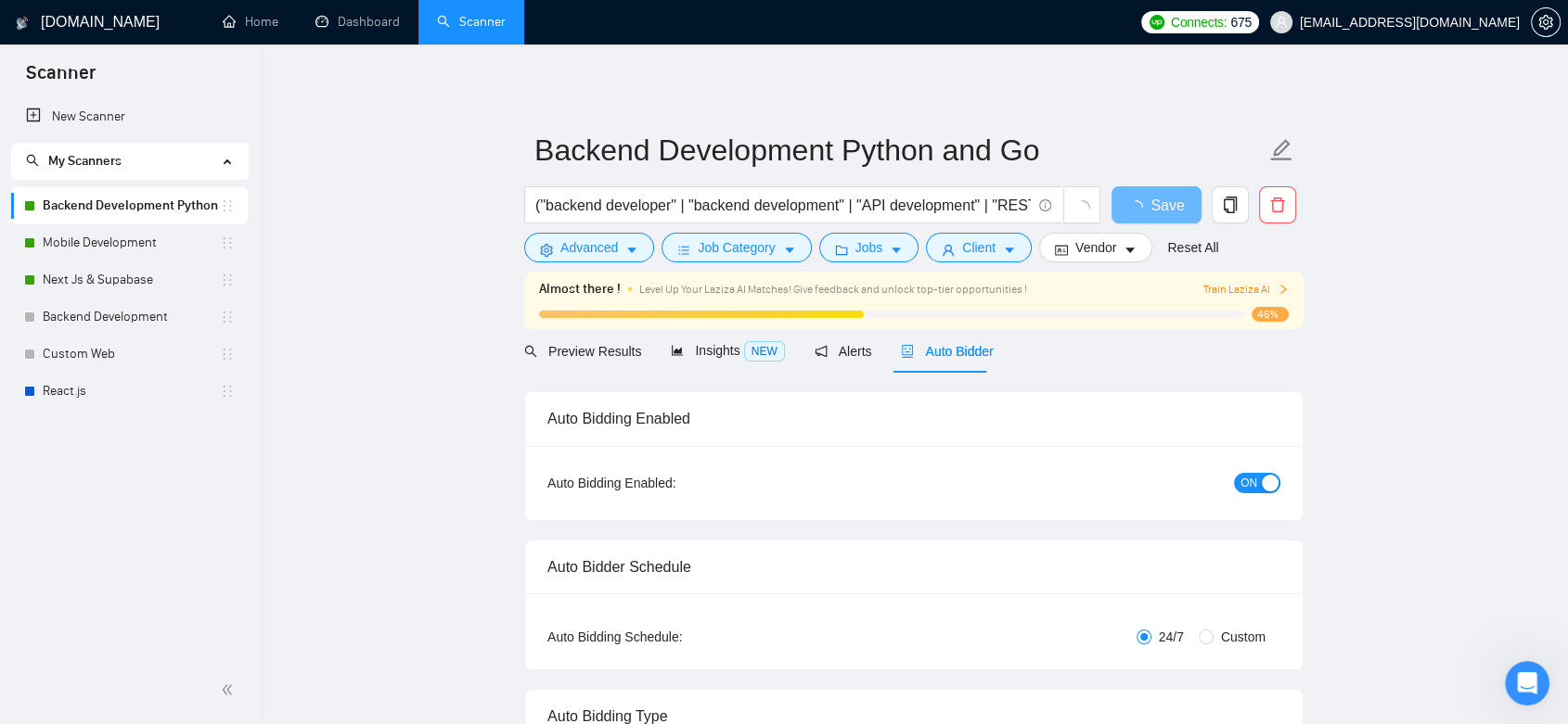
checkbox input "true"
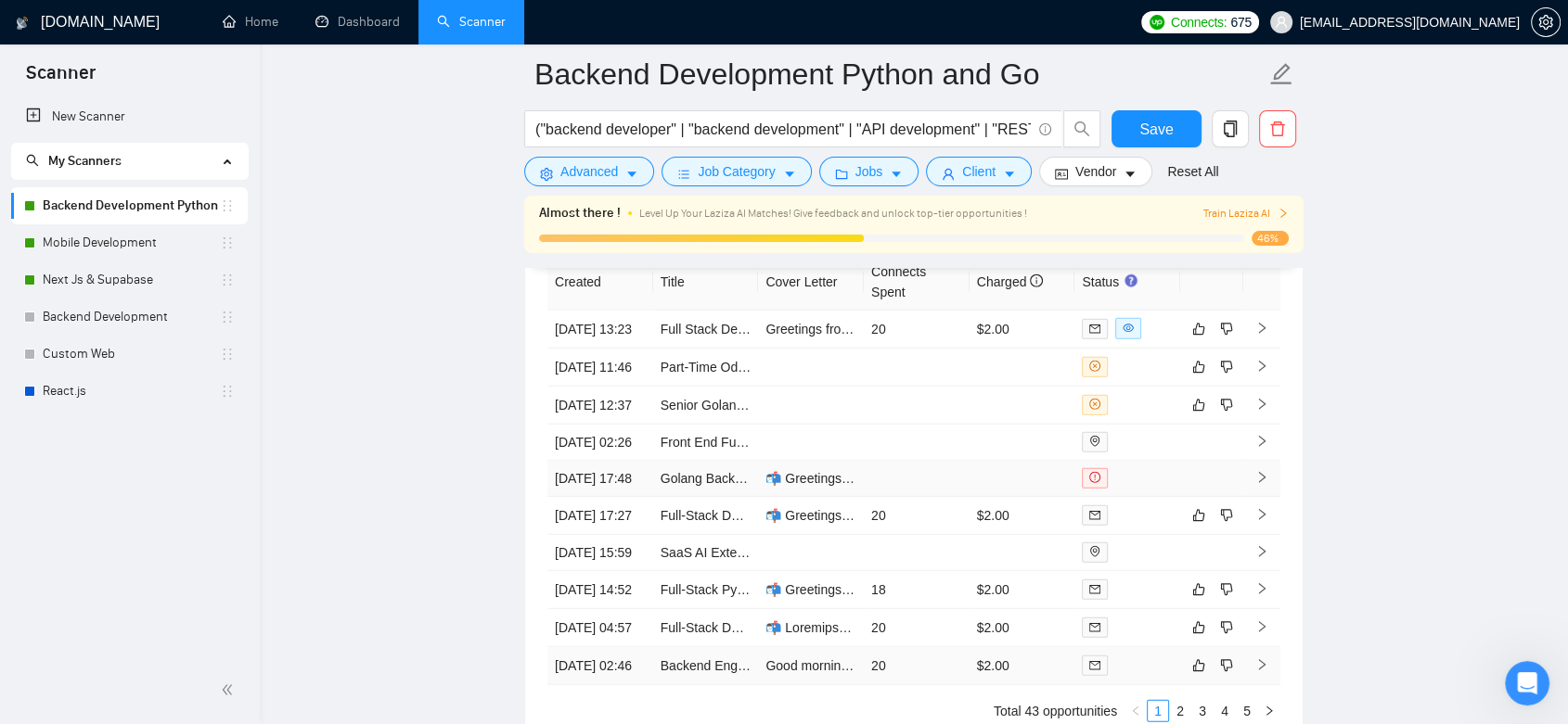
scroll to position [5191, 0]
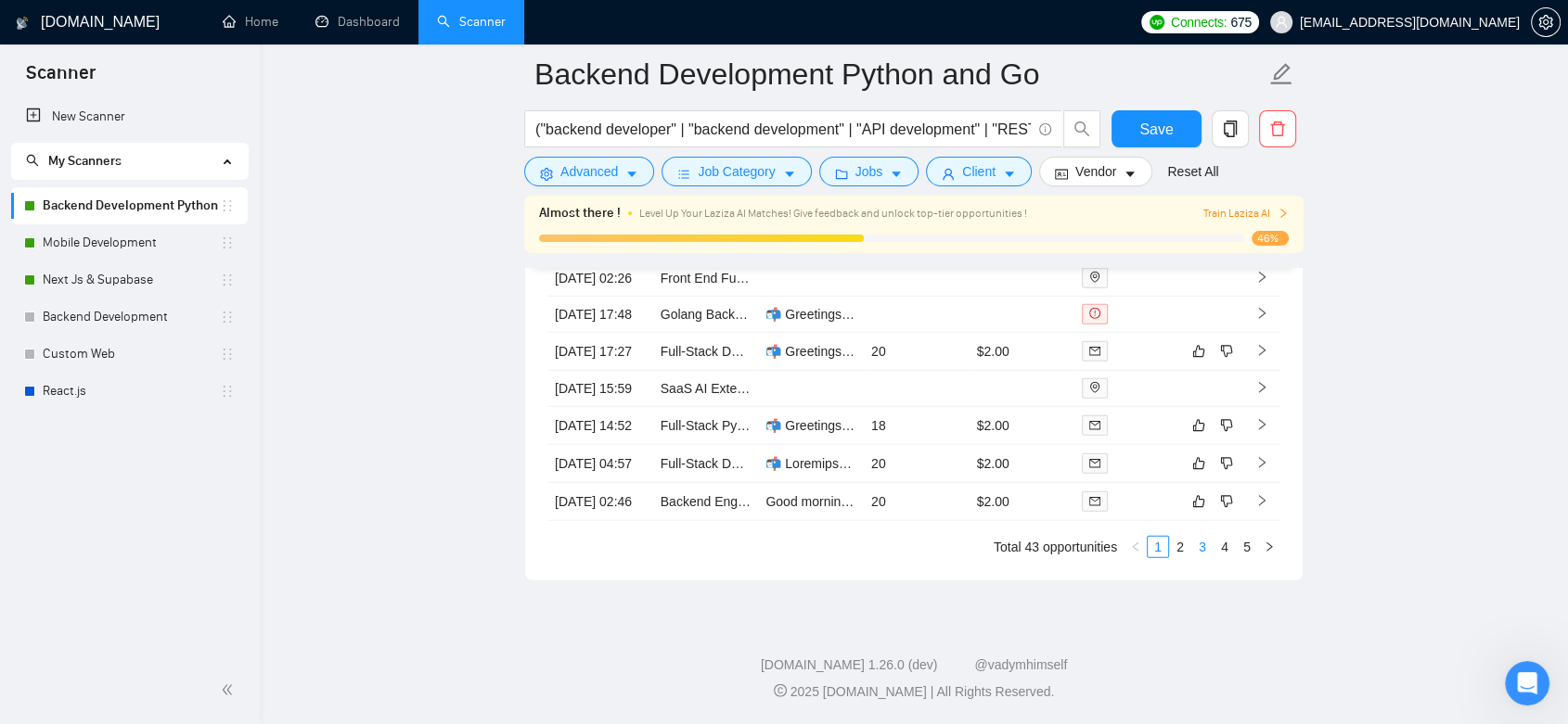
click at [1200, 552] on link "3" at bounding box center [1203, 548] width 21 height 21
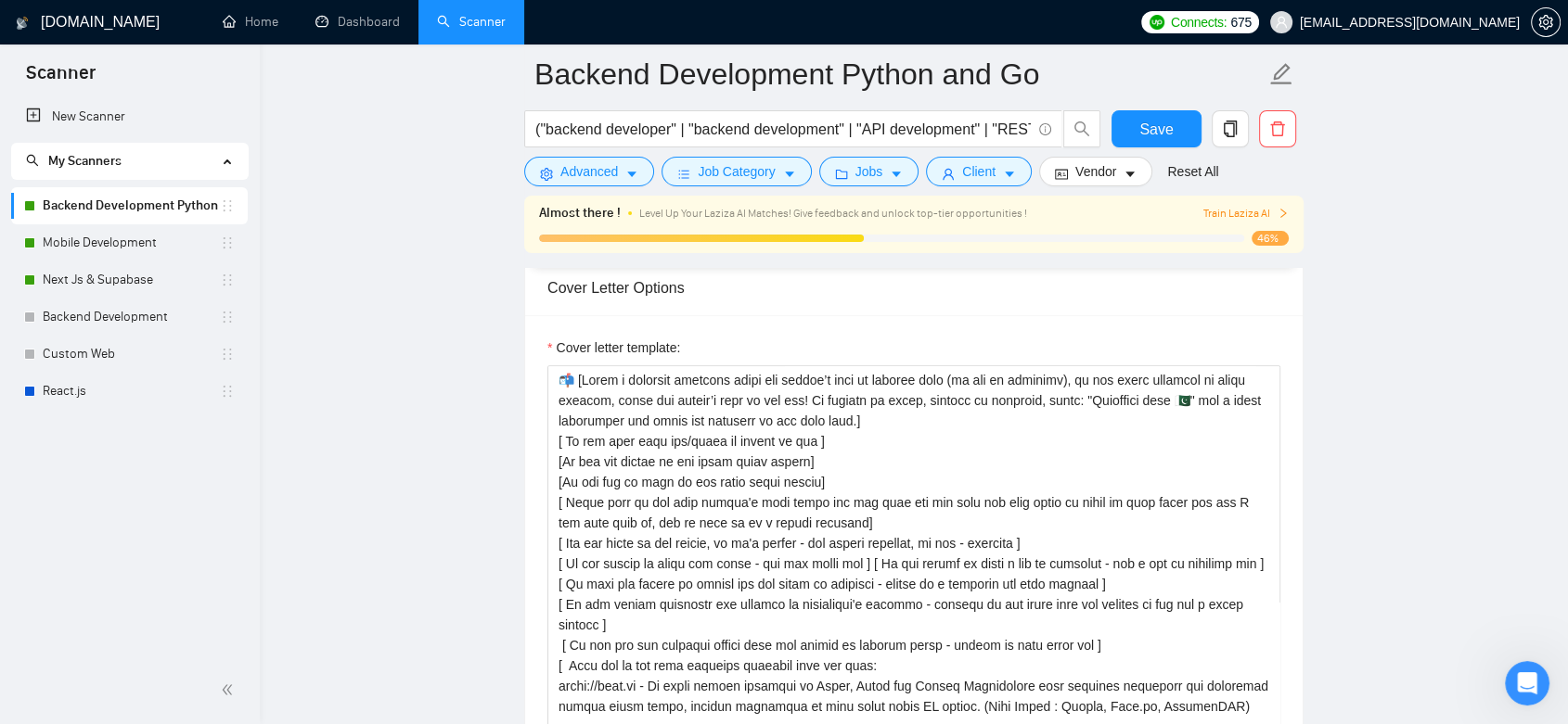
scroll to position [2100, 0]
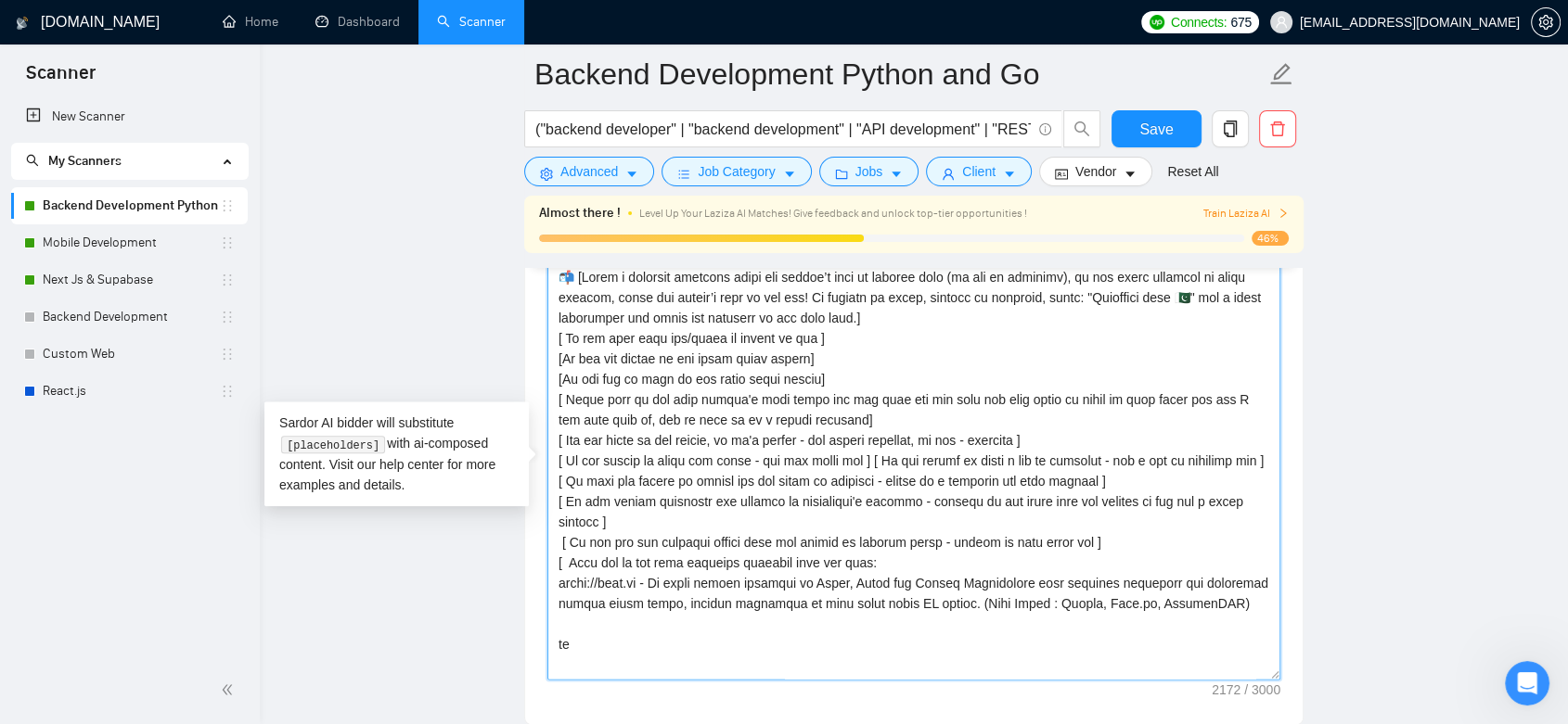
drag, startPoint x: 831, startPoint y: 376, endPoint x: 547, endPoint y: 372, distance: 284.0
click at [547, 372] on textarea "Cover letter template:" at bounding box center [913, 471] width 733 height 417
click at [638, 379] on textarea "Cover letter template:" at bounding box center [913, 471] width 733 height 417
drag, startPoint x: 862, startPoint y: 373, endPoint x: 538, endPoint y: 370, distance: 324.0
click at [538, 370] on div "Cover letter template:" at bounding box center [914, 468] width 778 height 512
